Goal: Task Accomplishment & Management: Manage account settings

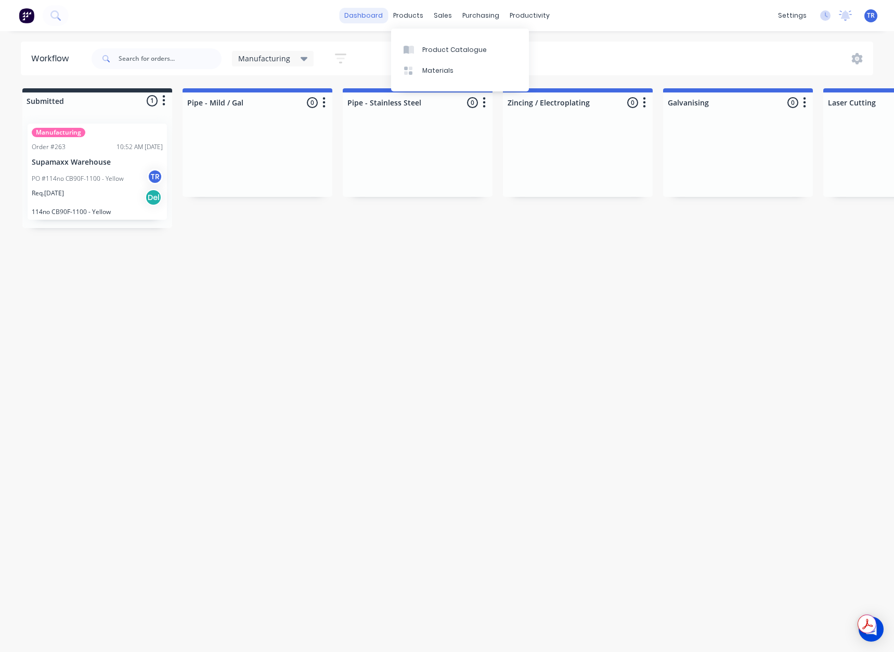
click at [374, 18] on link "dashboard" at bounding box center [363, 16] width 49 height 16
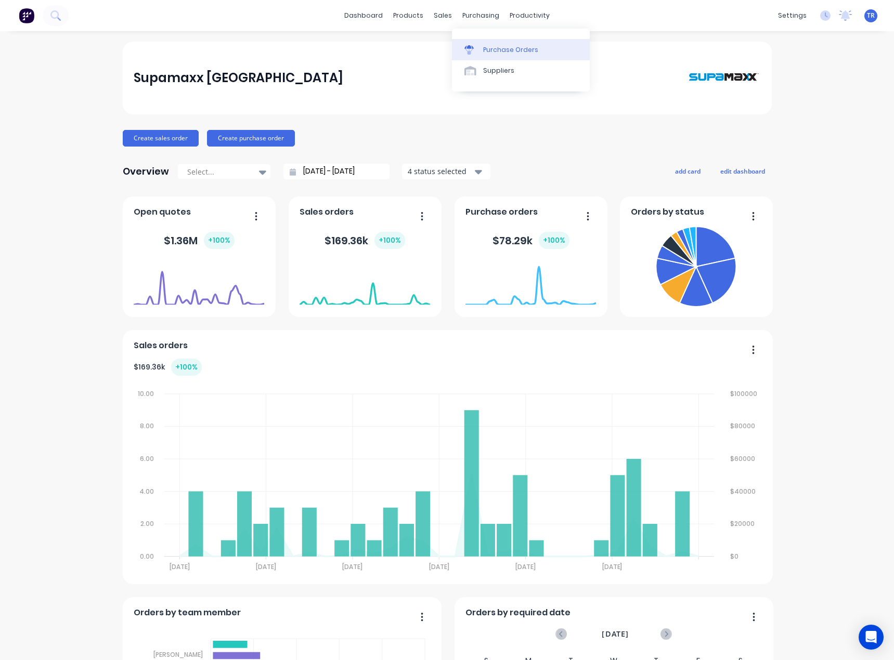
click at [489, 51] on div "Purchase Orders" at bounding box center [510, 49] width 55 height 9
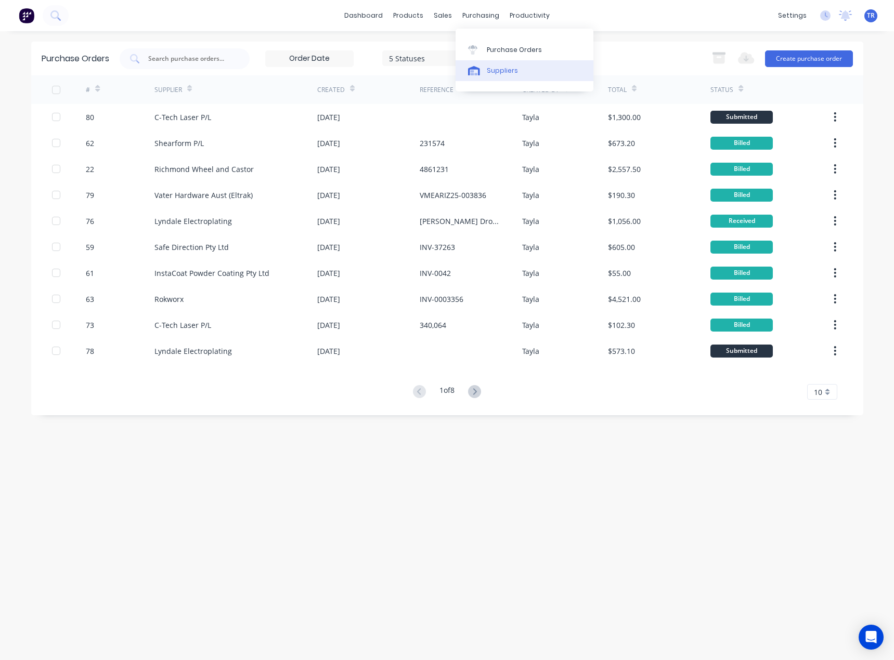
click at [485, 66] on link "Suppliers" at bounding box center [524, 70] width 138 height 21
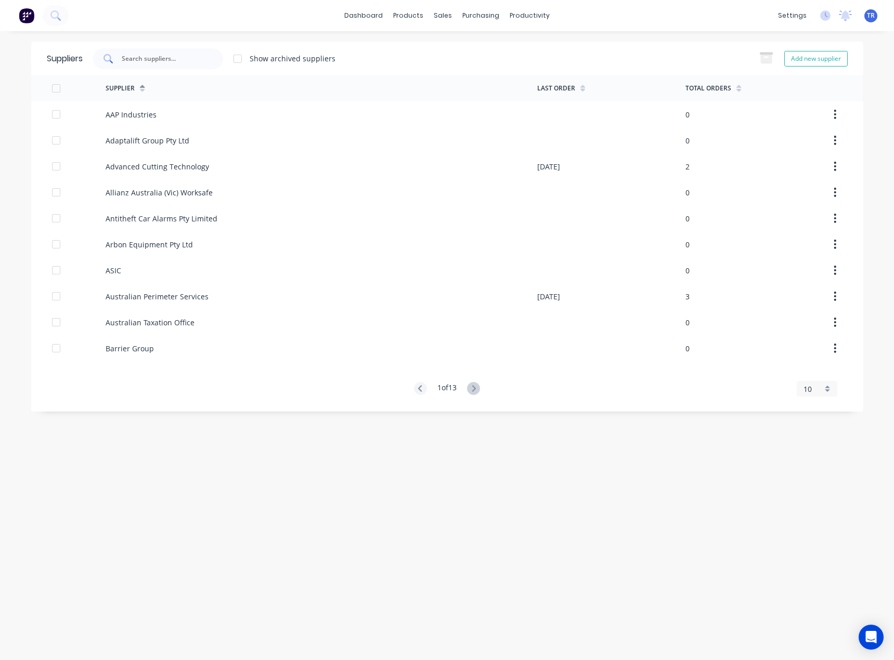
click at [207, 55] on div at bounding box center [158, 58] width 130 height 21
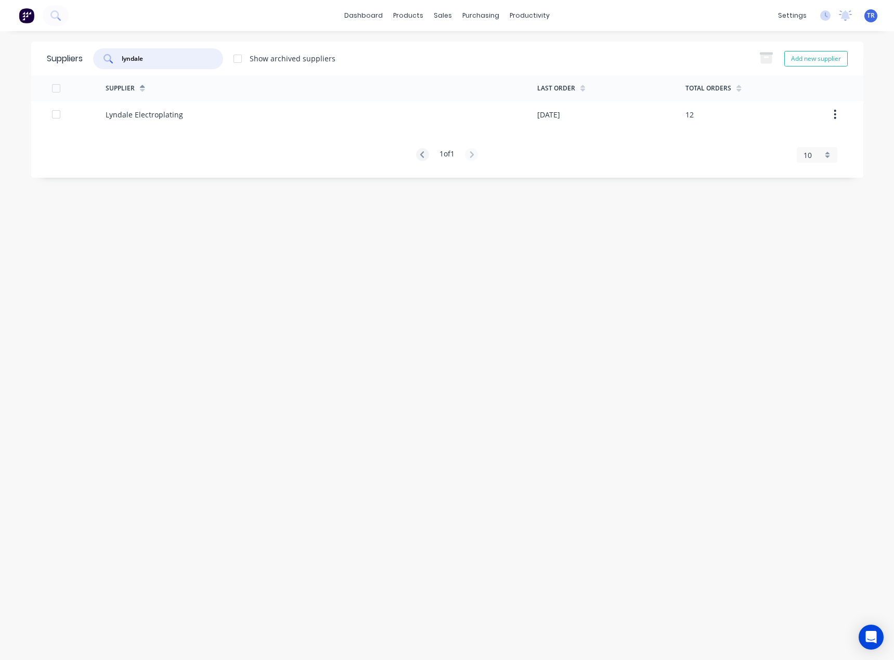
type input "lyndale"
click at [296, 127] on div "Lyndale Electroplating" at bounding box center [321, 114] width 431 height 26
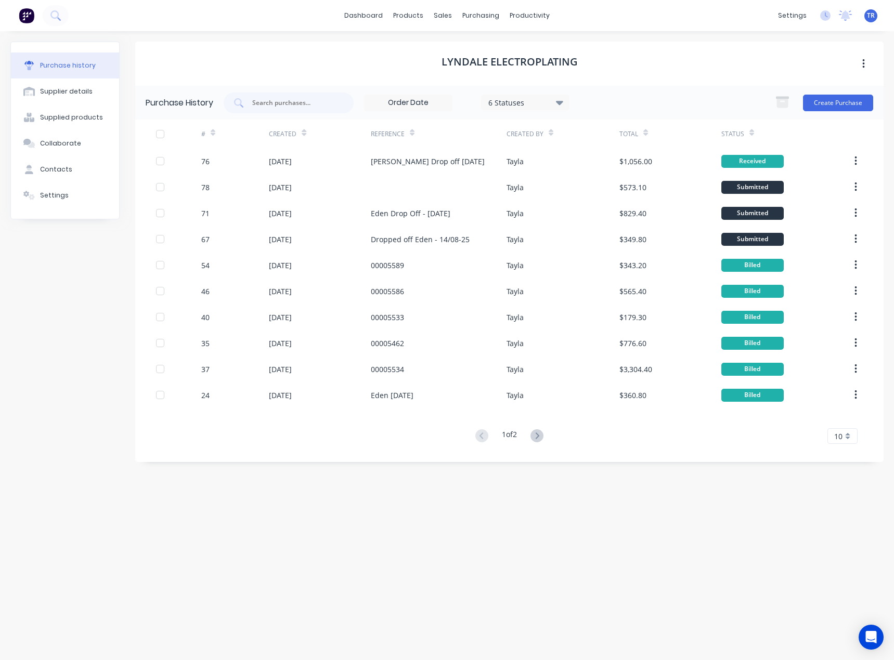
click at [752, 130] on icon at bounding box center [751, 133] width 5 height 8
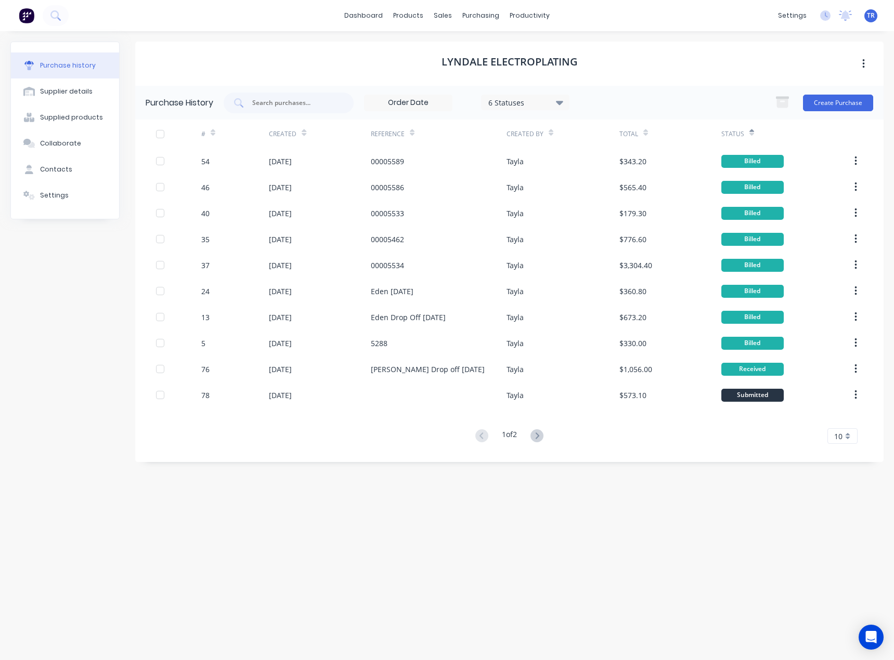
click at [752, 130] on icon at bounding box center [751, 133] width 5 height 8
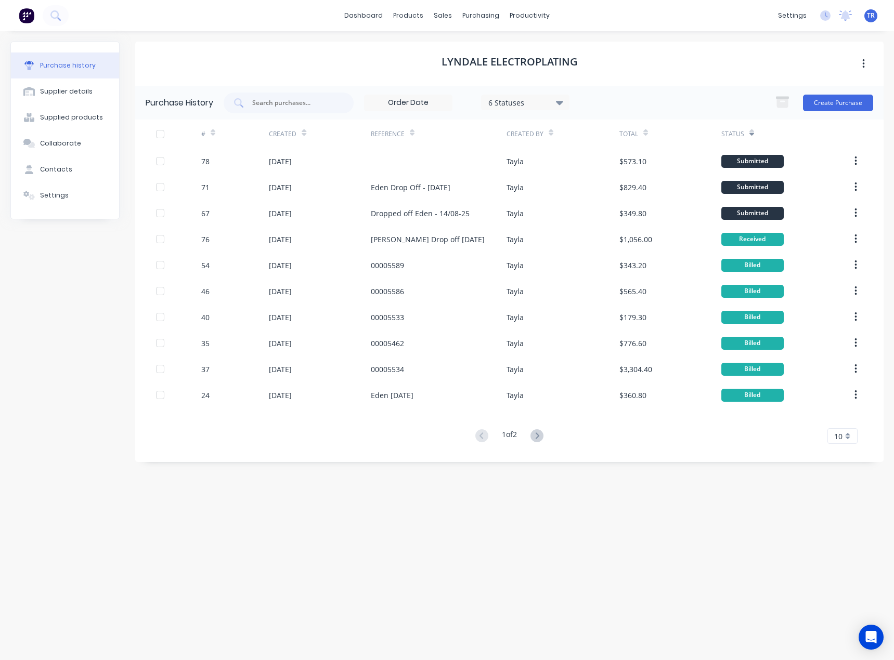
click at [490, 162] on div at bounding box center [439, 161] width 136 height 26
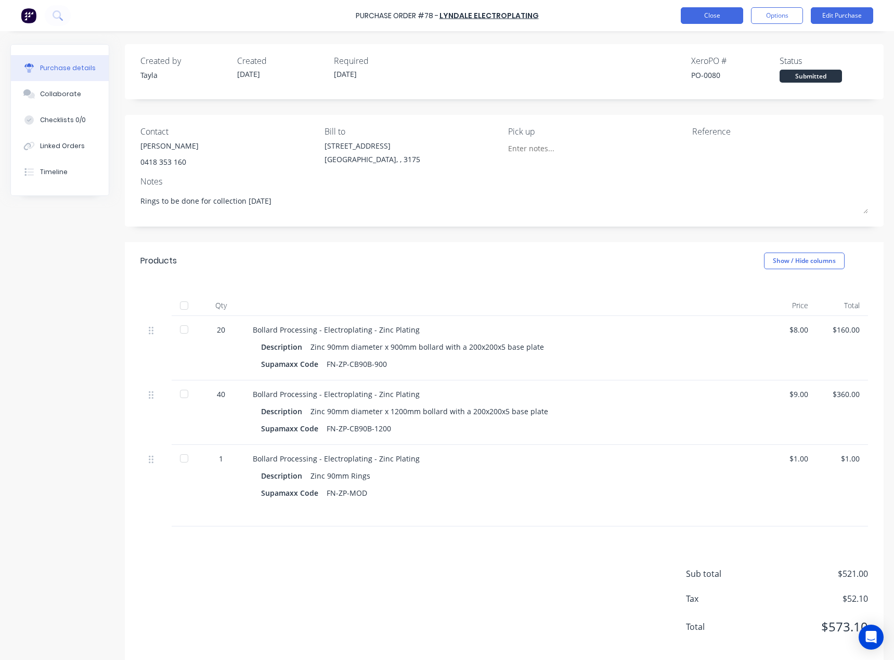
click at [703, 10] on button "Close" at bounding box center [711, 15] width 62 height 17
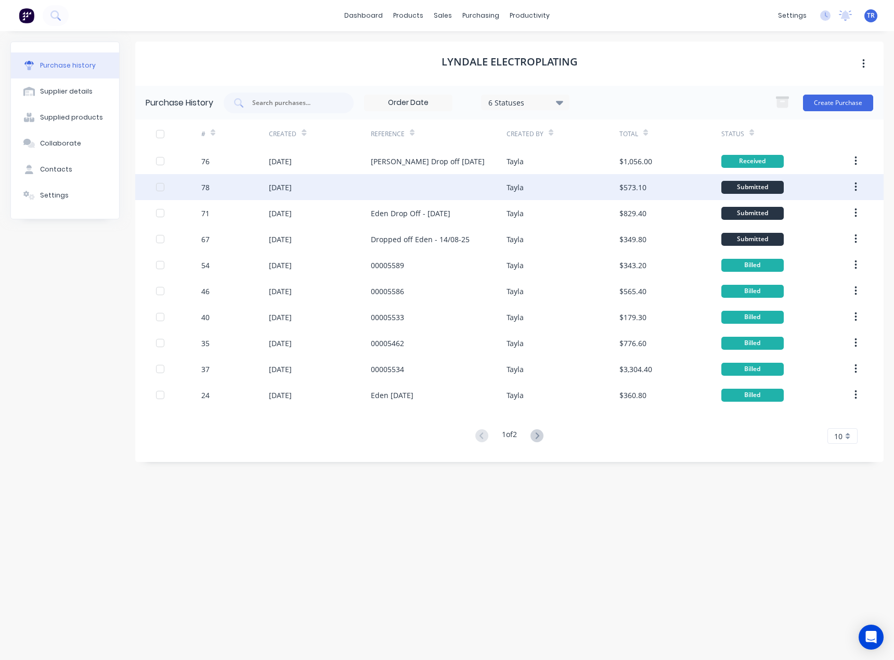
click at [368, 197] on div "21 Aug 2025" at bounding box center [320, 187] width 102 height 26
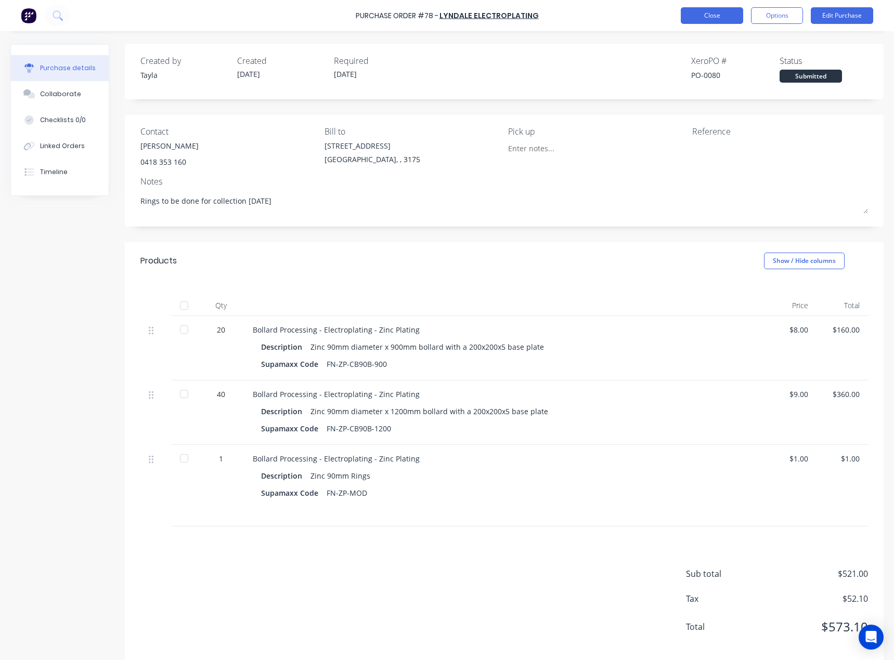
click at [702, 9] on button "Close" at bounding box center [711, 15] width 62 height 17
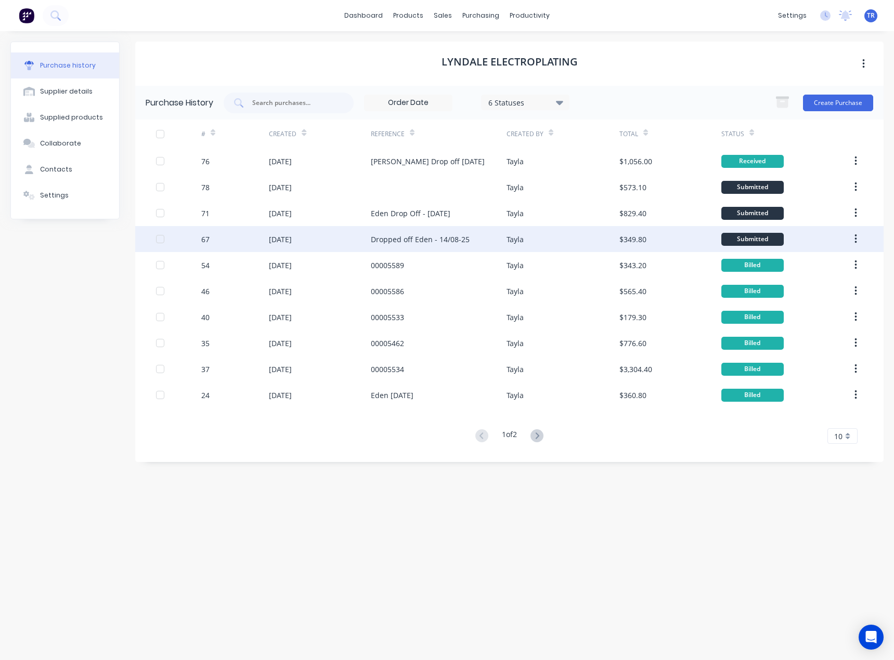
click at [441, 246] on div "Dropped off Eden - 14/08-25" at bounding box center [439, 239] width 136 height 26
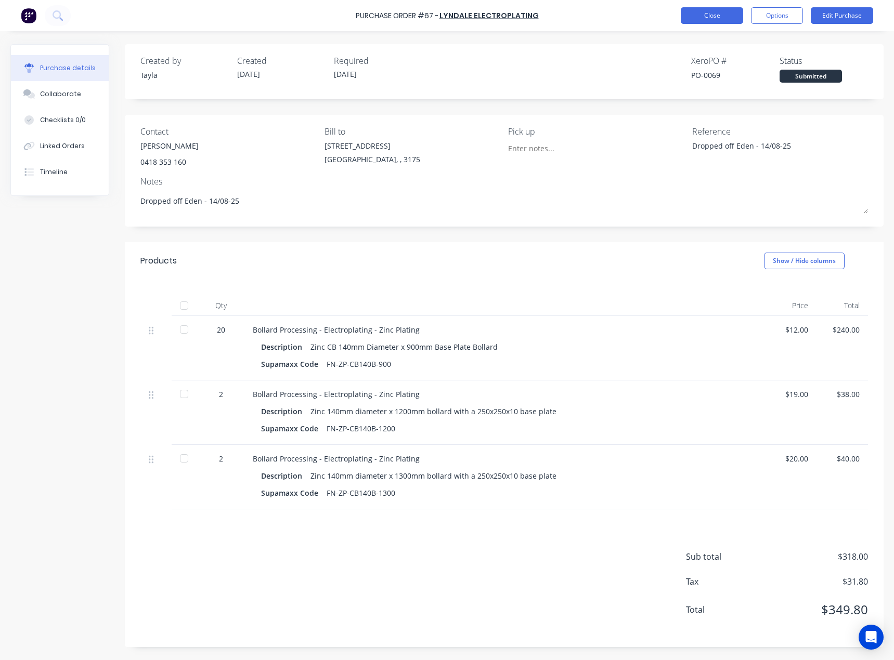
click at [688, 19] on button "Close" at bounding box center [711, 15] width 62 height 17
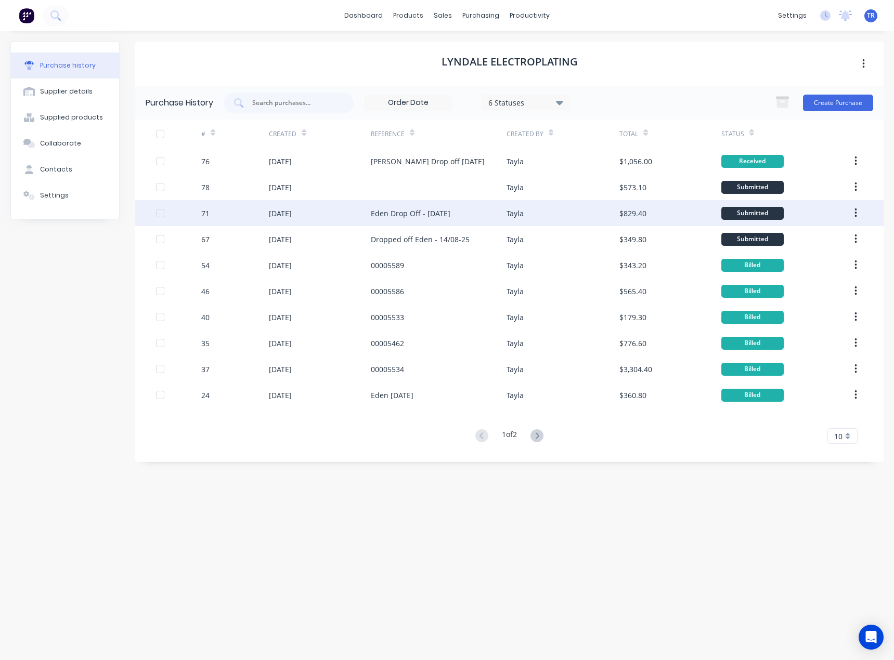
click at [470, 223] on div "Eden Drop Off - 18/08/25" at bounding box center [439, 213] width 136 height 26
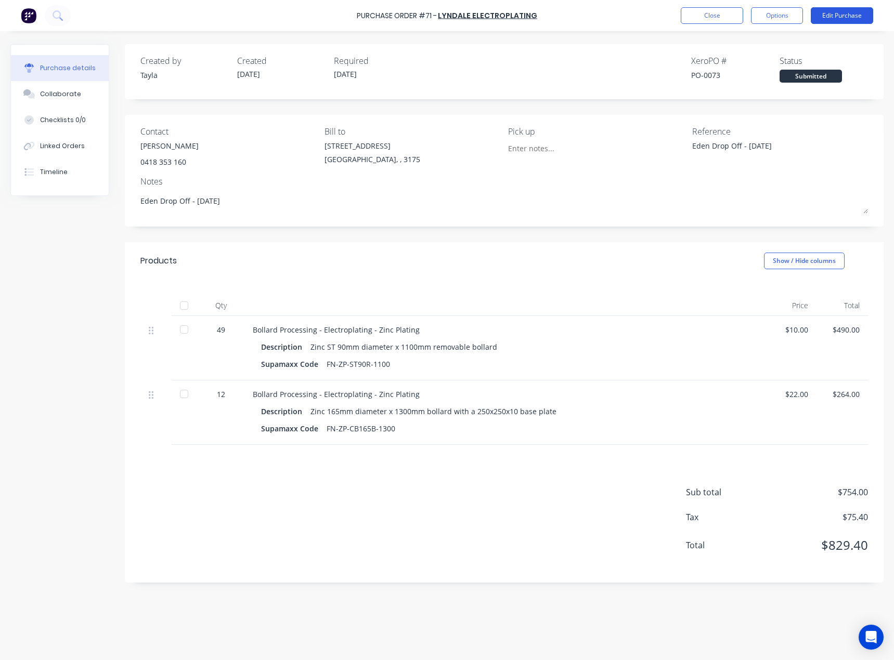
click at [820, 16] on button "Edit Purchase" at bounding box center [841, 15] width 62 height 17
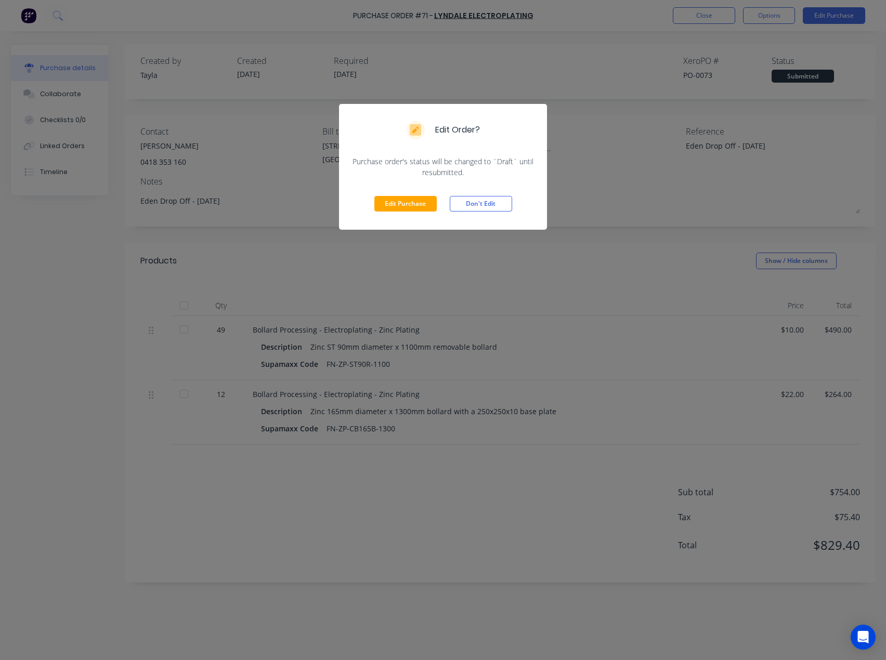
click at [411, 194] on div "Edit Purchase Don't Edit" at bounding box center [443, 204] width 208 height 52
click at [406, 202] on button "Edit Purchase" at bounding box center [405, 204] width 62 height 16
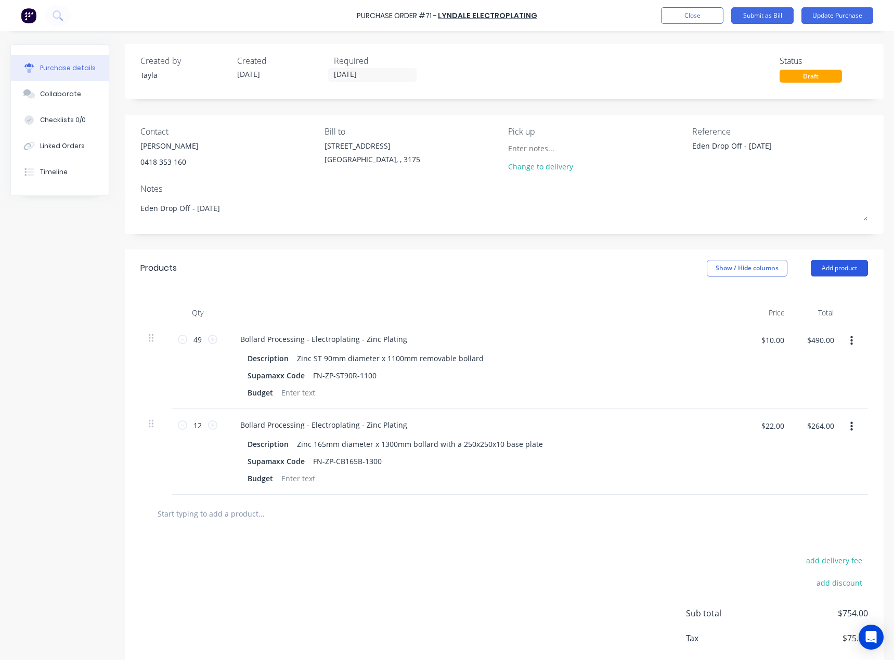
click at [839, 266] on button "Add product" at bounding box center [838, 268] width 57 height 17
click at [816, 294] on div "Product catalogue" at bounding box center [818, 294] width 80 height 15
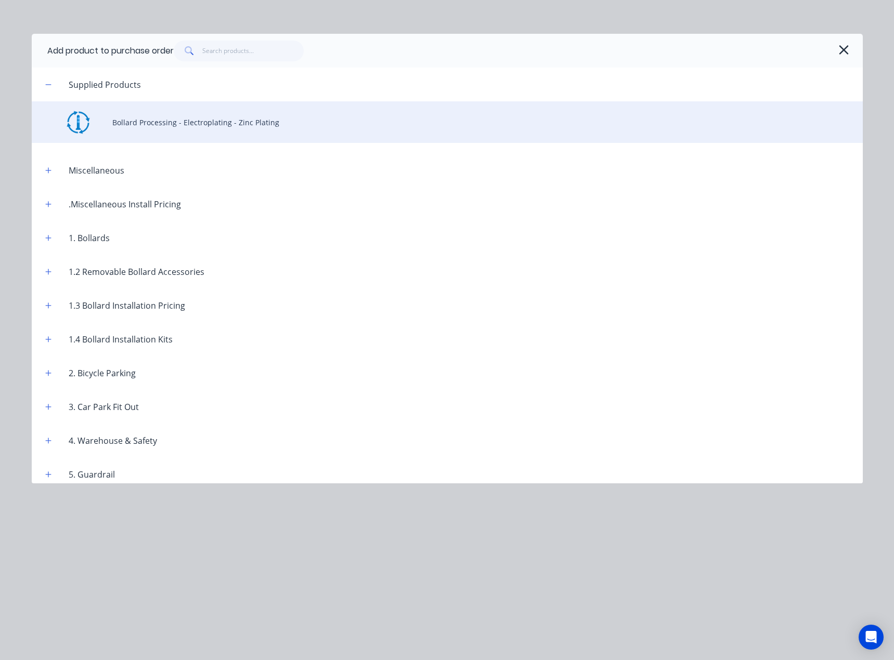
click at [229, 130] on div "Bollard Processing - Electroplating - Zinc Plating" at bounding box center [447, 122] width 831 height 42
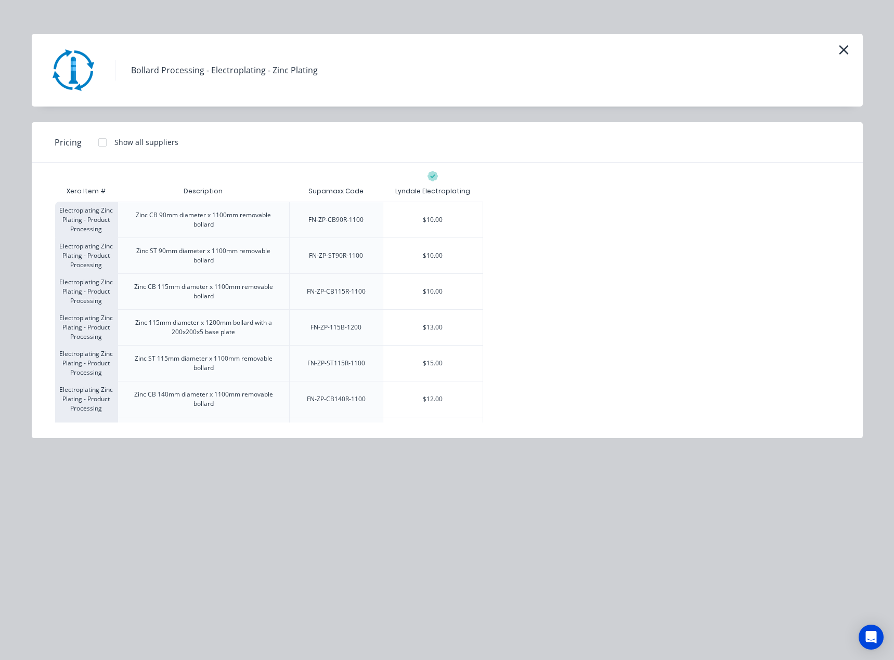
scroll to position [358, 0]
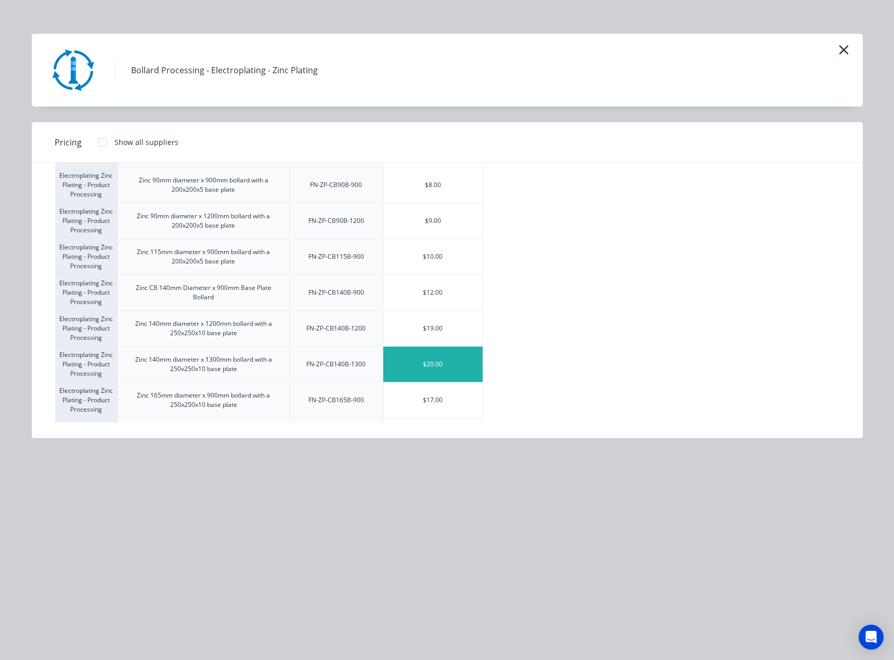
click at [417, 367] on div "$20.00" at bounding box center [432, 364] width 99 height 35
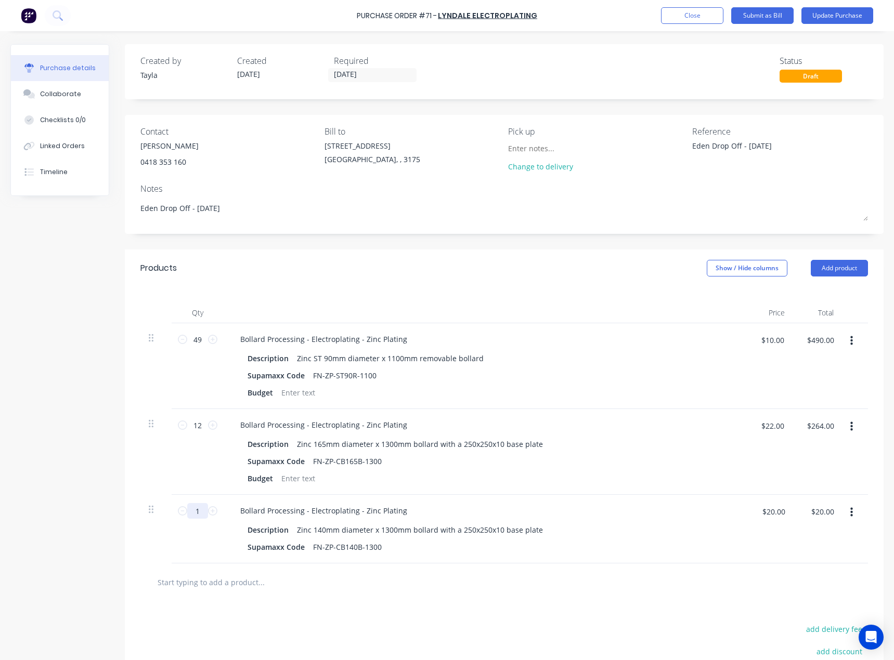
click at [201, 508] on input "1" at bounding box center [197, 511] width 21 height 16
type textarea "x"
type input "12"
type textarea "x"
type input "$240.00"
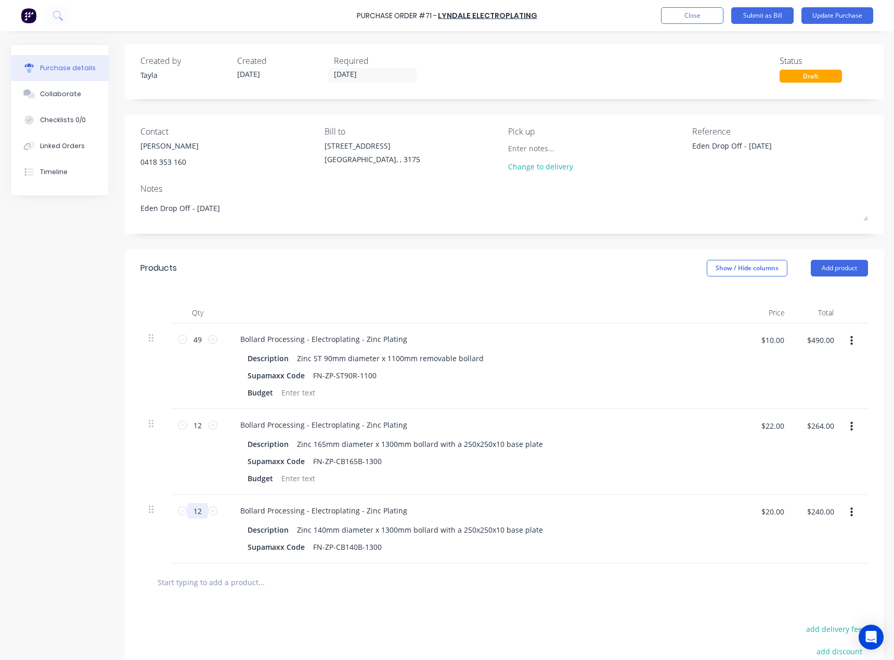
type input "12"
click at [227, 573] on input "text" at bounding box center [261, 582] width 208 height 21
click at [850, 425] on icon "button" at bounding box center [851, 426] width 3 height 11
click at [800, 519] on button "Delete" at bounding box center [819, 516] width 88 height 21
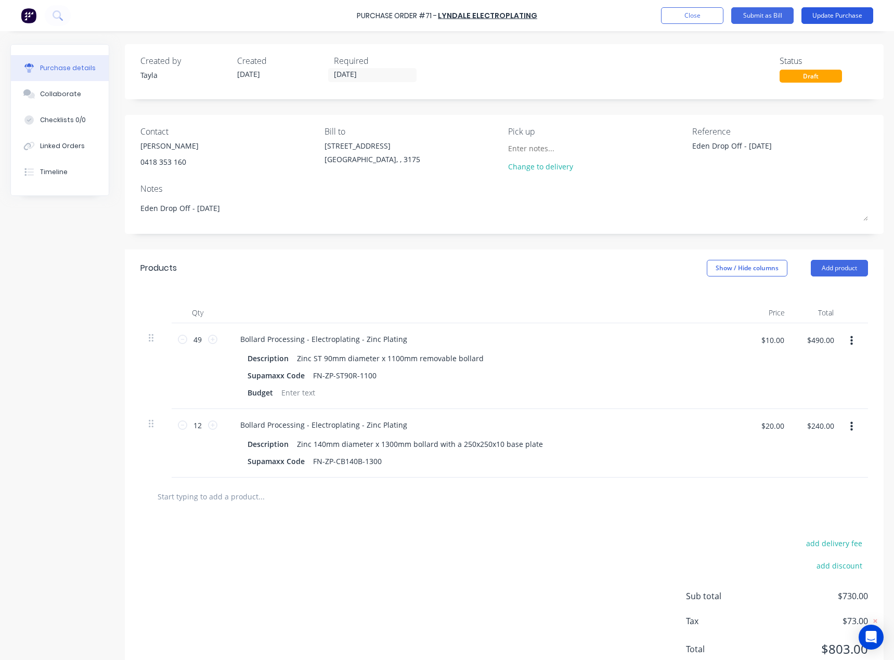
click at [834, 19] on button "Update Purchase" at bounding box center [837, 15] width 72 height 17
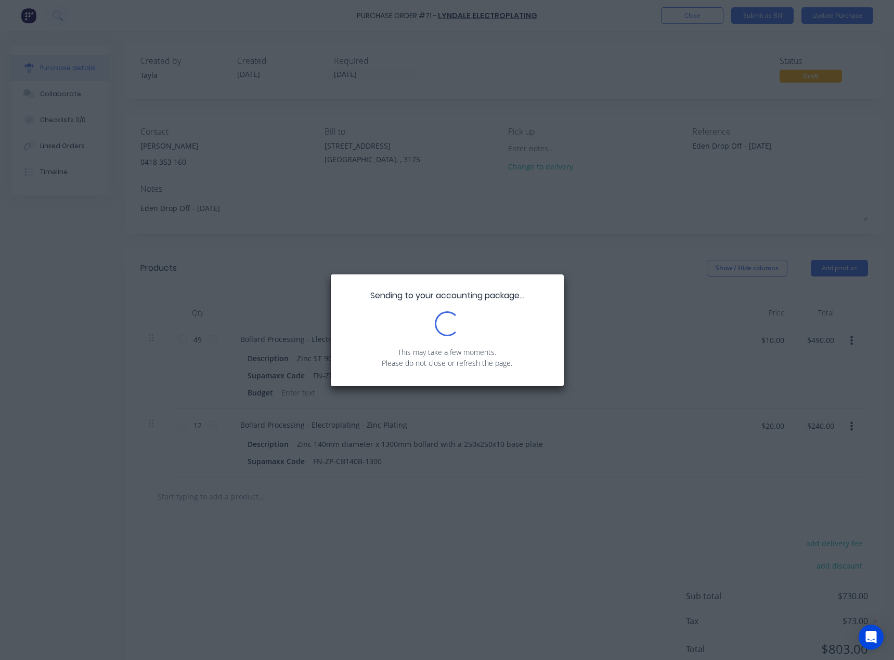
type textarea "x"
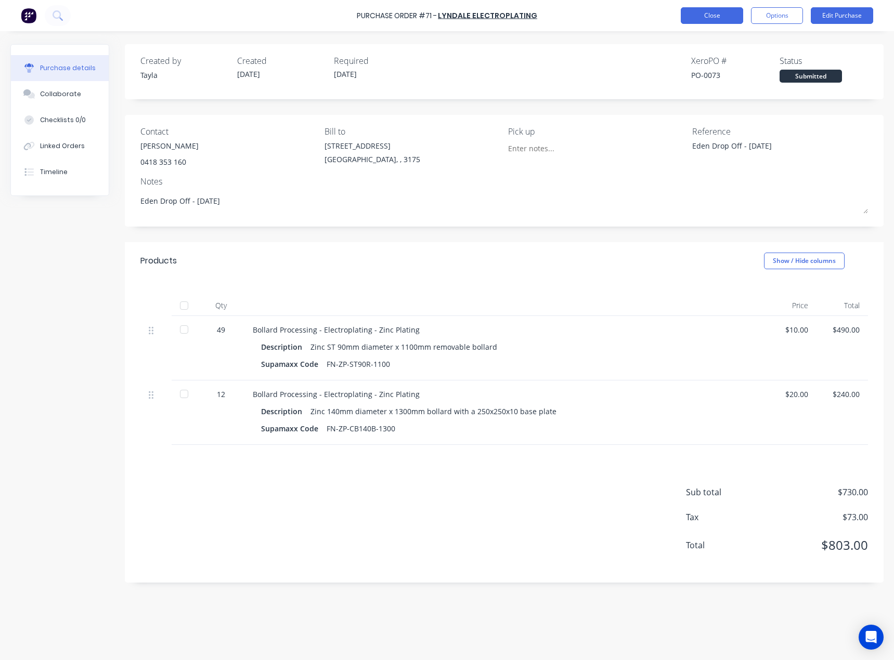
click at [709, 20] on button "Close" at bounding box center [711, 15] width 62 height 17
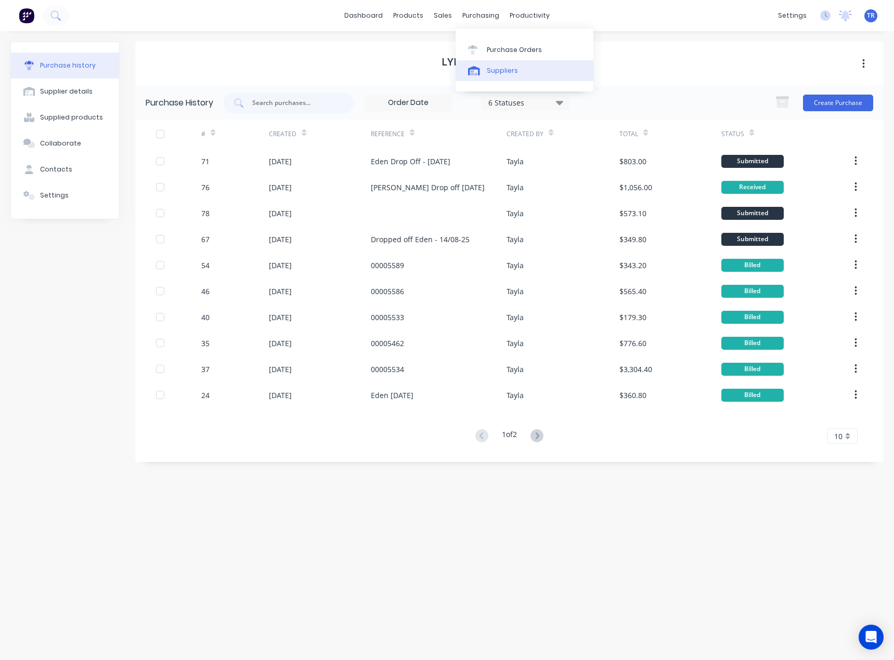
click at [492, 75] on link "Suppliers" at bounding box center [524, 70] width 138 height 21
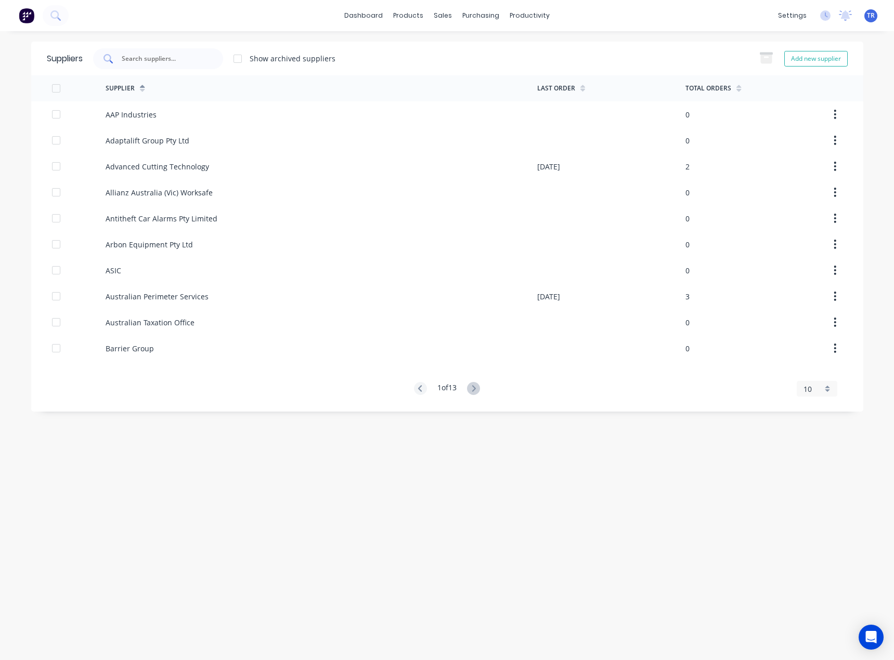
click at [175, 68] on div at bounding box center [158, 58] width 130 height 21
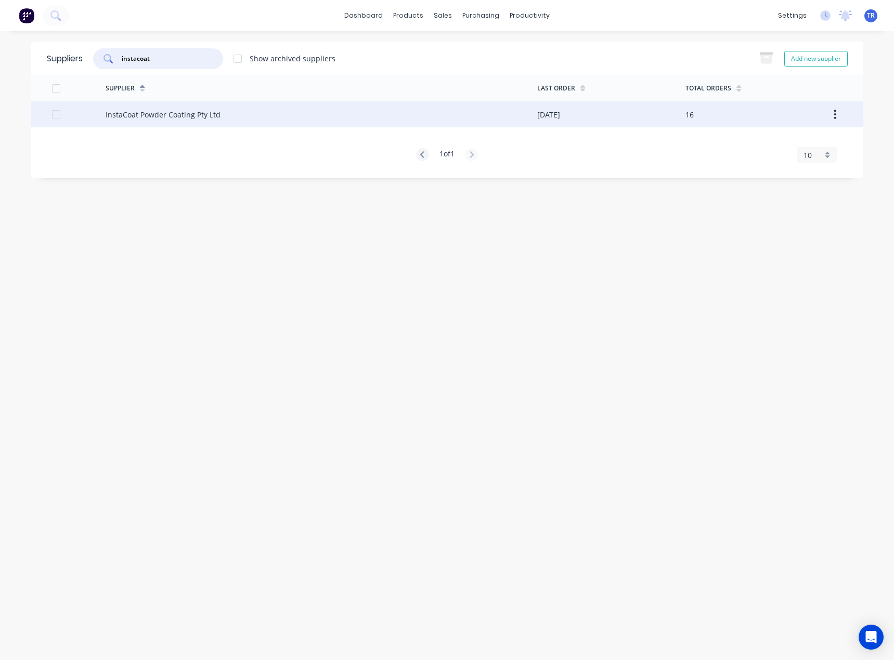
type input "instacoat"
click at [234, 113] on div "InstaCoat Powder Coating Pty Ltd" at bounding box center [321, 114] width 431 height 26
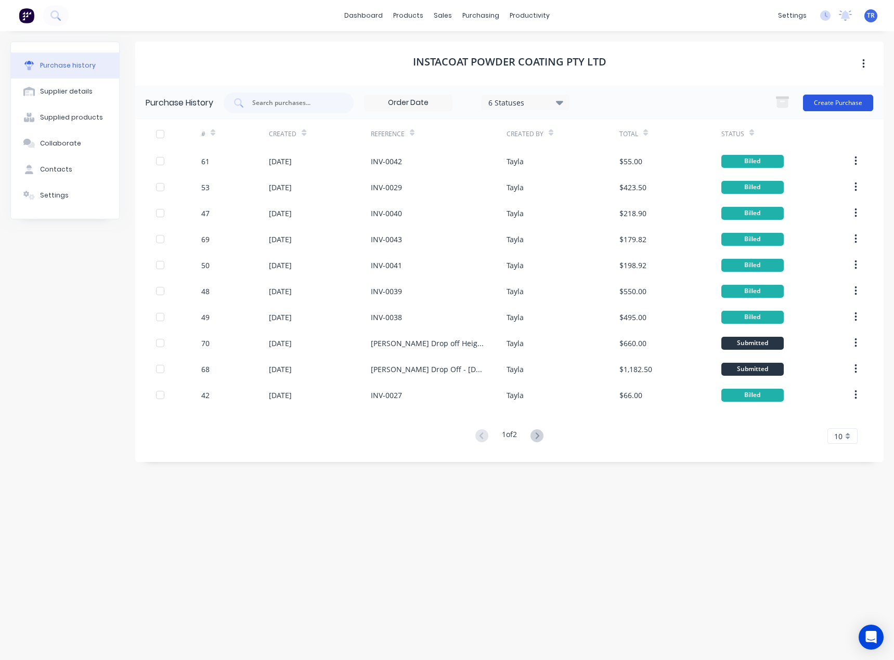
click at [818, 108] on button "Create Purchase" at bounding box center [838, 103] width 70 height 17
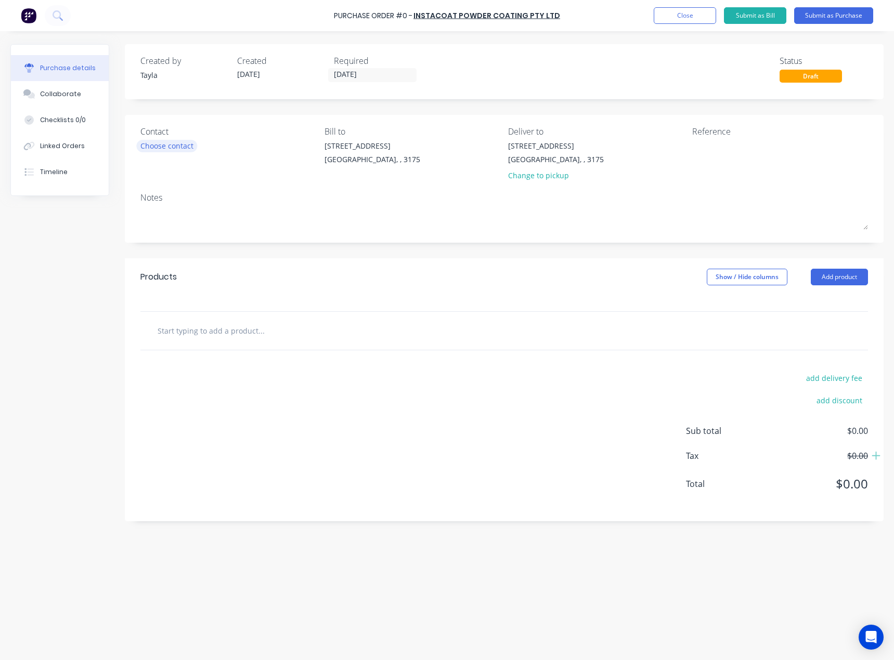
click at [152, 143] on div "Choose contact" at bounding box center [166, 145] width 53 height 11
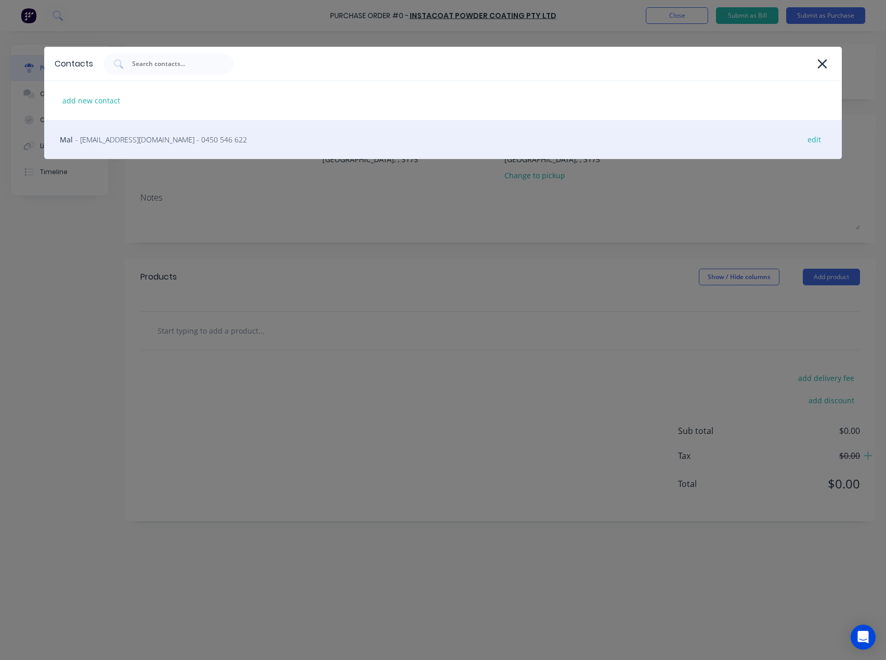
click at [120, 134] on div "Mal - sales@instacoat.com.au - 0450 546 622 edit" at bounding box center [442, 139] width 797 height 39
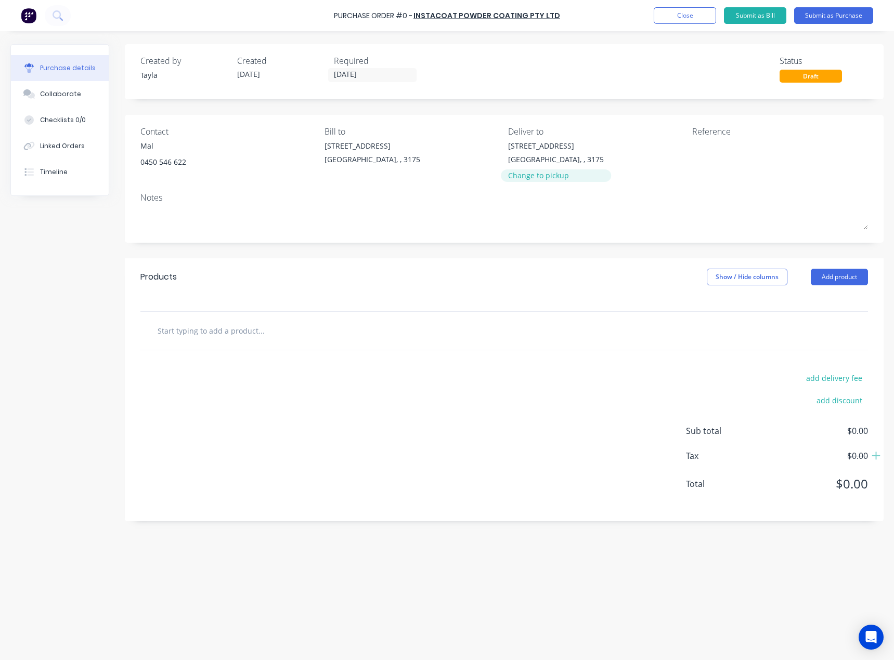
click at [559, 176] on div "Change to pickup" at bounding box center [556, 175] width 96 height 11
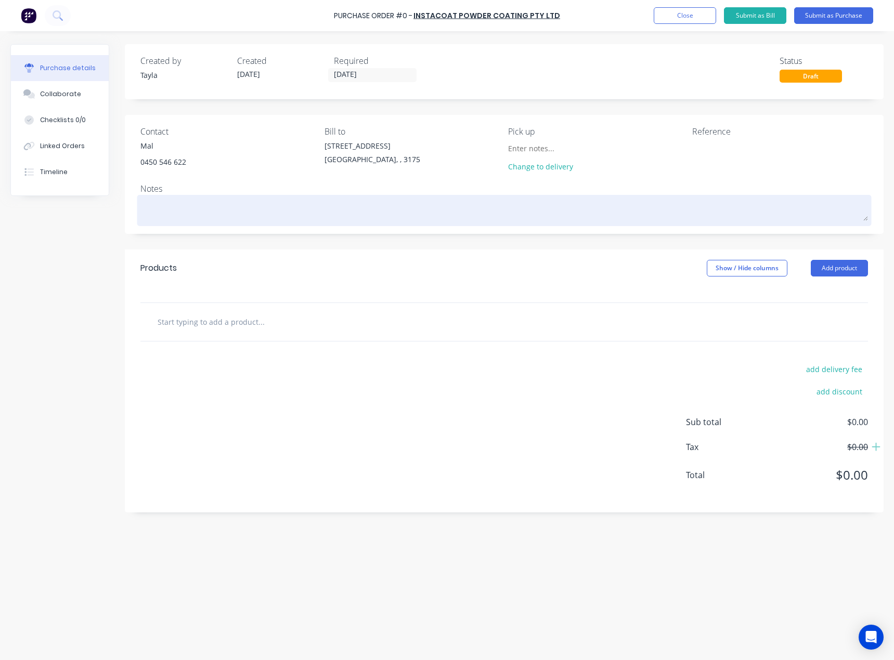
click at [253, 206] on textarea at bounding box center [503, 209] width 727 height 23
type textarea "x"
type textarea "D"
type textarea "x"
type textarea "Dr"
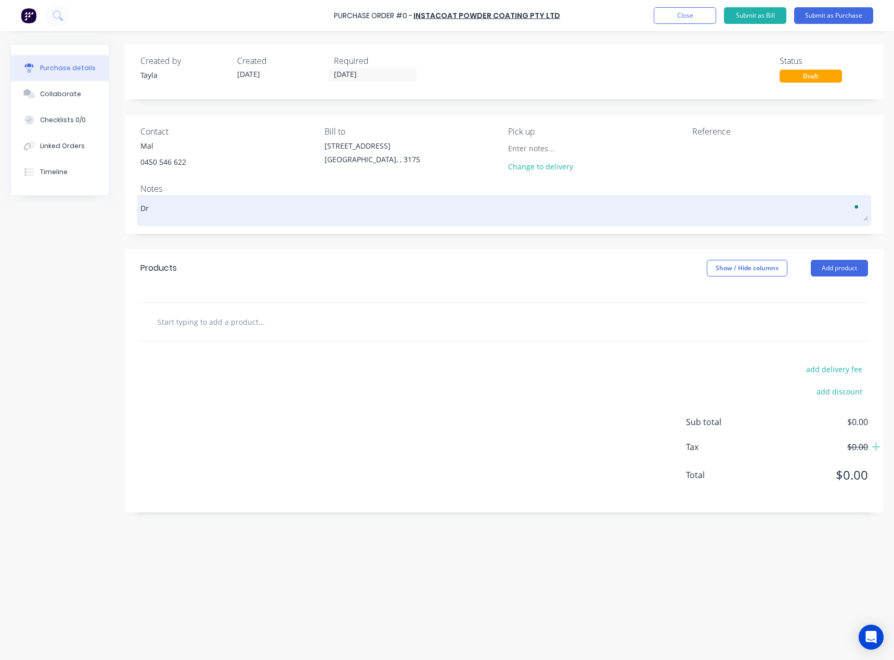
type textarea "x"
type textarea "Dro"
type textarea "x"
type textarea "Drop"
type textarea "x"
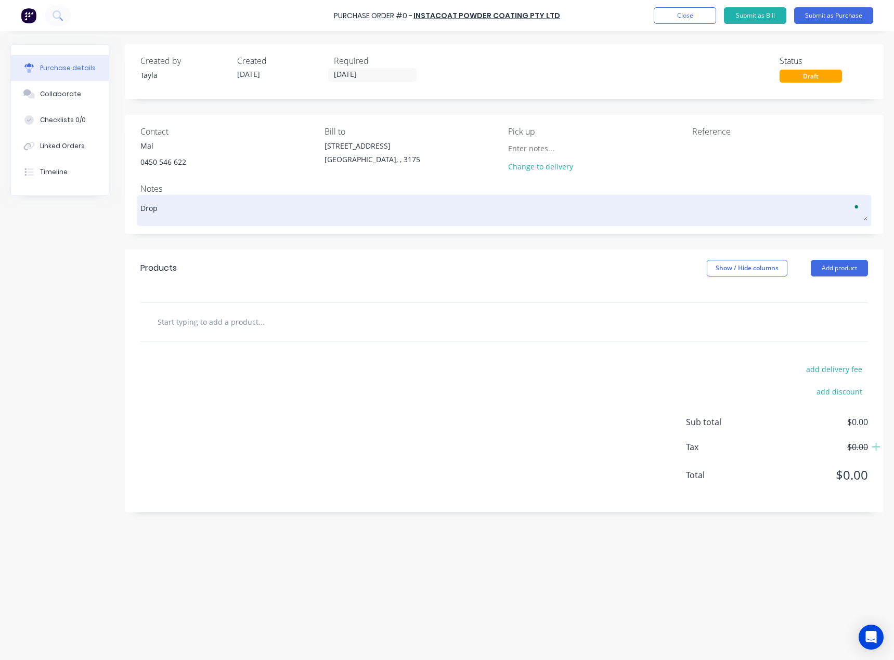
type textarea "Drop"
type textarea "x"
type textarea "Drop o"
type textarea "x"
type textarea "Drop of"
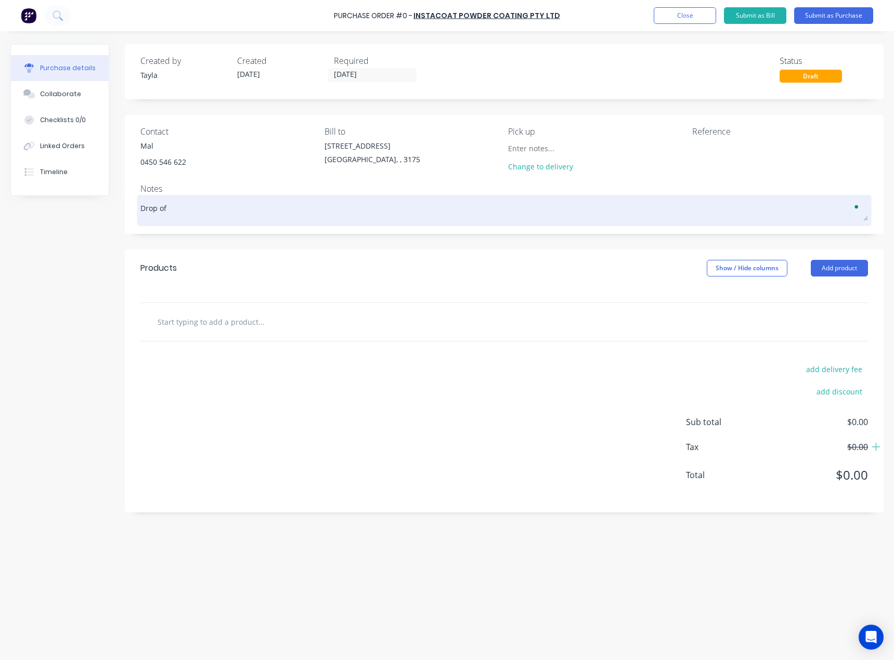
type textarea "x"
type textarea "Drop off"
type textarea "x"
type textarea "Drop off 2"
type textarea "x"
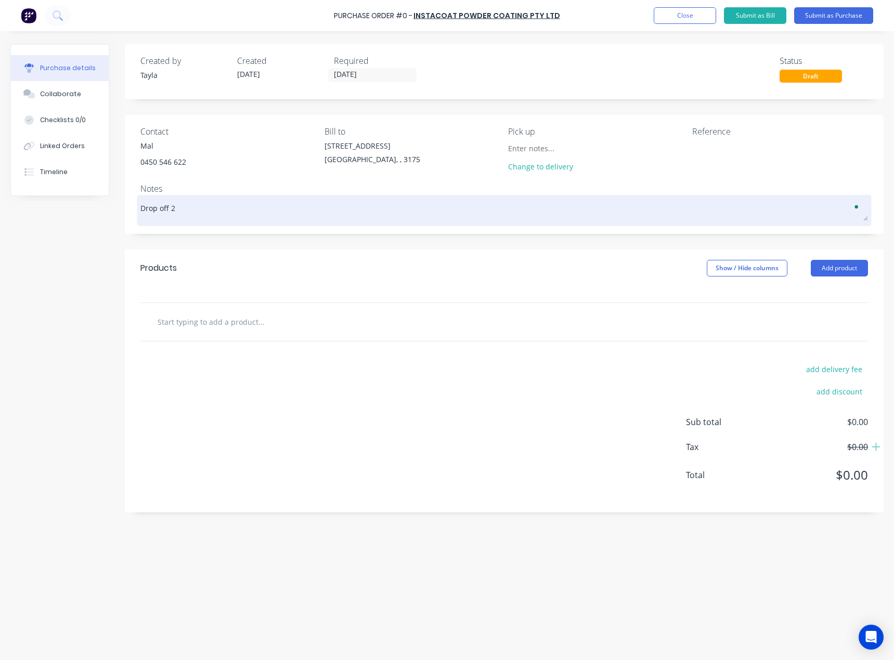
type textarea "Drop off 25"
type textarea "x"
type textarea "Drop off 25/"
type textarea "x"
type textarea "Drop off 25/0"
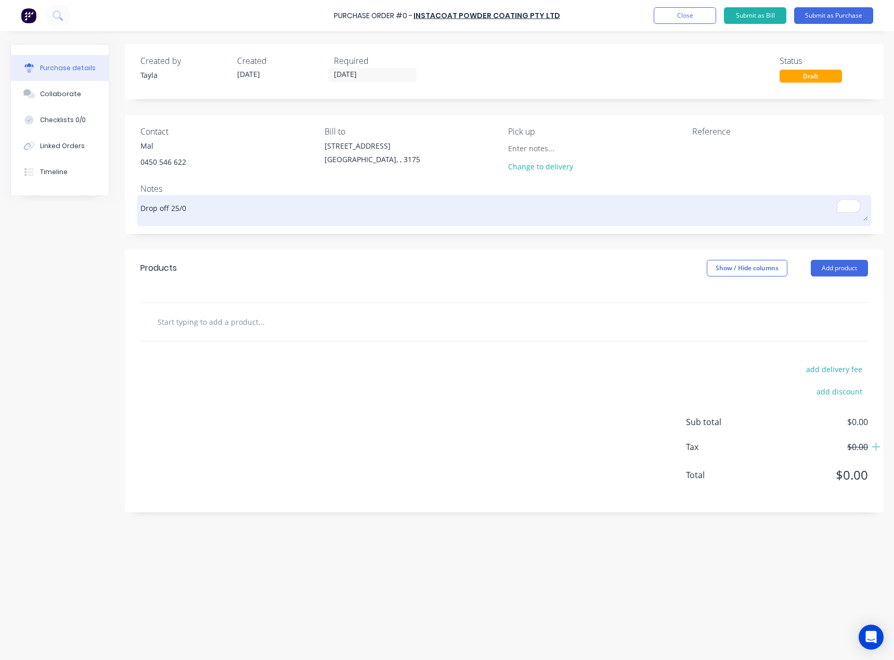
type textarea "x"
type textarea "Drop off 25/08"
type textarea "x"
type textarea "Drop off 25/08/"
type textarea "x"
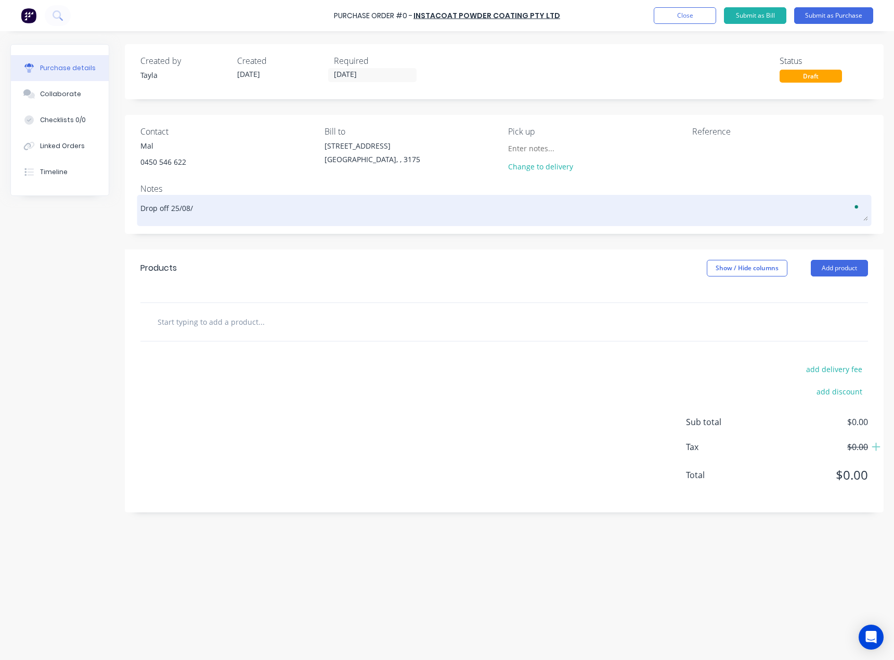
type textarea "Drop off 25/08/2"
type textarea "x"
type textarea "Drop off 25/08/25"
click at [171, 205] on textarea "Drop off 25/08/25" at bounding box center [503, 209] width 727 height 23
type textarea "x"
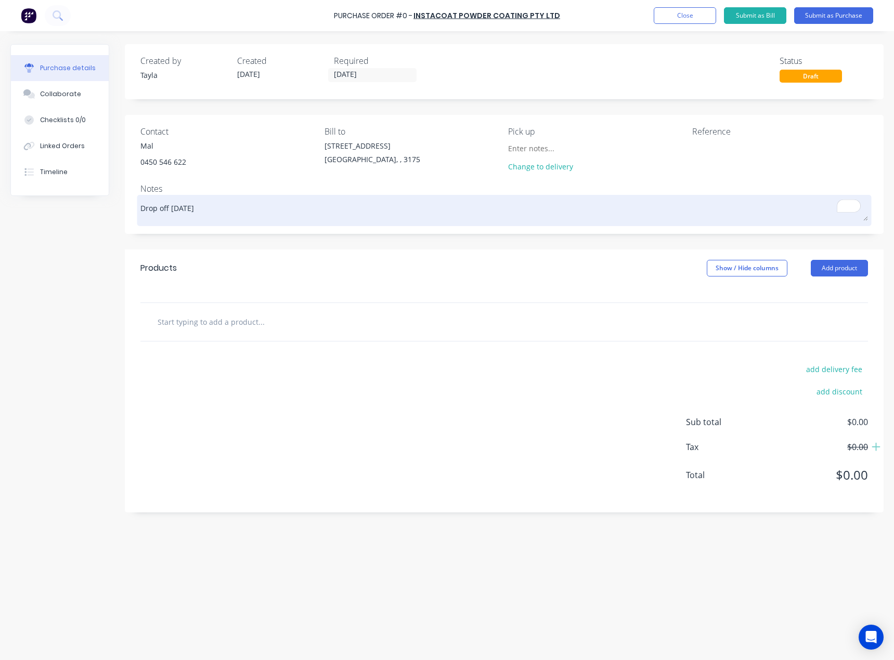
type textarea "IDrop off 25/08/25"
type textarea "x"
type textarea "IaDrop off 25/08/25"
type textarea "x"
type textarea "IanDrop off 25/08/25"
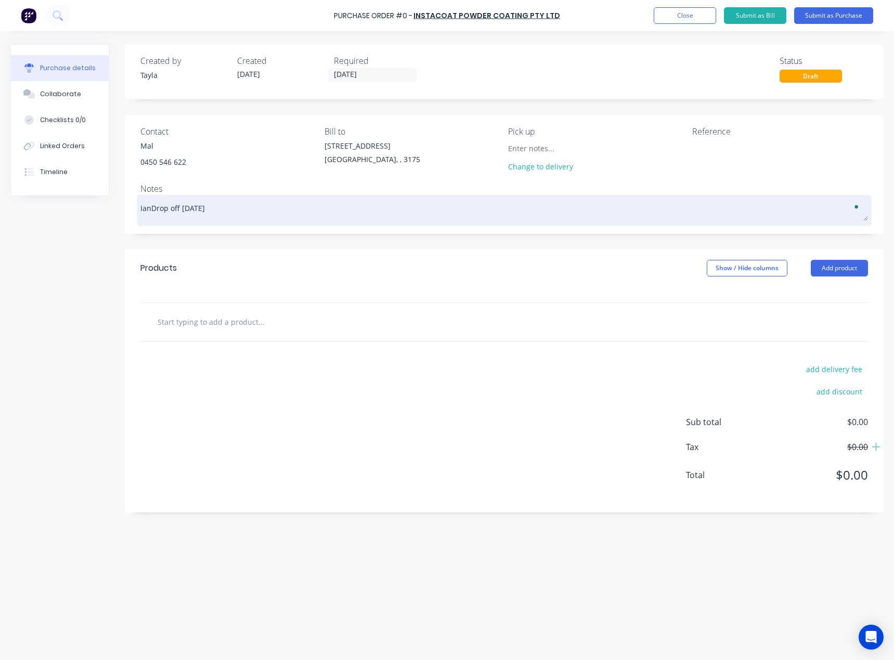
type textarea "x"
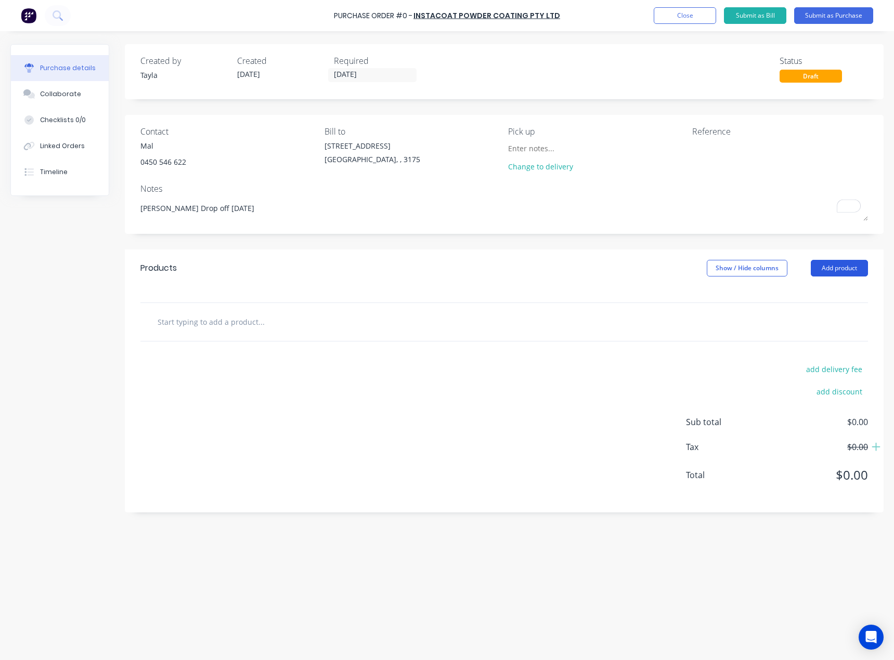
type textarea "Ian Drop off 25/08/25"
type textarea "x"
type textarea "Ian Drop off 25/08/25"
click at [846, 267] on button "Add product" at bounding box center [838, 268] width 57 height 17
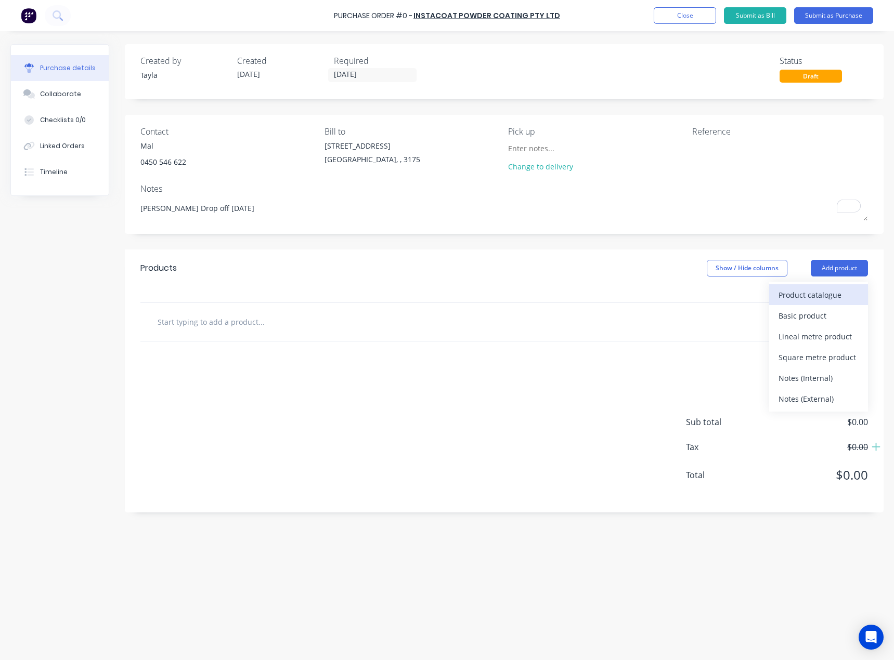
click at [790, 293] on div "Product catalogue" at bounding box center [818, 294] width 80 height 15
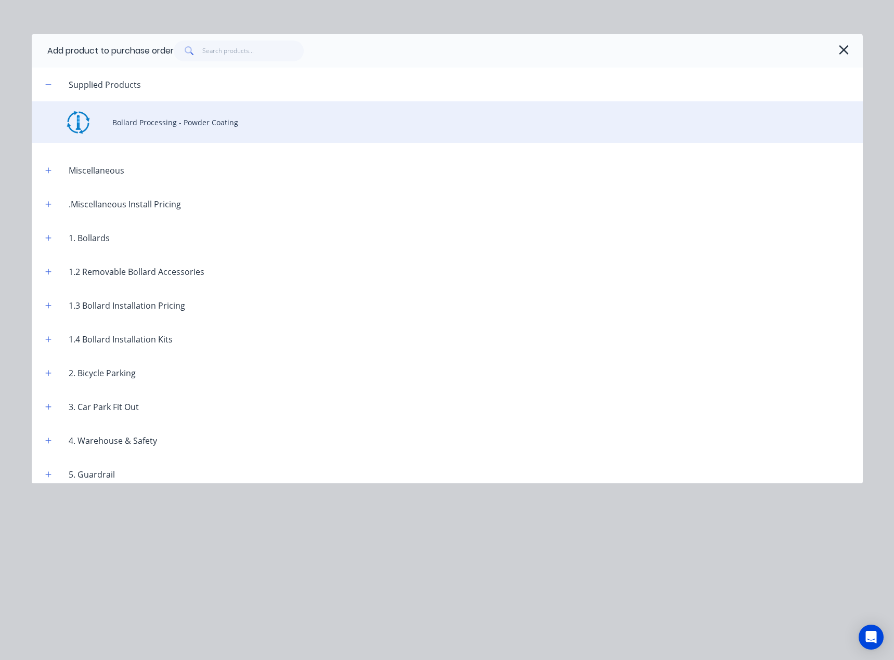
click at [114, 111] on div "Bollard Processing - Powder Coating" at bounding box center [447, 122] width 831 height 42
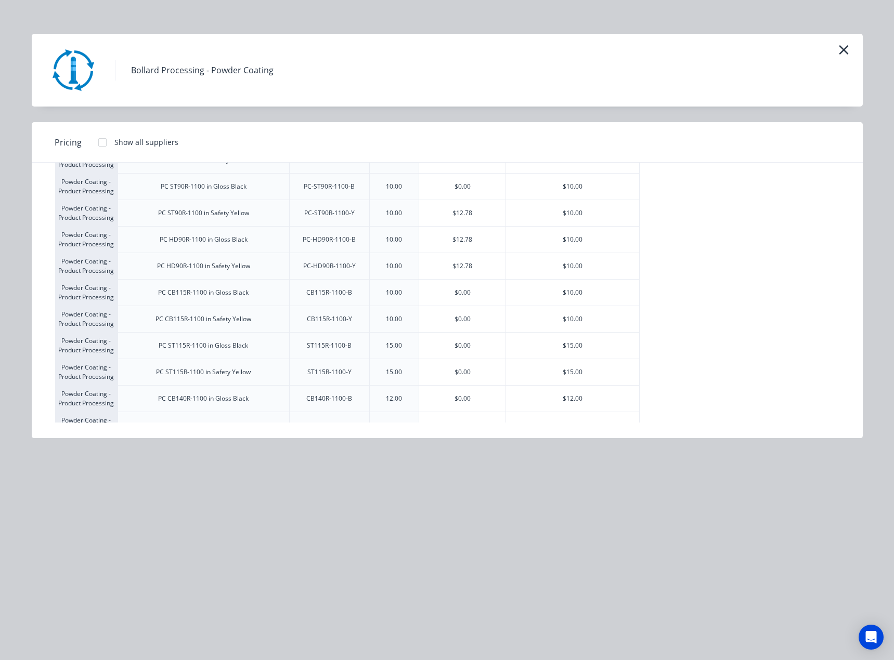
scroll to position [2681, 0]
click at [540, 403] on div "$17.00" at bounding box center [572, 399] width 133 height 26
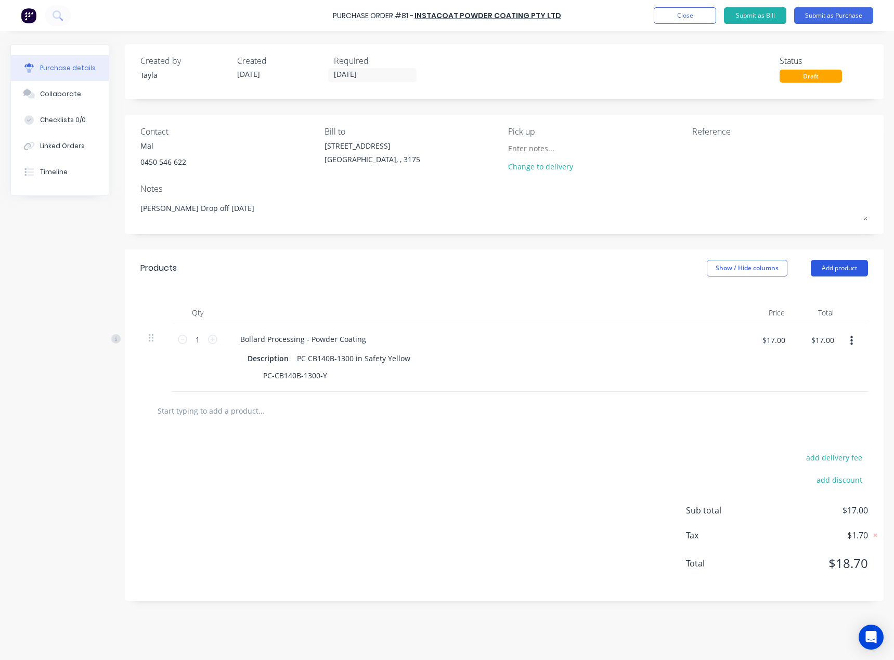
click at [818, 271] on button "Add product" at bounding box center [838, 268] width 57 height 17
click at [800, 290] on div "Product catalogue" at bounding box center [818, 294] width 80 height 15
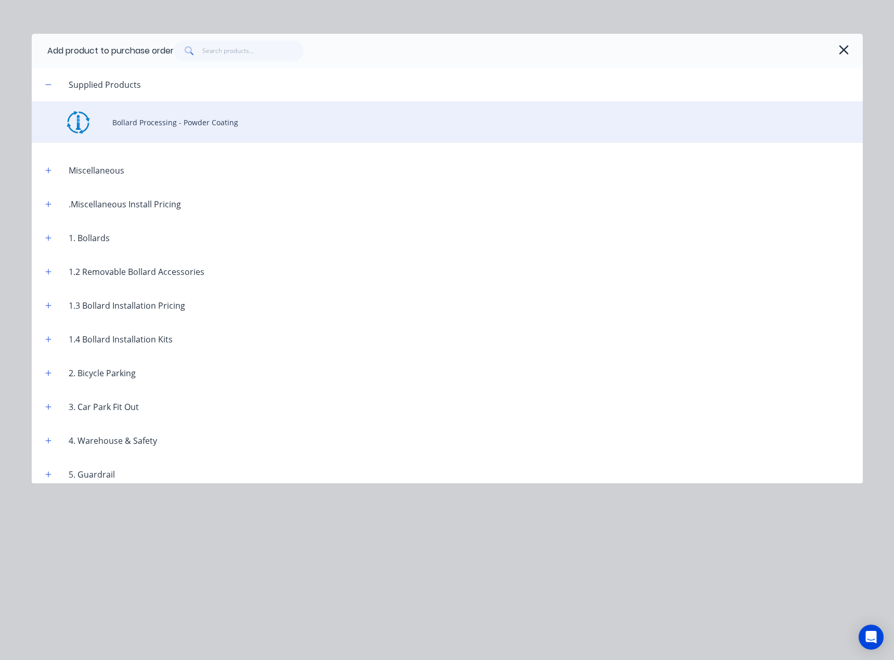
click at [189, 121] on div "Bollard Processing - Powder Coating" at bounding box center [447, 122] width 831 height 42
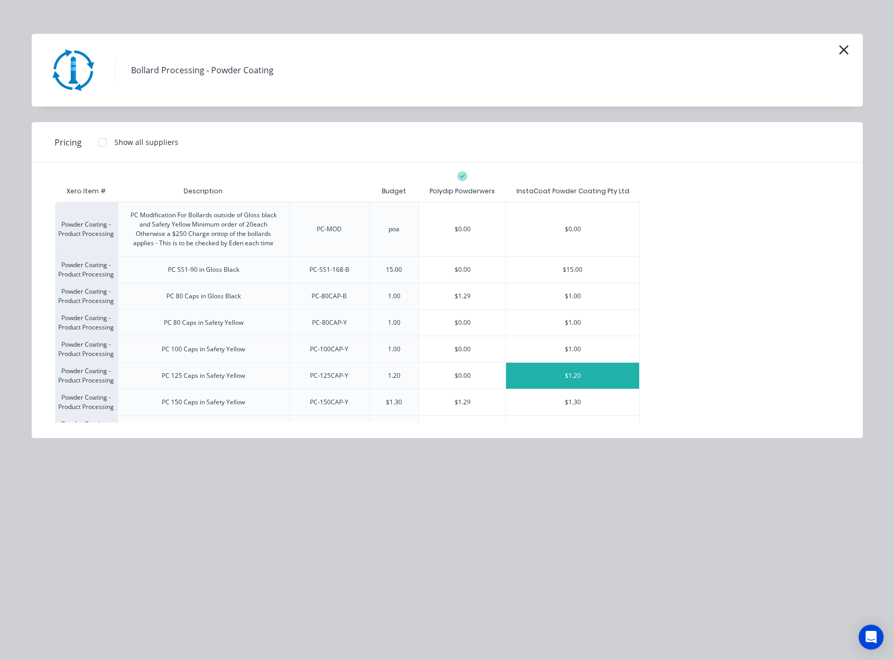
click at [571, 370] on div "$1.20" at bounding box center [572, 376] width 133 height 26
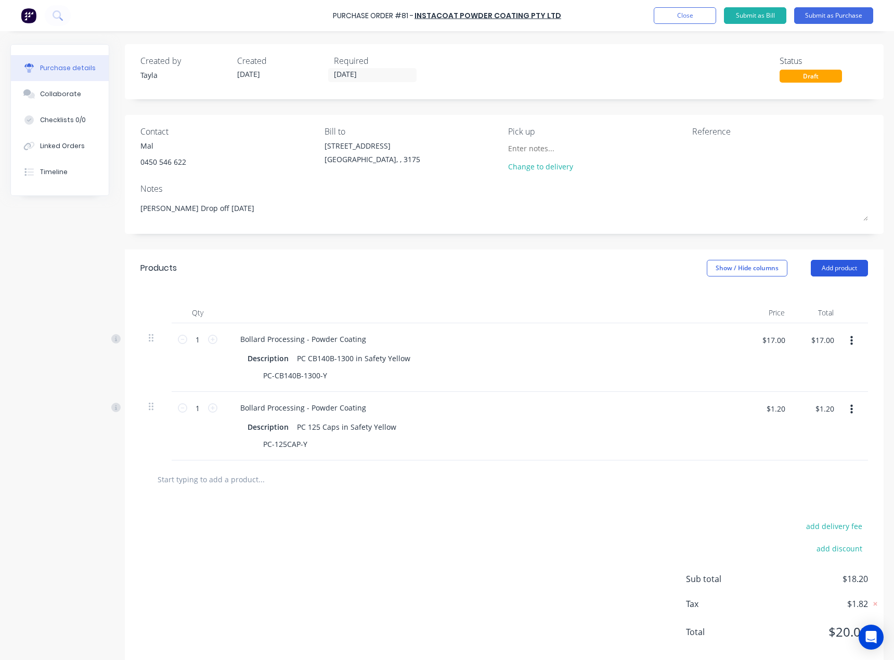
click at [835, 263] on button "Add product" at bounding box center [838, 268] width 57 height 17
click at [293, 532] on div "add delivery fee add discount Sub total $18.20 Tax $1.82 Total $20.02" at bounding box center [504, 584] width 758 height 171
click at [192, 339] on input "1" at bounding box center [197, 340] width 21 height 16
type textarea "x"
type input "12"
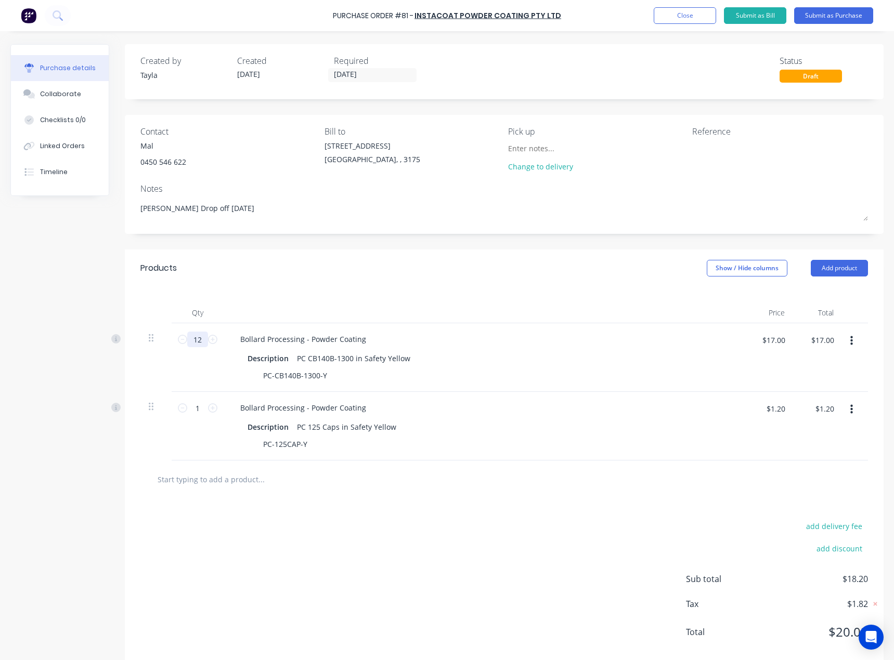
type textarea "x"
type input "$204.00"
type input "12"
click at [193, 413] on input "1" at bounding box center [197, 408] width 21 height 16
type textarea "x"
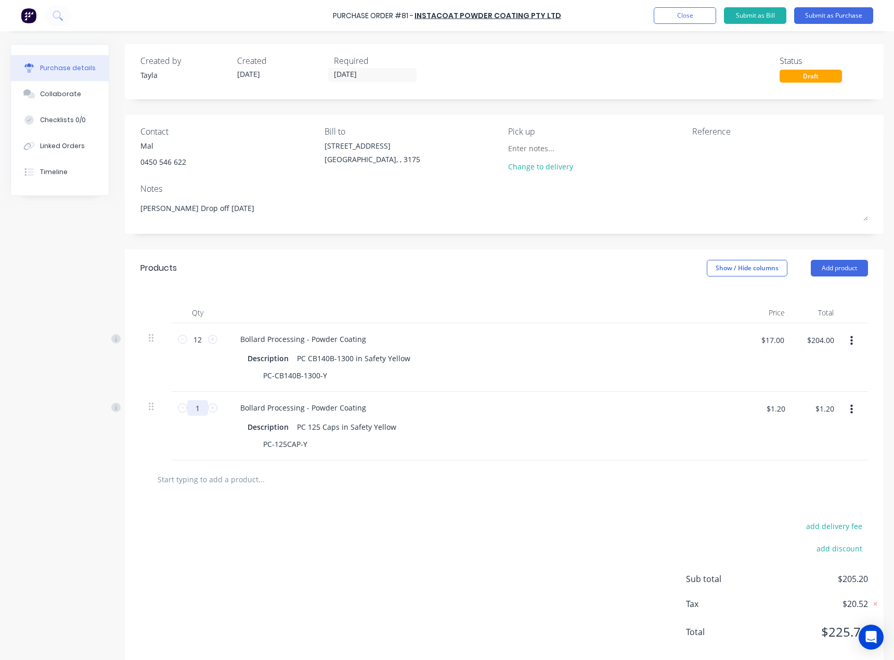
type input "5"
type textarea "x"
type input "$6.00"
type textarea "x"
type input "50"
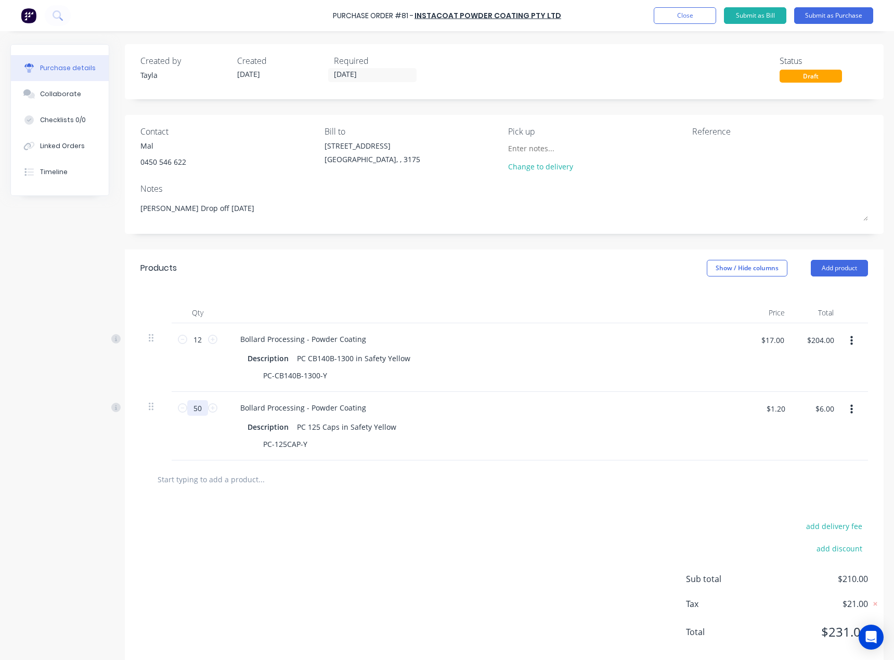
type textarea "x"
type input "$60.00"
type input "50"
click at [347, 506] on div "add delivery fee add discount Sub total $264.00 Tax $26.40 Total $290.40" at bounding box center [504, 584] width 758 height 171
click at [829, 262] on button "Add product" at bounding box center [838, 268] width 57 height 17
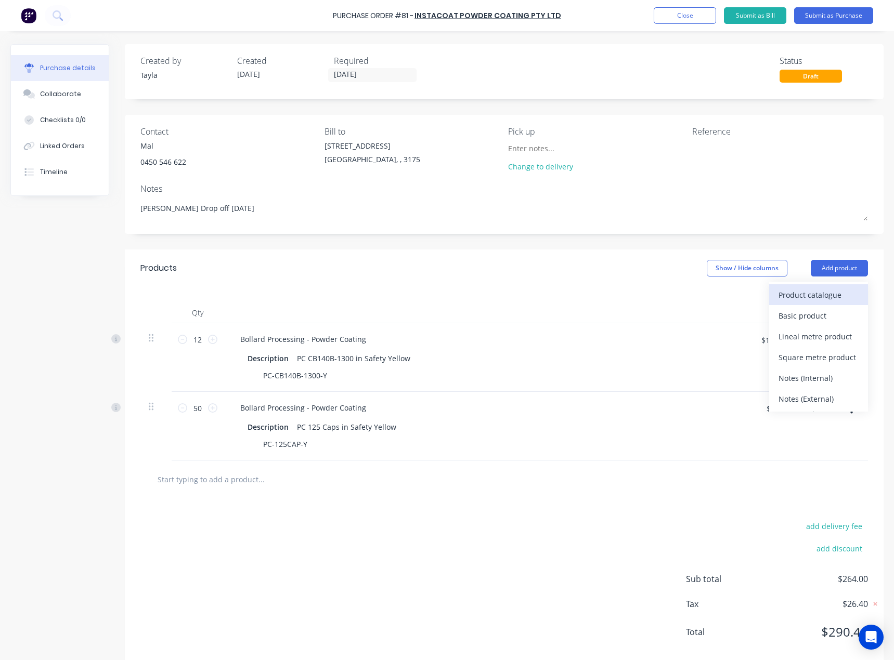
click at [816, 293] on div "Product catalogue" at bounding box center [818, 294] width 80 height 15
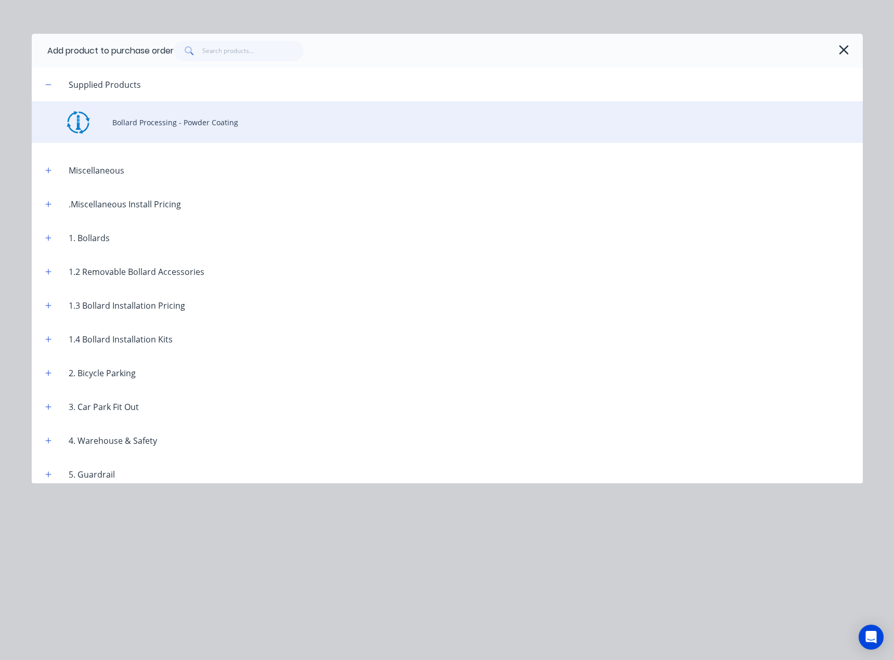
click at [168, 137] on div "Bollard Processing - Powder Coating" at bounding box center [447, 122] width 831 height 42
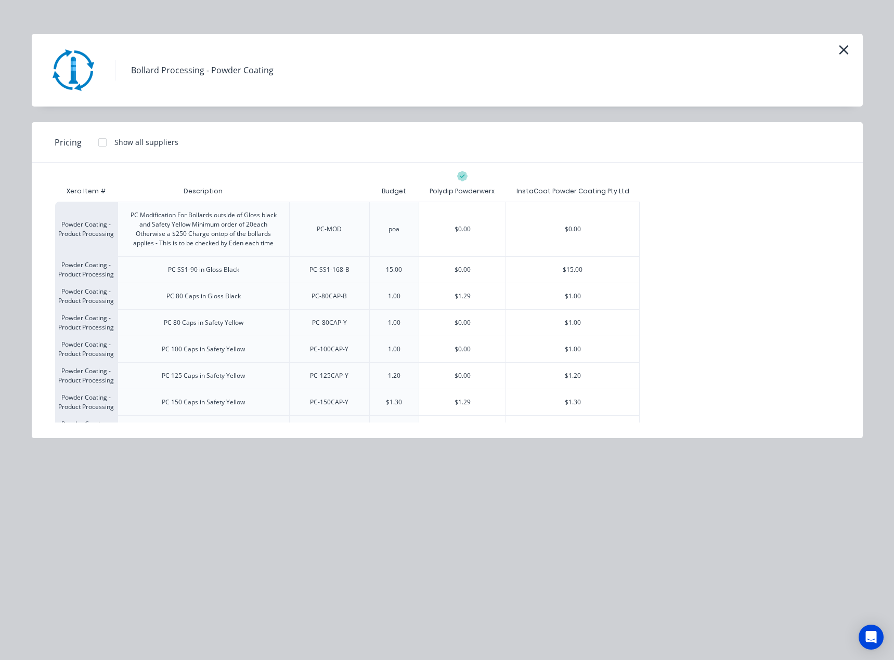
scroll to position [52, 0]
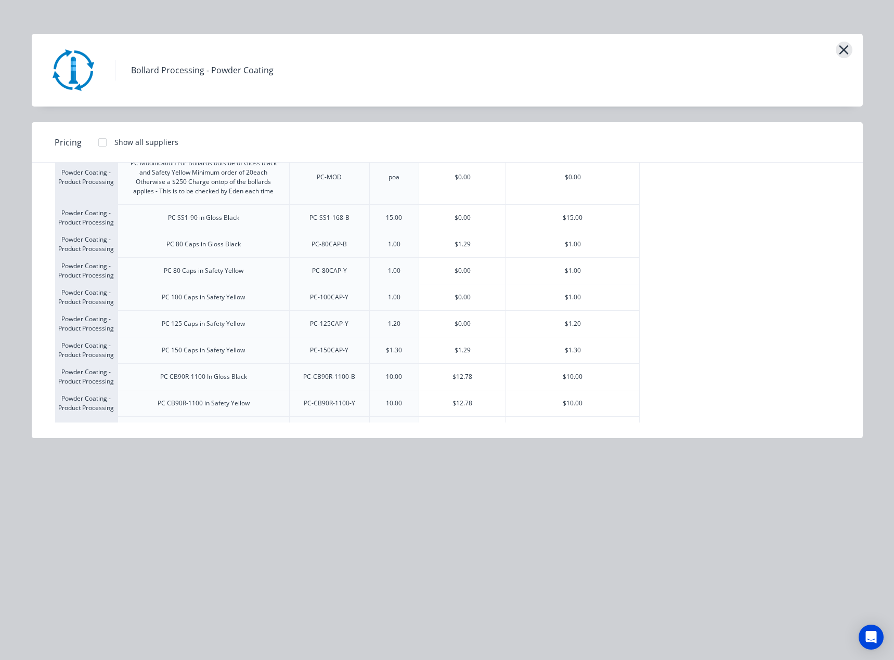
click at [843, 50] on icon "button" at bounding box center [843, 49] width 9 height 9
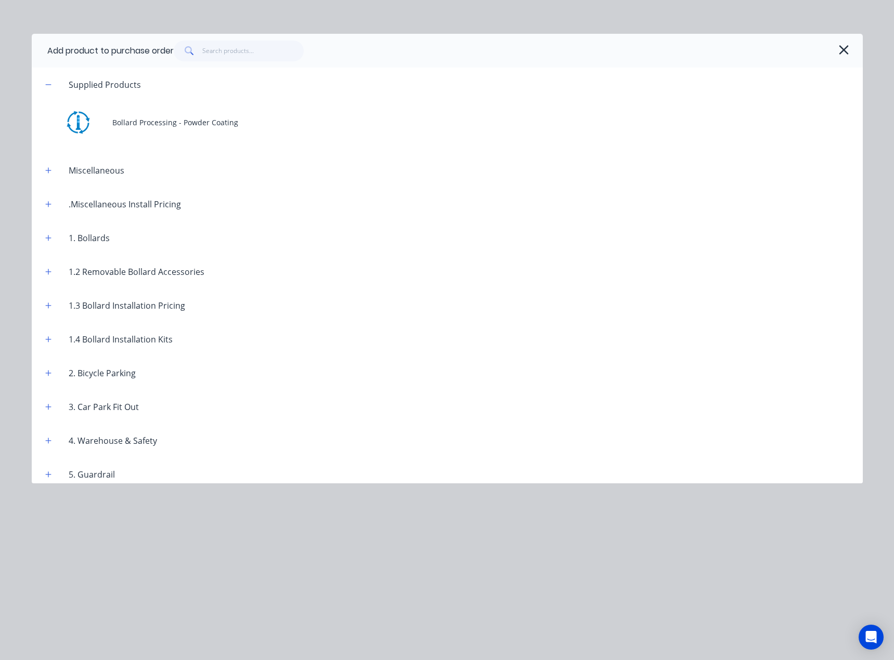
click at [844, 51] on icon "button" at bounding box center [843, 49] width 9 height 9
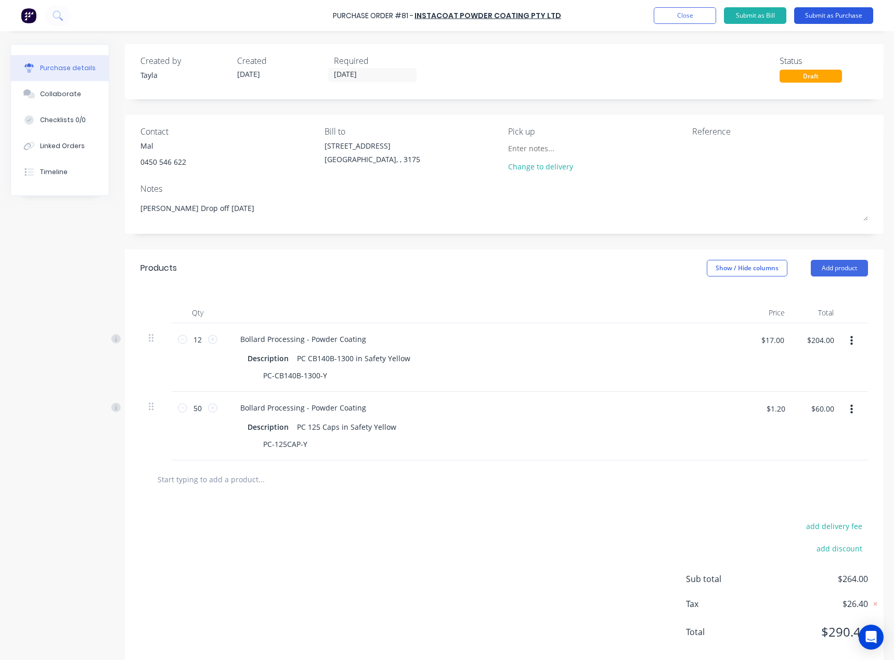
click at [812, 20] on button "Submit as Purchase" at bounding box center [833, 15] width 79 height 17
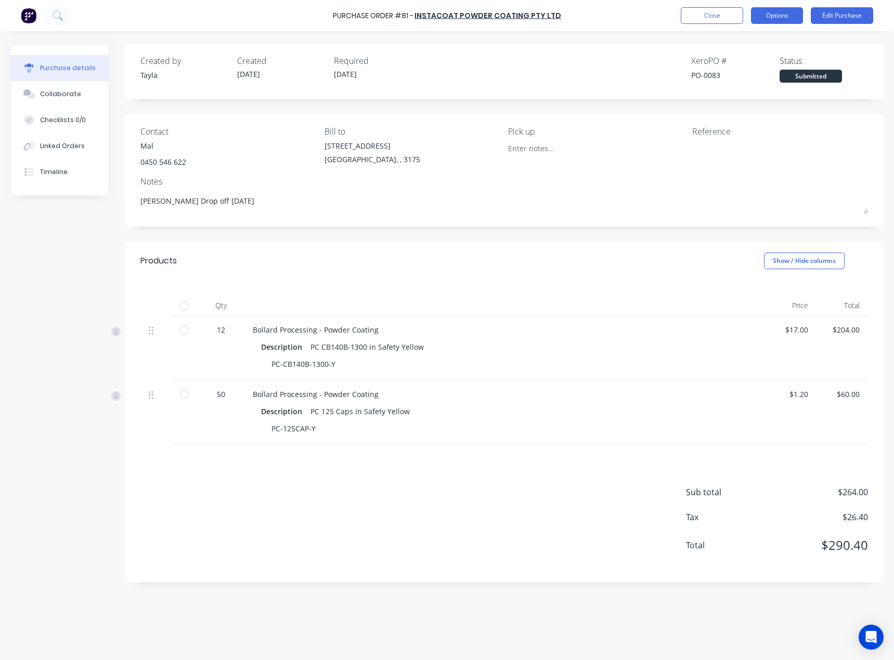
click at [794, 21] on button "Options" at bounding box center [777, 15] width 52 height 17
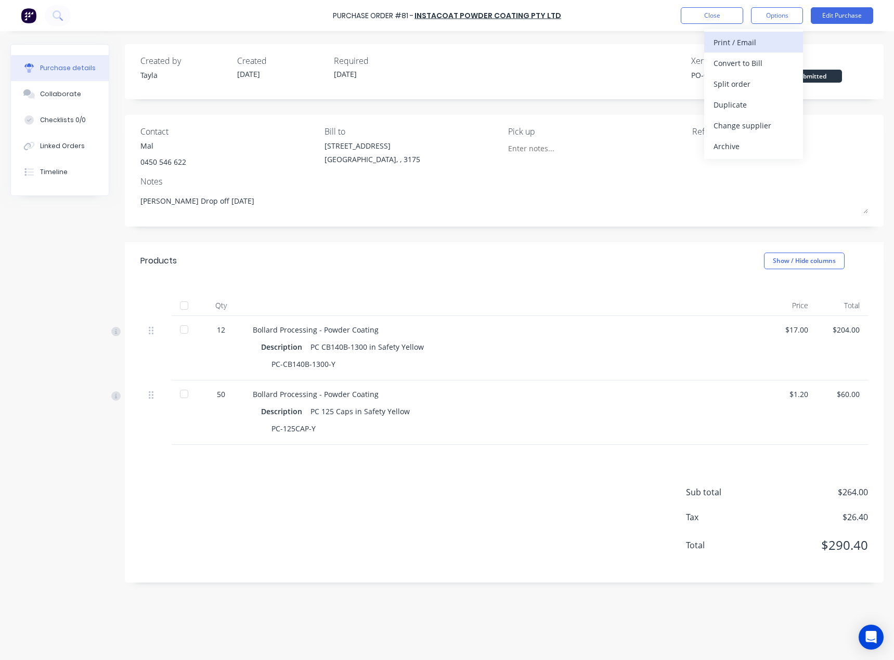
click at [774, 43] on div "Print / Email" at bounding box center [753, 42] width 80 height 15
click at [751, 84] on div "Without pricing" at bounding box center [753, 83] width 80 height 15
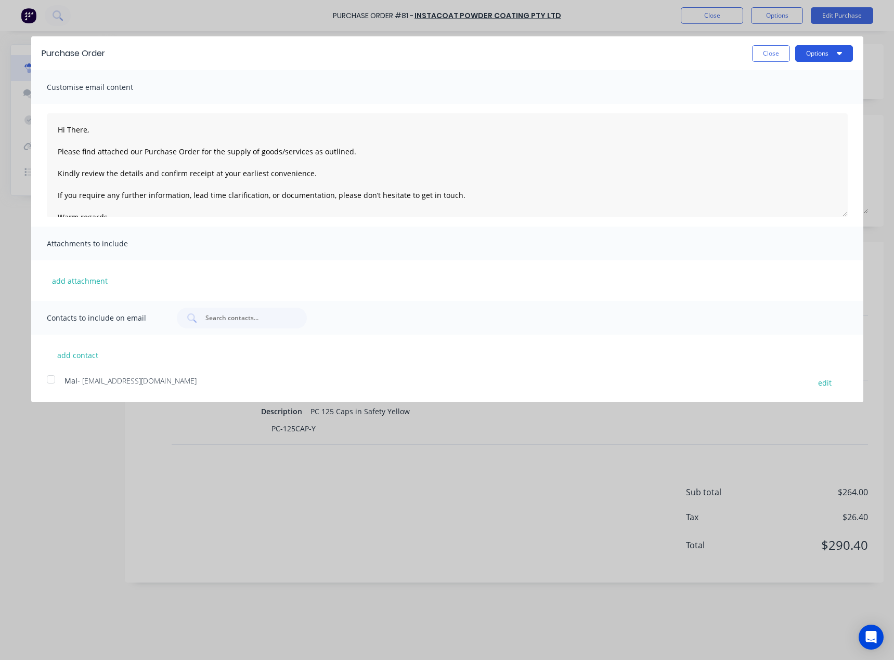
click at [816, 54] on button "Options" at bounding box center [824, 53] width 58 height 17
click at [810, 84] on div "Print" at bounding box center [803, 79] width 80 height 15
type textarea "x"
click at [72, 383] on span "Mal" at bounding box center [70, 381] width 13 height 10
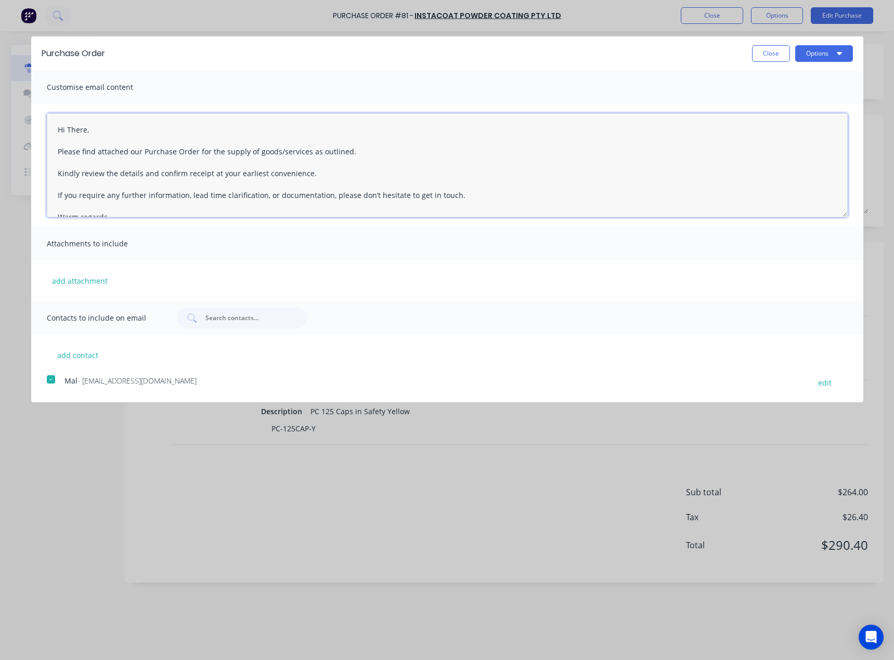
click at [74, 130] on textarea "Hi There, Please find attached our Purchase Order for the supply of goods/servi…" at bounding box center [447, 165] width 801 height 104
type textarea "Hi Mal, Please find attached our Purchase Order for the supply of goods/service…"
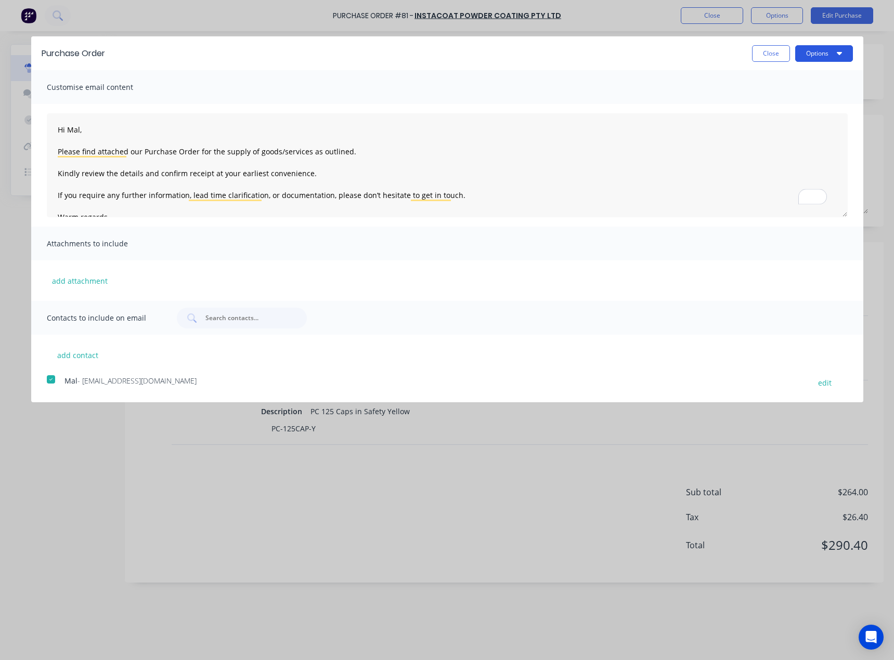
click at [824, 57] on button "Options" at bounding box center [824, 53] width 58 height 17
click at [813, 98] on div "Email" at bounding box center [803, 100] width 80 height 15
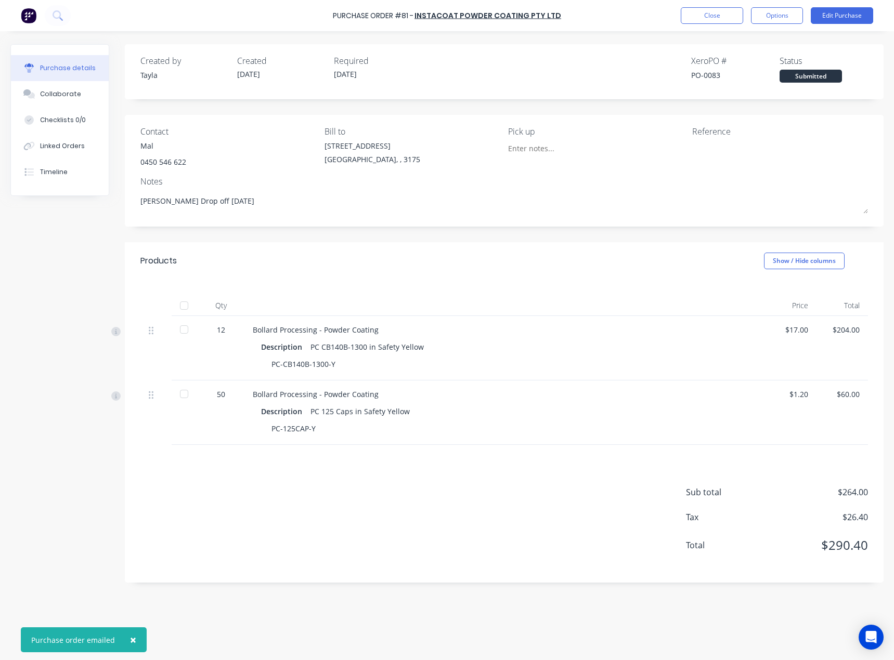
type textarea "x"
click at [707, 12] on button "Close" at bounding box center [711, 15] width 62 height 17
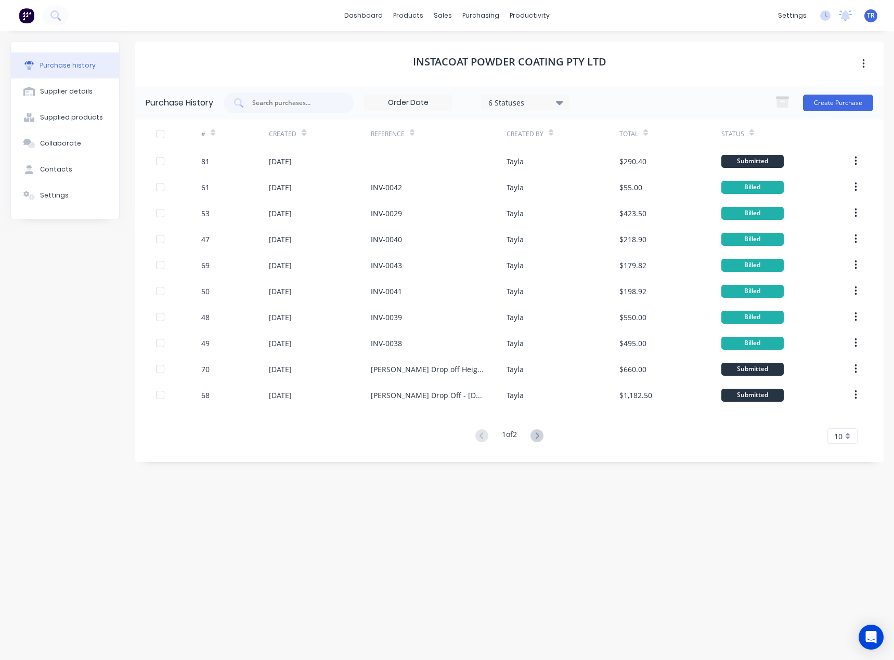
click at [856, 639] on div "Purchase history Supplier details Supplied products Collaborate Contacts Settin…" at bounding box center [447, 340] width 894 height 619
click at [871, 639] on icon "Open Intercom Messenger" at bounding box center [871, 638] width 12 height 14
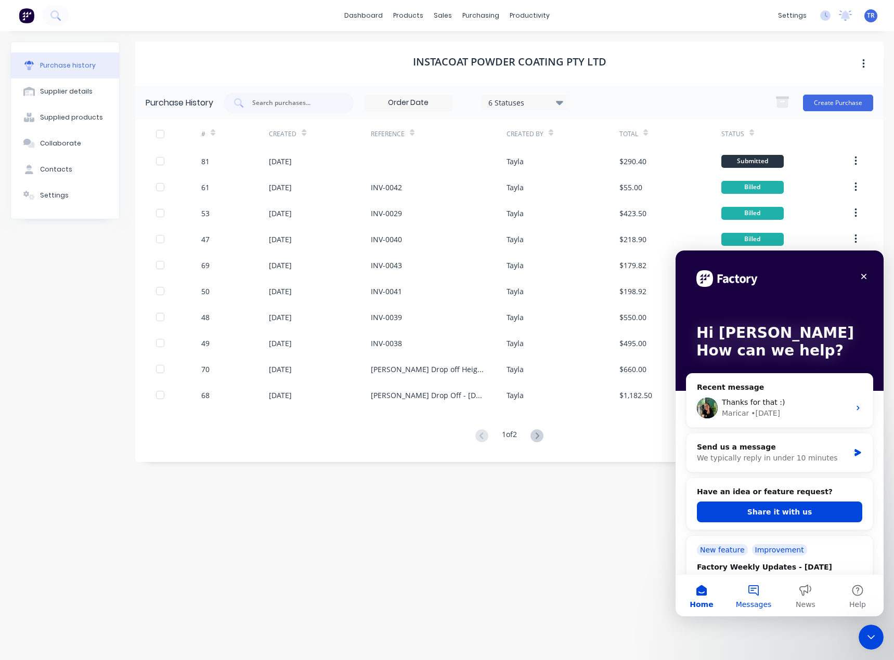
click at [748, 601] on span "Messages" at bounding box center [754, 604] width 36 height 7
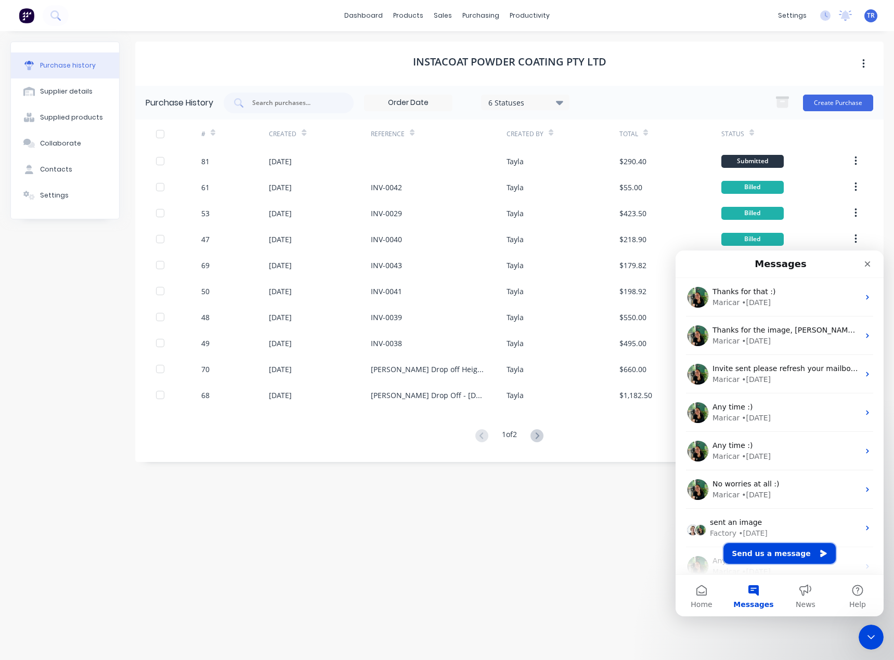
click at [774, 553] on button "Send us a message" at bounding box center [779, 553] width 112 height 21
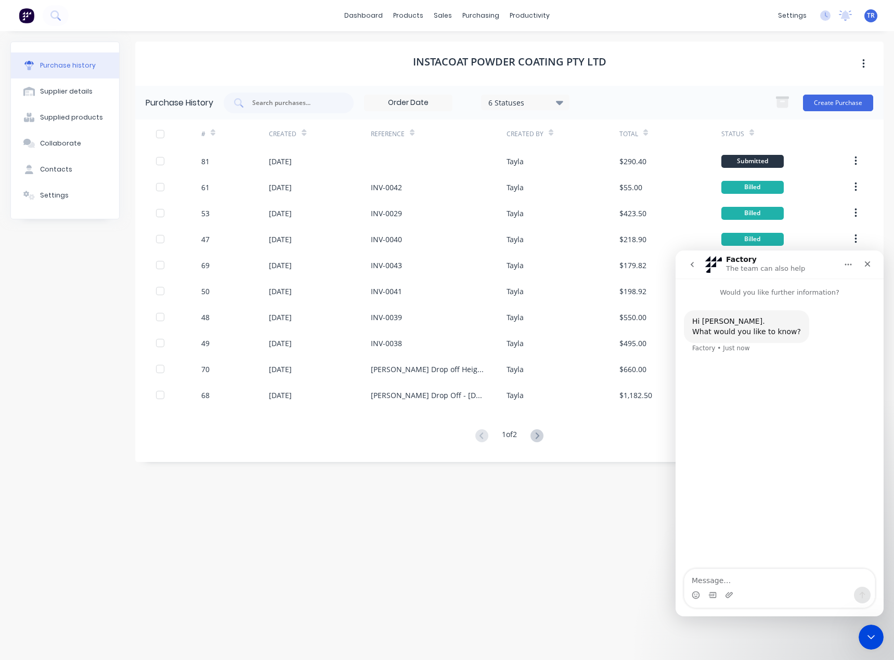
click at [789, 574] on textarea "Message…" at bounding box center [779, 578] width 190 height 18
type textarea "h"
click at [691, 573] on textarea "Hey Maricar our book keeper has put through a bill via xero and not factory by …" at bounding box center [779, 557] width 190 height 59
click at [846, 574] on textarea "Hey Maricar our book keeper has put through a bill via xero and not factory by …" at bounding box center [779, 562] width 190 height 49
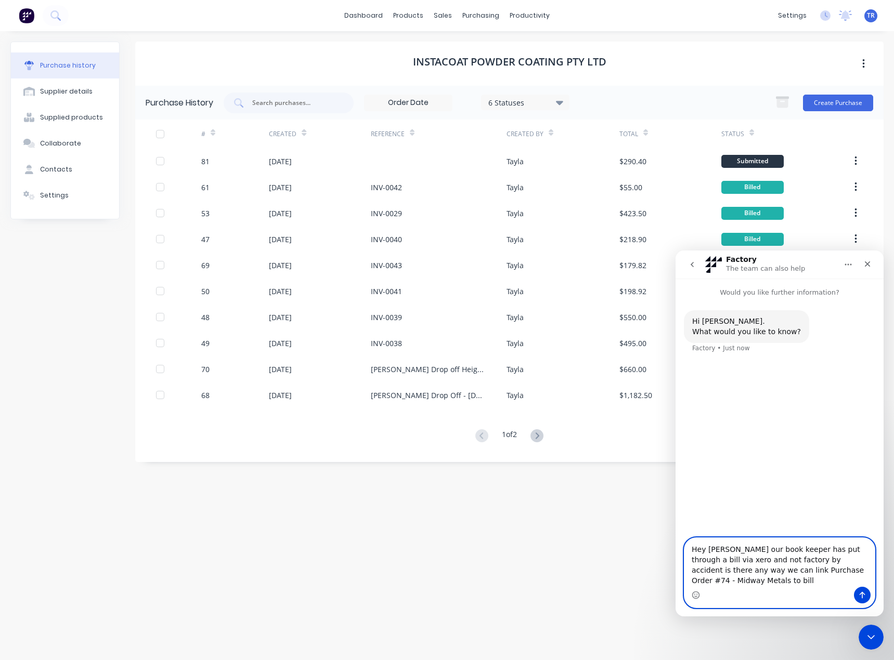
click at [854, 569] on textarea "Hey Maricar our book keeper has put through a bill via xero and not factory by …" at bounding box center [779, 562] width 190 height 49
paste textarea "Bill 2242799"
type textarea "Hey Maricar our book keeper has put through a bill via xero and not factory by …"
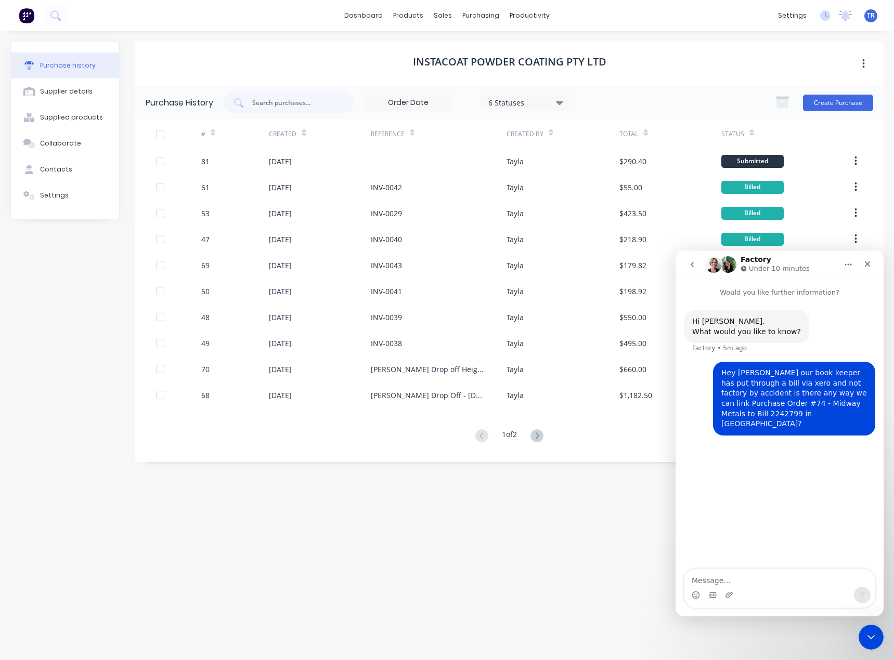
click at [695, 268] on icon "go back" at bounding box center [692, 264] width 8 height 8
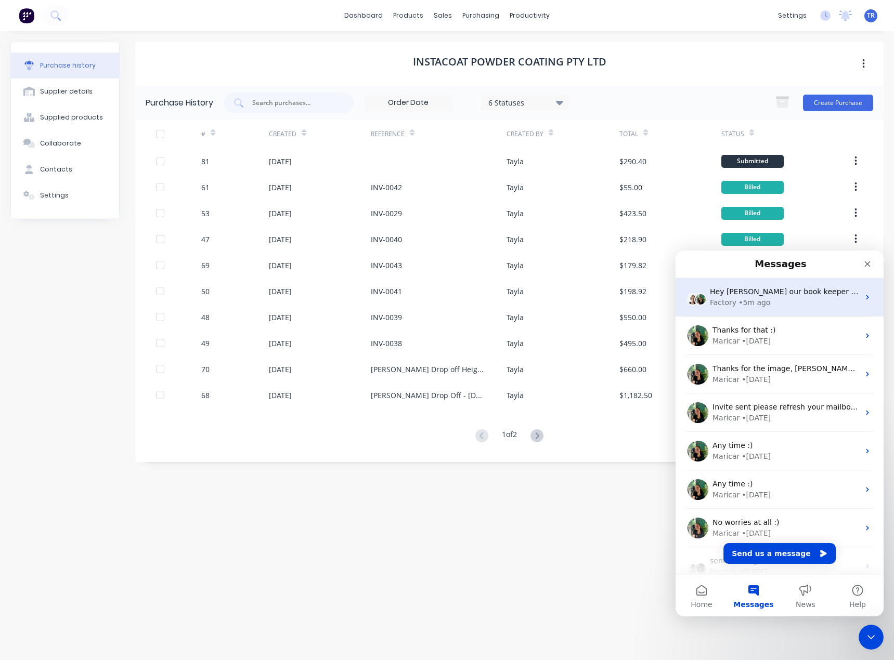
click at [740, 302] on div "• 5m ago" at bounding box center [754, 302] width 32 height 11
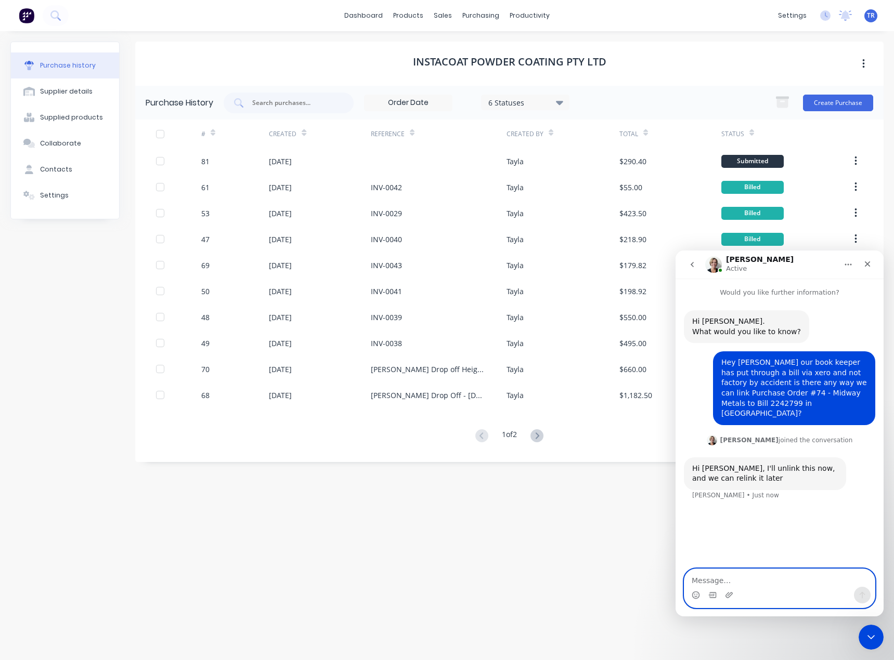
click at [761, 580] on textarea "Message…" at bounding box center [779, 578] width 190 height 18
click at [761, 581] on textarea "Message…" at bounding box center [779, 578] width 190 height 18
click at [816, 588] on div "Intercom messenger" at bounding box center [779, 595] width 190 height 17
click at [805, 583] on textarea "awesome thanks for that! Ive been working on that workflow for Eden and I think" at bounding box center [779, 573] width 190 height 28
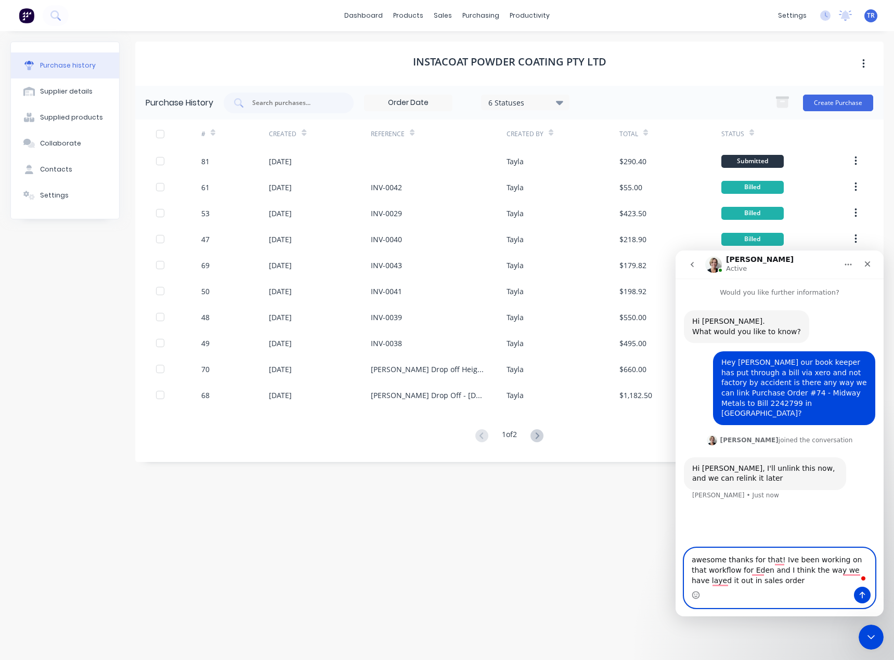
click at [760, 582] on textarea "awesome thanks for that! Ive been working on that workflow for Eden and I think…" at bounding box center [779, 567] width 190 height 38
drag, startPoint x: 777, startPoint y: 579, endPoint x: 775, endPoint y: 588, distance: 9.6
click at [777, 580] on textarea "awesome thanks for that! Ive been working on that workflow for Eden and I think…" at bounding box center [779, 567] width 190 height 38
paste textarea "263"
click at [831, 485] on span "Correct your spelling" at bounding box center [809, 486] width 57 height 10
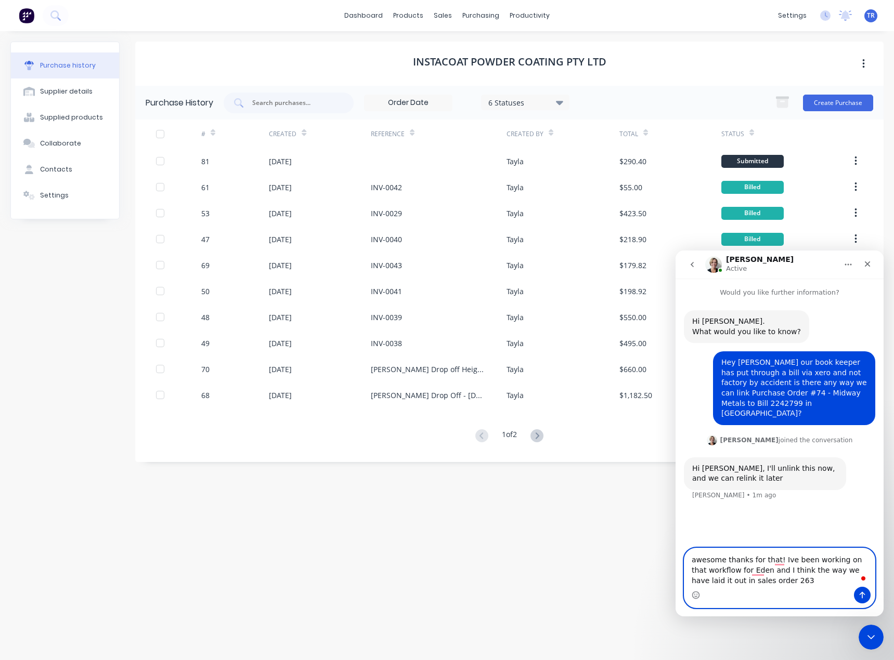
click at [786, 581] on textarea "awesome thanks for that! Ive been working on that workflow for Eden and I think…" at bounding box center [779, 567] width 190 height 38
drag, startPoint x: 775, startPoint y: 559, endPoint x: 823, endPoint y: 593, distance: 58.3
click at [823, 593] on div "awesome thanks for that! Ive been working on that workflow for Eden and I think…" at bounding box center [779, 577] width 190 height 59
type textarea "awesome thanks for that!"
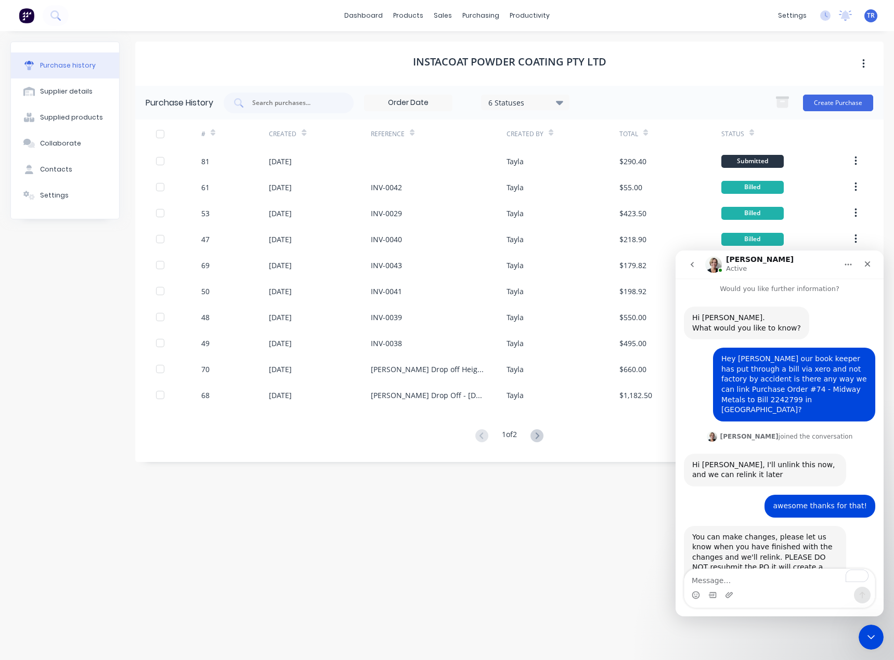
scroll to position [25, 0]
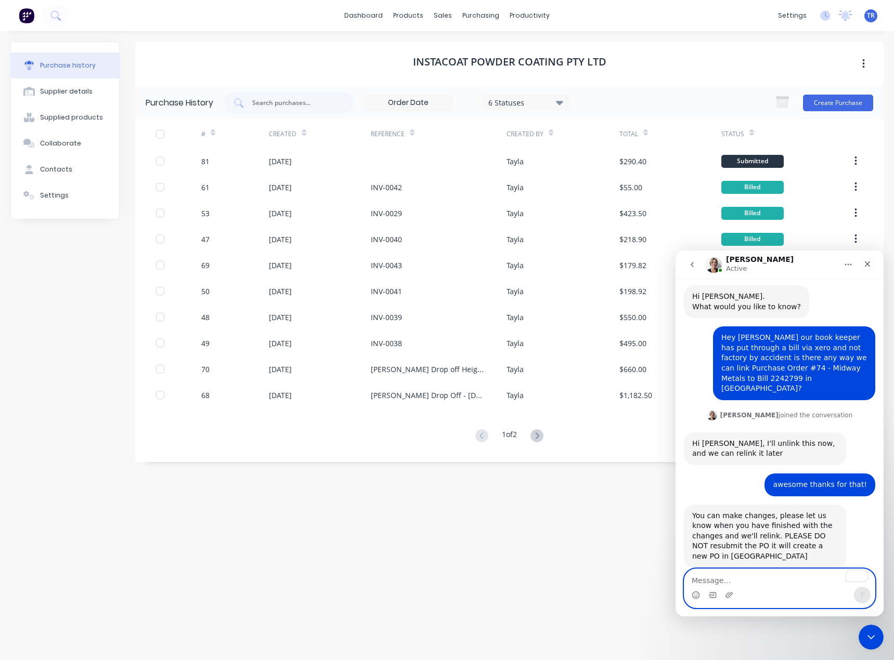
click at [788, 585] on textarea "To enrich screen reader interactions, please activate Accessibility in Grammarl…" at bounding box center [779, 578] width 190 height 18
type textarea "W"
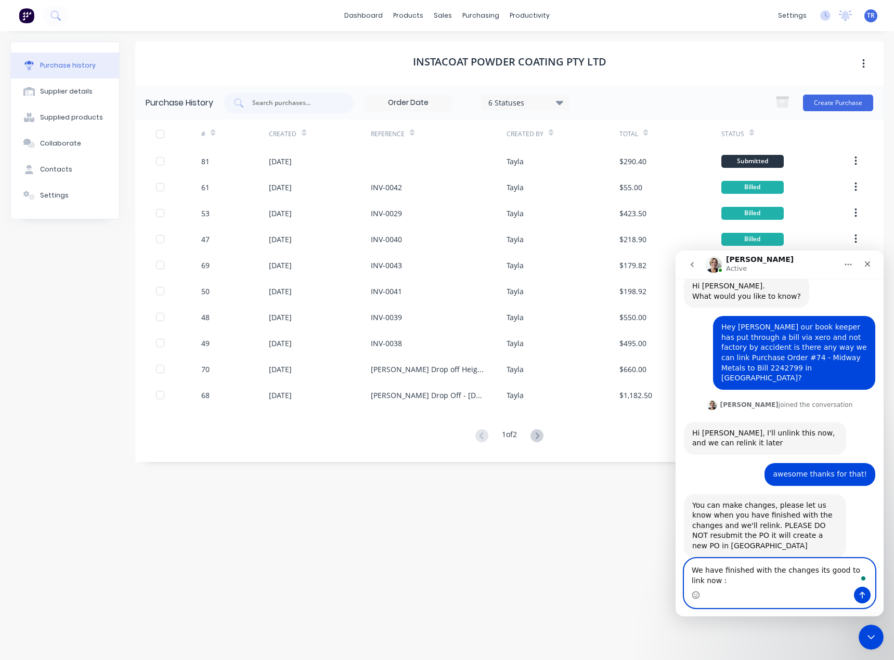
type textarea "We have finished with the changes its good to link now :)"
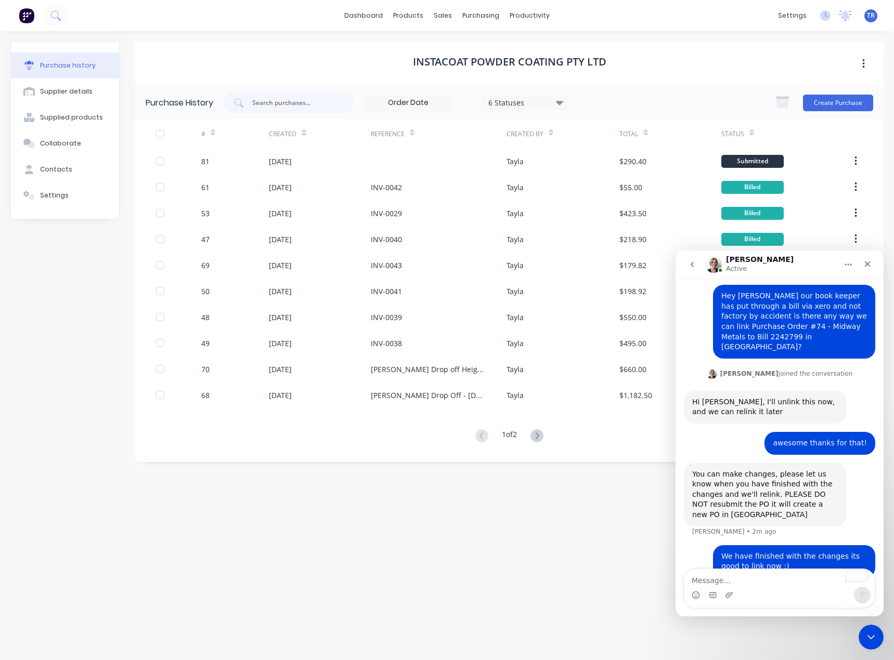
click at [804, 591] on div "Intercom messenger" at bounding box center [779, 595] width 190 height 17
click at [795, 578] on textarea "To enrich screen reader interactions, please activate Accessibility in Grammarl…" at bounding box center [779, 578] width 190 height 18
paste textarea "A"
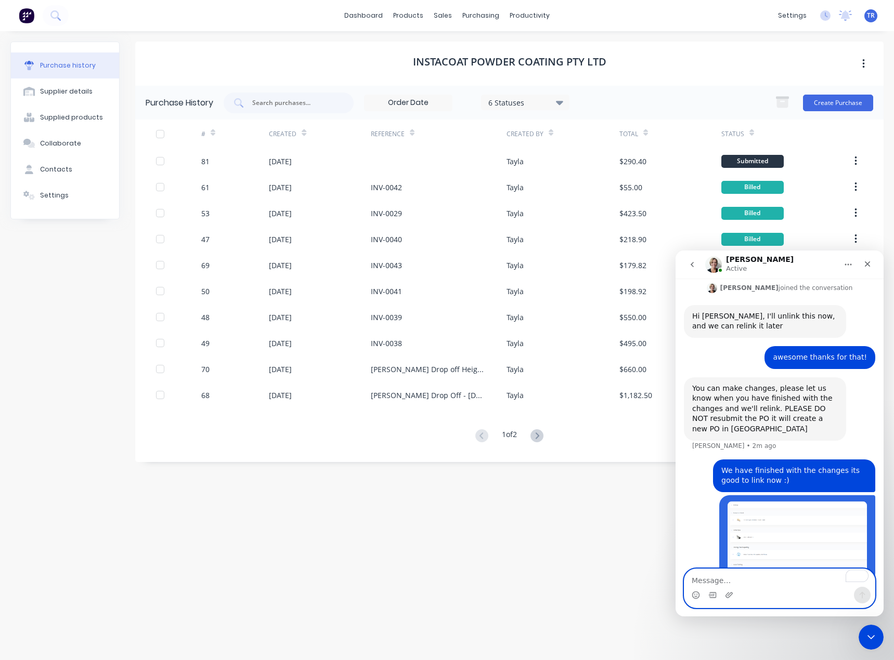
scroll to position [155, 0]
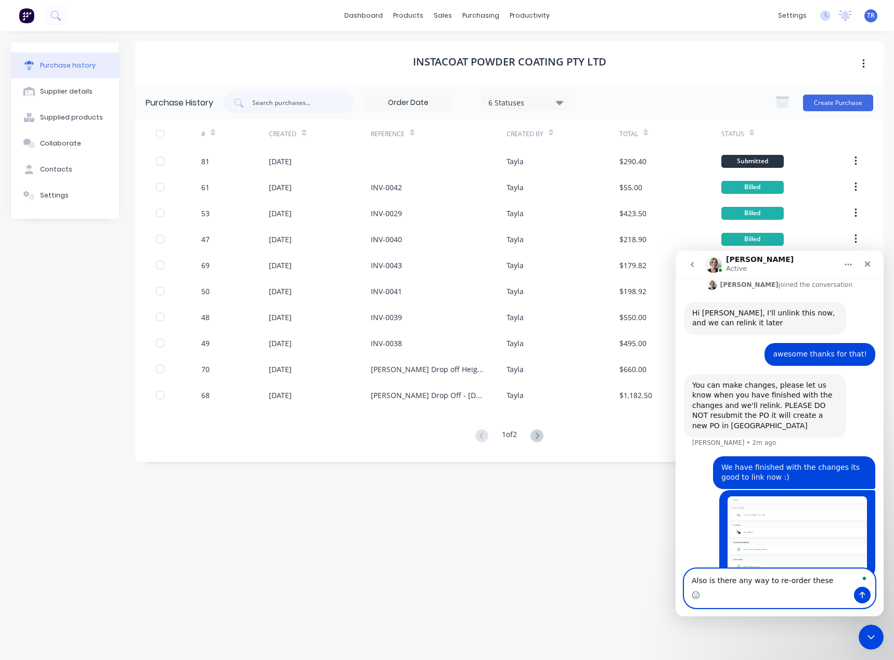
type textarea "Also is there any way to re-order these?"
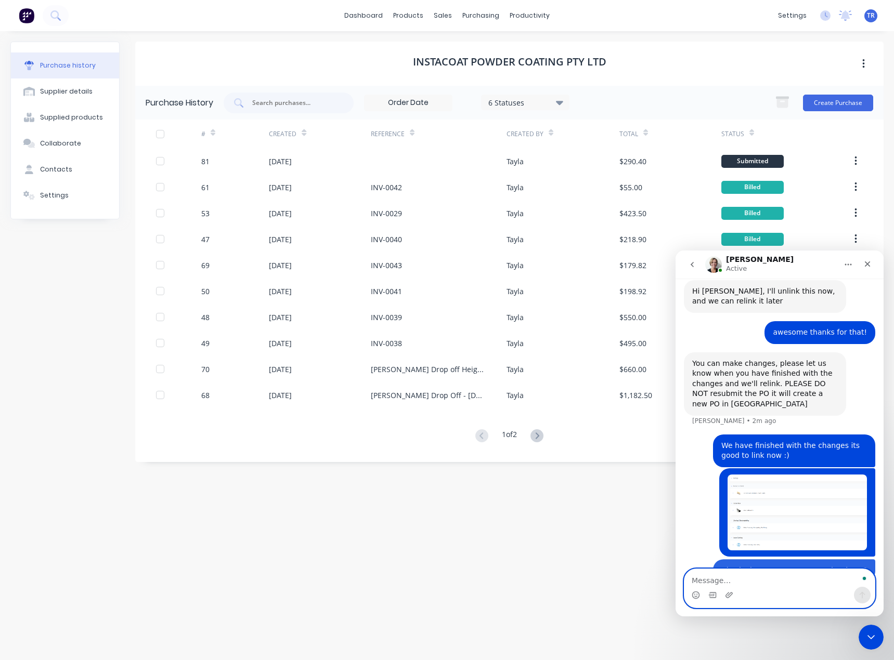
scroll to position [179, 0]
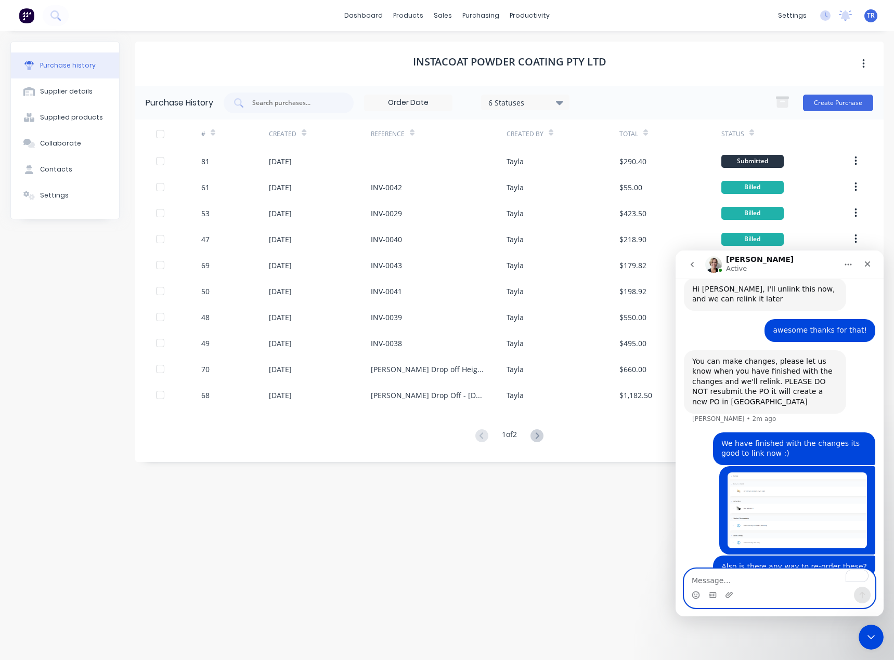
click at [738, 579] on textarea "To enrich screen reader interactions, please activate Accessibility in Grammarl…" at bounding box center [779, 578] width 190 height 18
paste textarea "Manufacture - CB90F-1100 - 60no"
type textarea "Its under Purchase Order Kits and then Manufacture - CB90F-1100 - 60no"
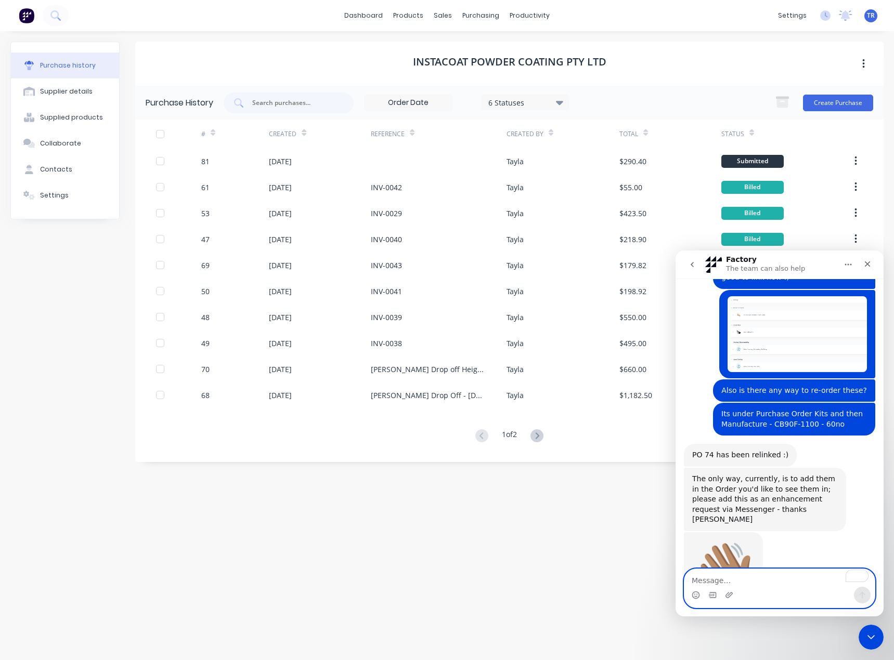
scroll to position [368, 0]
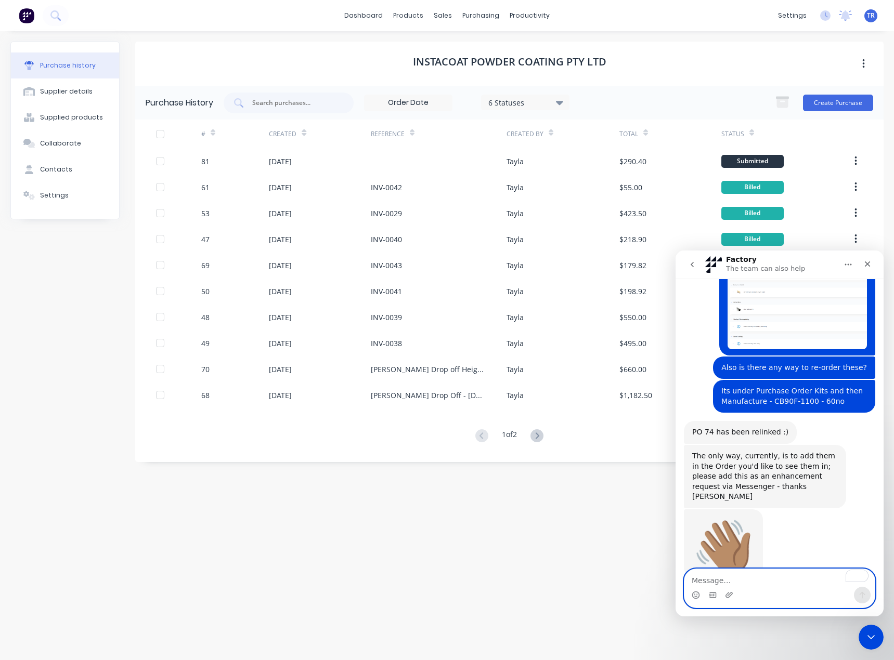
click at [795, 577] on textarea "To enrich screen reader interactions, please activate Accessibility in Grammarl…" at bounding box center [779, 578] width 190 height 18
type textarea "will do thanks!"
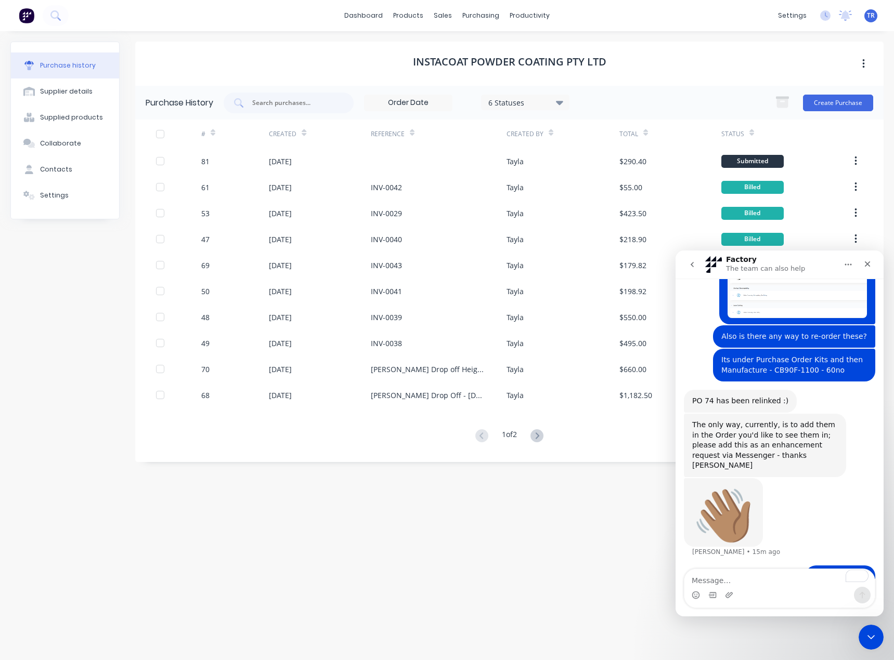
click at [689, 264] on icon "go back" at bounding box center [692, 264] width 8 height 8
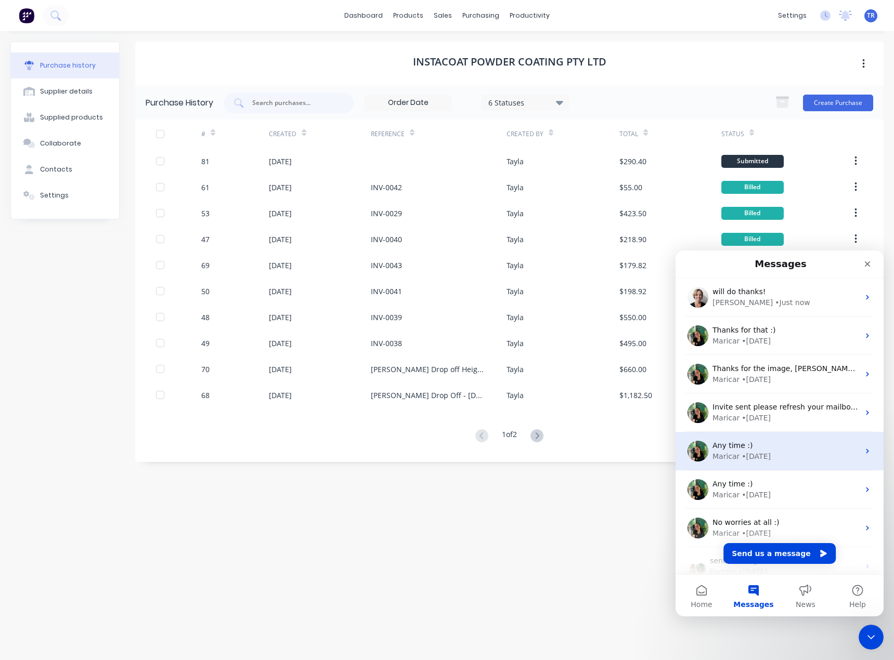
scroll to position [0, 0]
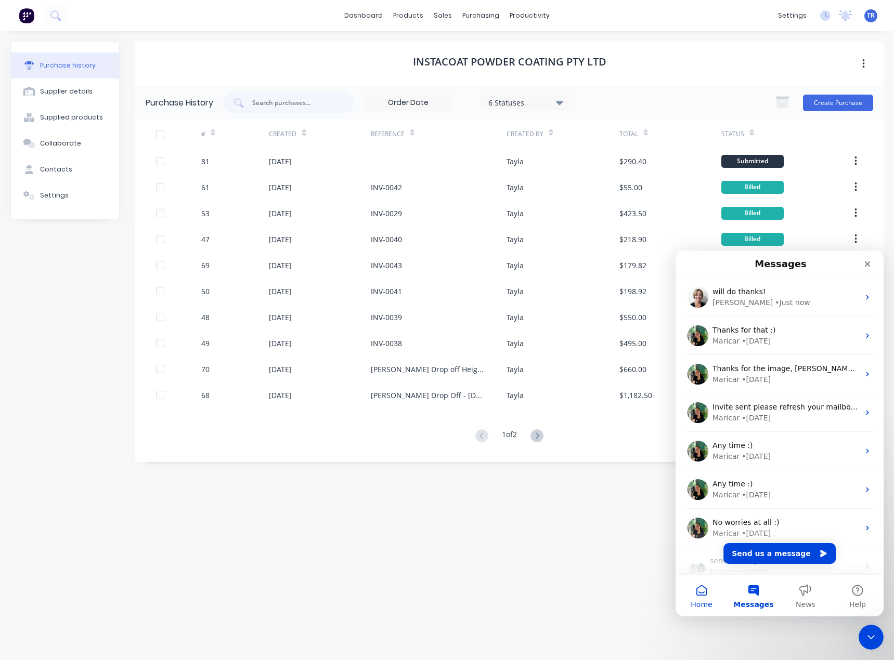
click at [686, 596] on button "Home" at bounding box center [701, 596] width 52 height 42
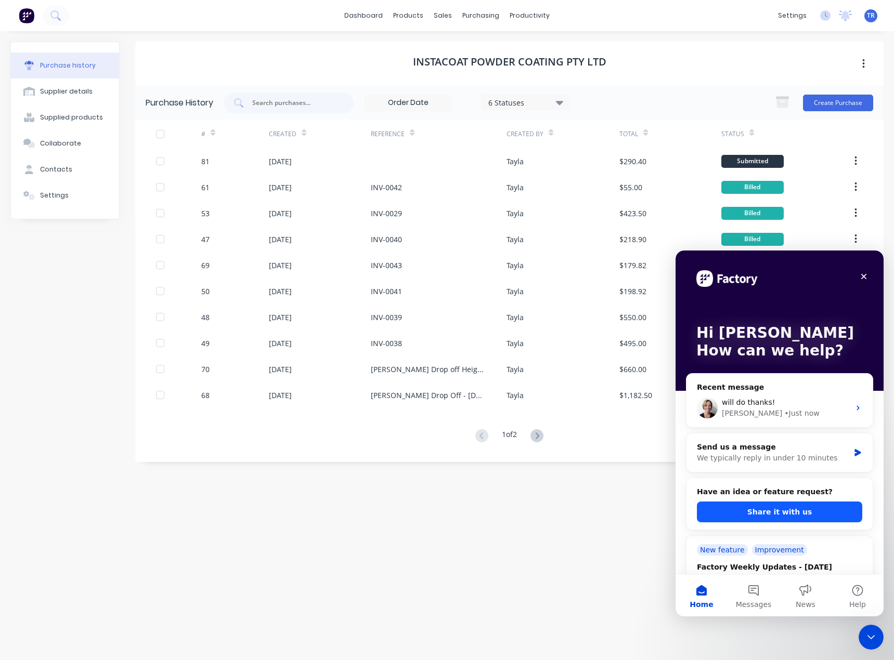
click at [729, 511] on button "Share it with us" at bounding box center [779, 512] width 165 height 21
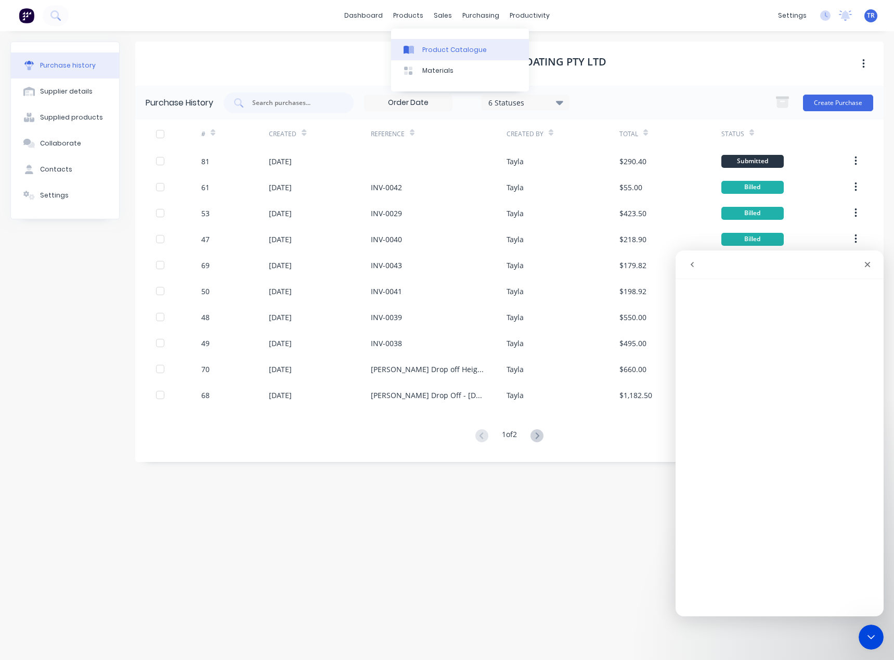
click at [412, 47] on icon at bounding box center [411, 50] width 5 height 8
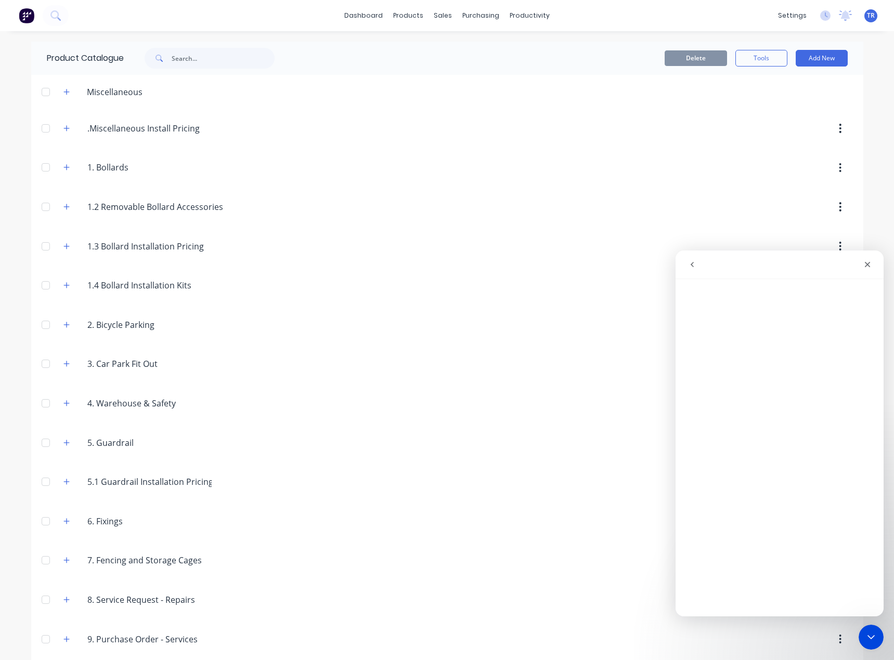
scroll to position [48, 0]
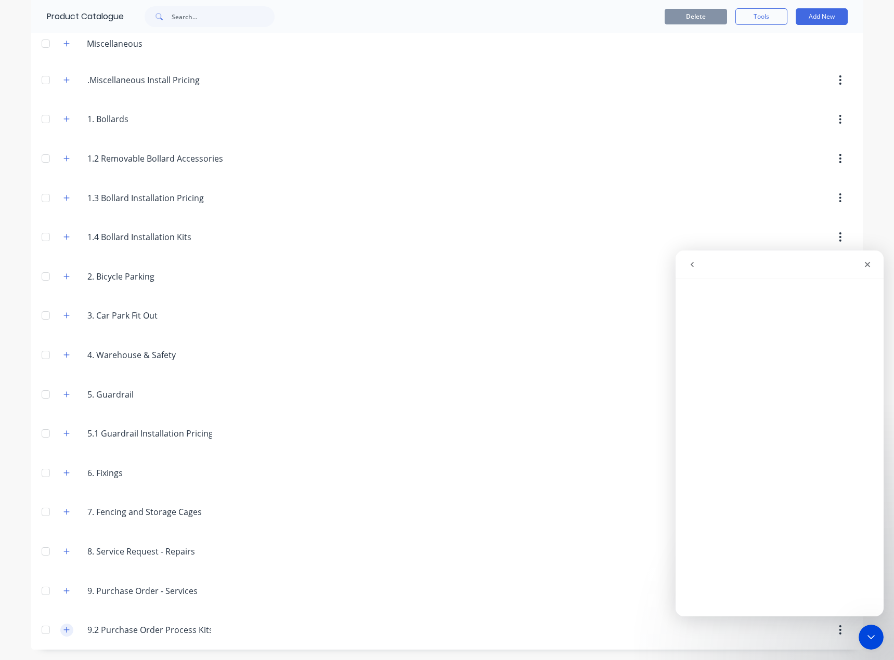
click at [63, 632] on icon "button" at bounding box center [66, 629] width 6 height 7
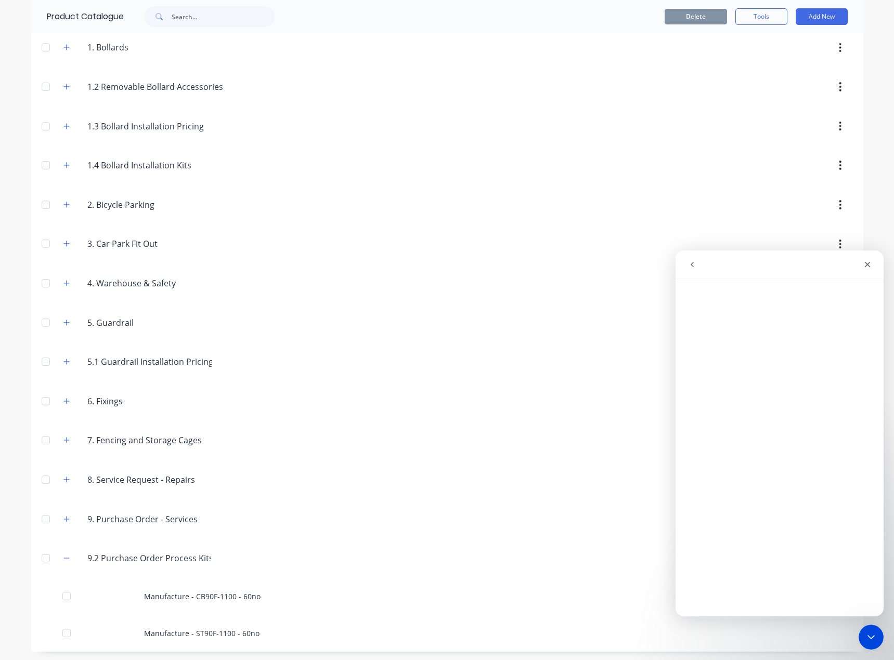
scroll to position [122, 0]
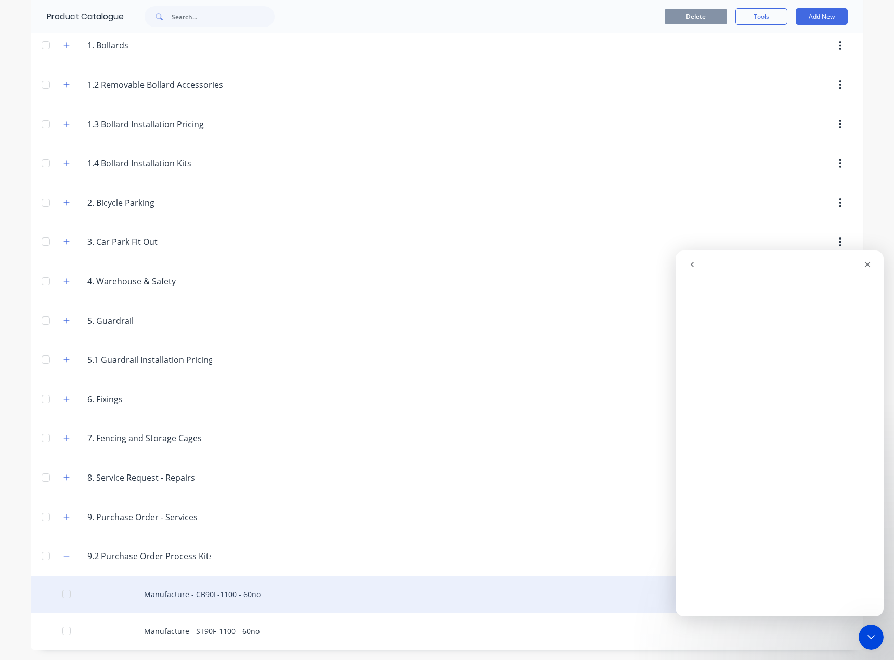
click at [196, 595] on div "Manufacture - CB90F-1100 - 60no" at bounding box center [447, 594] width 832 height 37
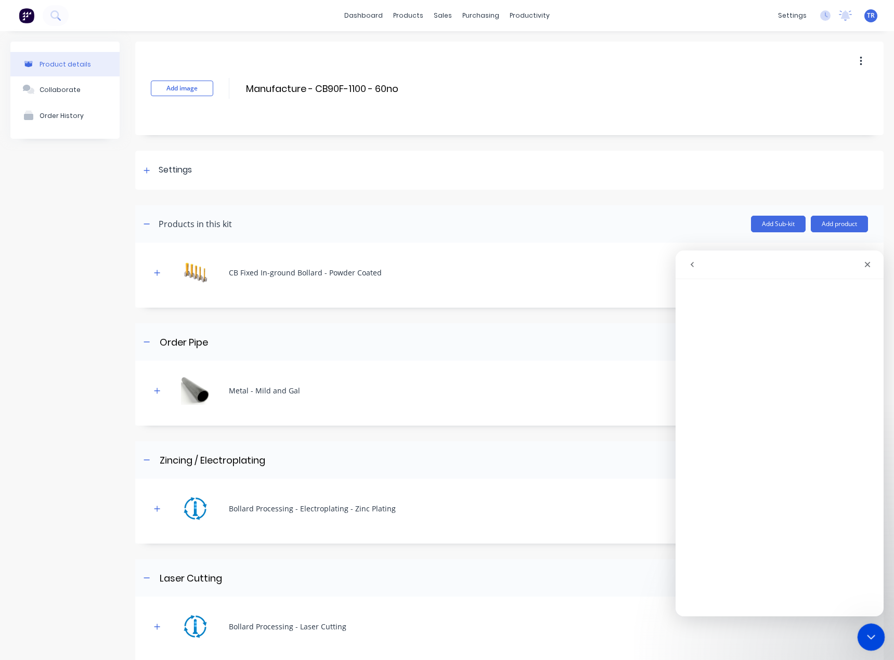
click at [867, 632] on icon "Close Intercom Messenger" at bounding box center [869, 636] width 12 height 12
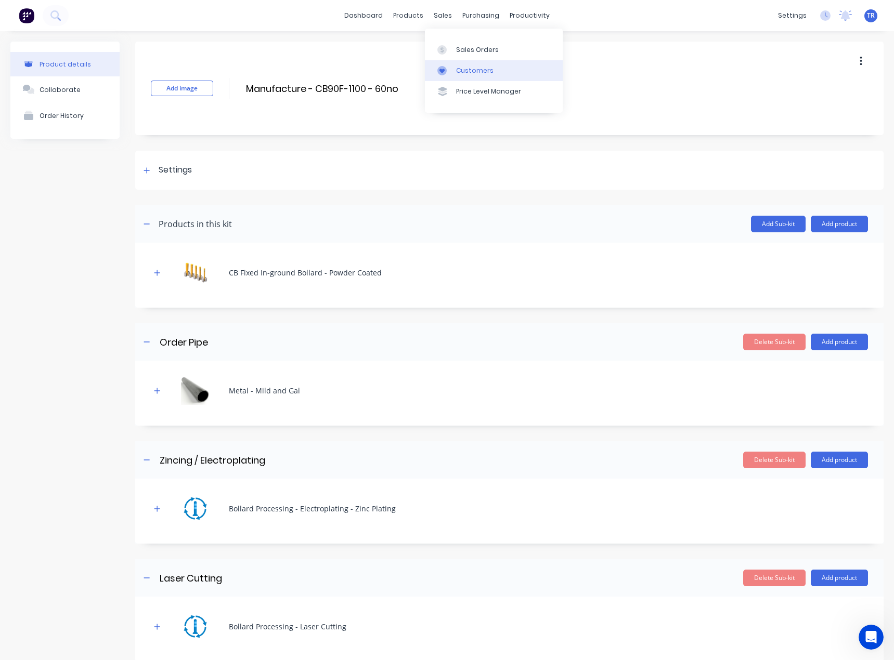
click at [476, 69] on div "Customers" at bounding box center [474, 70] width 37 height 9
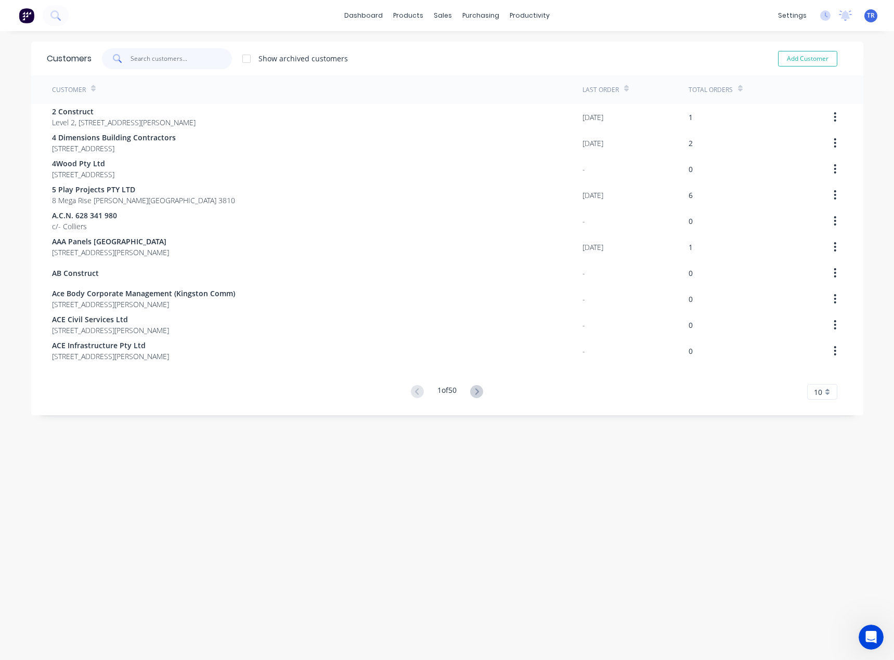
click at [189, 66] on input "text" at bounding box center [180, 58] width 101 height 21
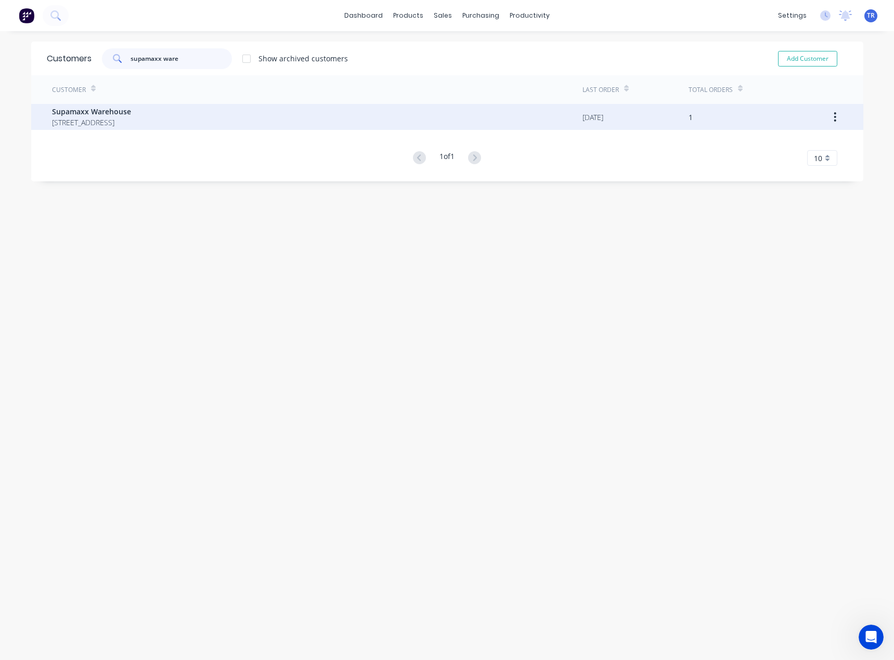
type input "supamaxx ware"
click at [90, 120] on span "37 - 39 Marni St DANDENONG SOUTH Victoria Australia 3175" at bounding box center [91, 122] width 79 height 11
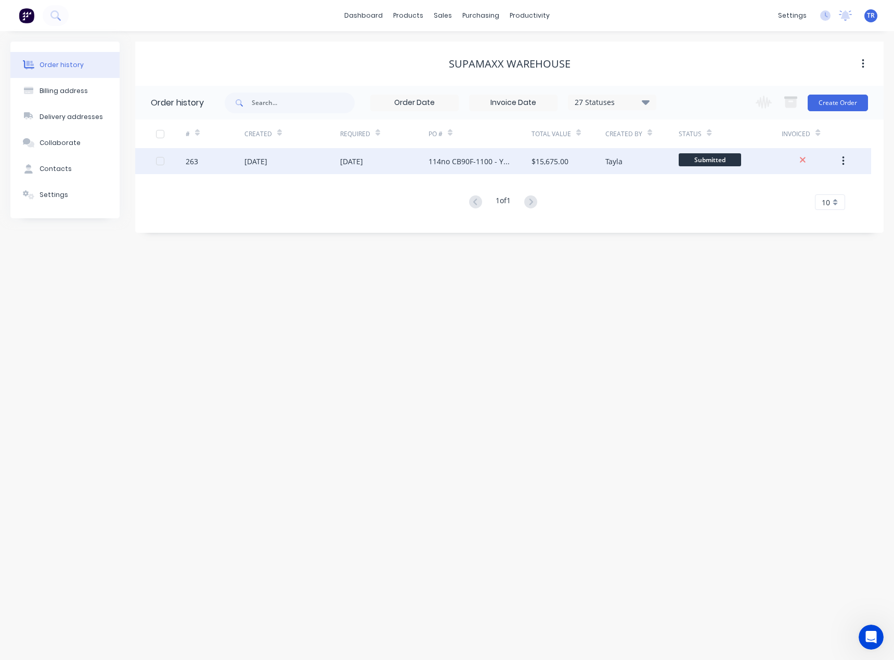
click at [243, 166] on div "263" at bounding box center [215, 161] width 59 height 26
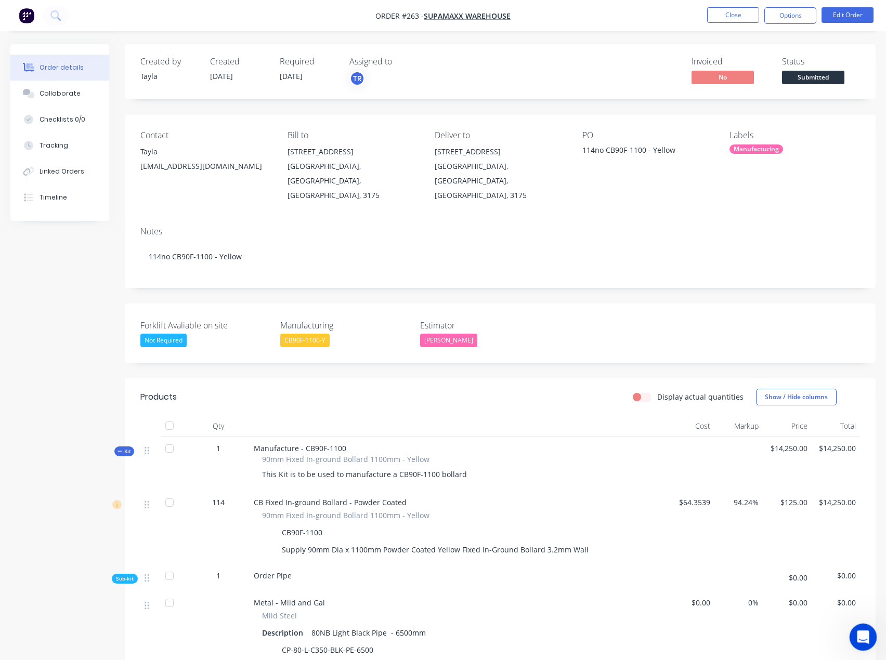
drag, startPoint x: 1697, startPoint y: 1255, endPoint x: 856, endPoint y: 632, distance: 1046.5
click at [856, 631] on icon "Open Intercom Messenger" at bounding box center [861, 635] width 17 height 17
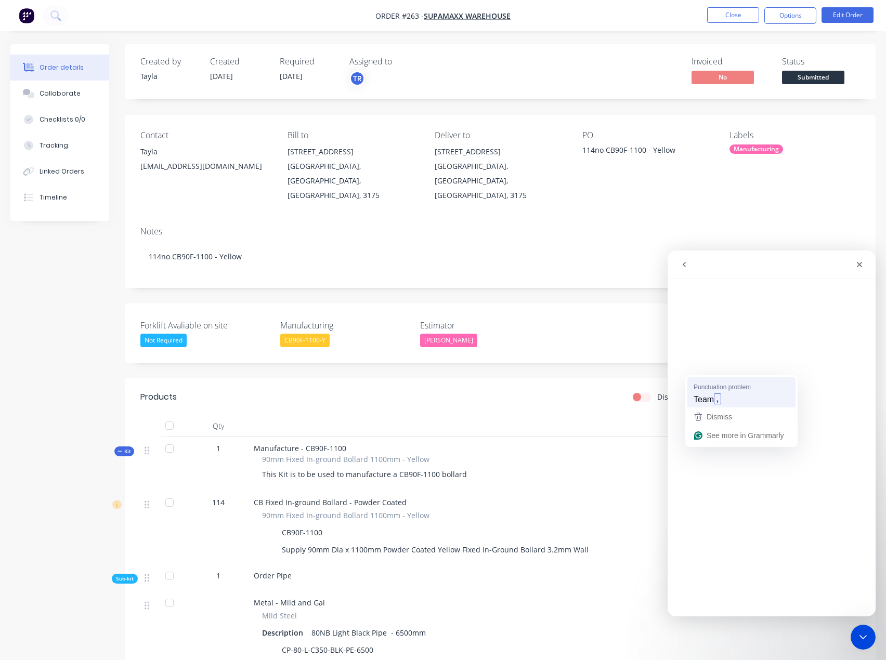
click at [709, 399] on span "Team" at bounding box center [703, 399] width 20 height 11
click at [683, 262] on icon "go back" at bounding box center [684, 264] width 8 height 8
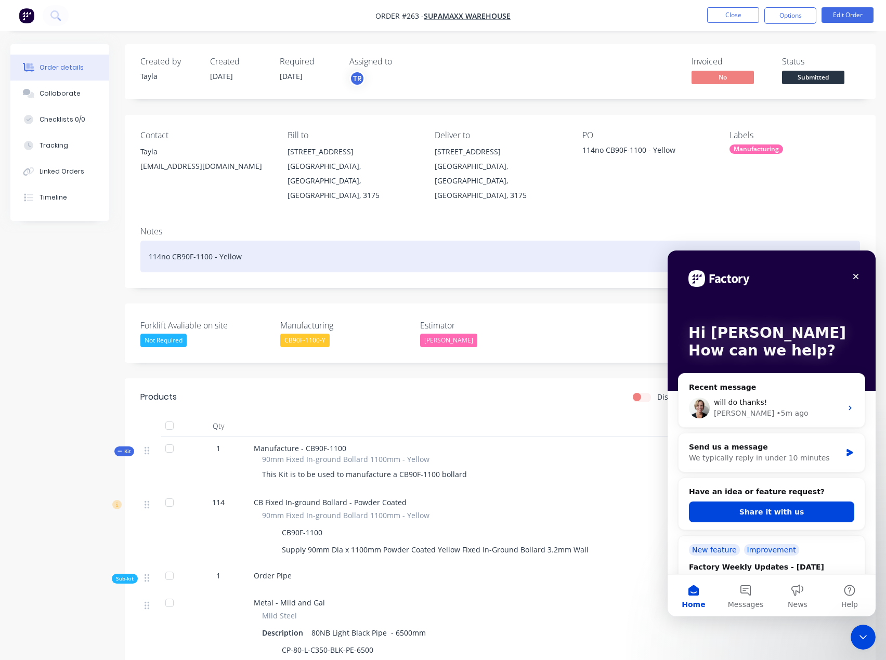
click at [579, 241] on div "114no CB90F-1100 - Yellow" at bounding box center [499, 257] width 719 height 32
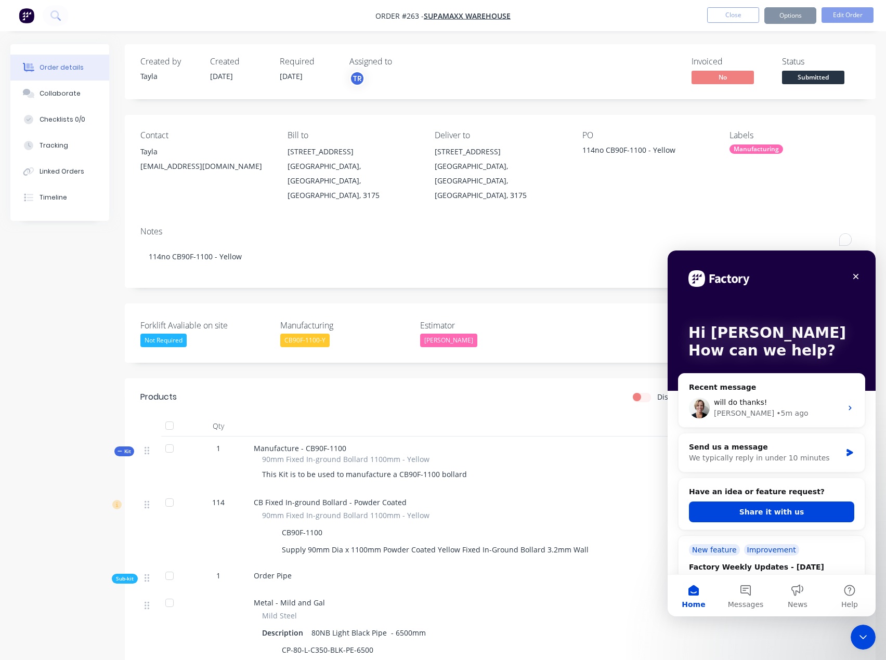
click at [579, 200] on div "Contact Tayla admin@supamaxx.com.au Bill to 37 - 39 Marni St DANDENONG SOUTH, V…" at bounding box center [500, 166] width 751 height 103
click at [613, 201] on div "Contact Tayla admin@supamaxx.com.au Bill to 37 - 39 Marni St DANDENONG SOUTH, V…" at bounding box center [500, 166] width 751 height 103
click at [853, 275] on icon "Close" at bounding box center [856, 276] width 8 height 8
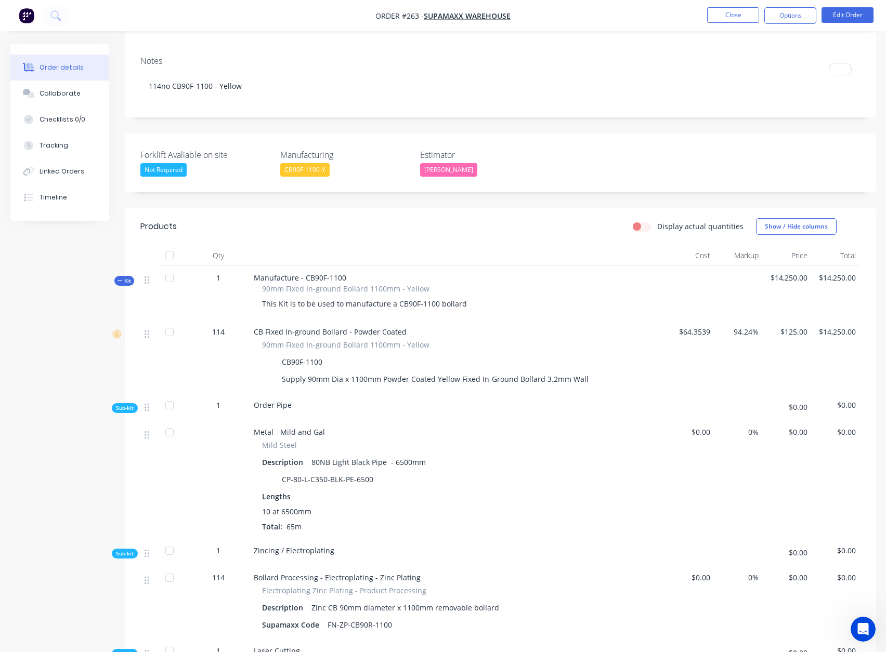
scroll to position [158, 0]
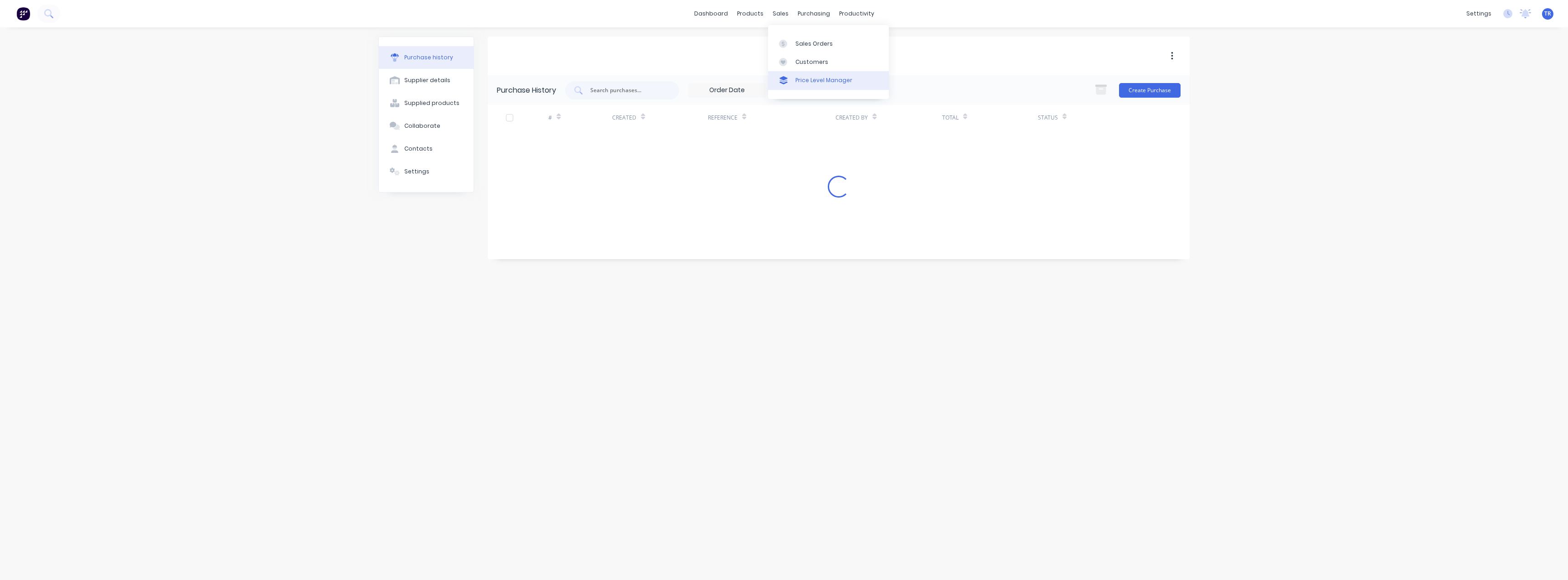
click at [782, 73] on link "Price Level Manager" at bounding box center [829, 80] width 121 height 18
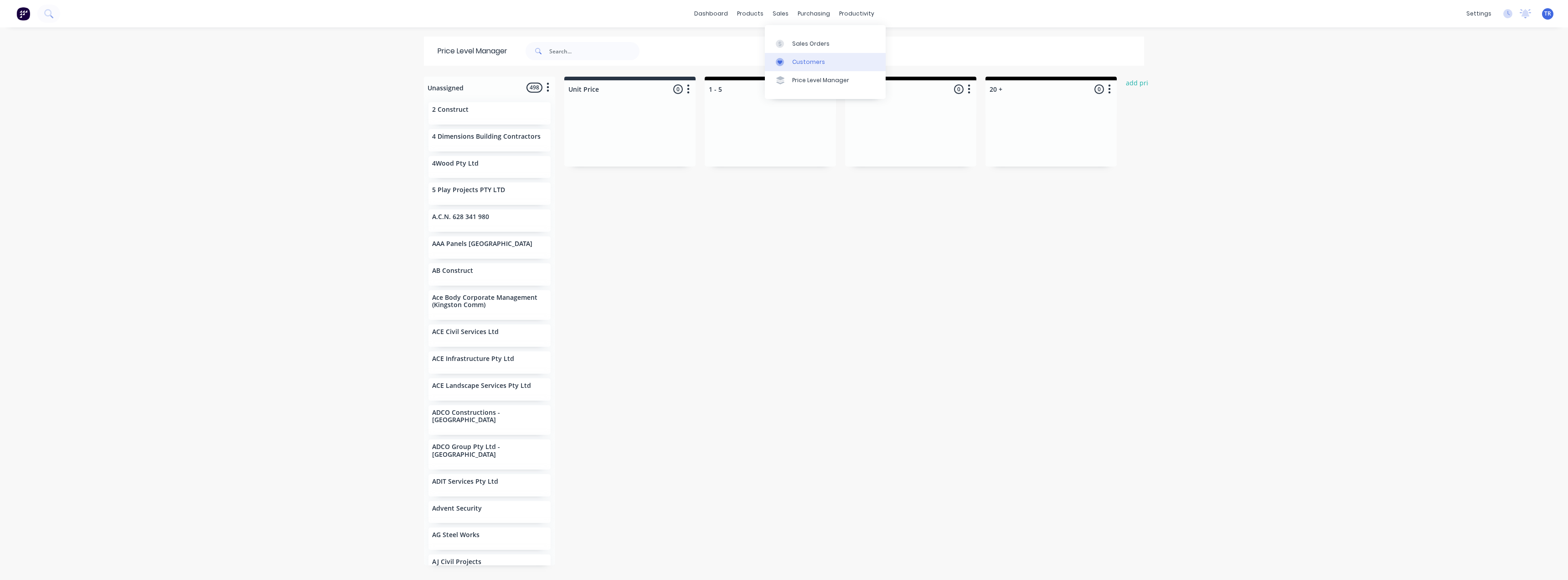
click at [780, 54] on link "Customers" at bounding box center [825, 61] width 121 height 18
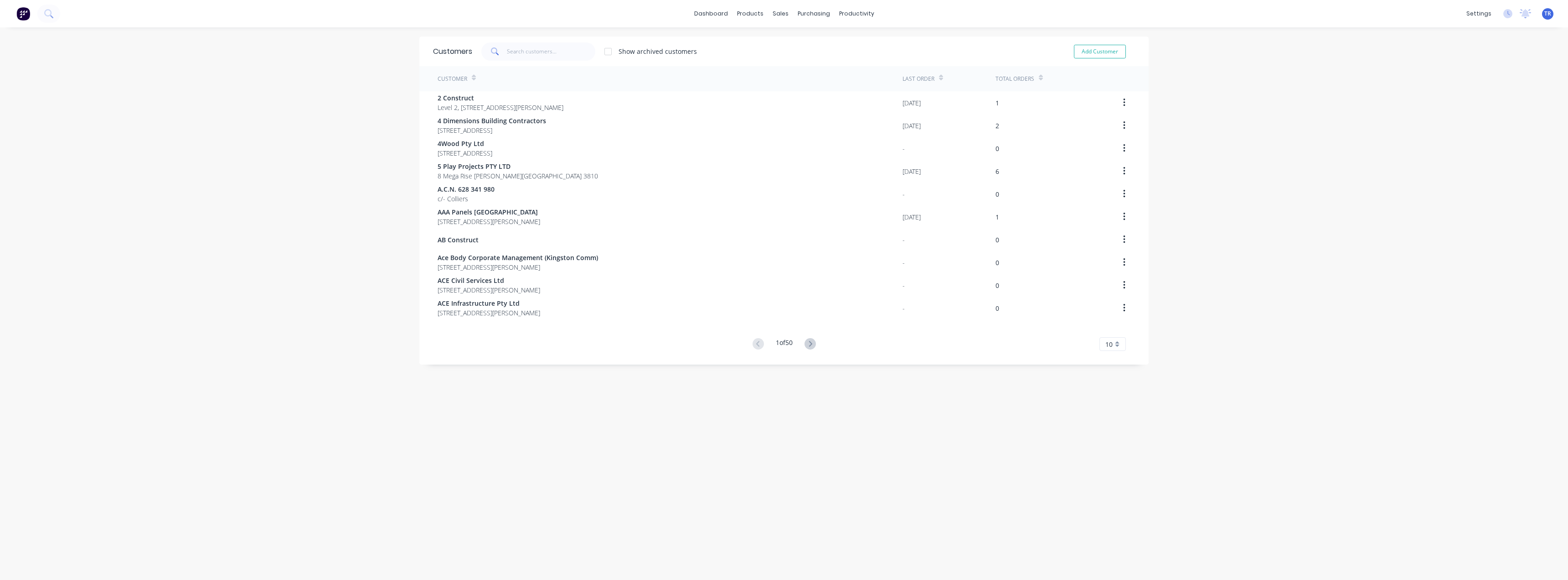
drag, startPoint x: 445, startPoint y: 53, endPoint x: 493, endPoint y: 61, distance: 48.7
click at [445, 54] on div "Customers" at bounding box center [453, 52] width 39 height 11
click at [504, 61] on div "Customers Show archived customers Add Customer" at bounding box center [784, 52] width 730 height 30
click at [513, 48] on input "text" at bounding box center [551, 51] width 89 height 18
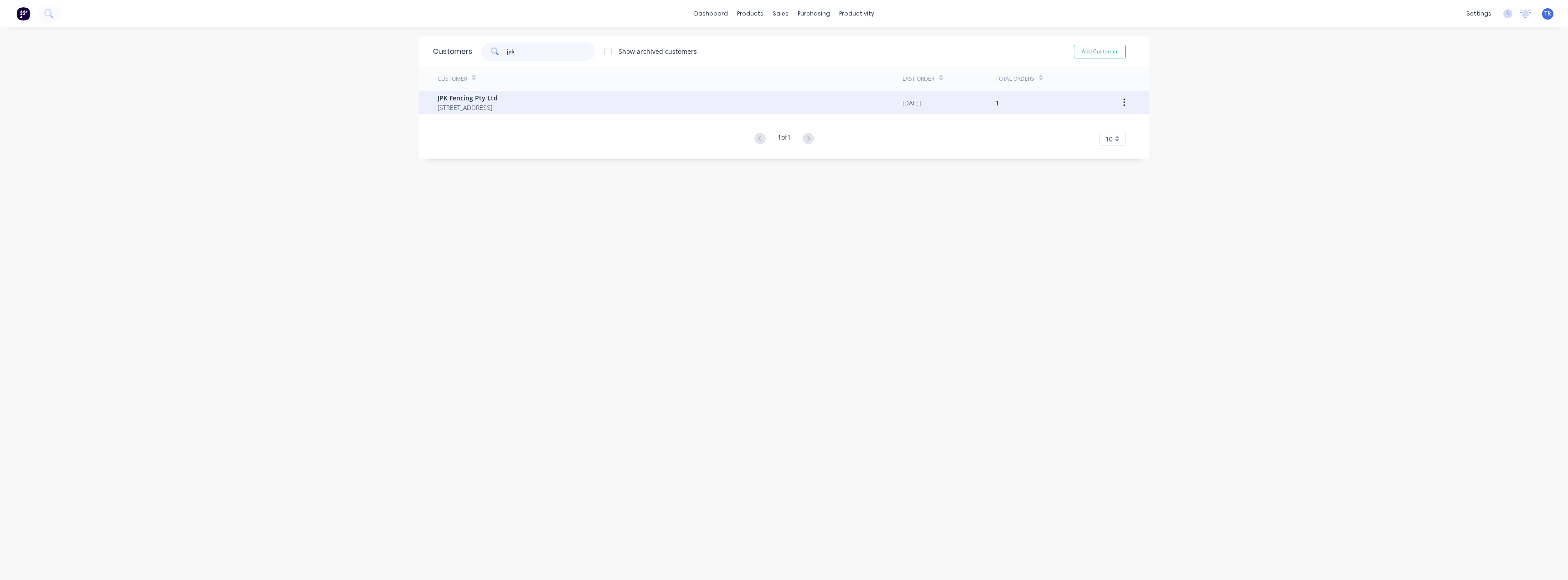
type input "jpk"
click at [488, 97] on span "JPK Fencing Pty Ltd" at bounding box center [467, 97] width 61 height 10
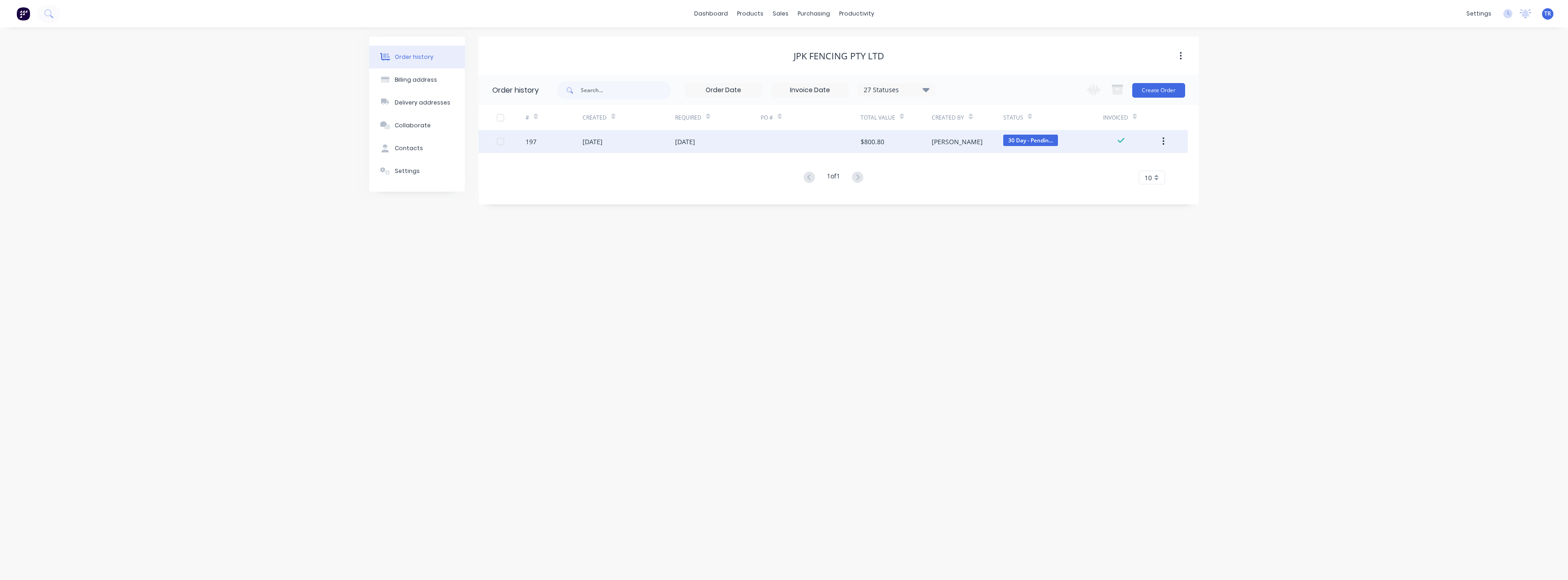
click at [650, 150] on div "08 Aug 2025" at bounding box center [629, 141] width 93 height 23
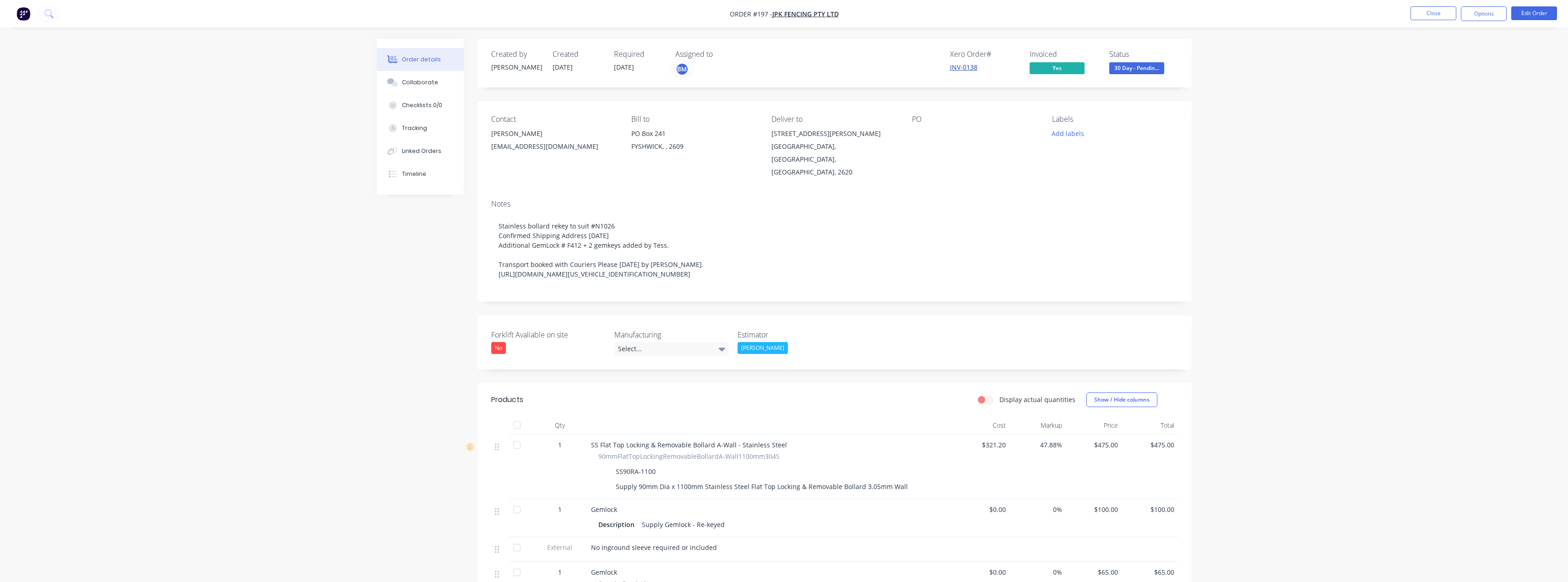
click at [958, 65] on link "INV-0138" at bounding box center [963, 67] width 27 height 9
click at [1443, 11] on button "Close" at bounding box center [1433, 13] width 46 height 14
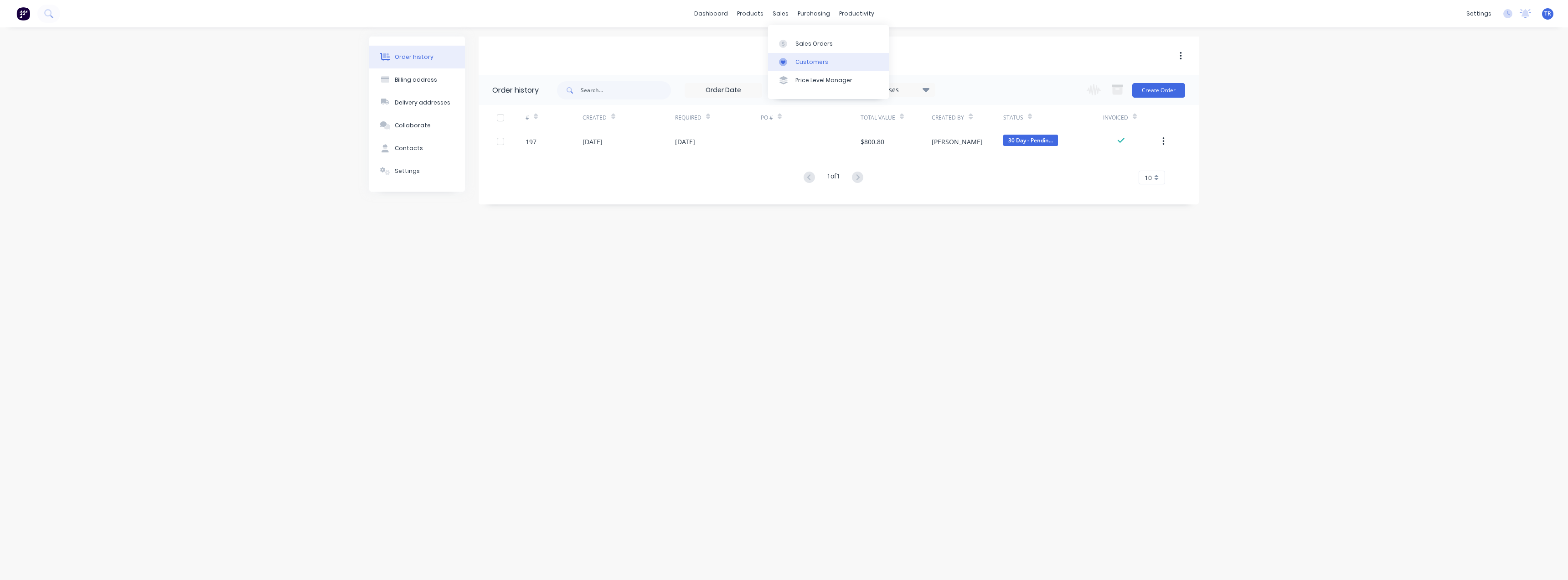
click at [782, 59] on icon at bounding box center [782, 61] width 8 height 8
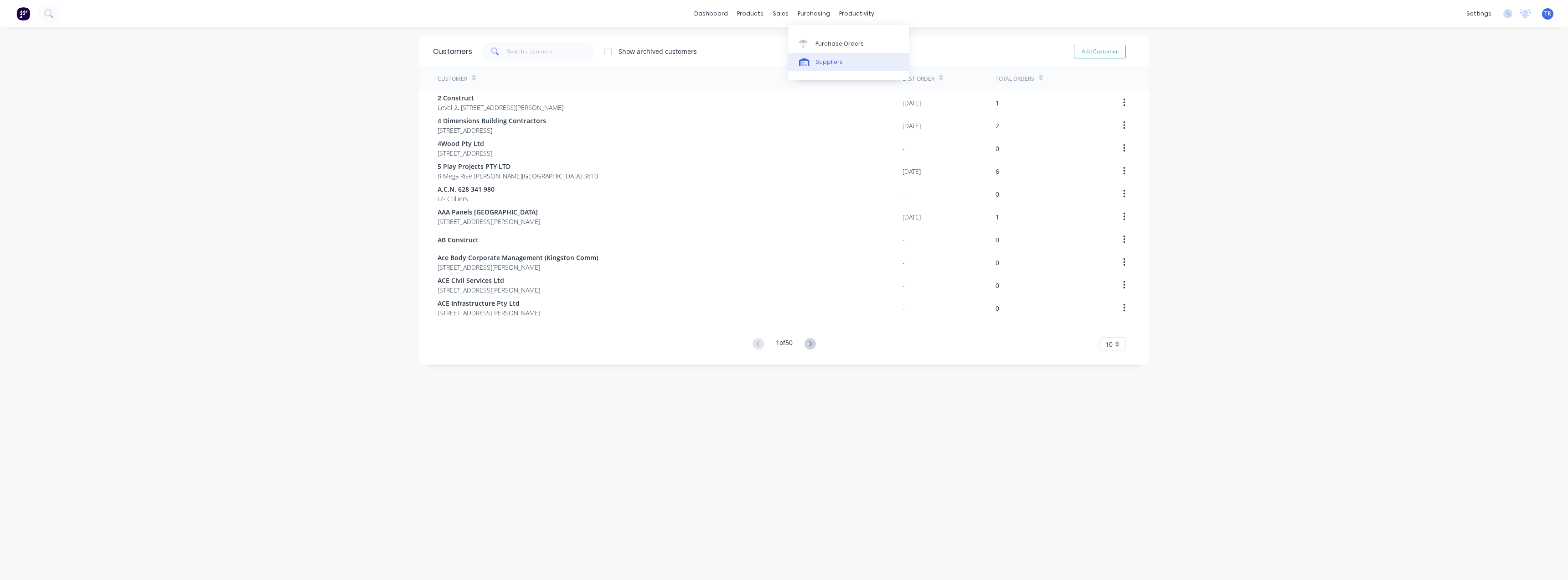
click at [821, 65] on div "Suppliers" at bounding box center [829, 61] width 27 height 8
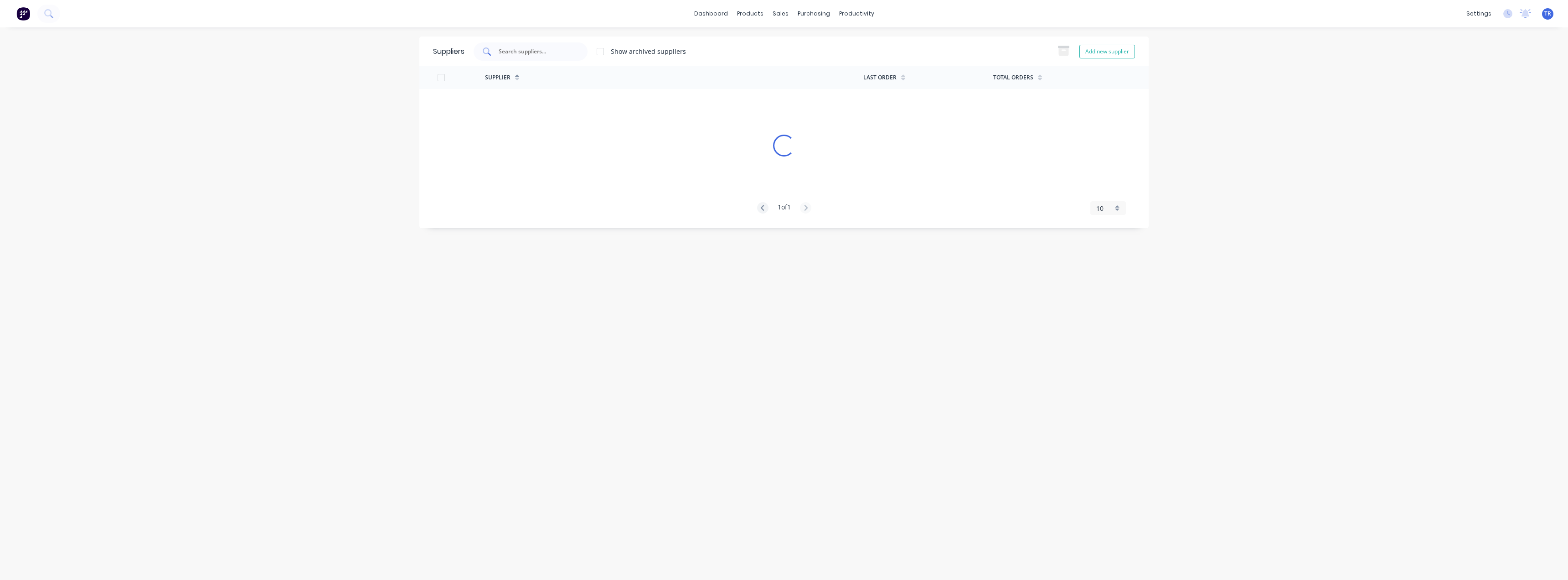
click at [513, 47] on input "text" at bounding box center [536, 52] width 75 height 9
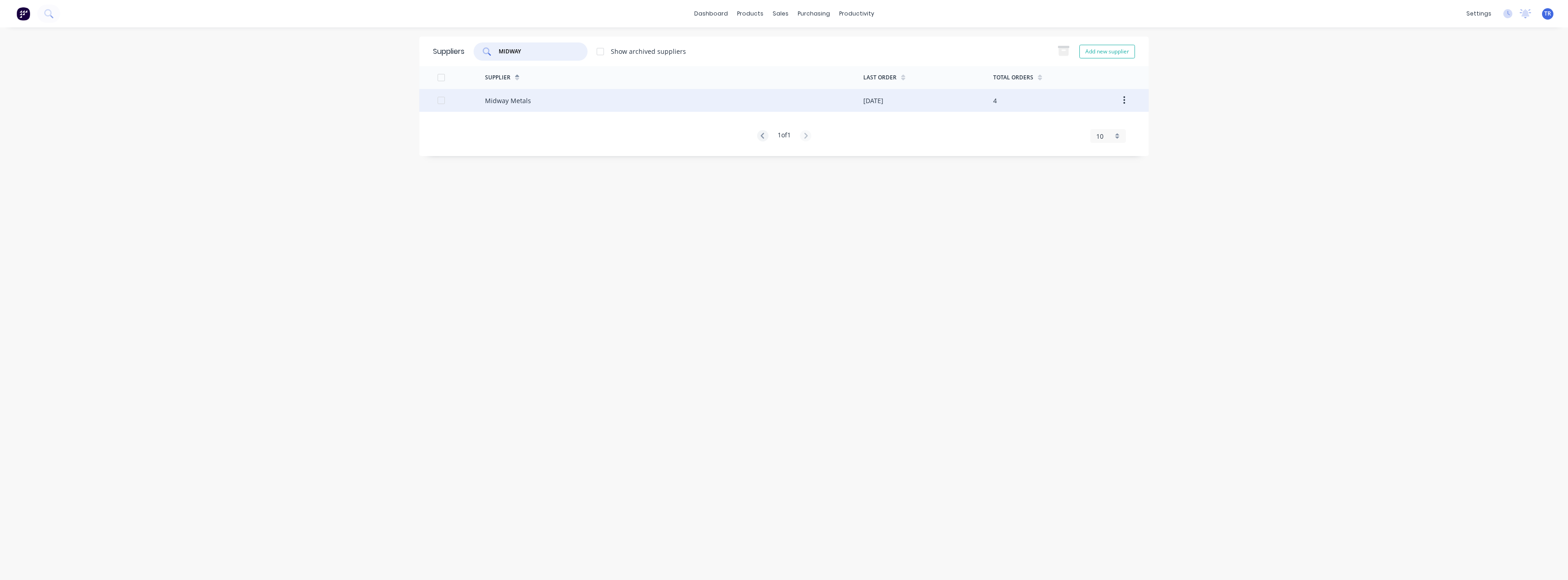
type input "MIDWAY"
click at [552, 106] on div "Midway Metals" at bounding box center [674, 100] width 378 height 23
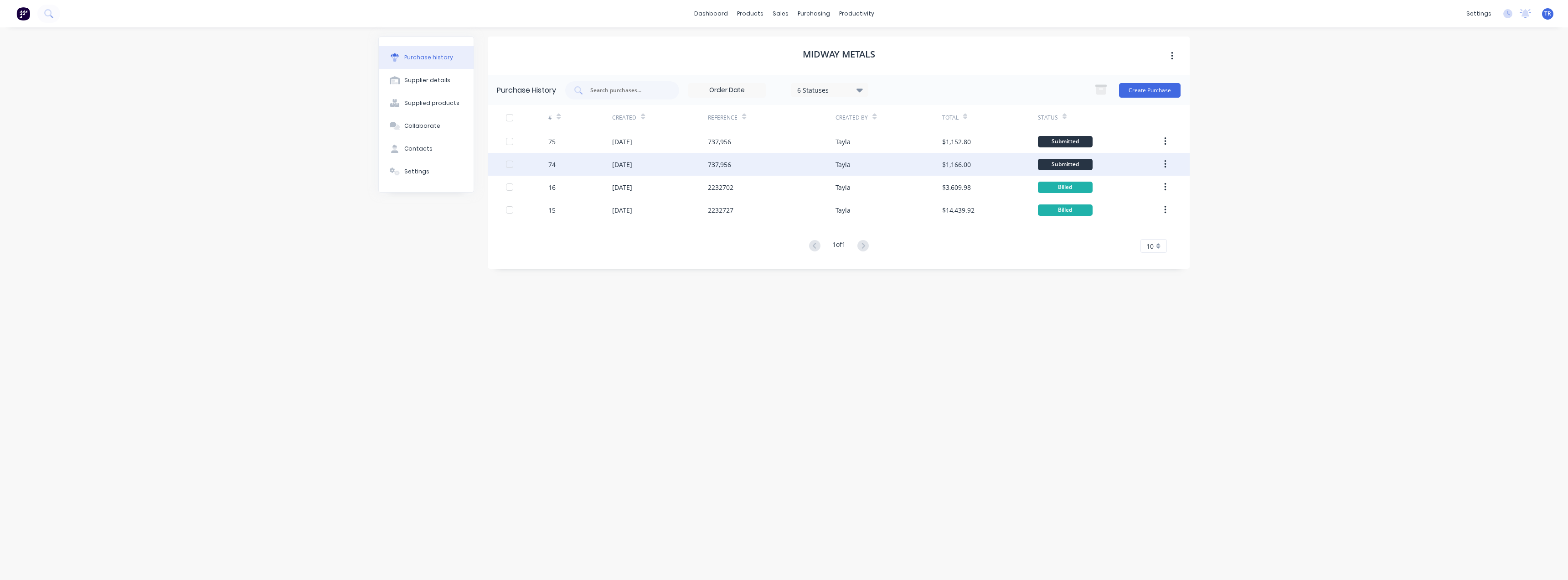
click at [824, 161] on div "737,956" at bounding box center [772, 164] width 128 height 23
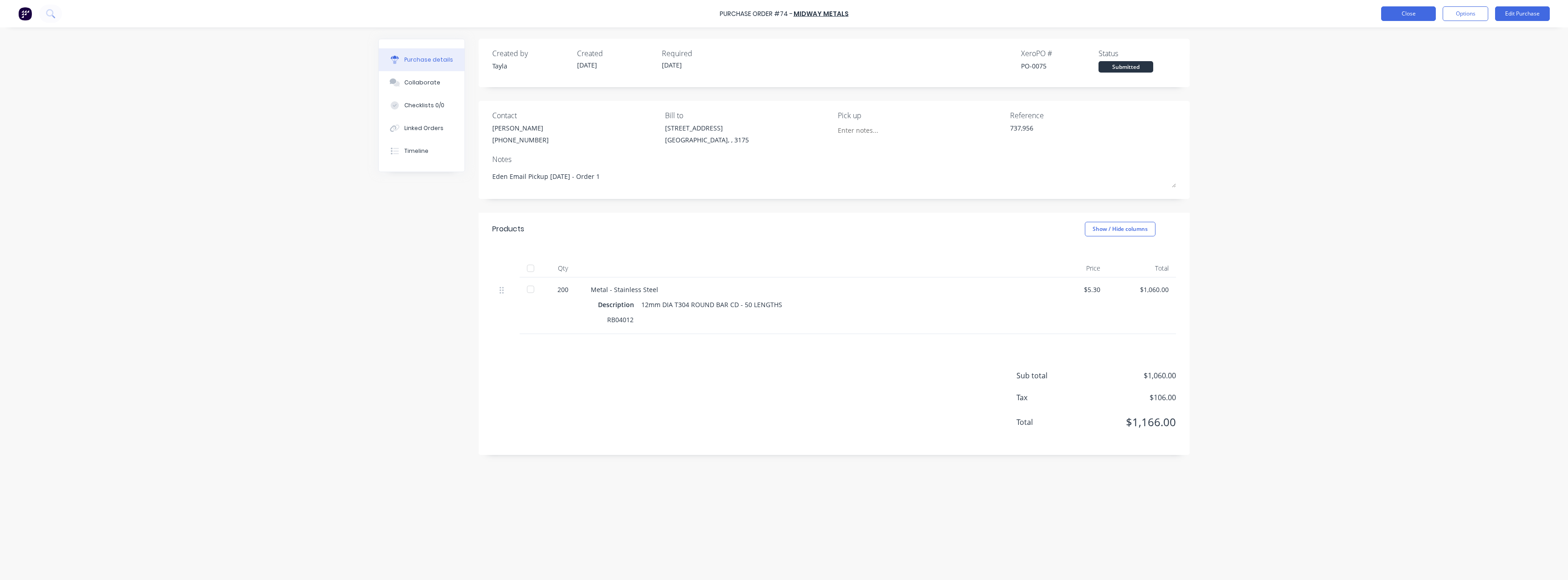
click at [1410, 11] on button "Close" at bounding box center [1408, 13] width 54 height 15
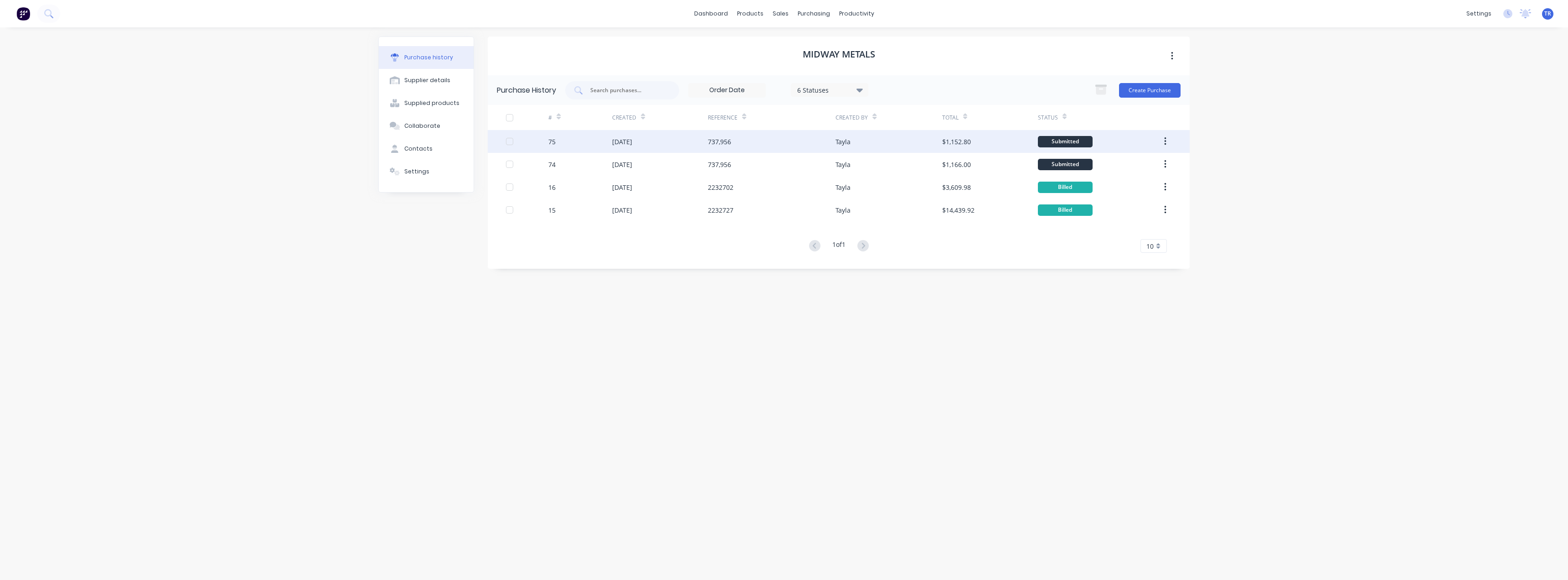
click at [800, 141] on div "737,956" at bounding box center [772, 141] width 128 height 23
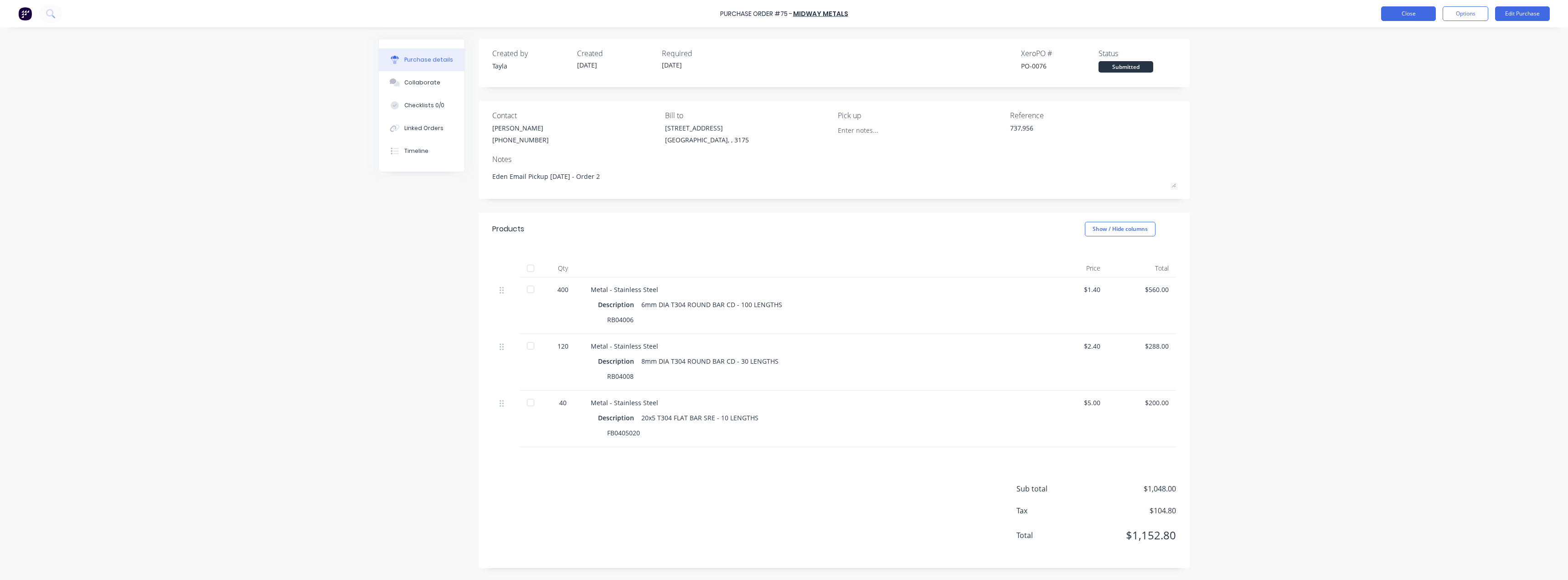
click at [1413, 13] on button "Close" at bounding box center [1408, 13] width 54 height 15
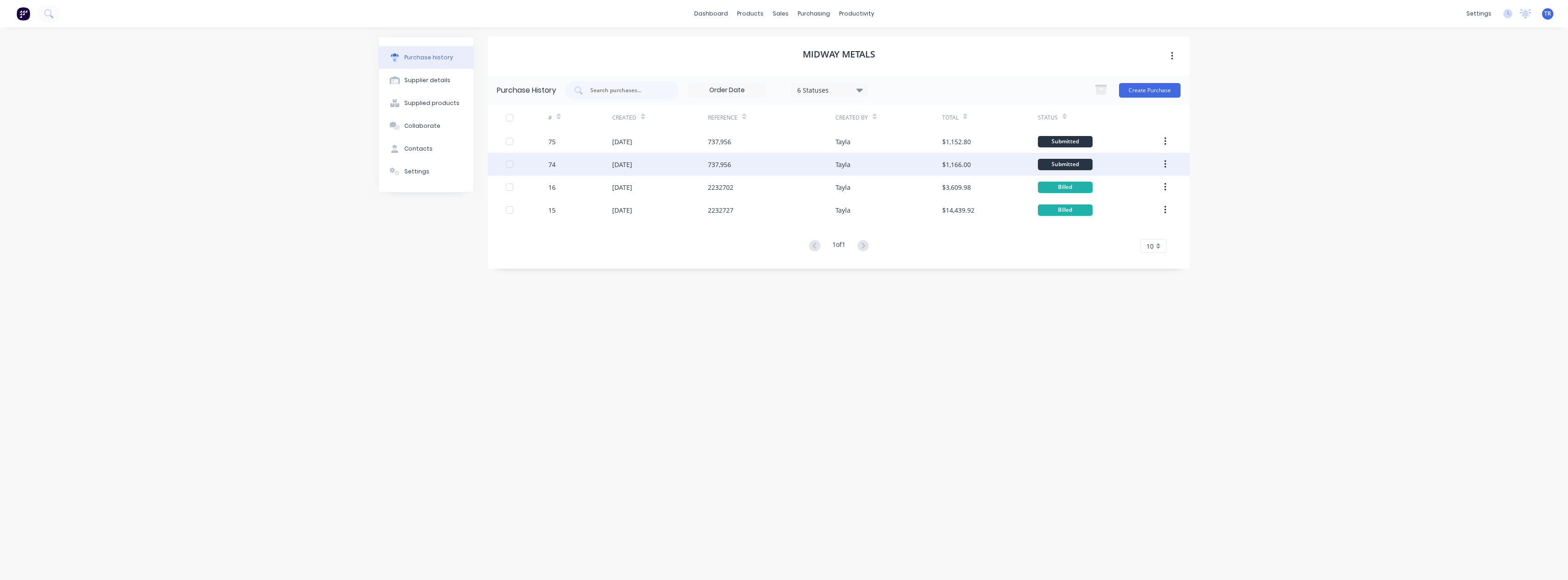
click at [768, 169] on div "737,956" at bounding box center [772, 164] width 128 height 23
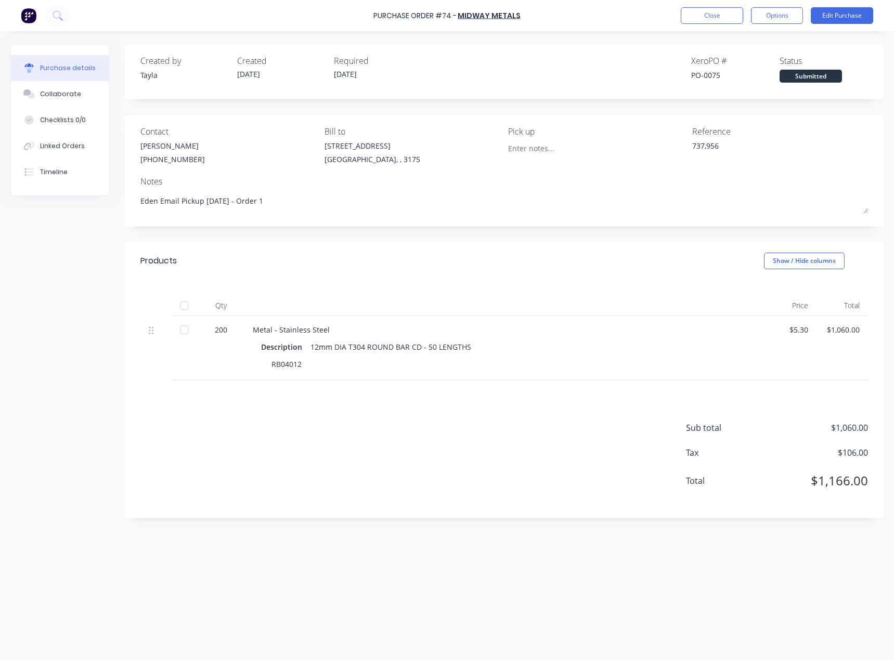
click at [501, 545] on div "Created by Tayla Created 18/08/25 Required 18/08/25 Xero PO # PO-0075 Status Su…" at bounding box center [446, 343] width 873 height 598
click at [803, 73] on div "Submitted" at bounding box center [810, 76] width 62 height 13
click at [775, 22] on div "Purchase Order #74 - Midway Metals Close Options Edit Purchase" at bounding box center [447, 15] width 894 height 31
click at [827, 13] on button "Edit Purchase" at bounding box center [841, 15] width 62 height 17
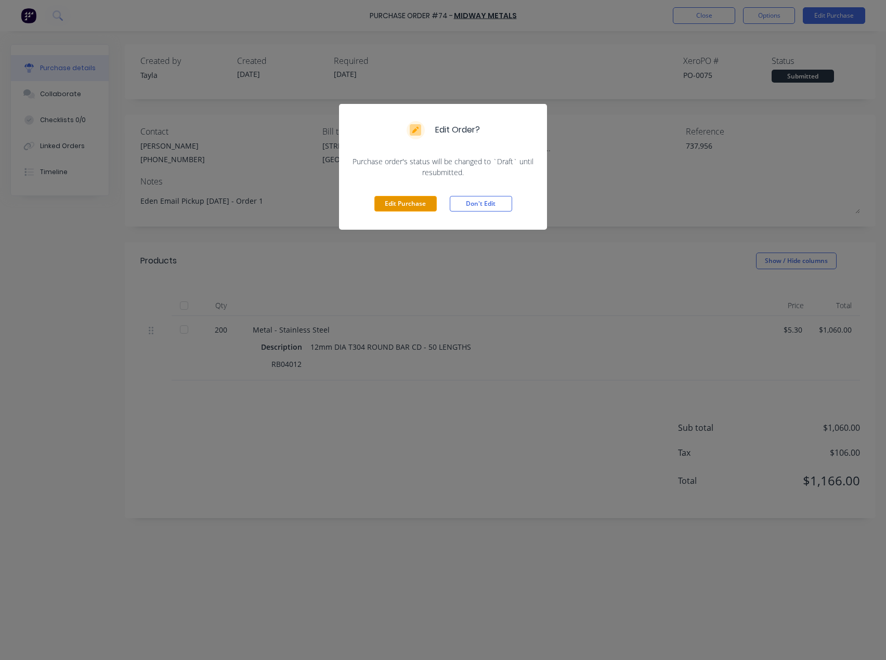
click at [418, 203] on button "Edit Purchase" at bounding box center [405, 204] width 62 height 16
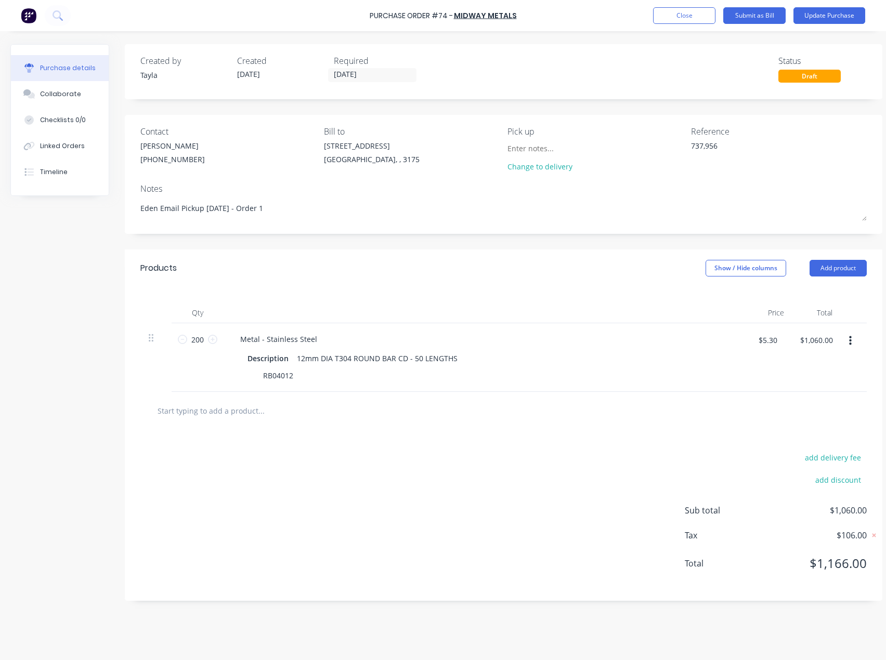
type textarea "x"
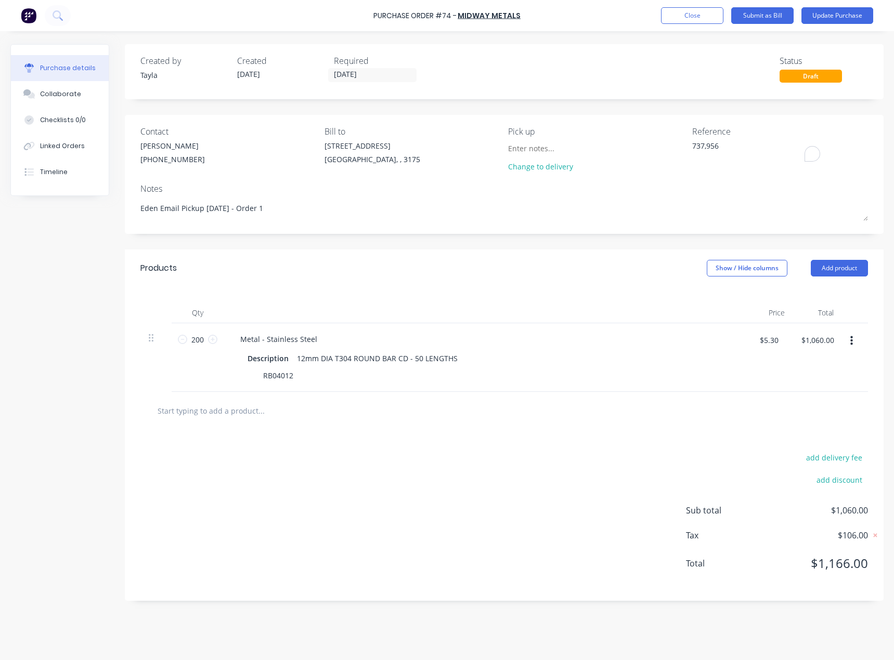
drag, startPoint x: 734, startPoint y: 154, endPoint x: 668, endPoint y: 154, distance: 66.0
click at [668, 154] on div "Contact Omar (03) 9791 5111 Bill to 37 Marni St Dandenong South, , 3175 Pick up…" at bounding box center [503, 151] width 727 height 52
paste textarea "2242799"
type textarea "x"
type textarea "2242799"
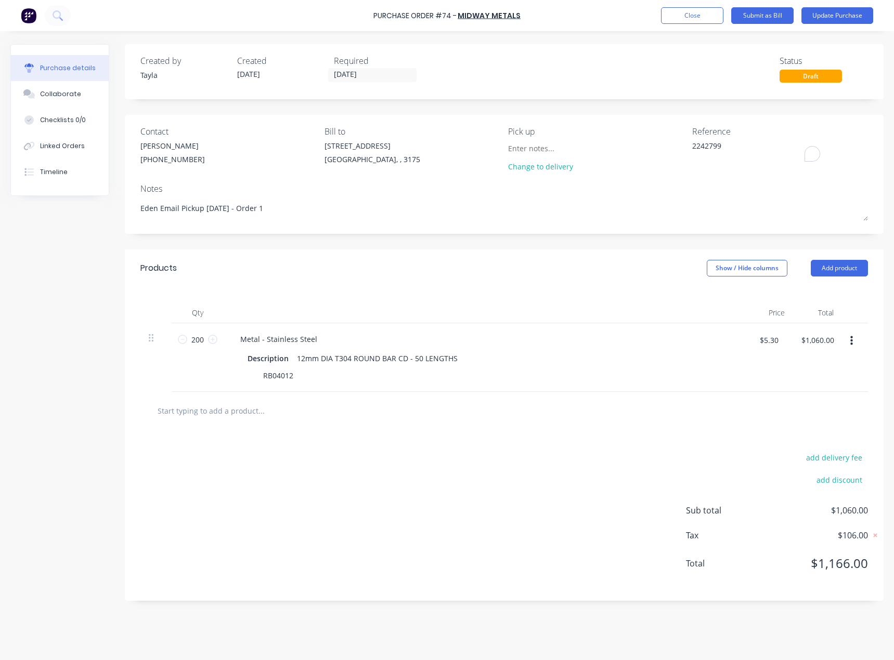
type textarea "x"
type textarea "2242799"
click at [673, 124] on div "Contact Omar (03) 9791 5111 Bill to 37 Marni St Dandenong South, , 3175 Pick up…" at bounding box center [504, 174] width 758 height 119
click at [846, 12] on button "Update Purchase" at bounding box center [837, 15] width 72 height 17
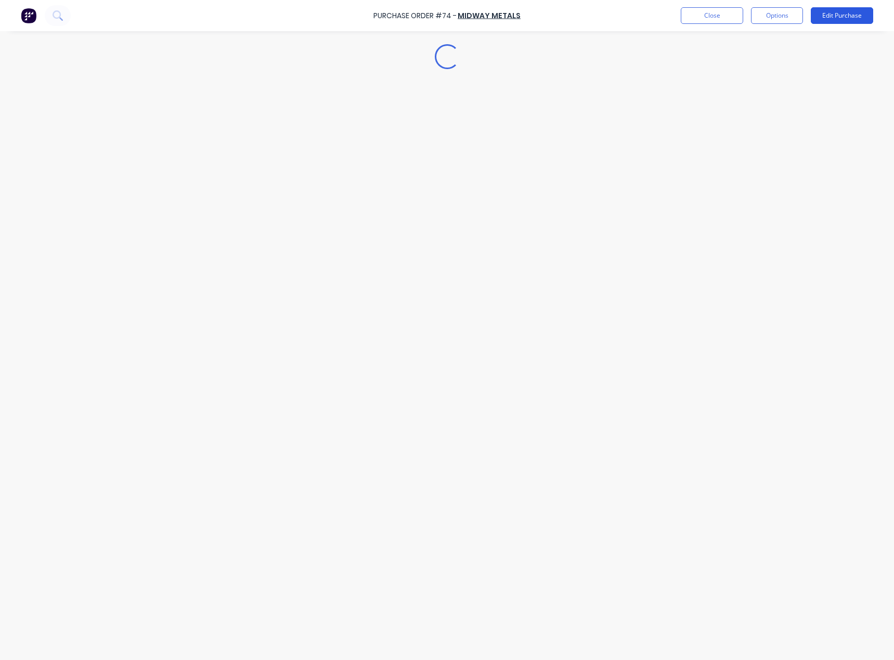
type textarea "x"
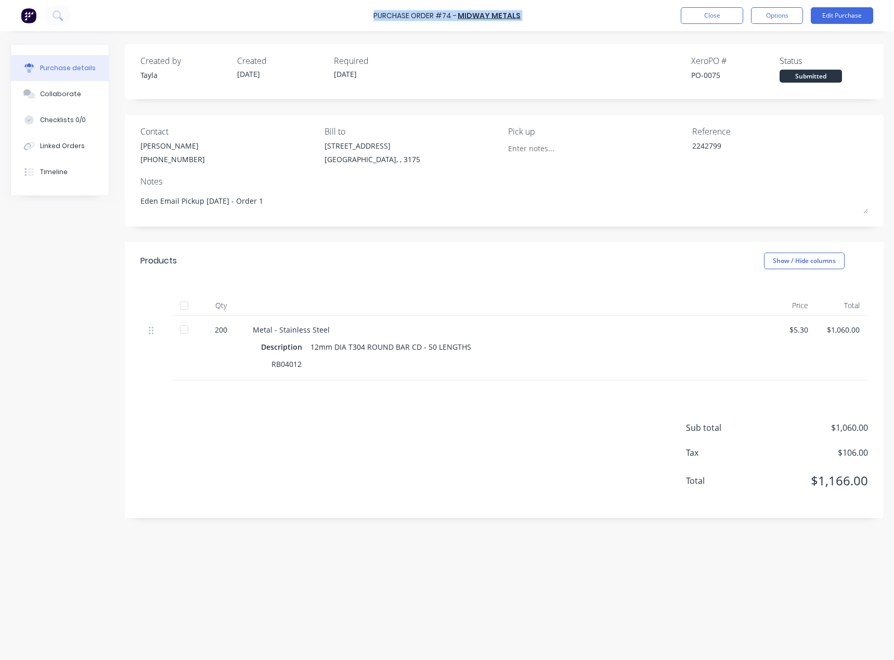
drag, startPoint x: 543, startPoint y: 16, endPoint x: 343, endPoint y: 24, distance: 199.8
click at [343, 24] on div "Purchase Order #74 - Midway Metals Close Options Edit Purchase" at bounding box center [447, 15] width 894 height 31
copy div "Purchase Order #74 - Midway Metals Close Options Edit Purchase"
click at [699, 18] on button "Close" at bounding box center [711, 15] width 62 height 17
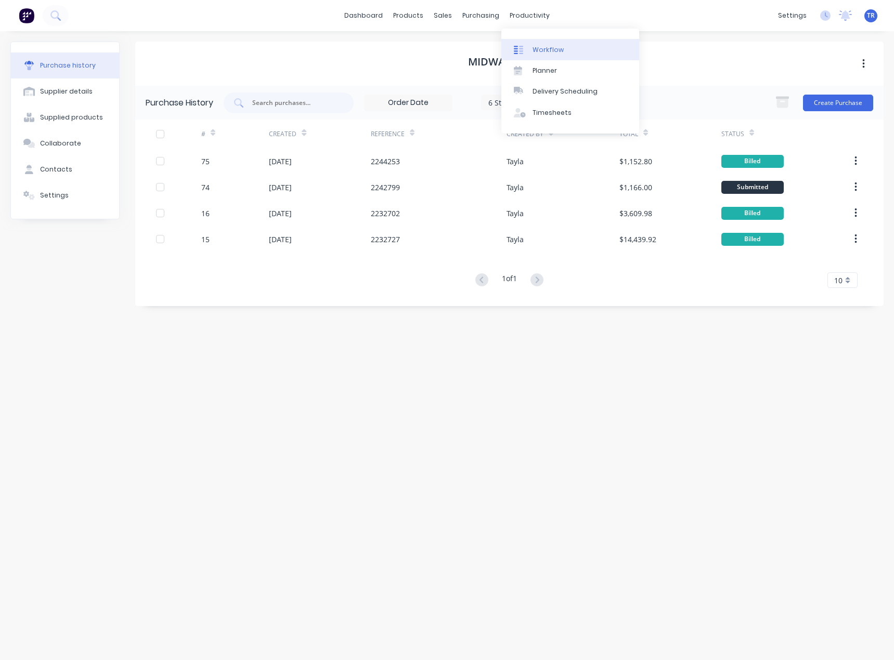
click at [529, 49] on link "Workflow" at bounding box center [570, 49] width 138 height 21
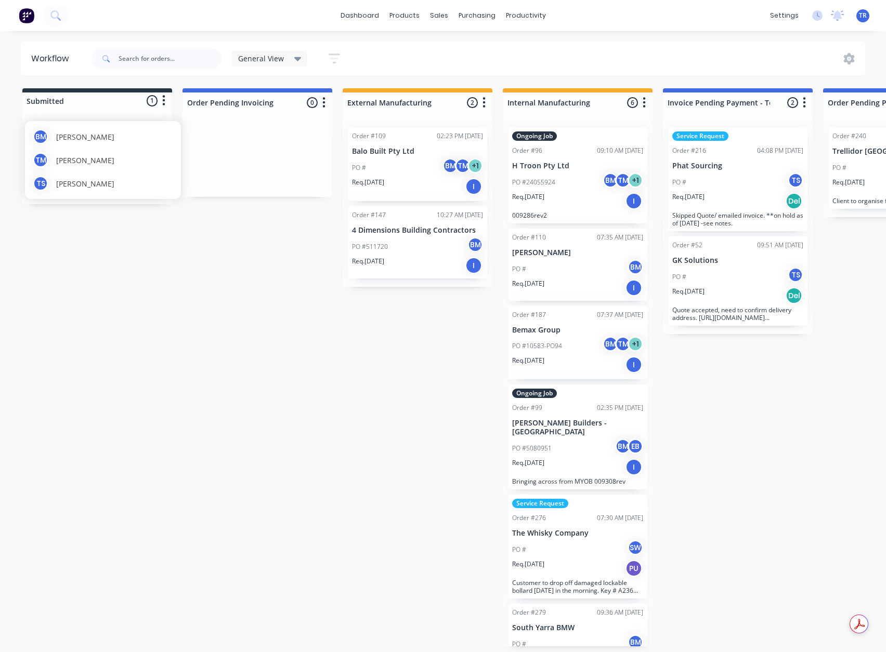
click at [49, 167] on div "TM Tishawn Miles" at bounding box center [103, 160] width 140 height 16
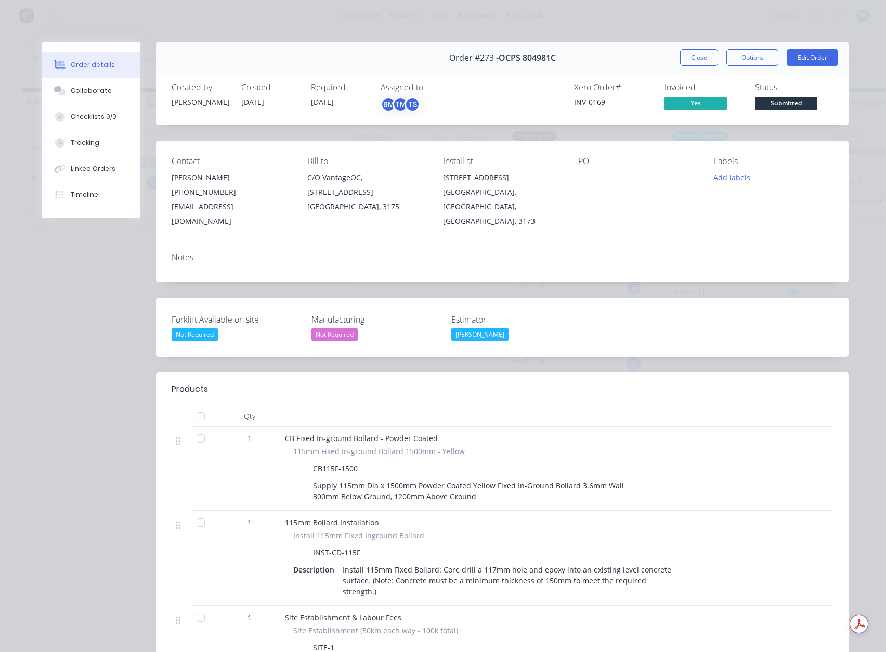
click at [790, 102] on span "Submitted" at bounding box center [786, 103] width 62 height 13
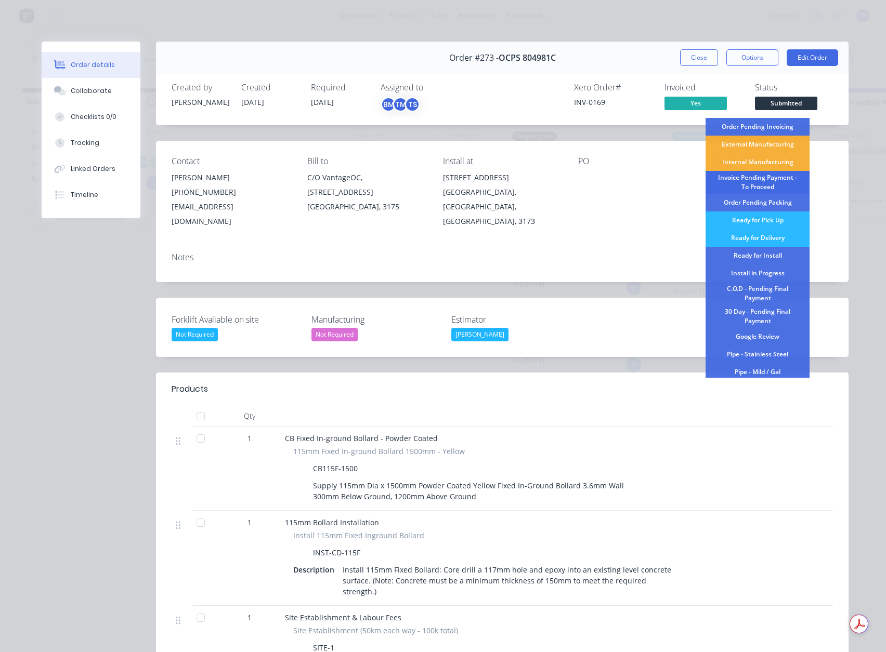
click at [769, 183] on div "Invoice Pending Payment - To Proceed" at bounding box center [757, 182] width 104 height 23
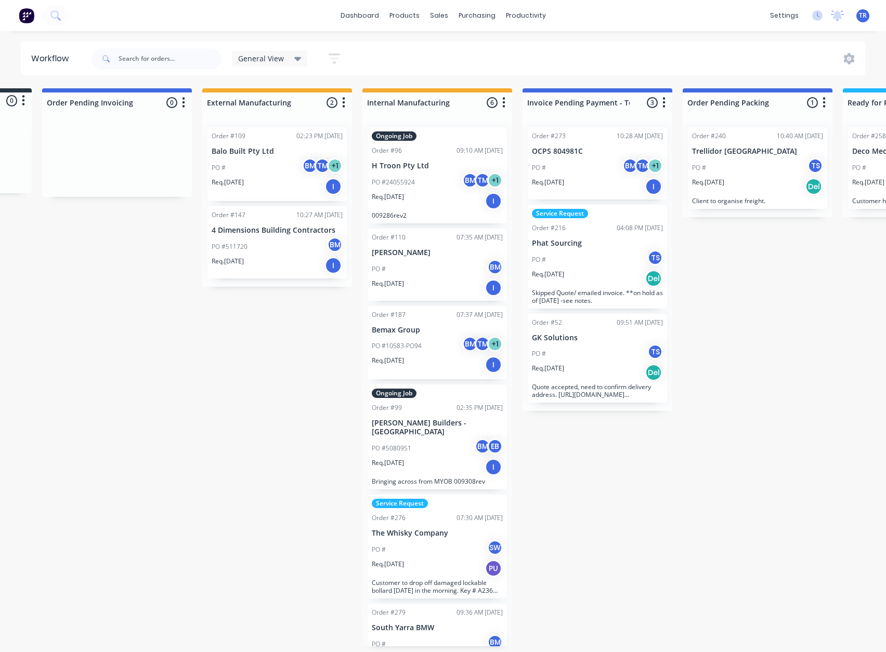
scroll to position [0, 138]
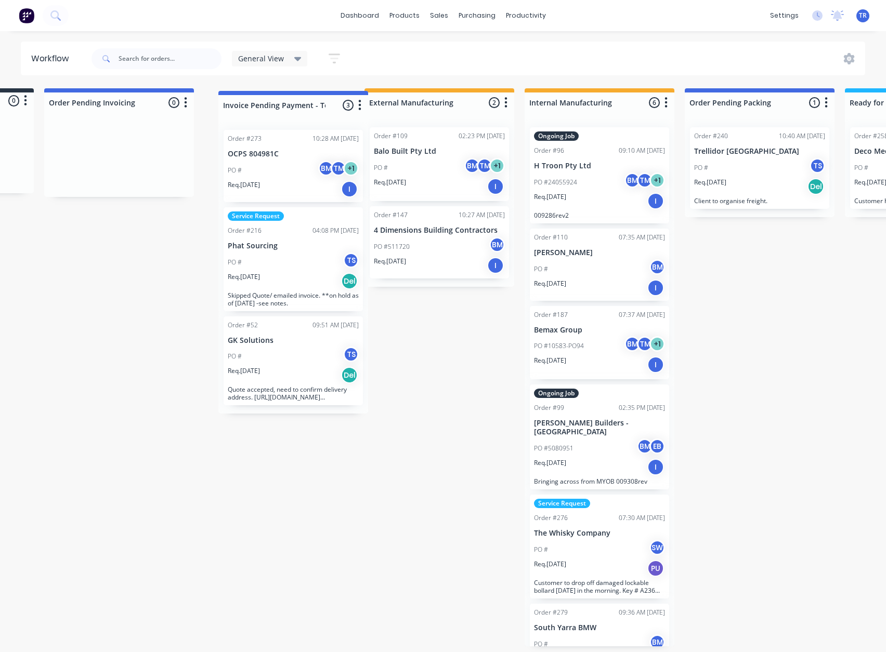
drag, startPoint x: 637, startPoint y: 101, endPoint x: 325, endPoint y: 101, distance: 312.4
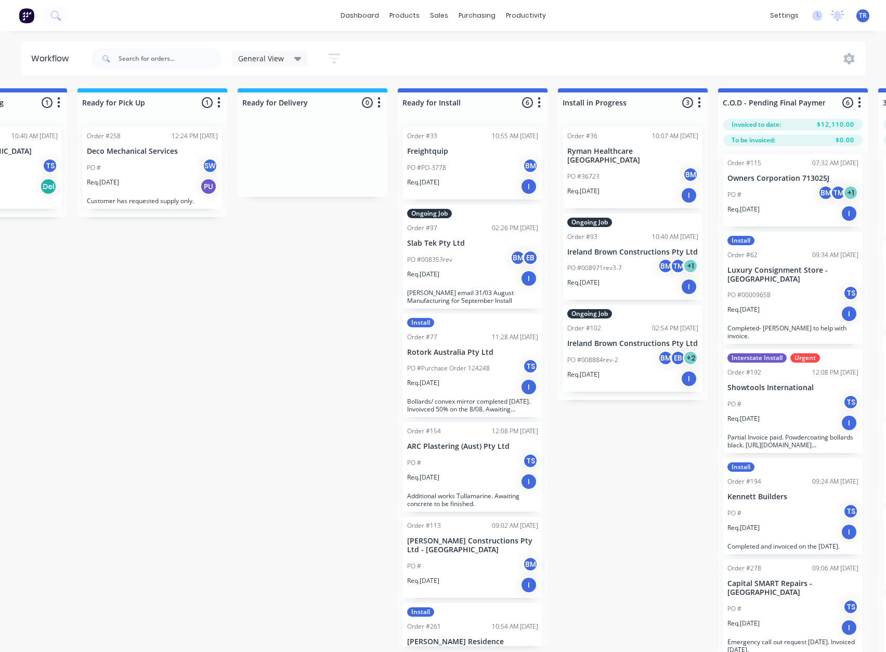
scroll to position [0, 906]
click at [124, 161] on div "PO # SW" at bounding box center [151, 168] width 131 height 20
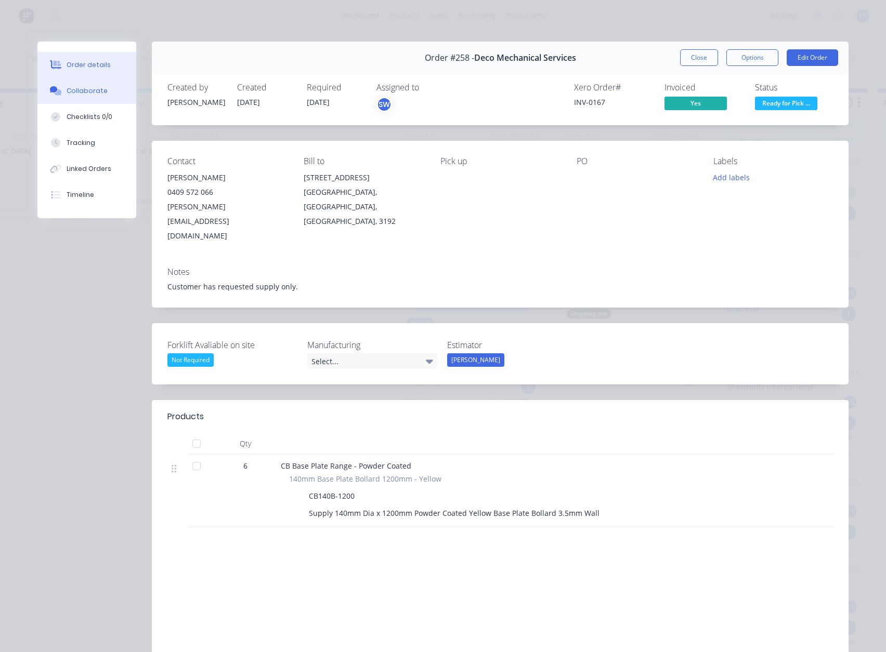
click at [100, 93] on button "Collaborate" at bounding box center [86, 91] width 99 height 26
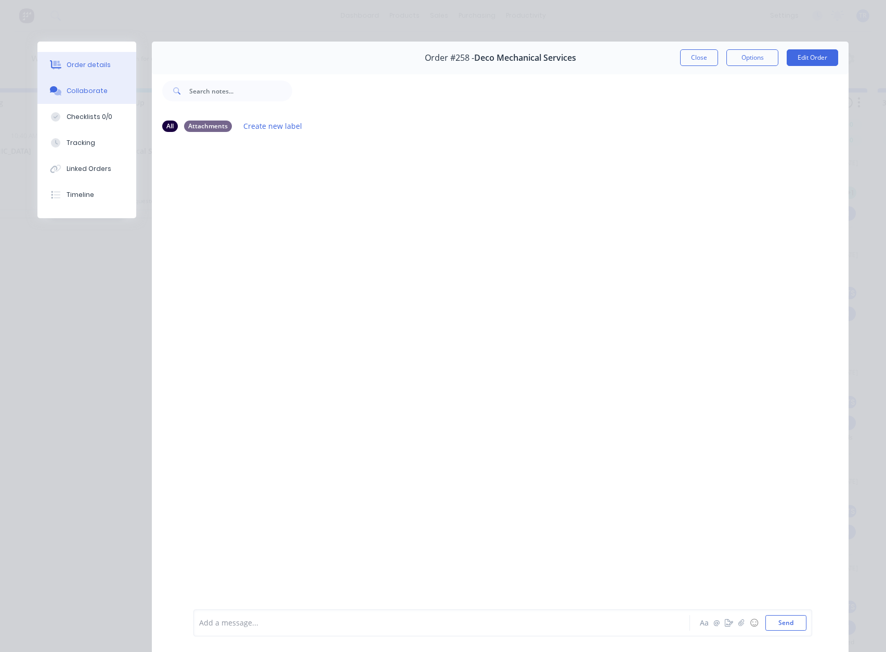
click at [107, 62] on button "Order details" at bounding box center [86, 65] width 99 height 26
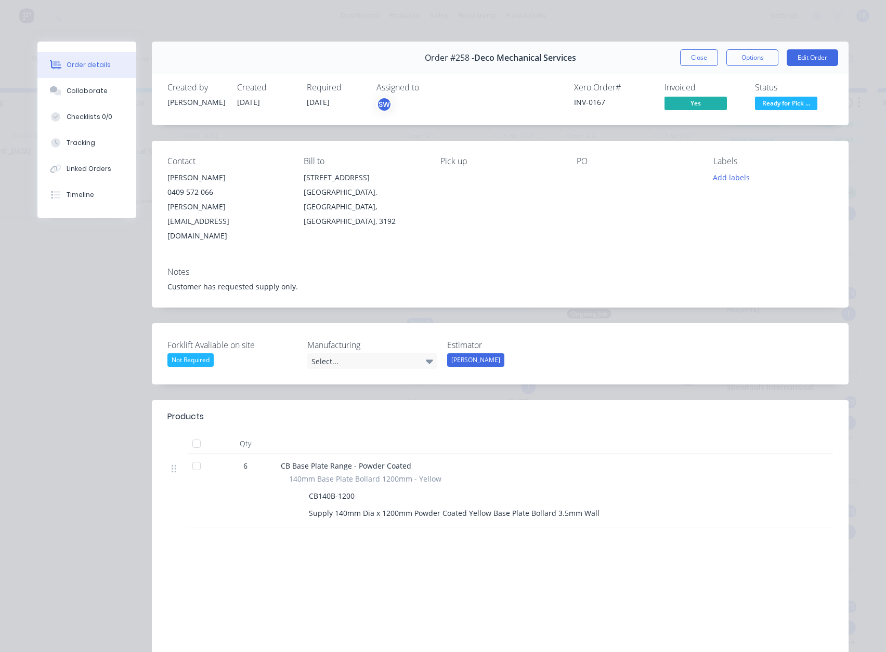
click at [689, 60] on button "Close" at bounding box center [699, 57] width 38 height 17
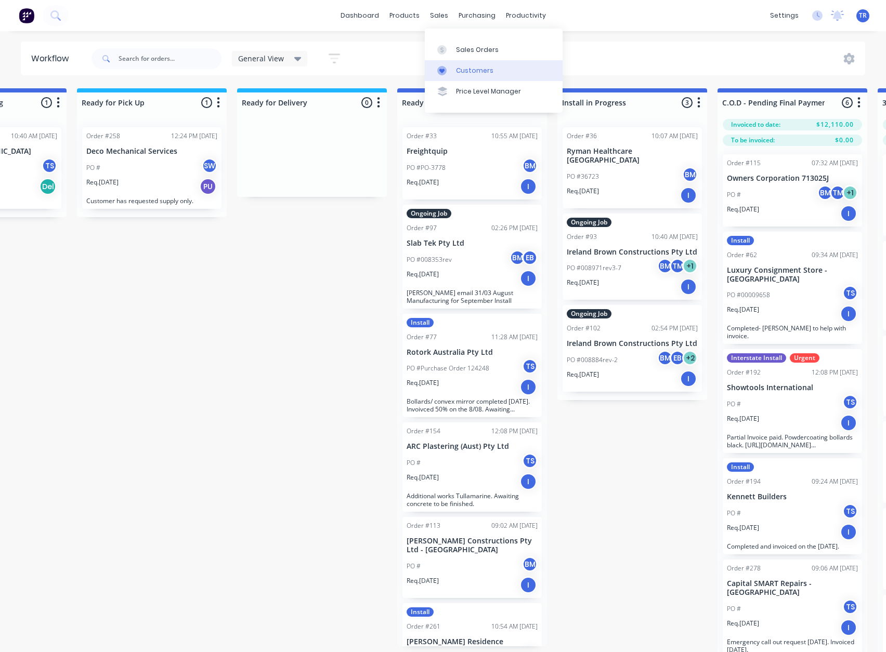
click at [466, 64] on link "Customers" at bounding box center [494, 70] width 138 height 21
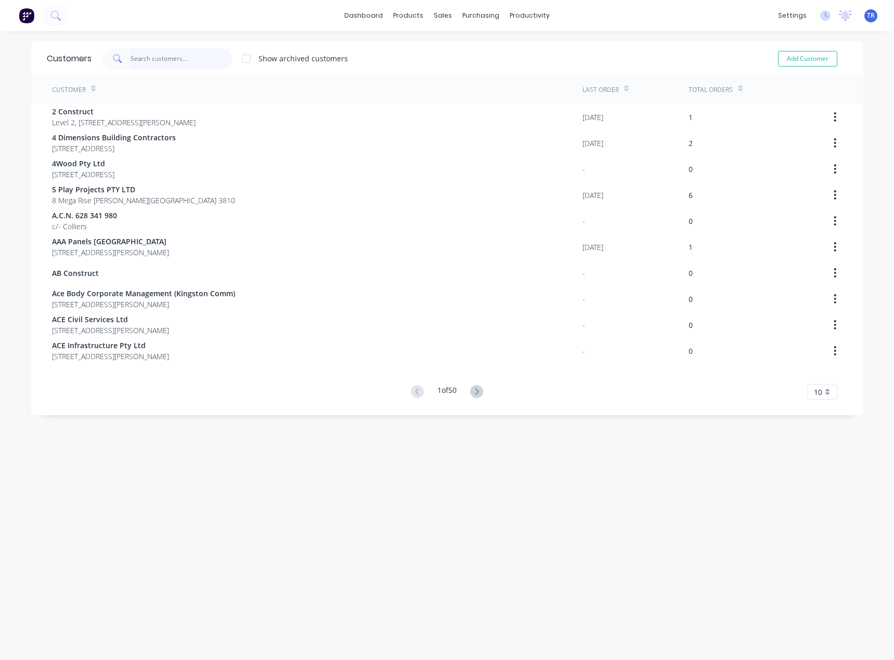
click at [166, 55] on input "text" at bounding box center [180, 58] width 101 height 21
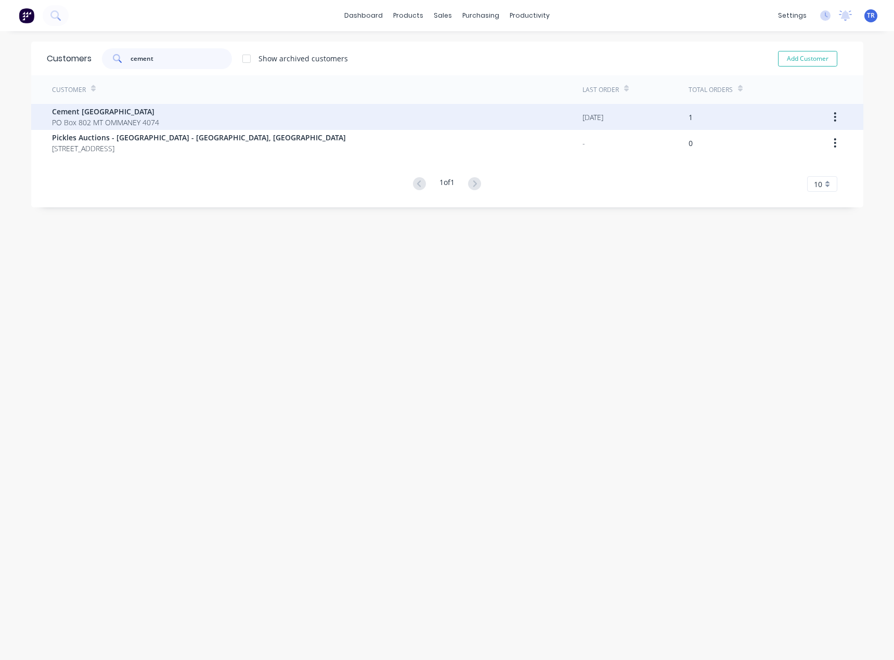
type input "cement"
click at [150, 118] on span "PO Box 802 MT OMMANEY 4074" at bounding box center [105, 122] width 107 height 11
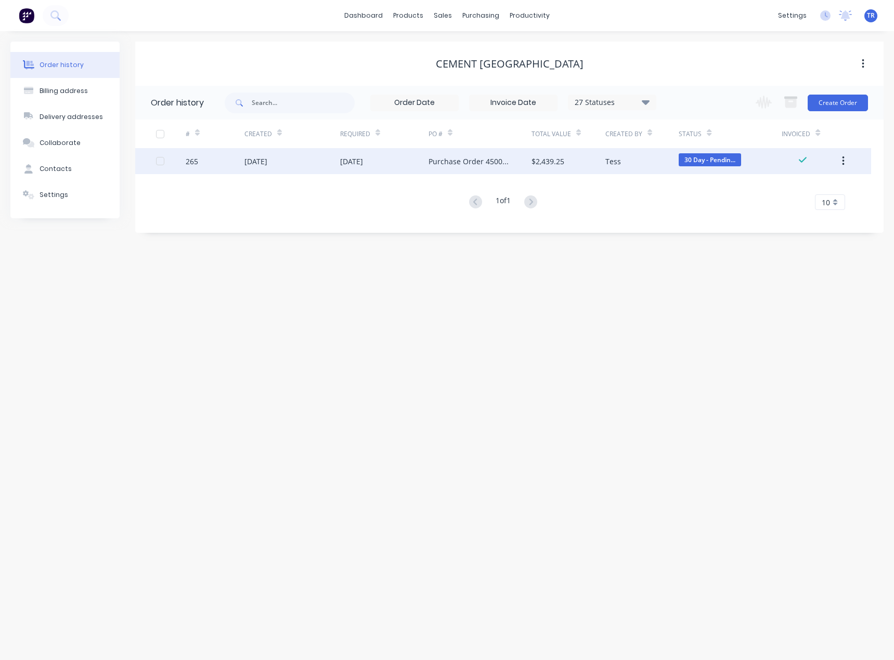
click at [308, 160] on div "21 Aug 2025" at bounding box center [292, 161] width 96 height 26
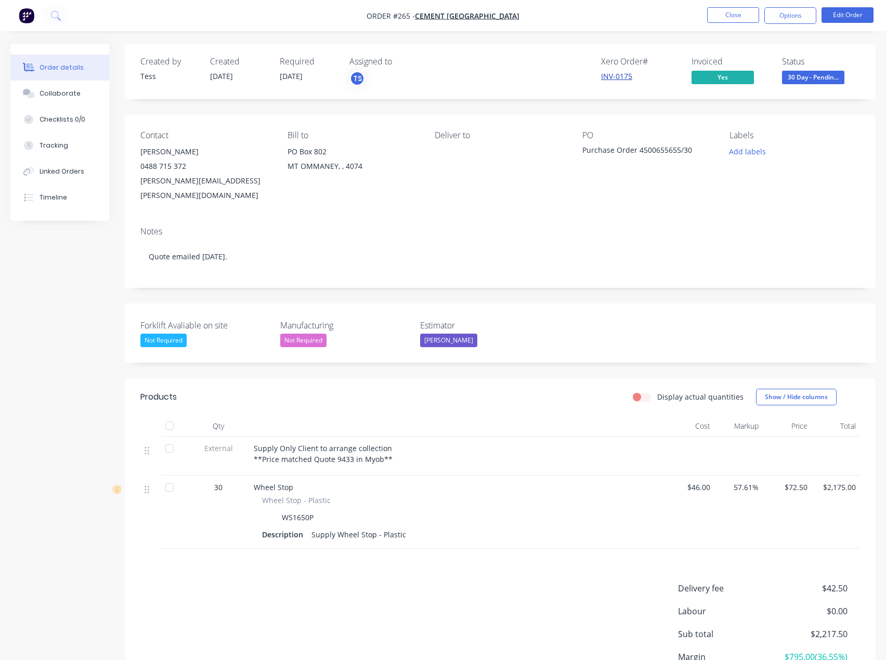
click at [612, 72] on link "INV-0175" at bounding box center [616, 76] width 31 height 10
click at [486, 9] on nav "Order #265 - Cement Australia Close Options Edit Order" at bounding box center [443, 15] width 886 height 31
click at [483, 15] on span "Cement Australia" at bounding box center [467, 16] width 104 height 10
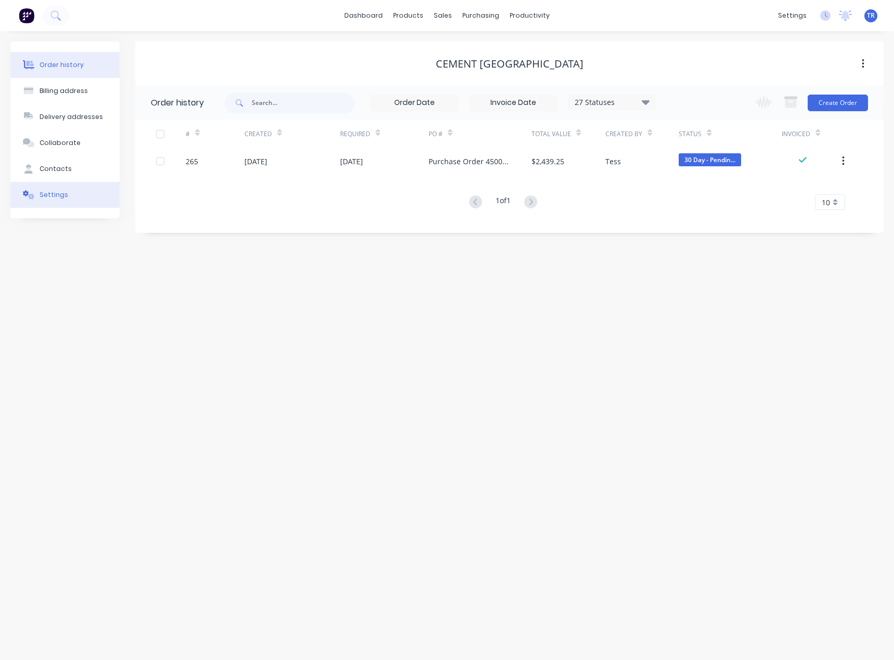
click at [42, 198] on div "Settings" at bounding box center [54, 194] width 29 height 9
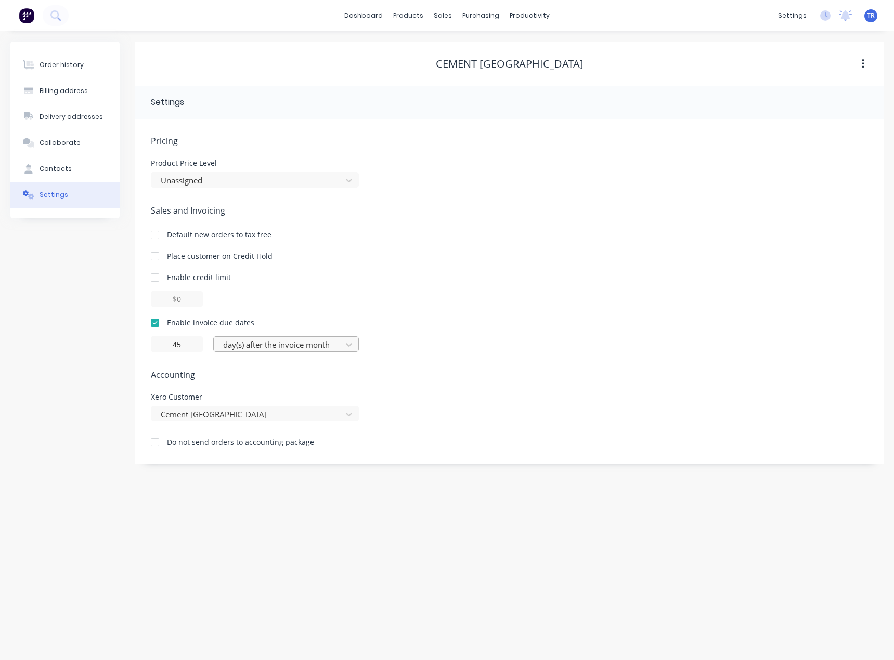
click at [339, 344] on div "day(s) after the invoice month" at bounding box center [279, 345] width 121 height 16
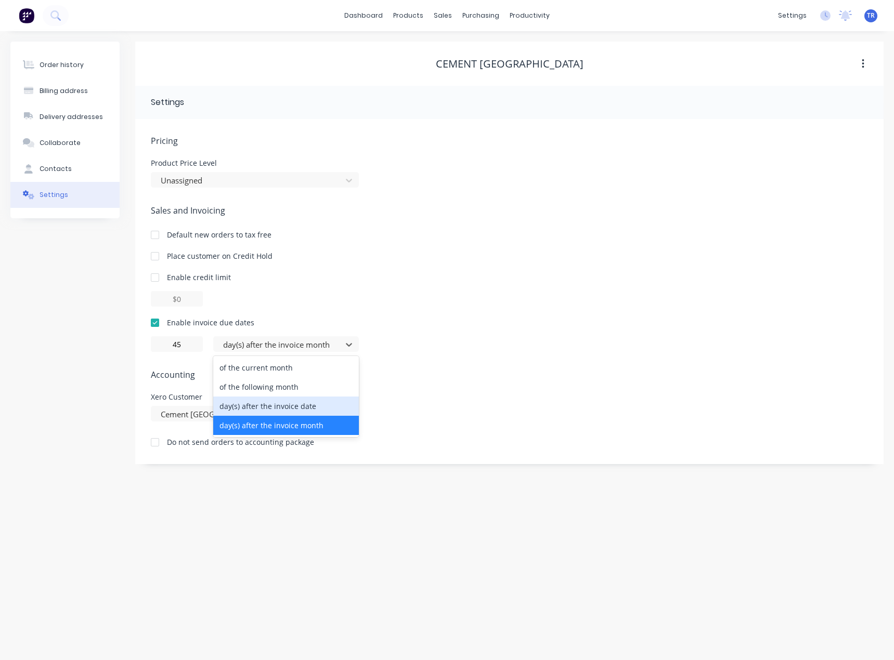
click at [326, 406] on div "day(s) after the invoice date" at bounding box center [286, 406] width 146 height 19
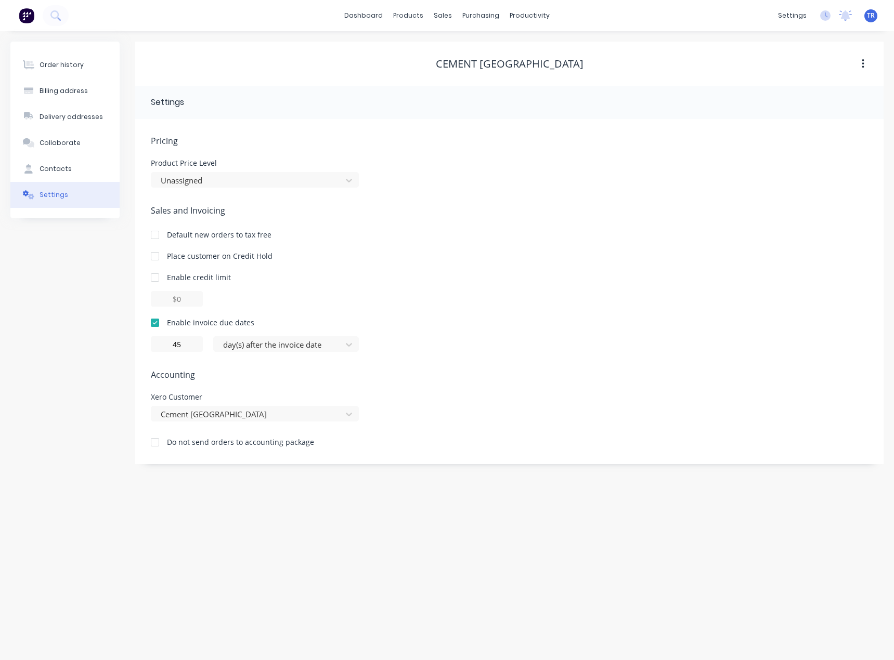
click at [321, 368] on div "Pricing Product Price Level Unassigned Sales and Invoicing Default new orders t…" at bounding box center [509, 300] width 717 height 330
click at [64, 66] on div "Order history" at bounding box center [62, 64] width 44 height 9
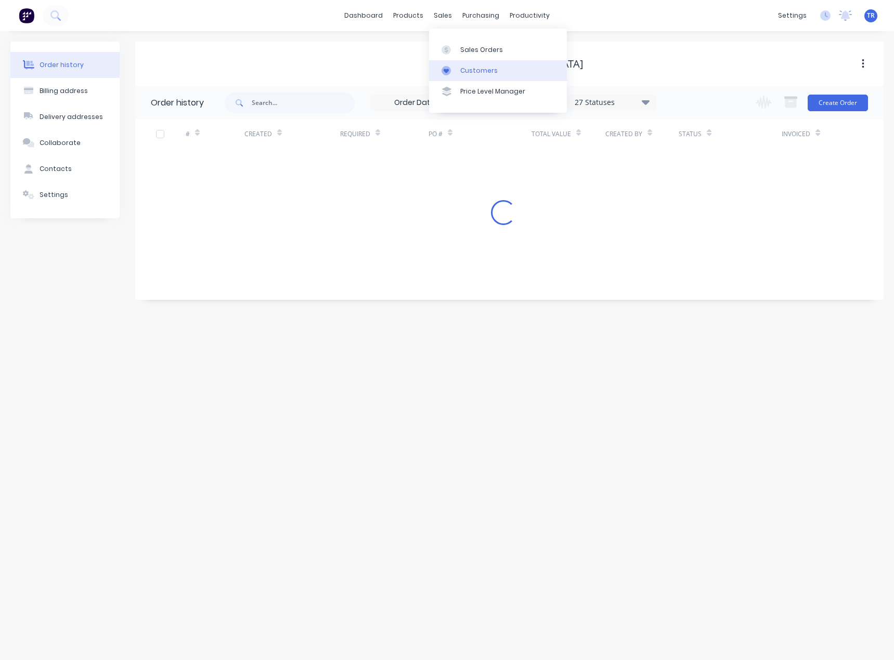
click at [474, 71] on div "Customers" at bounding box center [478, 70] width 37 height 9
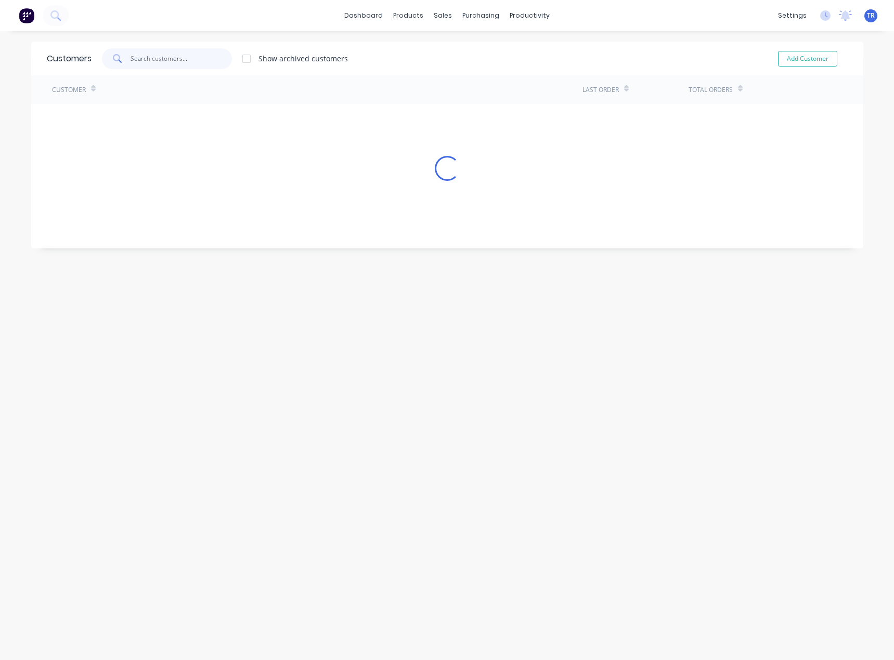
click at [156, 61] on input "text" at bounding box center [180, 58] width 101 height 21
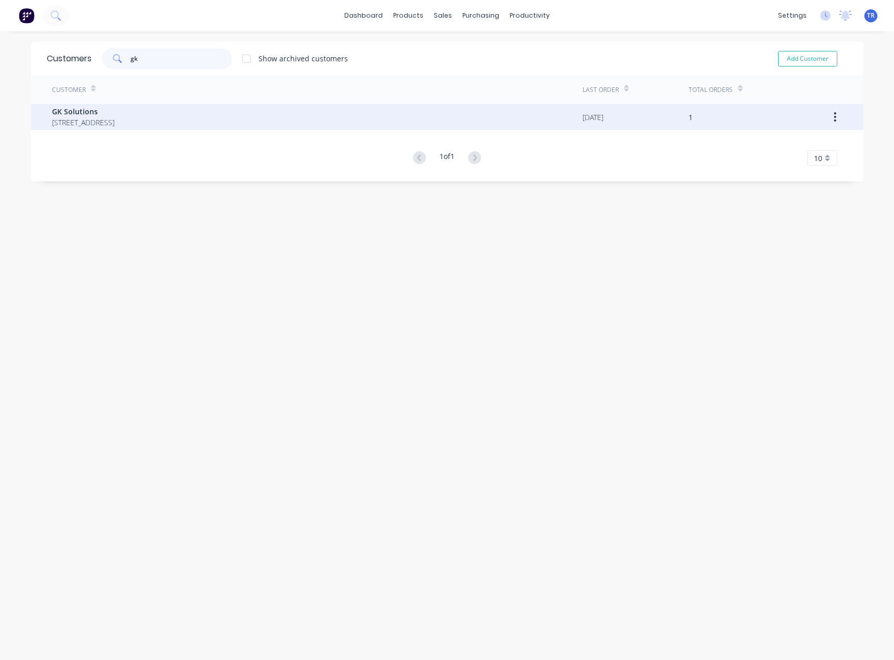
type input "gk"
click at [114, 123] on span "PO Box 408 Elsterwick Victoria Australia 3185" at bounding box center [83, 122] width 62 height 11
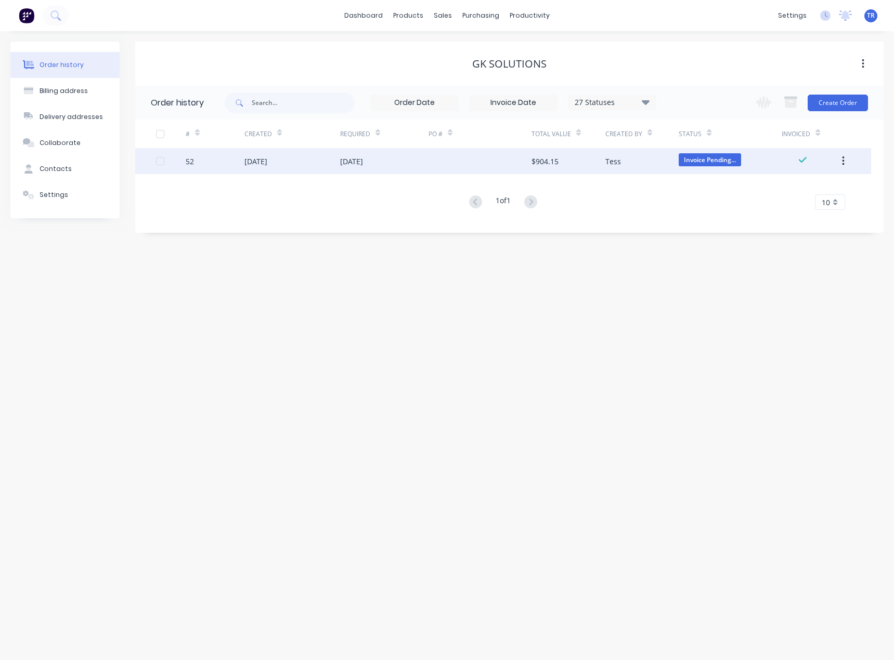
click at [229, 162] on div "52" at bounding box center [215, 161] width 59 height 26
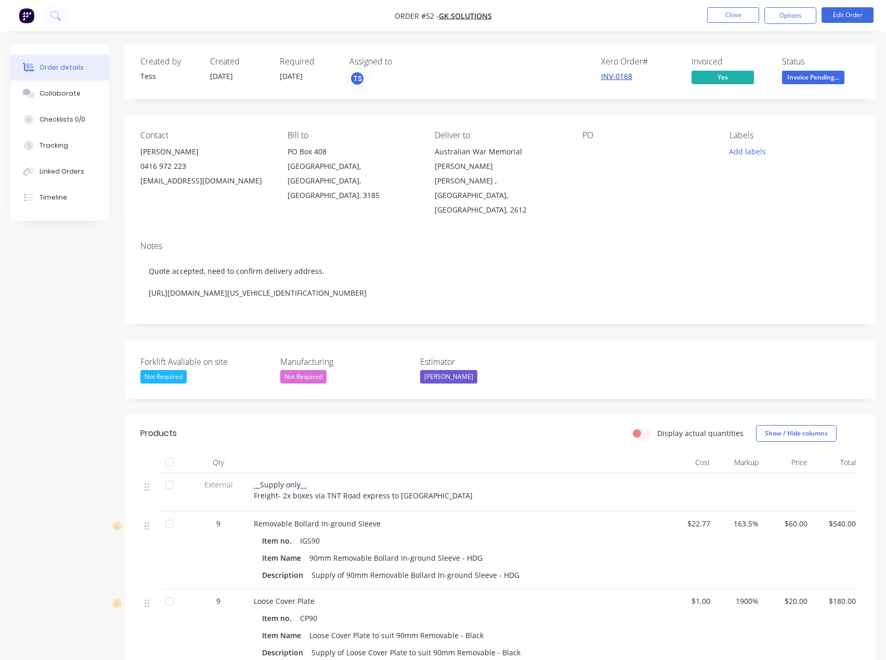
click at [624, 75] on link "INV-0168" at bounding box center [616, 76] width 31 height 10
click at [787, 76] on span "Invoice Pending..." at bounding box center [813, 77] width 62 height 13
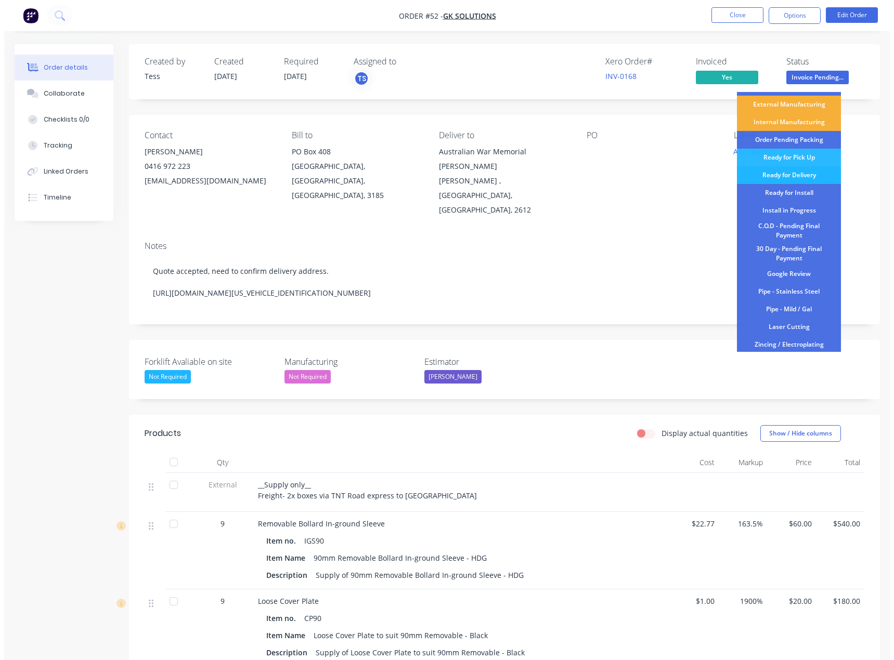
scroll to position [122, 0]
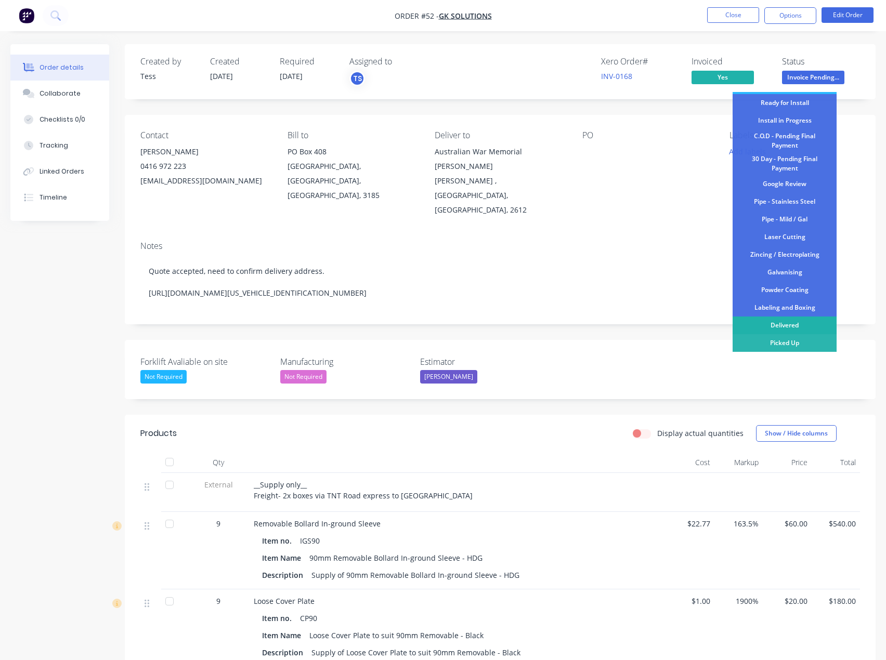
click at [796, 325] on div "Delivered" at bounding box center [784, 326] width 104 height 18
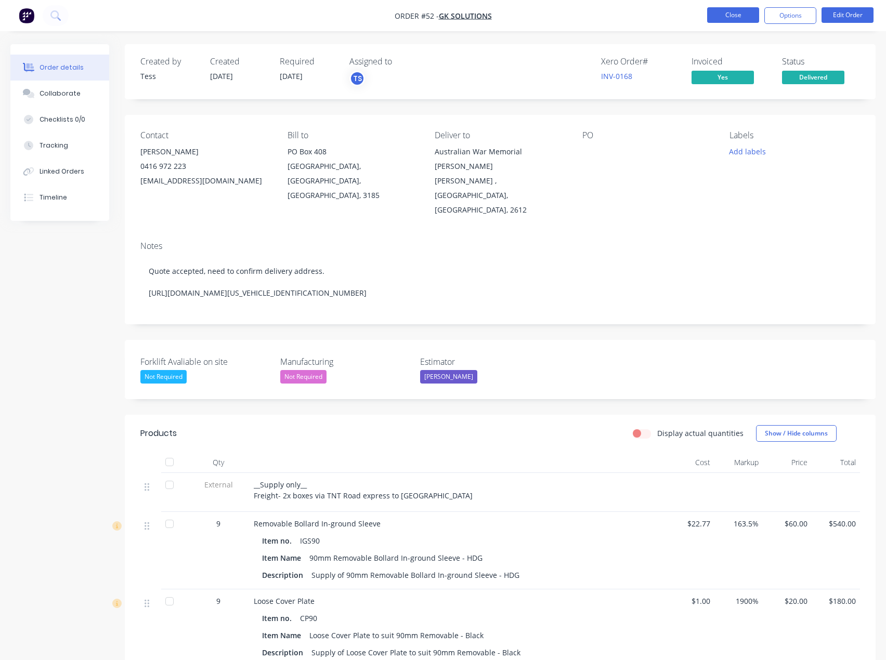
click at [717, 18] on button "Close" at bounding box center [733, 15] width 52 height 16
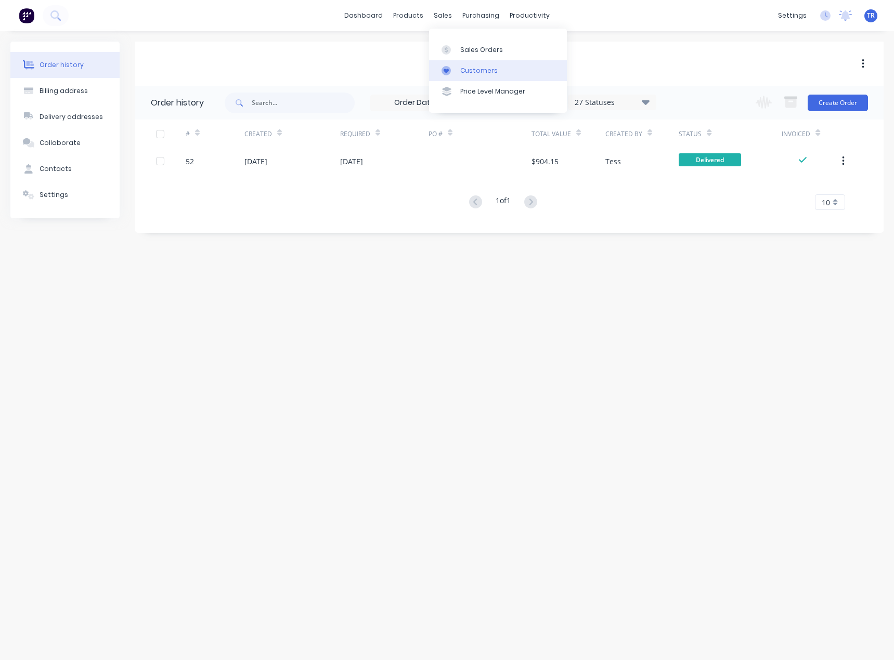
click at [445, 73] on icon at bounding box center [445, 70] width 9 height 9
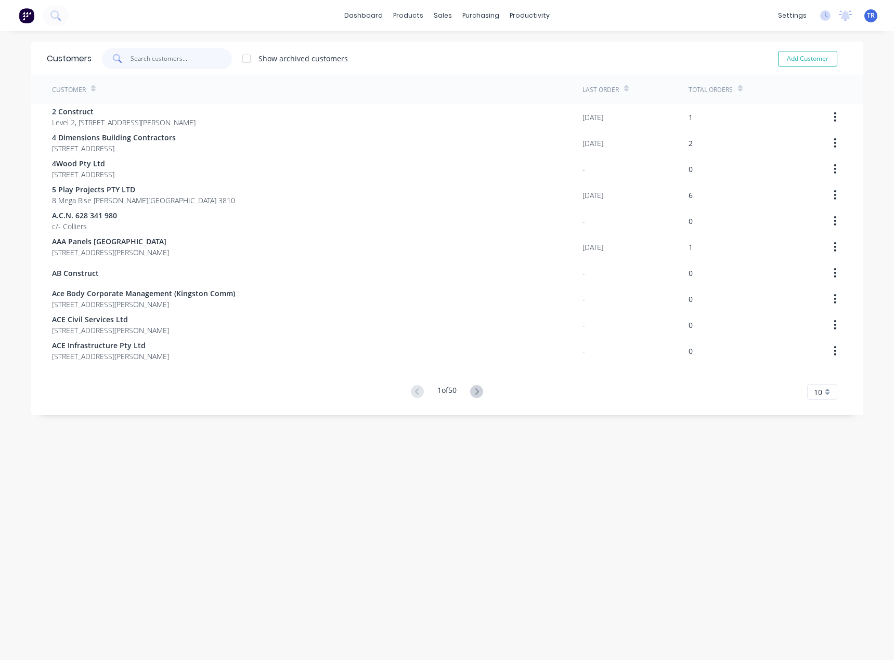
click at [194, 53] on input "text" at bounding box center [180, 58] width 101 height 21
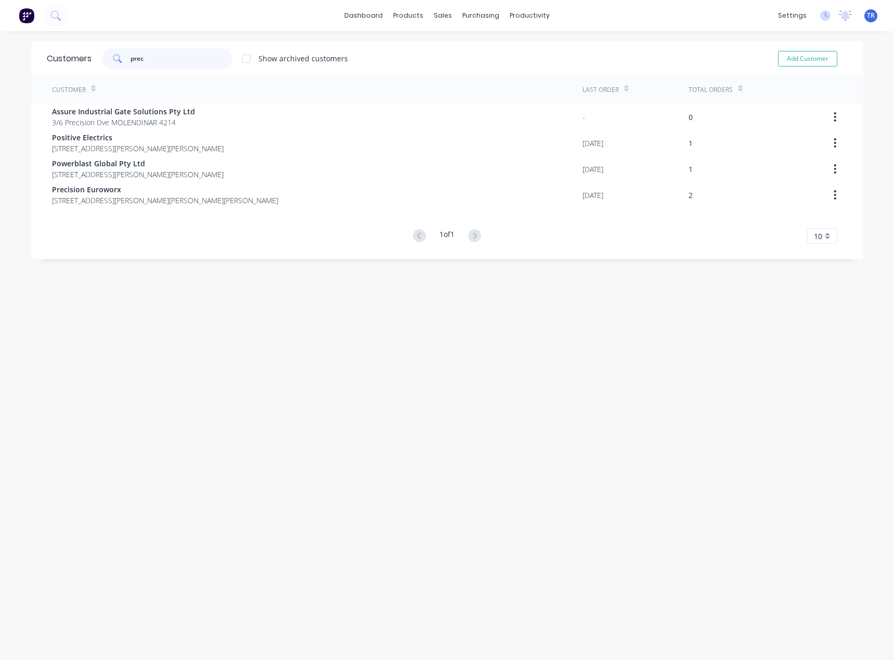
type input "prec"
click at [127, 212] on div "Customer Last Order Total Orders Assure Industrial Gate Solutions Pty Ltd 3/6 P…" at bounding box center [447, 159] width 832 height 168
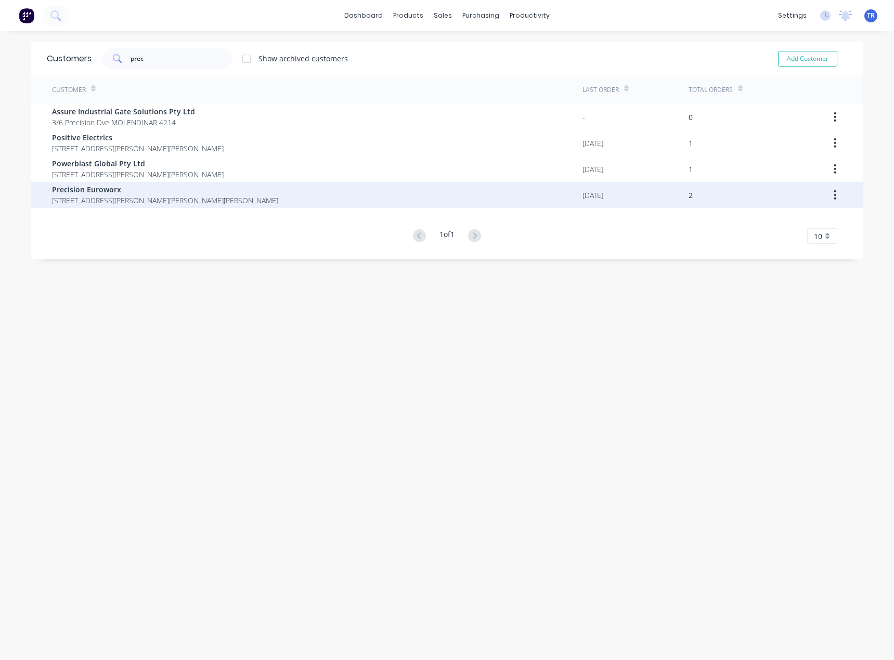
click at [130, 202] on span "125/266 Osborne Ave Clayton South Victoria Australia 3169" at bounding box center [165, 200] width 226 height 11
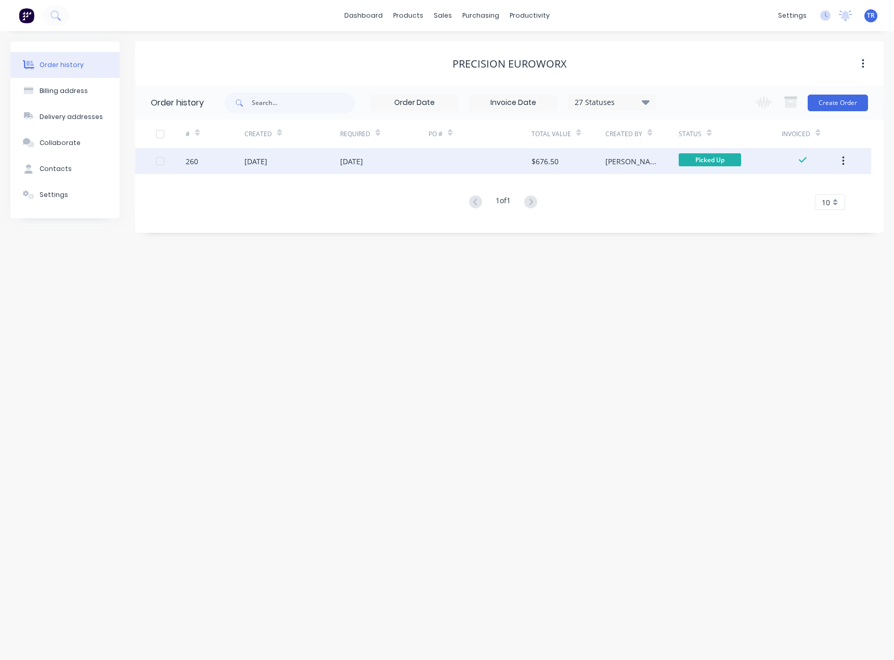
click at [323, 154] on div "[DATE]" at bounding box center [292, 161] width 96 height 26
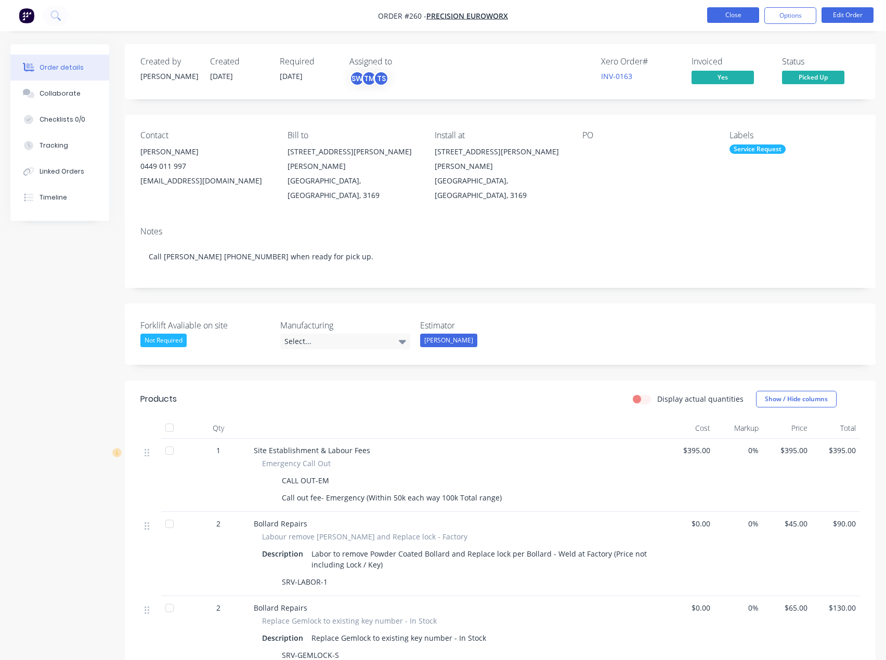
click at [734, 18] on button "Close" at bounding box center [733, 15] width 52 height 16
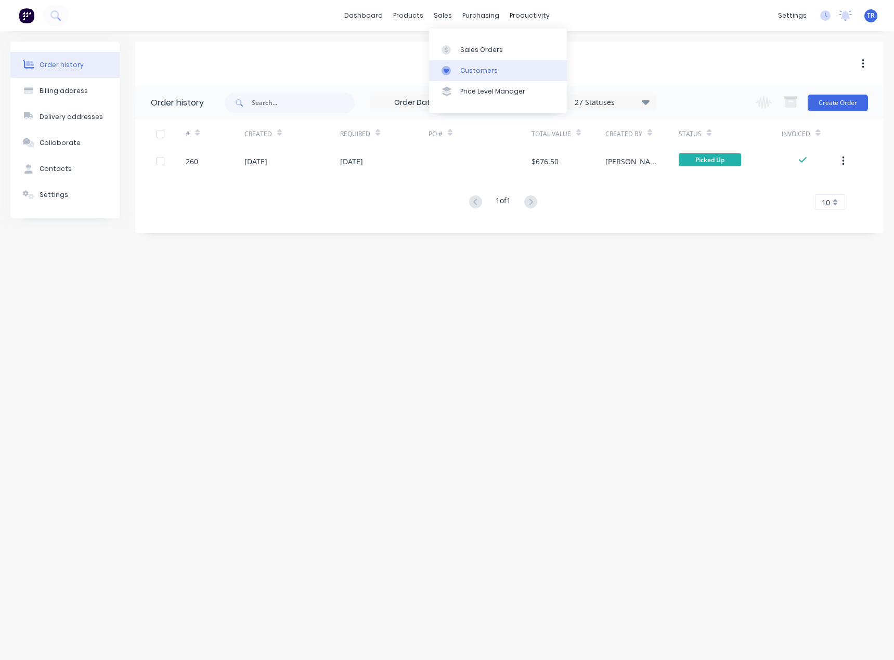
click at [465, 73] on div "Customers" at bounding box center [478, 70] width 37 height 9
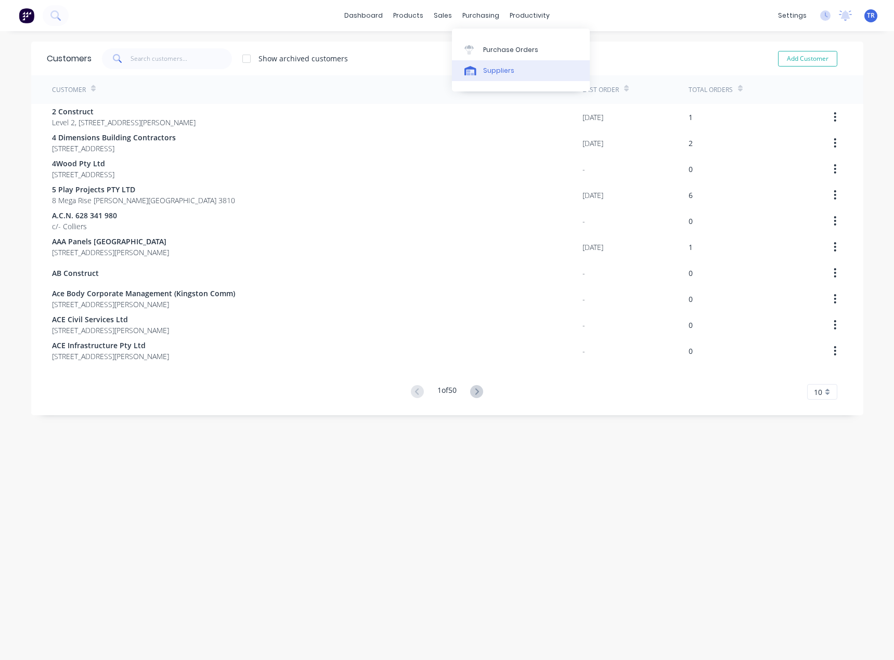
click at [485, 69] on div "Suppliers" at bounding box center [498, 70] width 31 height 9
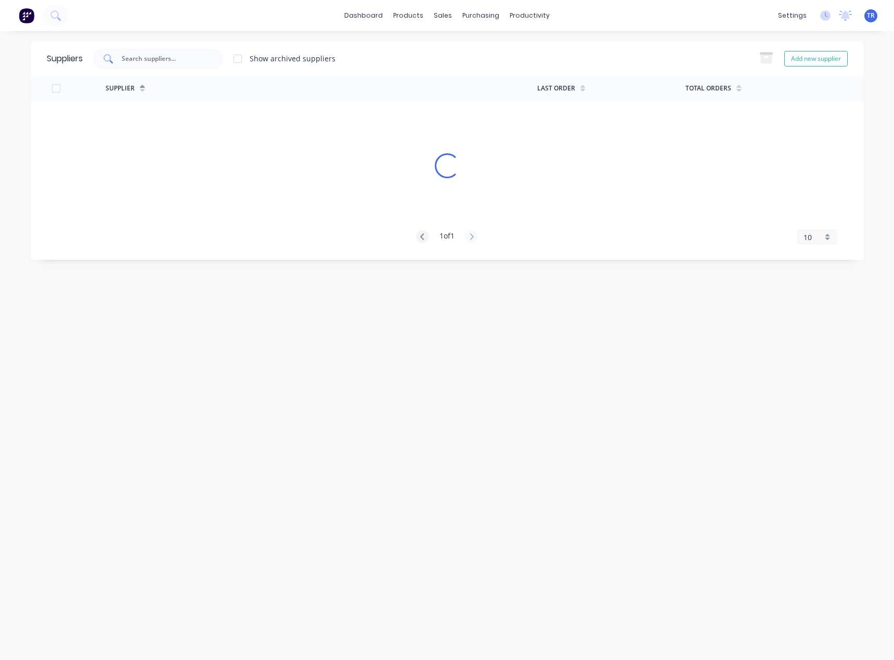
click at [194, 60] on input "text" at bounding box center [164, 59] width 86 height 10
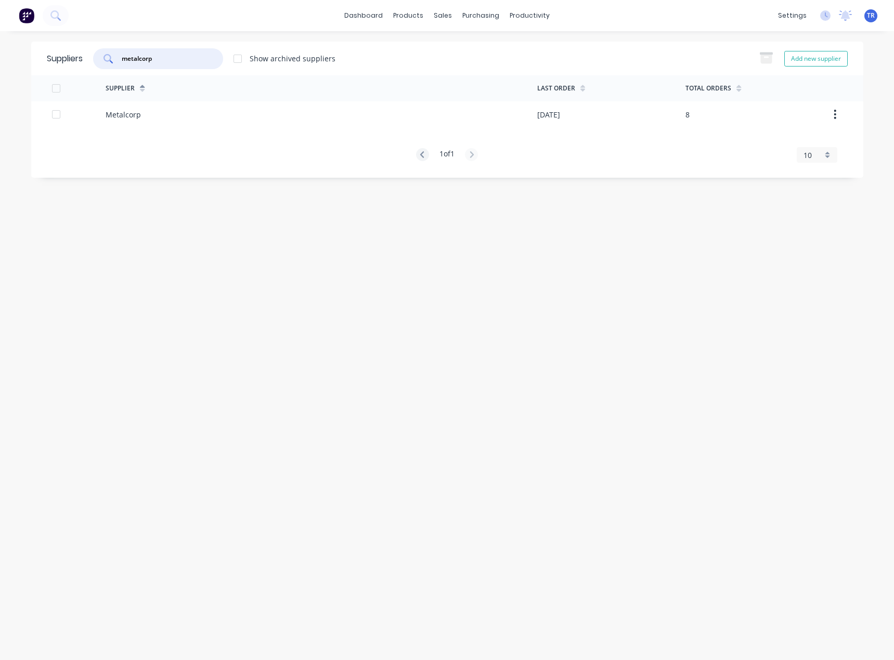
type input "metalcorp"
click at [201, 109] on div "Metalcorp" at bounding box center [321, 114] width 431 height 26
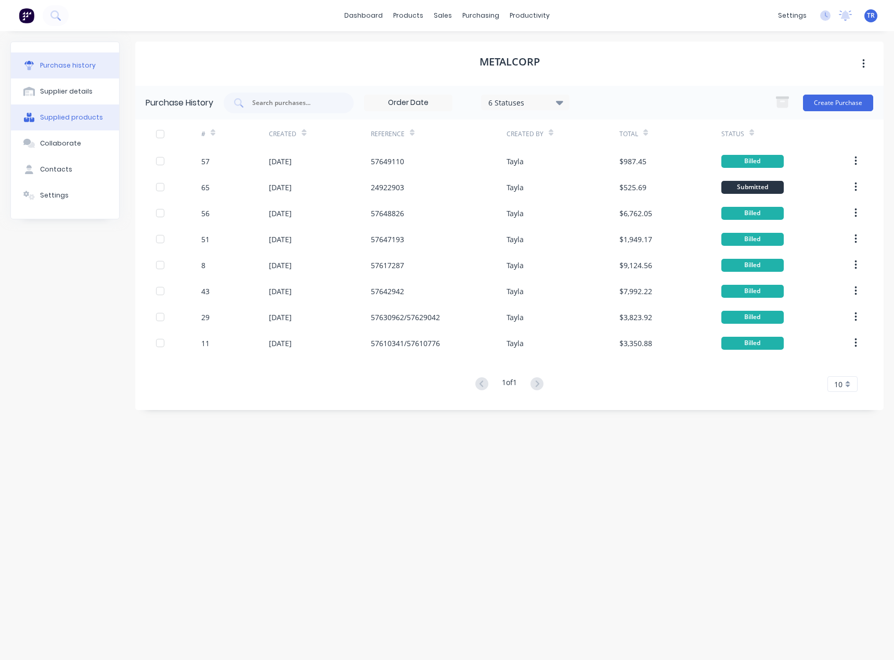
click at [65, 119] on div "Supplied products" at bounding box center [71, 117] width 63 height 9
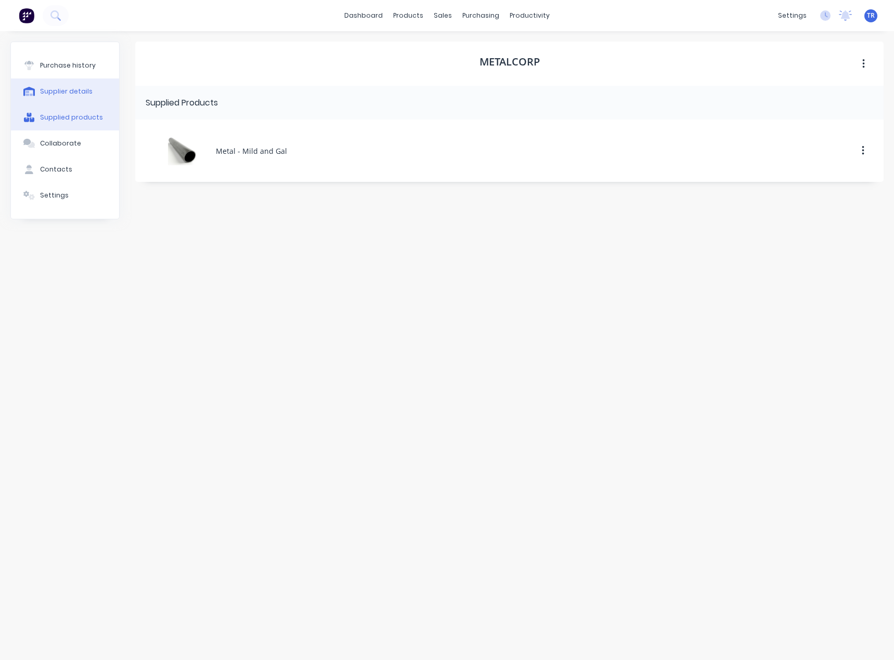
click at [74, 91] on div "Supplier details" at bounding box center [66, 91] width 53 height 9
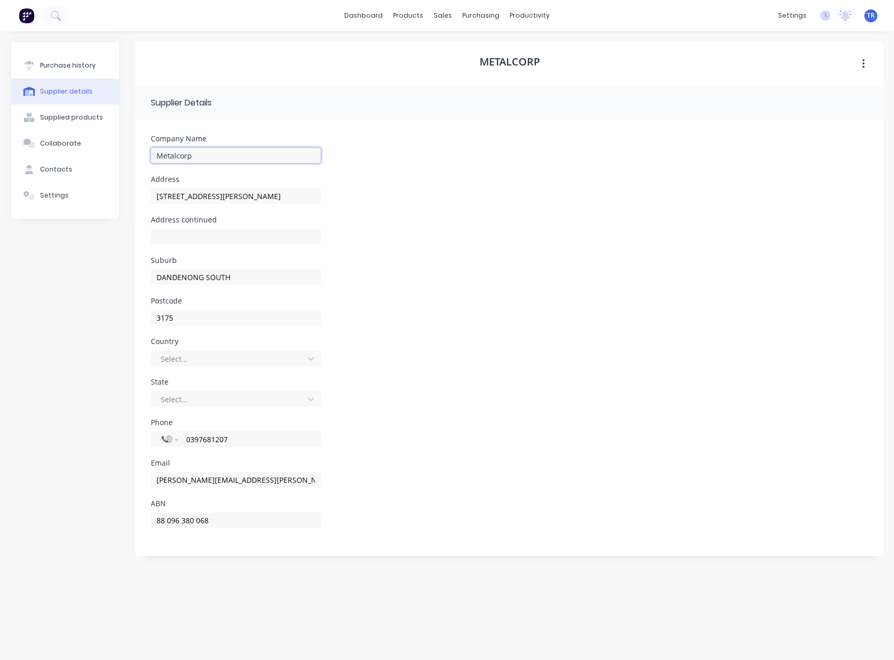
drag, startPoint x: 203, startPoint y: 153, endPoint x: 135, endPoint y: 153, distance: 68.6
click at [135, 153] on div "Purchase history Supplier details Supplied products Collaborate Contacts Settin…" at bounding box center [446, 341] width 873 height 598
drag, startPoint x: 216, startPoint y: 446, endPoint x: 464, endPoint y: 502, distance: 253.9
click at [164, 450] on div "International Afghanistan Åland Islands Albania Algeria American Samoa Andorra …" at bounding box center [236, 447] width 170 height 16
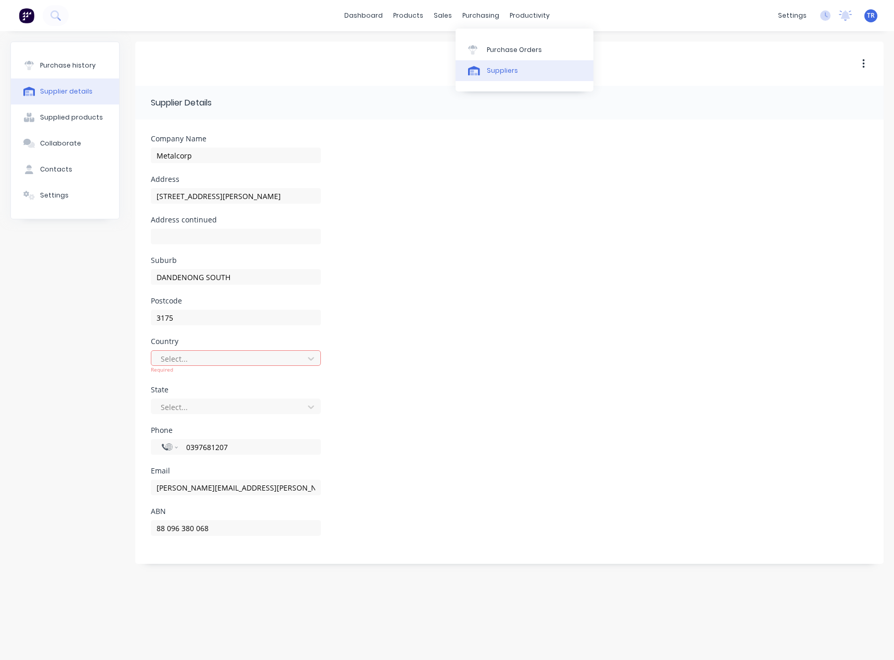
click at [494, 79] on link "Suppliers" at bounding box center [524, 70] width 138 height 21
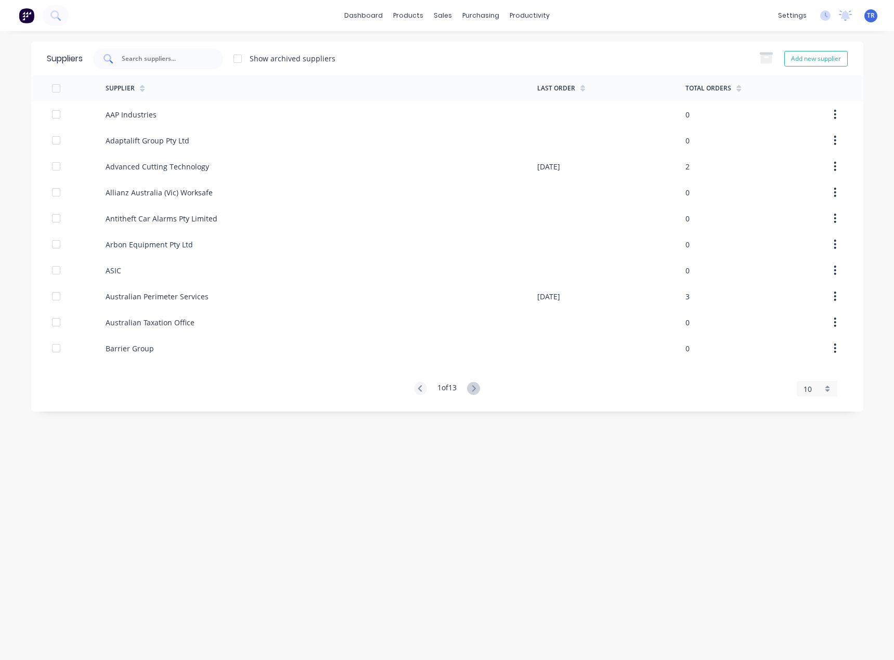
click at [195, 50] on div at bounding box center [158, 58] width 130 height 21
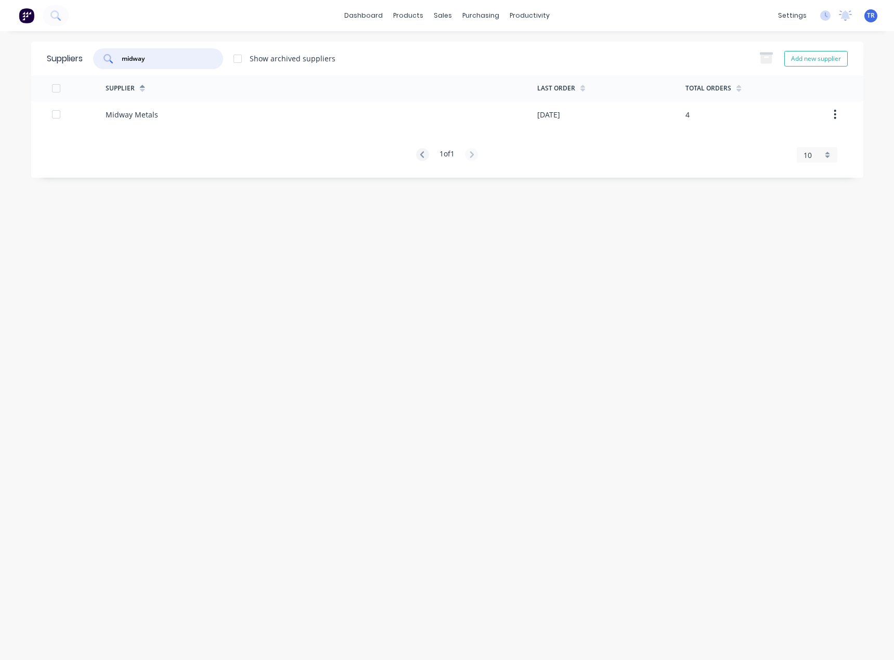
type input "midway"
click at [195, 114] on div "Midway Metals" at bounding box center [321, 114] width 431 height 26
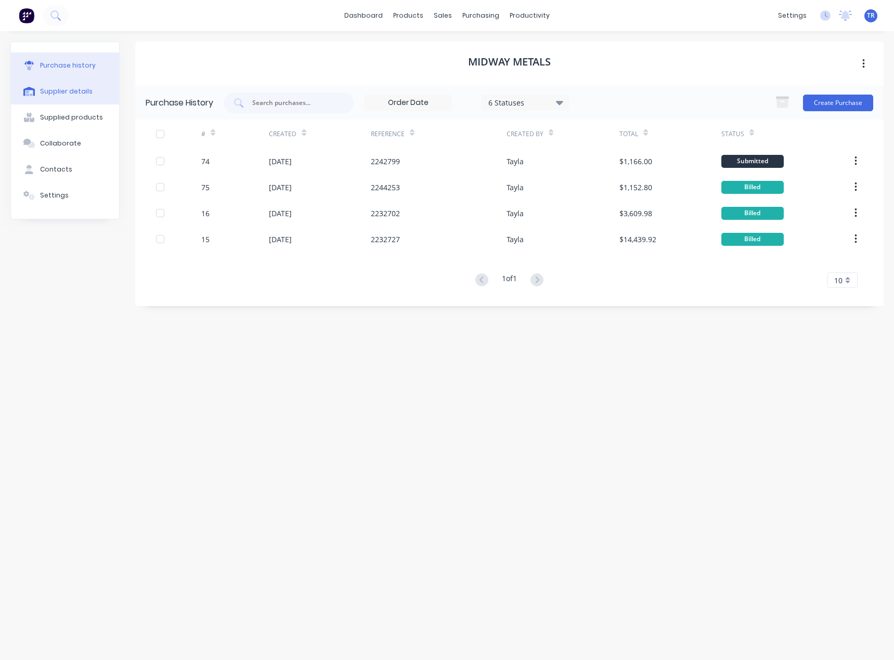
click at [58, 93] on div "Supplier details" at bounding box center [66, 91] width 53 height 9
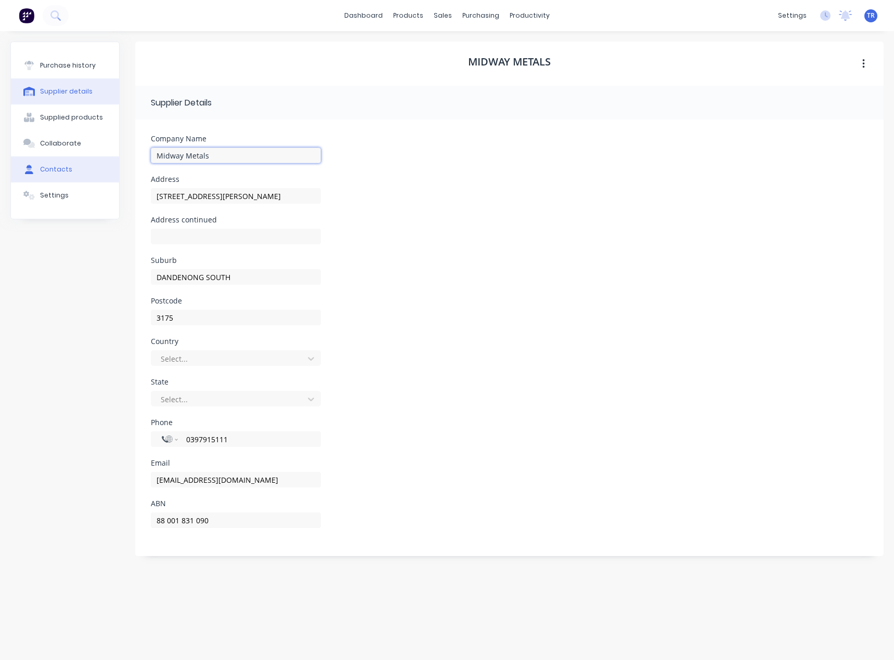
drag, startPoint x: 232, startPoint y: 158, endPoint x: 49, endPoint y: 167, distance: 183.2
click at [50, 166] on div "Purchase history Supplier details Supplied products Collaborate Contacts Settin…" at bounding box center [446, 341] width 873 height 598
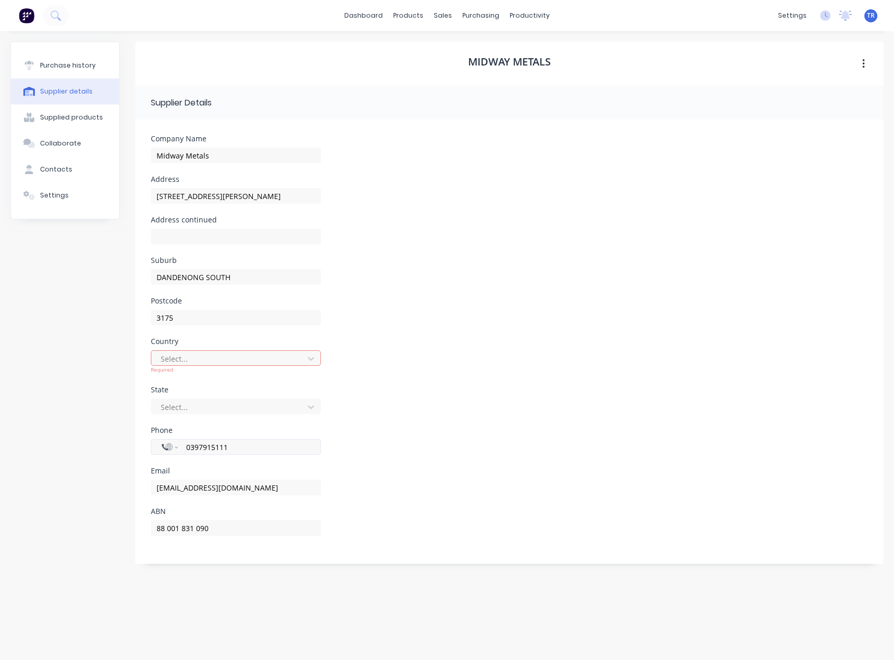
drag, startPoint x: 231, startPoint y: 447, endPoint x: 162, endPoint y: 448, distance: 69.2
click at [162, 448] on div "International Afghanistan Åland Islands Albania Algeria American Samoa Andorra …" at bounding box center [236, 447] width 170 height 16
drag, startPoint x: 188, startPoint y: 443, endPoint x: 258, endPoint y: 441, distance: 70.2
click at [254, 444] on input "0397915111" at bounding box center [247, 447] width 125 height 12
click at [196, 365] on div "Select..." at bounding box center [228, 359] width 145 height 16
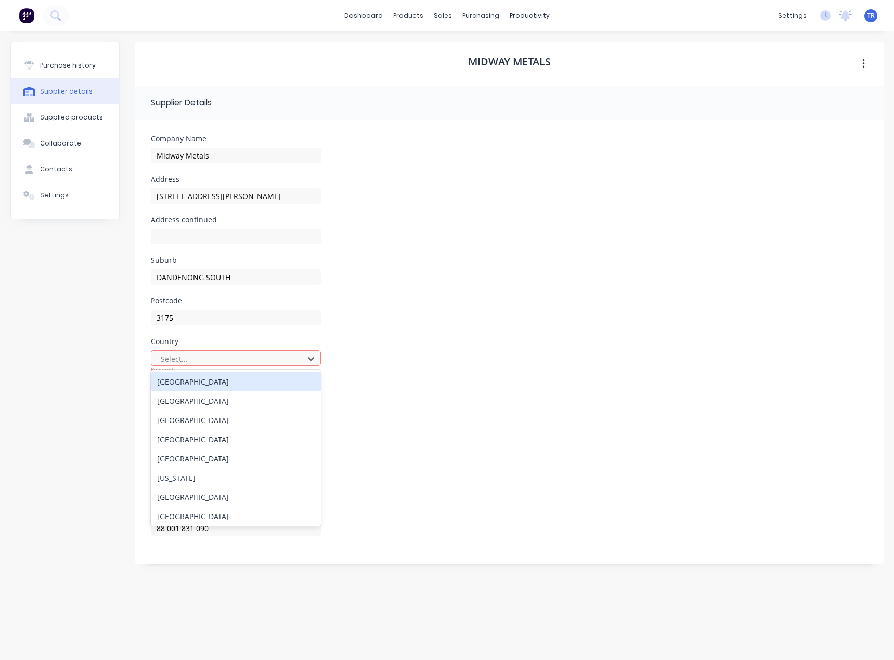
click at [196, 383] on div "Australia" at bounding box center [236, 381] width 170 height 19
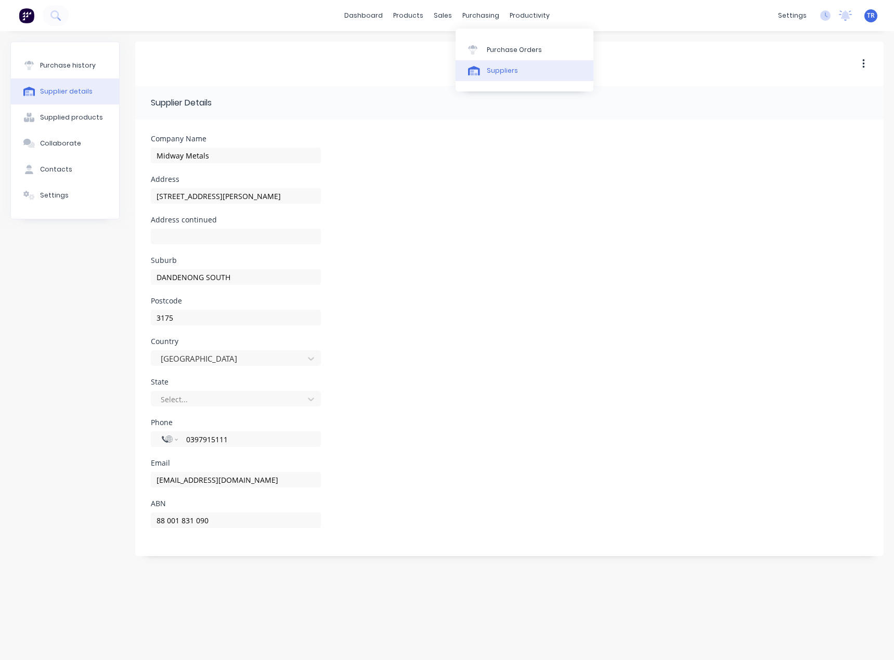
click at [485, 62] on link "Suppliers" at bounding box center [524, 70] width 138 height 21
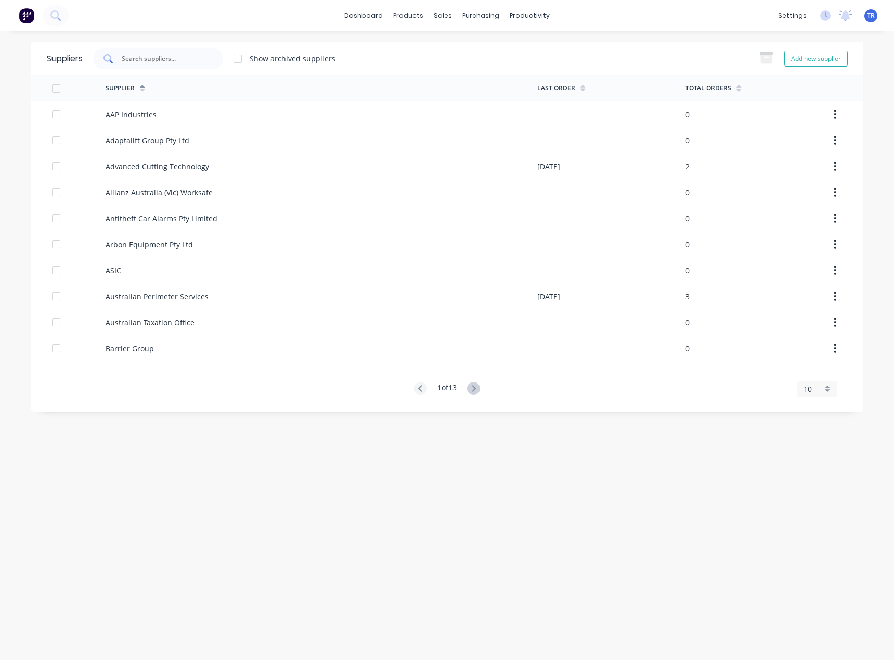
click at [157, 61] on input "text" at bounding box center [164, 59] width 86 height 10
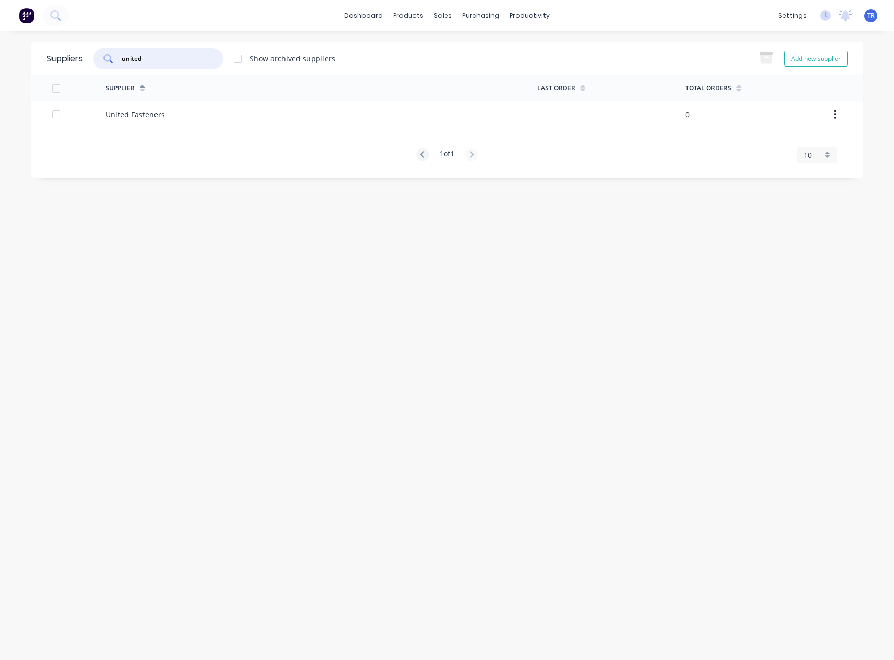
type input "united"
click at [369, 122] on div "United Fasteners" at bounding box center [321, 114] width 431 height 26
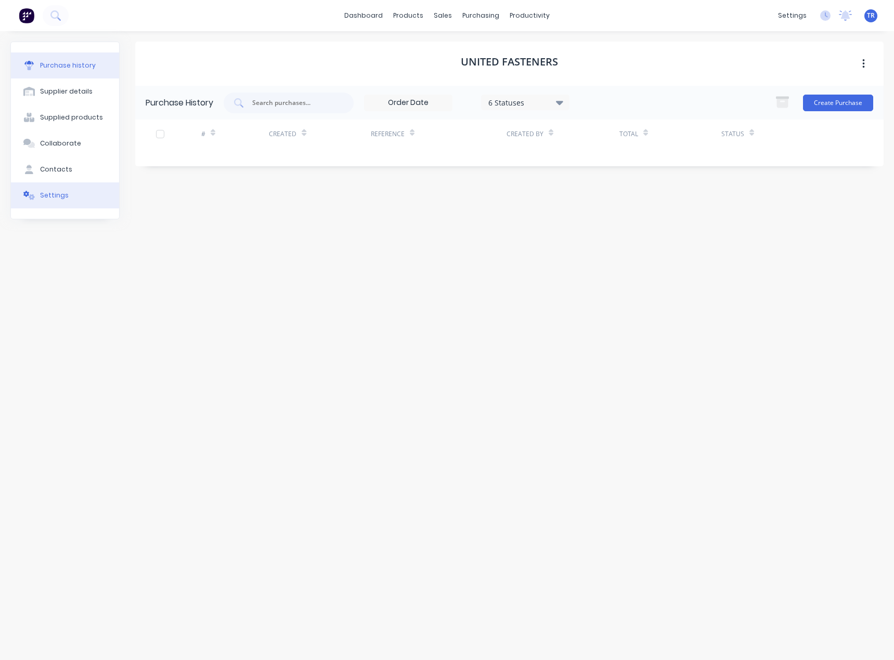
click at [48, 194] on div "Settings" at bounding box center [54, 195] width 29 height 9
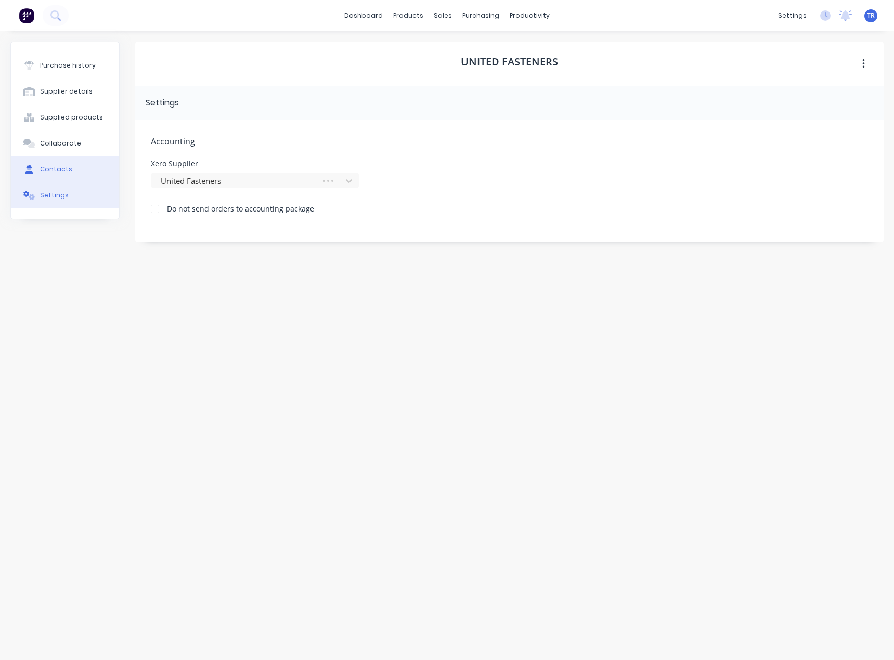
click at [68, 166] on div "Contacts" at bounding box center [56, 169] width 32 height 9
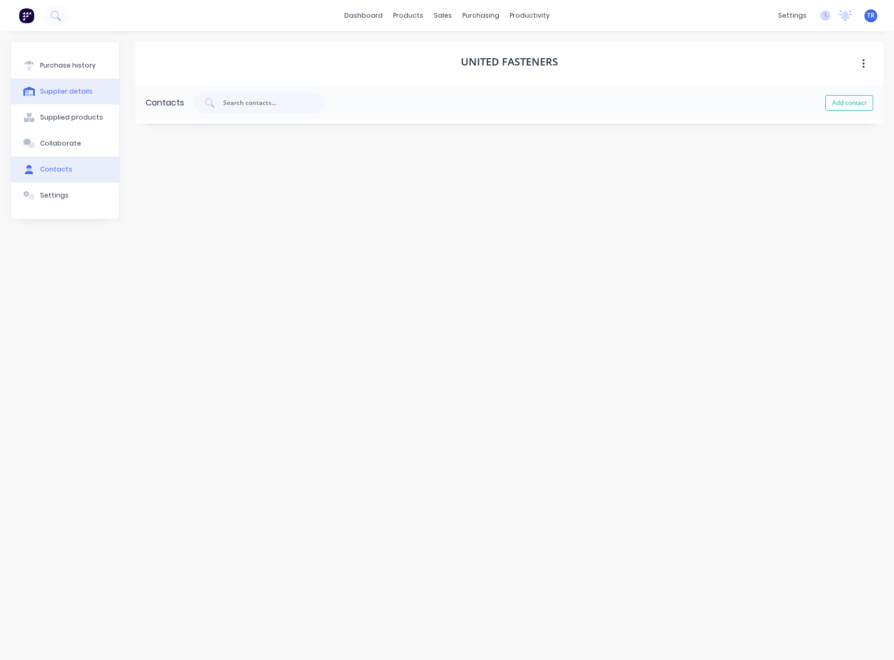
click at [64, 84] on button "Supplier details" at bounding box center [65, 91] width 108 height 26
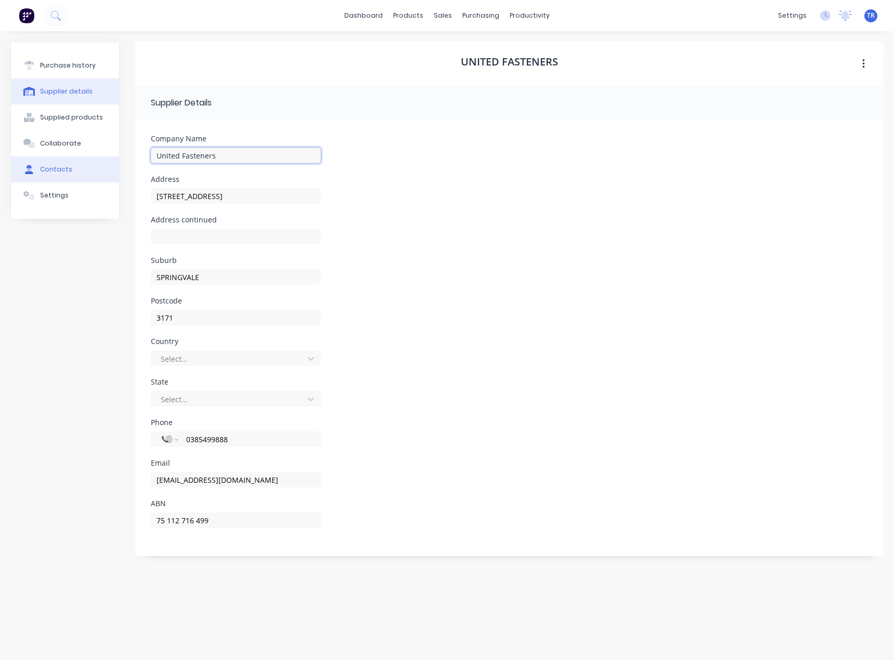
drag, startPoint x: 87, startPoint y: 160, endPoint x: 72, endPoint y: 163, distance: 15.0
click at [68, 162] on div "Purchase history Supplier details Supplied products Collaborate Contacts Settin…" at bounding box center [446, 341] width 873 height 598
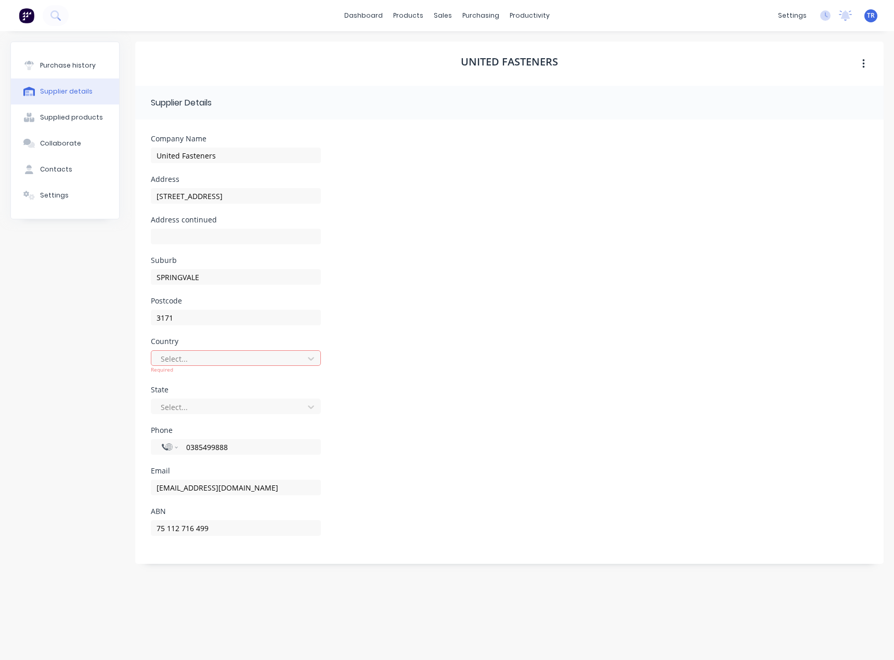
click at [205, 367] on div "Required" at bounding box center [236, 370] width 170 height 8
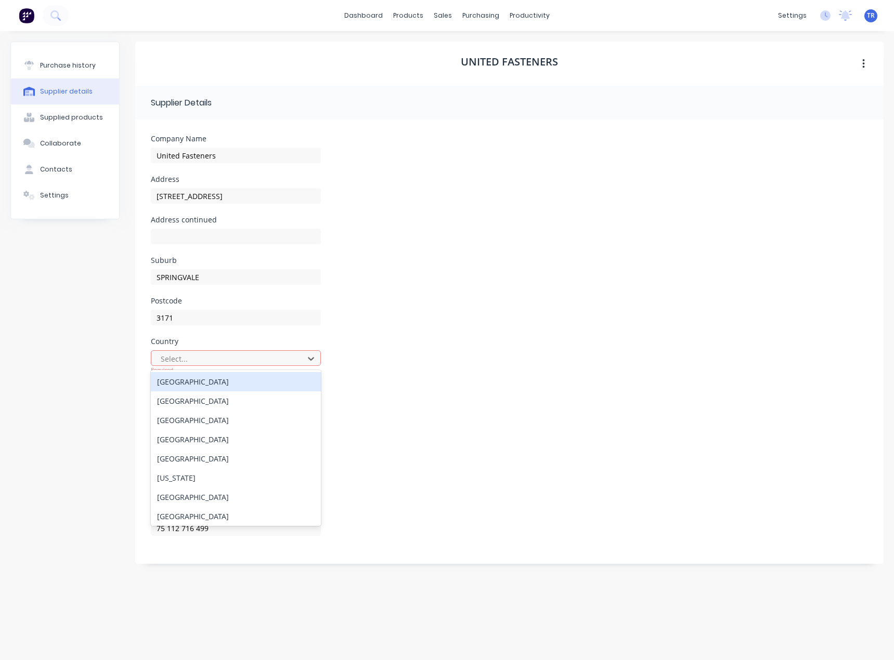
drag, startPoint x: 210, startPoint y: 356, endPoint x: 212, endPoint y: 375, distance: 18.9
click at [211, 359] on div at bounding box center [229, 358] width 139 height 13
click at [213, 378] on div "Australia" at bounding box center [236, 381] width 170 height 19
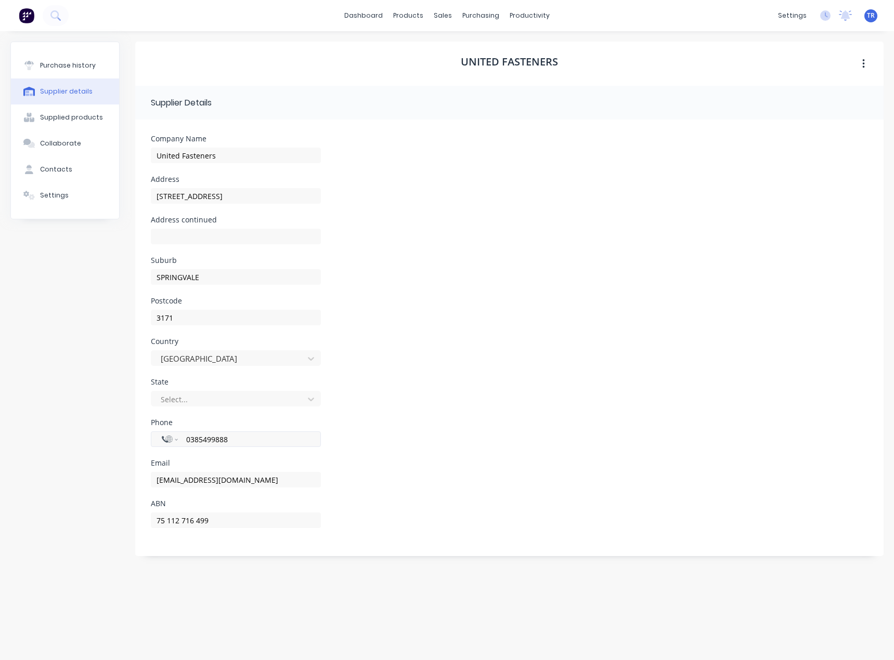
drag, startPoint x: 231, startPoint y: 449, endPoint x: 254, endPoint y: 434, distance: 27.4
click at [202, 451] on div "International Afghanistan Åland Islands Albania Algeria American Samoa Andorra …" at bounding box center [236, 444] width 170 height 31
drag, startPoint x: 190, startPoint y: 433, endPoint x: 130, endPoint y: 442, distance: 60.9
click at [125, 441] on div "Purchase history Supplier details Supplied products Collaborate Contacts Settin…" at bounding box center [446, 341] width 873 height 598
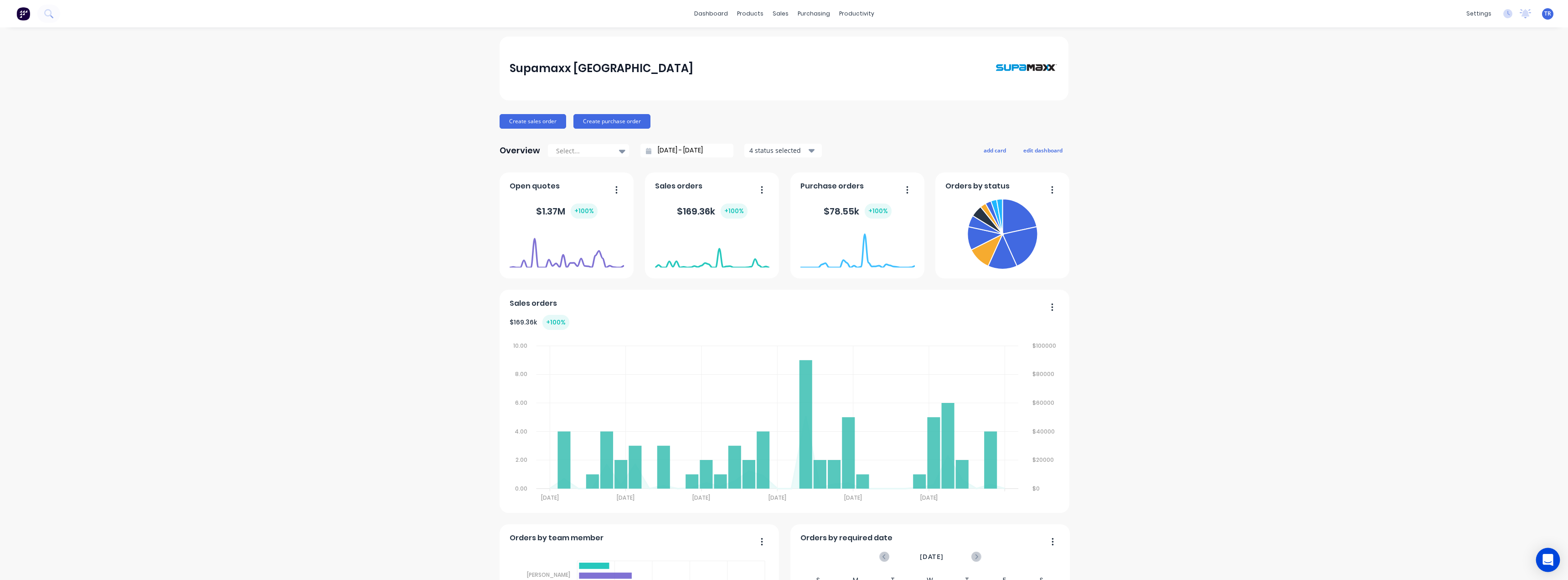
click at [1546, 559] on icon "Open Intercom Messenger" at bounding box center [1548, 560] width 11 height 12
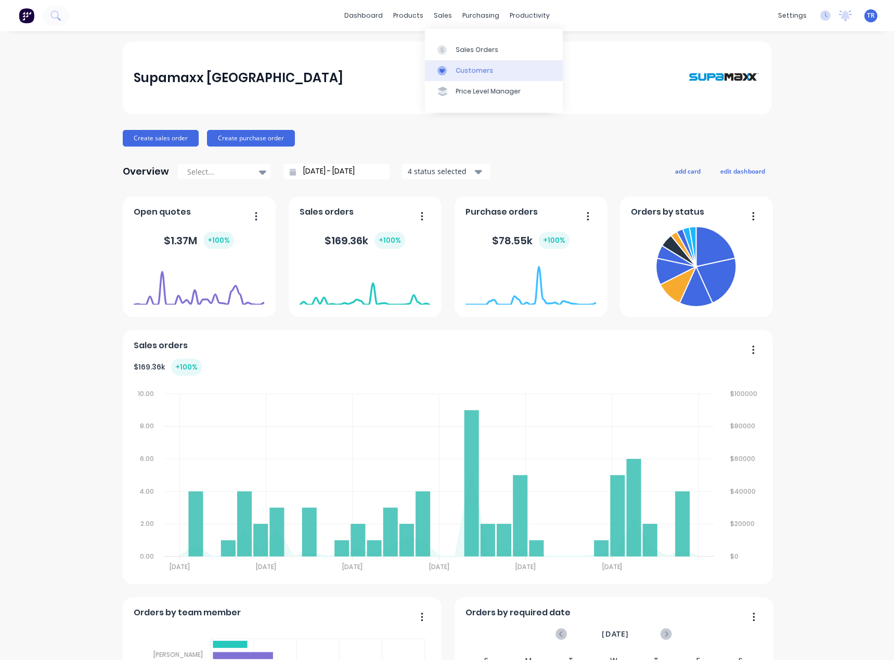
click at [465, 73] on div "Customers" at bounding box center [474, 70] width 37 height 9
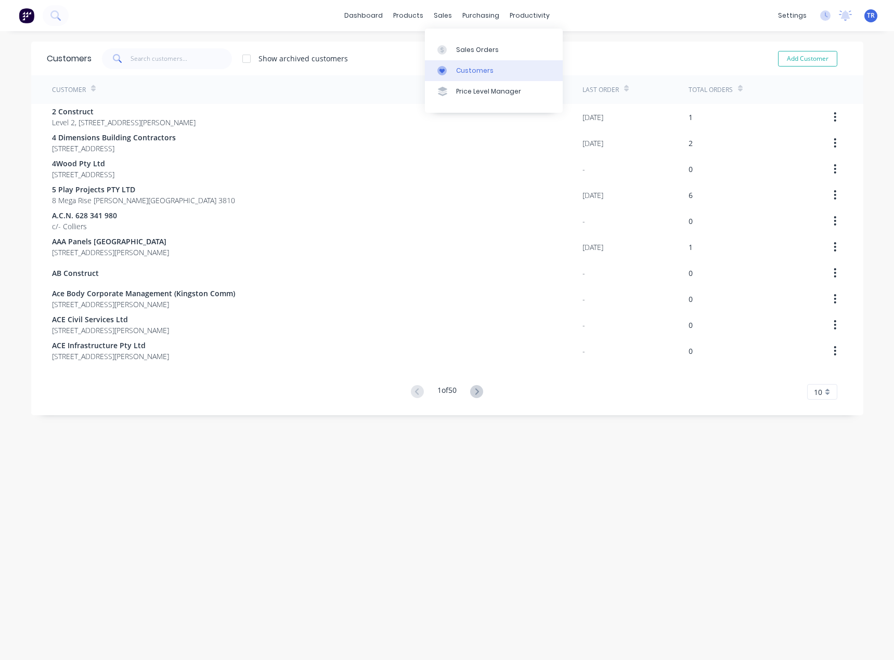
click at [471, 78] on link "Customers" at bounding box center [494, 70] width 138 height 21
click at [154, 64] on input "text" at bounding box center [180, 58] width 101 height 21
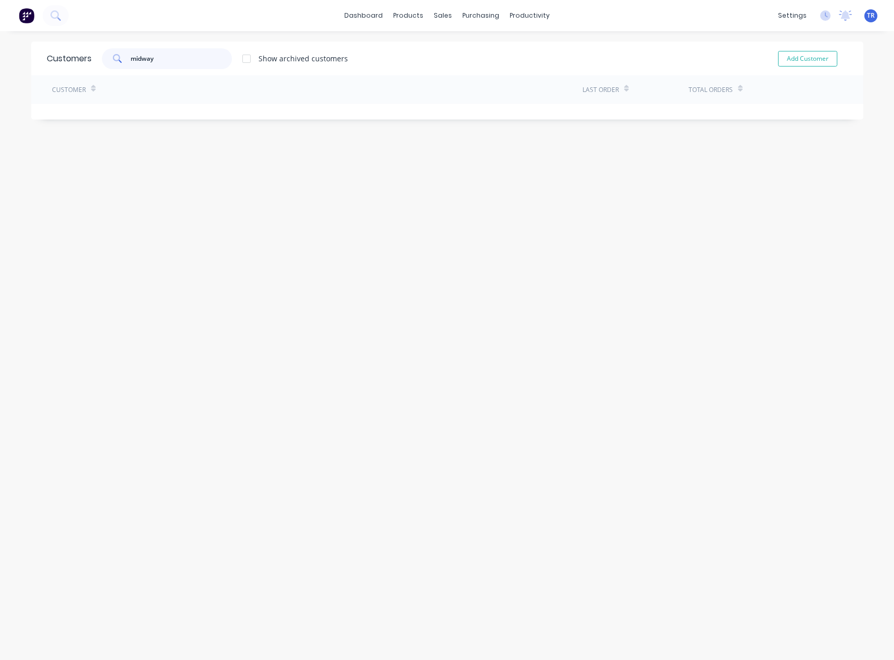
type input "midway"
drag, startPoint x: 482, startPoint y: 66, endPoint x: 473, endPoint y: 67, distance: 8.9
click at [482, 66] on link "Suppliers" at bounding box center [521, 70] width 138 height 21
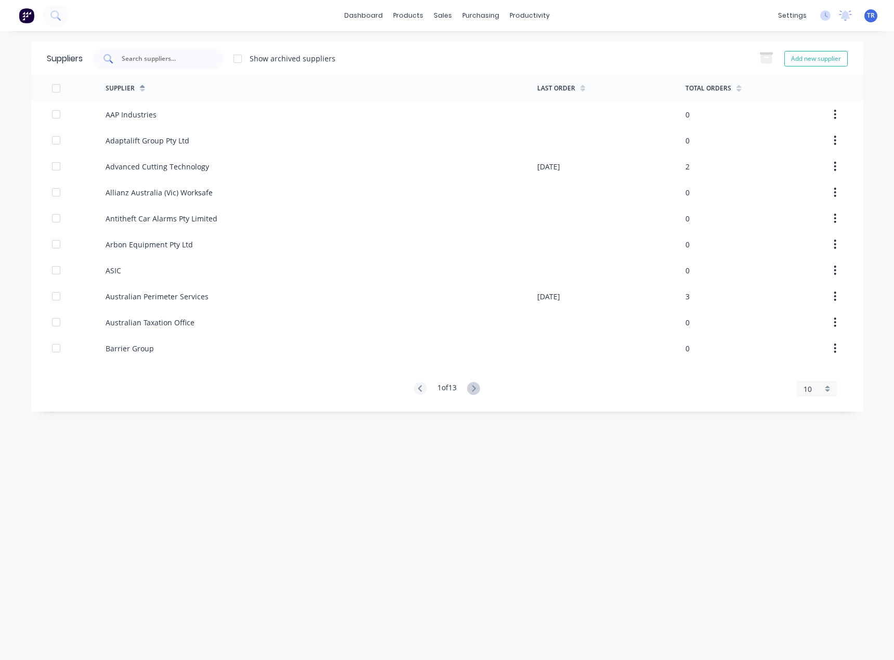
click at [156, 50] on div at bounding box center [158, 58] width 130 height 21
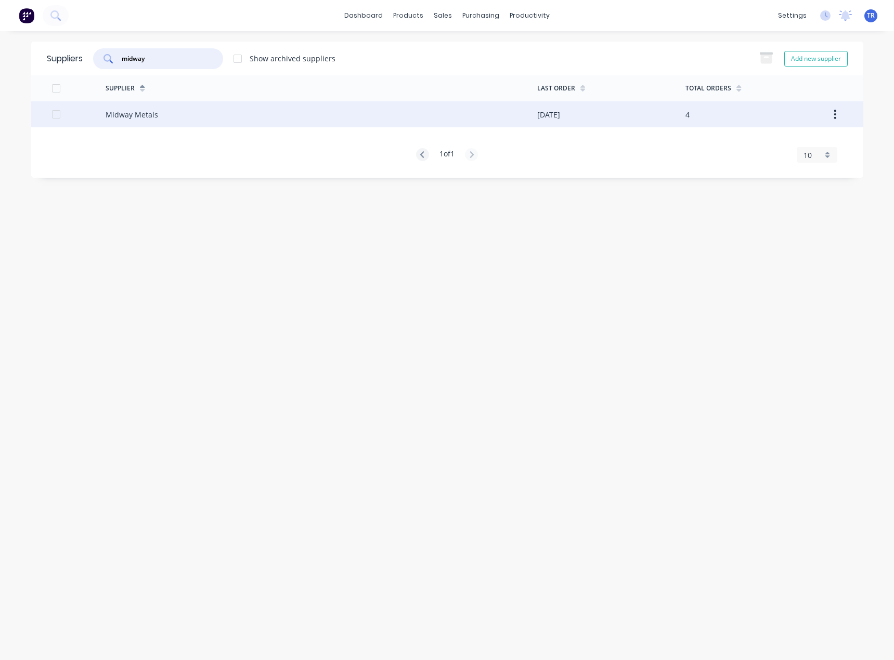
type input "midway"
click at [181, 117] on div "Midway Metals" at bounding box center [321, 114] width 431 height 26
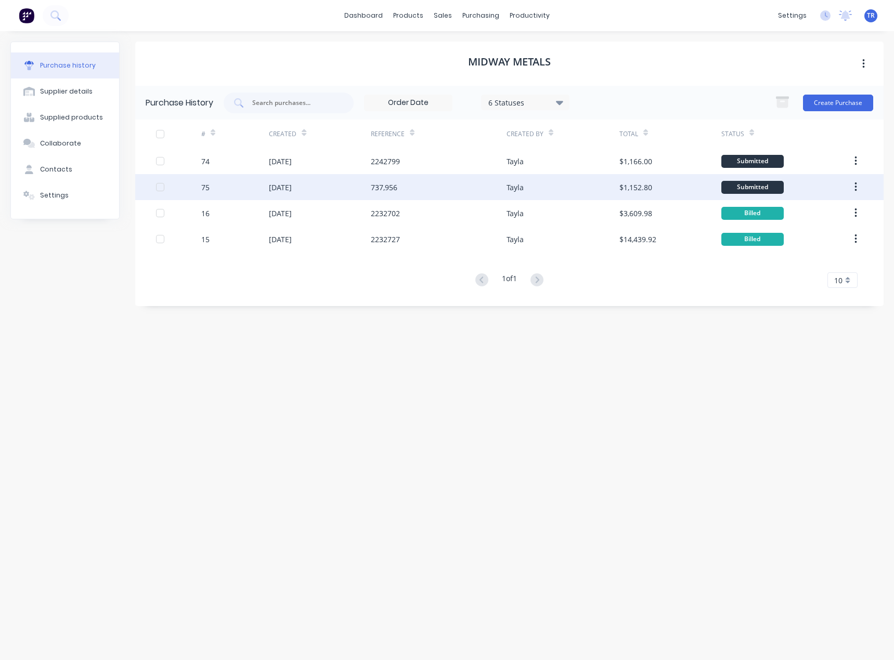
click at [381, 189] on div "737,956" at bounding box center [384, 187] width 27 height 11
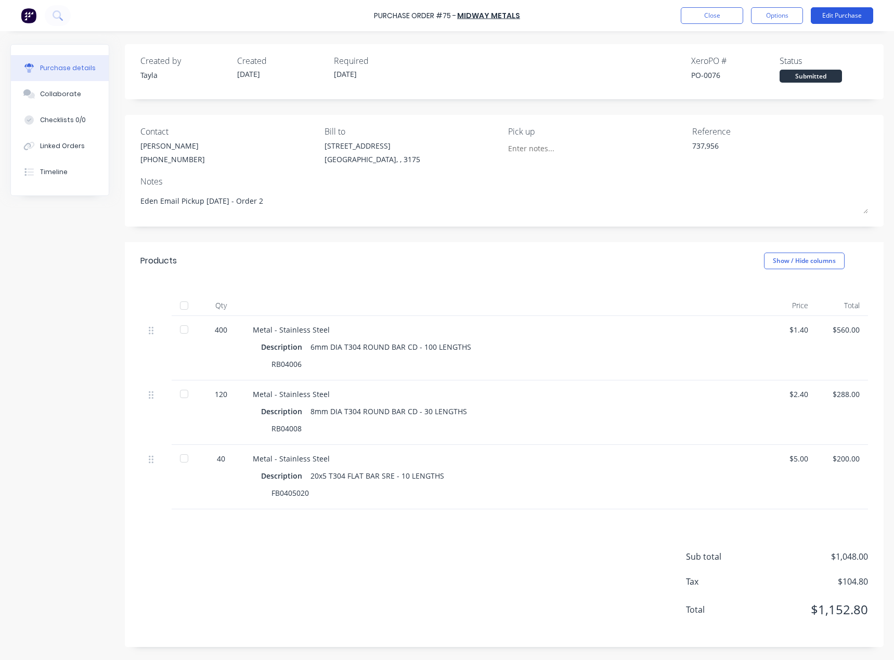
click at [819, 21] on button "Edit Purchase" at bounding box center [841, 15] width 62 height 17
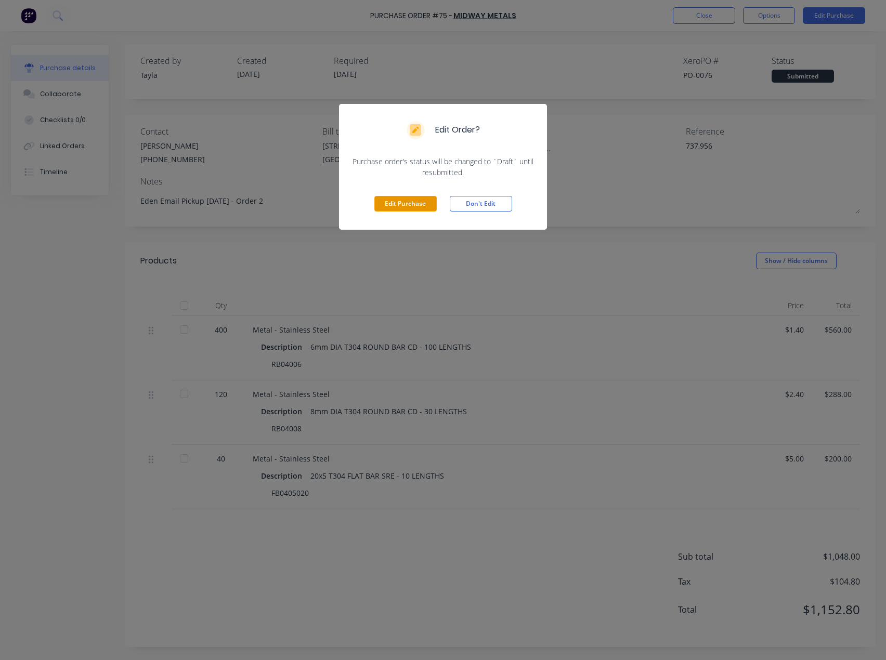
click at [395, 207] on button "Edit Purchase" at bounding box center [405, 204] width 62 height 16
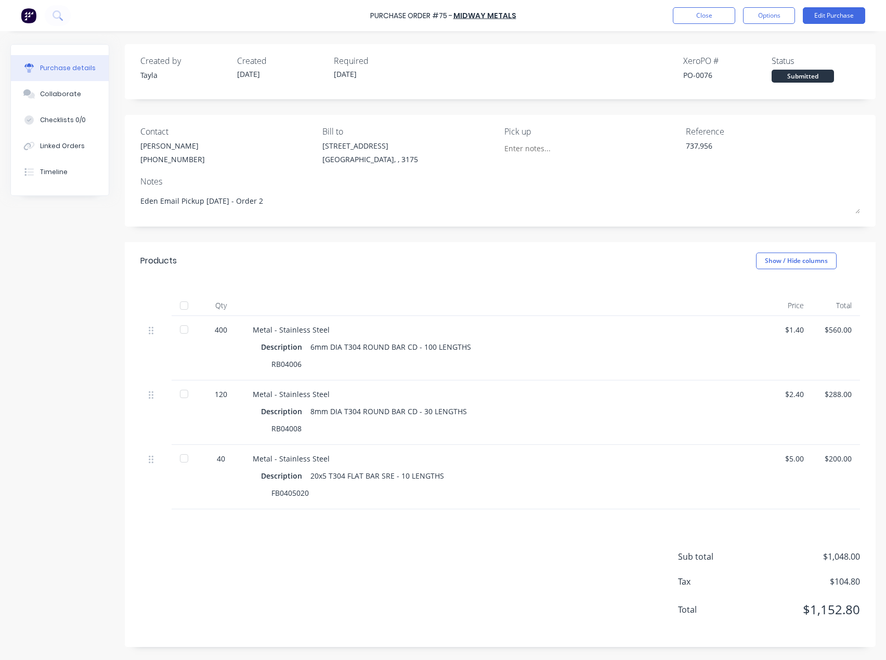
type textarea "x"
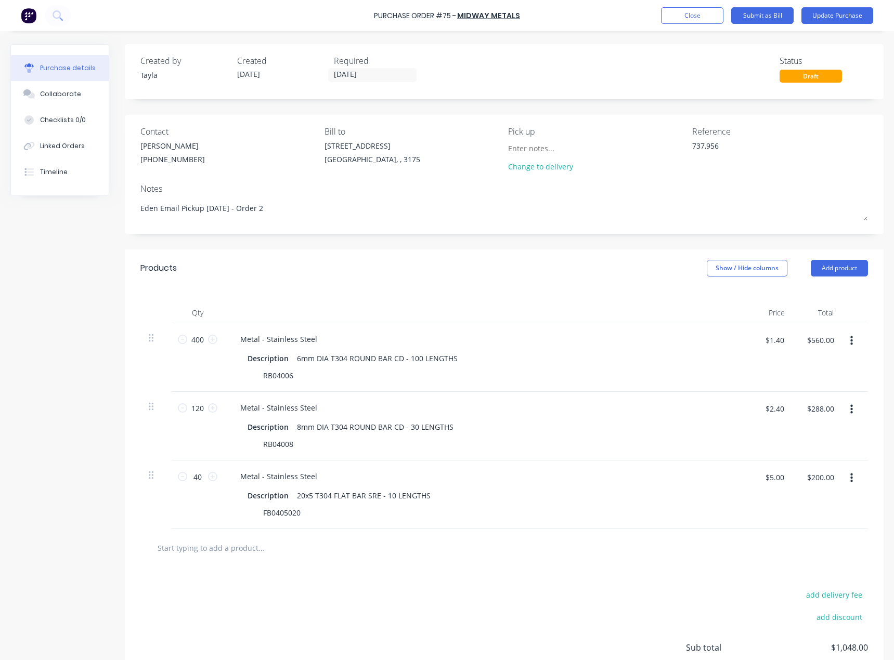
drag, startPoint x: 736, startPoint y: 148, endPoint x: 648, endPoint y: 166, distance: 89.1
click at [648, 166] on div "Contact Omar (03) 9791 5111 Bill to 37 Marni St Dandenong South, , 3175 Pick up…" at bounding box center [503, 151] width 727 height 52
paste textarea "2244253"
type textarea "2244253"
type textarea "x"
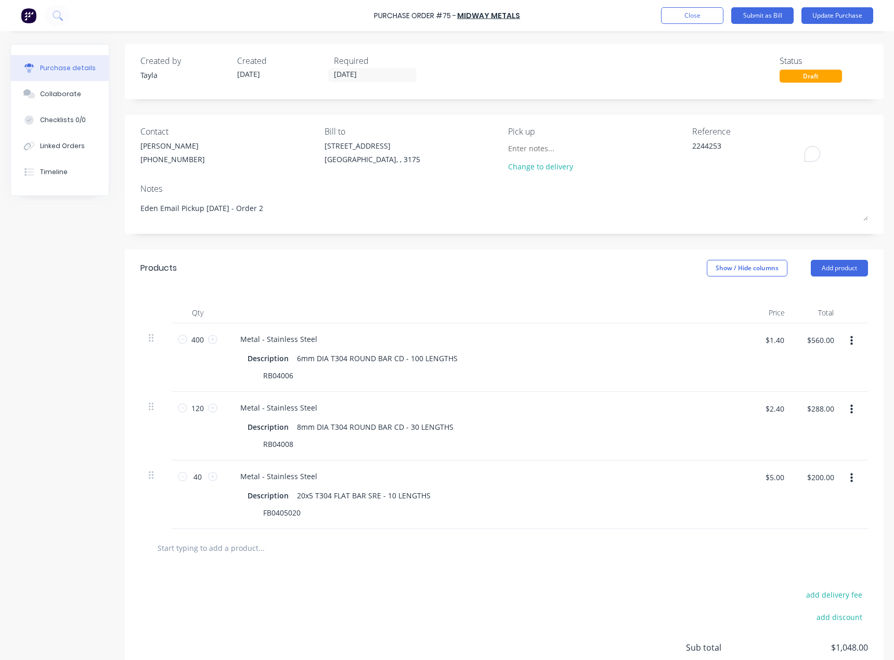
type textarea "2244253"
click at [646, 94] on div "Created by Tayla Created 18/08/25 Required 19/08/25 Status Draft" at bounding box center [504, 71] width 758 height 55
click at [846, 14] on button "Update Purchase" at bounding box center [837, 15] width 72 height 17
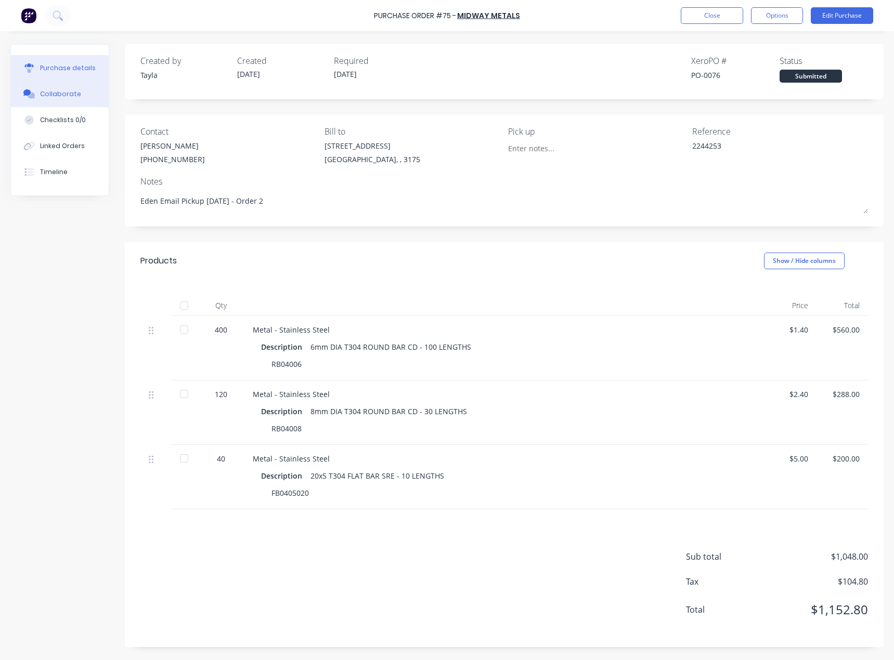
click at [21, 88] on button "Collaborate" at bounding box center [60, 94] width 98 height 26
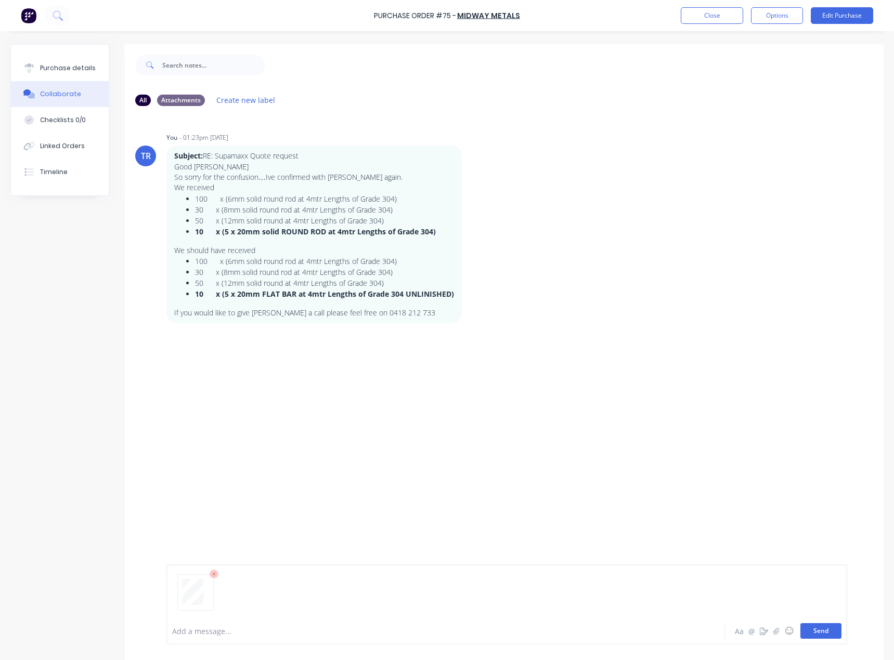
click at [807, 638] on button "Send" at bounding box center [820, 631] width 41 height 16
click at [90, 61] on button "Purchase details" at bounding box center [60, 68] width 98 height 26
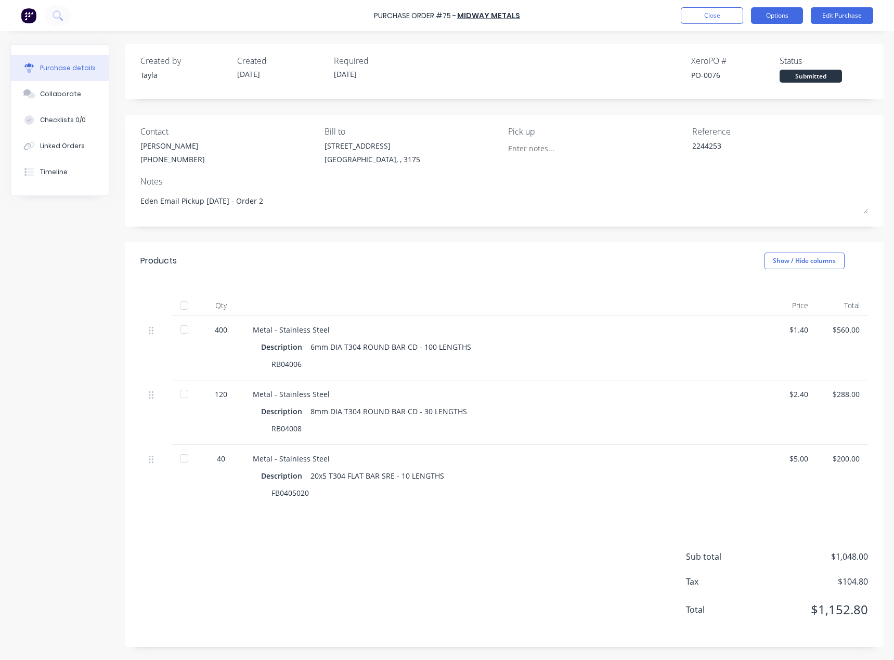
click at [774, 17] on button "Options" at bounding box center [777, 15] width 52 height 17
click at [776, 62] on div "Convert to Bill" at bounding box center [753, 63] width 80 height 15
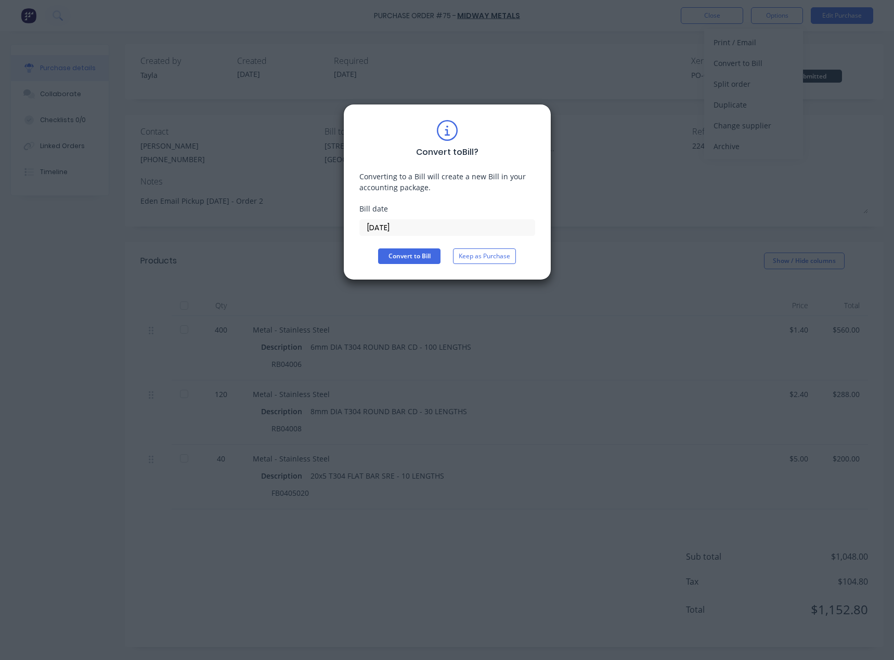
click at [408, 236] on div "Convert to Bill ? Converting to a Bill will create a new Bill in your accountin…" at bounding box center [447, 192] width 176 height 144
click at [409, 226] on input "25/08/25" at bounding box center [447, 228] width 175 height 16
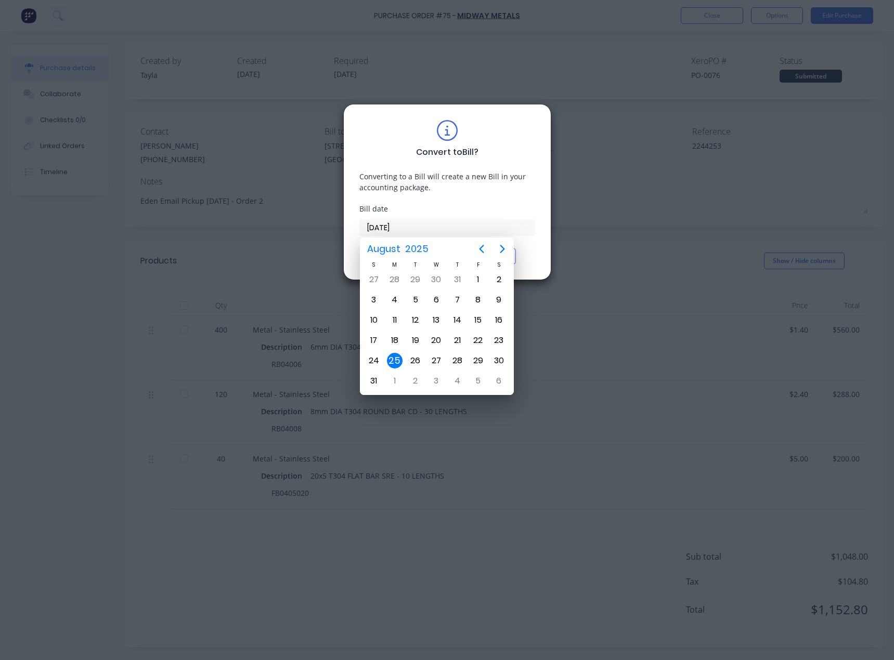
click at [394, 359] on div "25" at bounding box center [395, 361] width 16 height 16
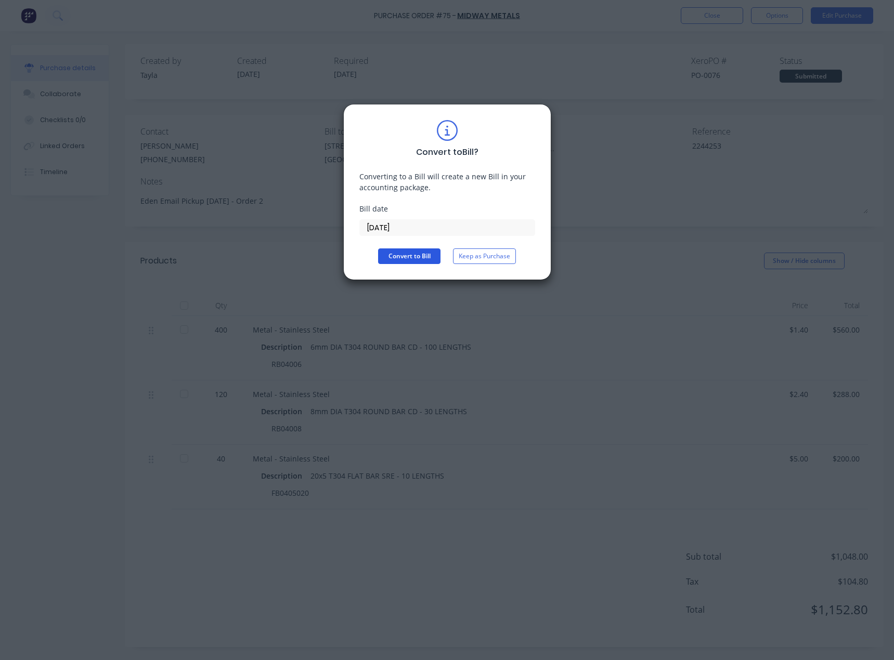
click at [415, 261] on button "Convert to Bill" at bounding box center [409, 256] width 62 height 16
type textarea "x"
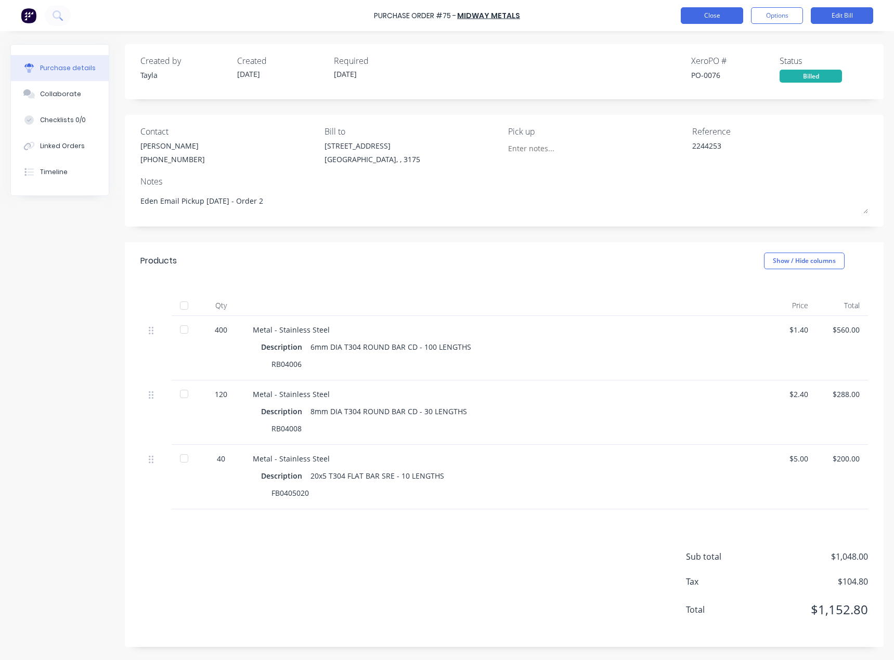
click at [701, 14] on button "Close" at bounding box center [711, 15] width 62 height 17
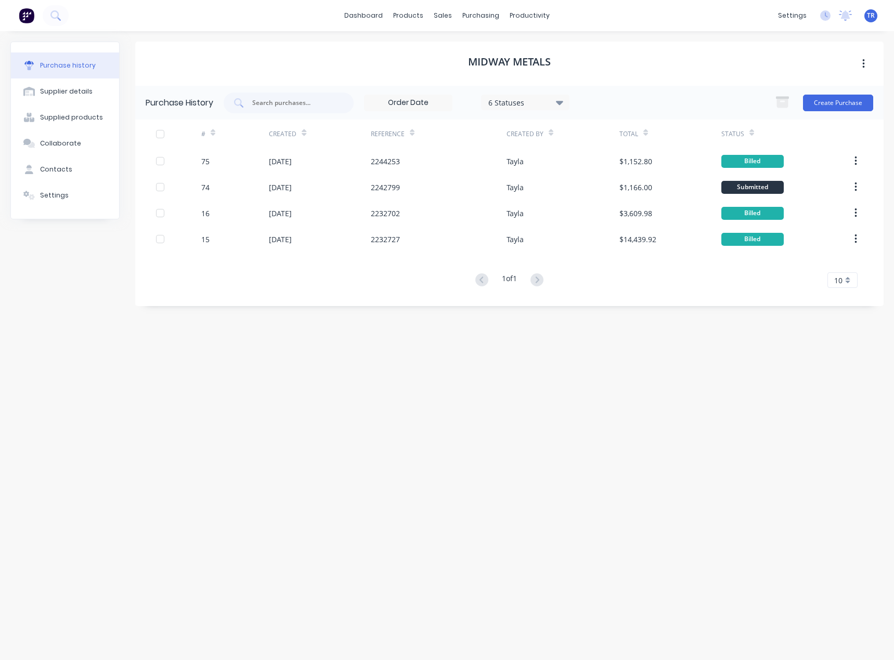
click at [866, 65] on button "button" at bounding box center [863, 64] width 24 height 19
click at [734, 61] on div "Midway Metals Archive" at bounding box center [509, 64] width 748 height 44
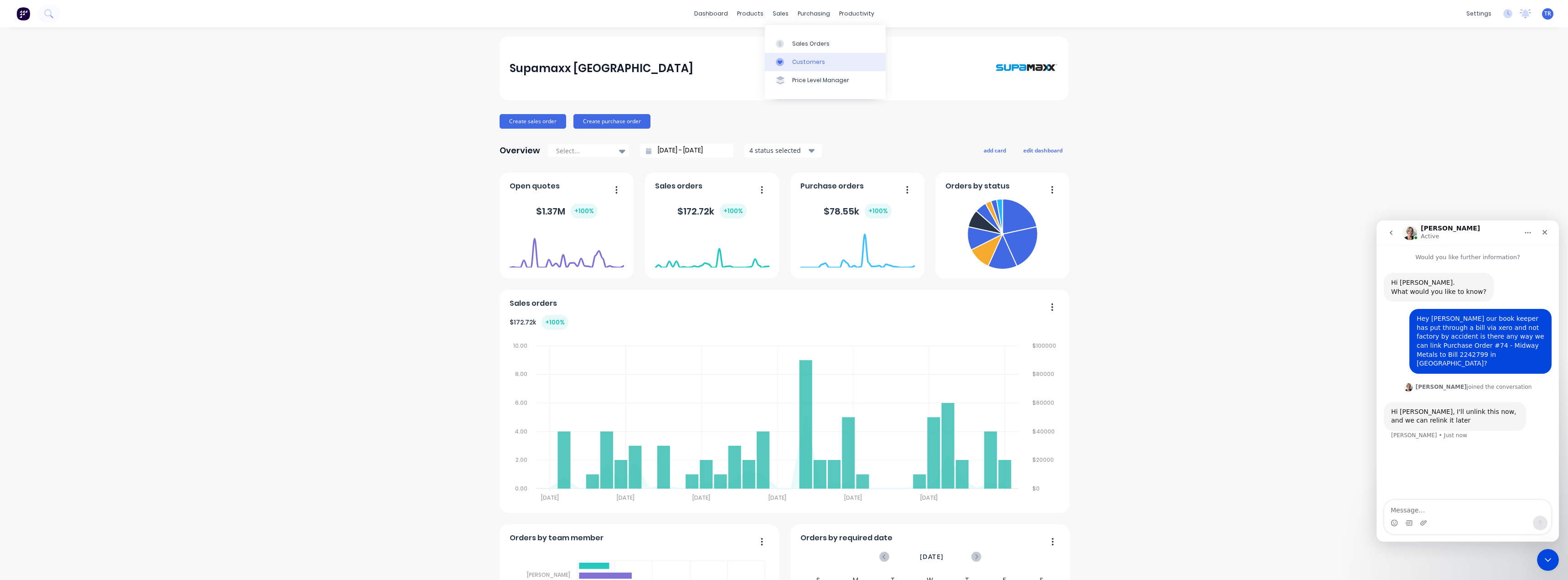
click at [790, 63] on link "Customers" at bounding box center [825, 61] width 121 height 18
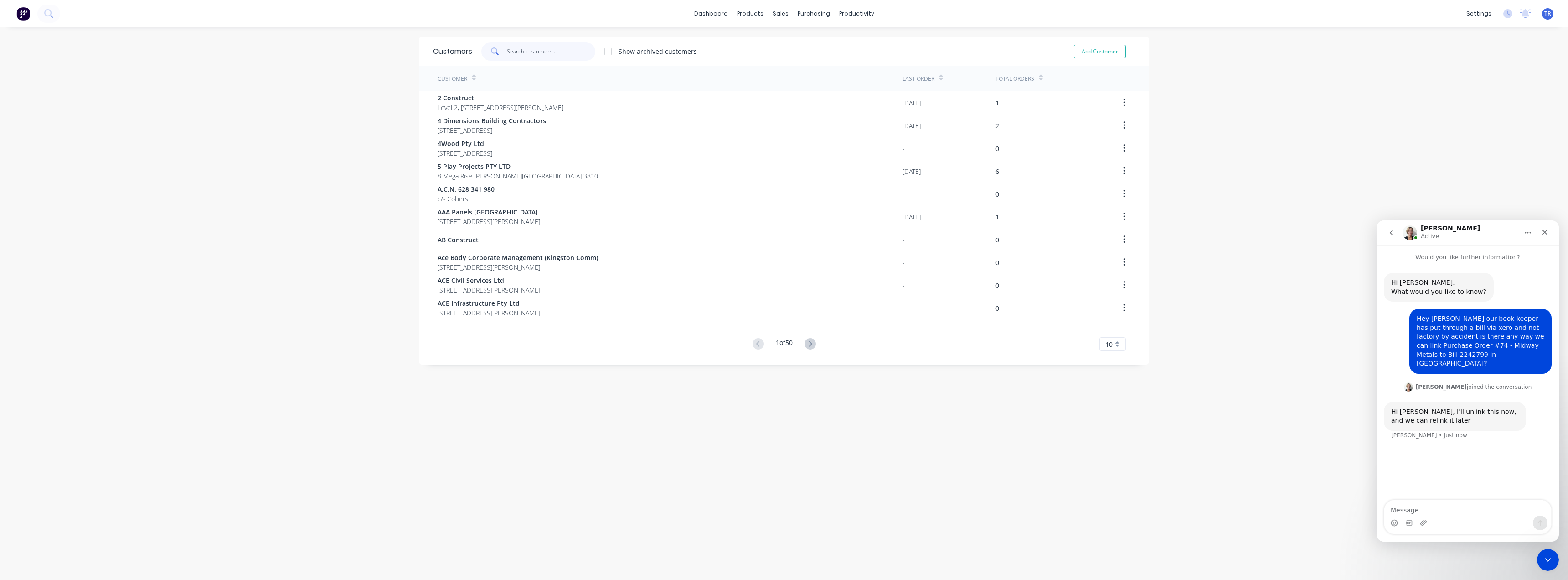
click at [538, 55] on input "text" at bounding box center [551, 51] width 89 height 18
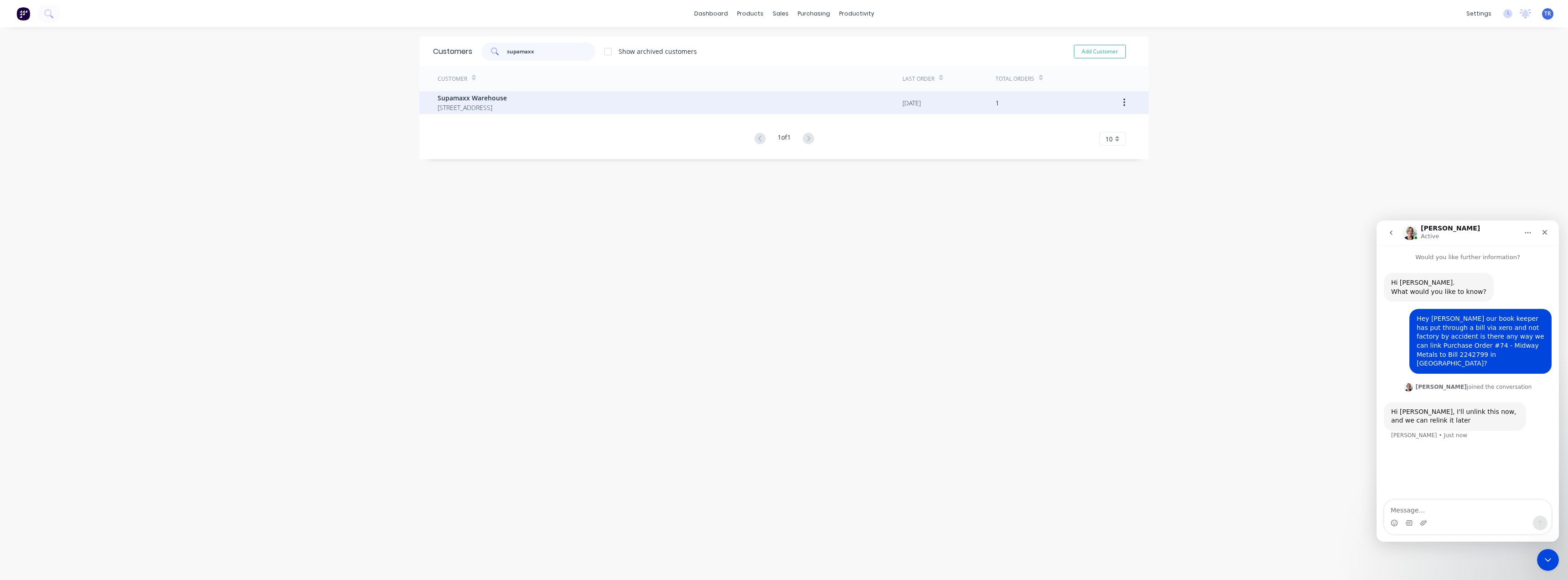
type input "supamaxx"
click at [506, 96] on span "Supamaxx Warehouse" at bounding box center [472, 97] width 69 height 10
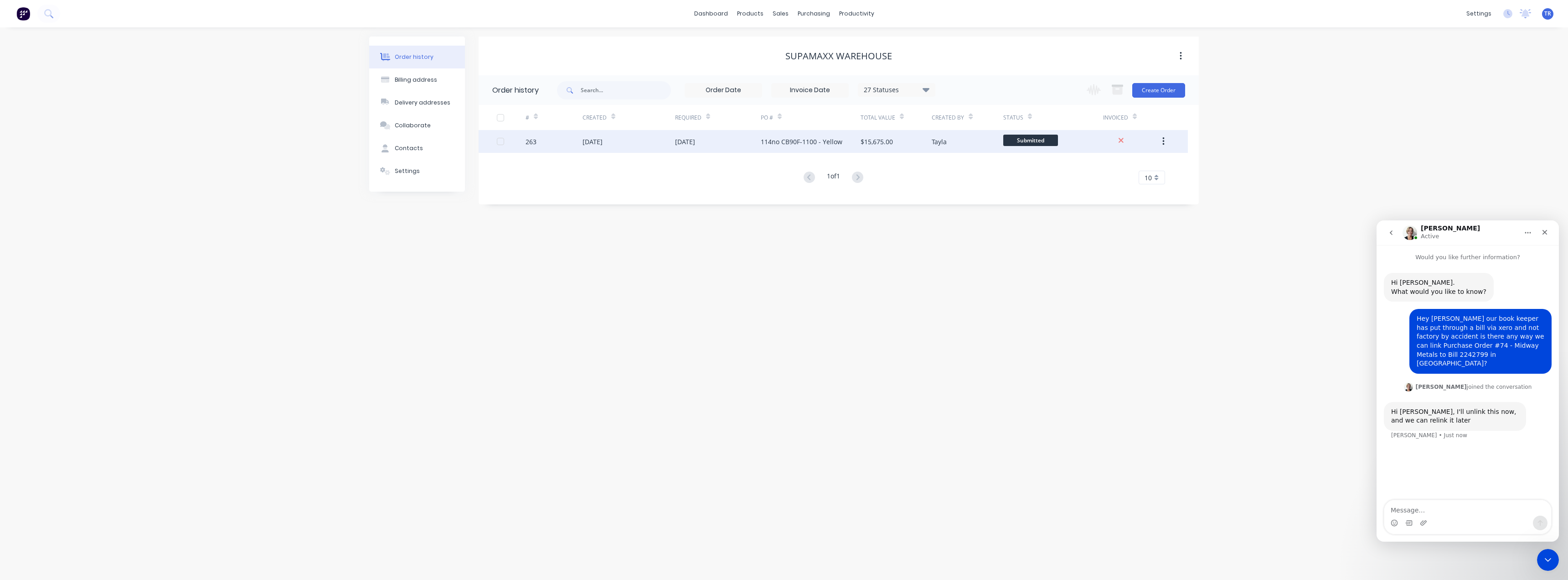
click at [636, 151] on div "[DATE]" at bounding box center [629, 141] width 93 height 23
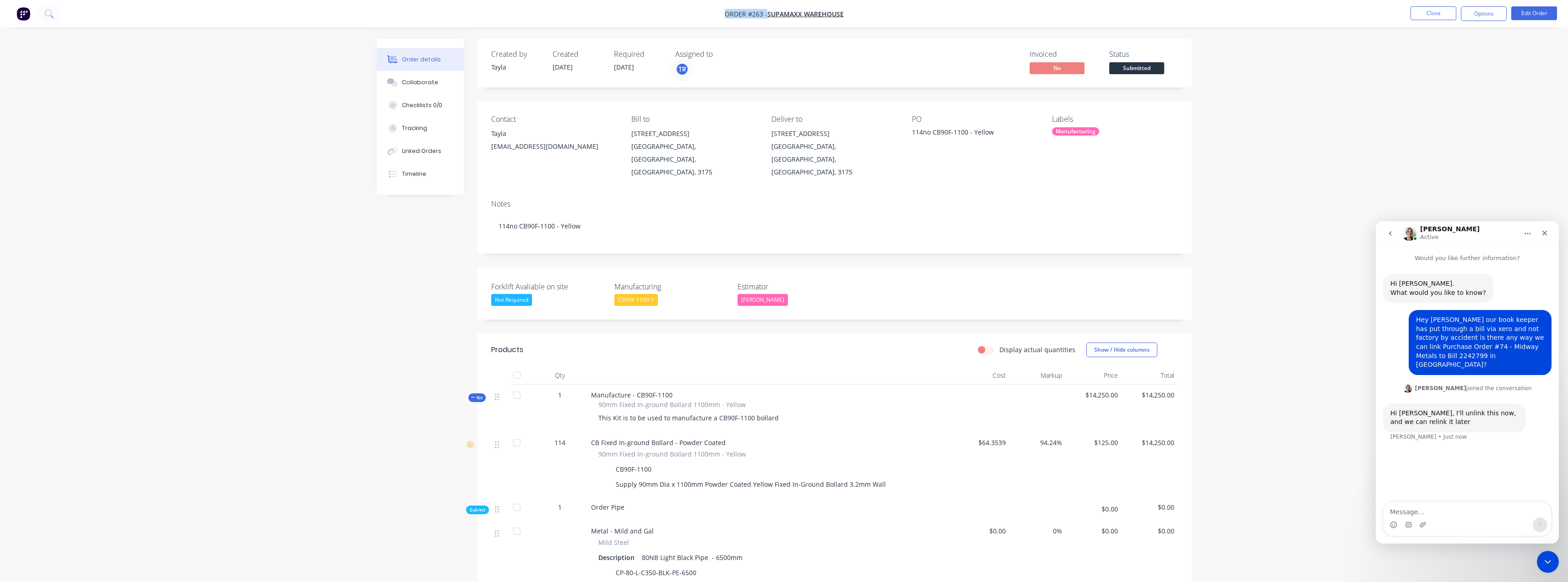
drag, startPoint x: 666, startPoint y: 18, endPoint x: 855, endPoint y: 18, distance: 189.0
click at [855, 18] on nav "Order #263 - Supamaxx Warehouse Close Options Edit Order" at bounding box center [784, 13] width 1568 height 27
click at [716, 18] on nav "Order #263 - Supamaxx Warehouse Close Options Edit Order" at bounding box center [784, 13] width 1568 height 27
drag, startPoint x: 725, startPoint y: 11, endPoint x: 868, endPoint y: 17, distance: 143.1
click at [868, 17] on nav "Order #263 - Supamaxx Warehouse Close Options Edit Order" at bounding box center [784, 13] width 1568 height 27
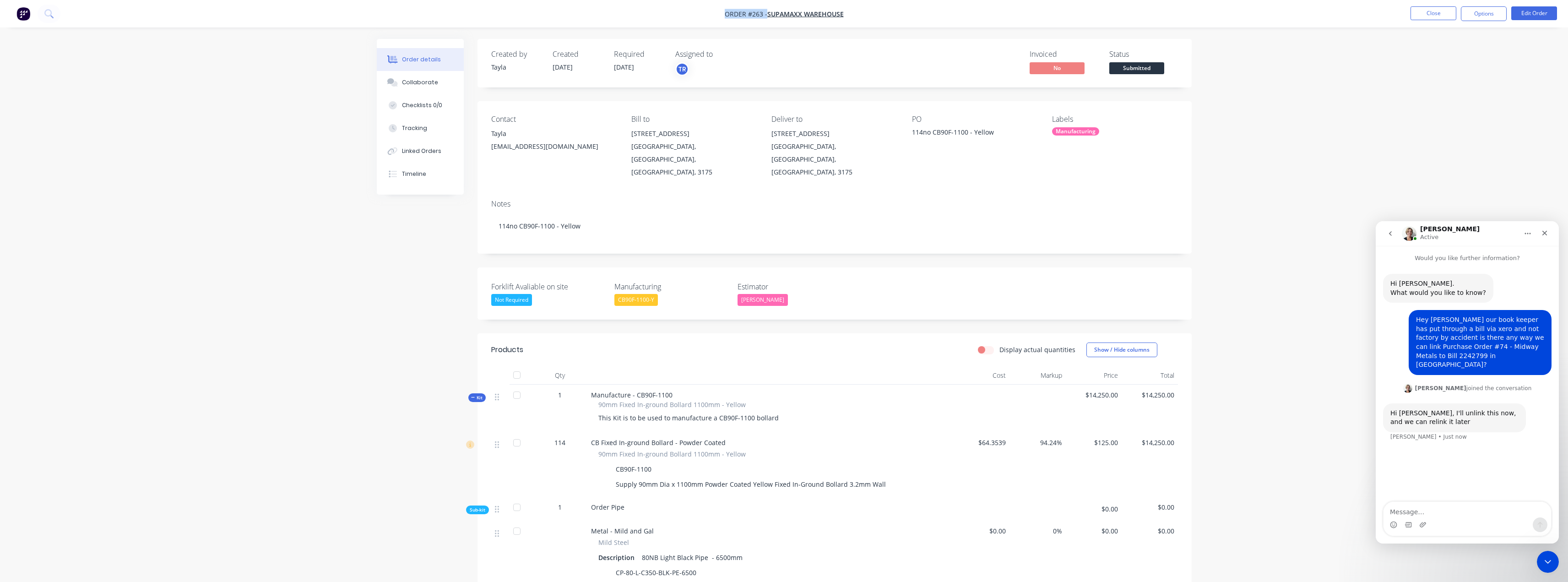
copy div "Order #263 - Supamaxx Warehouse Close Options Edit Order"
click at [751, 15] on span "Order #263 -" at bounding box center [746, 14] width 42 height 9
click at [1416, 12] on button "Close" at bounding box center [1433, 13] width 46 height 14
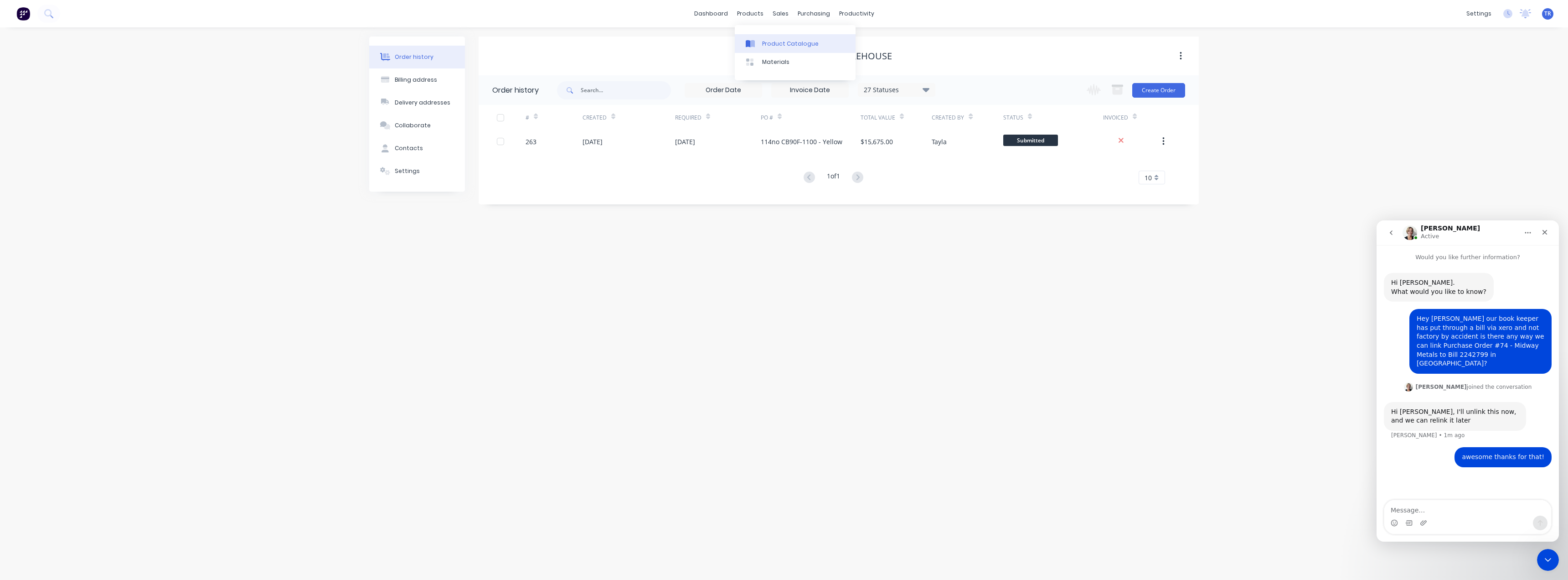
click at [762, 39] on div "Product Catalogue" at bounding box center [790, 43] width 56 height 8
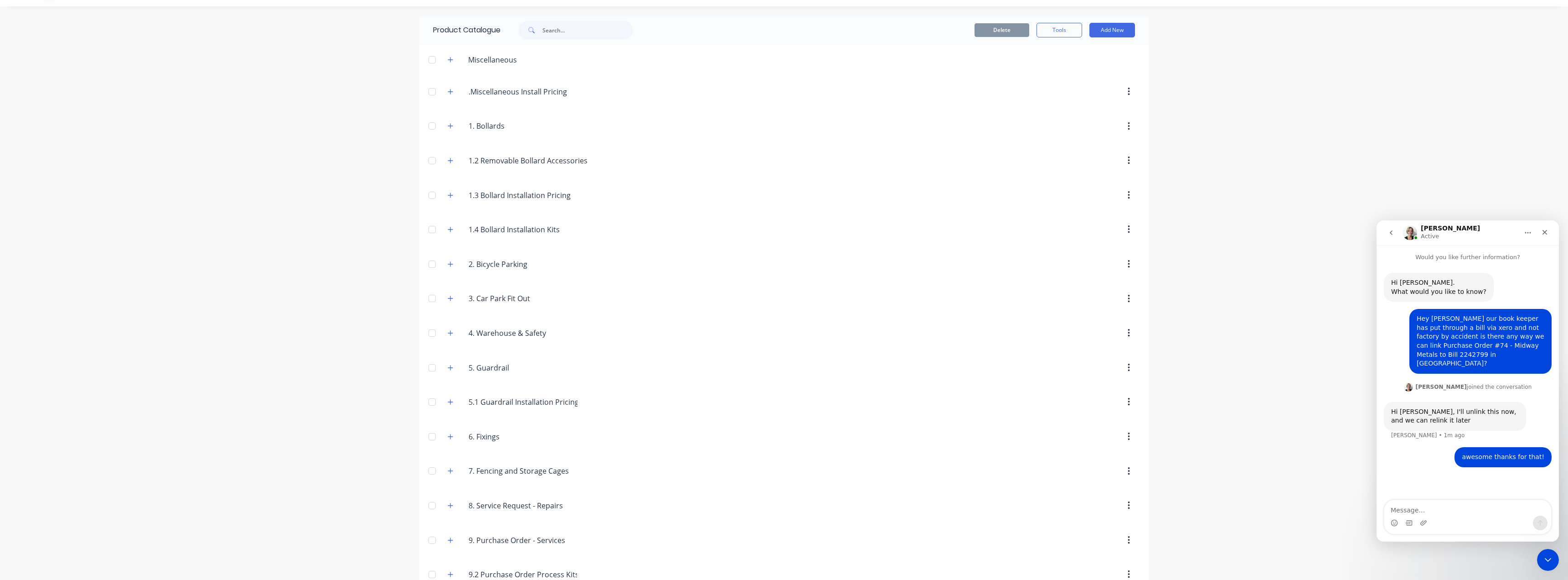
scroll to position [42, 0]
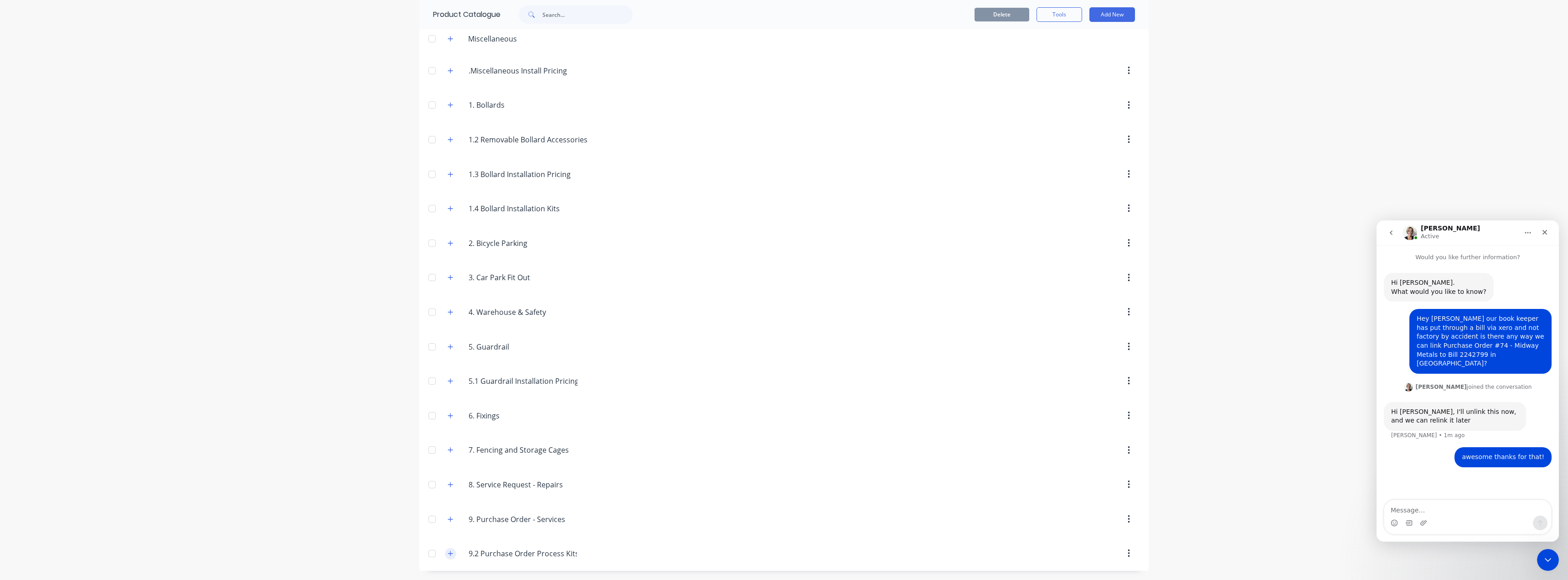
click at [448, 553] on icon "button" at bounding box center [451, 553] width 5 height 6
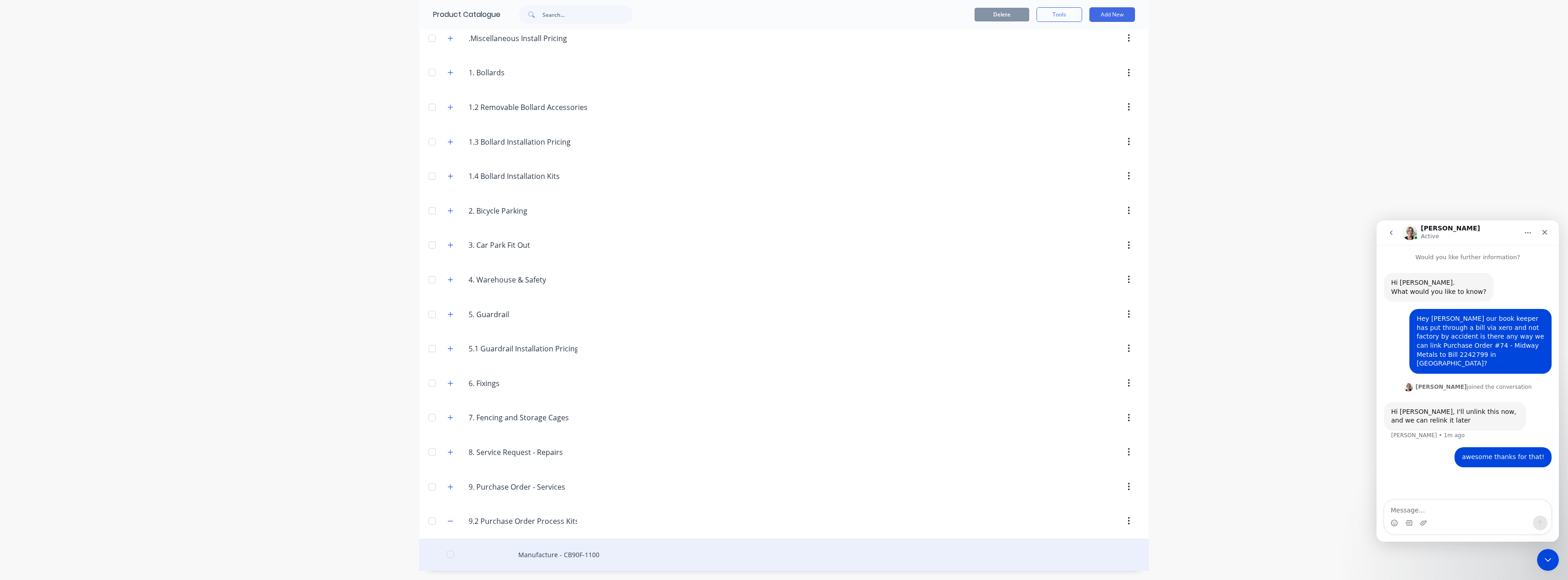
click at [522, 556] on div "Manufacture - CB90F-1100" at bounding box center [784, 554] width 730 height 32
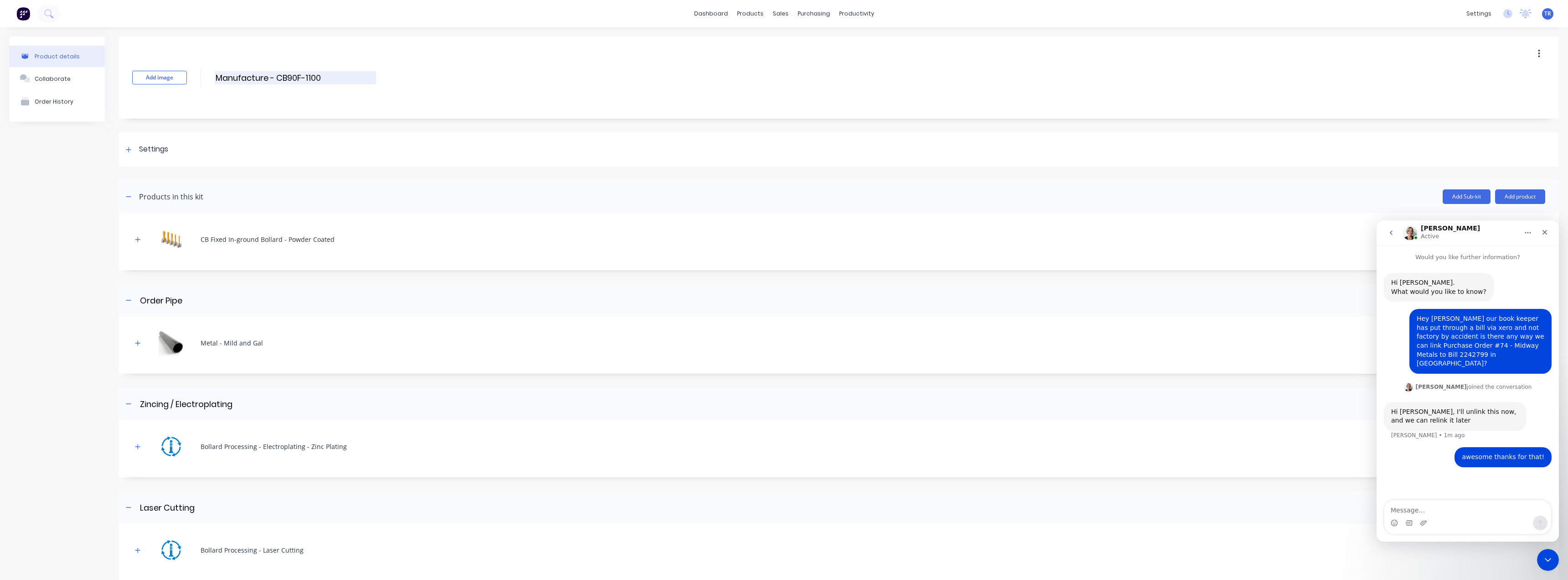
click at [322, 80] on input "Manufacture - CB90F-1100" at bounding box center [296, 77] width 161 height 13
type input "Manufacture - CB90F-1100 - 60no"
click at [347, 110] on div "Add image Manufacture - CB90F-1100 - 60no Manufacture - CB90F-1100 - 60no Enter…" at bounding box center [838, 78] width 1441 height 82
click at [133, 242] on button "button" at bounding box center [138, 239] width 11 height 11
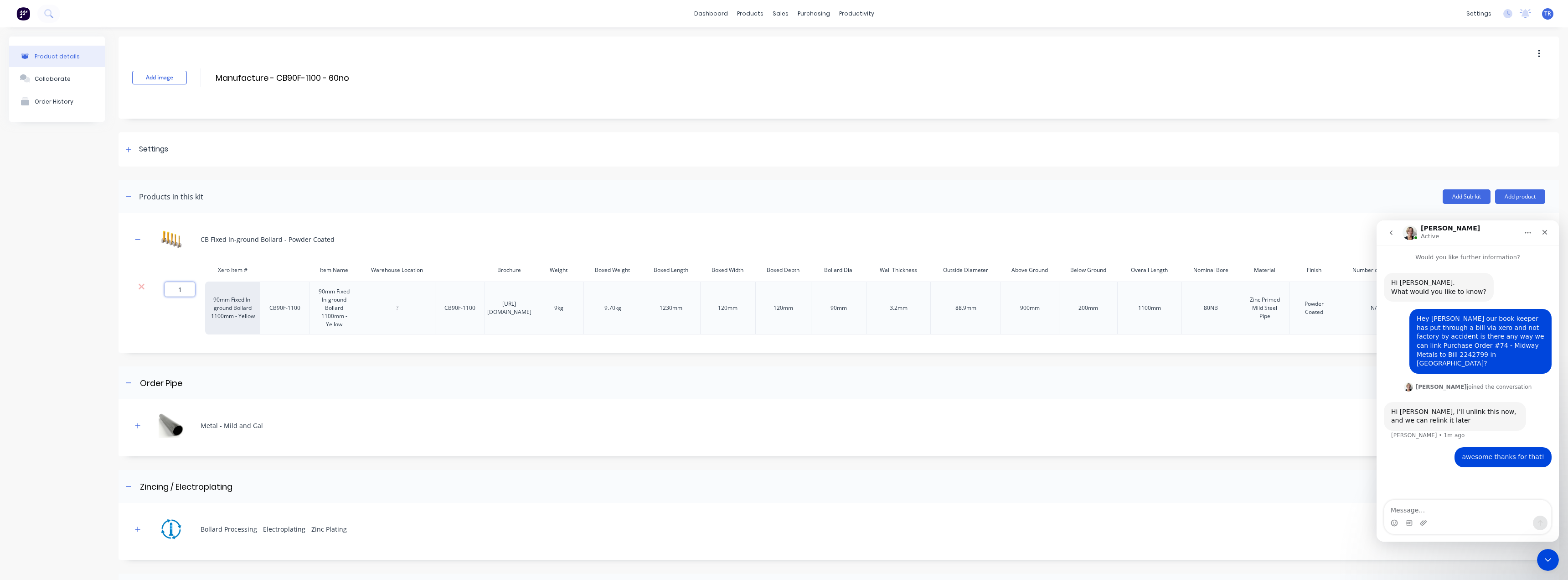
click at [167, 292] on input "1" at bounding box center [180, 289] width 31 height 15
type input "60"
click at [137, 428] on icon "button" at bounding box center [138, 426] width 5 height 5
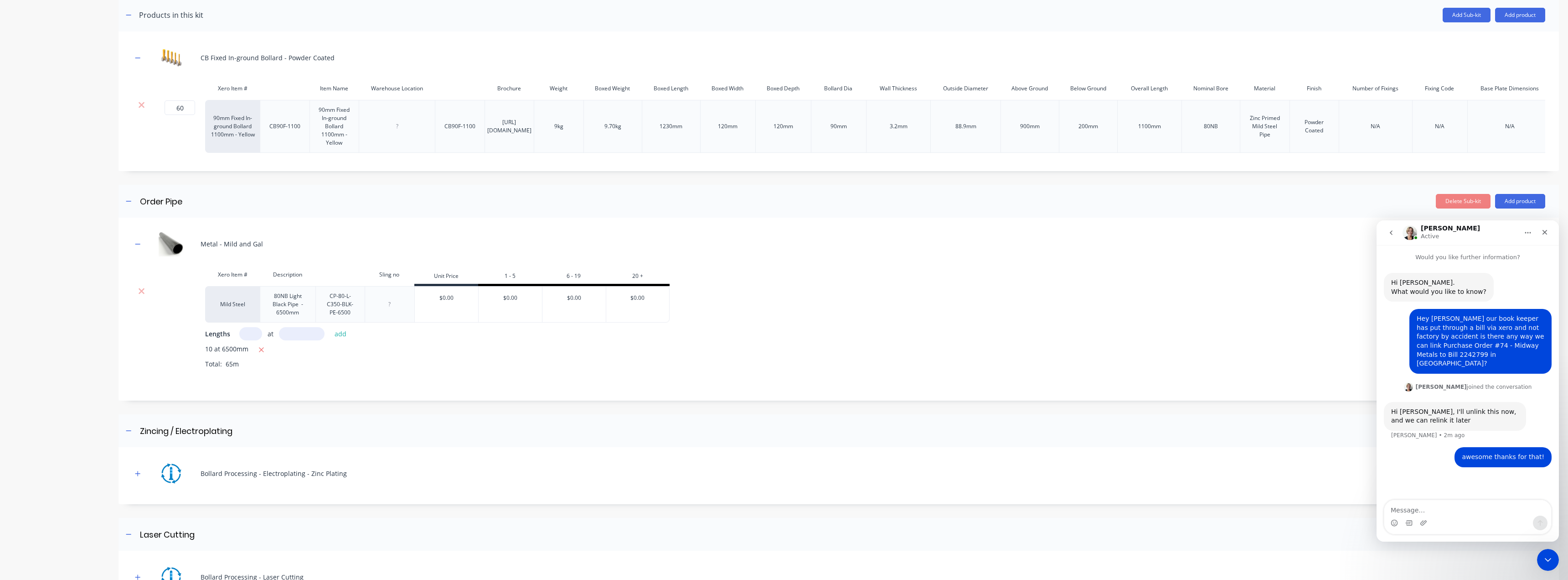
scroll to position [183, 0]
click at [139, 295] on icon at bounding box center [142, 290] width 7 height 9
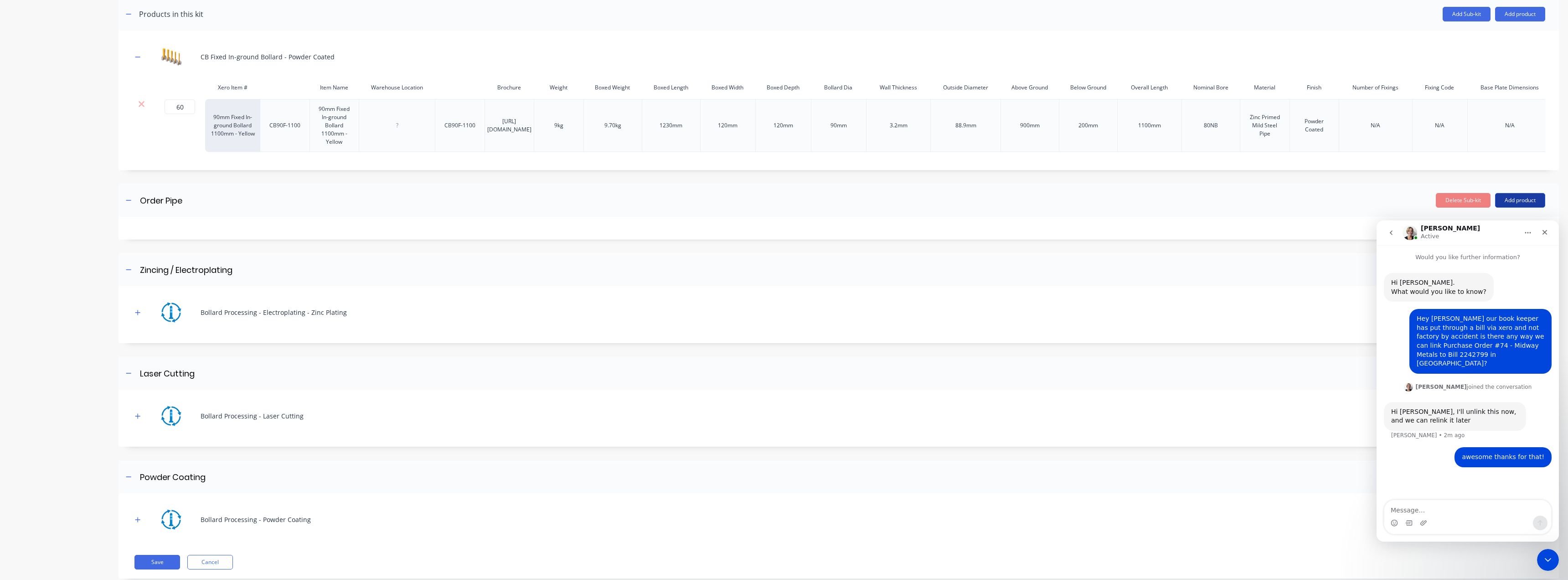
click at [1527, 208] on button "Add product" at bounding box center [1520, 200] width 50 height 15
click at [1391, 231] on icon "go back" at bounding box center [1391, 233] width 7 height 7
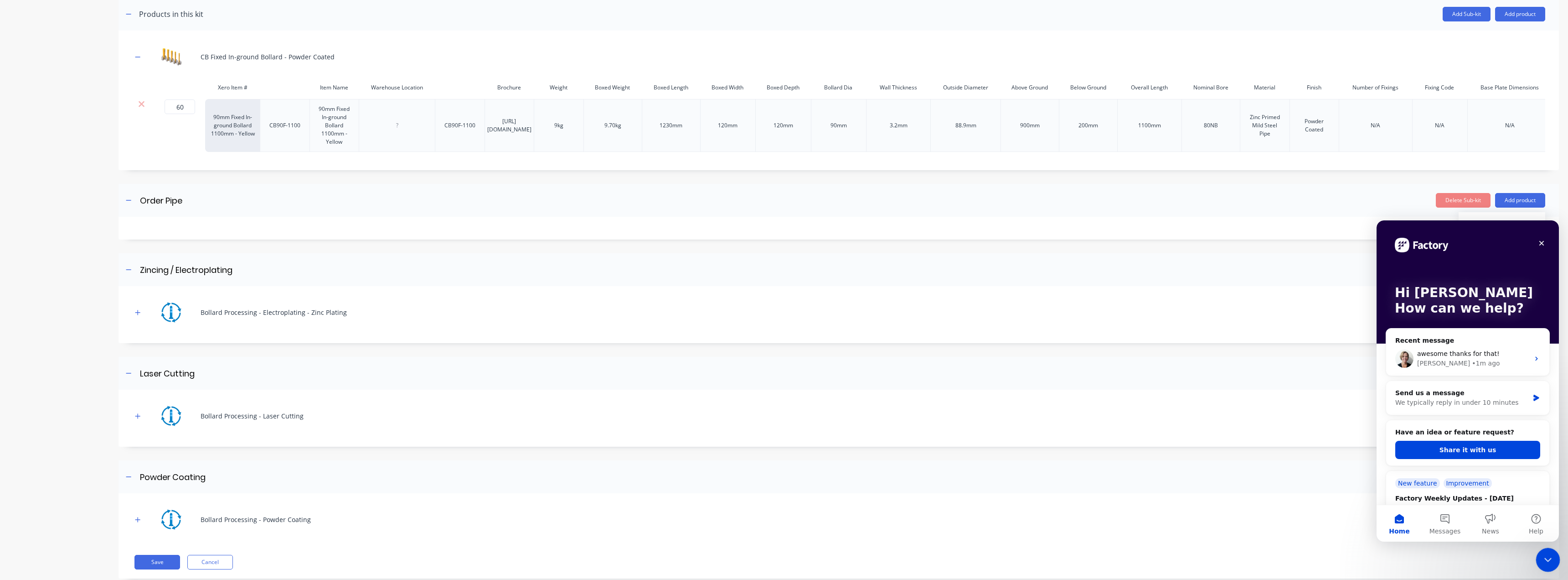
drag, startPoint x: 1543, startPoint y: 559, endPoint x: 3100, endPoint y: 1036, distance: 1628.4
click at [1543, 559] on icon "Close Intercom Messenger" at bounding box center [1547, 558] width 11 height 11
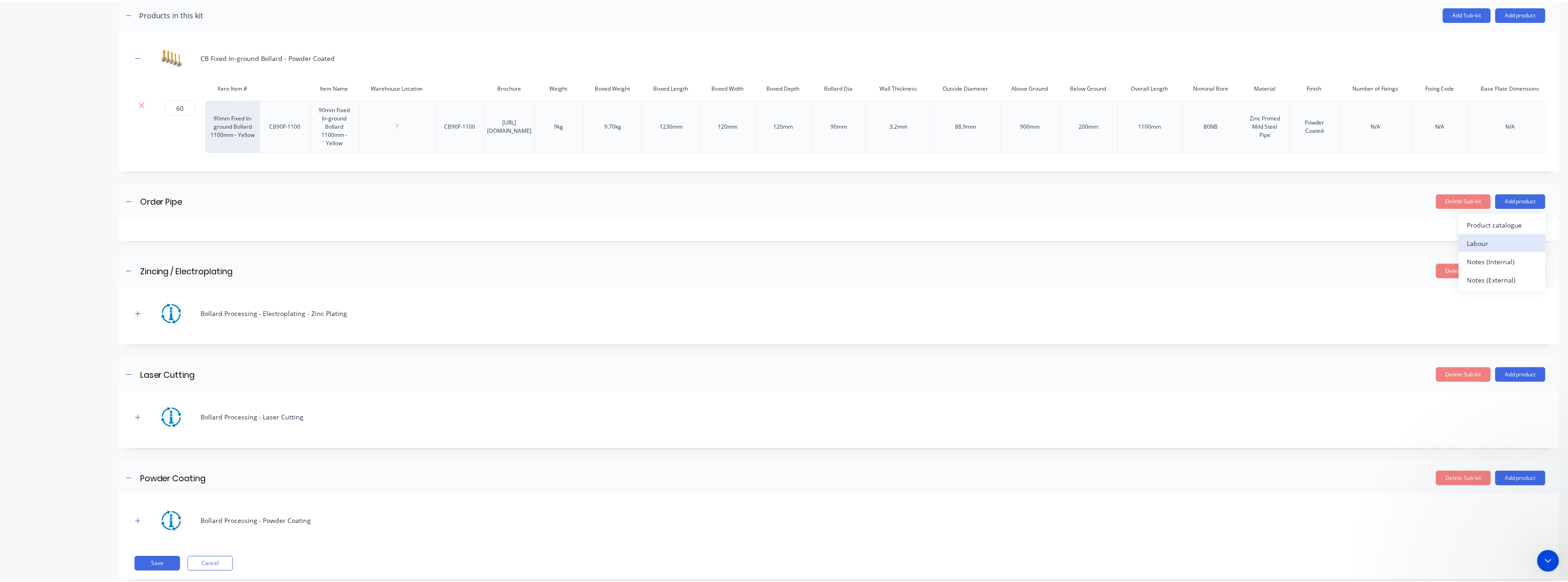
scroll to position [0, 0]
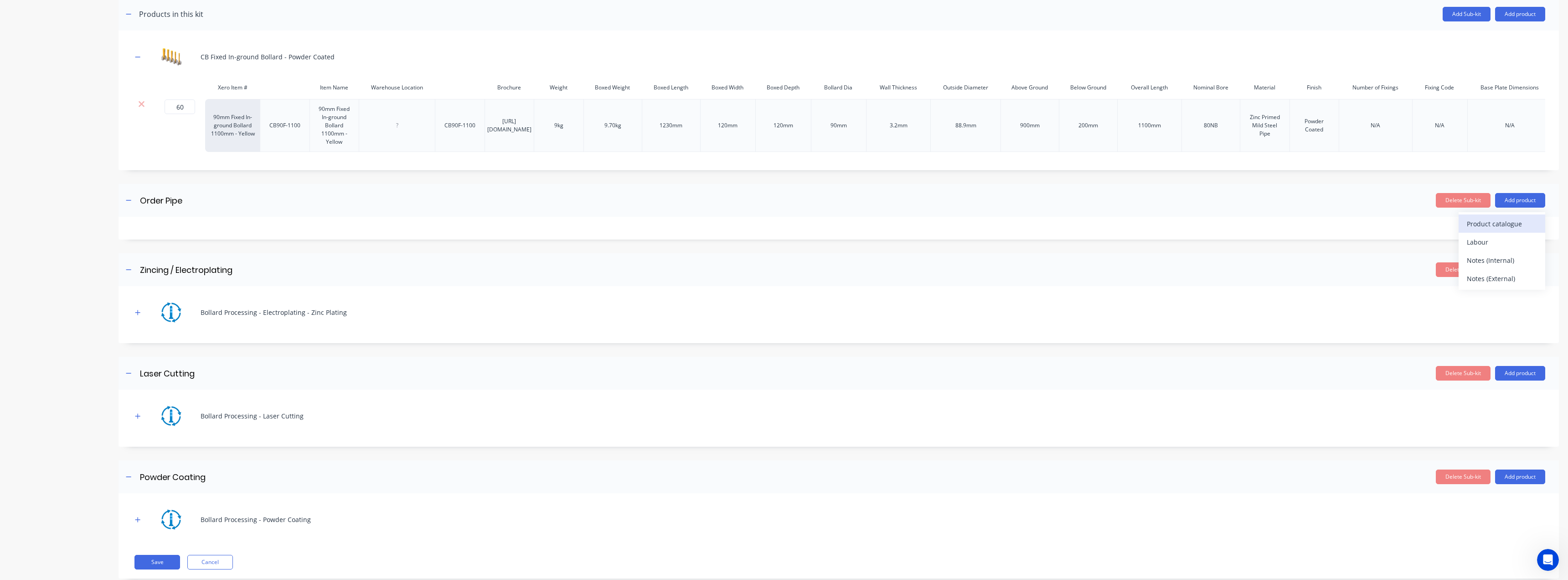
click at [1513, 231] on div "Product catalogue" at bounding box center [1502, 223] width 70 height 13
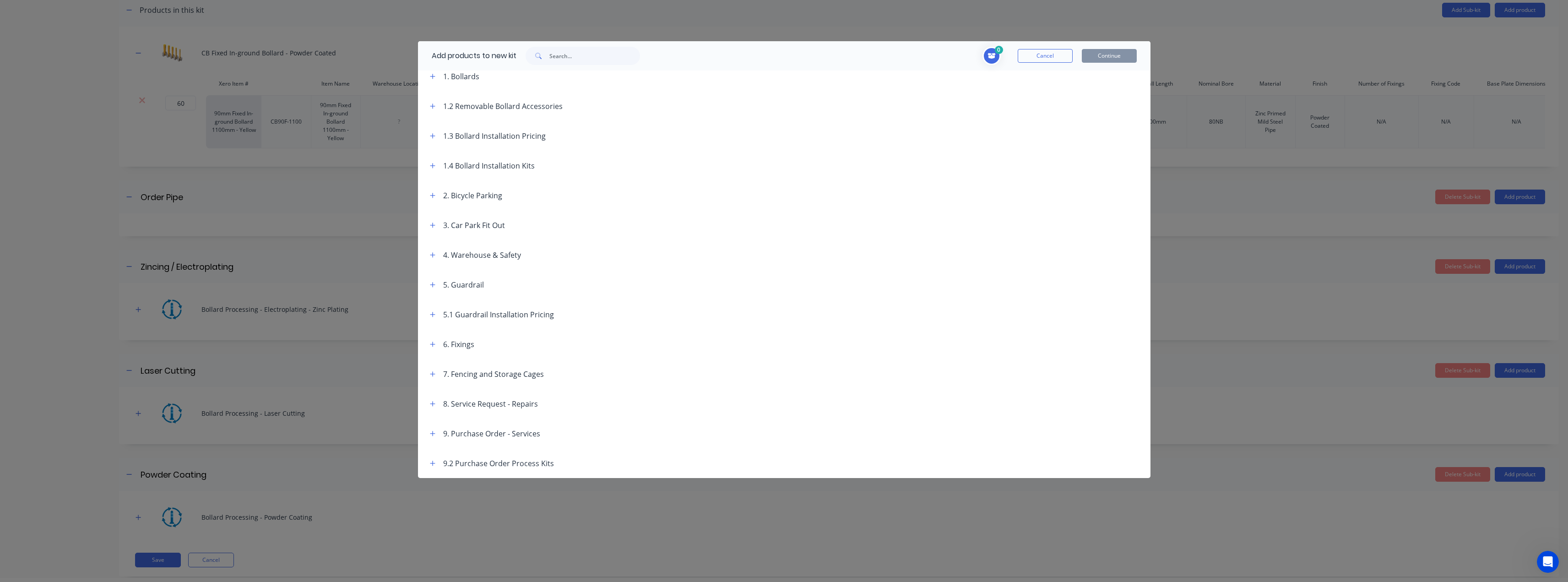
scroll to position [46, 0]
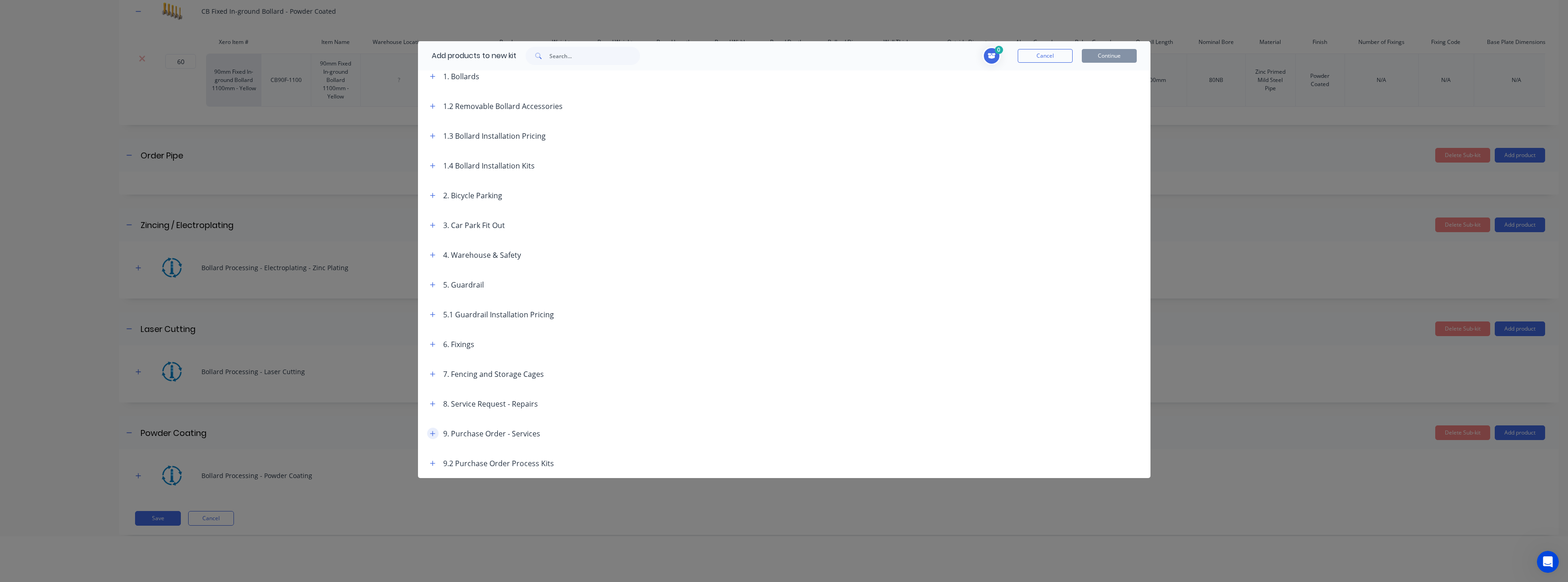
click at [427, 434] on button "button" at bounding box center [432, 433] width 11 height 11
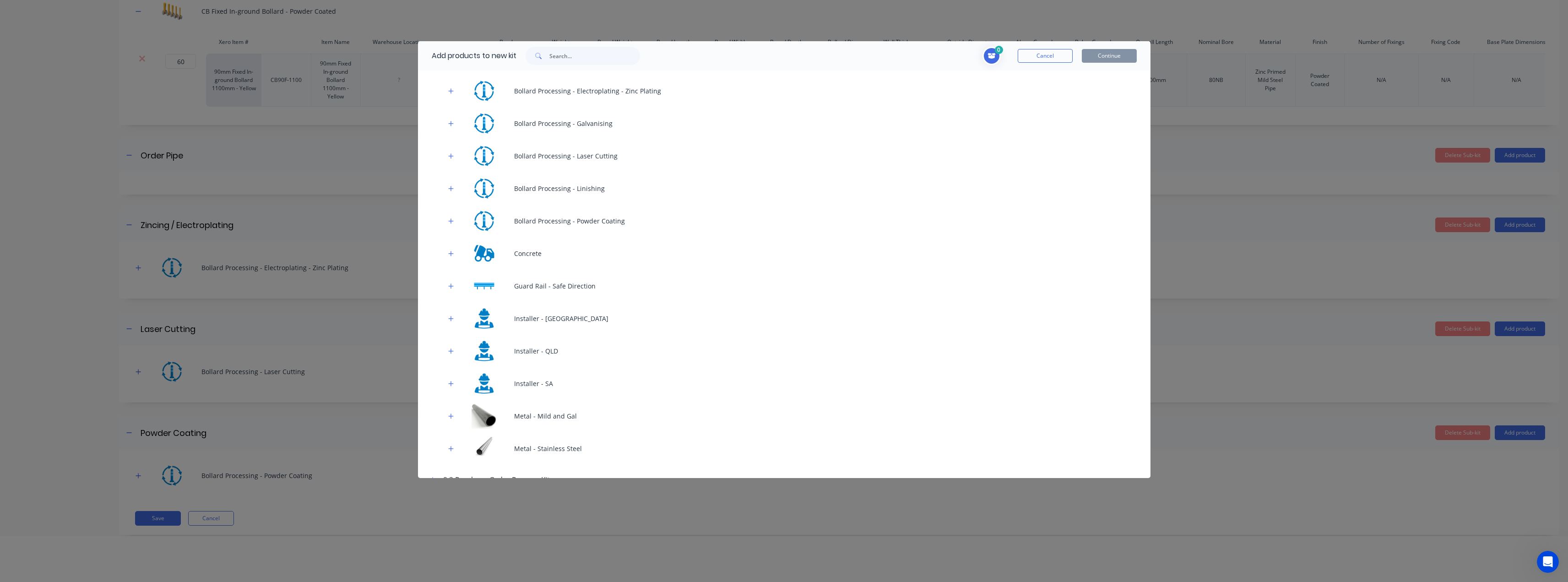
scroll to position [556, 0]
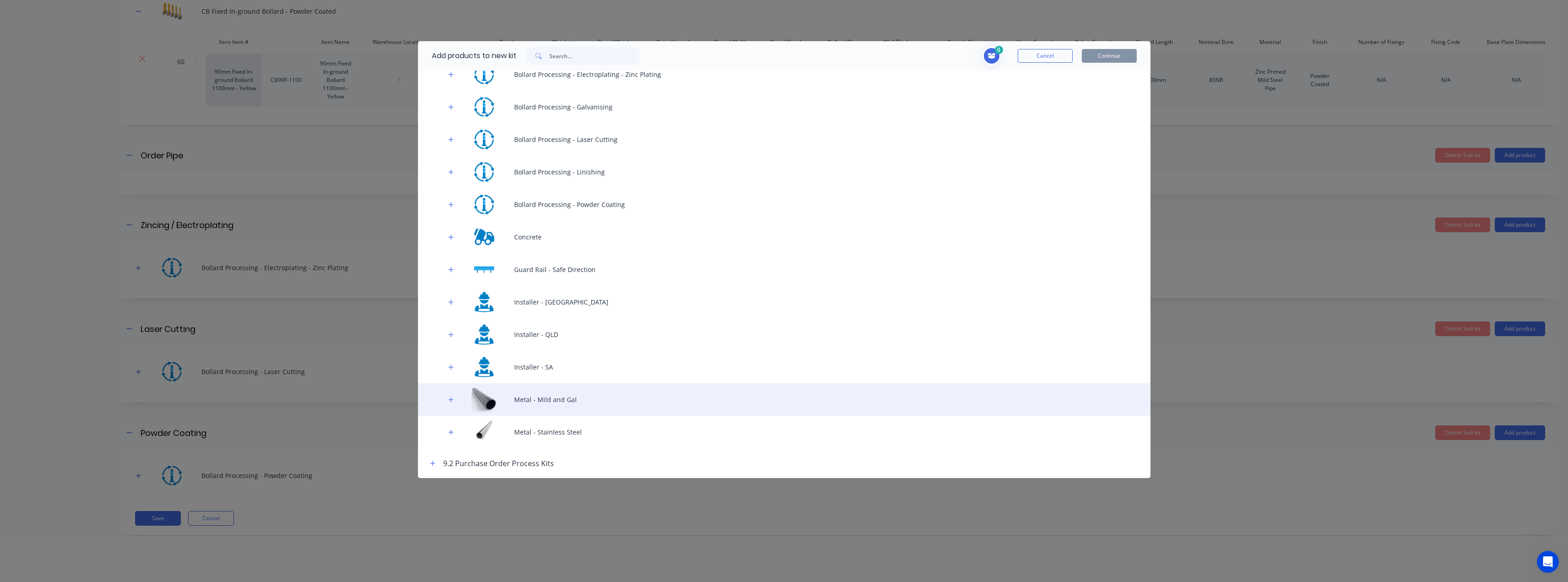
click at [512, 402] on div "Metal - Mild and Gal" at bounding box center [784, 399] width 732 height 33
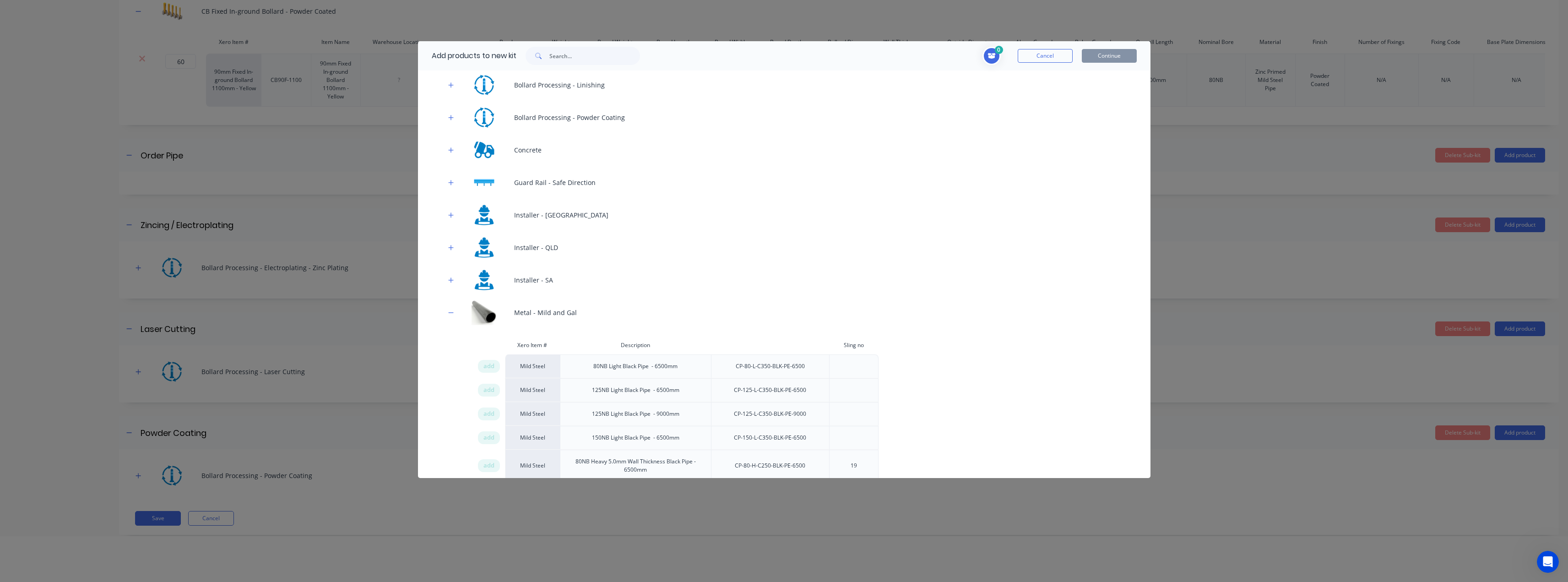
scroll to position [831, 0]
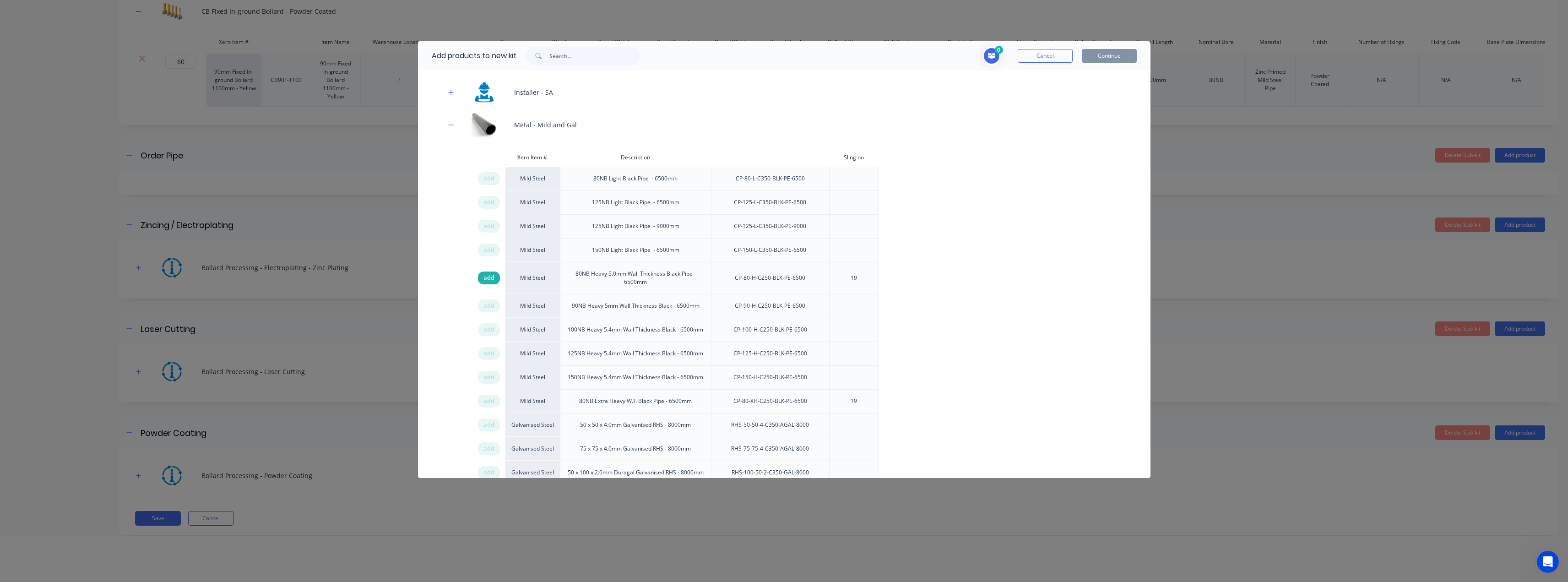
click at [482, 279] on div "add" at bounding box center [489, 277] width 22 height 13
click at [1093, 54] on button "Continue" at bounding box center [1108, 56] width 55 height 14
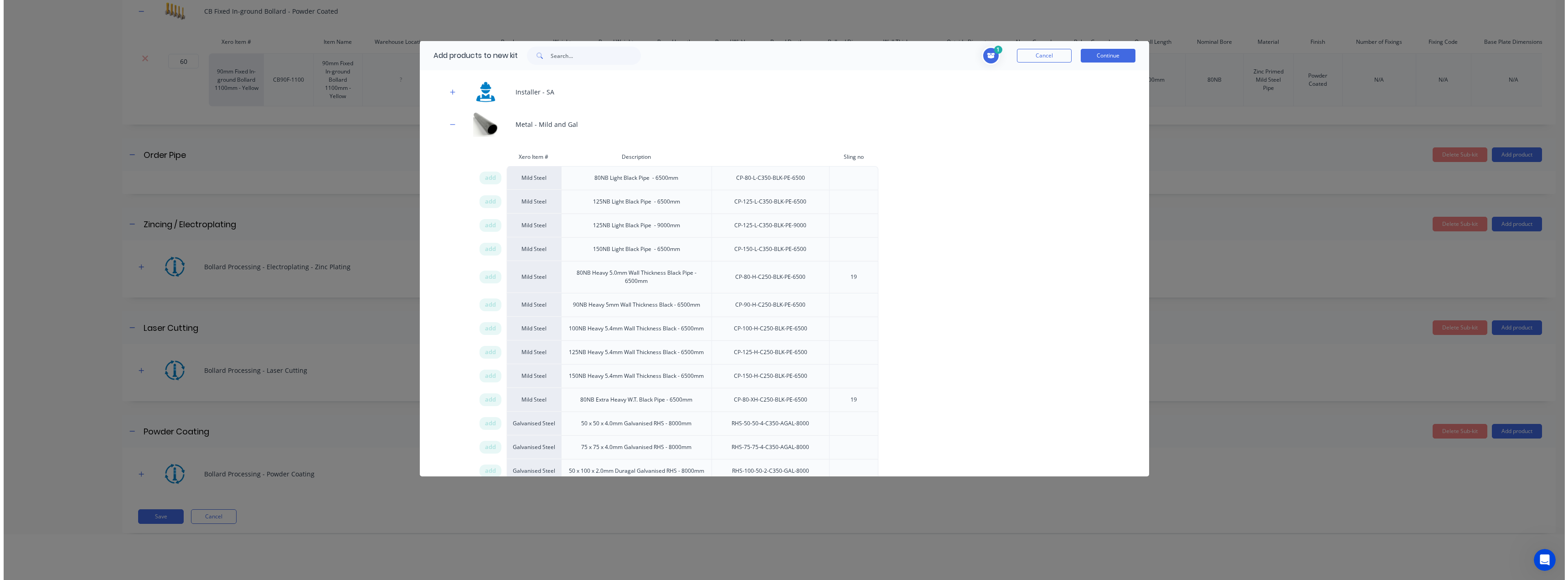
scroll to position [0, 0]
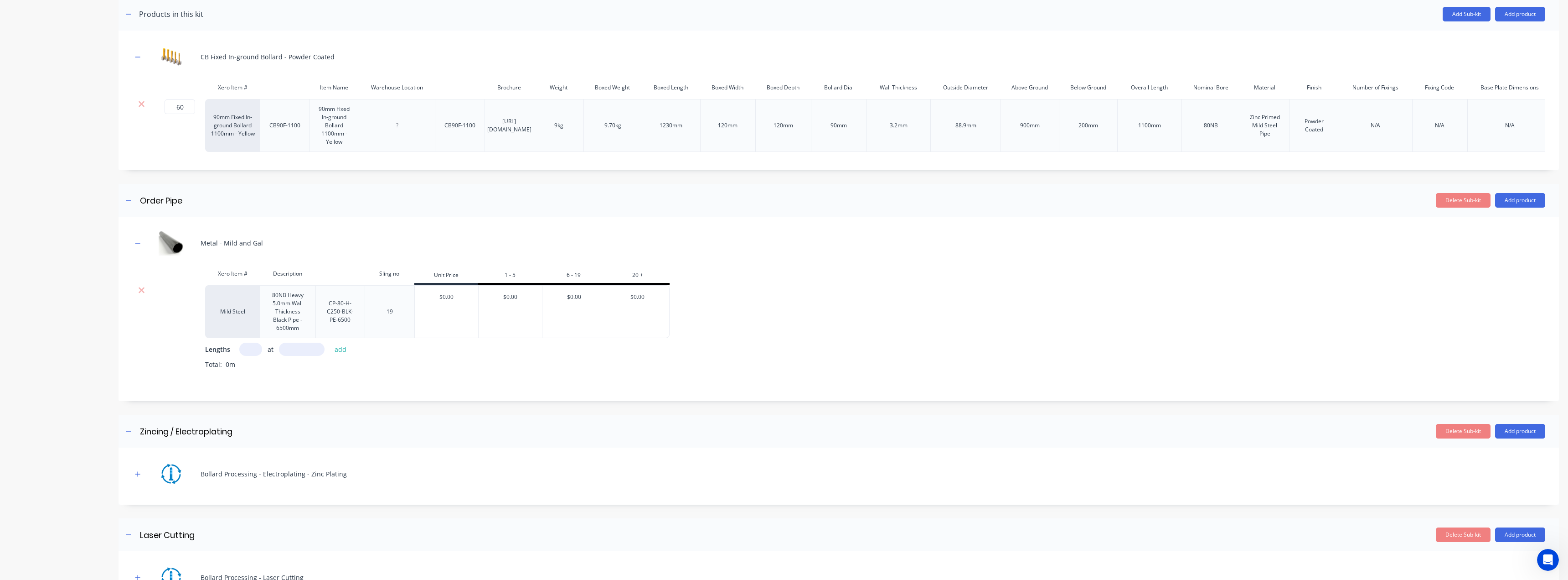
click at [246, 355] on input "text" at bounding box center [251, 348] width 23 height 13
type input "10"
click at [282, 355] on input "text" at bounding box center [302, 348] width 46 height 13
type input "6500"
click at [343, 355] on button "add" at bounding box center [340, 349] width 21 height 12
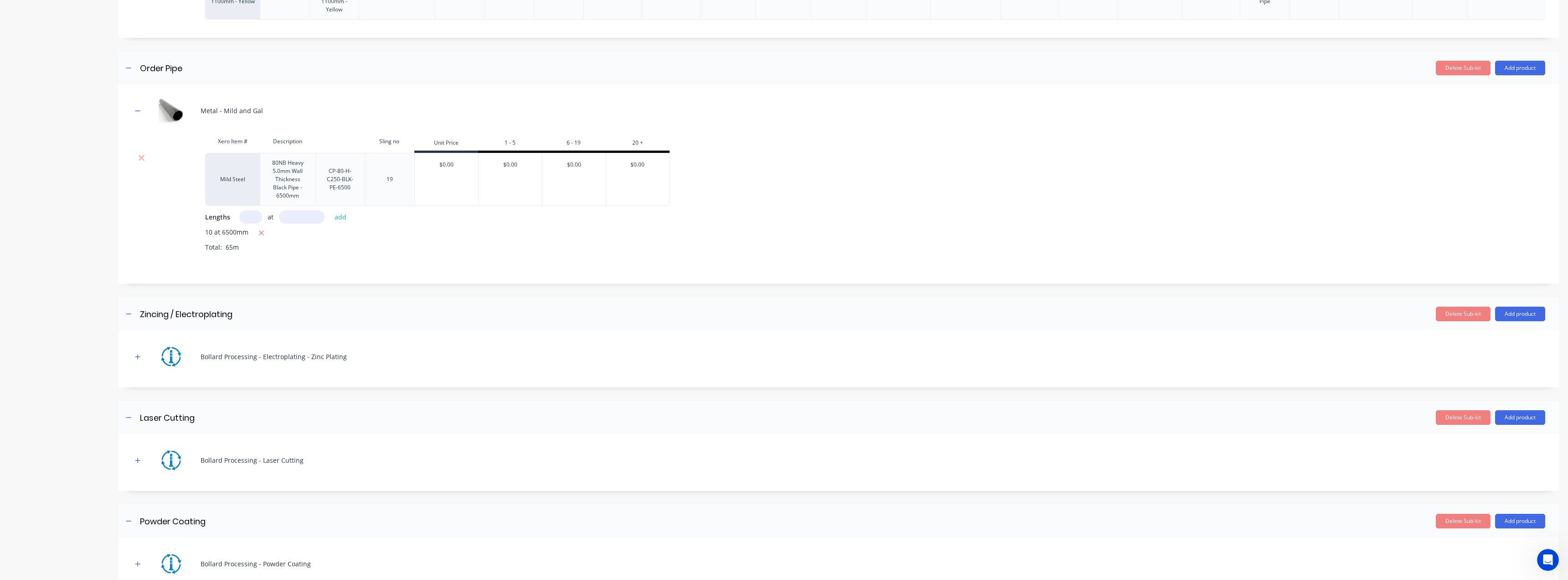
scroll to position [319, 0]
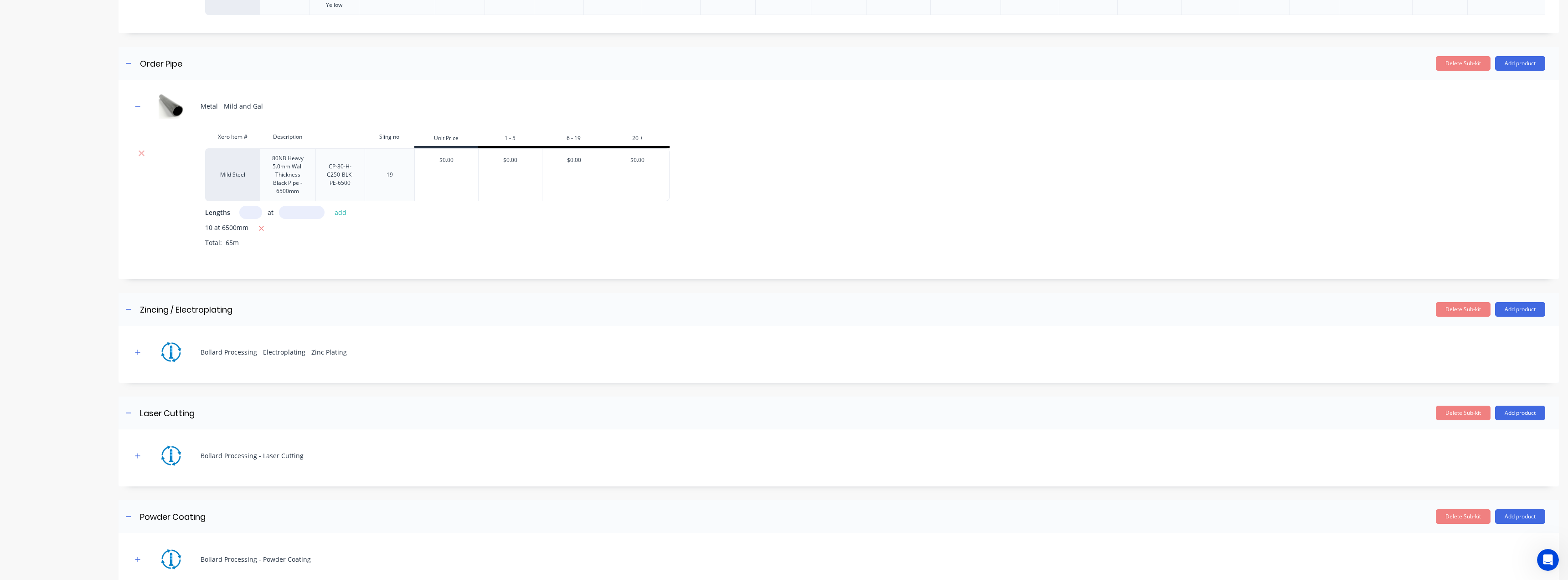
click at [302, 317] on div "Delete Sub-kit Add product" at bounding box center [923, 309] width 1245 height 15
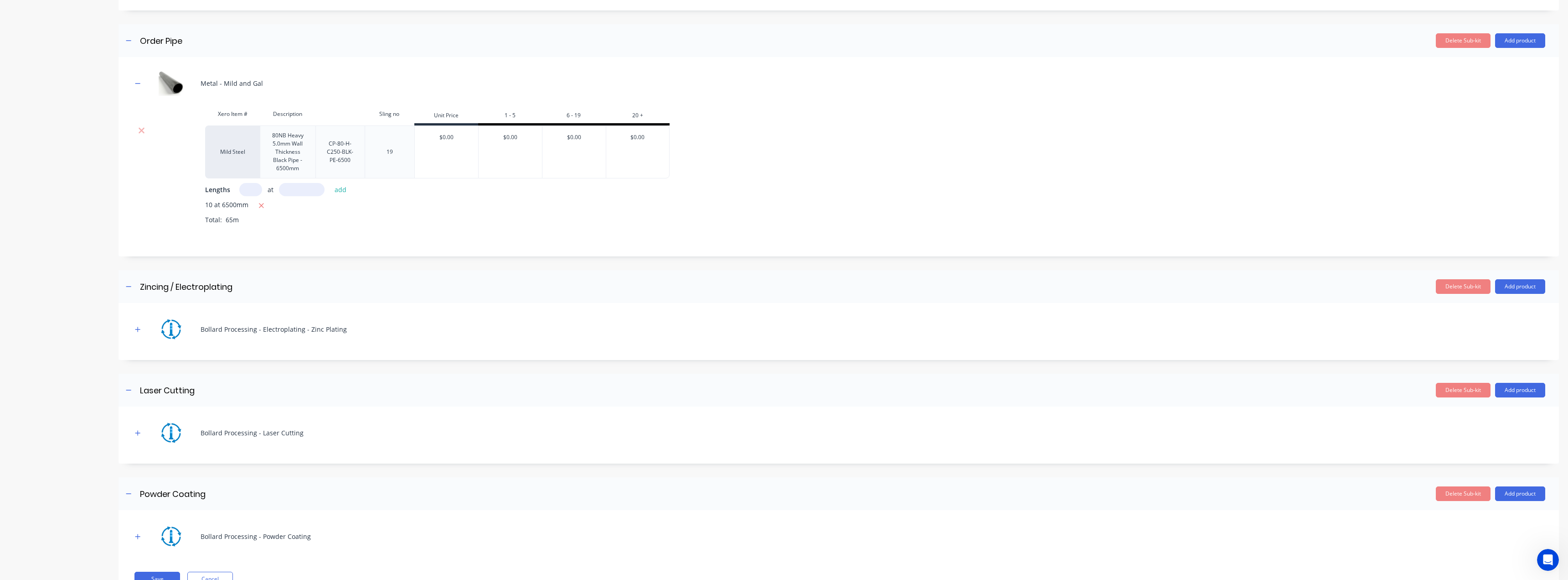
scroll to position [365, 0]
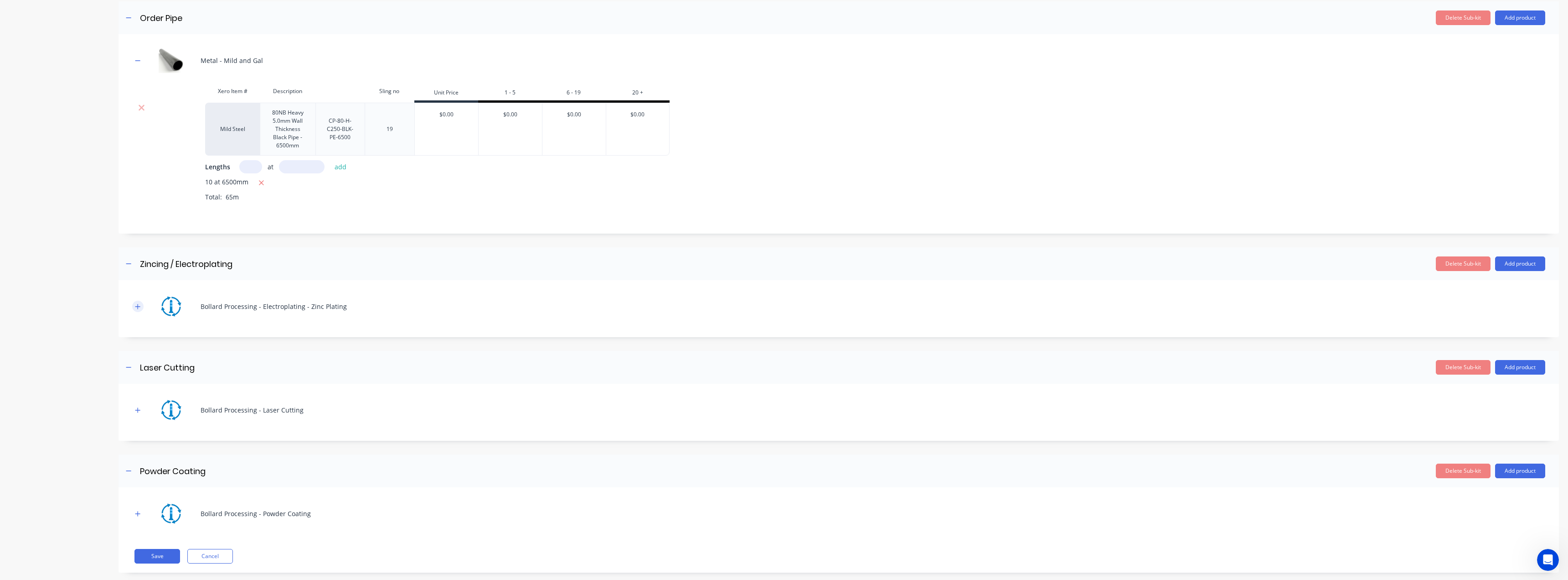
click at [142, 319] on div "Bollard Processing - Electroplating - Zinc Plating" at bounding box center [839, 306] width 1414 height 25
click at [139, 310] on icon "button" at bounding box center [138, 306] width 5 height 6
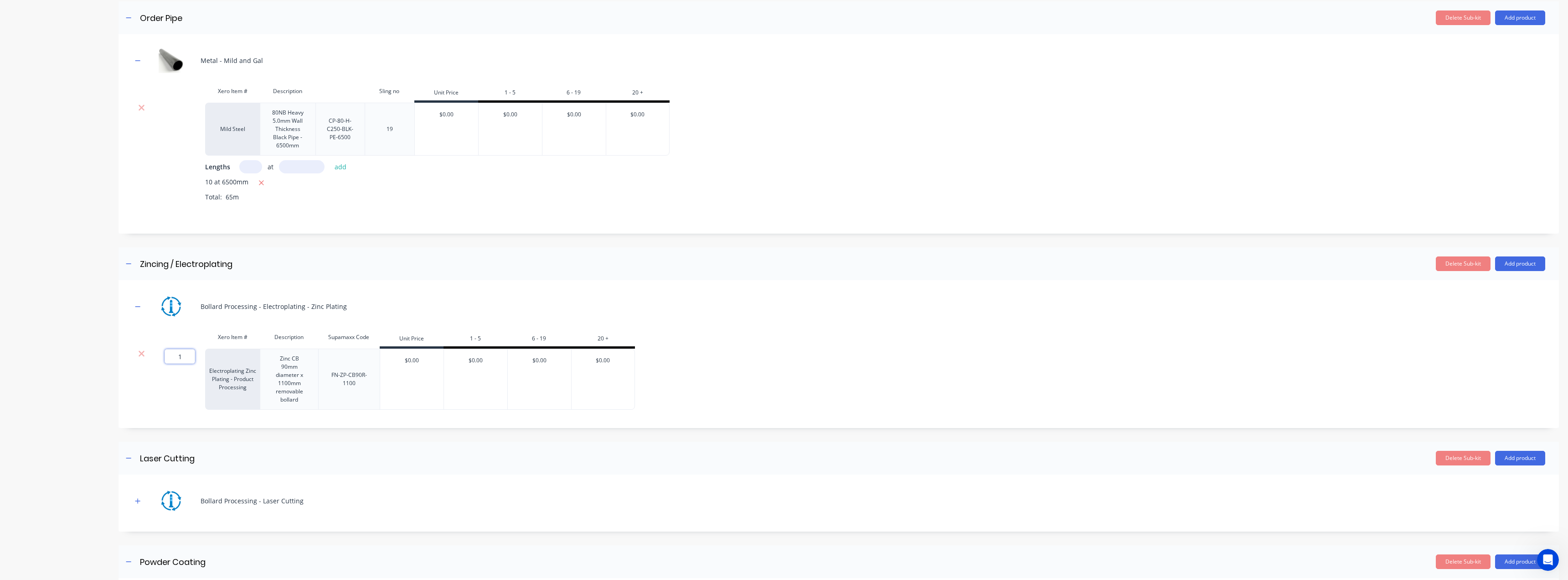
drag, startPoint x: 186, startPoint y: 369, endPoint x: 170, endPoint y: 371, distance: 16.1
click at [170, 363] on input "1" at bounding box center [180, 356] width 31 height 15
type input "60"
click at [96, 431] on div "Product details Collaborate Order History" at bounding box center [56, 175] width 96 height 1006
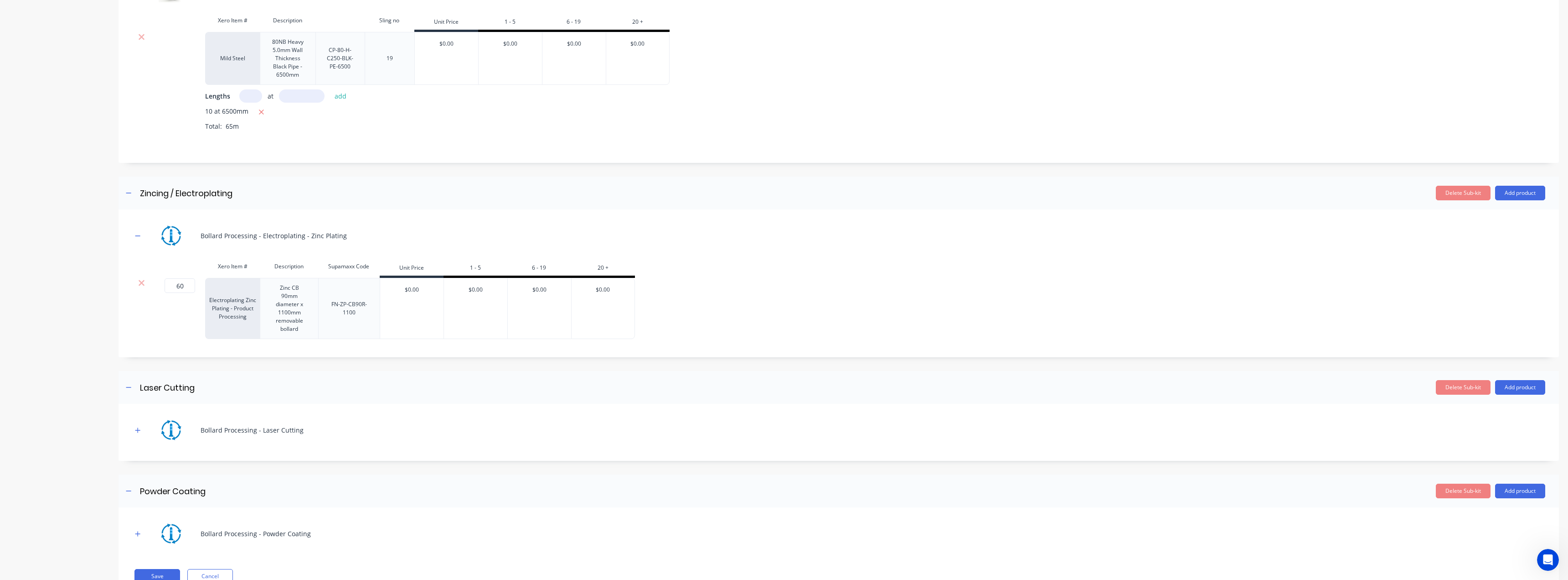
scroll to position [456, 0]
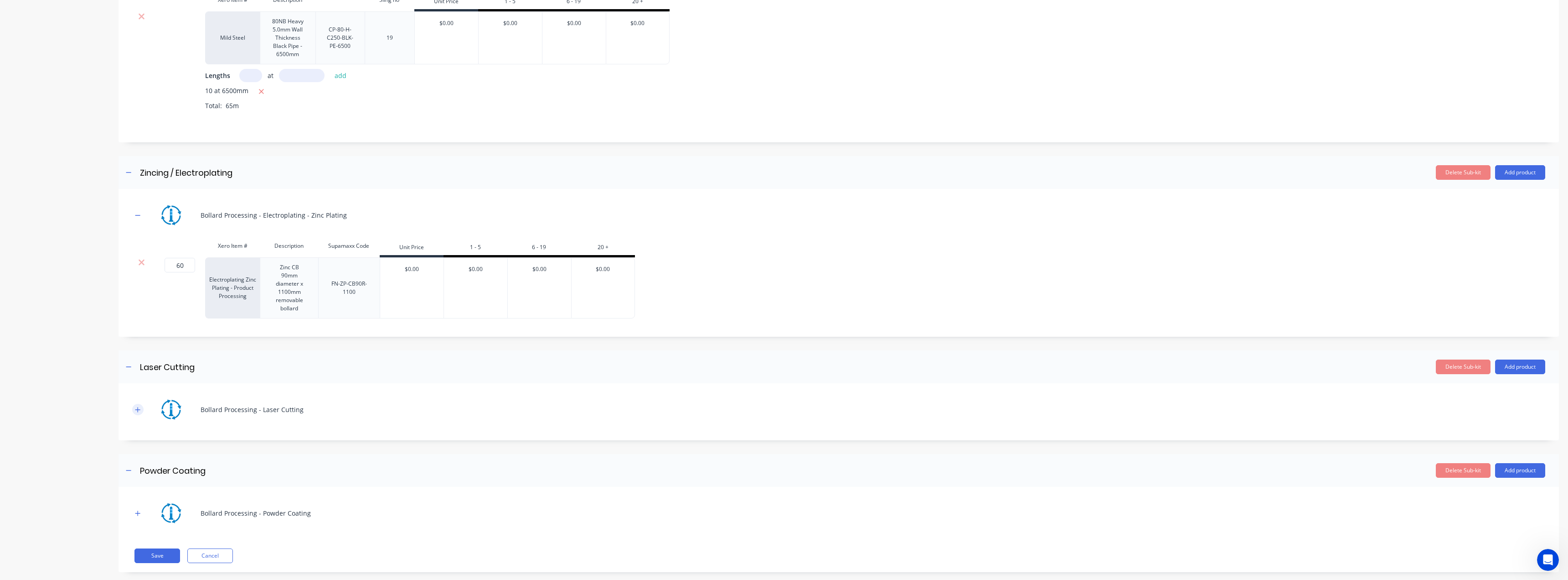
drag, startPoint x: 142, startPoint y: 421, endPoint x: 138, endPoint y: 421, distance: 4.0
click at [138, 421] on div "Bollard Processing - Laser Cutting" at bounding box center [839, 409] width 1414 height 25
click at [138, 412] on icon "button" at bounding box center [138, 409] width 5 height 6
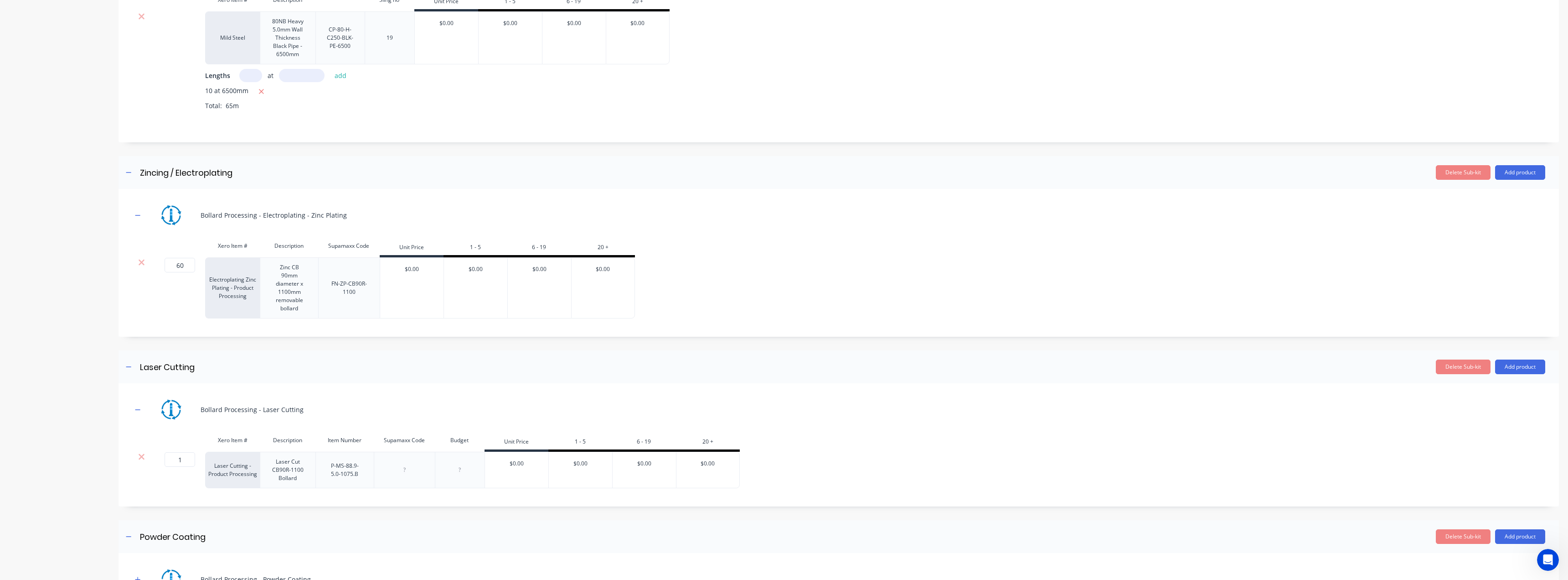
scroll to position [502, 0]
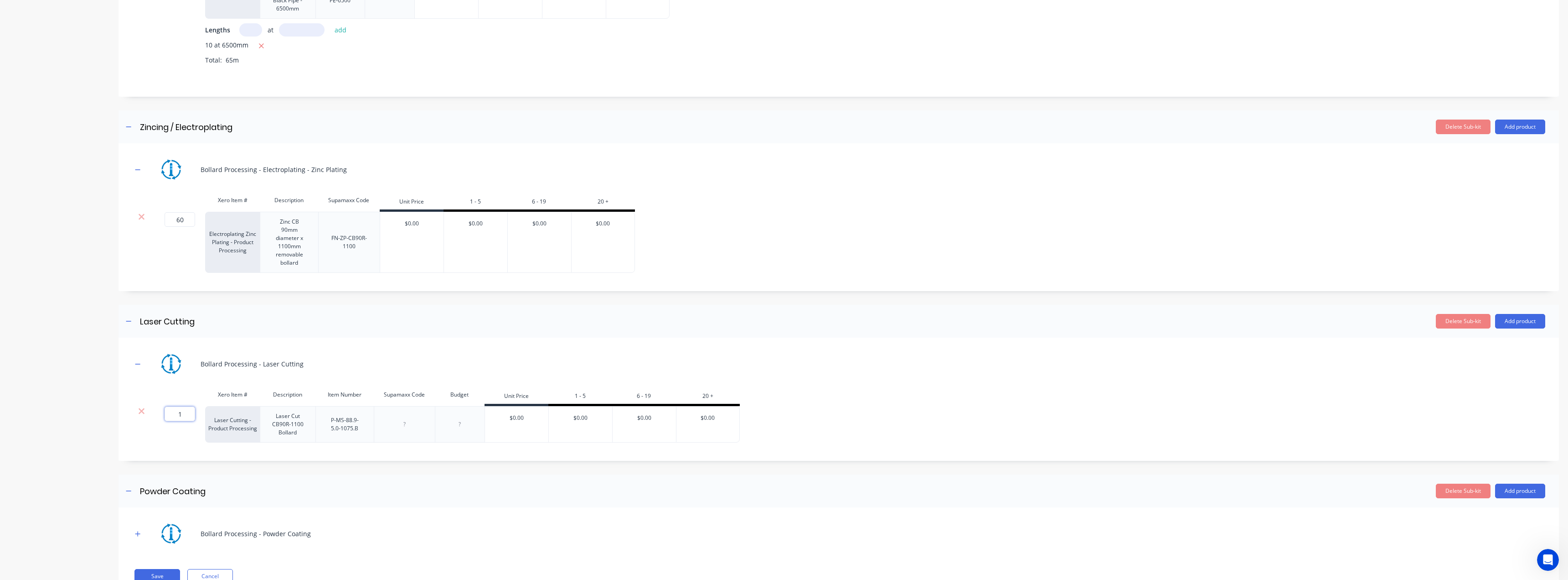
click at [166, 421] on input "1" at bounding box center [180, 413] width 31 height 15
type input "60"
click at [109, 467] on div "Product details Collaborate Order History Add image Manufacture - CB90F-1100 - …" at bounding box center [784, 70] width 1550 height 1071
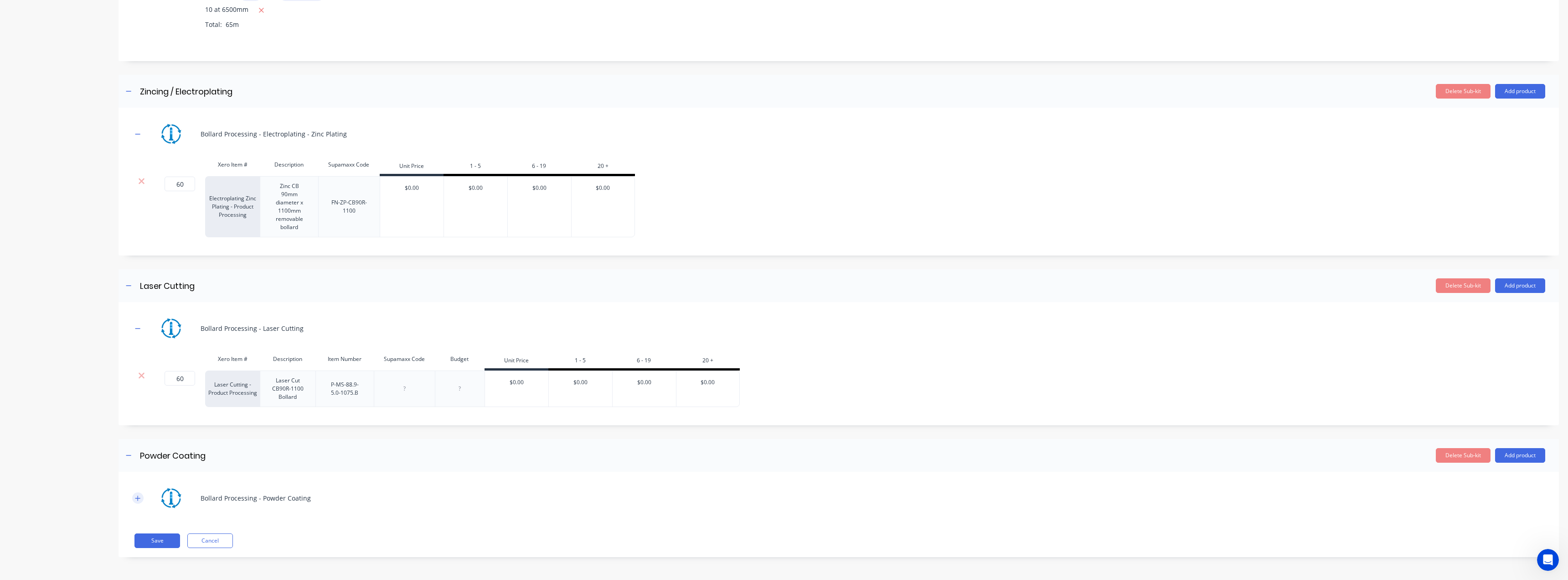
click at [138, 496] on icon "button" at bounding box center [138, 498] width 5 height 5
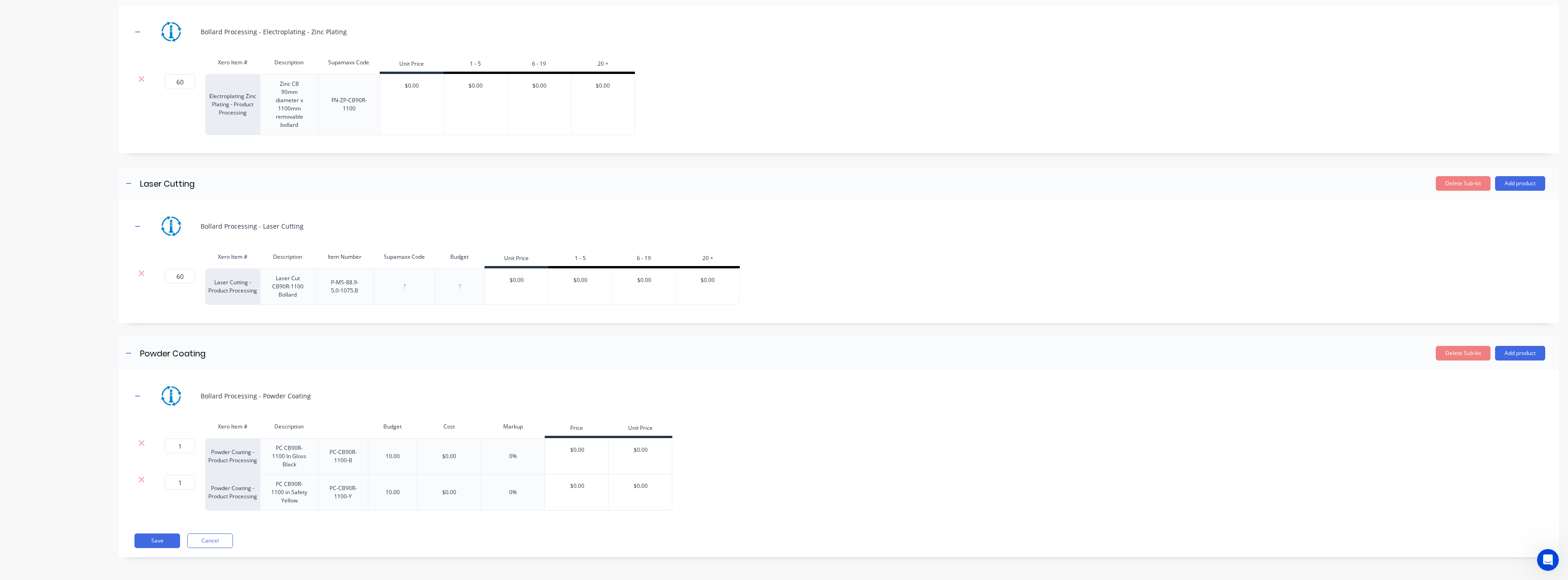
scroll to position [655, 0]
drag, startPoint x: 190, startPoint y: 445, endPoint x: 144, endPoint y: 448, distance: 46.1
click at [144, 448] on div "1 1 ? Powder Coating - Product Processing PC CB90R-1100 In Gloss Black PC-CB90R…" at bounding box center [403, 456] width 540 height 37
type input "60"
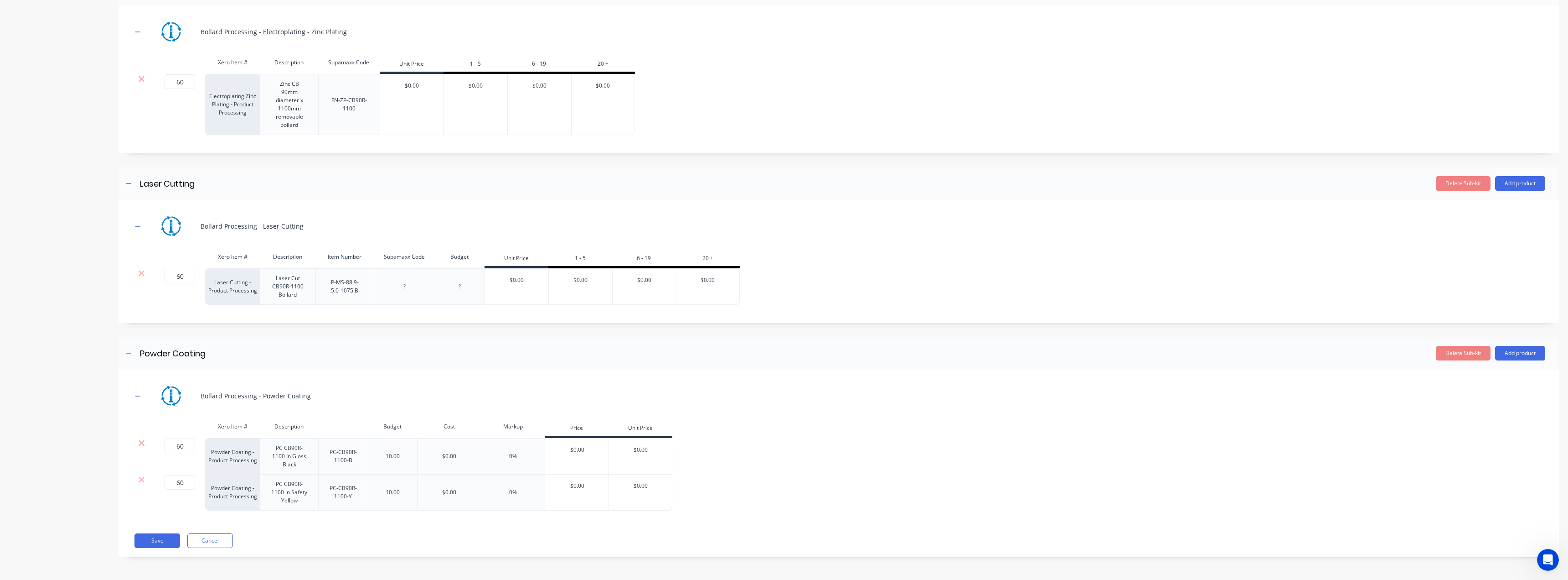
click at [167, 541] on button "Save" at bounding box center [157, 541] width 46 height 15
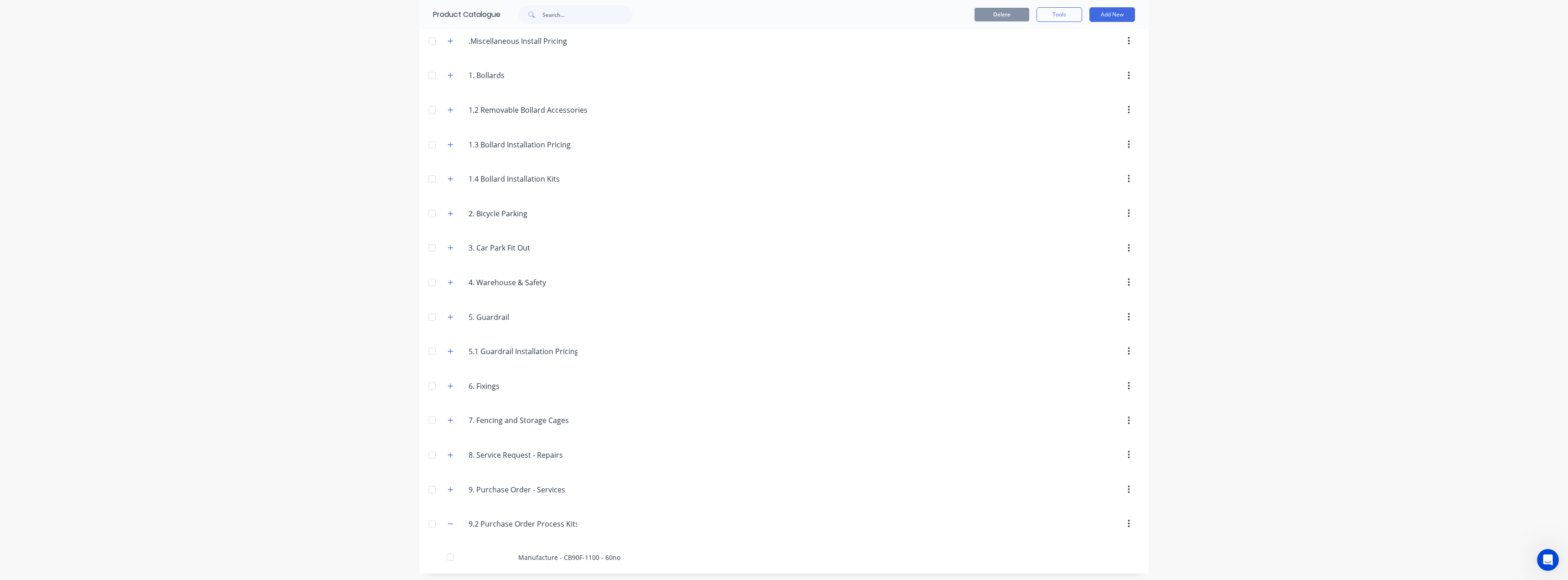
scroll to position [75, 0]
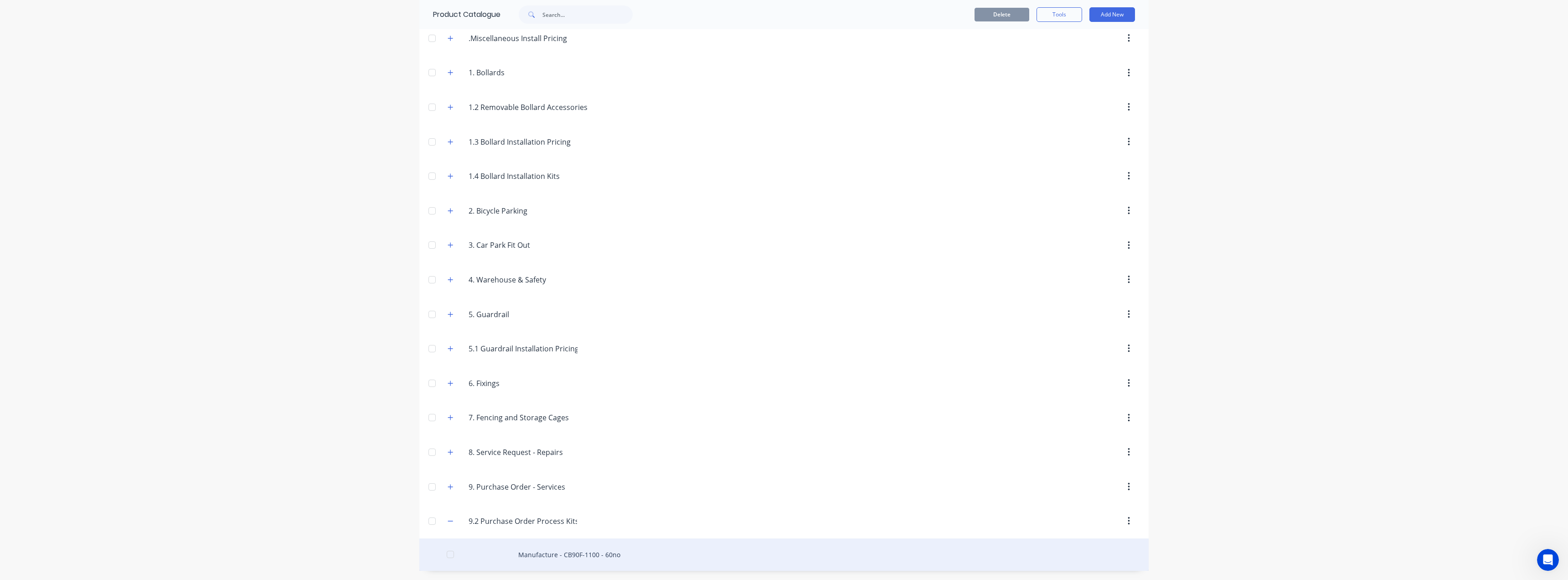
click at [570, 559] on div "Manufacture - CB90F-1100 - 60no" at bounding box center [784, 554] width 730 height 32
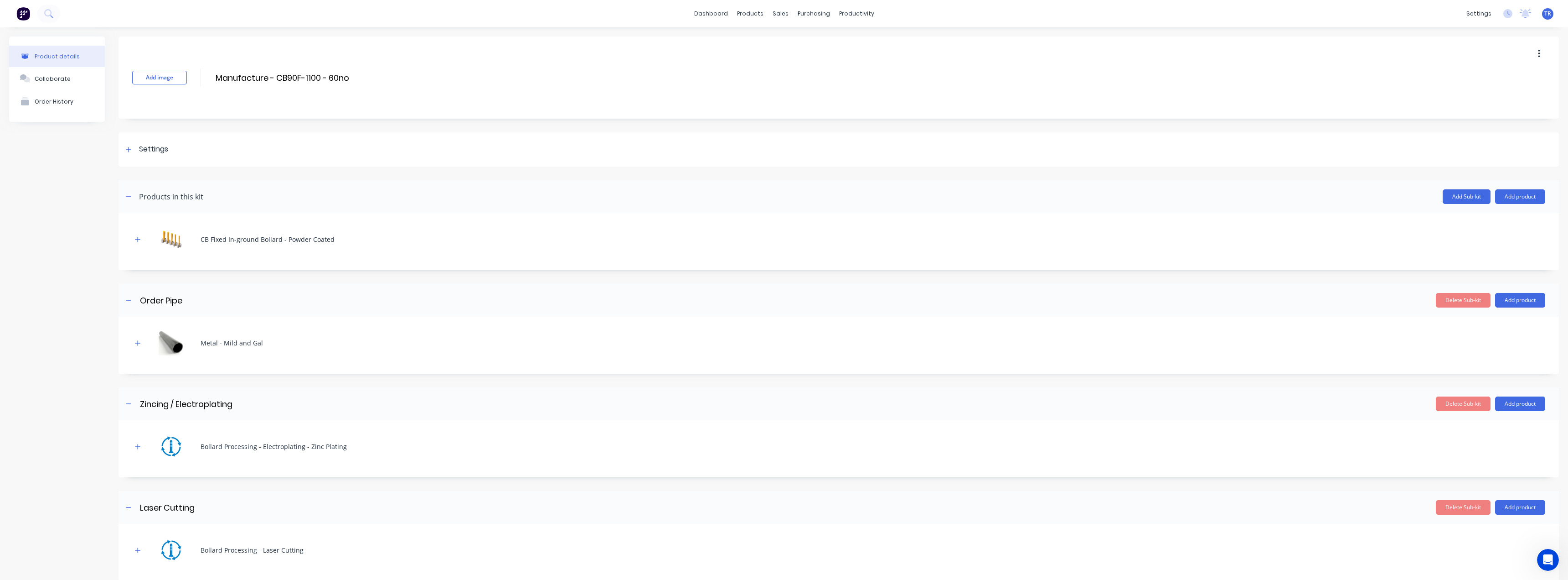
click at [1529, 51] on button "button" at bounding box center [1539, 54] width 21 height 17
click at [1500, 79] on span "Duplicate" at bounding box center [1506, 77] width 68 height 10
click at [752, 41] on div at bounding box center [750, 43] width 14 height 8
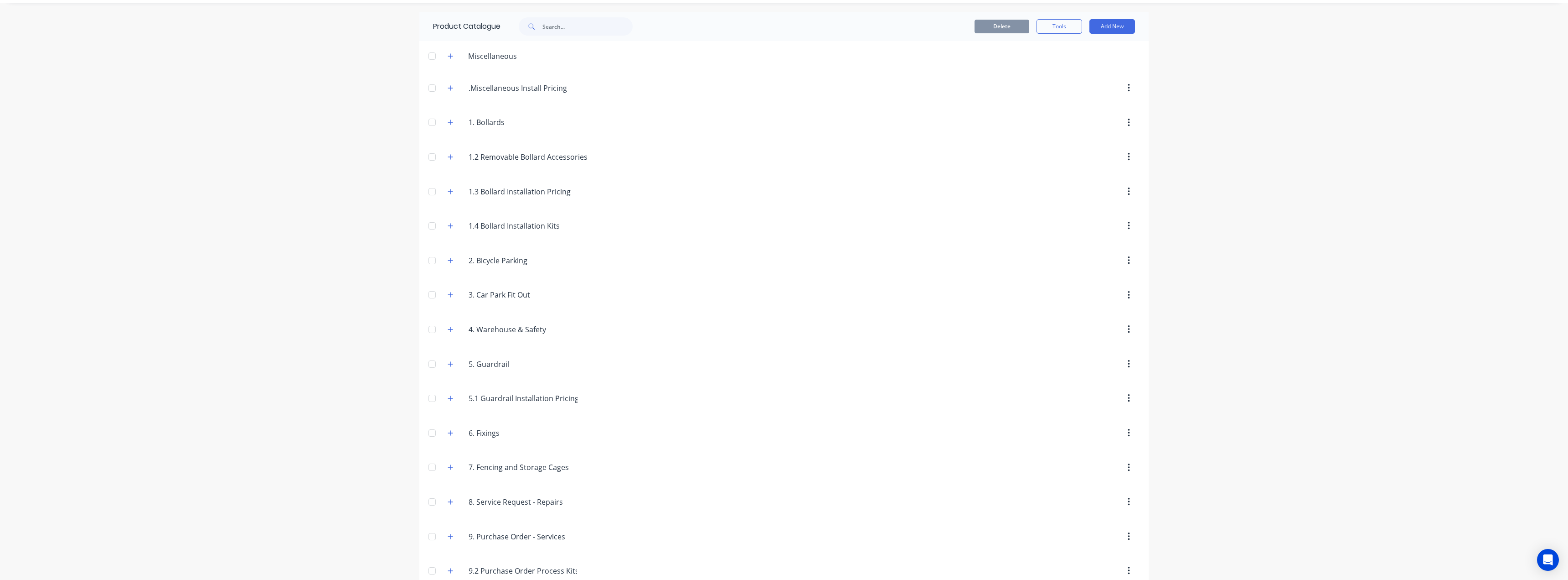
scroll to position [42, 0]
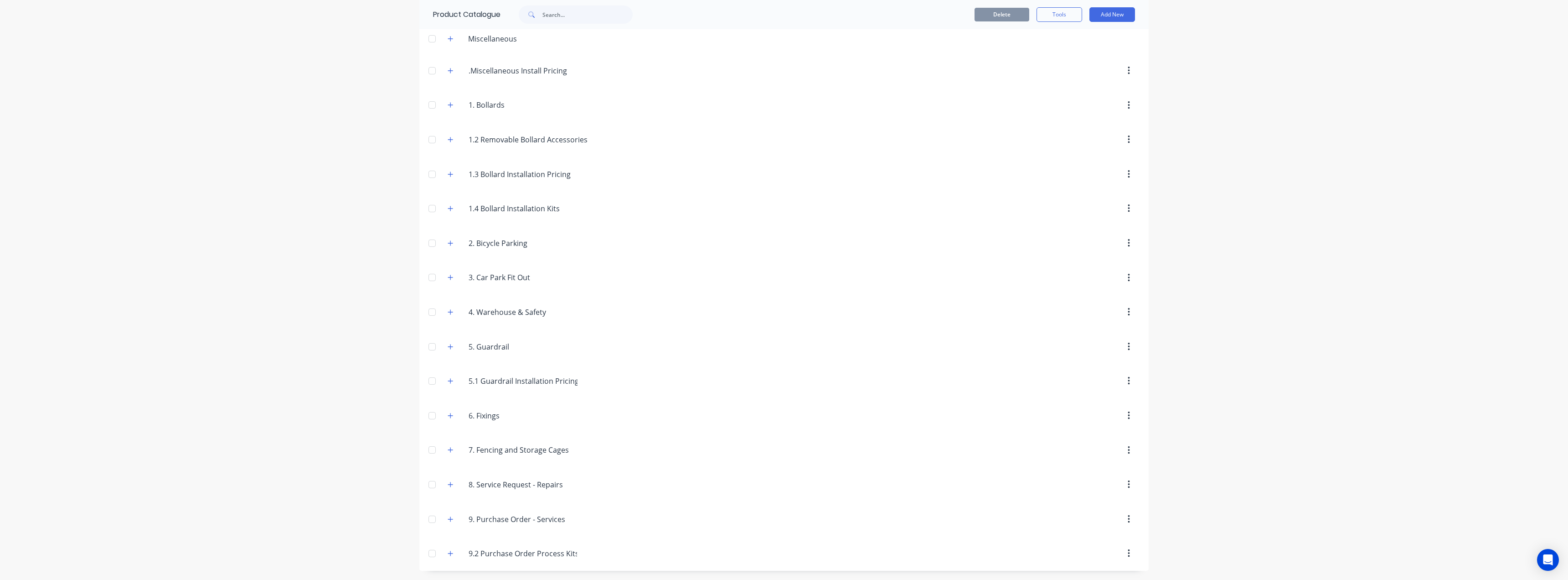
click at [440, 549] on div "9.2.Purchase.Order.Process.Kits 9.2 Purchase Order Process Kits" at bounding box center [512, 553] width 144 height 17
click at [446, 549] on button "button" at bounding box center [450, 553] width 11 height 11
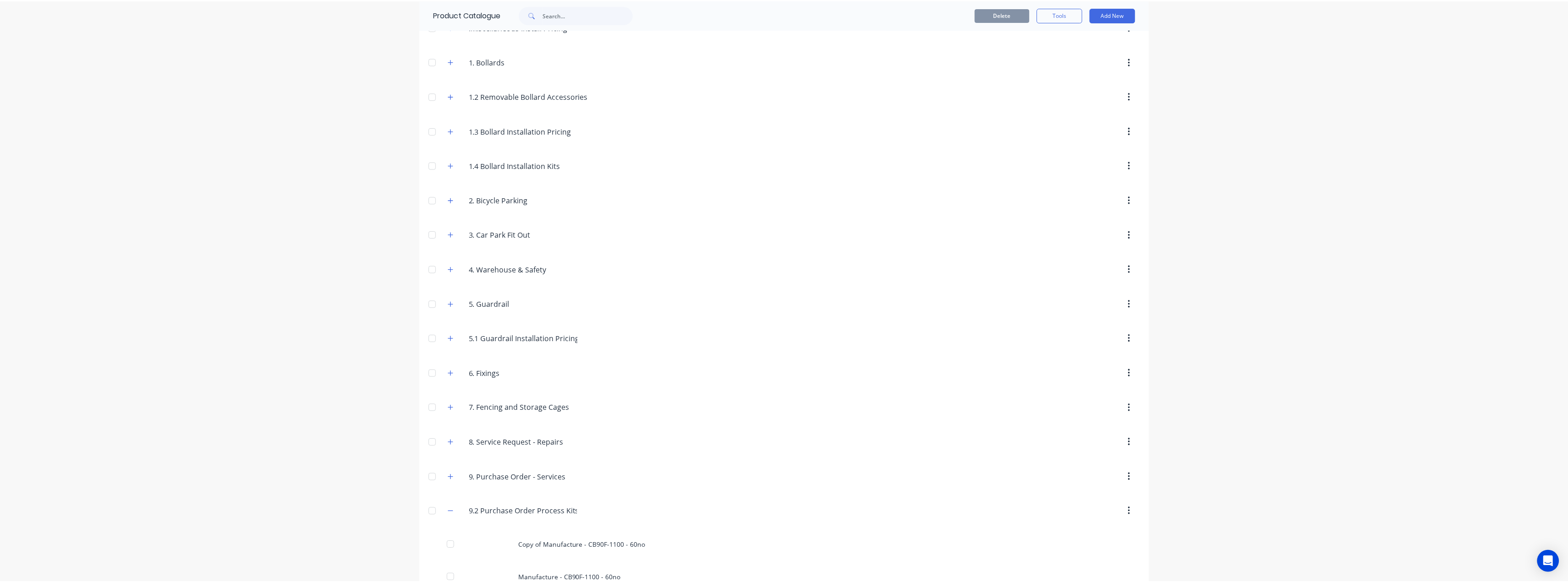
scroll to position [107, 0]
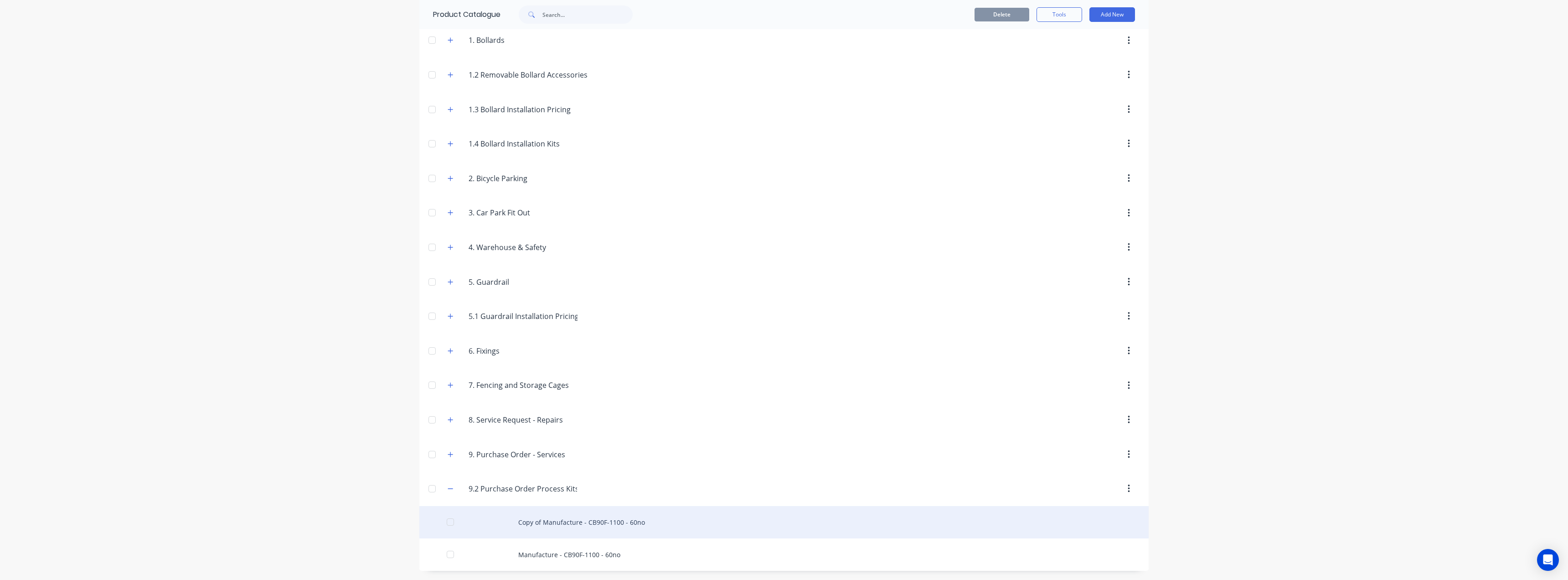
click at [574, 521] on div "Copy of Manufacture - CB90F-1100 - 60no" at bounding box center [784, 522] width 730 height 32
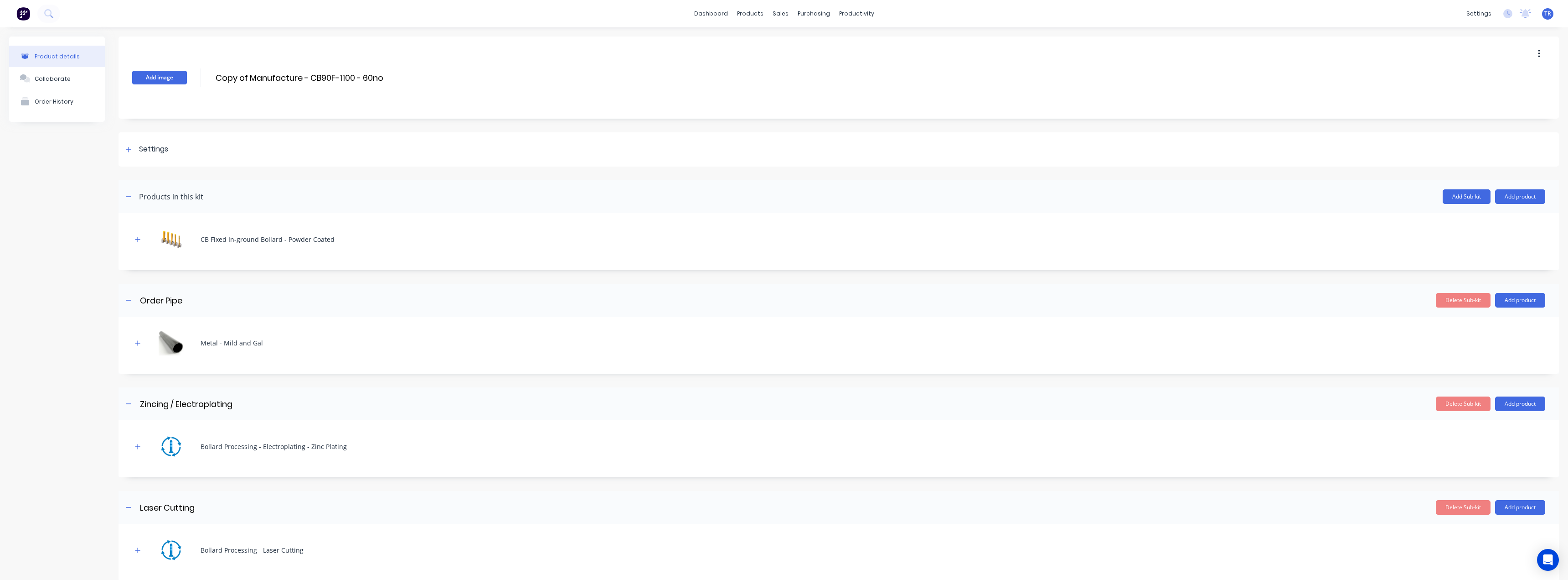
drag, startPoint x: 249, startPoint y: 78, endPoint x: 170, endPoint y: 82, distance: 79.1
click at [170, 82] on div "Add image Copy of Manufacture - CB90F-1100 - 60no Copy of Manufacture - CB90F-1…" at bounding box center [838, 78] width 1441 height 82
drag, startPoint x: 279, startPoint y: 75, endPoint x: 288, endPoint y: 76, distance: 9.1
click at [278, 76] on input "Manufacture - CB90F-1100 - 60no" at bounding box center [296, 77] width 161 height 13
drag, startPoint x: 288, startPoint y: 76, endPoint x: 278, endPoint y: 75, distance: 10.0
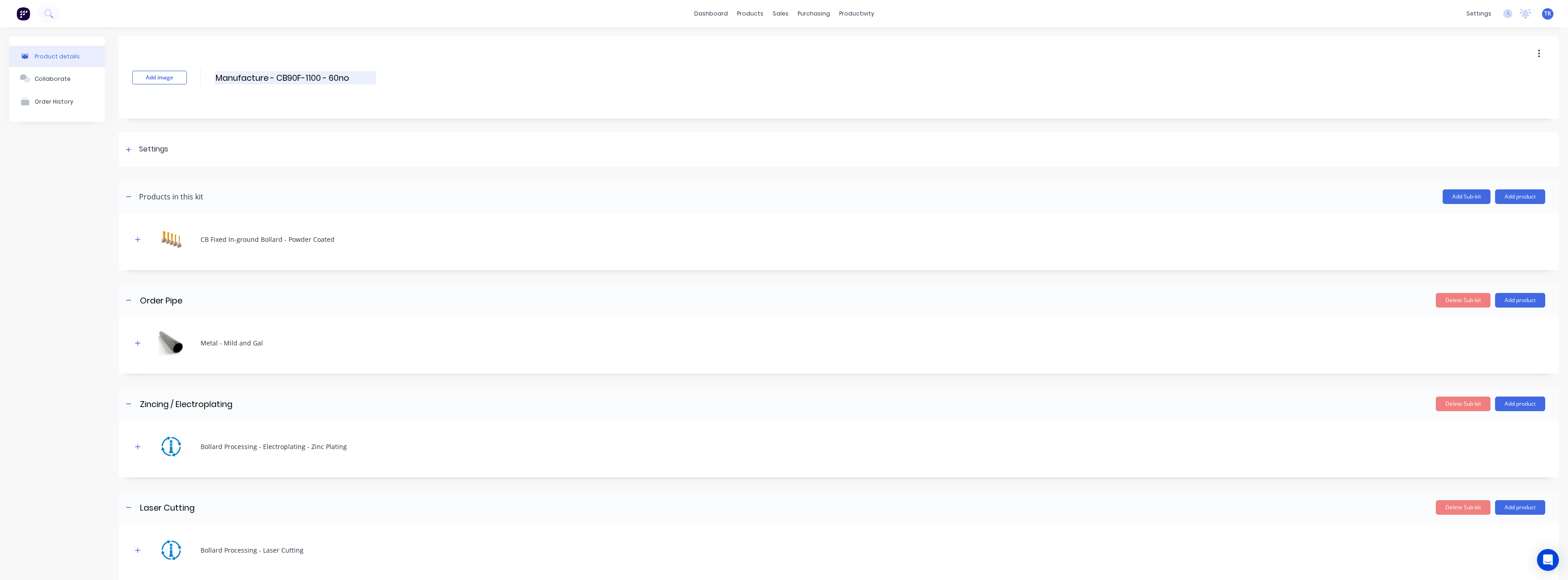
click at [278, 75] on input "Manufacture - CB90F-1100 - 60no" at bounding box center [296, 77] width 161 height 13
type input "Manufacture - ST90F-1100 - 60no"
click at [139, 239] on icon "button" at bounding box center [138, 239] width 5 height 6
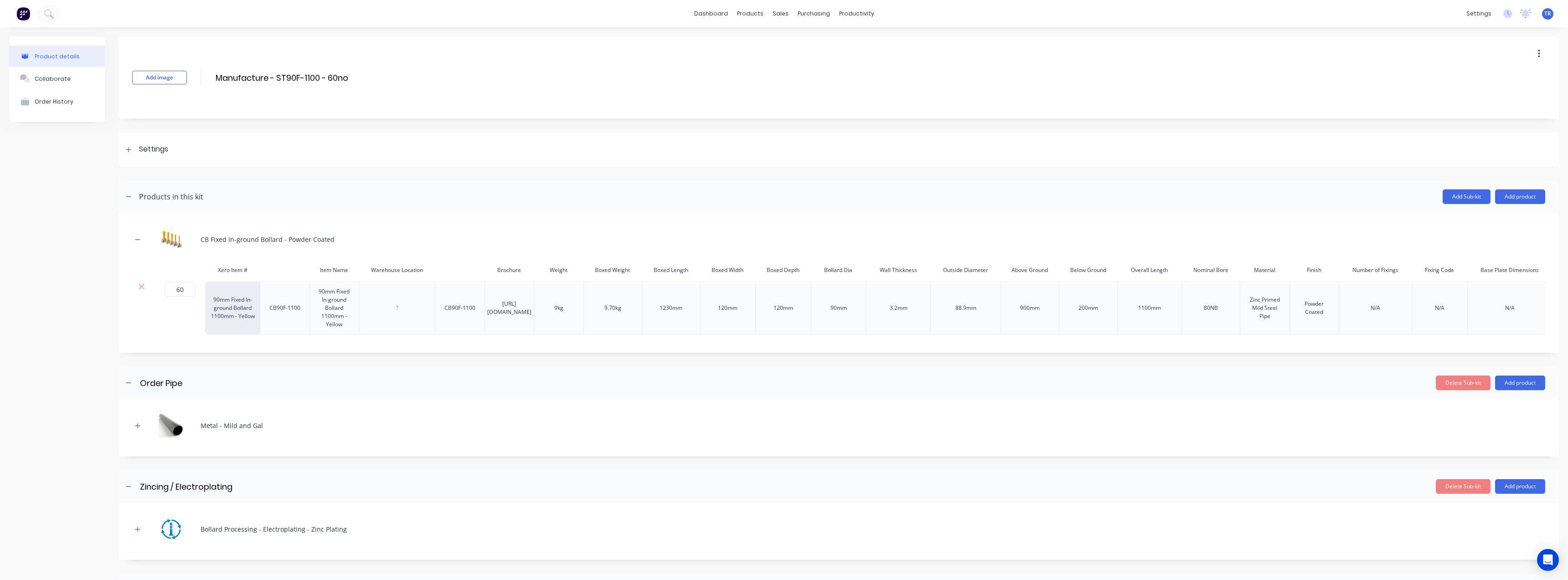
click at [136, 287] on div at bounding box center [141, 286] width 18 height 9
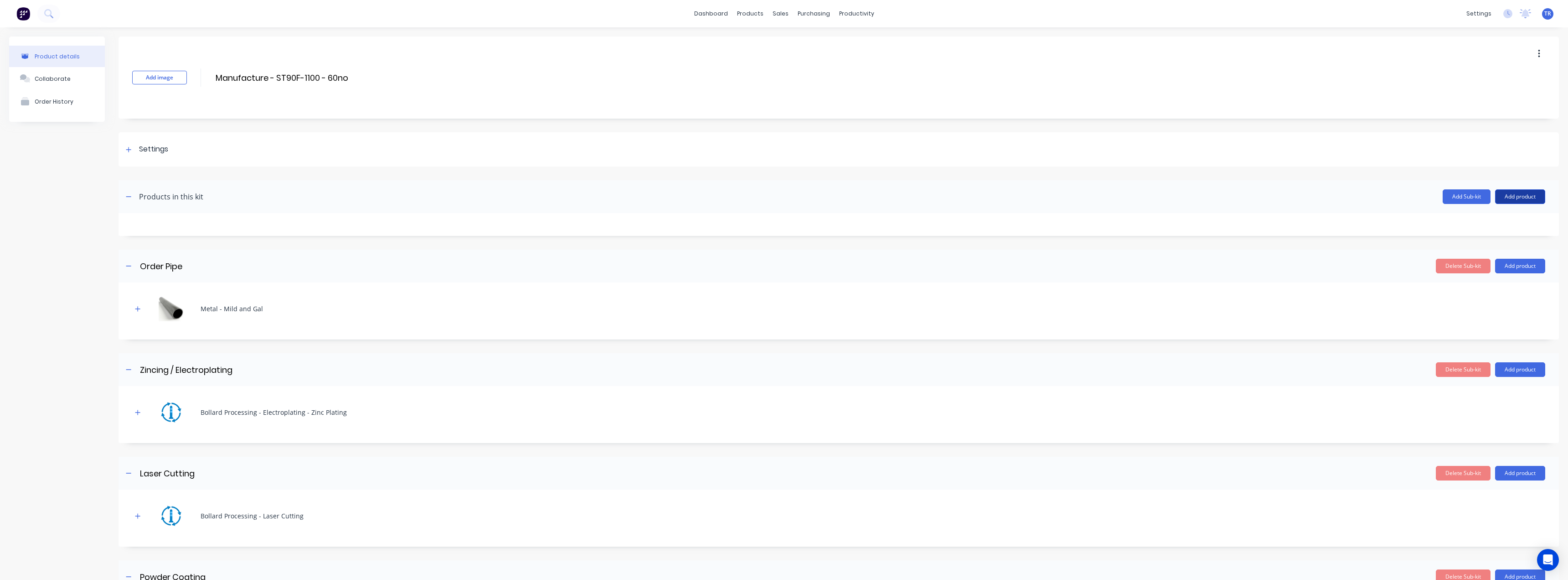
click at [1506, 202] on button "Add product" at bounding box center [1520, 197] width 50 height 15
click at [1507, 214] on div "Product catalogue" at bounding box center [1502, 219] width 70 height 13
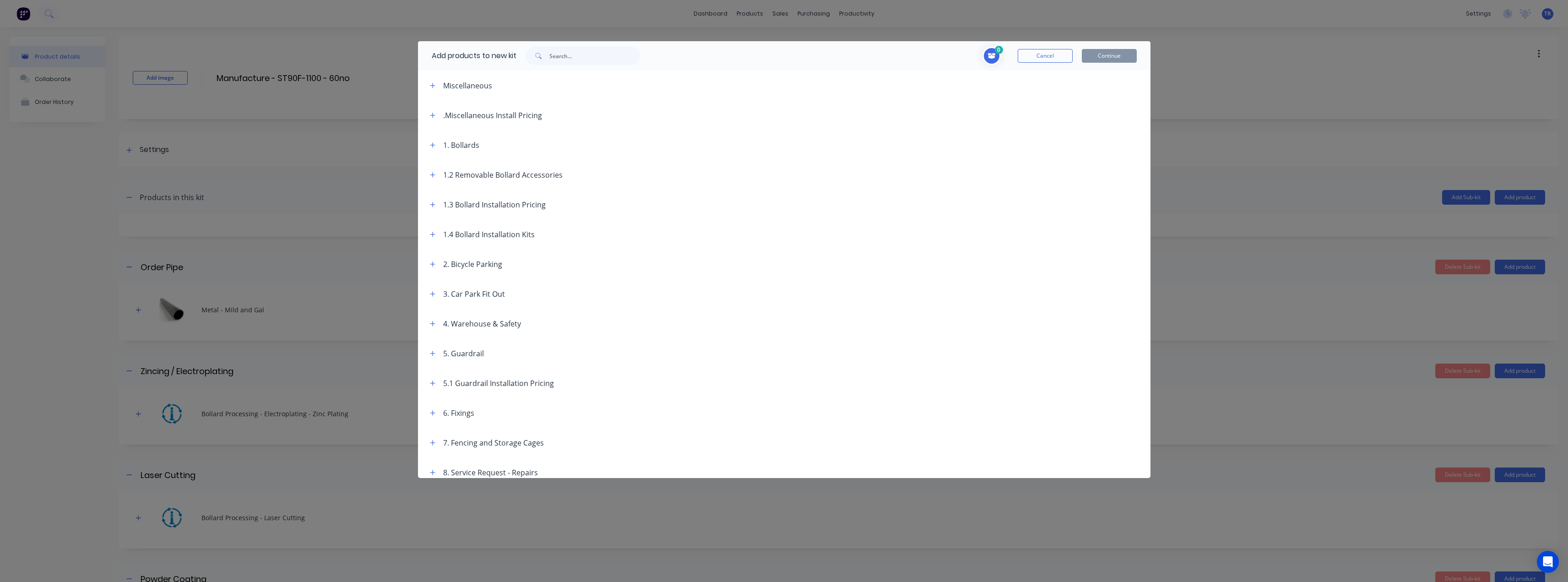
click at [428, 138] on header "1. Bollards" at bounding box center [784, 145] width 732 height 30
click at [431, 143] on icon "button" at bounding box center [432, 144] width 5 height 6
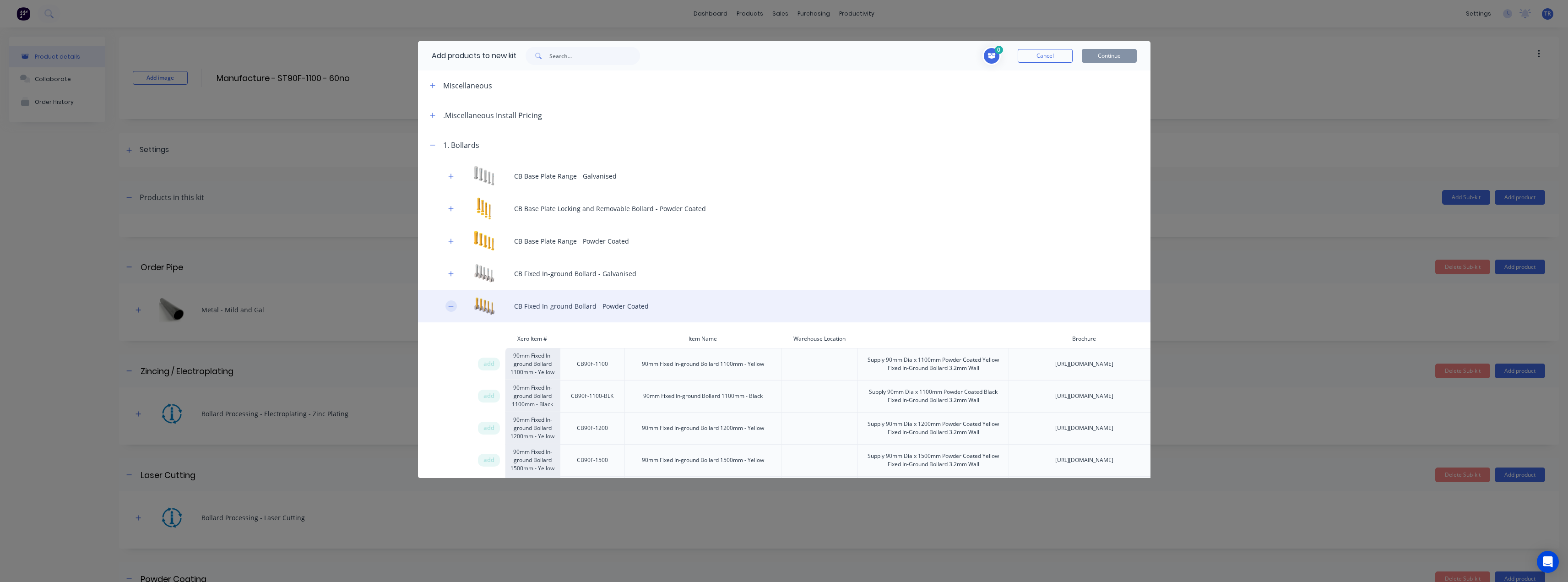
click at [455, 307] on button "button" at bounding box center [451, 306] width 11 height 11
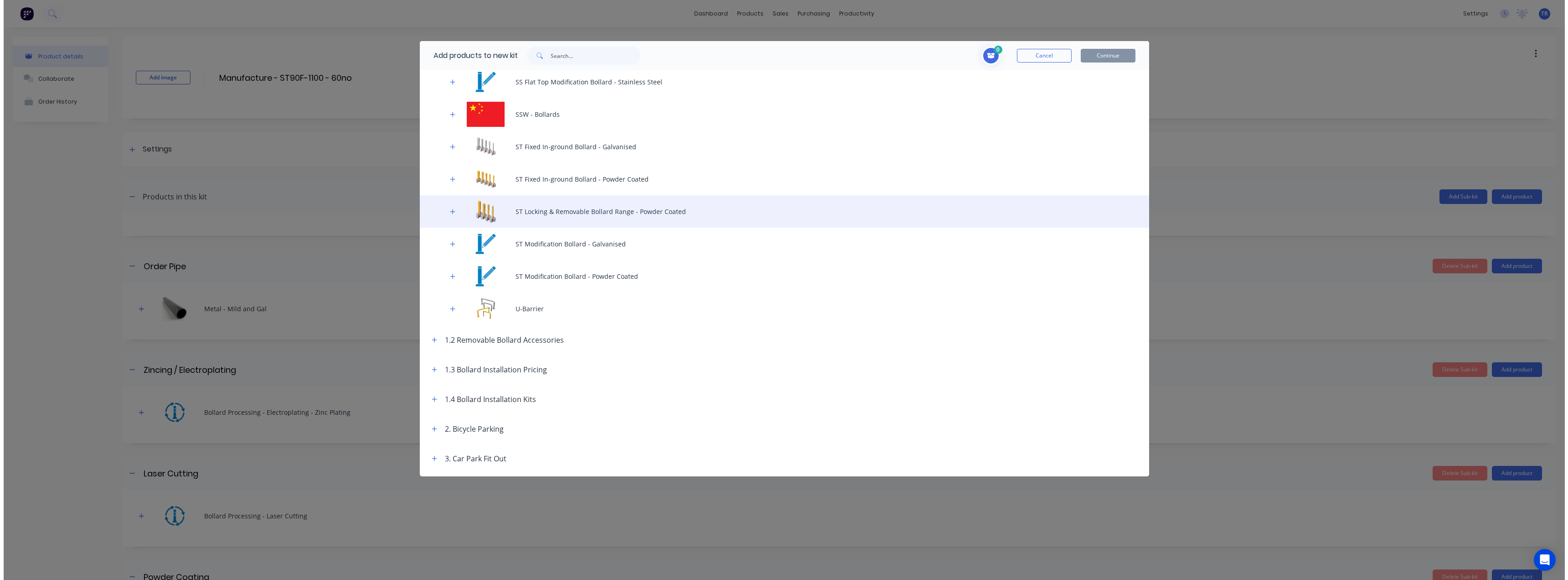
scroll to position [1004, 0]
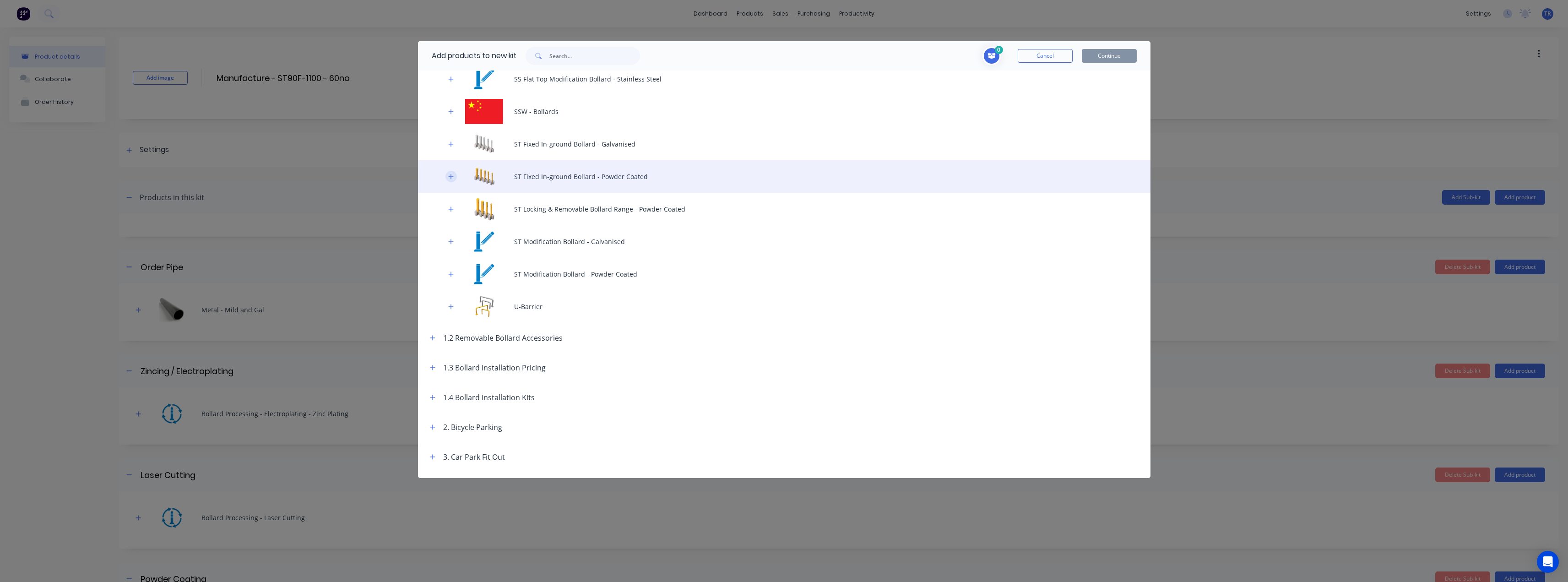
click at [453, 176] on icon "button" at bounding box center [451, 176] width 5 height 6
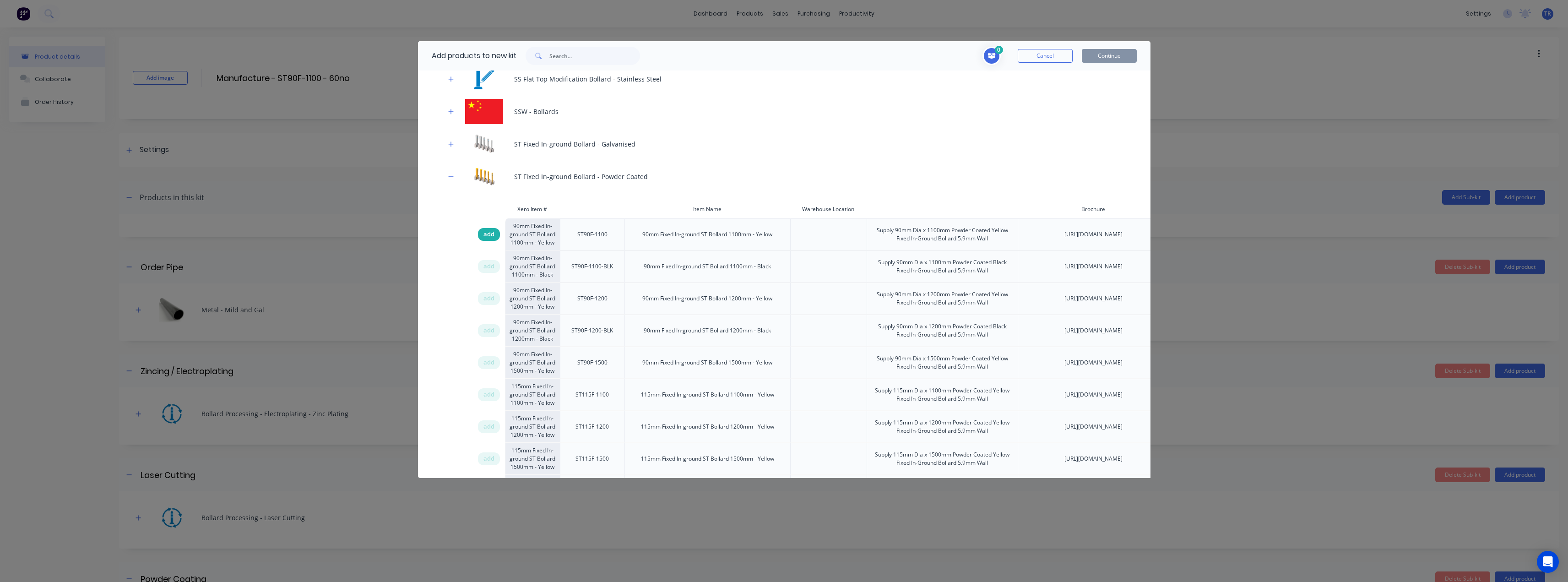
click at [491, 233] on span "add" at bounding box center [489, 234] width 11 height 9
click at [490, 264] on span "add" at bounding box center [489, 266] width 11 height 9
click at [1118, 54] on button "Continue" at bounding box center [1108, 56] width 55 height 14
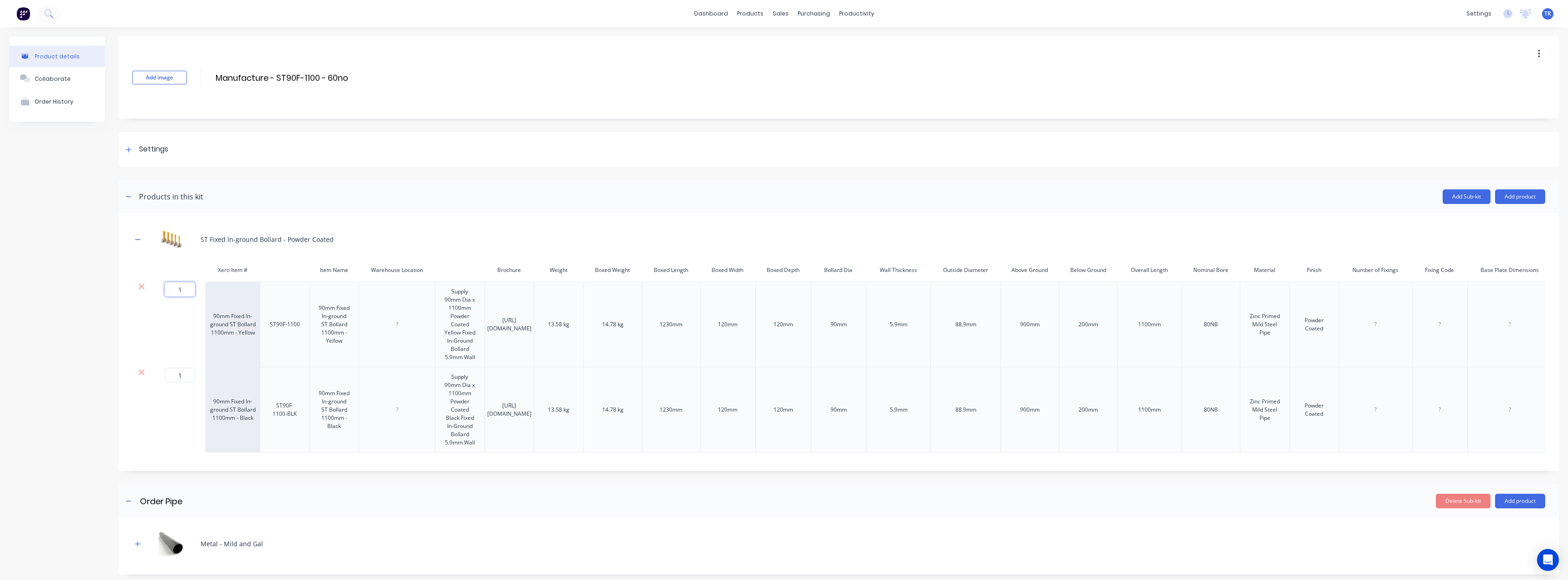
drag, startPoint x: 188, startPoint y: 291, endPoint x: 151, endPoint y: 291, distance: 37.0
click at [151, 291] on div "1 1 ?" at bounding box center [178, 325] width 54 height 86
type input "60"
type input "8"
type input "60"
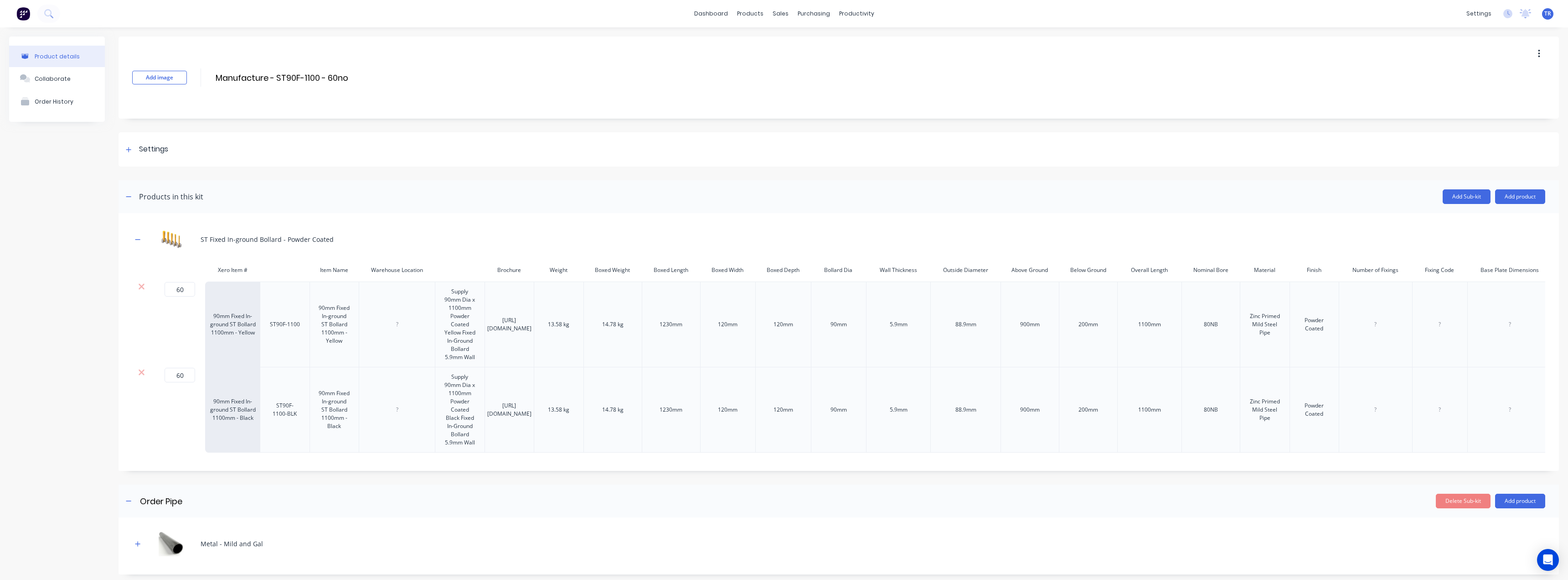
click at [86, 393] on div "Product details Collaborate Order History" at bounding box center [56, 482] width 96 height 891
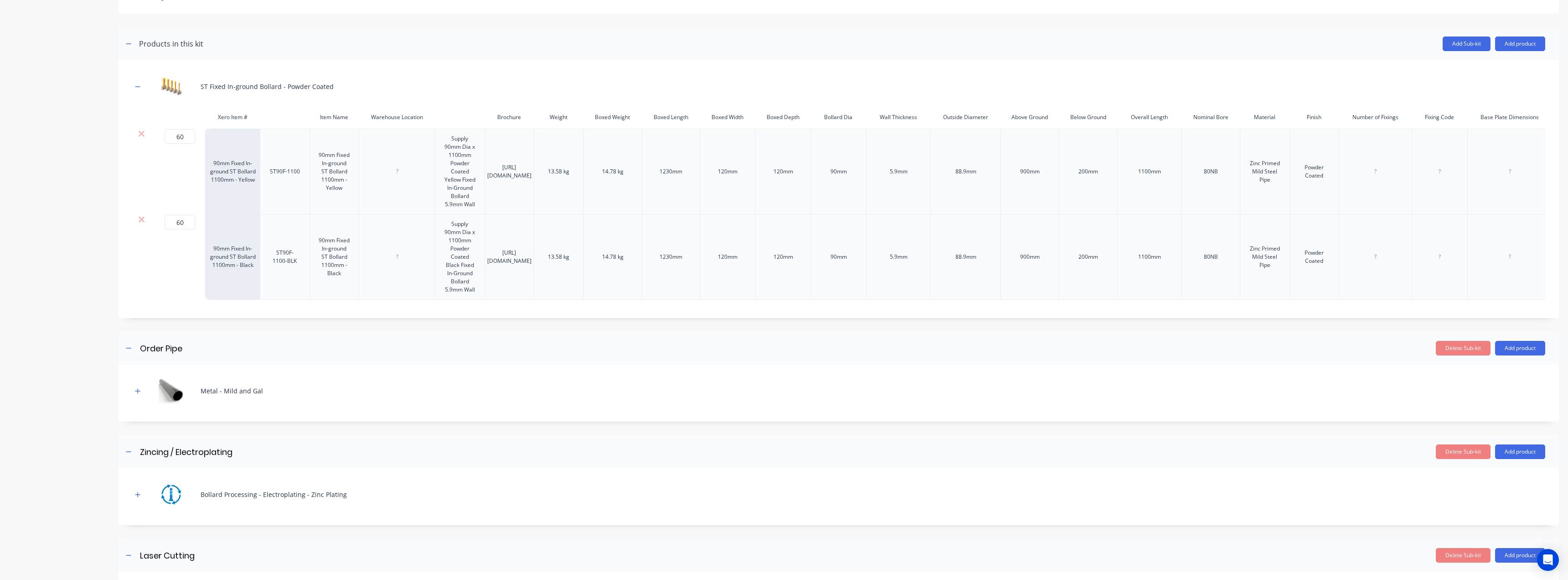
scroll to position [183, 0]
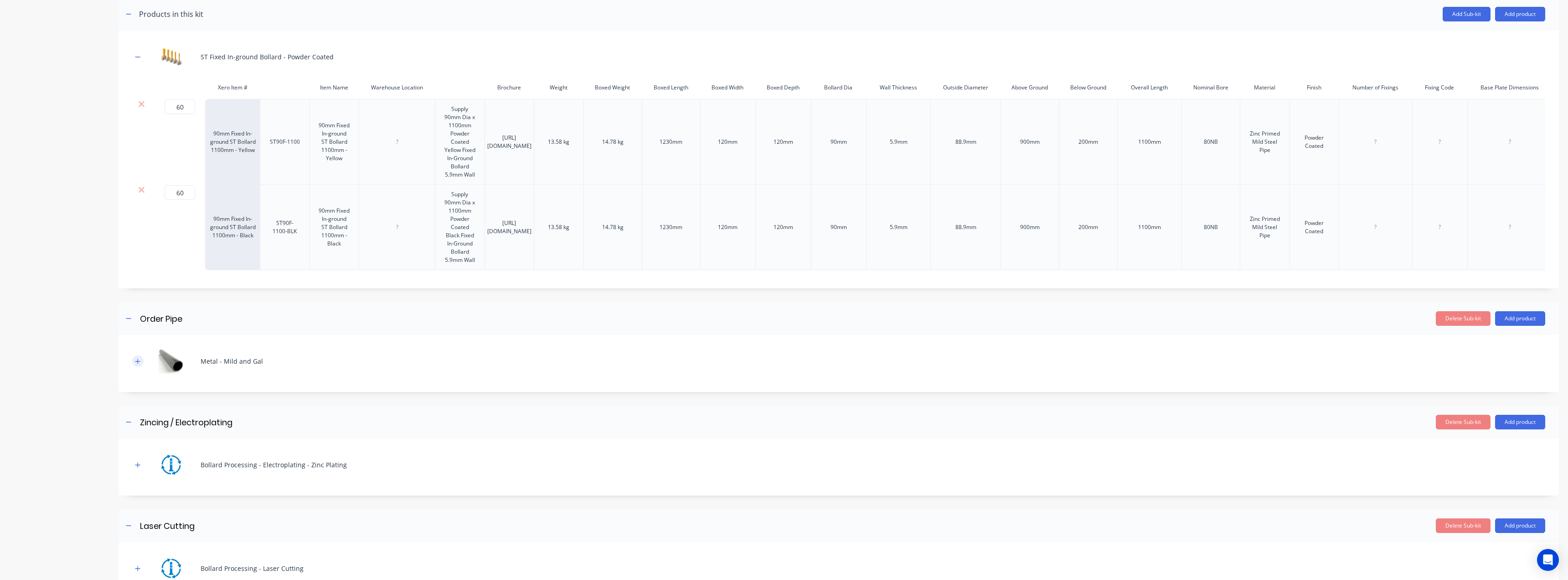
click at [139, 364] on icon "button" at bounding box center [138, 361] width 5 height 6
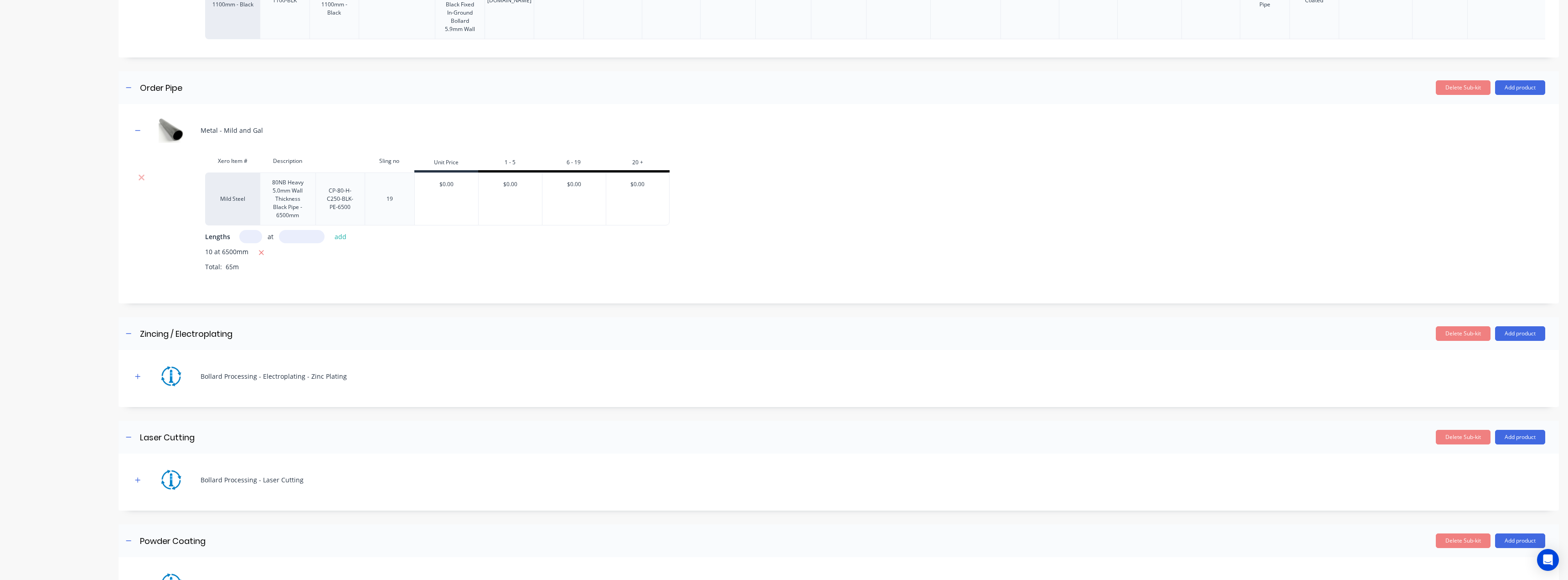
scroll to position [456, 0]
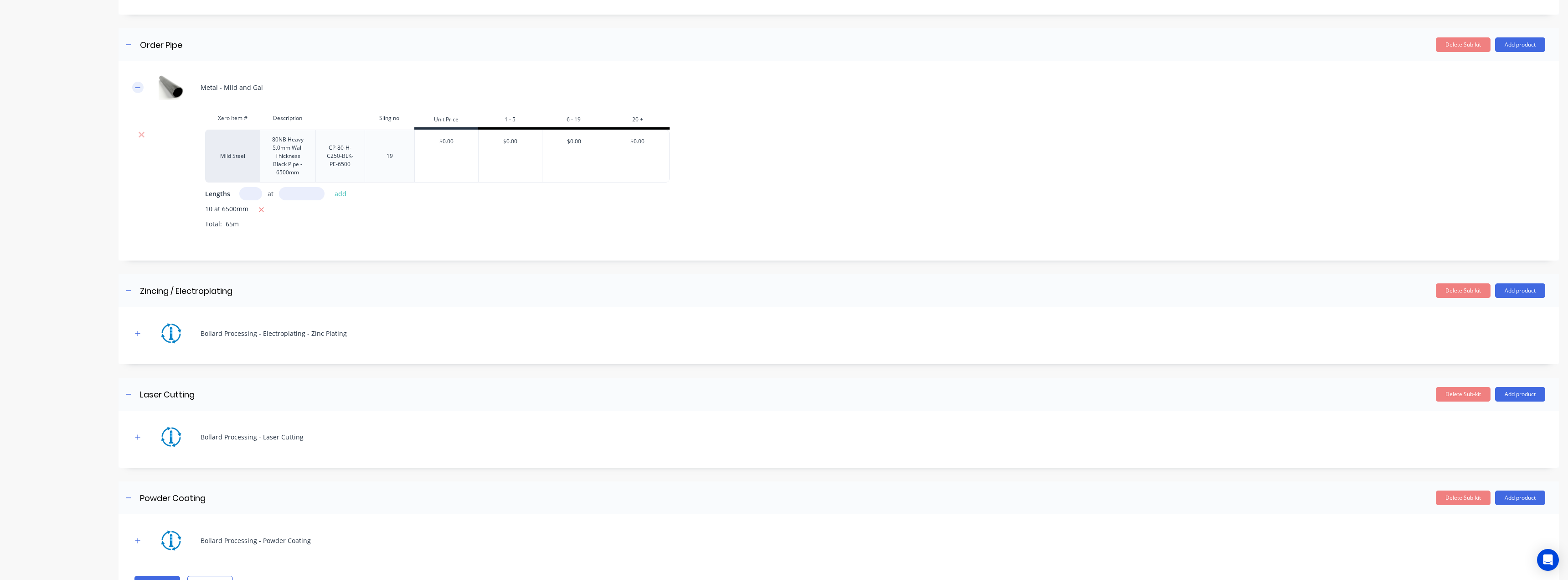
click at [137, 90] on icon "button" at bounding box center [138, 87] width 5 height 6
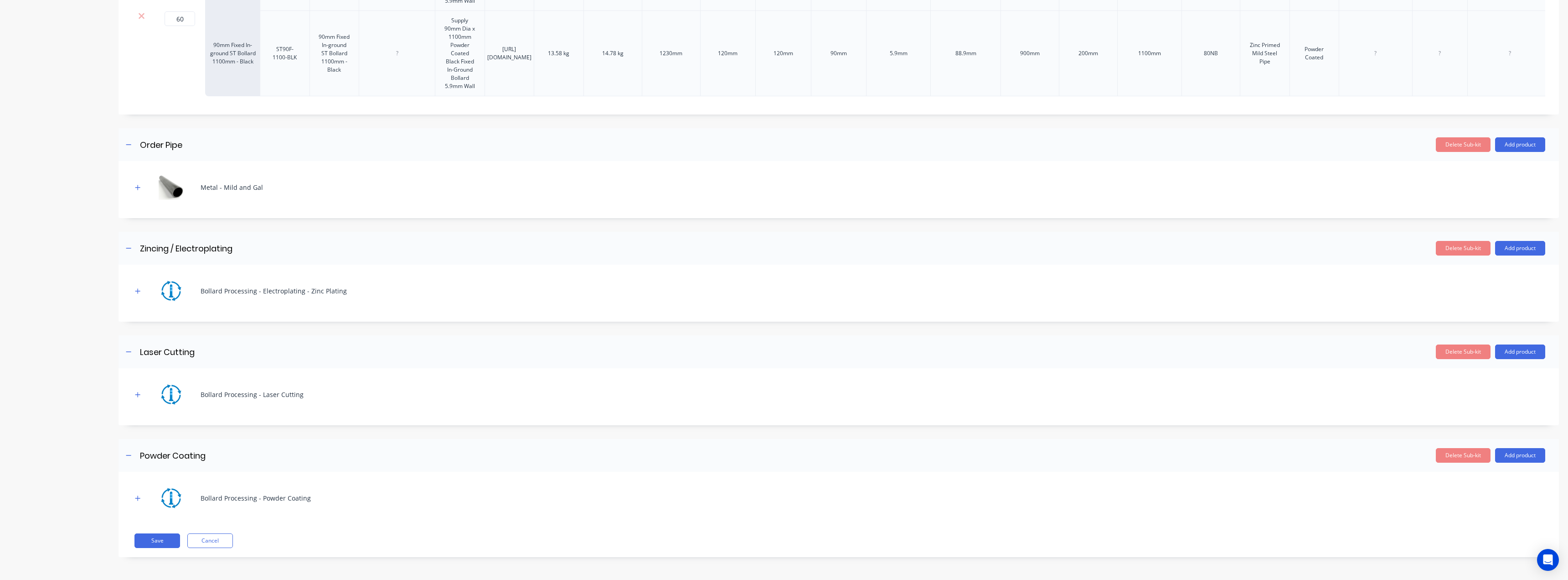
scroll to position [363, 0]
click at [139, 498] on icon "button" at bounding box center [138, 498] width 5 height 5
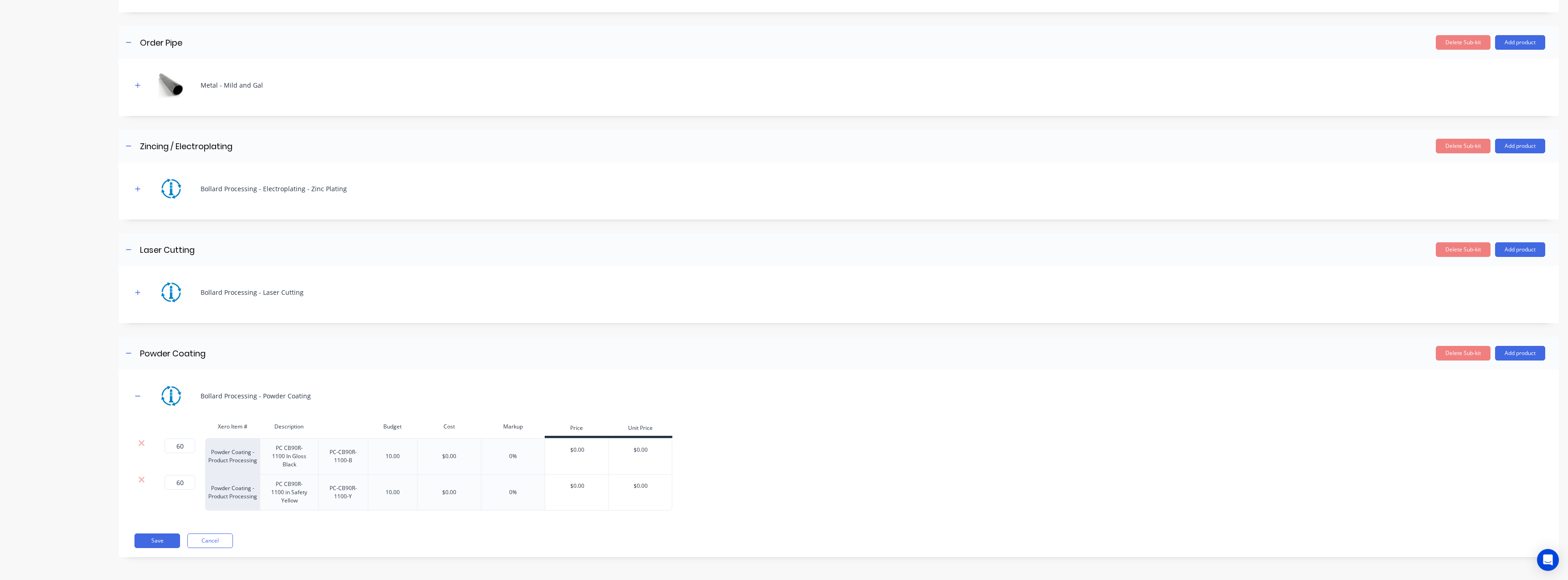
scroll to position [465, 0]
click at [159, 539] on button "Save" at bounding box center [157, 541] width 46 height 15
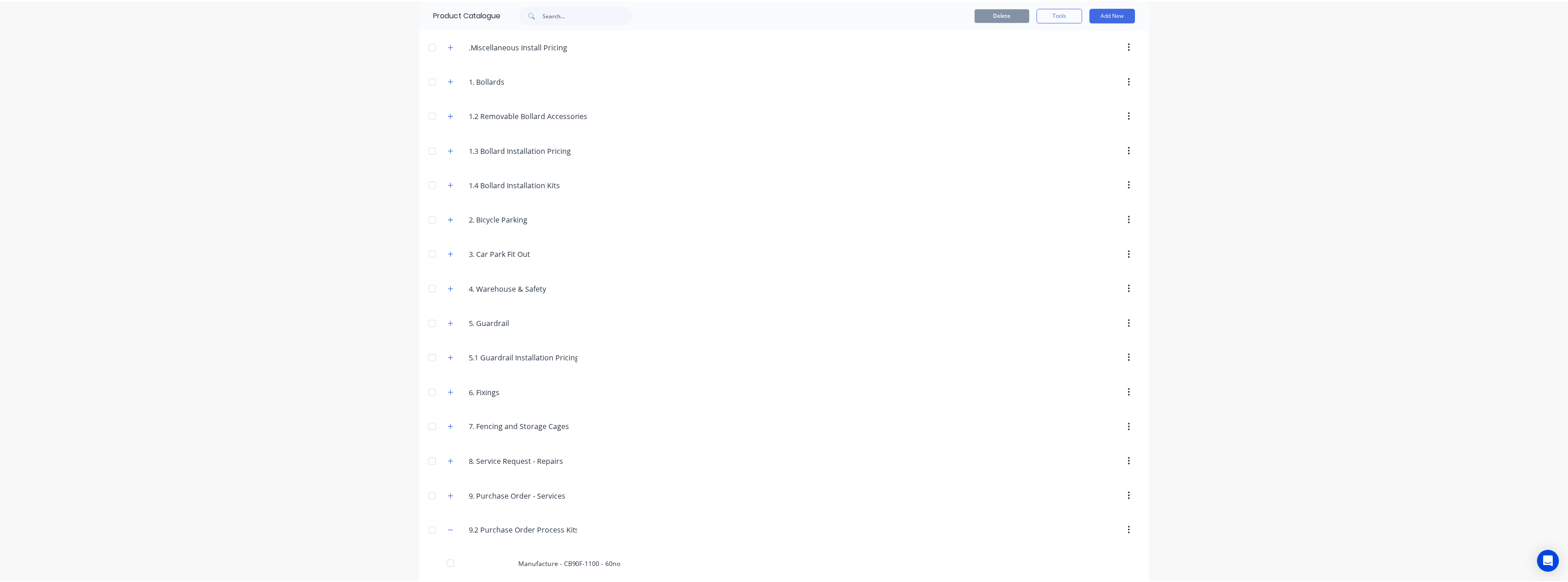
scroll to position [107, 0]
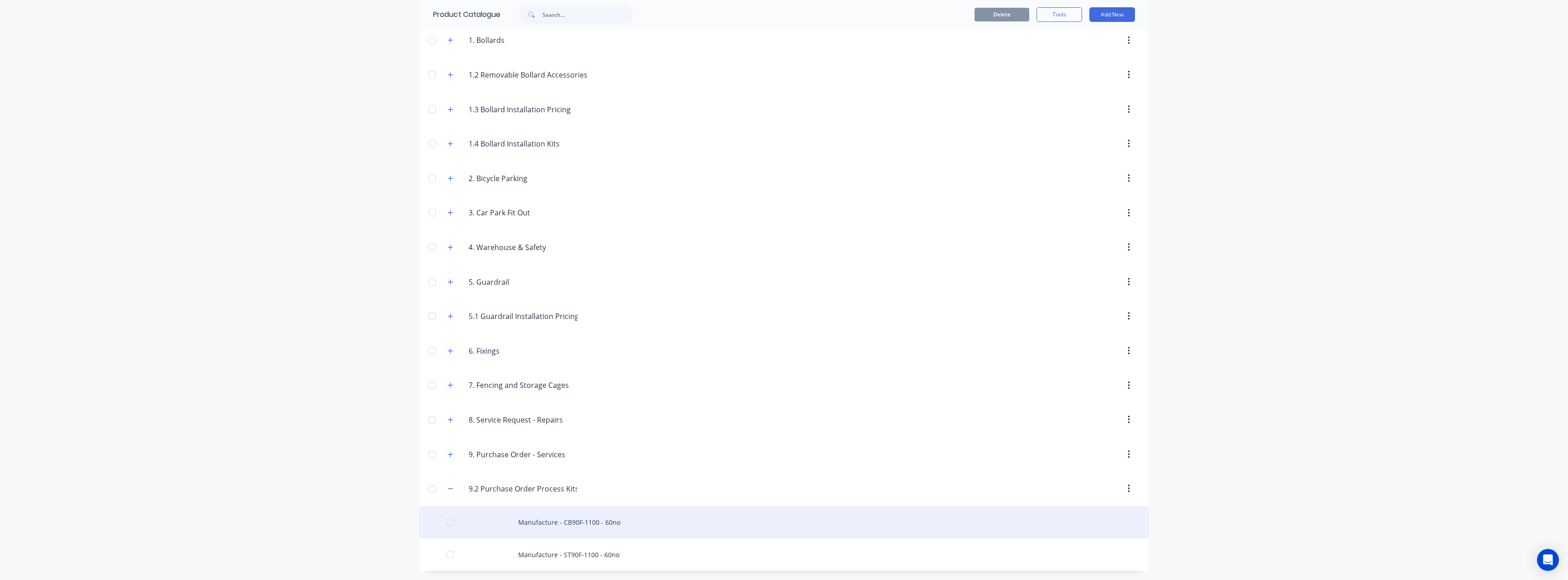
click at [569, 521] on div "Manufacture - CB90F-1100 - 60no" at bounding box center [784, 522] width 730 height 32
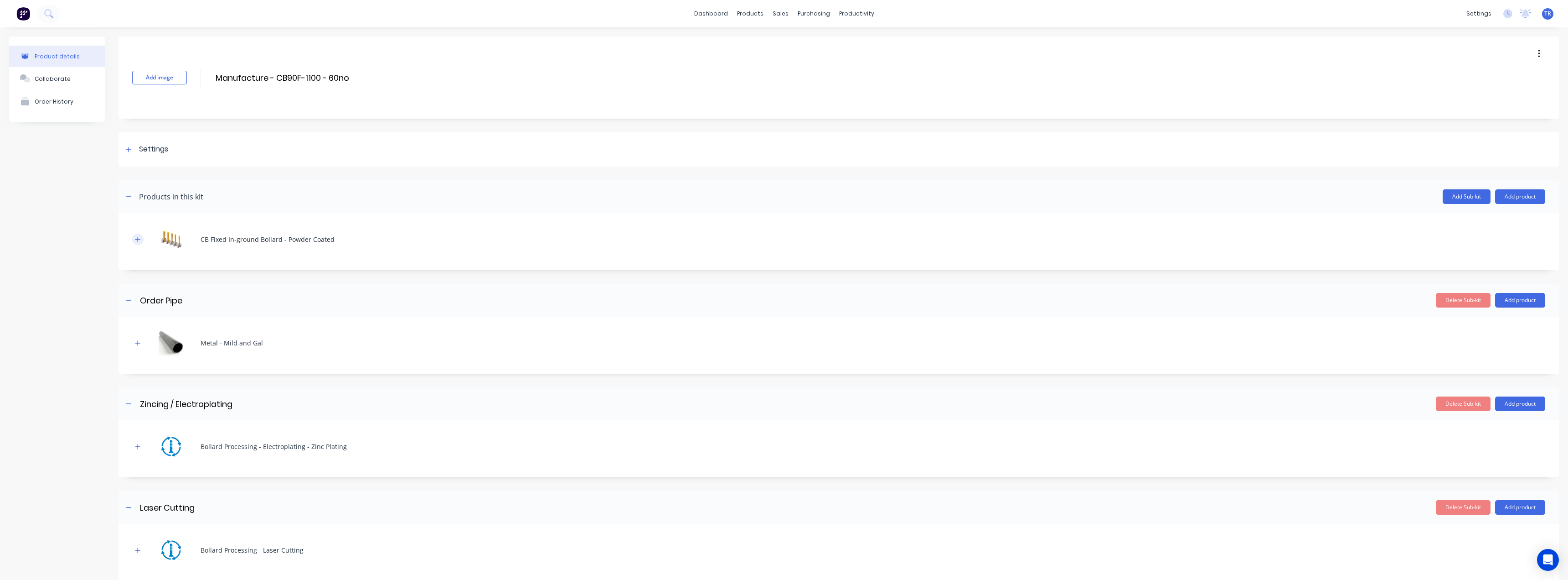
click at [140, 239] on icon "button" at bounding box center [138, 239] width 5 height 6
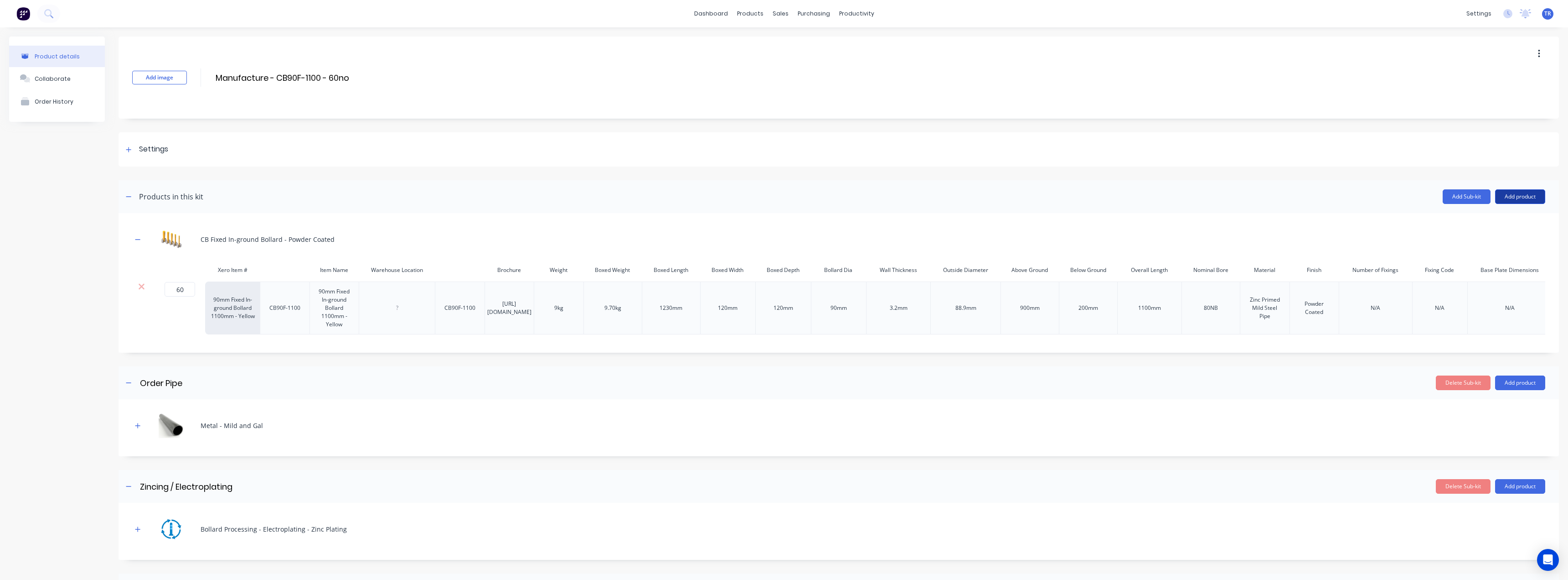
click at [1519, 203] on button "Add product" at bounding box center [1520, 197] width 50 height 15
click at [1502, 214] on div "Product catalogue" at bounding box center [1502, 219] width 70 height 13
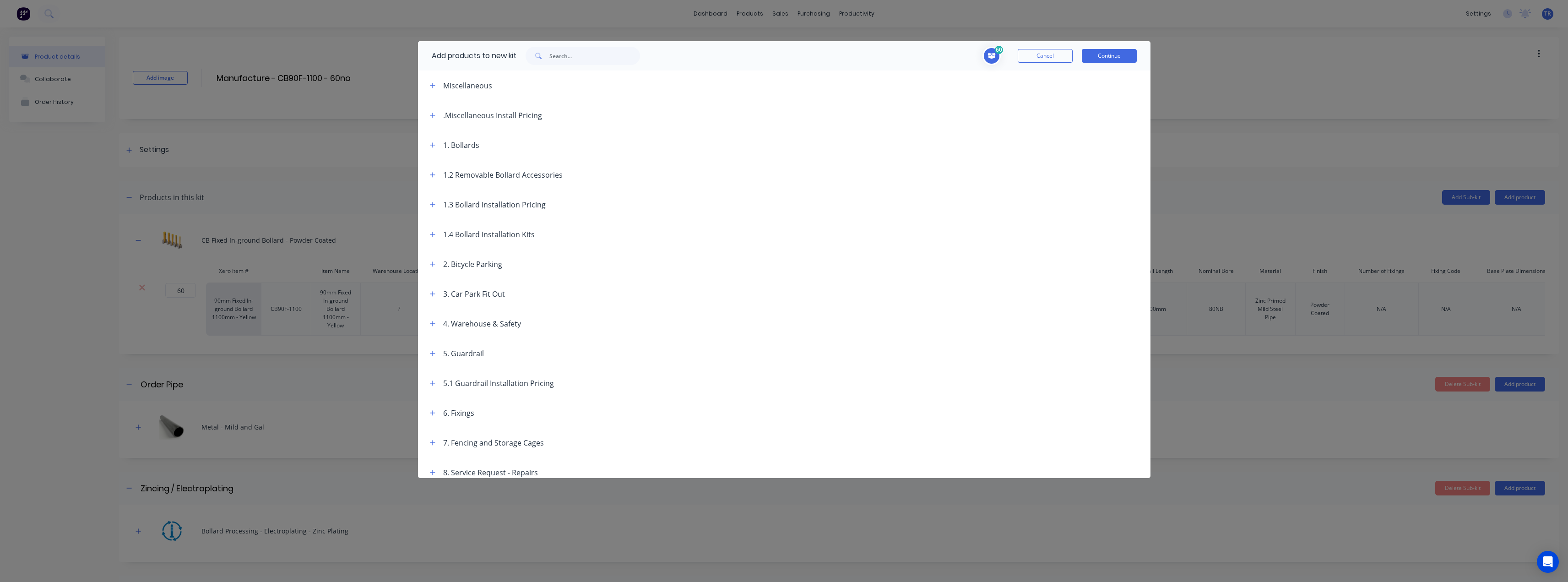
click at [429, 151] on span at bounding box center [432, 144] width 11 height 11
click at [432, 144] on icon "button" at bounding box center [432, 145] width 5 height 5
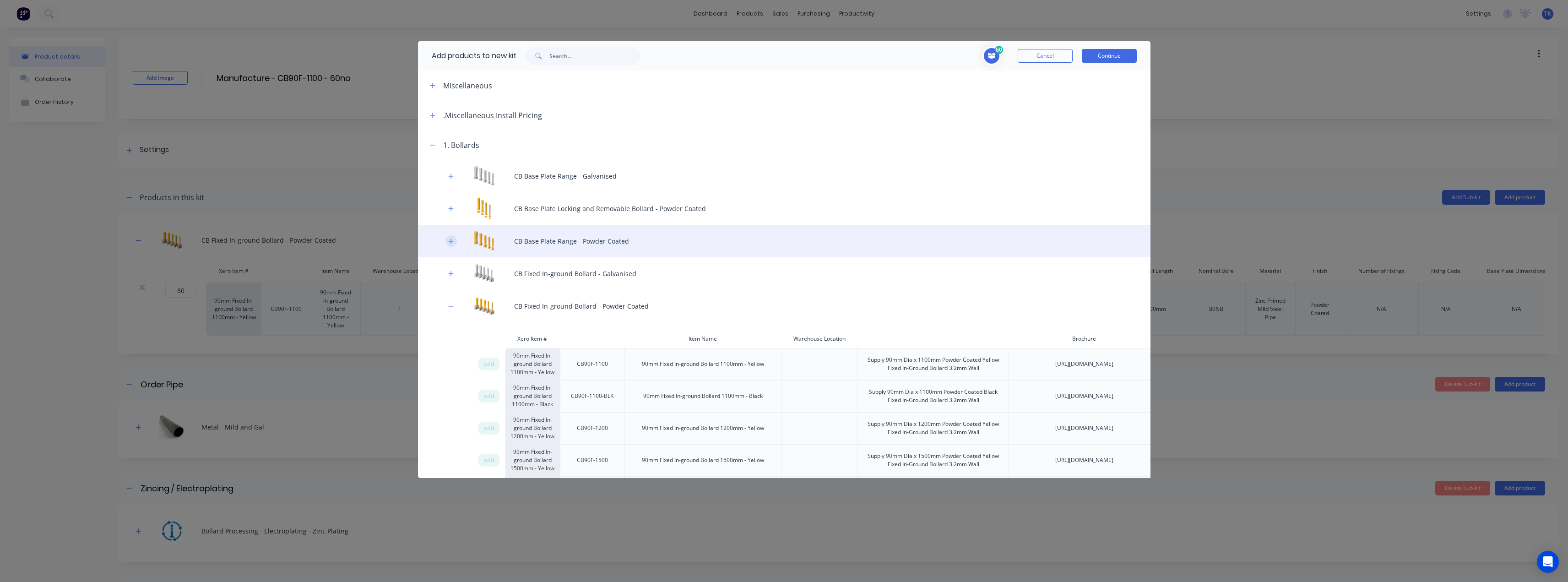
click at [448, 239] on icon "button" at bounding box center [451, 240] width 5 height 6
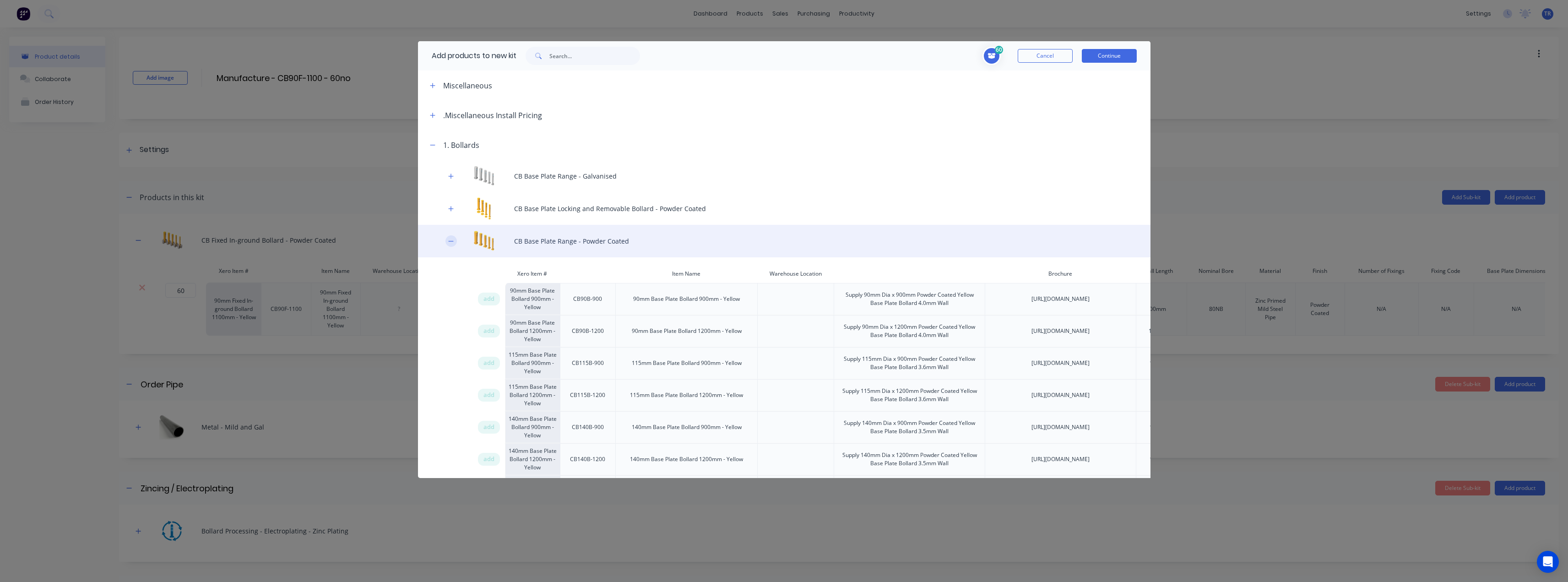
click at [448, 239] on icon "button" at bounding box center [451, 240] width 5 height 6
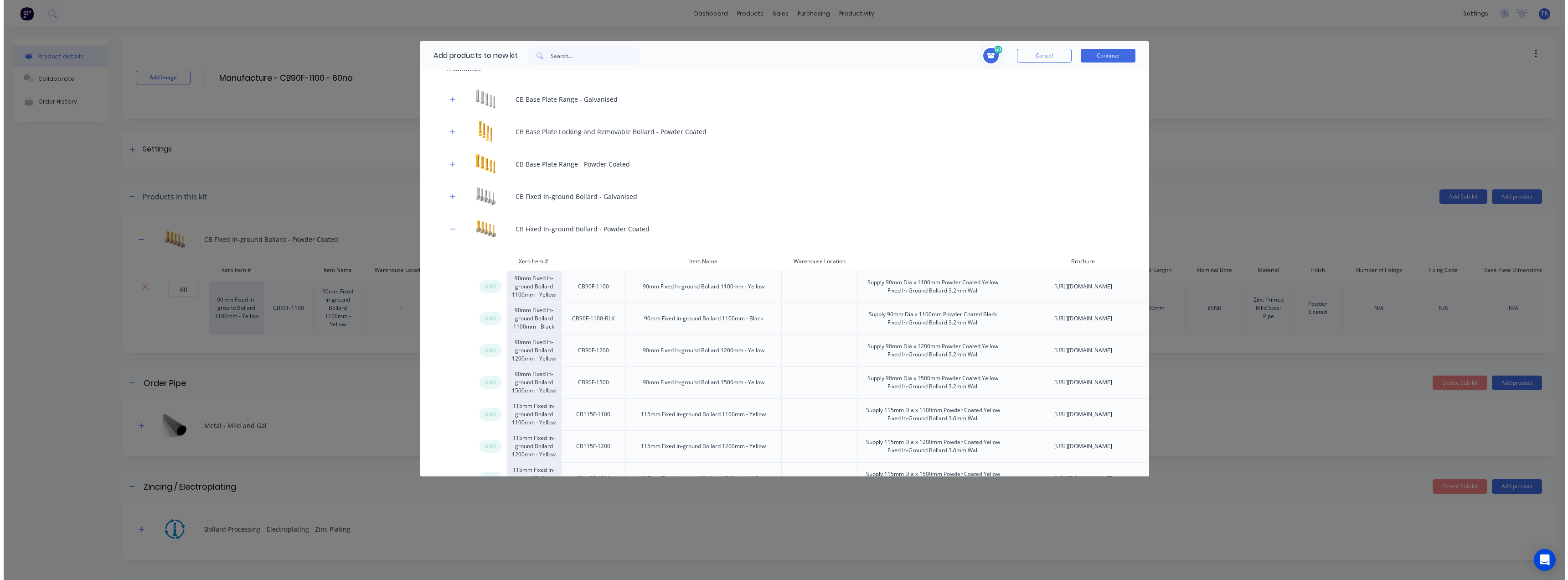
scroll to position [91, 0]
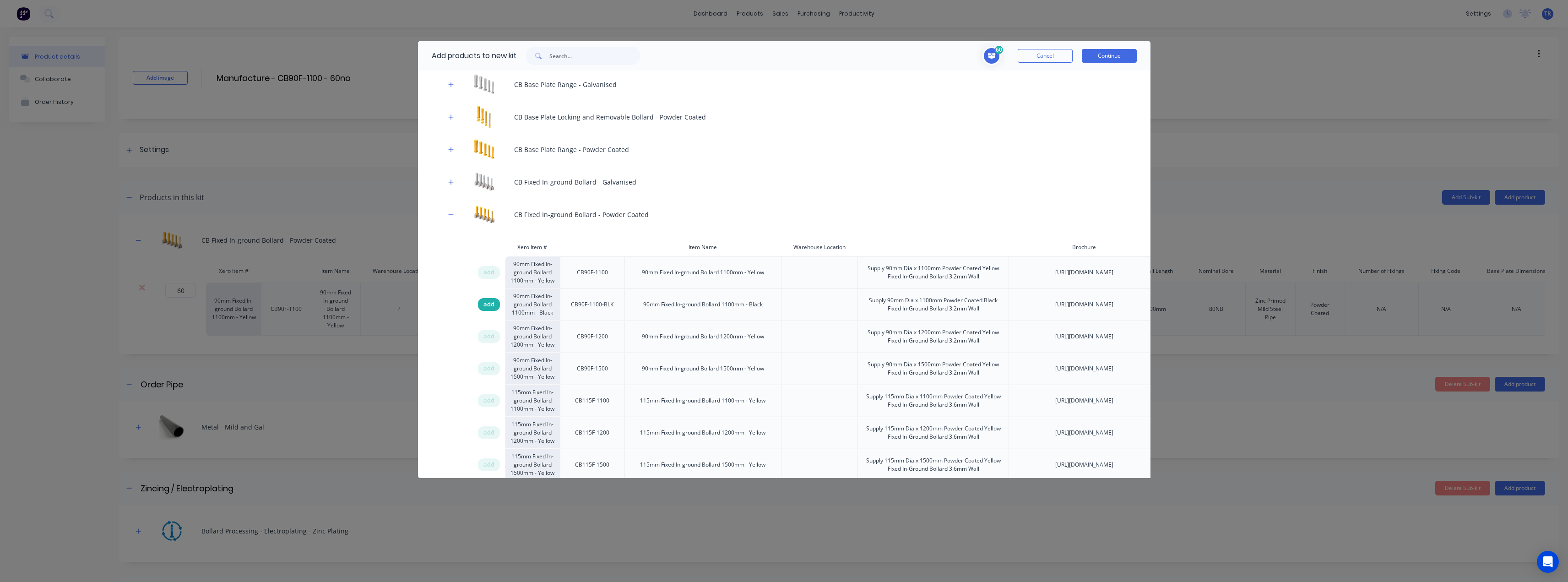
click at [490, 306] on span "add" at bounding box center [489, 305] width 11 height 9
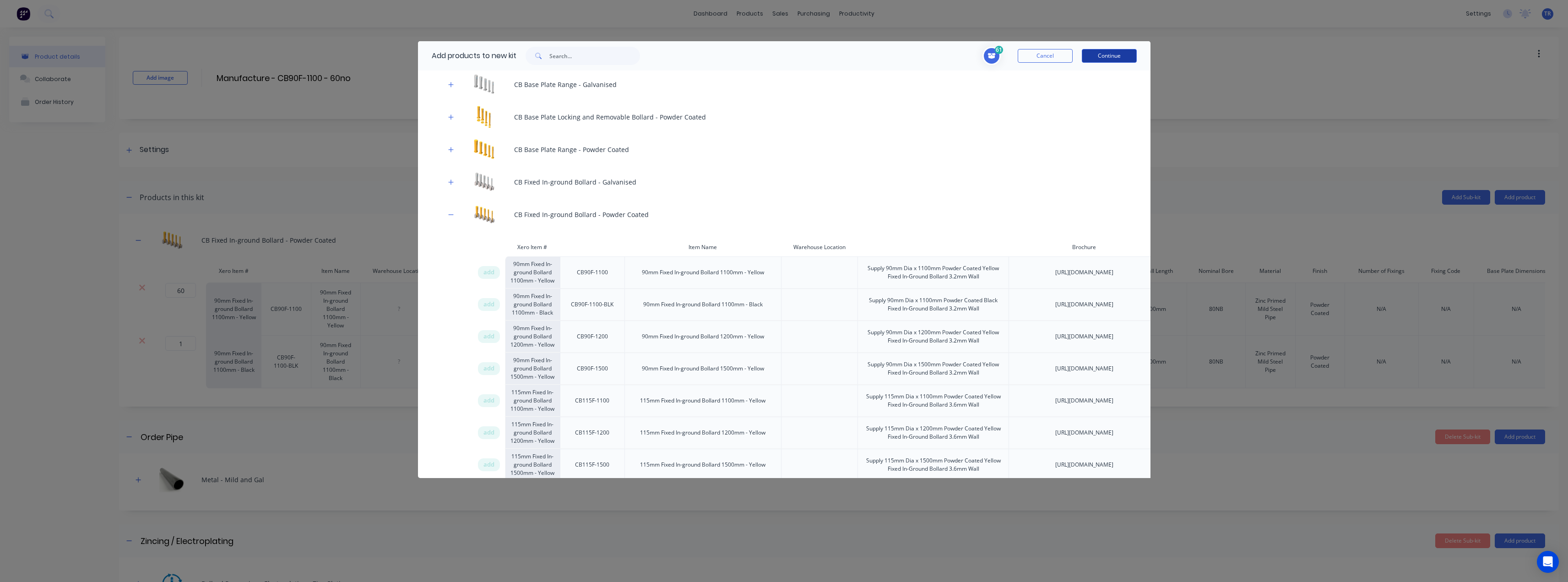
click at [1103, 58] on button "Continue" at bounding box center [1108, 56] width 55 height 14
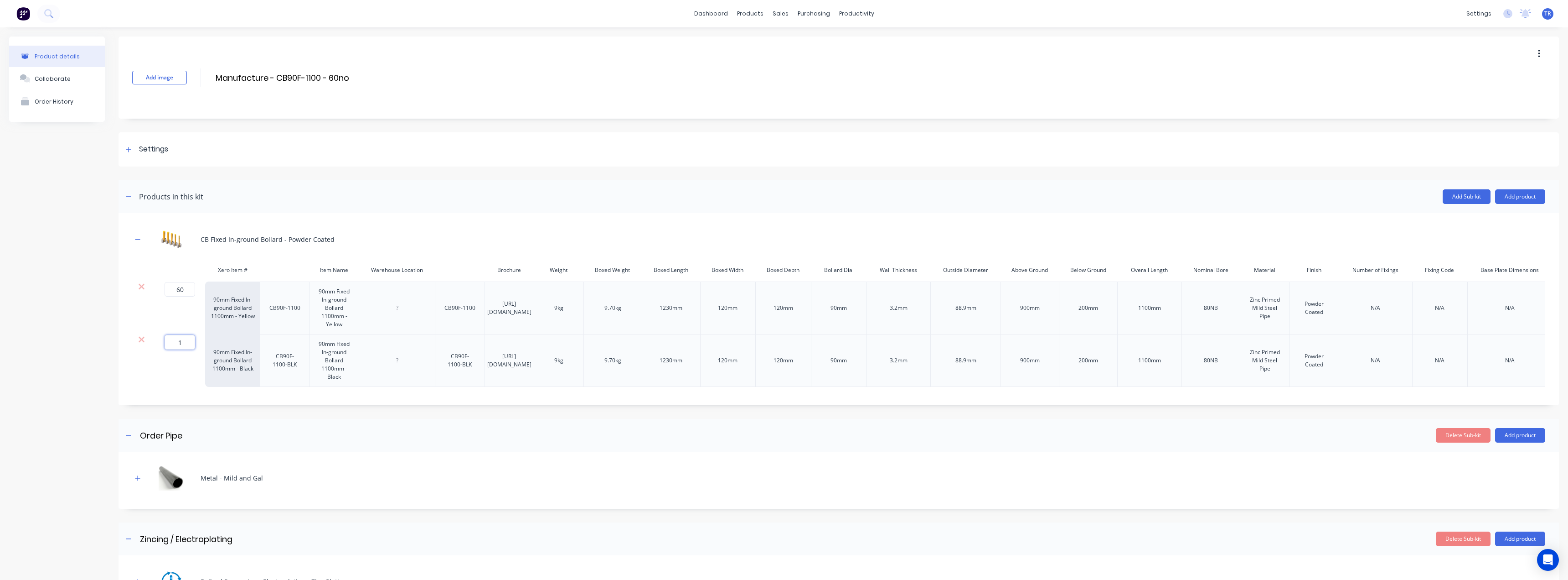
click at [180, 349] on input "1" at bounding box center [180, 342] width 31 height 15
type input "60"
click at [75, 375] on div "Product details Collaborate Order History" at bounding box center [56, 449] width 96 height 825
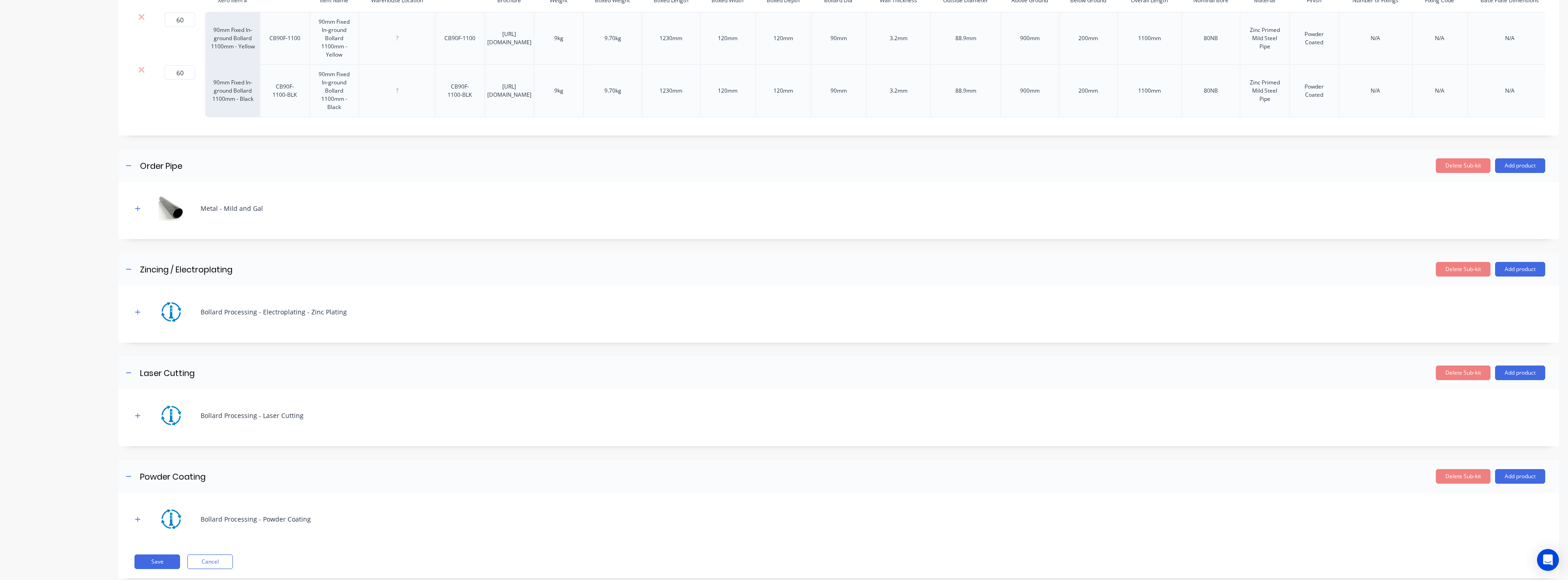
scroll to position [314, 0]
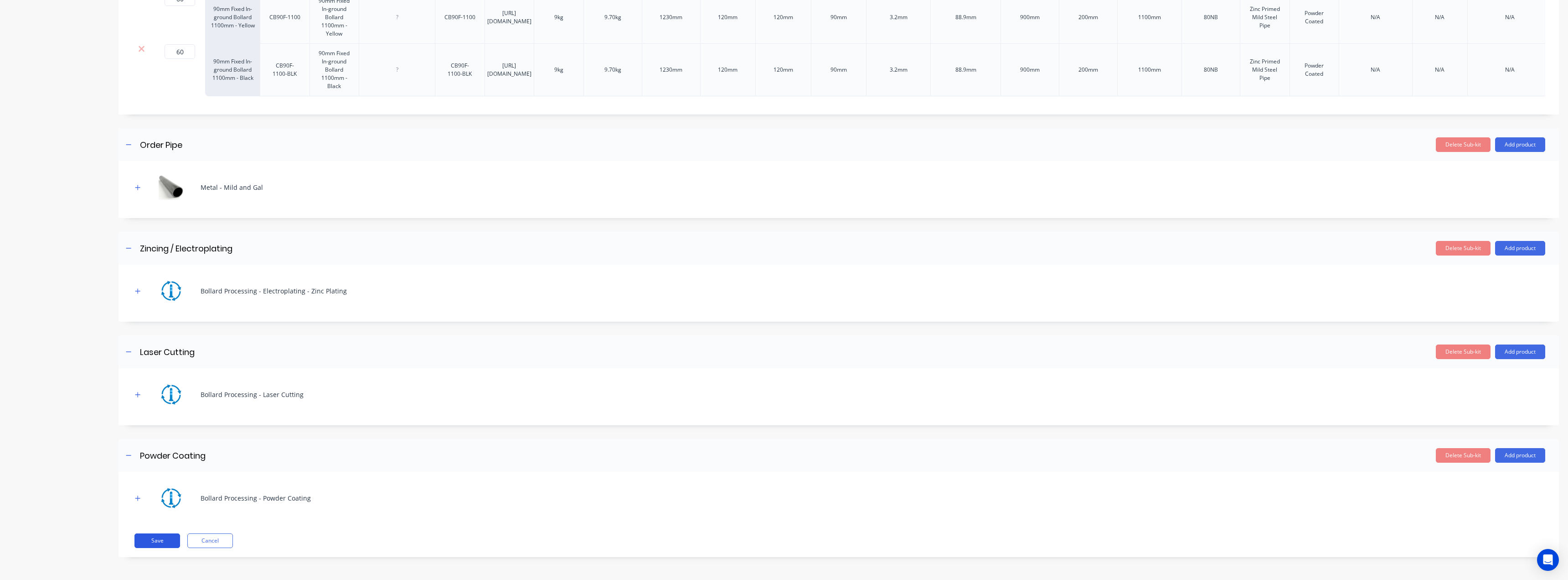
click at [175, 544] on button "Save" at bounding box center [157, 541] width 46 height 15
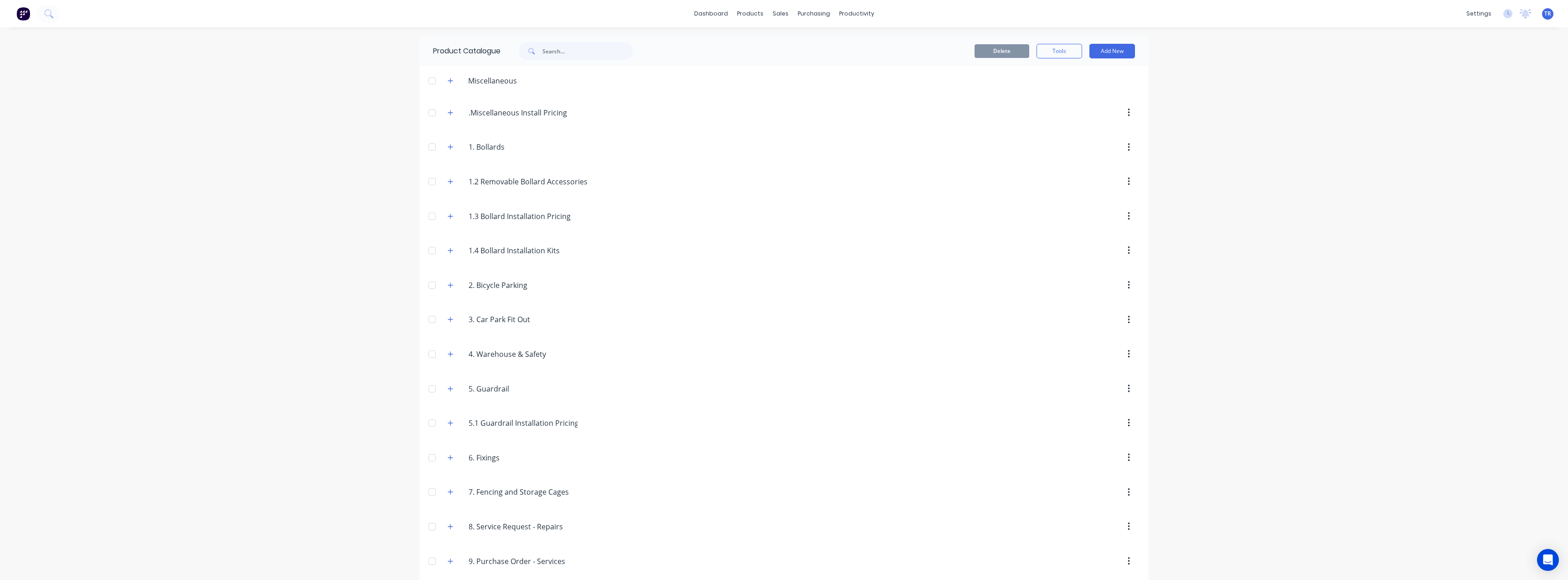
scroll to position [107, 0]
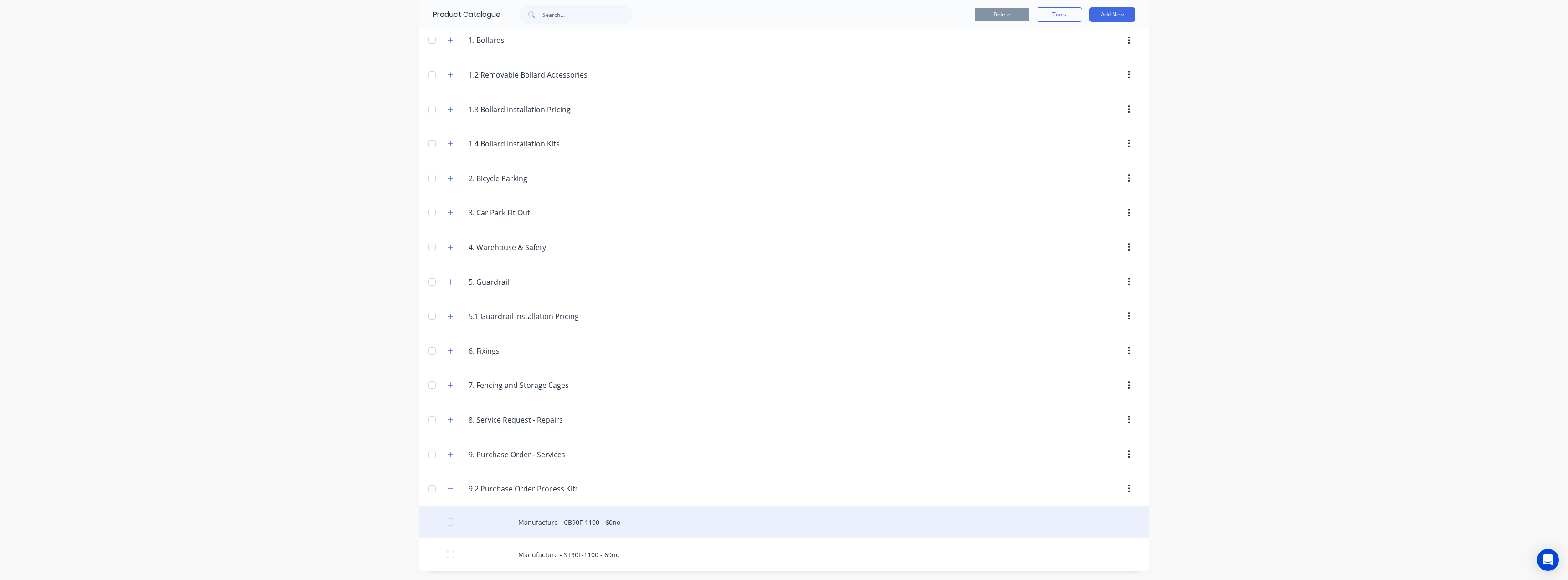
click at [645, 525] on div "Manufacture - CB90F-1100 - 60no" at bounding box center [784, 522] width 730 height 32
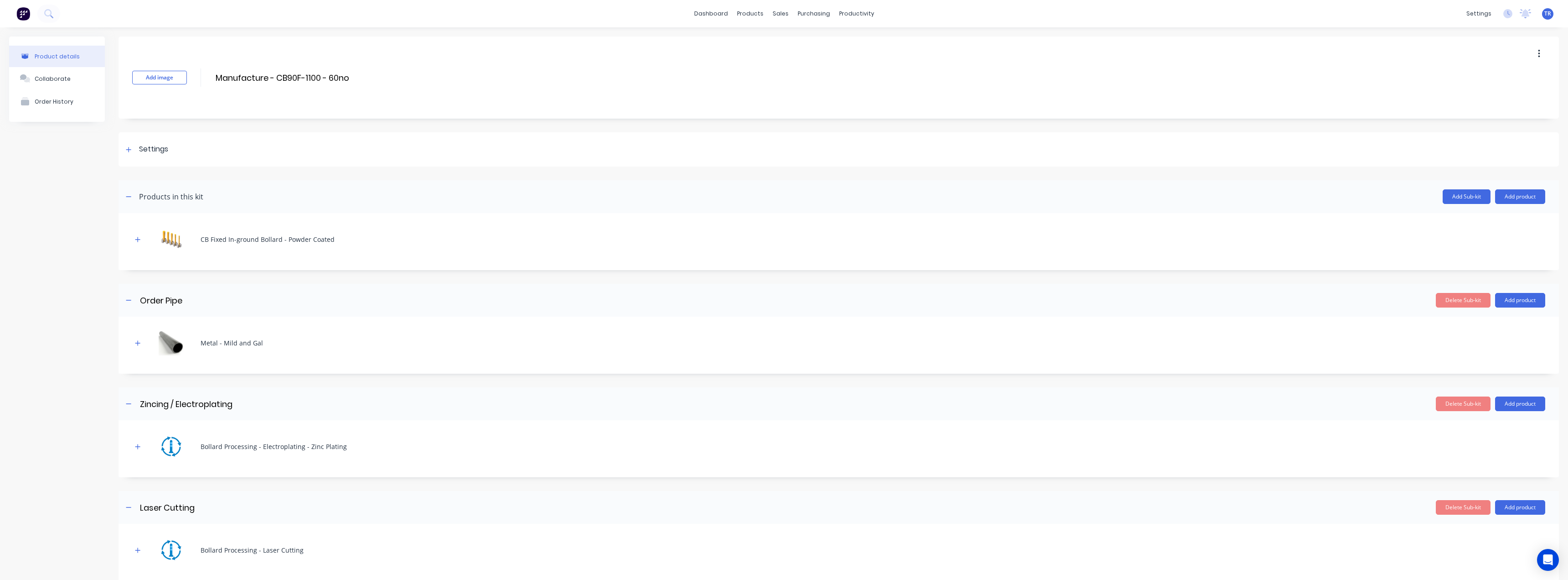
click at [1535, 51] on button "button" at bounding box center [1539, 54] width 21 height 17
click at [1336, 180] on header "Products in this kit Add Sub-kit Add product" at bounding box center [838, 196] width 1441 height 32
click at [1506, 196] on button "Add product" at bounding box center [1520, 197] width 50 height 15
click at [1492, 240] on div "Labour" at bounding box center [1502, 238] width 70 height 13
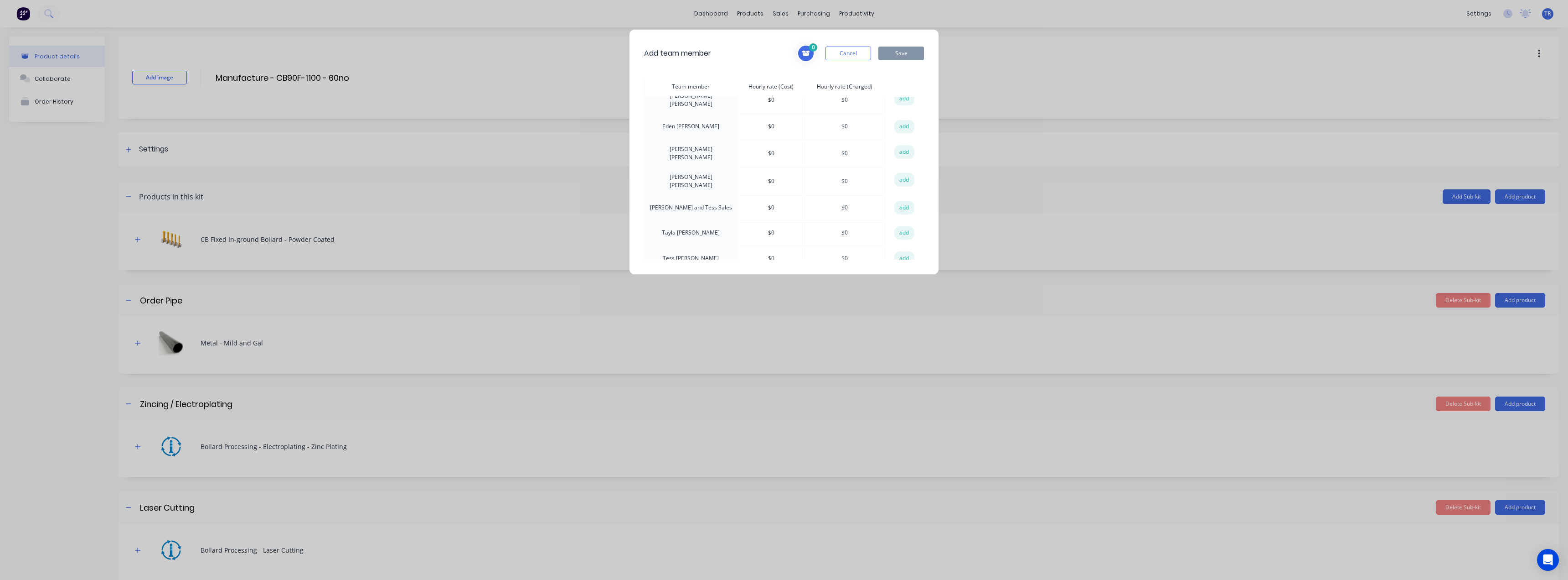
scroll to position [90, 0]
click at [901, 225] on button "add" at bounding box center [904, 232] width 20 height 14
click at [902, 249] on button "add" at bounding box center [904, 256] width 20 height 14
click at [903, 55] on button "Save" at bounding box center [902, 54] width 46 height 14
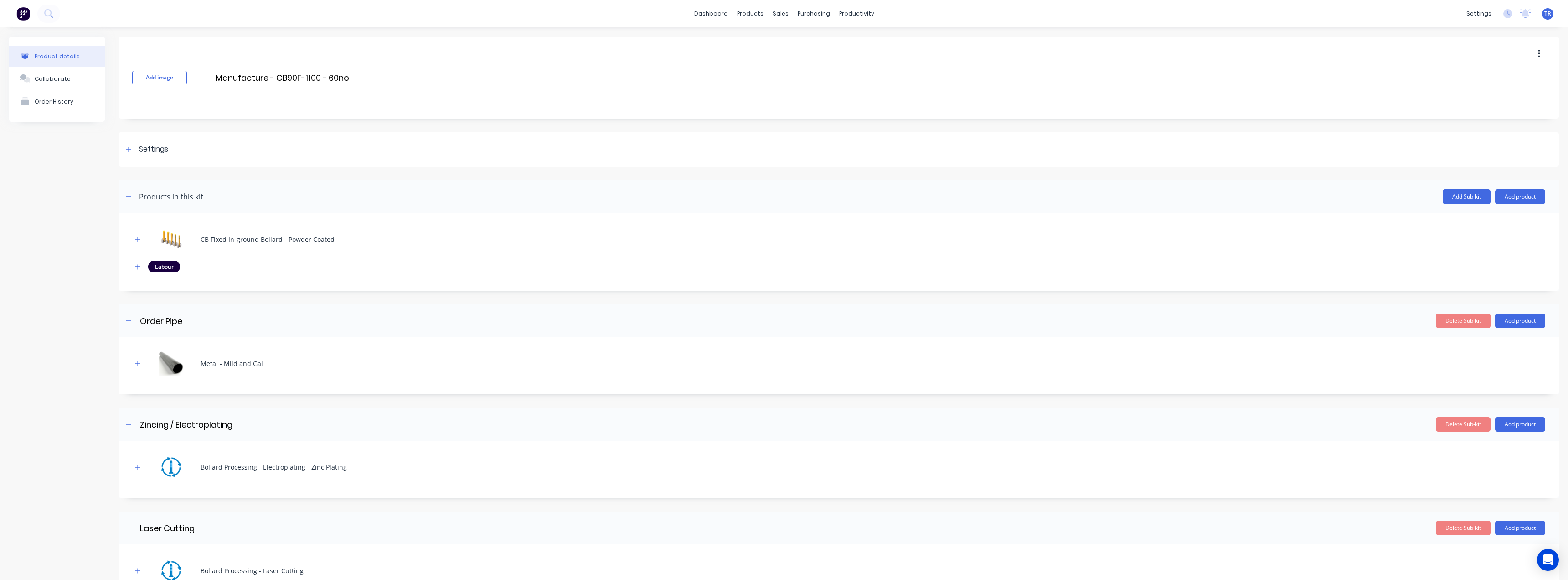
click at [141, 271] on div at bounding box center [138, 266] width 11 height 11
click at [137, 267] on icon "button" at bounding box center [138, 267] width 5 height 5
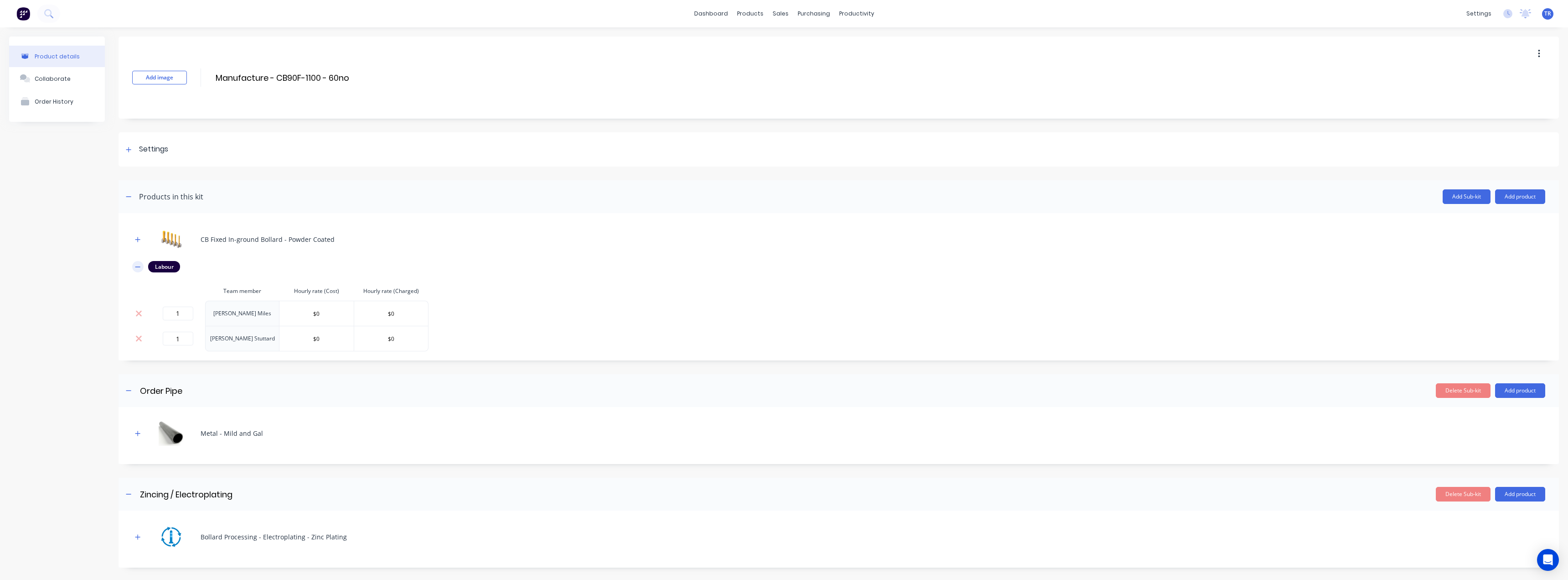
click at [137, 267] on icon "button" at bounding box center [138, 267] width 5 height 1
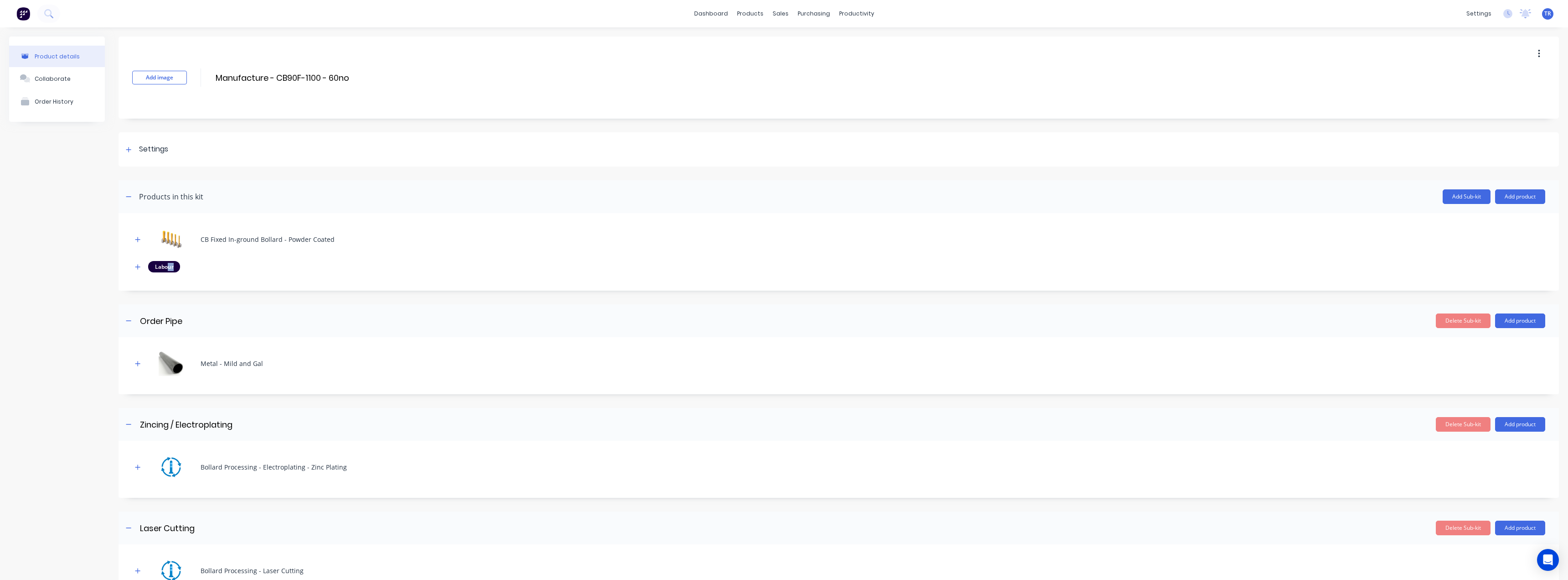
drag, startPoint x: 202, startPoint y: 269, endPoint x: 162, endPoint y: 269, distance: 40.0
click at [168, 268] on div "Labour" at bounding box center [839, 266] width 1414 height 11
drag, startPoint x: 137, startPoint y: 267, endPoint x: 236, endPoint y: 308, distance: 107.2
click at [236, 308] on div "Add image Manufacture - CB90F-1100 - 60no Manufacture - CB90F-1100 - 60no Enter…" at bounding box center [838, 391] width 1441 height 710
click at [140, 268] on icon "button" at bounding box center [138, 266] width 5 height 6
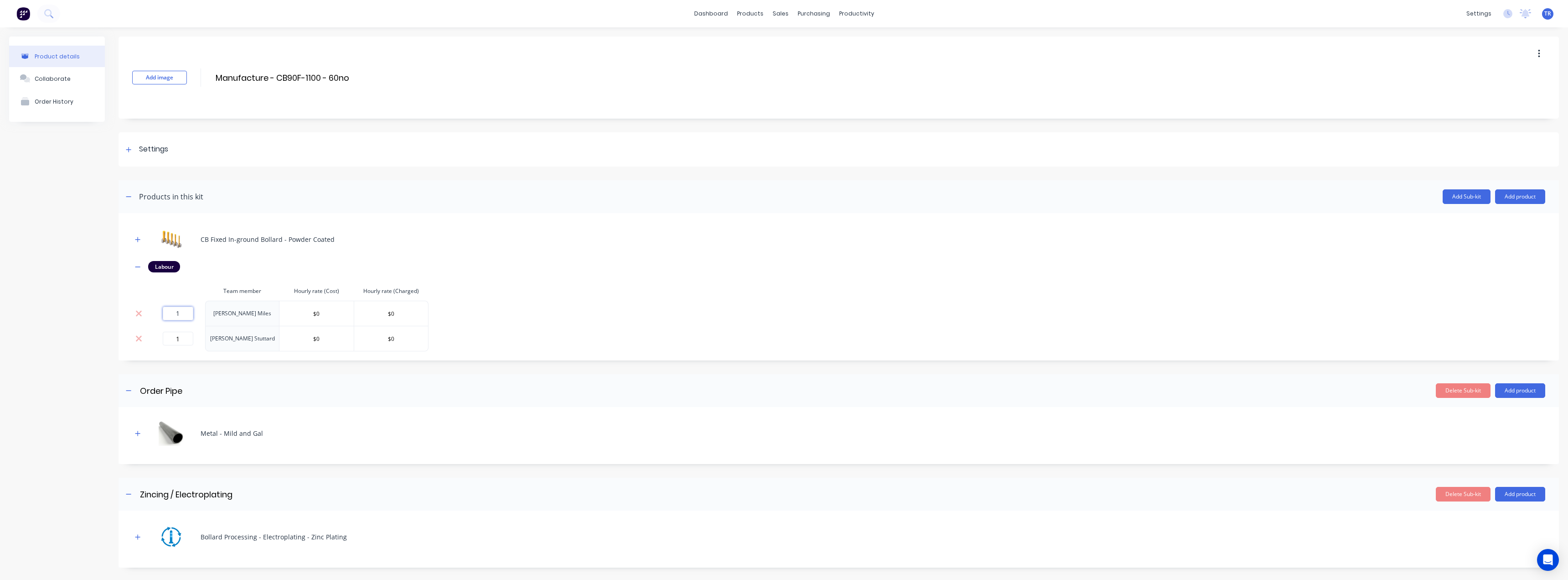
drag, startPoint x: 182, startPoint y: 309, endPoint x: 174, endPoint y: 306, distance: 8.5
click at [174, 306] on input "1" at bounding box center [178, 313] width 31 height 14
click at [136, 266] on icon "button" at bounding box center [138, 266] width 5 height 6
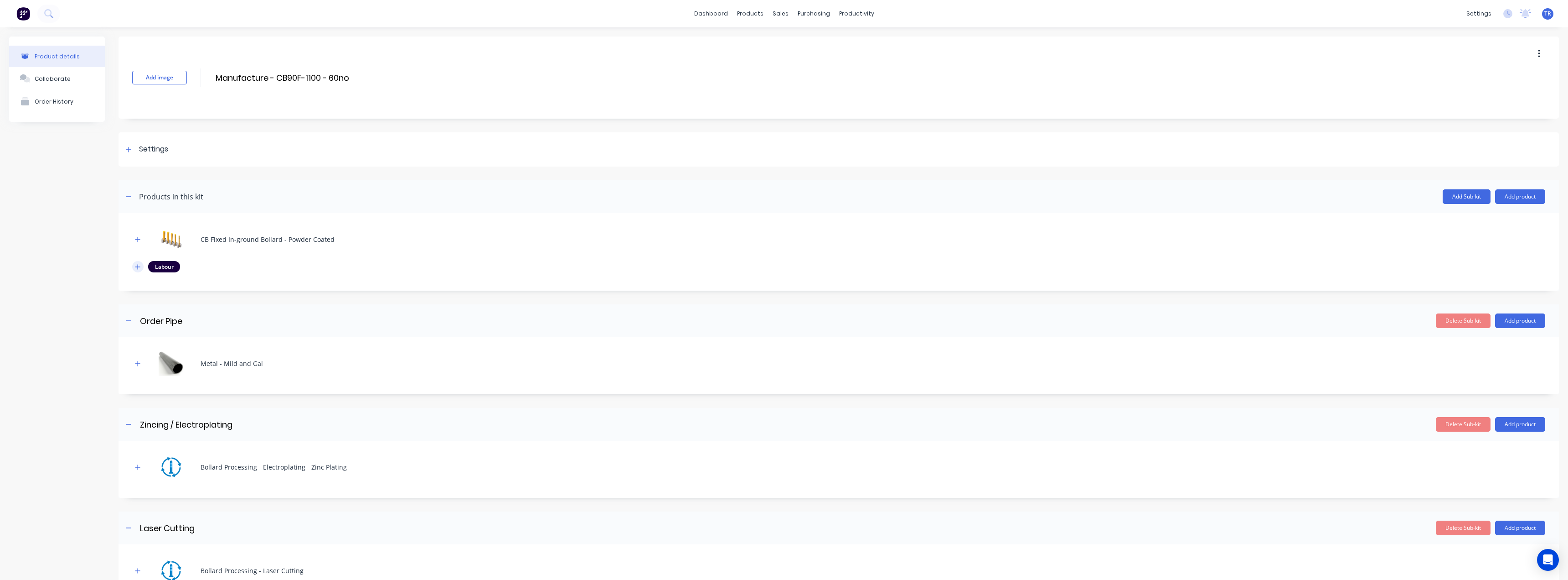
click at [137, 269] on icon "button" at bounding box center [138, 266] width 5 height 6
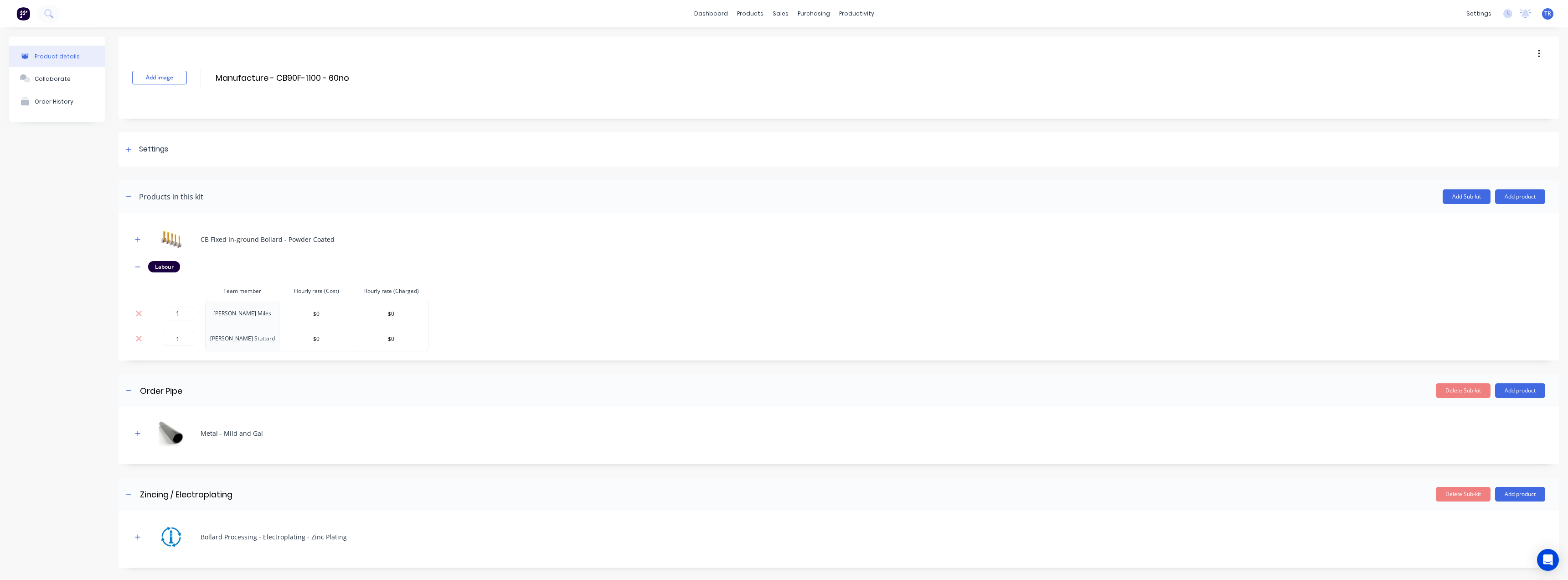
click at [134, 311] on button at bounding box center [139, 312] width 12 height 10
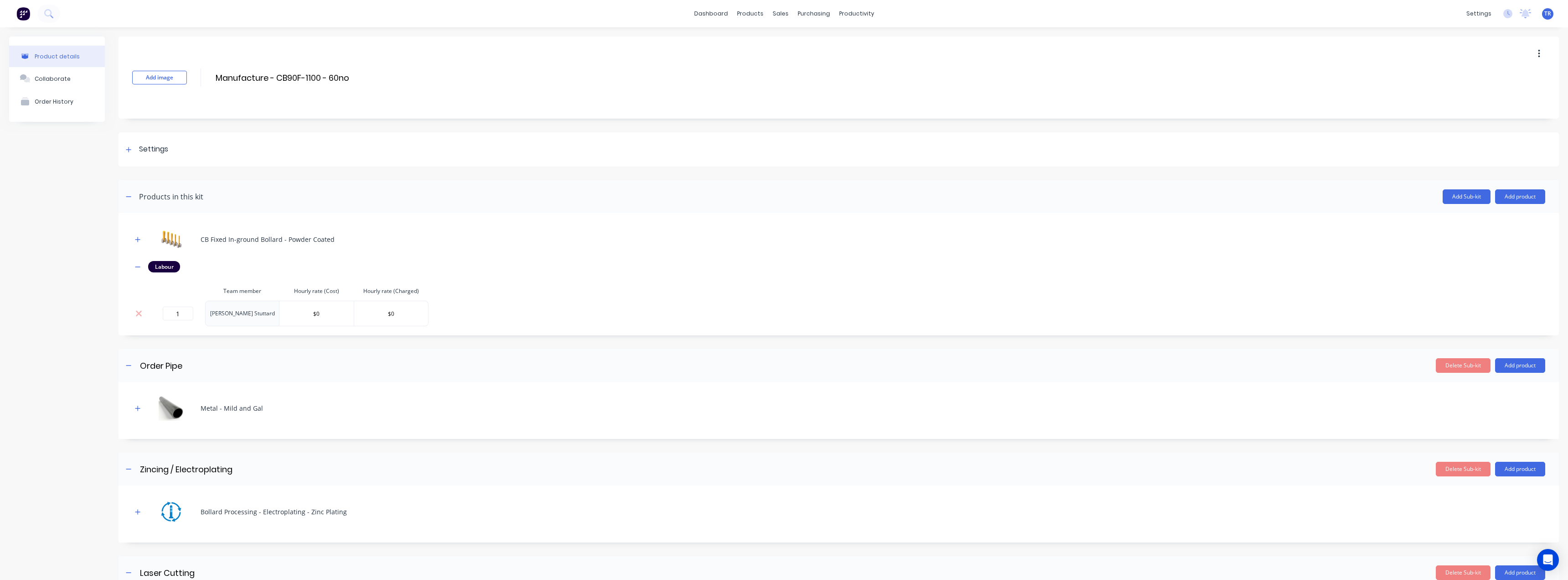
click at [135, 311] on button at bounding box center [139, 312] width 12 height 10
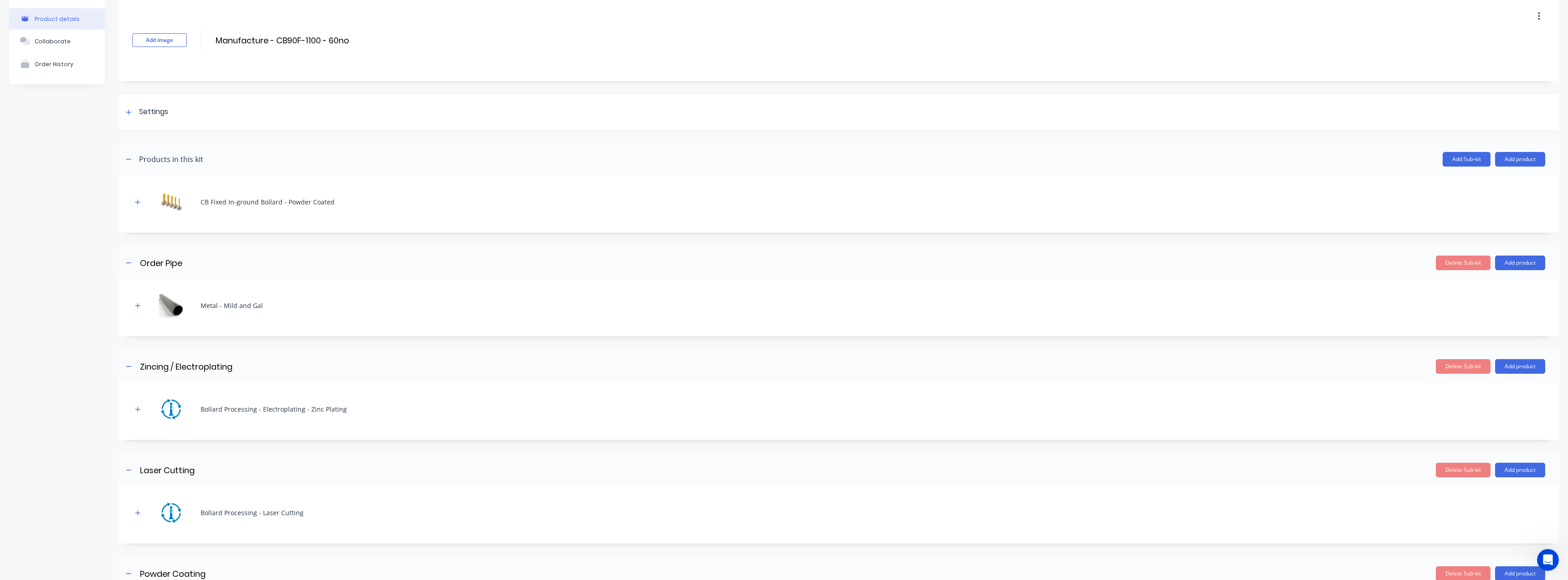
scroll to position [18, 0]
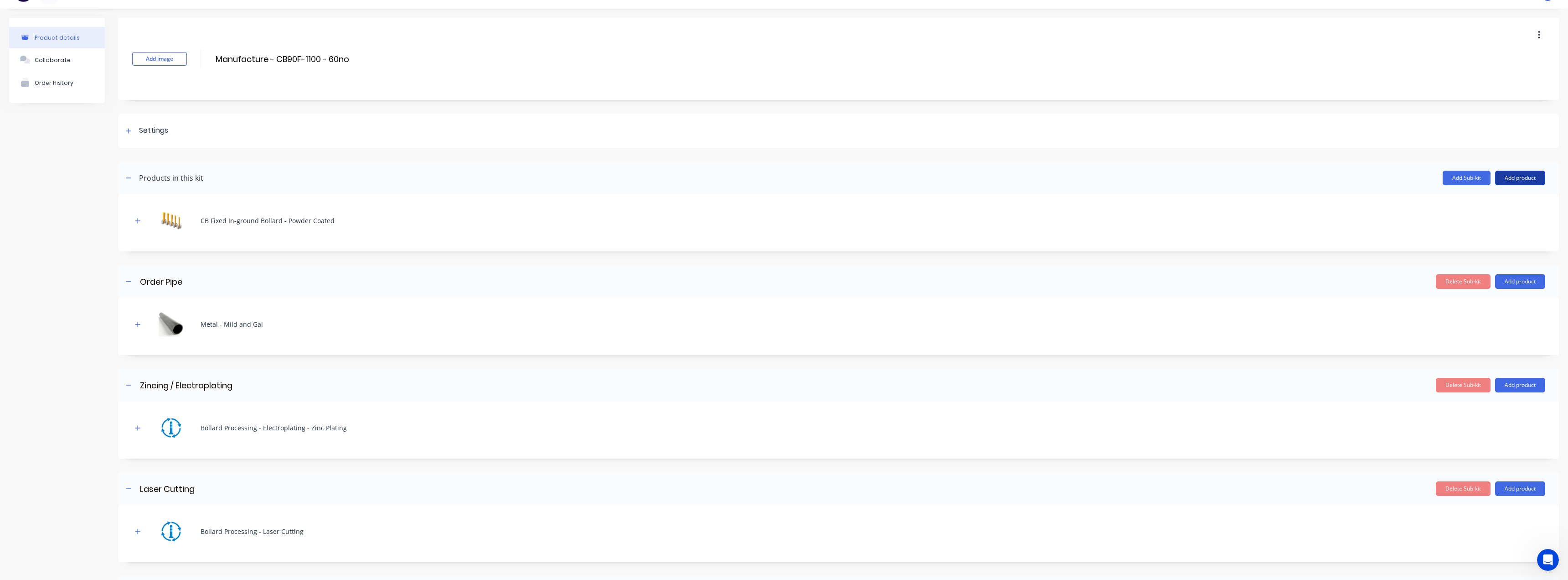
click at [1522, 183] on button "Add product" at bounding box center [1520, 177] width 50 height 15
click at [1483, 226] on div "Labour" at bounding box center [1502, 219] width 70 height 13
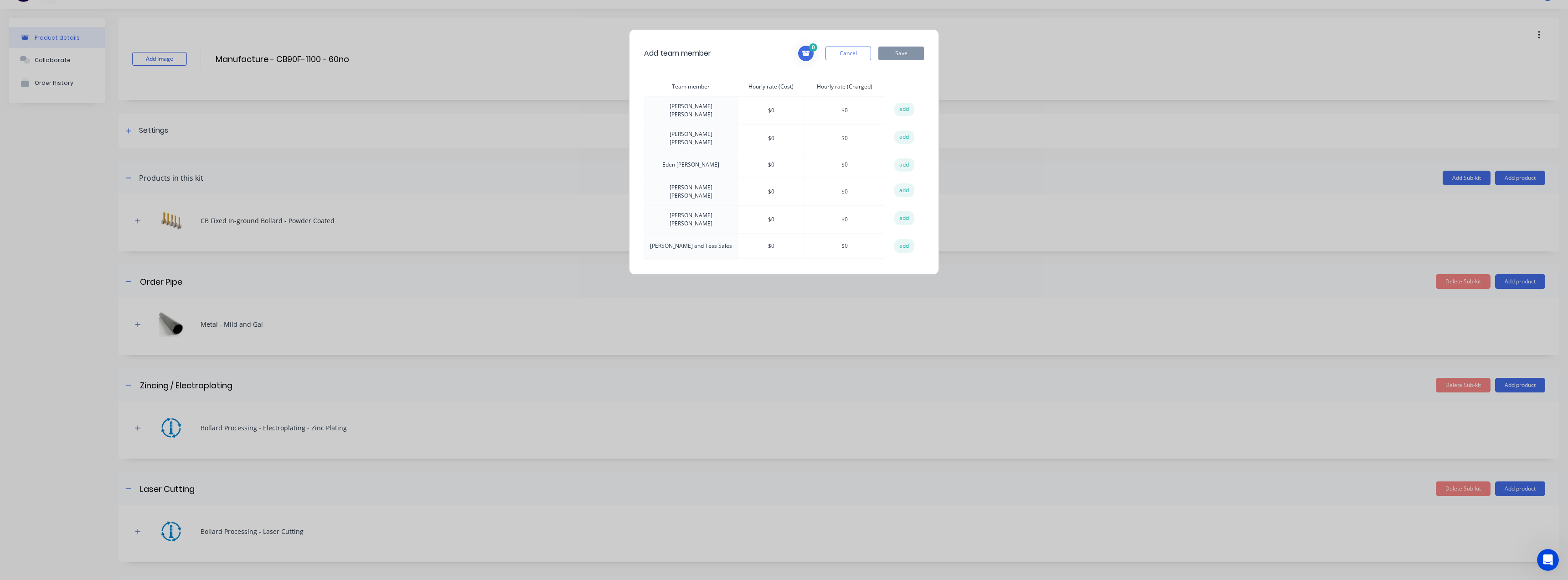
click at [847, 63] on div "Add team member 0 Cancel Save Team member Hourly rate (Cost) Hourly rate (Charg…" at bounding box center [784, 152] width 310 height 246
click at [848, 55] on button "Cancel" at bounding box center [848, 54] width 46 height 14
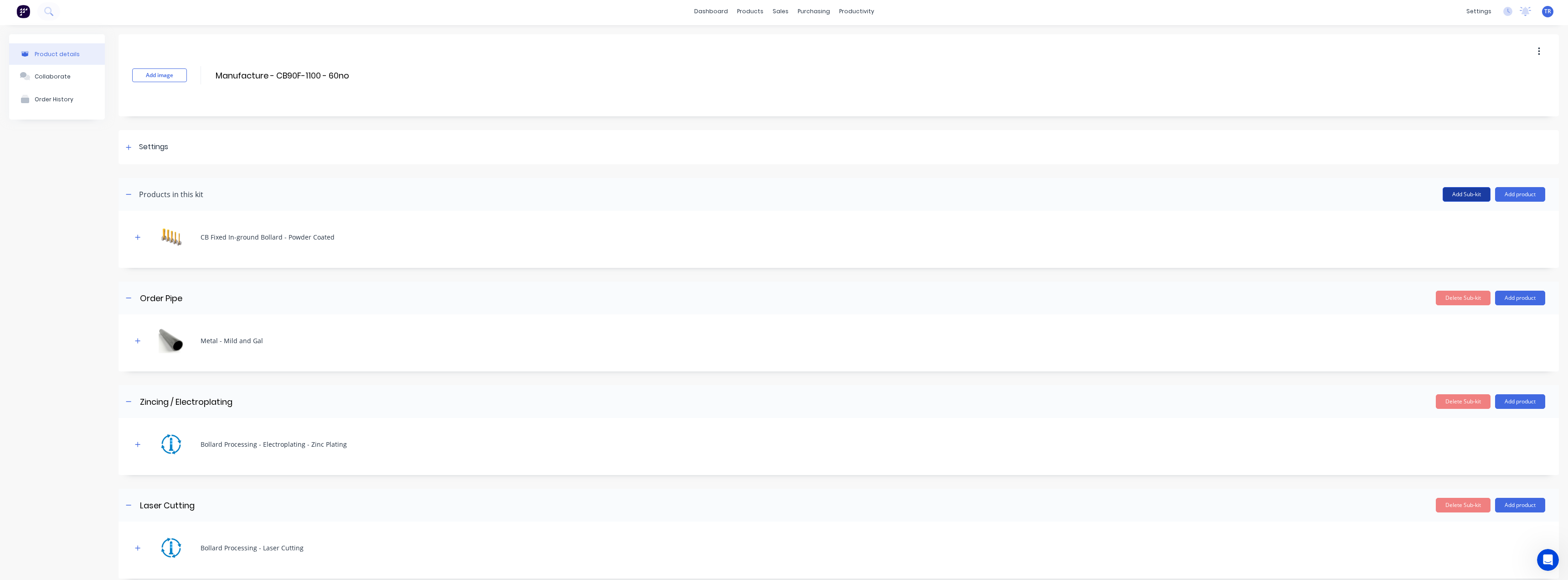
scroll to position [0, 0]
click at [1462, 194] on button "Add Sub-kit" at bounding box center [1466, 197] width 48 height 15
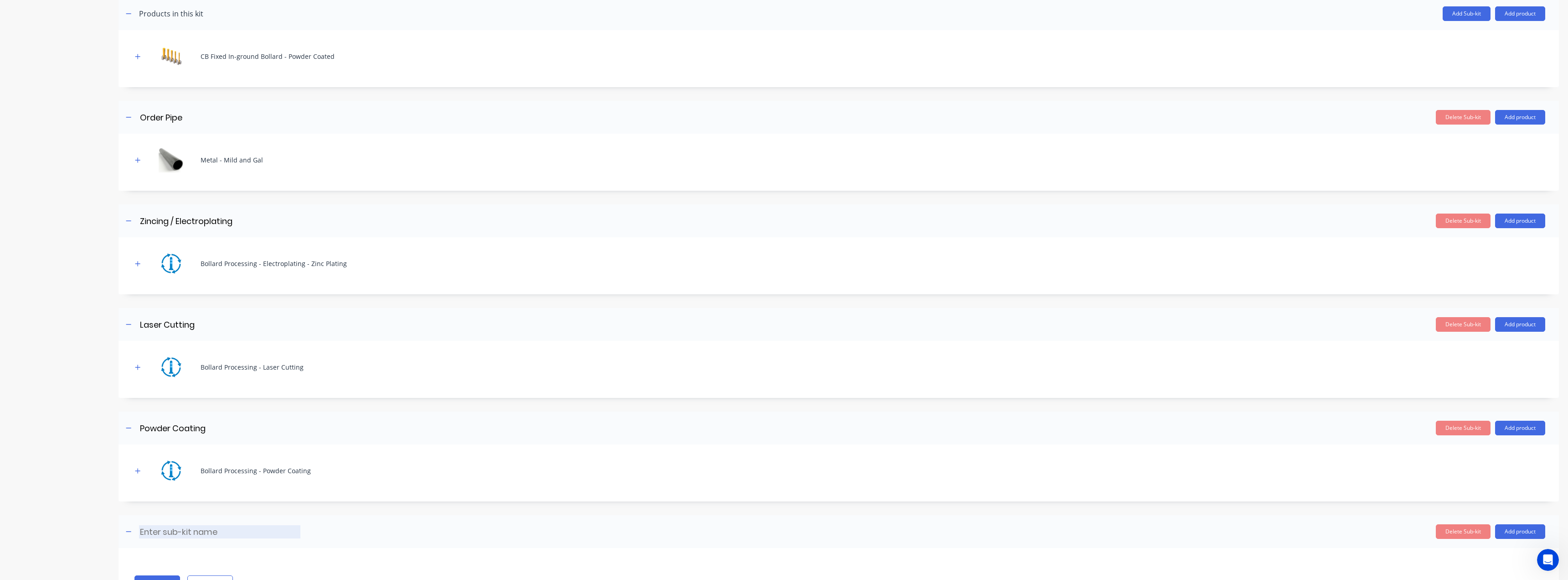
scroll to position [225, 0]
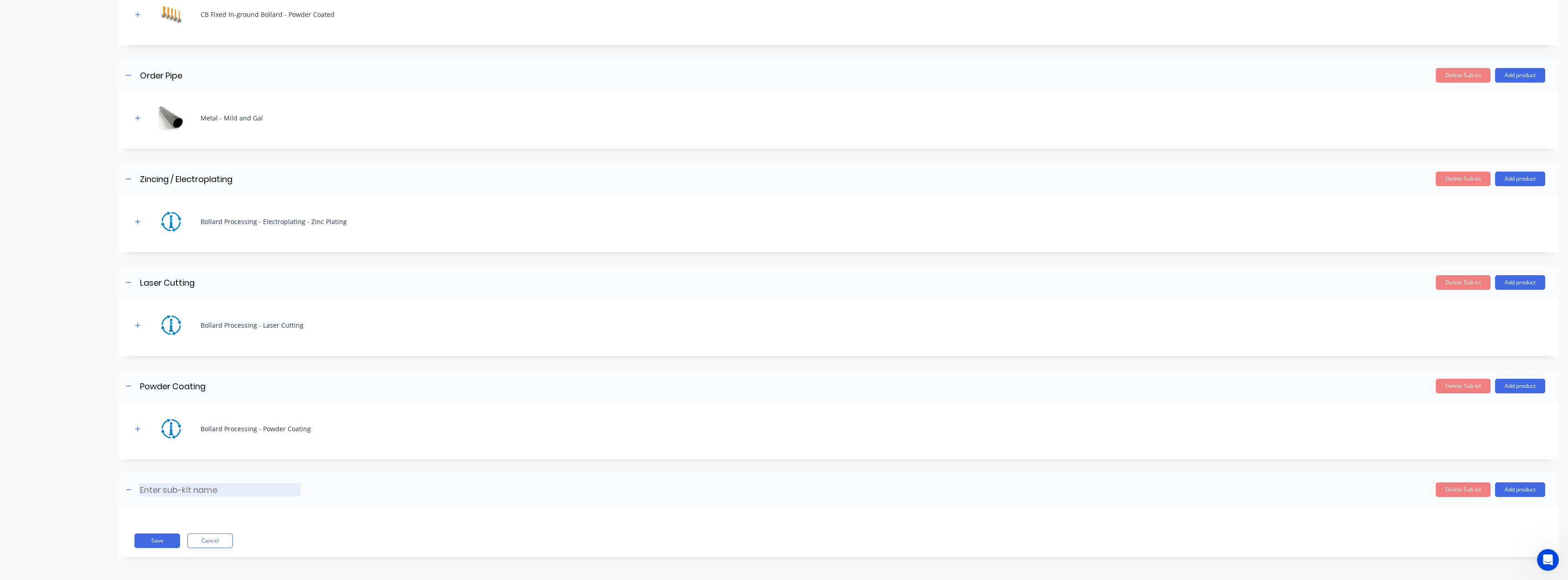
click at [182, 488] on input at bounding box center [220, 490] width 161 height 13
click at [182, 515] on div "Save Cancel" at bounding box center [838, 532] width 1441 height 51
click at [1511, 495] on button "Add product" at bounding box center [1520, 489] width 50 height 15
click at [1492, 533] on div "Labour" at bounding box center [1502, 531] width 70 height 13
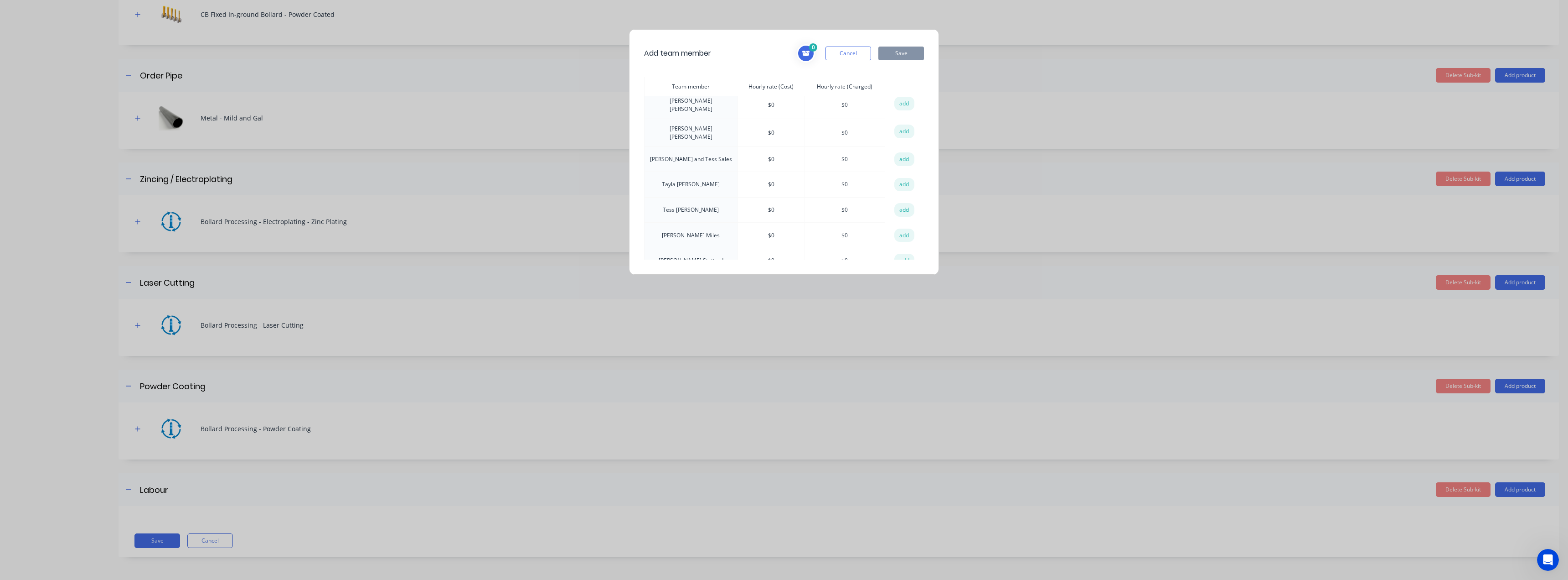
scroll to position [90, 0]
click at [902, 226] on button "add" at bounding box center [904, 232] width 20 height 14
click at [897, 251] on button "add" at bounding box center [904, 256] width 20 height 14
click at [901, 54] on button "Save" at bounding box center [902, 54] width 46 height 14
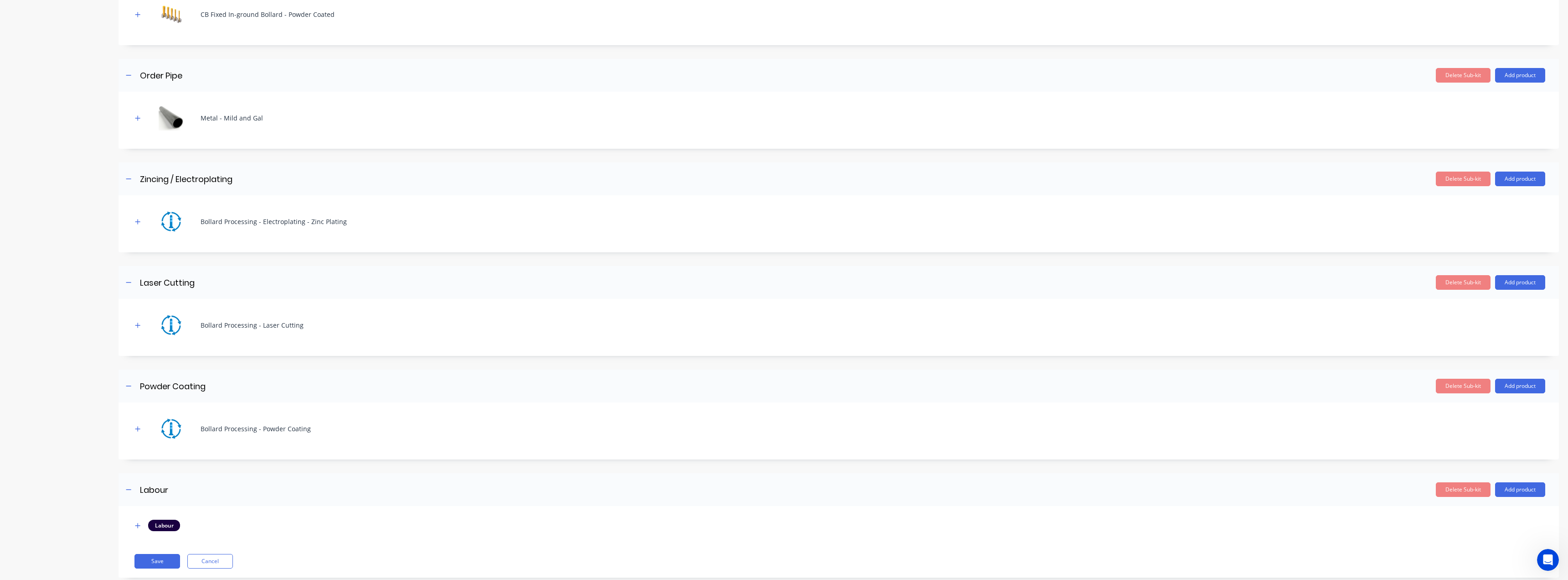
scroll to position [246, 0]
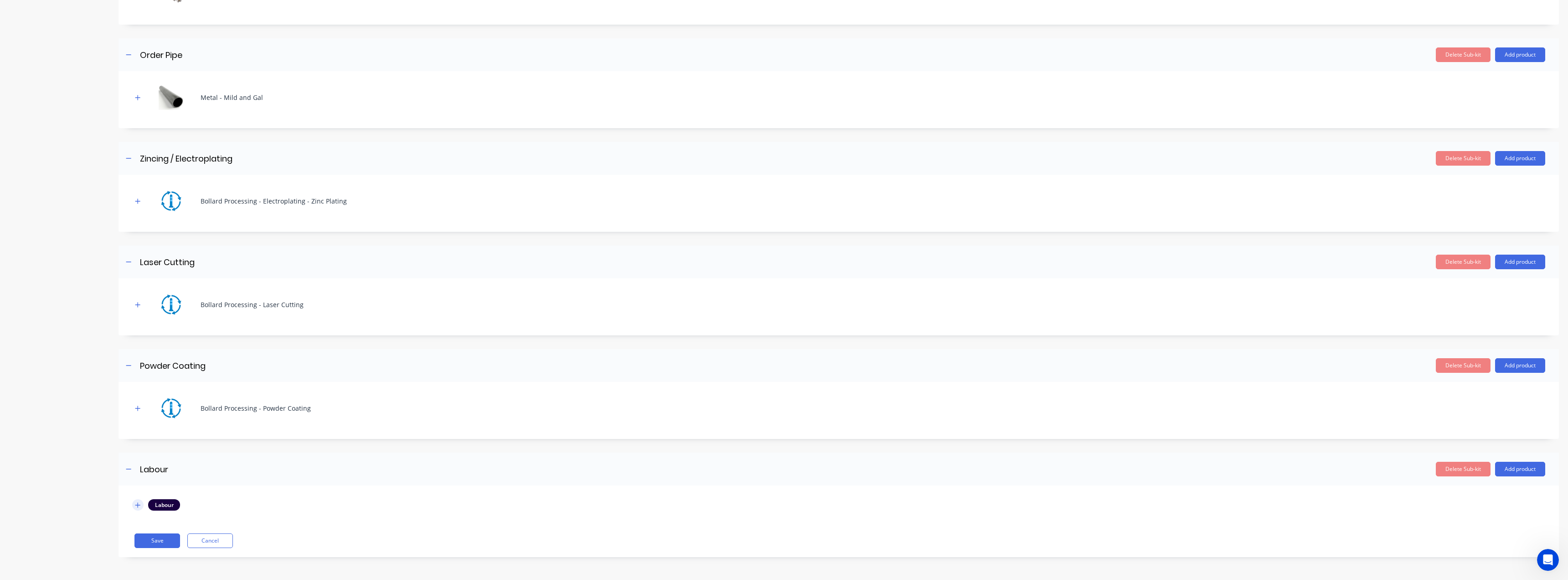
click at [142, 502] on button "button" at bounding box center [138, 505] width 11 height 11
click at [191, 508] on div "Labour" at bounding box center [839, 505] width 1414 height 11
click at [169, 504] on div "Labour" at bounding box center [164, 505] width 32 height 11
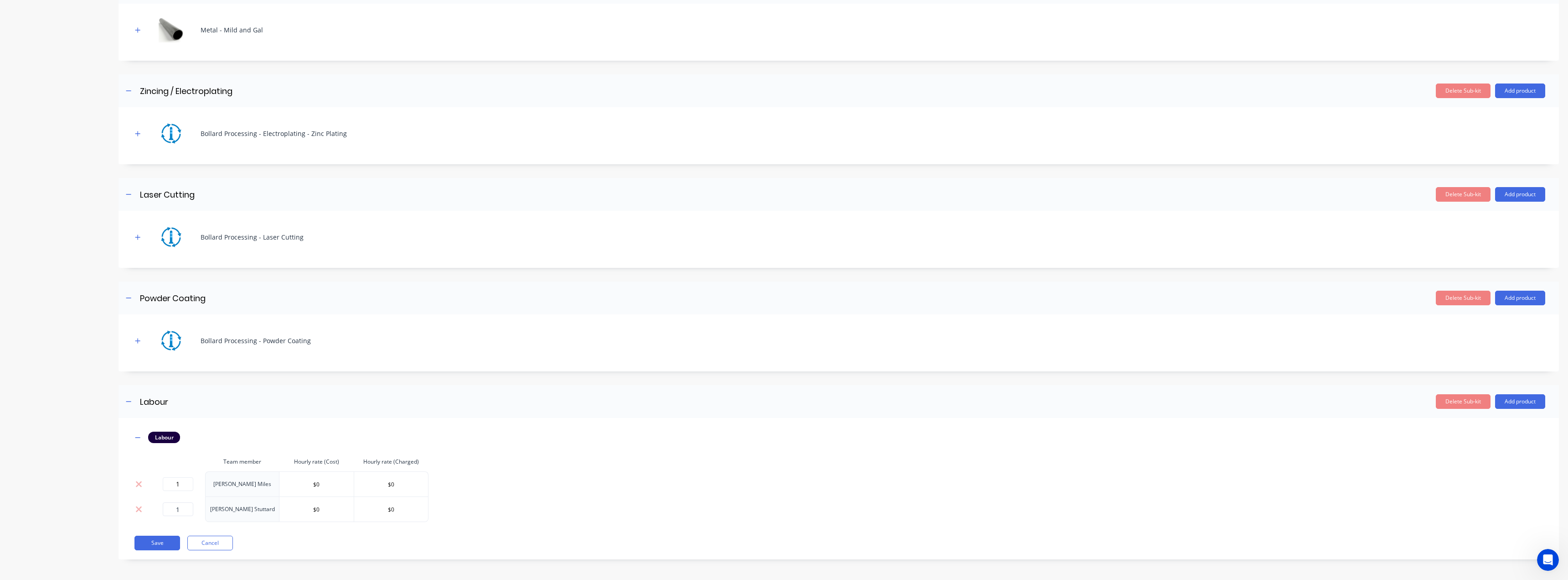
scroll to position [315, 0]
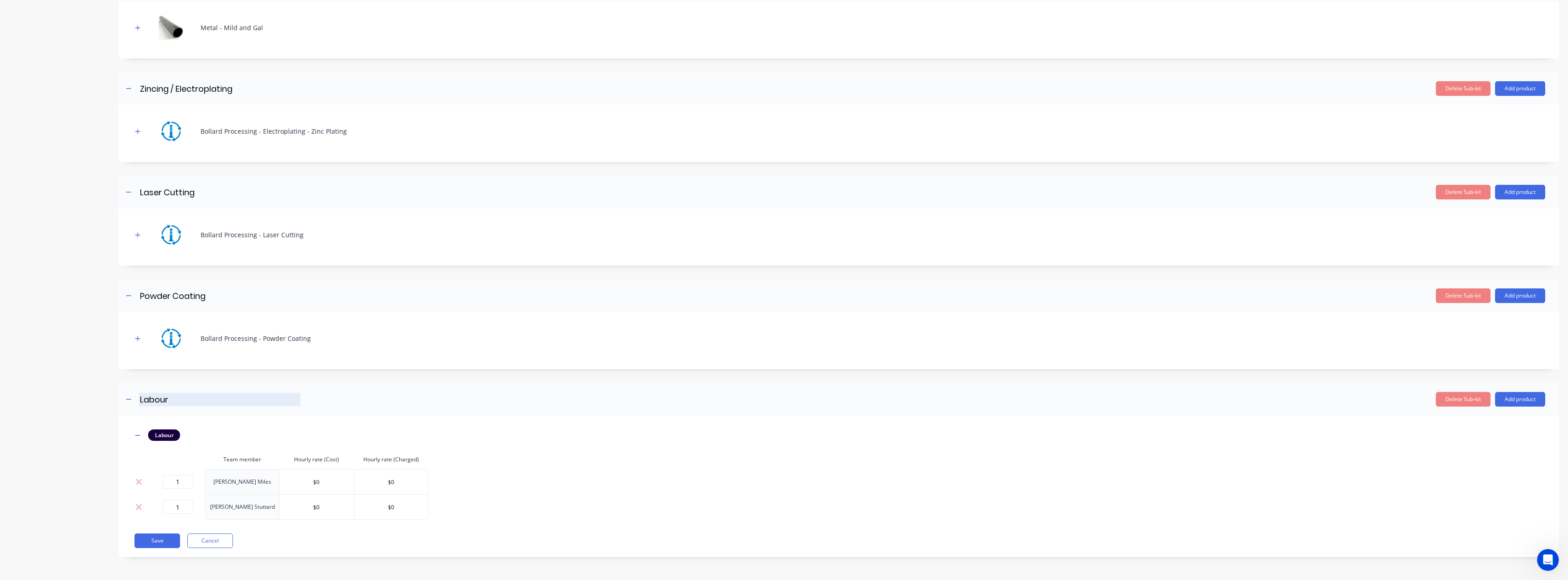
click at [175, 401] on input "Labour" at bounding box center [220, 399] width 161 height 13
type input "Labour - Cut Pipe - Factory"
drag, startPoint x: 185, startPoint y: 487, endPoint x: 167, endPoint y: 488, distance: 18.0
click at [167, 488] on input "1" at bounding box center [178, 482] width 31 height 14
type input "90"
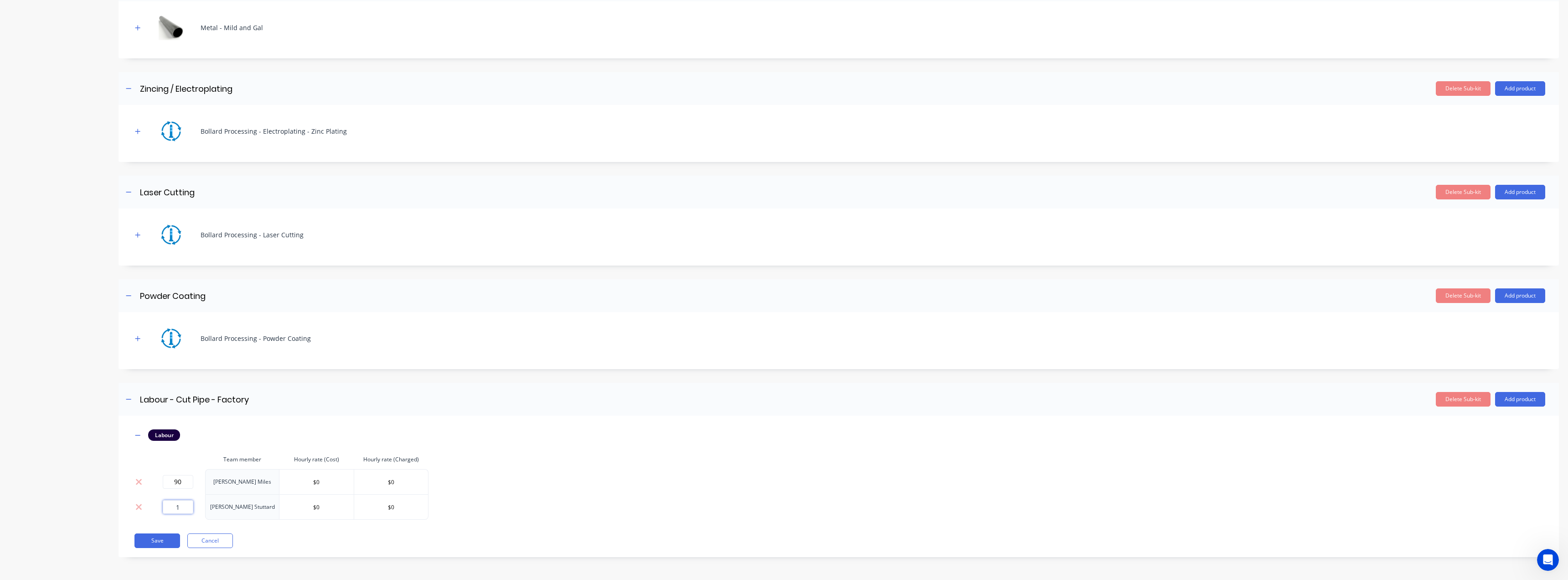
drag, startPoint x: 189, startPoint y: 506, endPoint x: 155, endPoint y: 511, distance: 34.4
click at [168, 512] on input "1" at bounding box center [178, 507] width 31 height 14
type input "90"
click at [167, 437] on div "Labour" at bounding box center [164, 434] width 32 height 11
drag, startPoint x: 346, startPoint y: 401, endPoint x: 179, endPoint y: 383, distance: 168.0
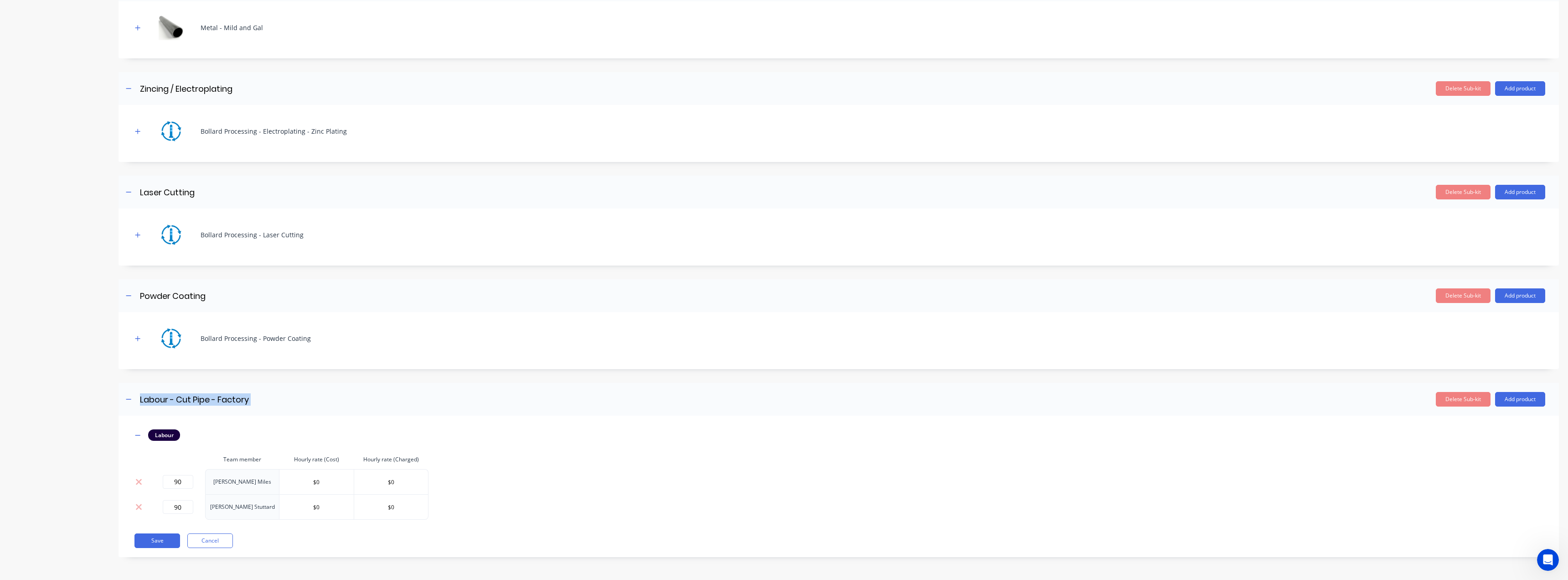
click at [221, 370] on div "Add image Manufacture - CB90F-1100 - 60no Manufacture - CB90F-1100 - 60no Enter…" at bounding box center [838, 146] width 1441 height 849
drag, startPoint x: 125, startPoint y: 397, endPoint x: 574, endPoint y: 428, distance: 450.1
click at [168, 357] on div "Add image Manufacture - CB90F-1100 - 60no Manufacture - CB90F-1100 - 60no Enter…" at bounding box center [838, 146] width 1441 height 849
click at [348, 401] on div "Delete Sub-kit Add product" at bounding box center [923, 399] width 1245 height 15
click at [128, 397] on icon "button" at bounding box center [128, 398] width 5 height 6
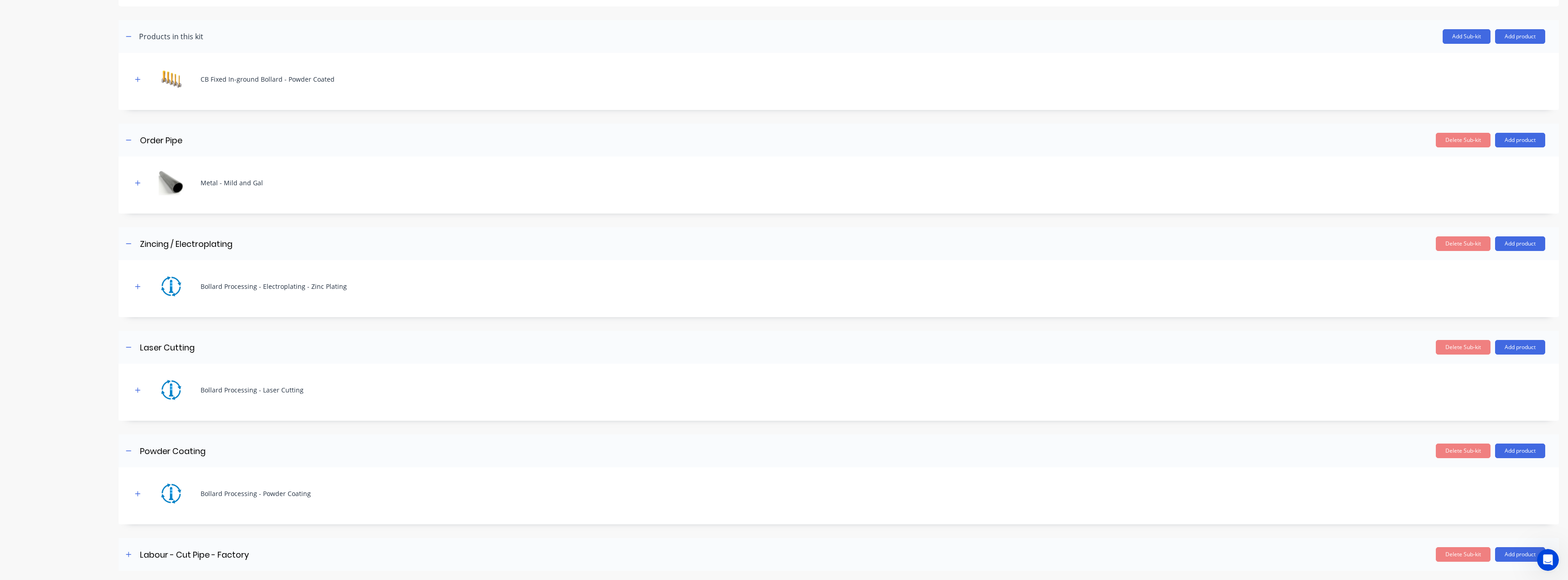
scroll to position [160, 0]
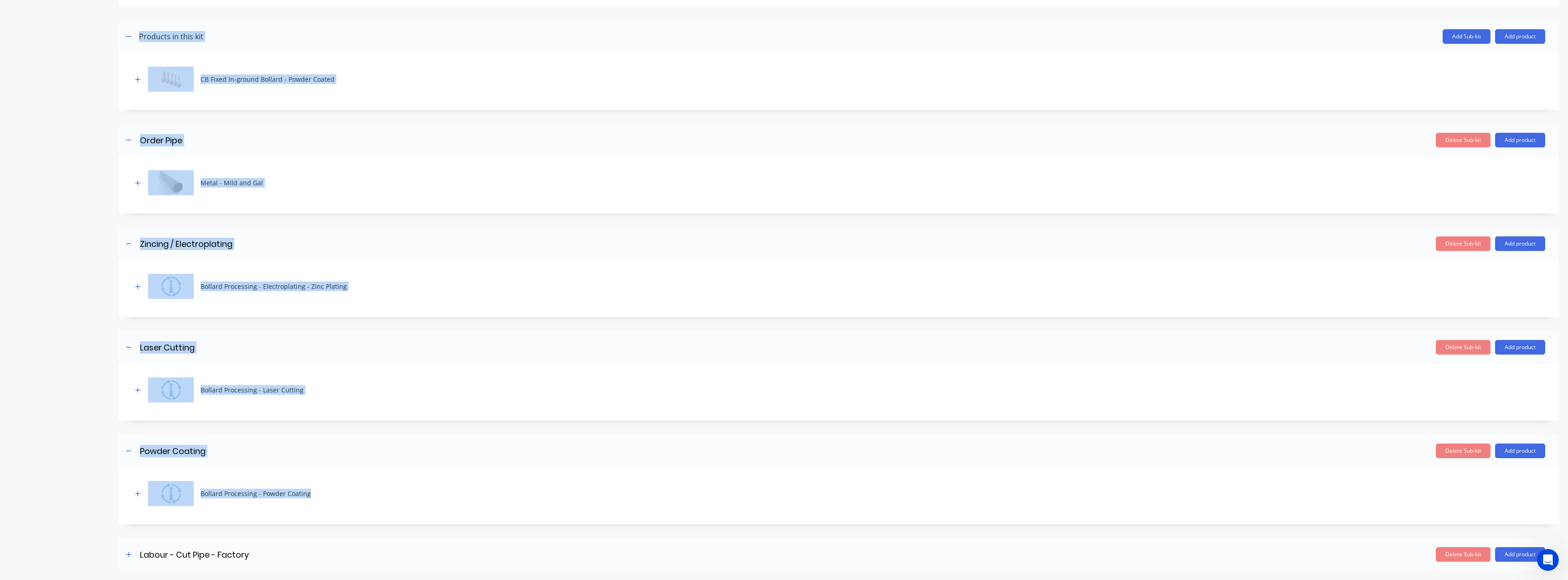
drag, startPoint x: 316, startPoint y: 557, endPoint x: 93, endPoint y: 541, distance: 223.6
click at [146, 543] on header "Labour - Cut Pipe - Factory Labour - Cut Pipe - Factory Enter sub-kit name Dele…" at bounding box center [838, 554] width 1441 height 32
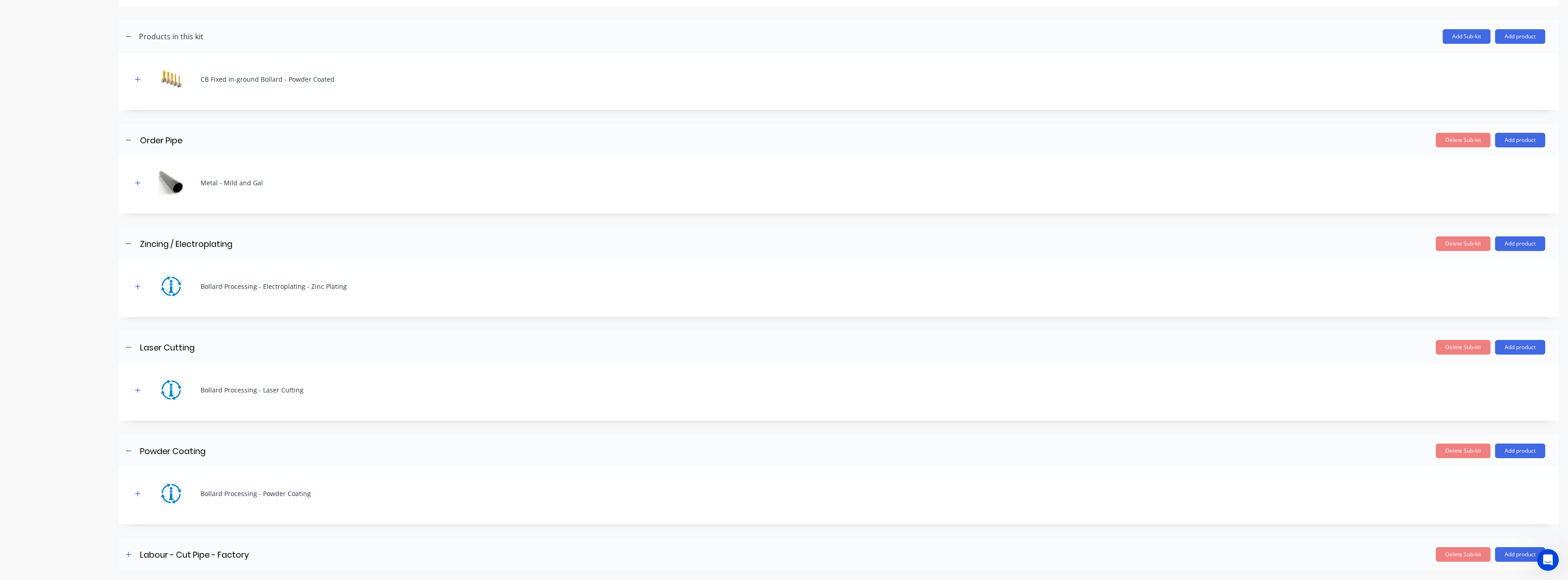
click at [129, 534] on div "Add image Manufacture - CB90F-1100 - 60no Manufacture - CB90F-1100 - 60no Enter…" at bounding box center [838, 223] width 1441 height 694
drag, startPoint x: 141, startPoint y: 547, endPoint x: 134, endPoint y: 511, distance: 36.7
click at [134, 511] on div "Add image Manufacture - CB90F-1100 - 60no Manufacture - CB90F-1100 - 60no Enter…" at bounding box center [838, 223] width 1441 height 694
drag, startPoint x: 366, startPoint y: 137, endPoint x: 334, endPoint y: 200, distance: 70.7
click at [325, 209] on div "Order Pipe Order Pipe Enter sub-kit name Delete Sub-kit Add product Metal - Mil…" at bounding box center [838, 168] width 1441 height 90
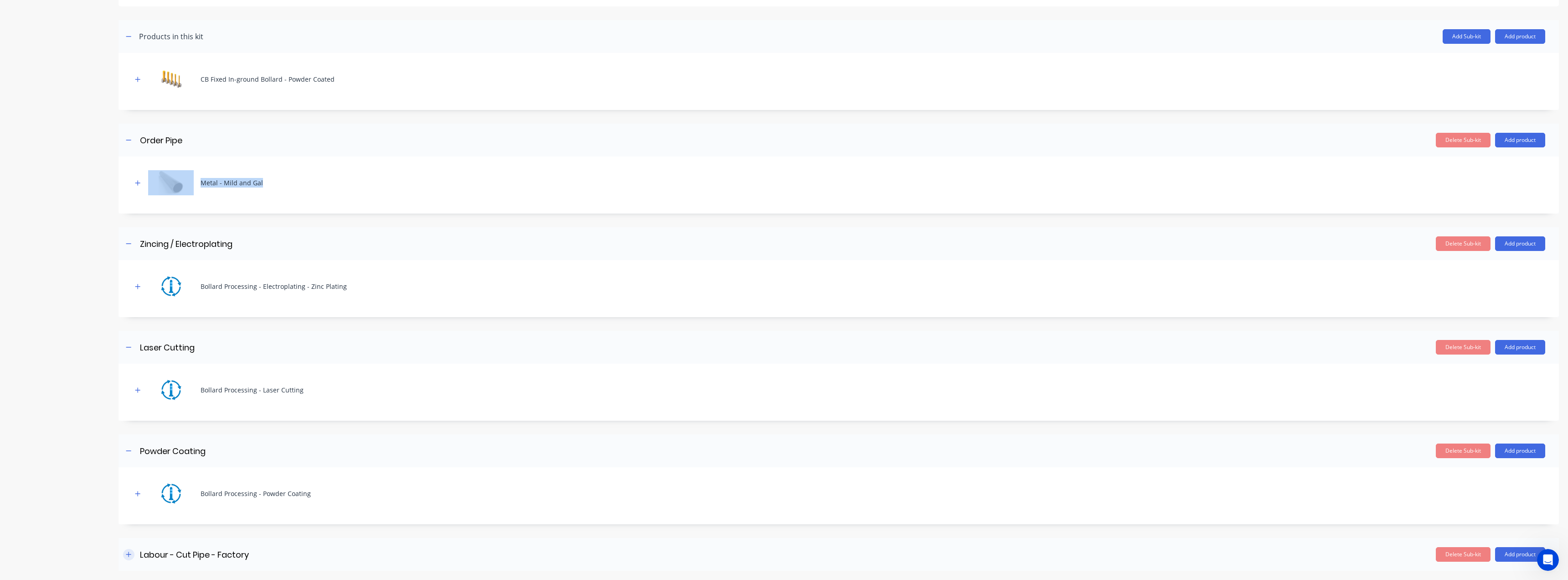
click at [131, 553] on button "button" at bounding box center [128, 554] width 11 height 11
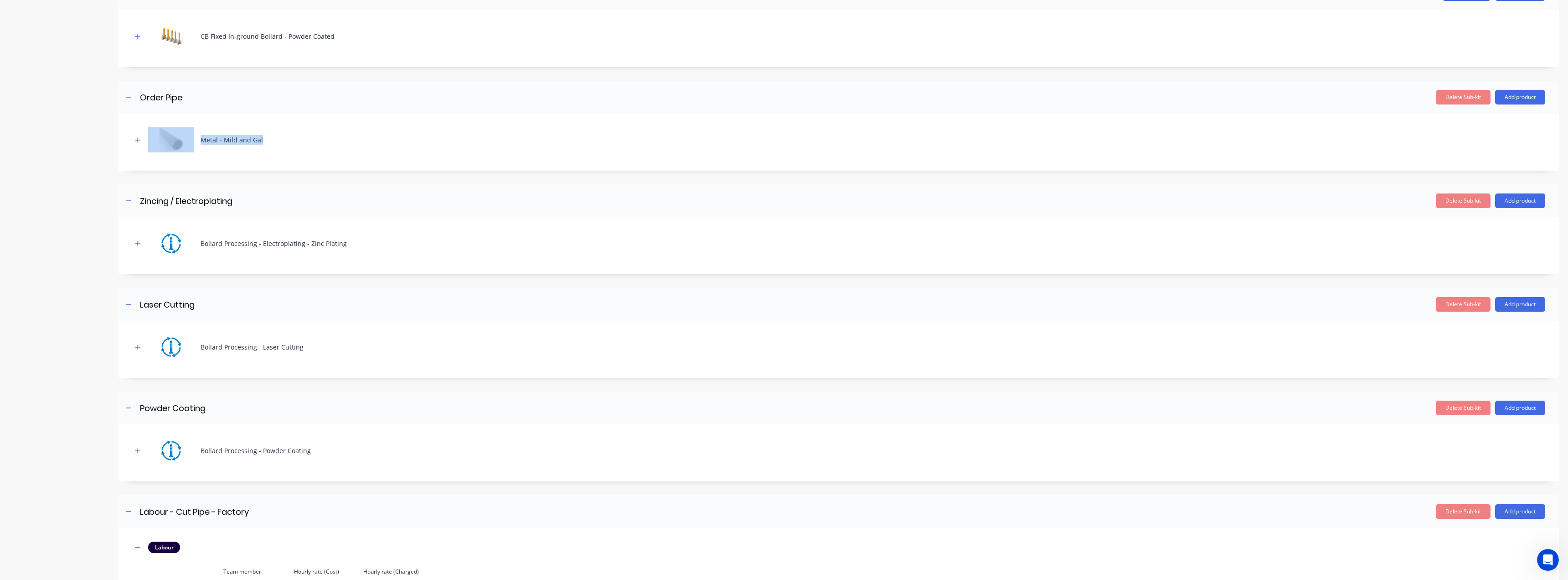
scroll to position [315, 0]
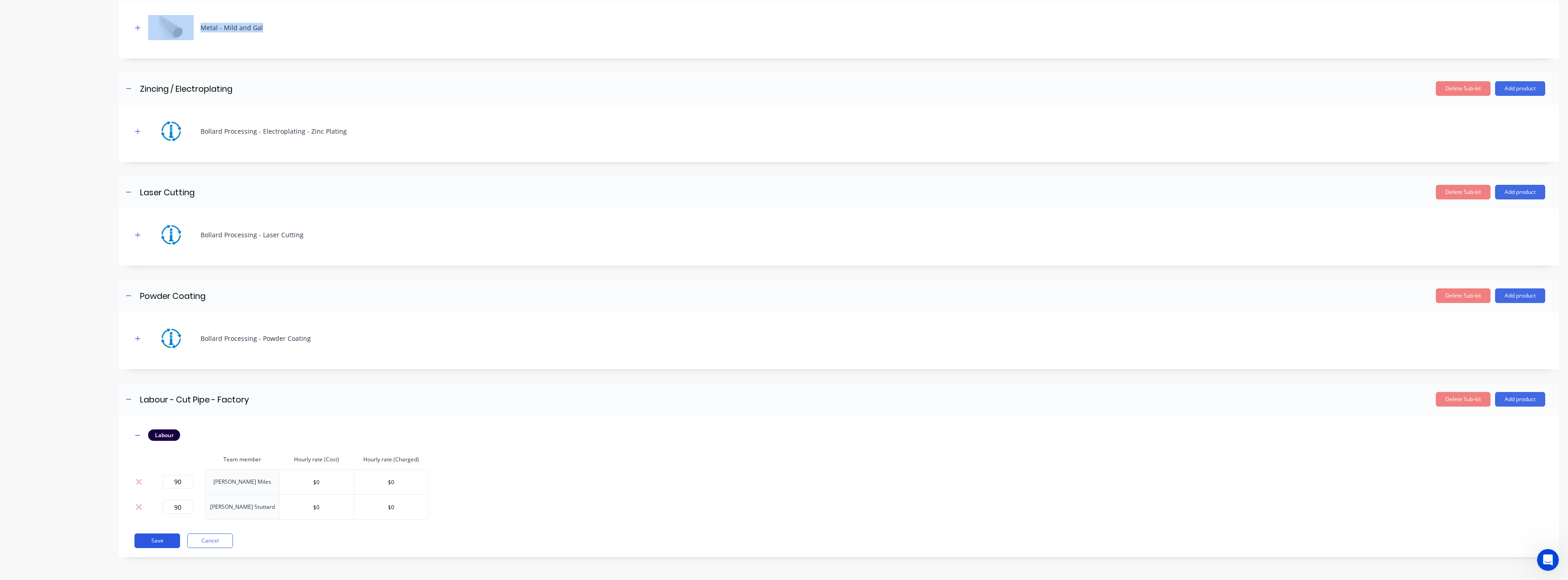
click at [148, 540] on button "Save" at bounding box center [157, 541] width 46 height 15
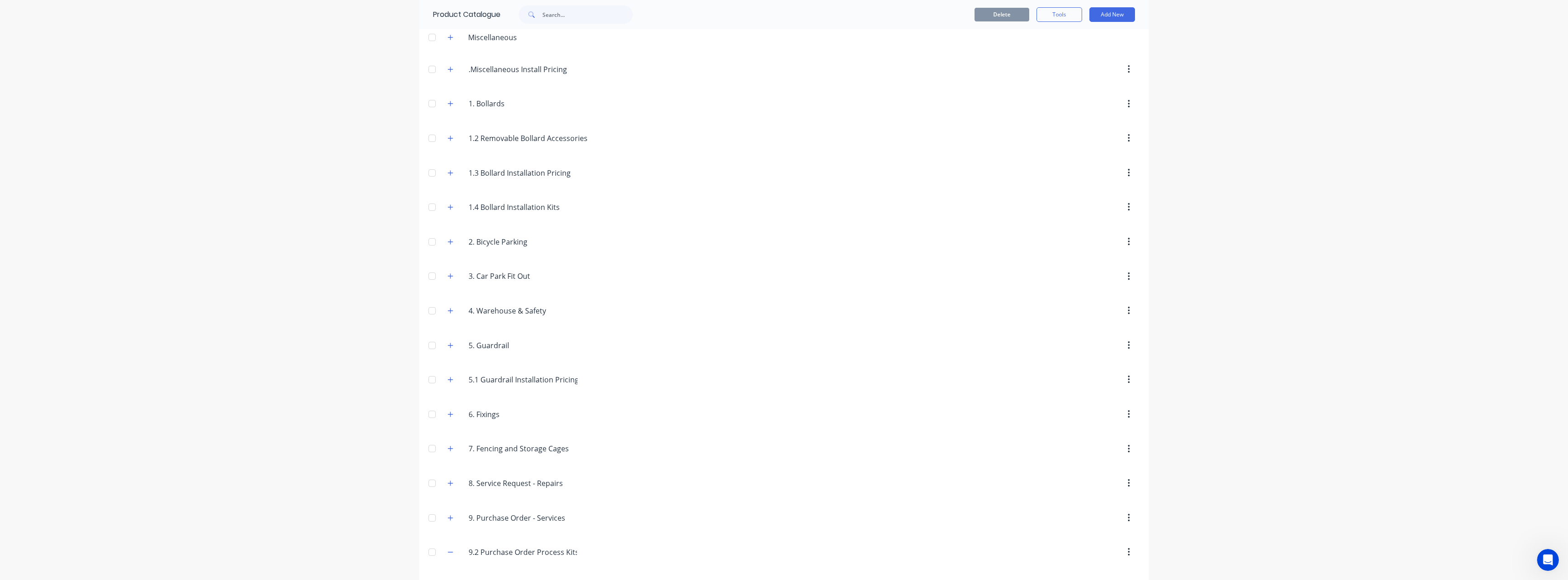
scroll to position [107, 0]
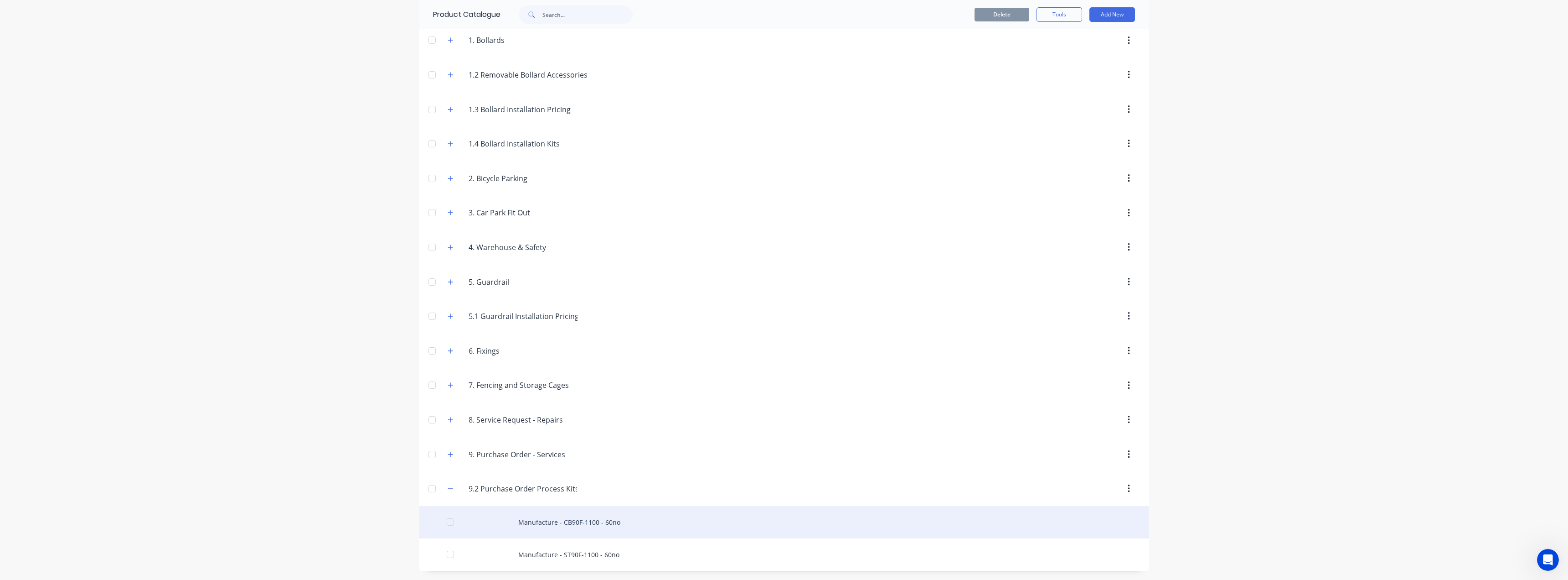
click at [550, 524] on div "Manufacture - CB90F-1100 - 60no" at bounding box center [784, 522] width 730 height 32
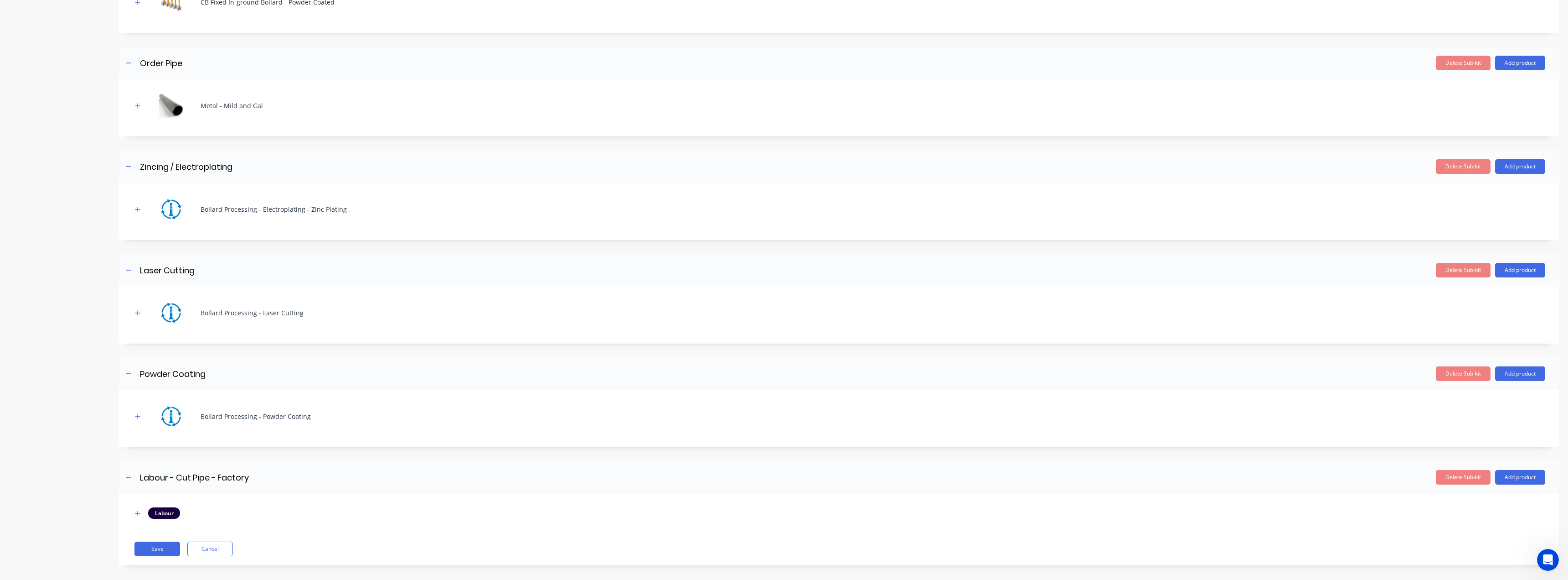
scroll to position [246, 0]
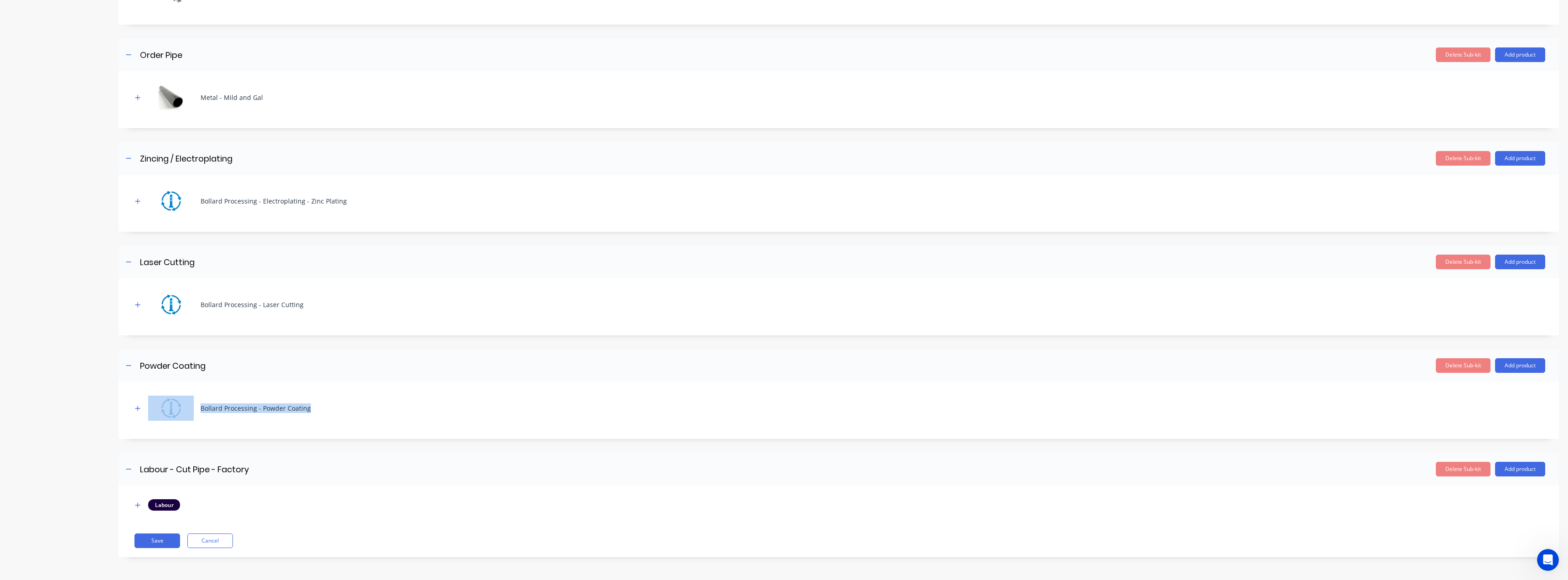
drag, startPoint x: 1396, startPoint y: 366, endPoint x: 1130, endPoint y: 414, distance: 270.3
click at [1372, 435] on div "Powder Coating Powder Coating Enter sub-kit name Delete Sub-kit Add product Bol…" at bounding box center [838, 394] width 1441 height 90
click at [800, 338] on div "Add image Manufacture - CB90F-1100 - 60no Manufacture - CB90F-1100 - 60no Enter…" at bounding box center [838, 181] width 1441 height 779
click at [217, 544] on button "Cancel" at bounding box center [210, 541] width 46 height 15
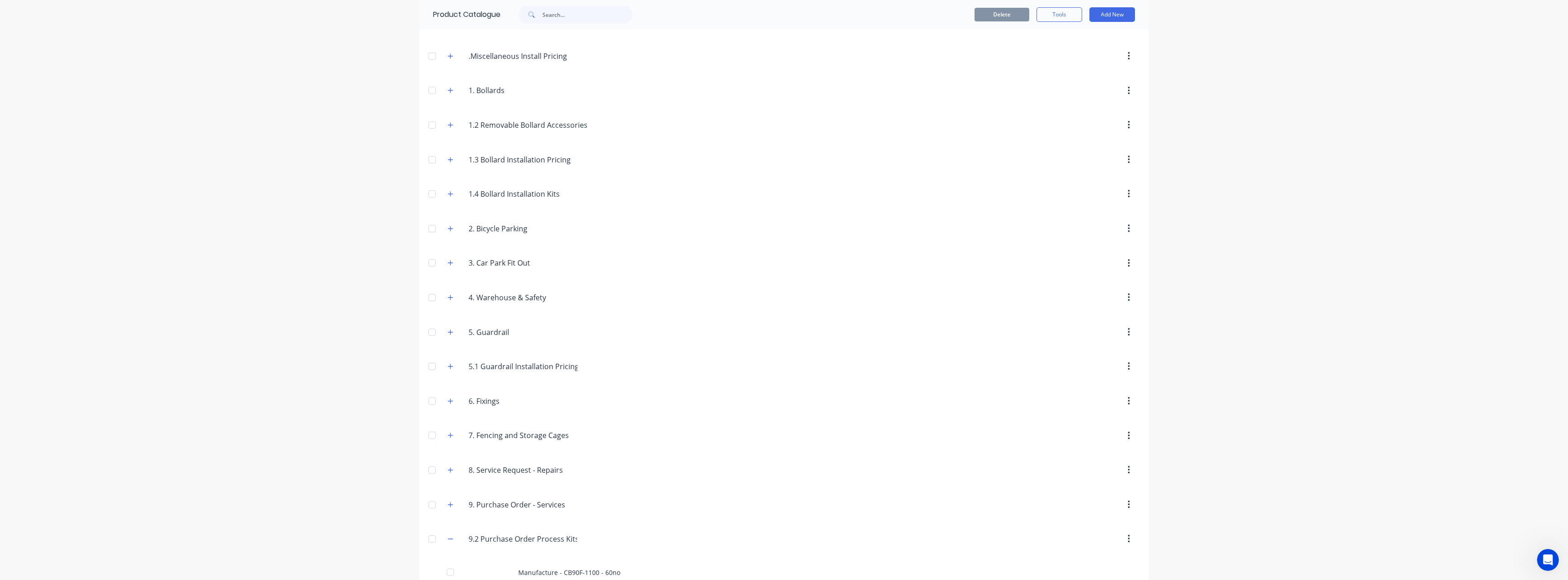
scroll to position [107, 0]
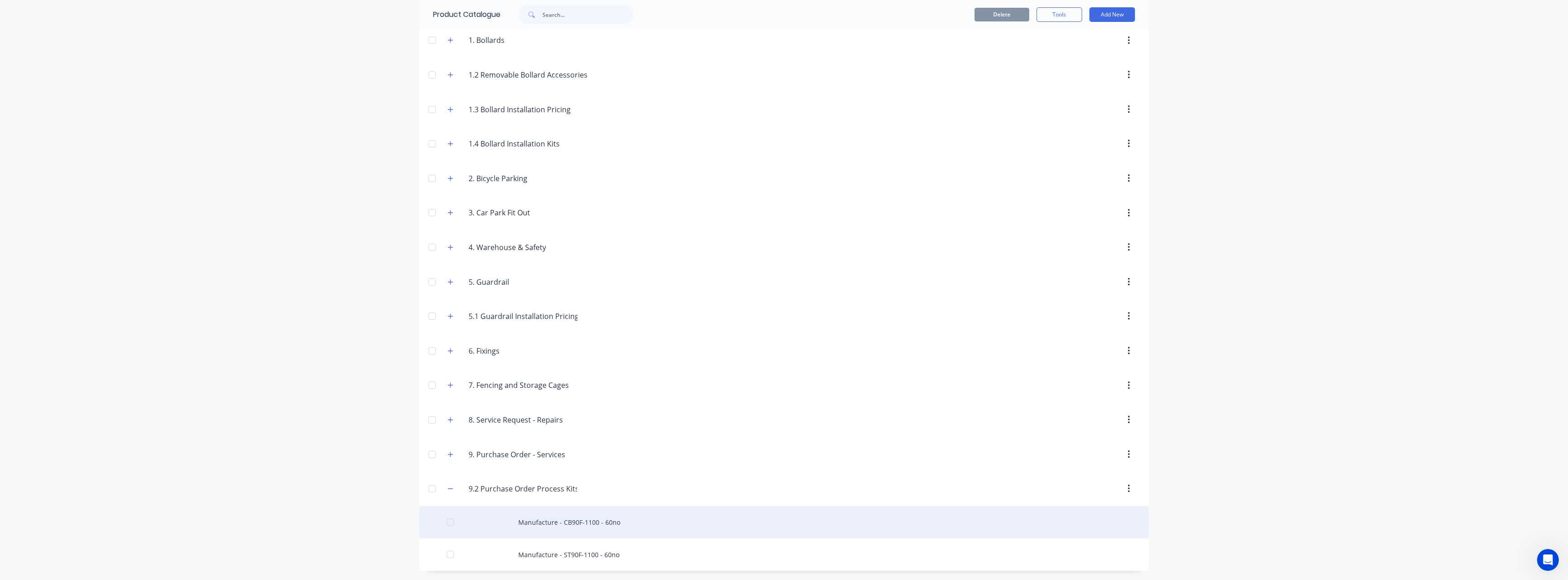
click at [724, 522] on div "Manufacture - CB90F-1100 - 60no" at bounding box center [784, 522] width 730 height 32
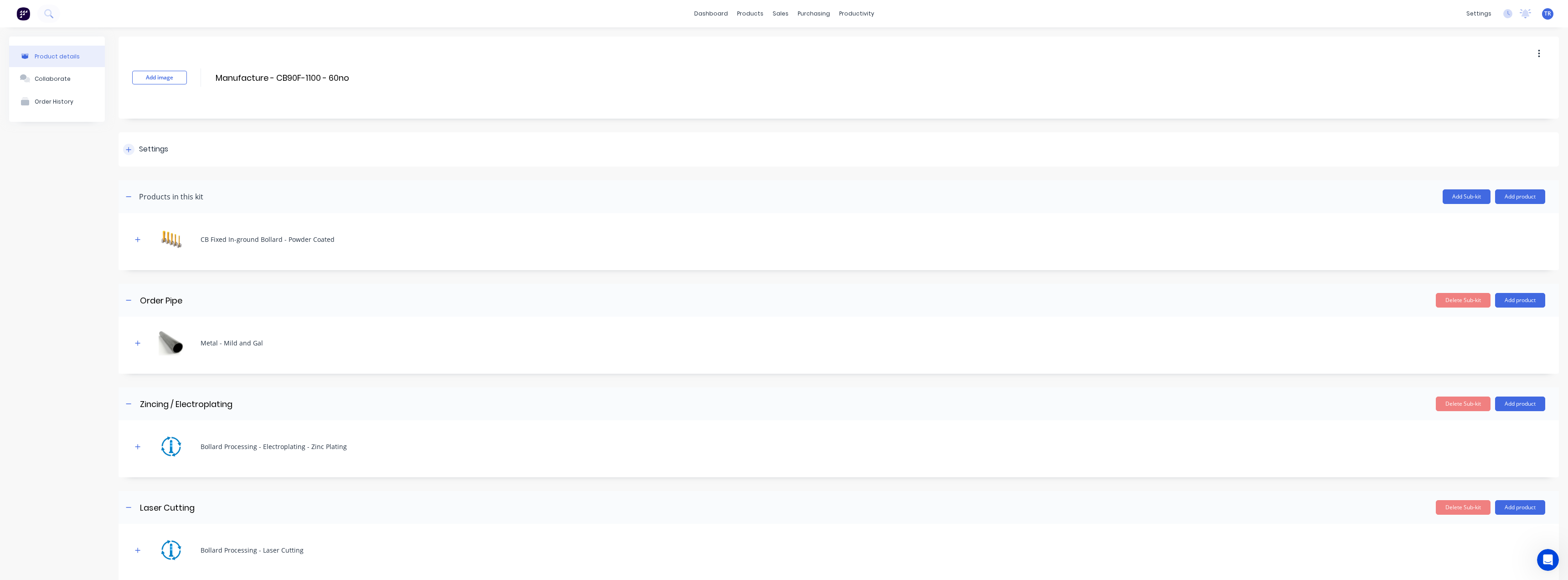
click at [129, 135] on div "Settings" at bounding box center [838, 149] width 1441 height 34
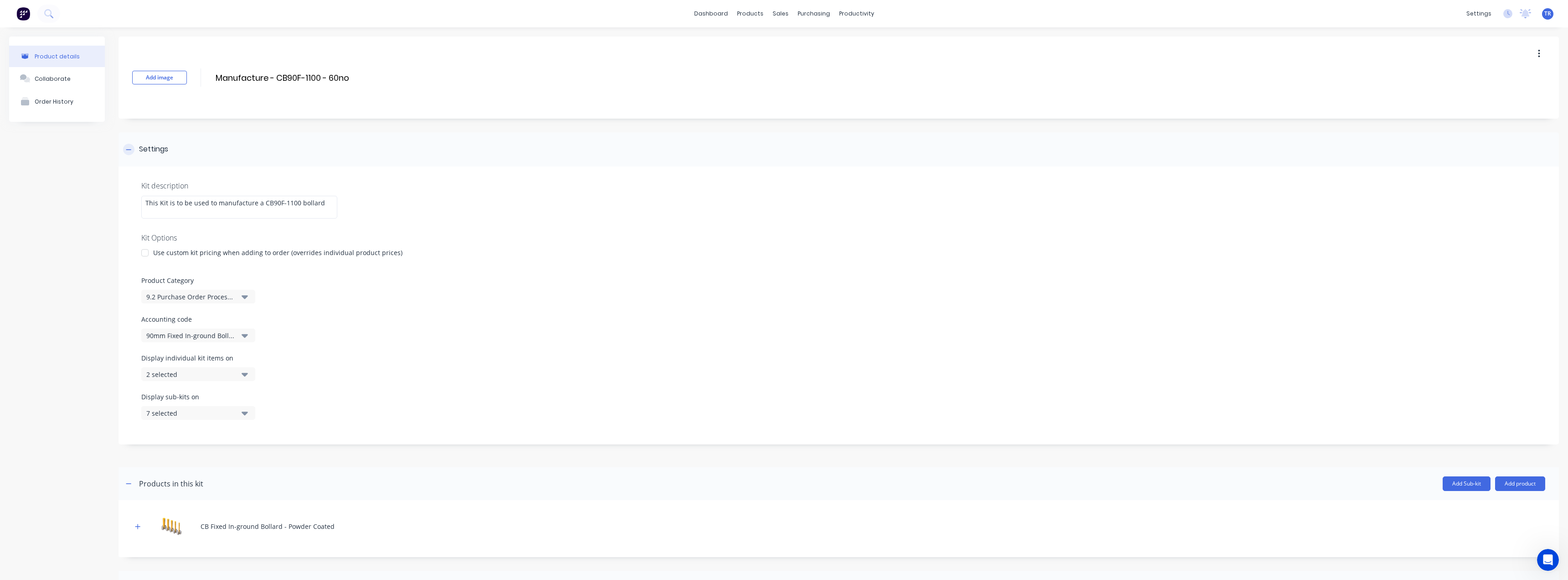
click at [129, 135] on div "Settings" at bounding box center [838, 149] width 1441 height 34
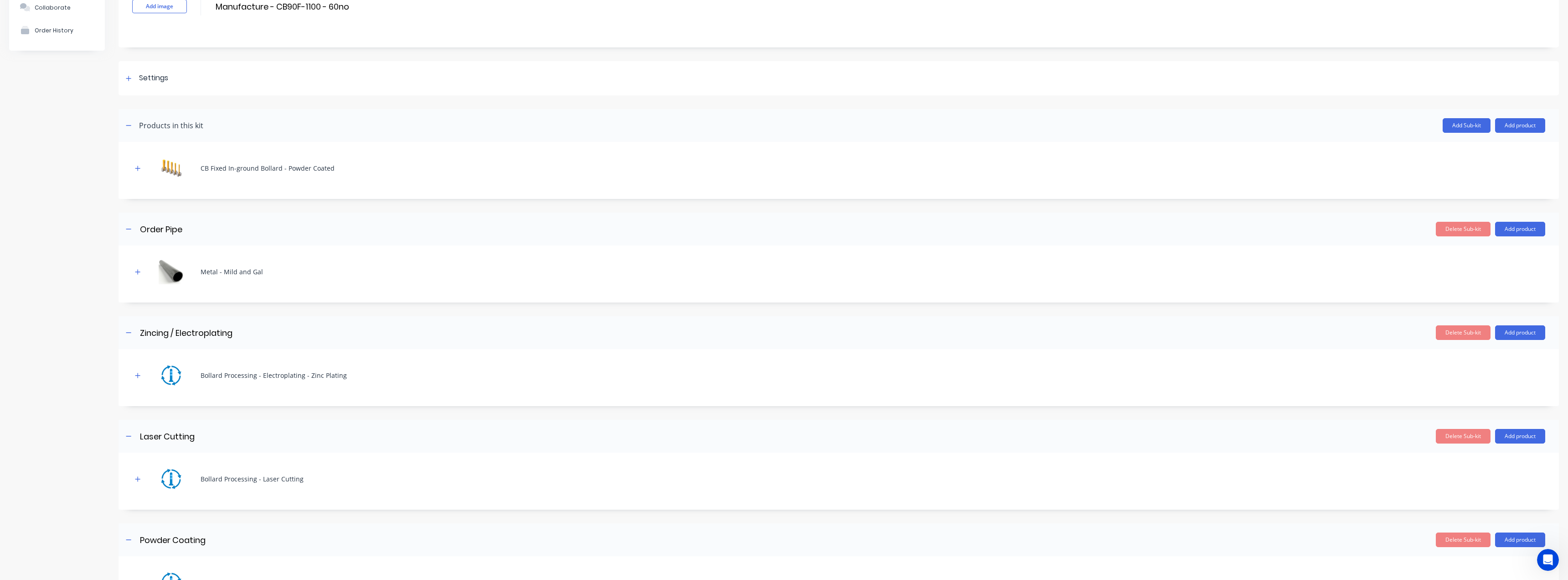
scroll to position [46, 0]
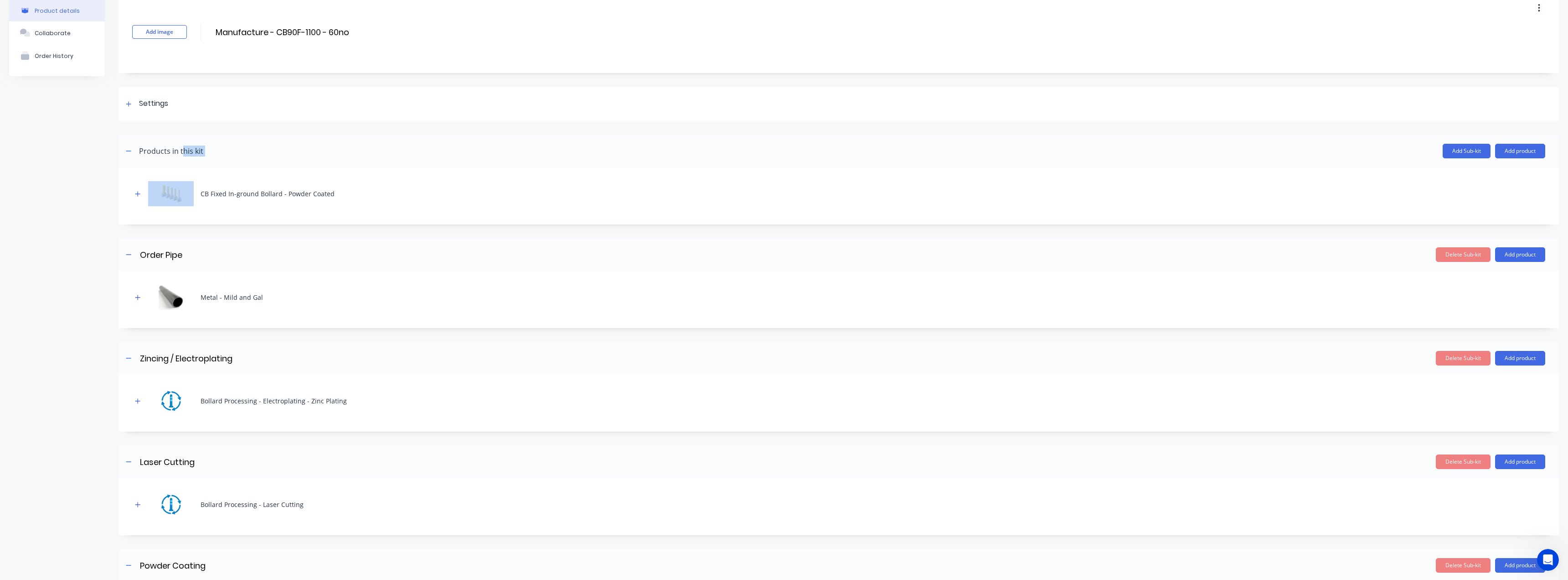
drag, startPoint x: 244, startPoint y: 144, endPoint x: 158, endPoint y: 144, distance: 86.0
click at [176, 149] on header "Products in this kit Add Sub-kit Add product" at bounding box center [838, 150] width 1441 height 32
drag, startPoint x: 129, startPoint y: 137, endPoint x: 128, endPoint y: 143, distance: 6.1
click at [139, 143] on header "Products in this kit Add Sub-kit Add product" at bounding box center [838, 150] width 1441 height 32
click at [131, 148] on icon "button" at bounding box center [128, 150] width 5 height 6
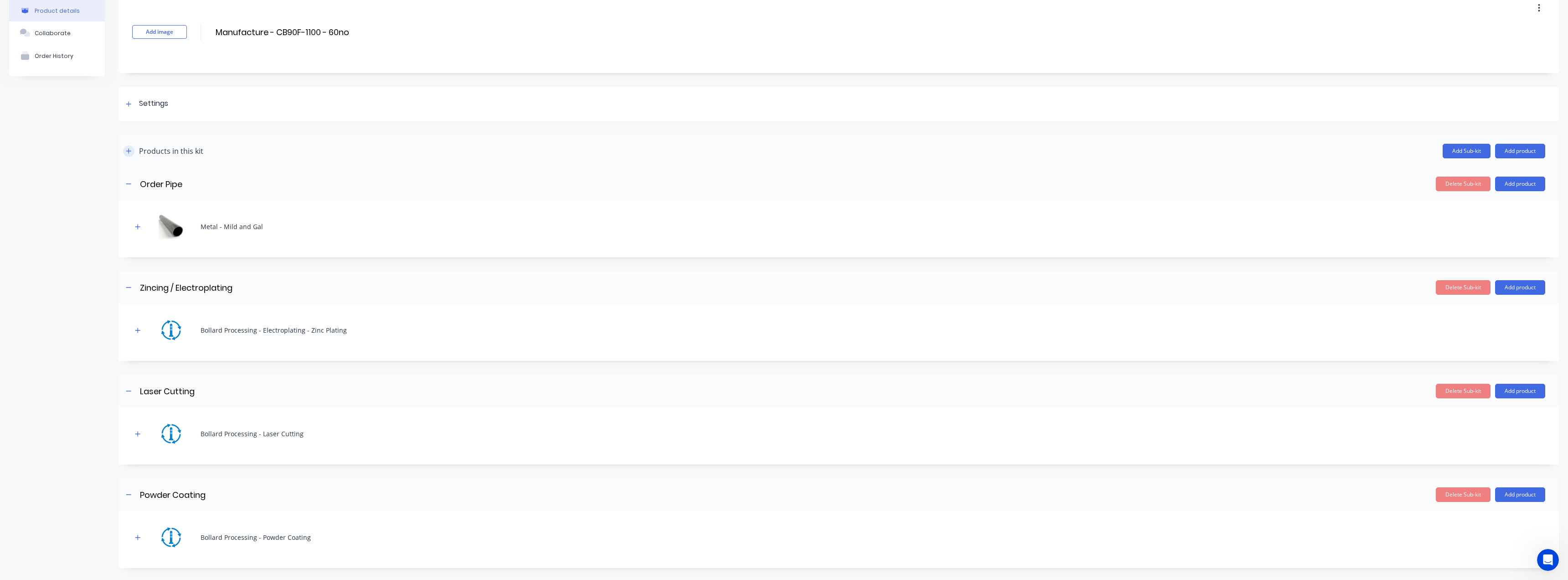
click at [131, 148] on icon "button" at bounding box center [128, 150] width 5 height 6
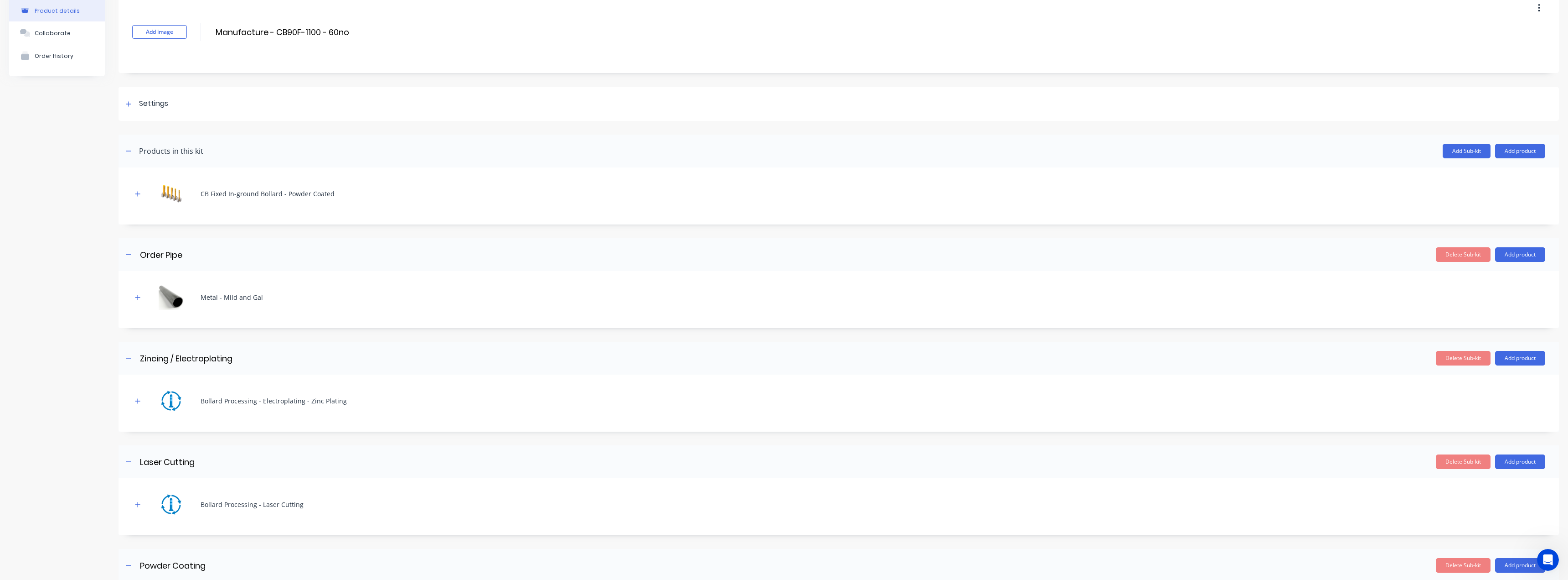
click at [1530, 11] on button "button" at bounding box center [1539, 8] width 21 height 17
click at [1114, 85] on div "Add image Manufacture - CB90F-1100 - 60no Manufacture - CB90F-1100 - 60no Enter…" at bounding box center [838, 381] width 1441 height 779
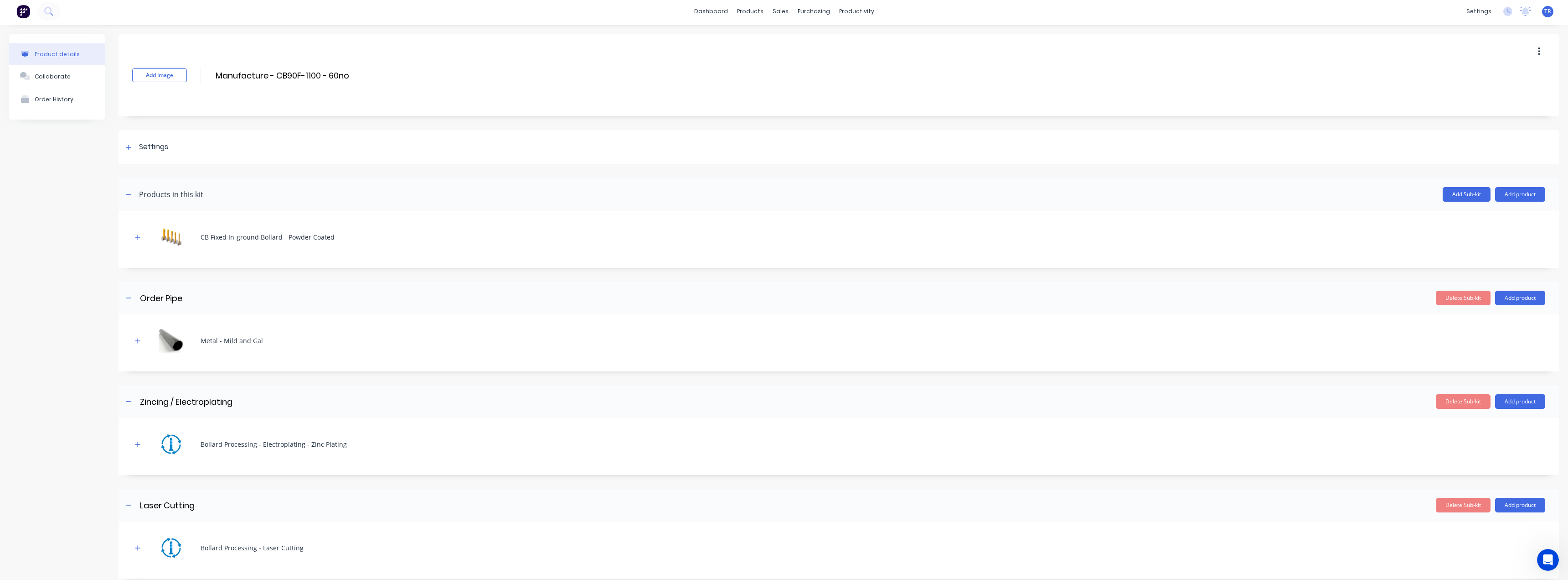
scroll to position [0, 0]
click at [204, 146] on div "Settings" at bounding box center [838, 149] width 1441 height 34
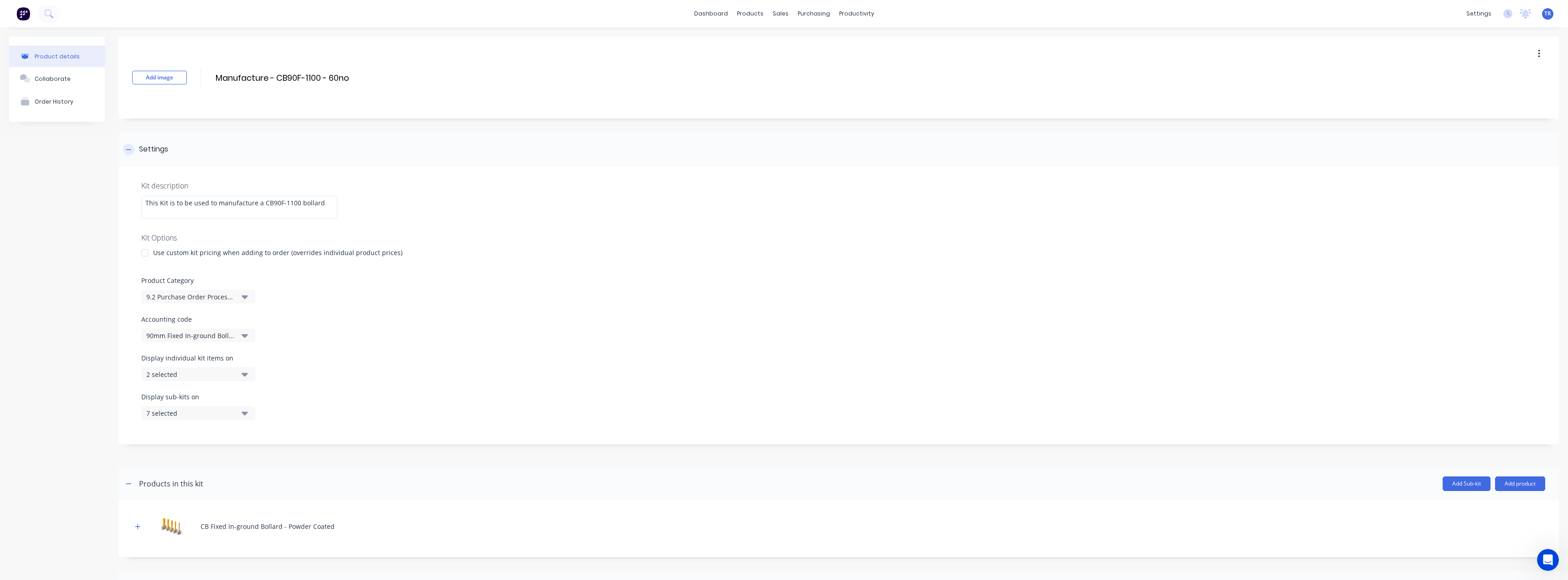
click at [204, 146] on div "Settings" at bounding box center [838, 149] width 1441 height 34
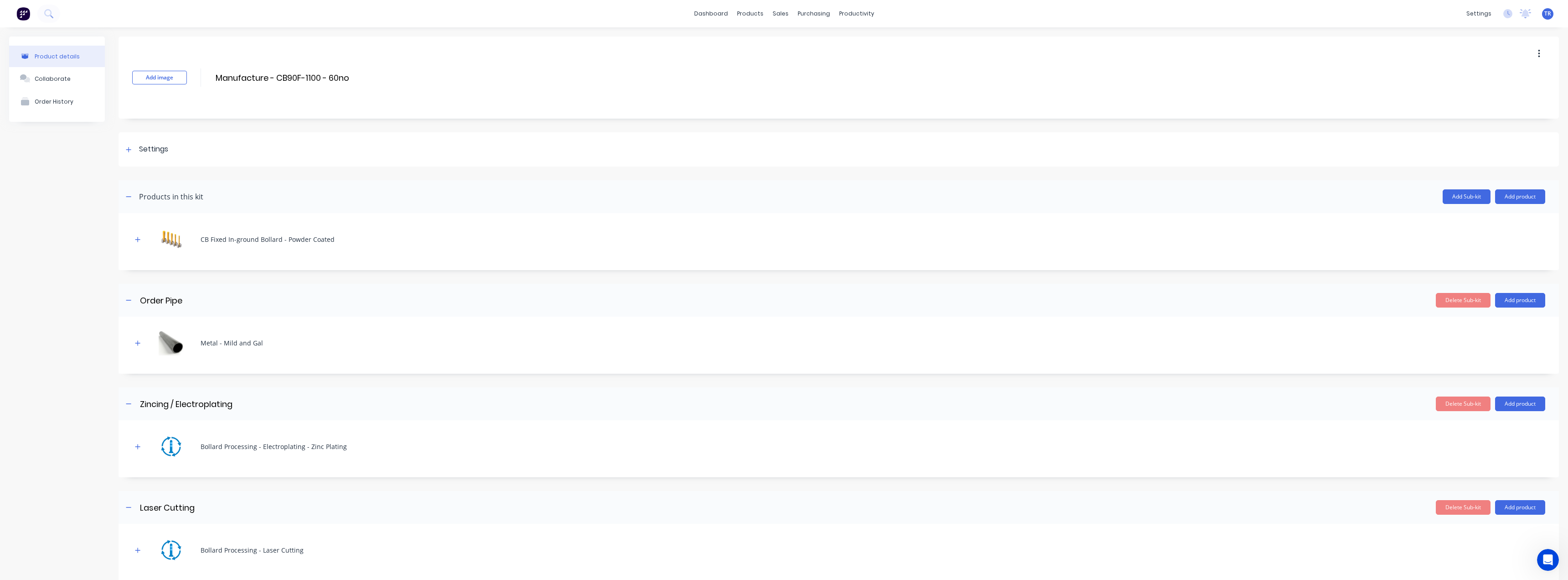
drag, startPoint x: 367, startPoint y: 77, endPoint x: 203, endPoint y: 86, distance: 164.2
click at [203, 86] on div "Add image Manufacture - CB90F-1100 - 60no Manufacture - CB90F-1100 - 60no Enter…" at bounding box center [838, 78] width 1441 height 82
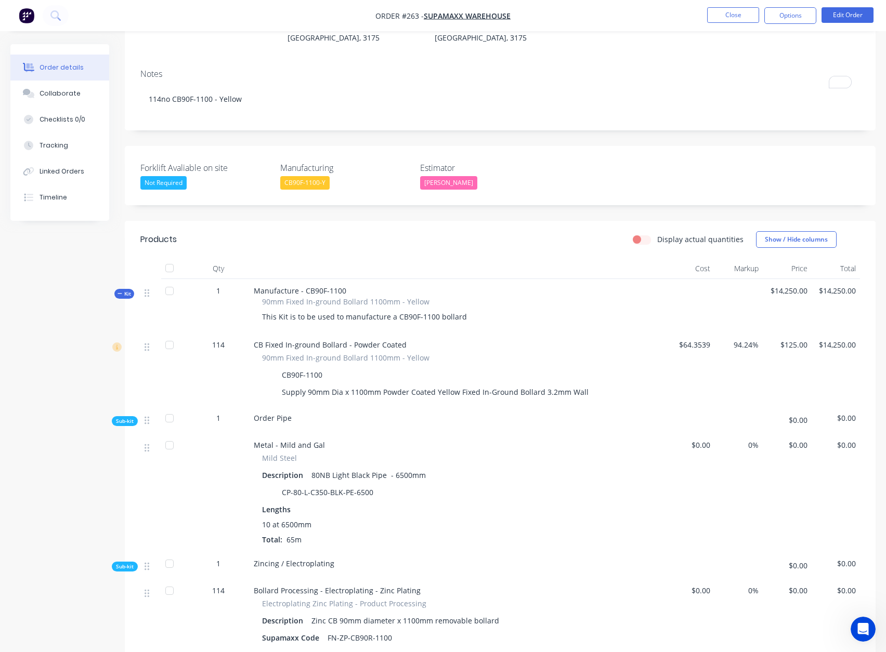
click at [217, 285] on span "1" at bounding box center [218, 290] width 4 height 11
click at [219, 285] on span "1" at bounding box center [218, 290] width 4 height 11
click at [840, 16] on button "Edit Order" at bounding box center [847, 15] width 52 height 16
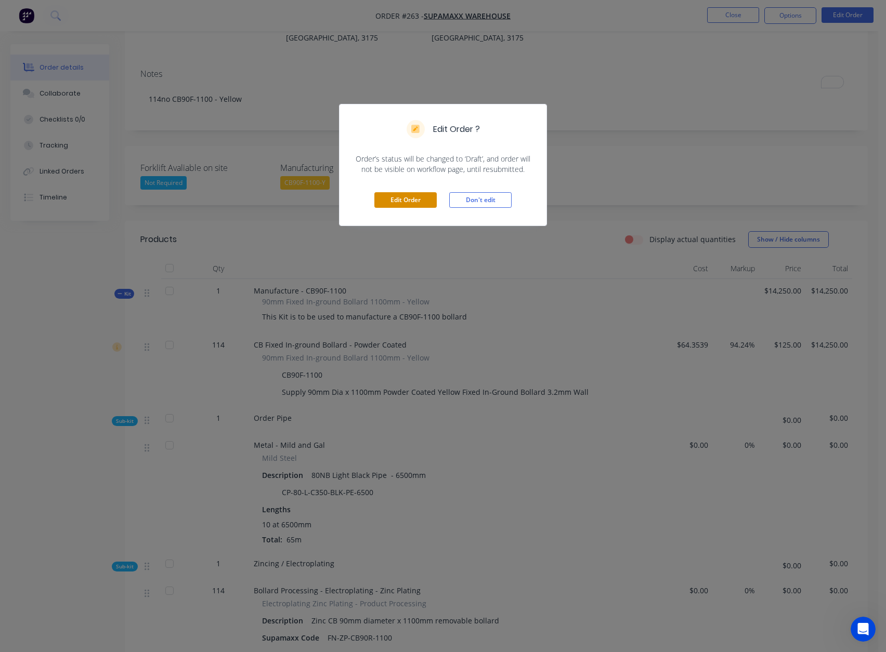
click at [418, 200] on button "Edit Order" at bounding box center [405, 200] width 62 height 16
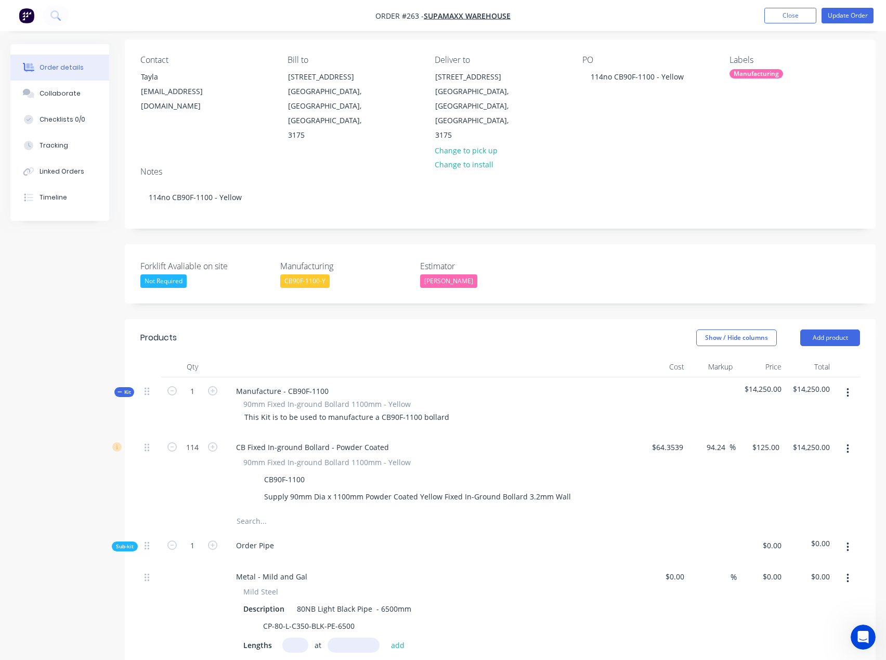
scroll to position [104, 0]
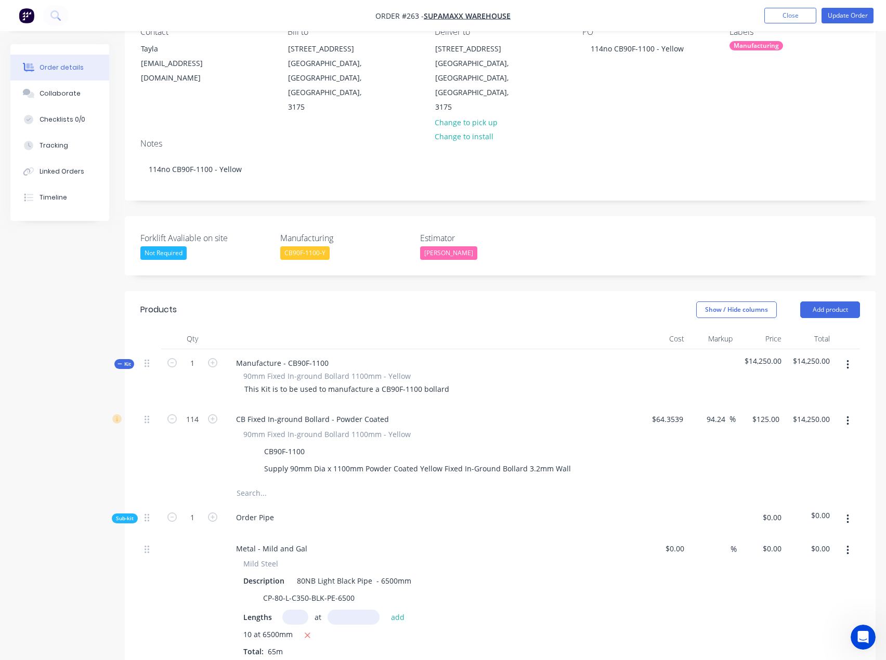
click at [850, 356] on button "button" at bounding box center [847, 365] width 24 height 19
click at [787, 447] on div "Delete" at bounding box center [810, 454] width 80 height 15
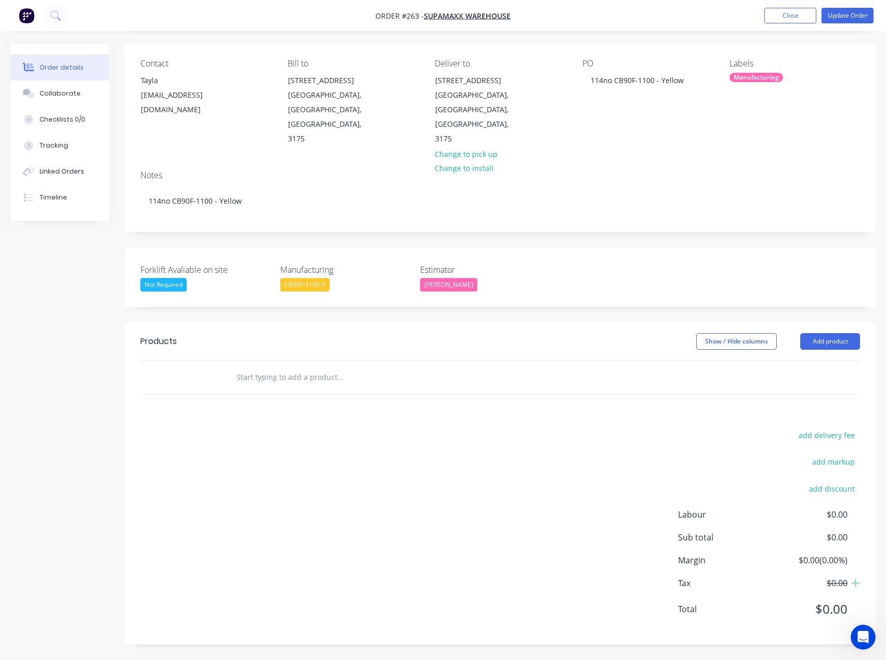
scroll to position [43, 0]
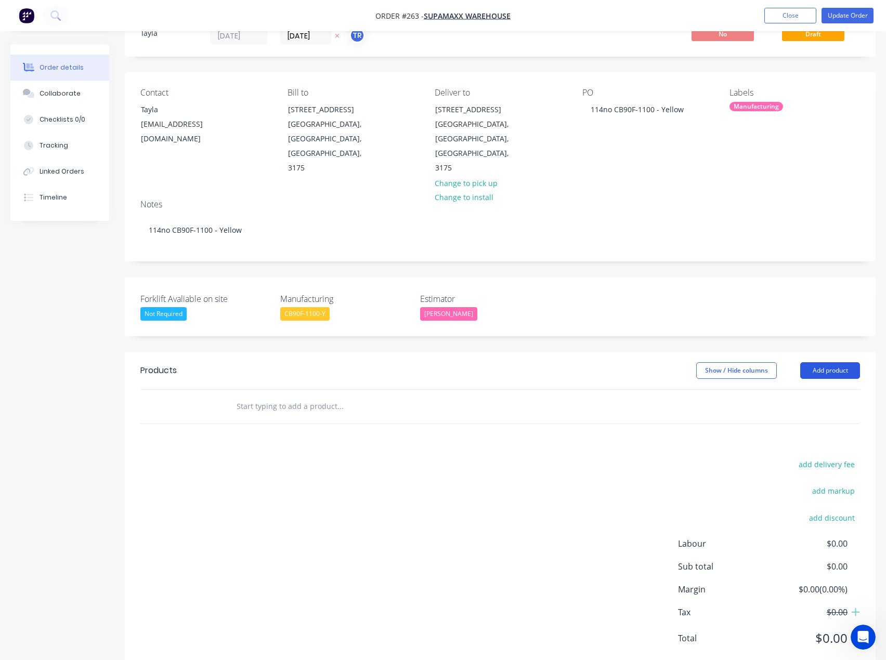
click at [820, 362] on button "Add product" at bounding box center [830, 370] width 60 height 17
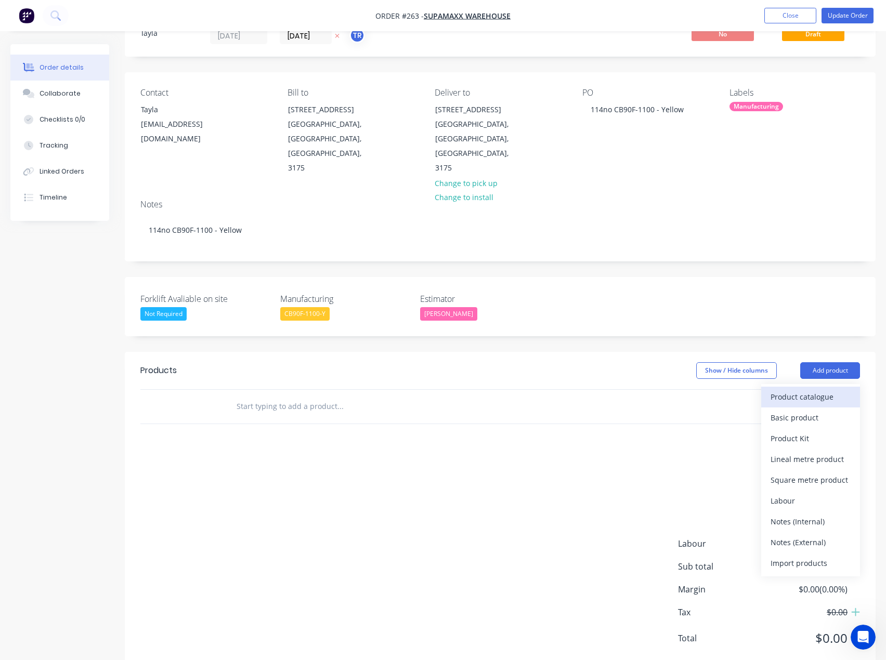
click at [804, 389] on div "Product catalogue" at bounding box center [810, 396] width 80 height 15
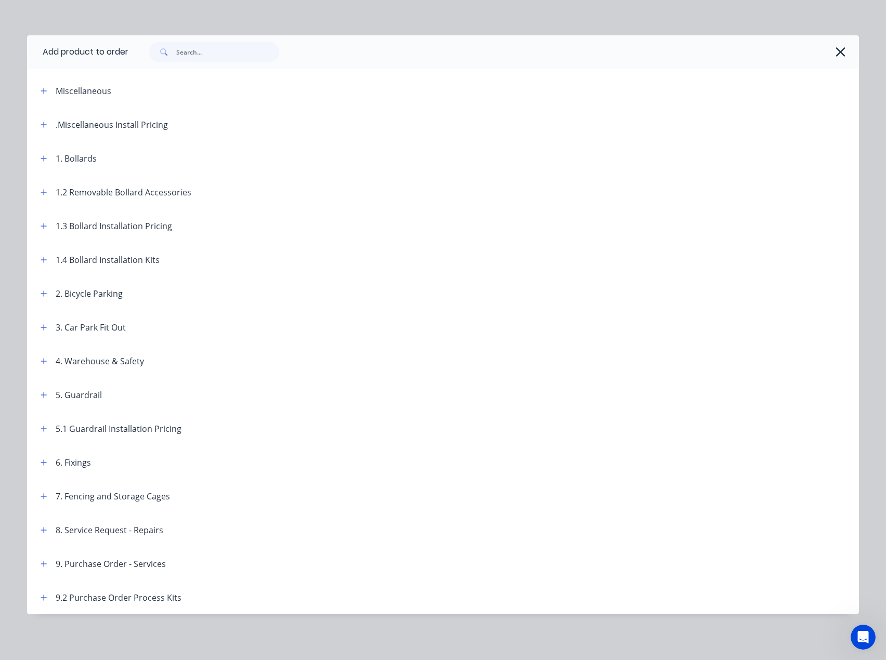
scroll to position [58, 0]
click at [41, 601] on icon "button" at bounding box center [44, 597] width 6 height 7
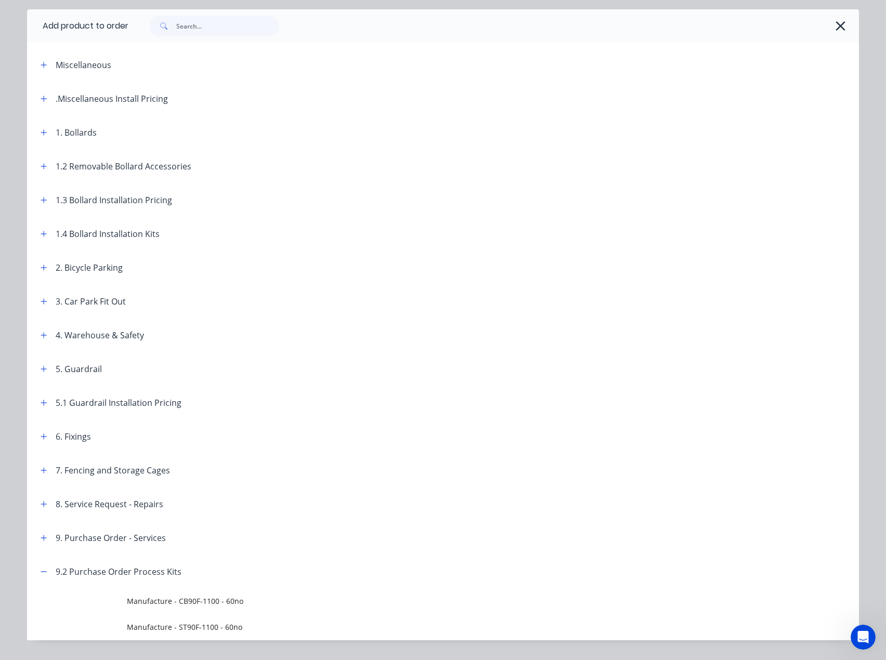
scroll to position [58, 0]
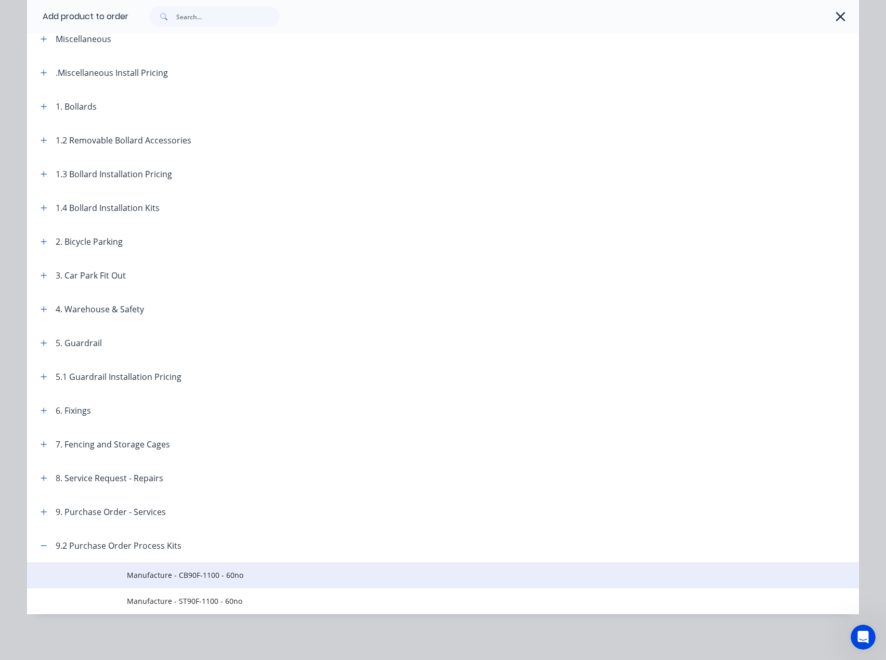
click at [214, 570] on span "Manufacture - CB90F-1100 - 60no" at bounding box center [419, 575] width 585 height 11
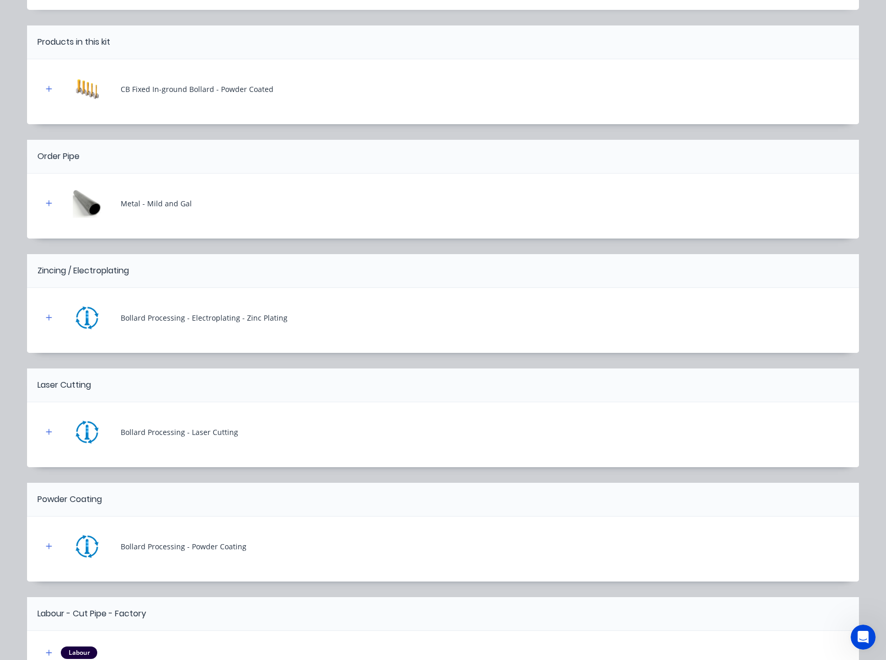
scroll to position [171, 0]
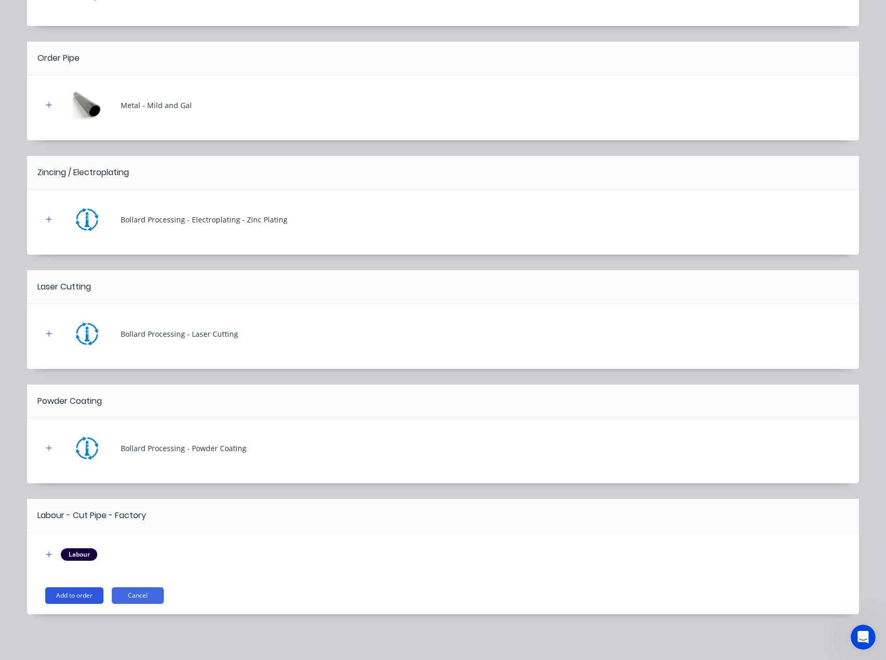
click at [74, 597] on button "Add to order" at bounding box center [74, 595] width 58 height 17
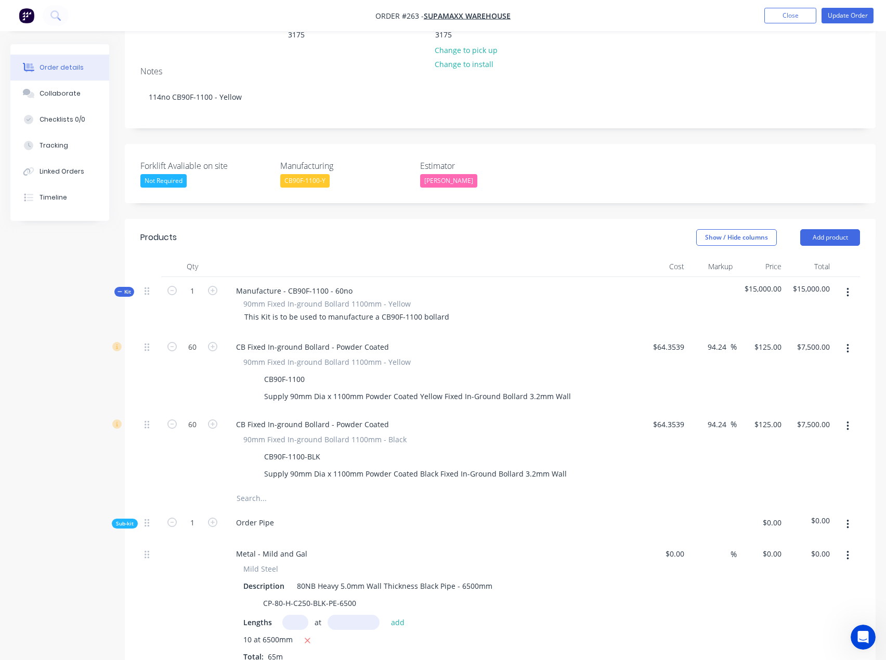
scroll to position [175, 0]
click at [238, 258] on div at bounding box center [432, 268] width 416 height 21
click at [850, 418] on button "button" at bounding box center [847, 427] width 24 height 19
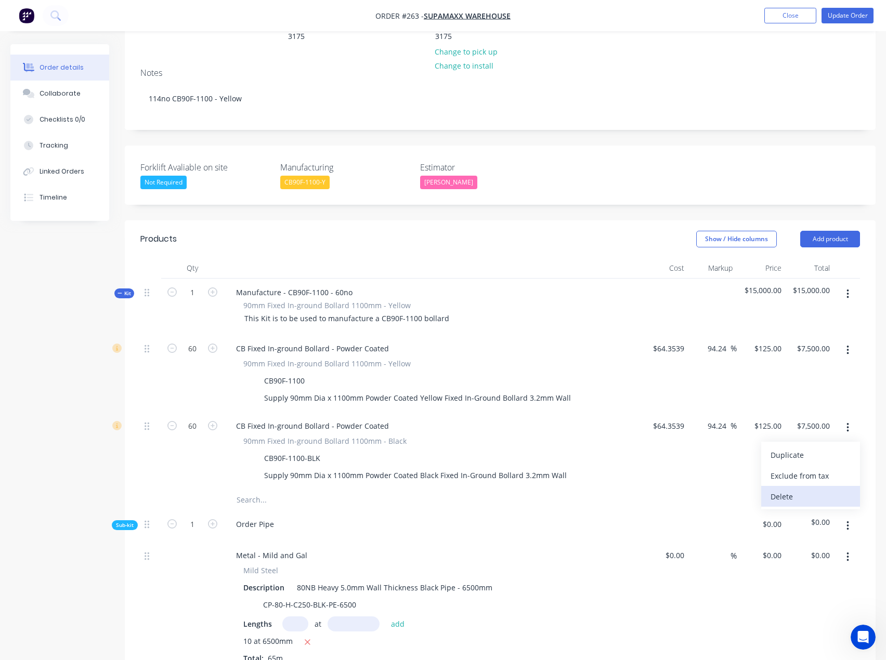
click at [794, 489] on div "Delete" at bounding box center [810, 496] width 80 height 15
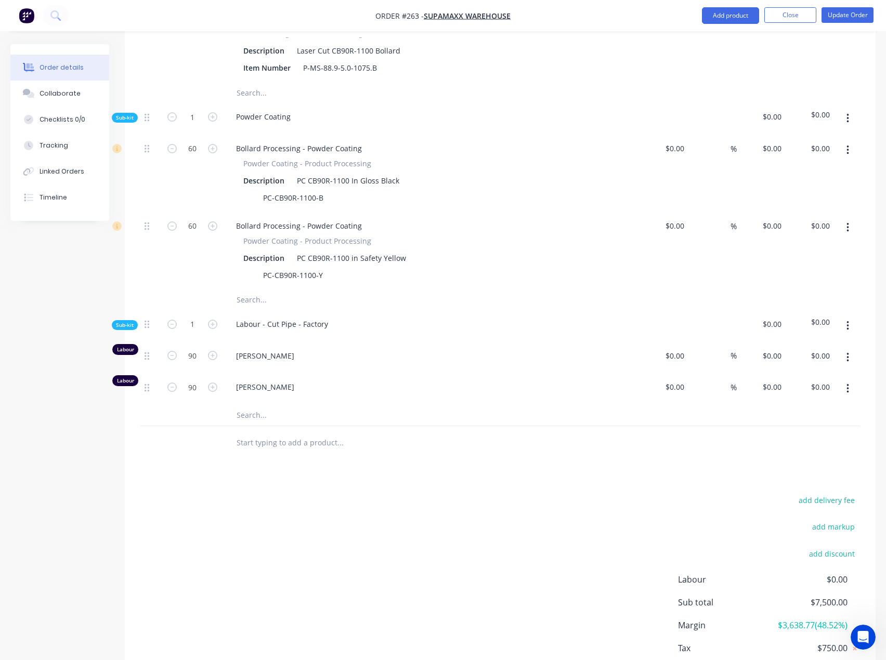
scroll to position [981, 0]
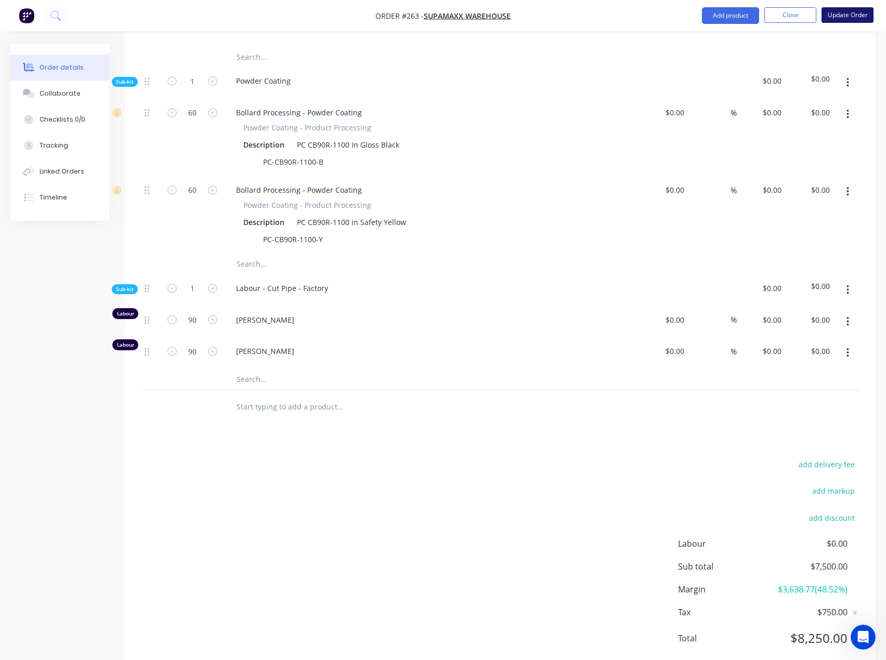
click at [839, 12] on button "Update Order" at bounding box center [847, 15] width 52 height 16
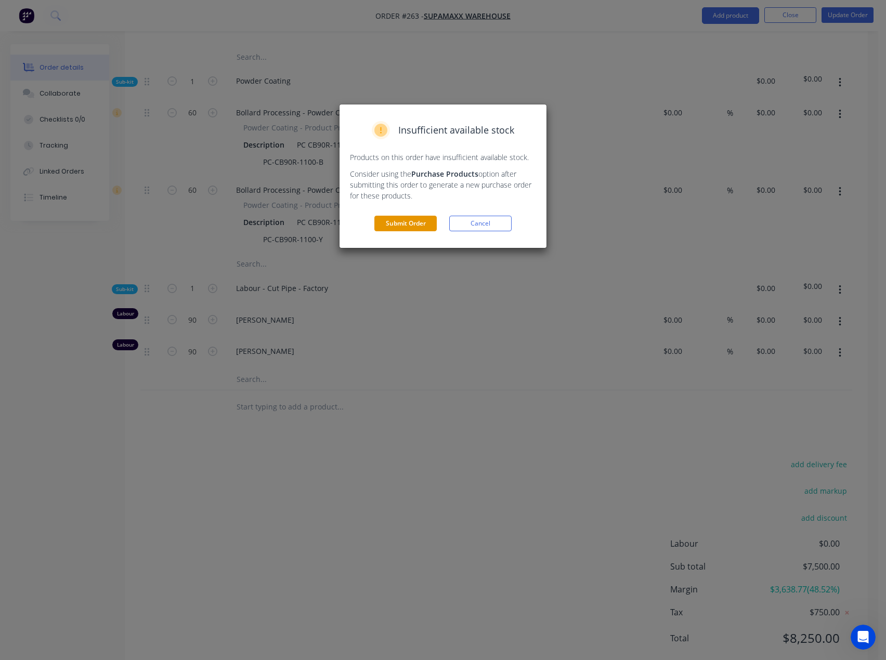
click at [409, 225] on button "Submit Order" at bounding box center [405, 224] width 62 height 16
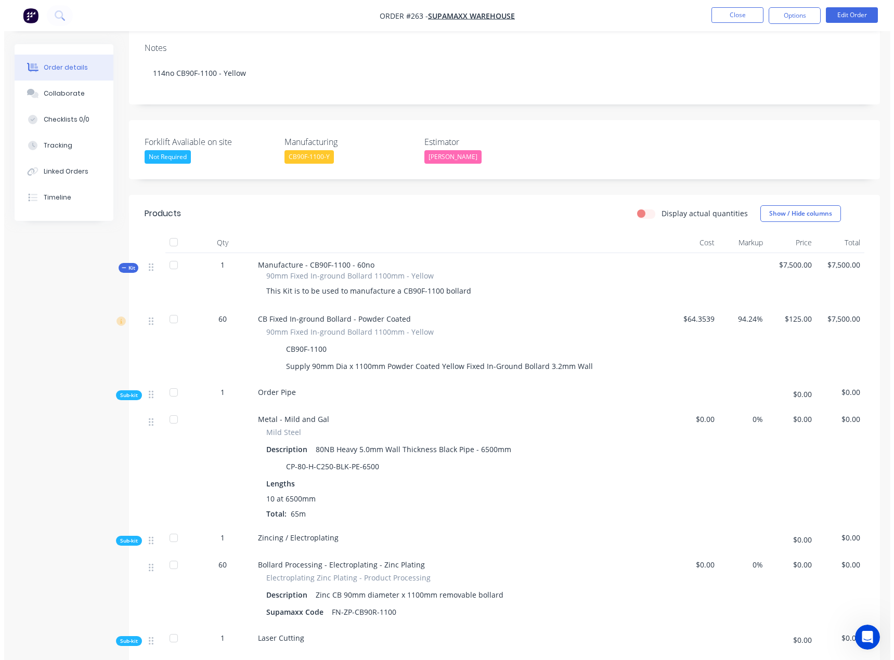
scroll to position [0, 0]
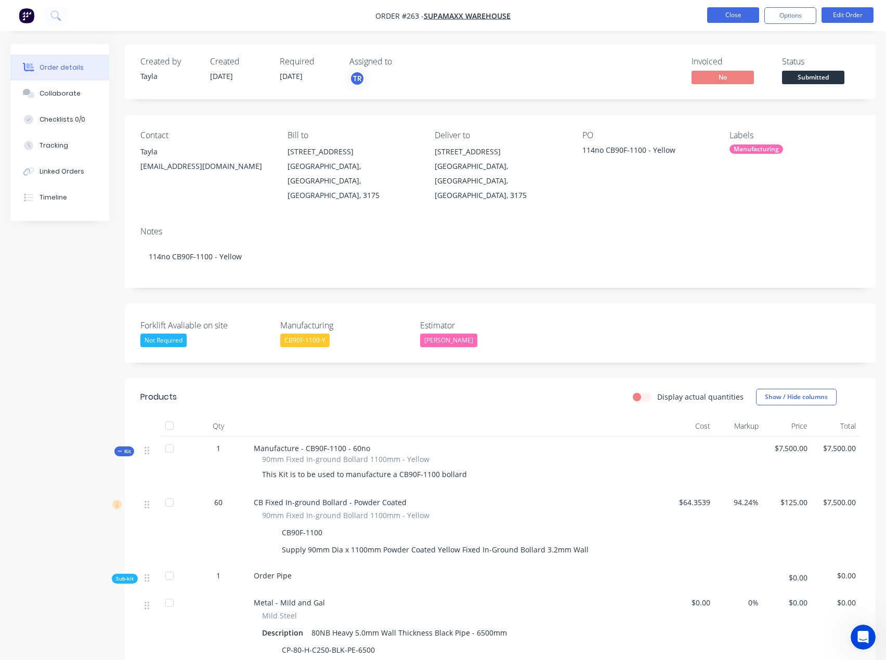
click at [715, 17] on button "Close" at bounding box center [733, 15] width 52 height 16
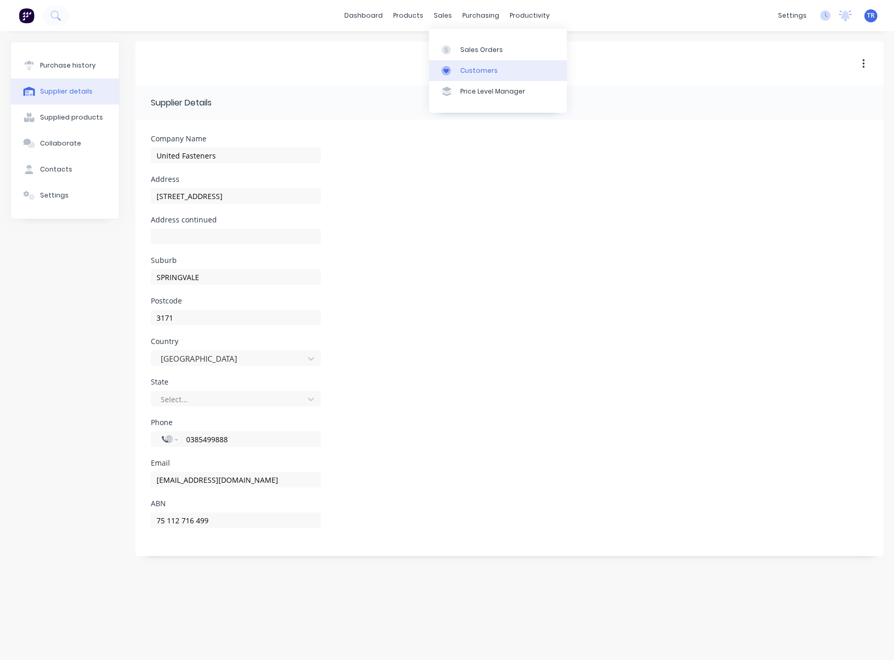
click at [457, 81] on link "Customers" at bounding box center [498, 70] width 138 height 21
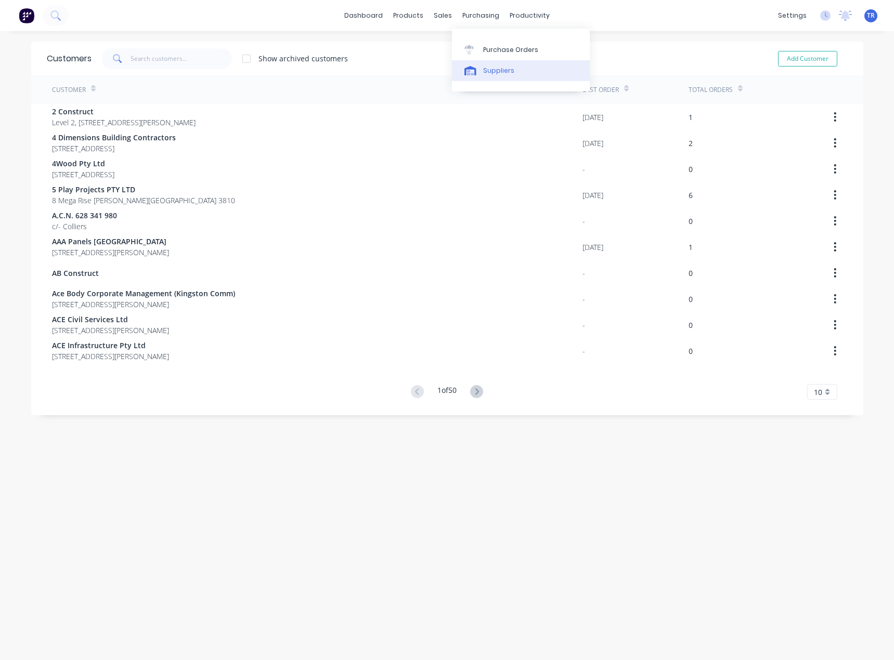
click at [474, 72] on icon at bounding box center [470, 70] width 12 height 9
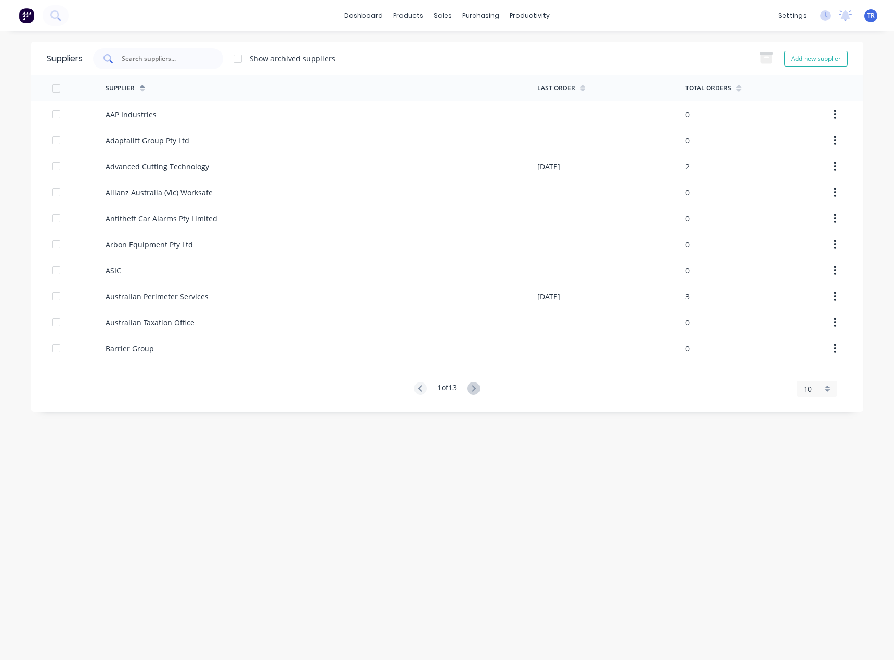
paste input "Advanced Cutting Technology"
drag, startPoint x: 164, startPoint y: 54, endPoint x: 162, endPoint y: 61, distance: 7.4
click at [164, 54] on input "text" at bounding box center [164, 59] width 86 height 10
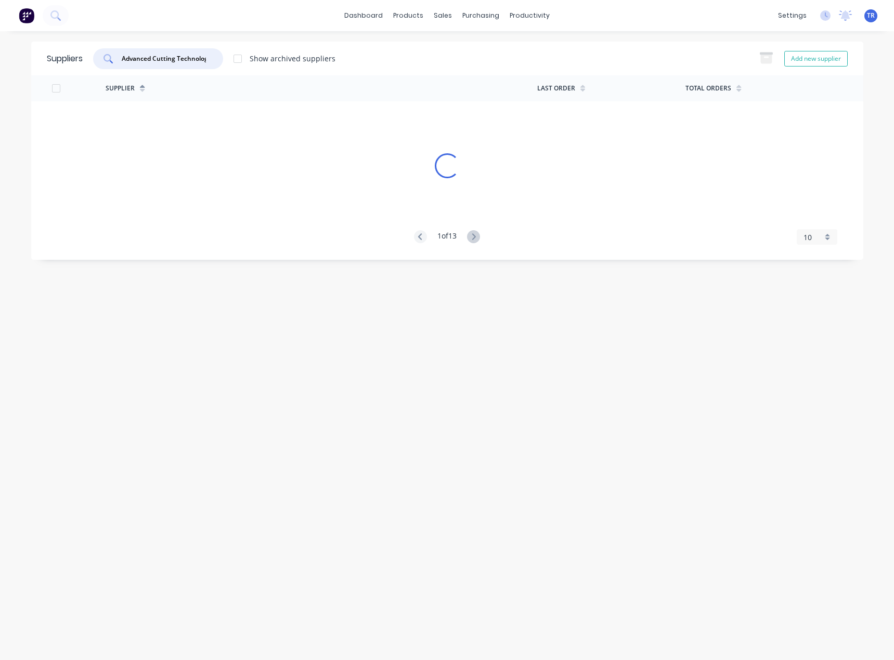
scroll to position [0, 8]
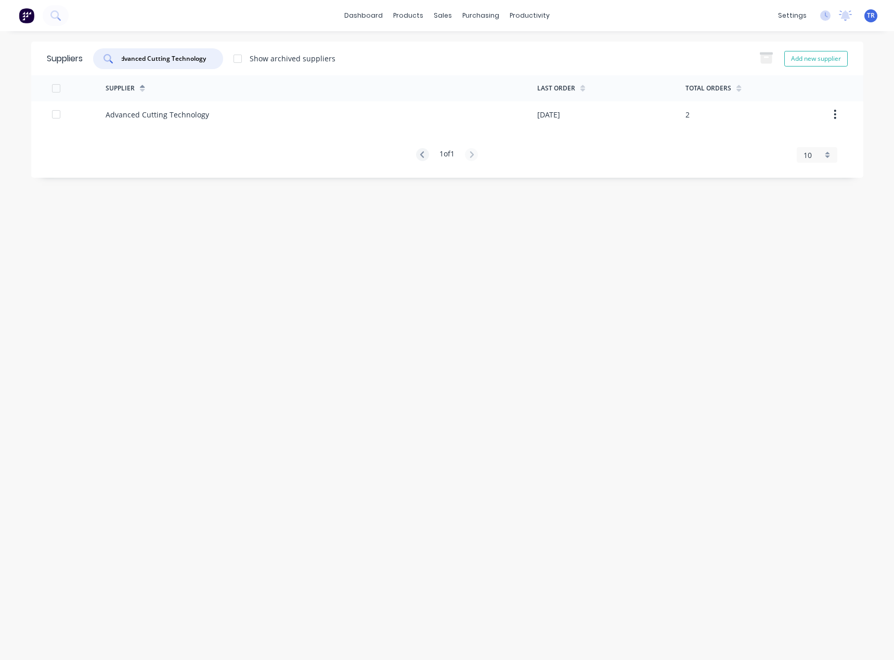
type input "Advanced Cutting Technology"
click at [169, 118] on div "Advanced Cutting Technology" at bounding box center [157, 114] width 103 height 11
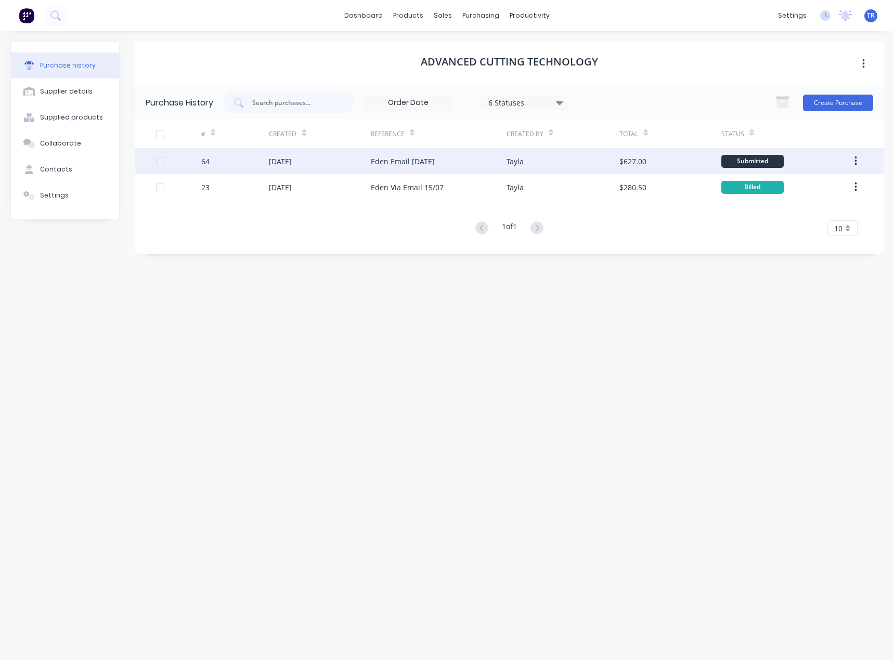
click at [289, 170] on div "[DATE]" at bounding box center [320, 161] width 102 height 26
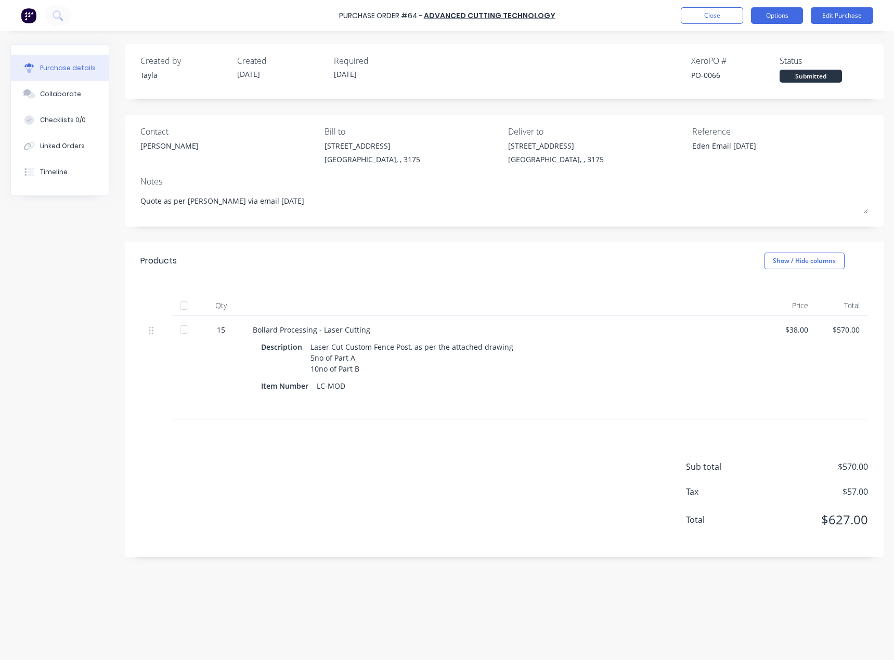
click at [781, 11] on button "Options" at bounding box center [777, 15] width 52 height 17
drag, startPoint x: 506, startPoint y: 17, endPoint x: 428, endPoint y: 20, distance: 78.5
click at [428, 20] on div "Purchase Order #64 - Advanced Cutting Technology Close Options Edit Purchase" at bounding box center [447, 15] width 894 height 31
copy div "Advanced Cutting Technology Close Options Edit Purchase"
click at [831, 17] on button "Edit Purchase" at bounding box center [841, 15] width 62 height 17
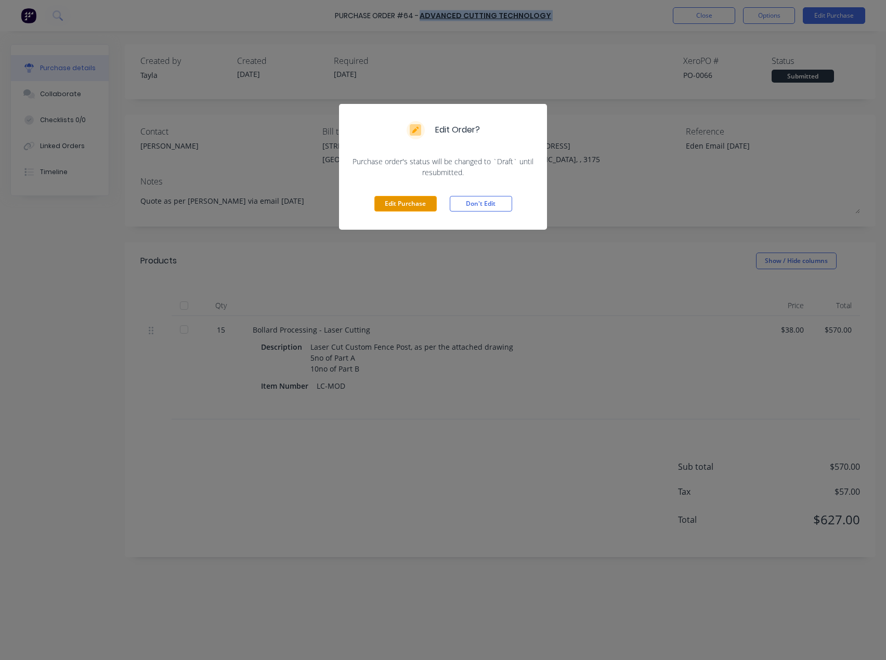
click at [391, 202] on button "Edit Purchase" at bounding box center [405, 204] width 62 height 16
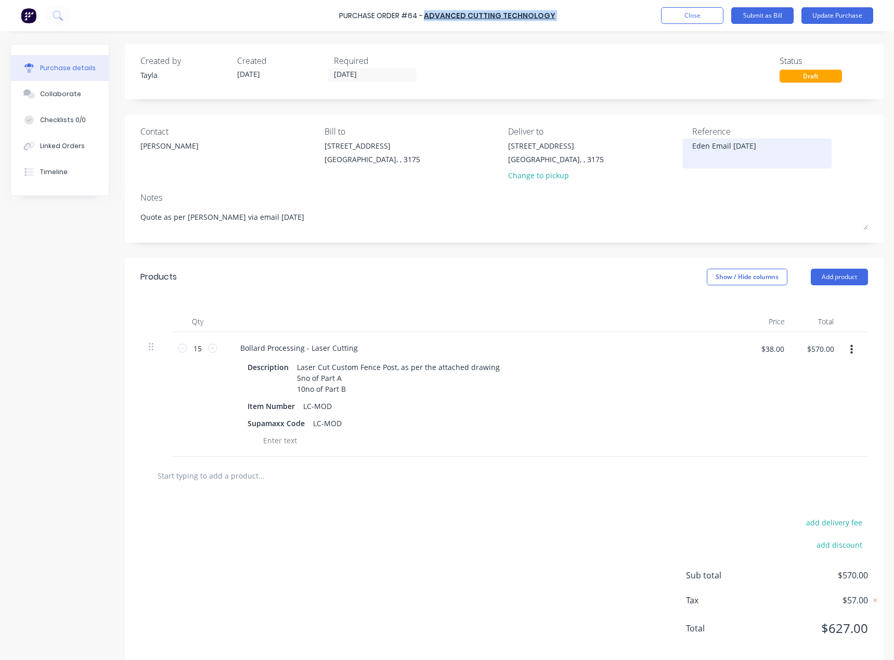
click at [721, 148] on textarea "Eden Email [DATE]" at bounding box center [757, 151] width 130 height 23
paste textarea "108228"
type textarea "x"
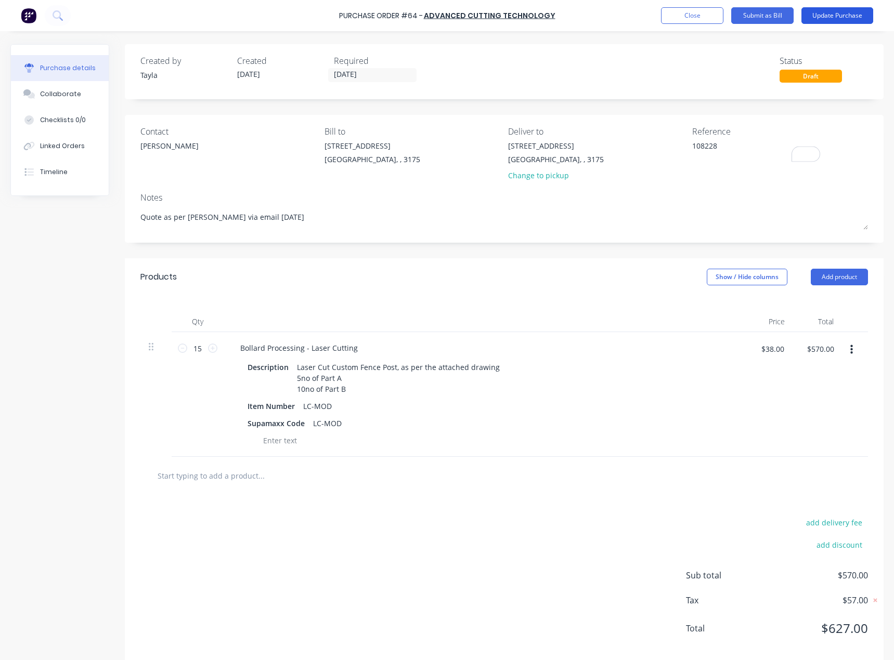
type textarea "108228"
type textarea "x"
type textarea "108228"
click at [831, 15] on button "Update Purchase" at bounding box center [837, 15] width 72 height 17
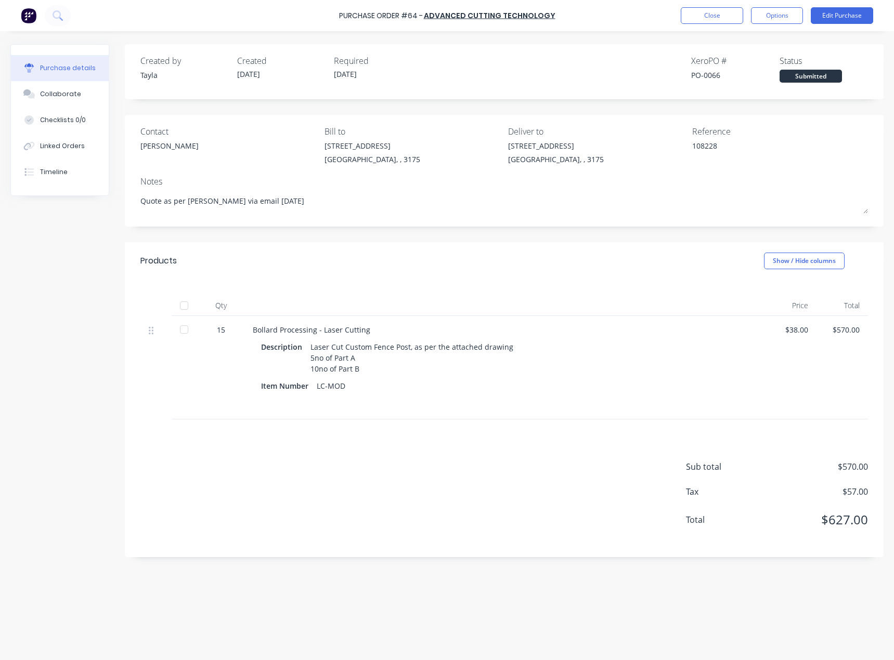
click at [75, 94] on div "Collaborate" at bounding box center [60, 93] width 41 height 9
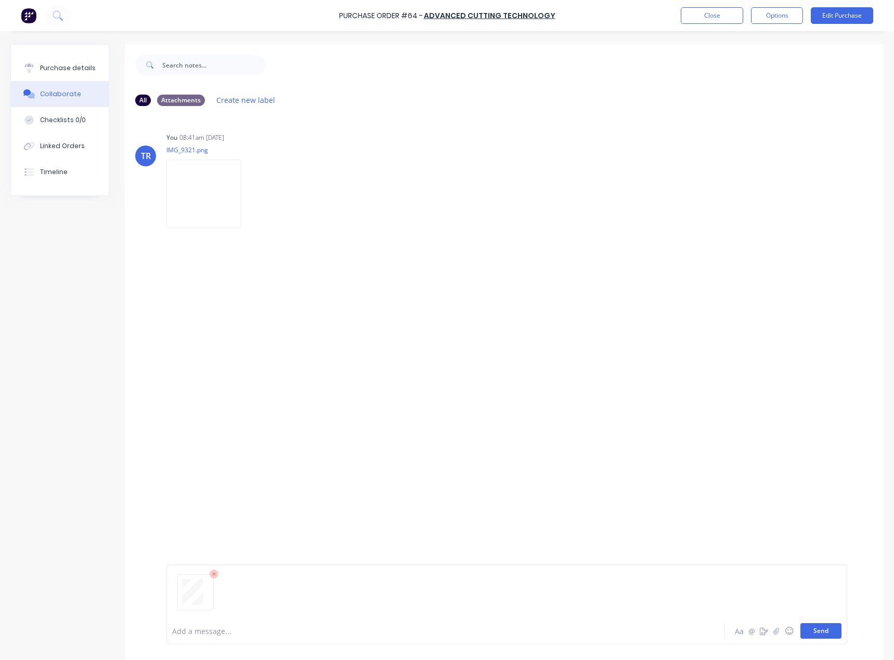
click at [820, 628] on button "Send" at bounding box center [820, 631] width 41 height 16
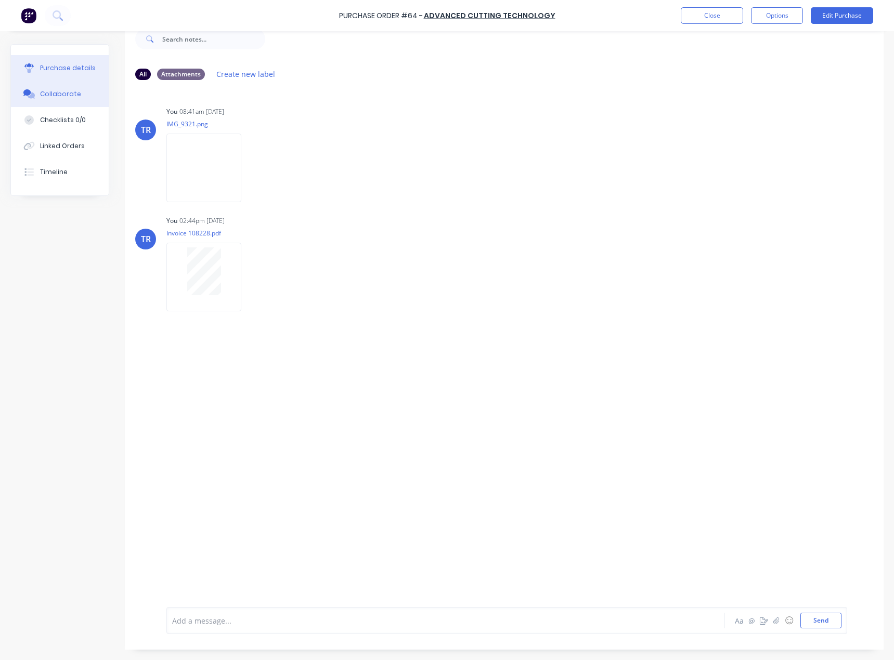
click at [12, 64] on button "Purchase details" at bounding box center [60, 68] width 98 height 26
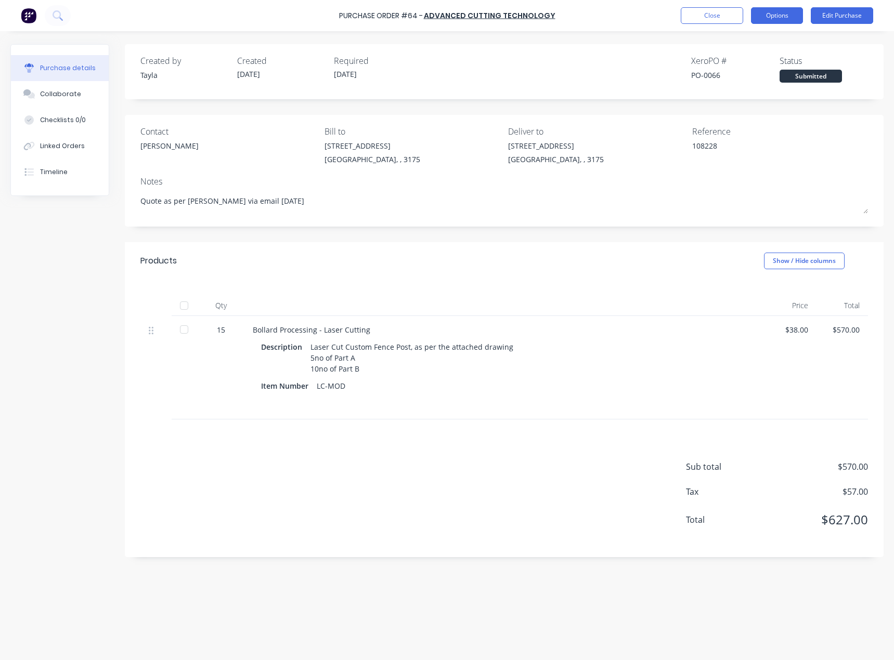
click at [792, 16] on button "Options" at bounding box center [777, 15] width 52 height 17
click at [757, 65] on div "Convert to Bill" at bounding box center [753, 63] width 80 height 15
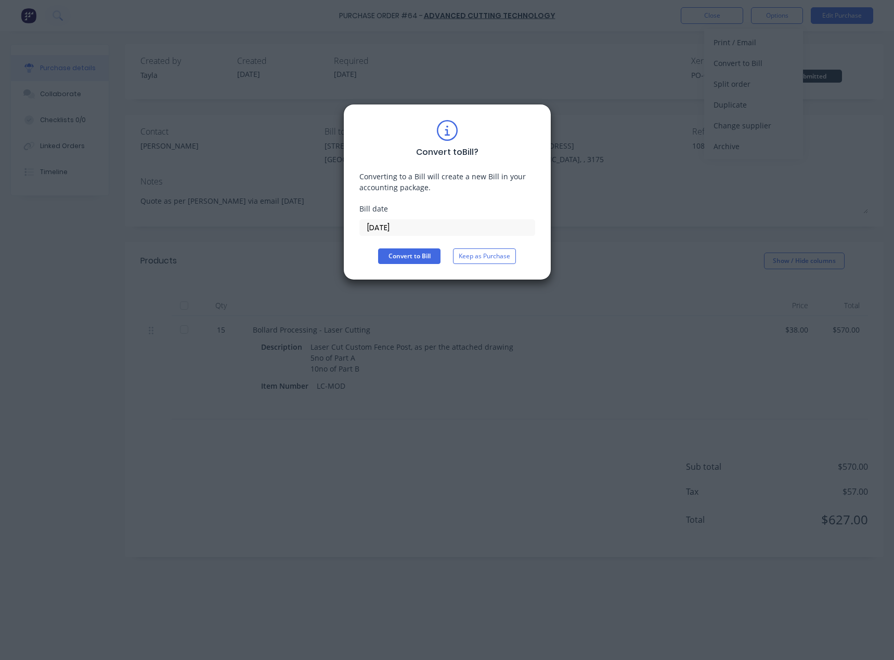
click at [399, 227] on input "[DATE]" at bounding box center [447, 228] width 175 height 16
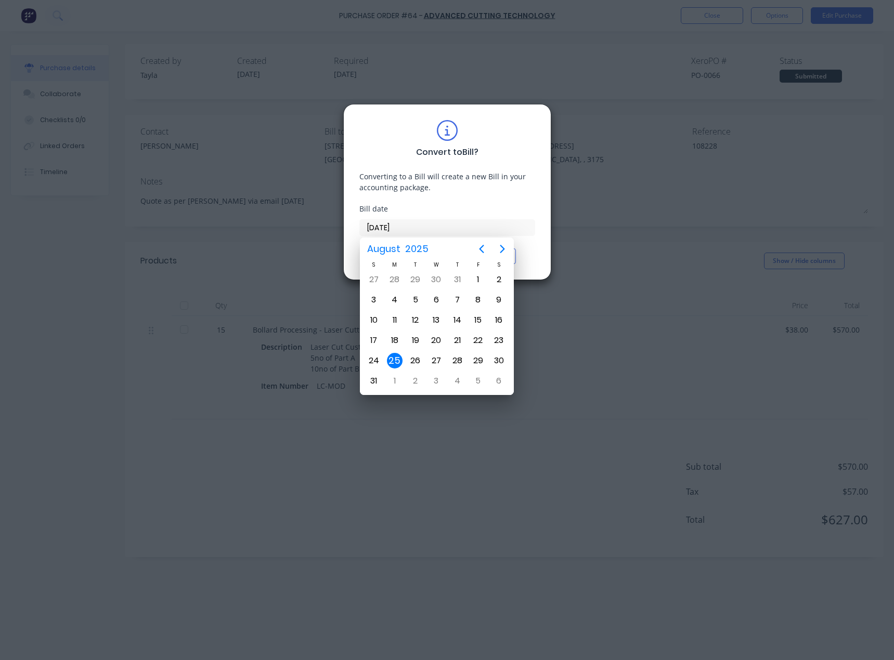
click at [414, 203] on div "Bill date" at bounding box center [447, 208] width 176 height 11
click at [460, 182] on div "Converting to a Bill will create a new Bill in your accounting package." at bounding box center [447, 182] width 176 height 22
click at [446, 162] on div "Convert to Bill ? Converting to a Bill will create a new Bill in your accountin…" at bounding box center [447, 192] width 176 height 144
click at [390, 367] on div "25" at bounding box center [395, 361] width 16 height 16
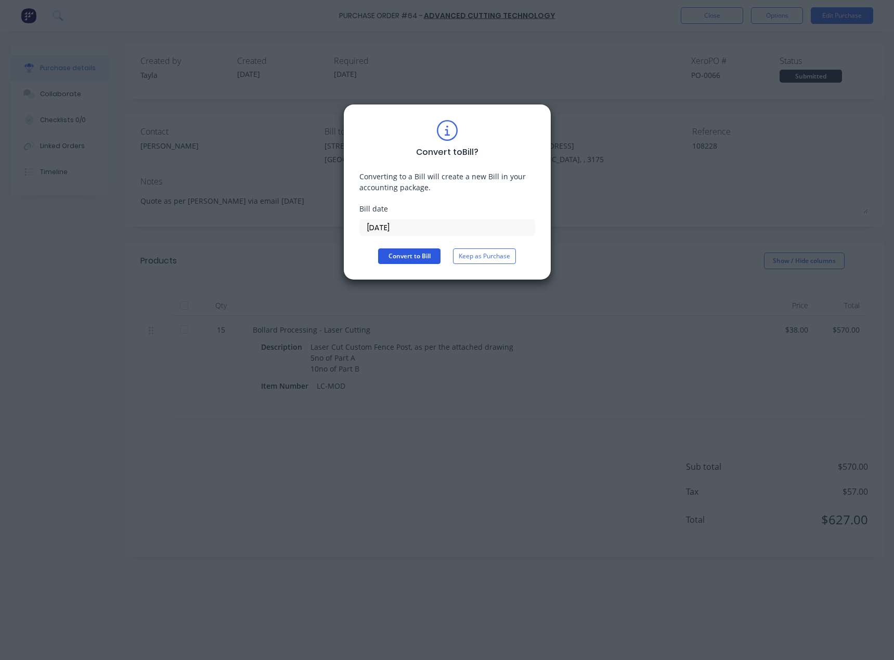
click at [420, 255] on button "Convert to Bill" at bounding box center [409, 256] width 62 height 16
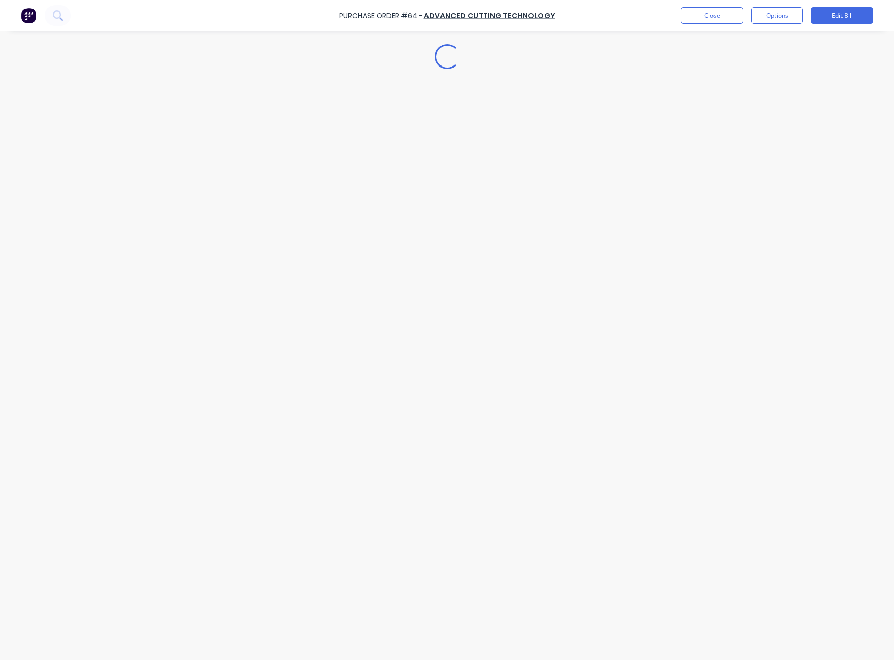
type textarea "x"
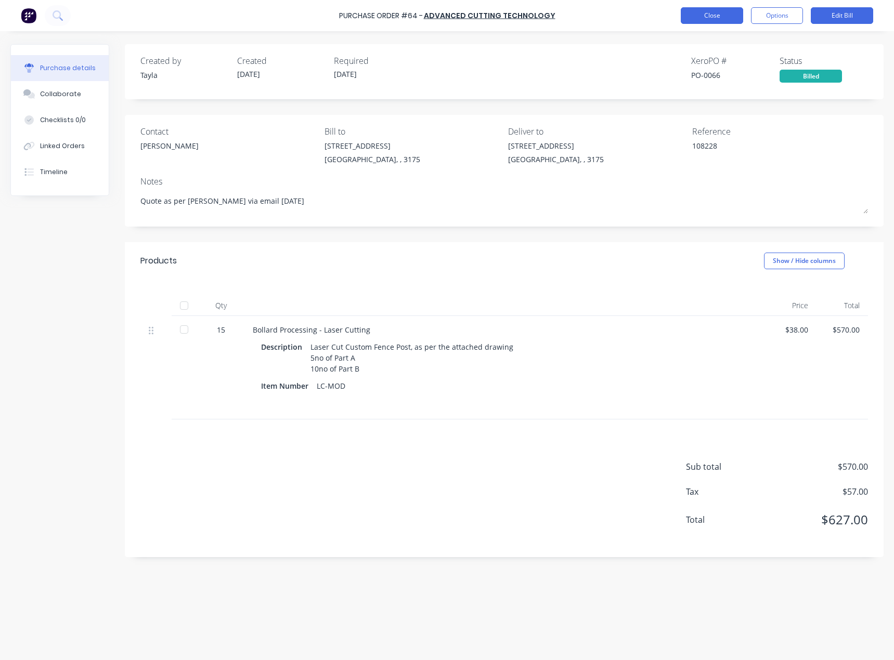
click at [684, 21] on button "Close" at bounding box center [711, 15] width 62 height 17
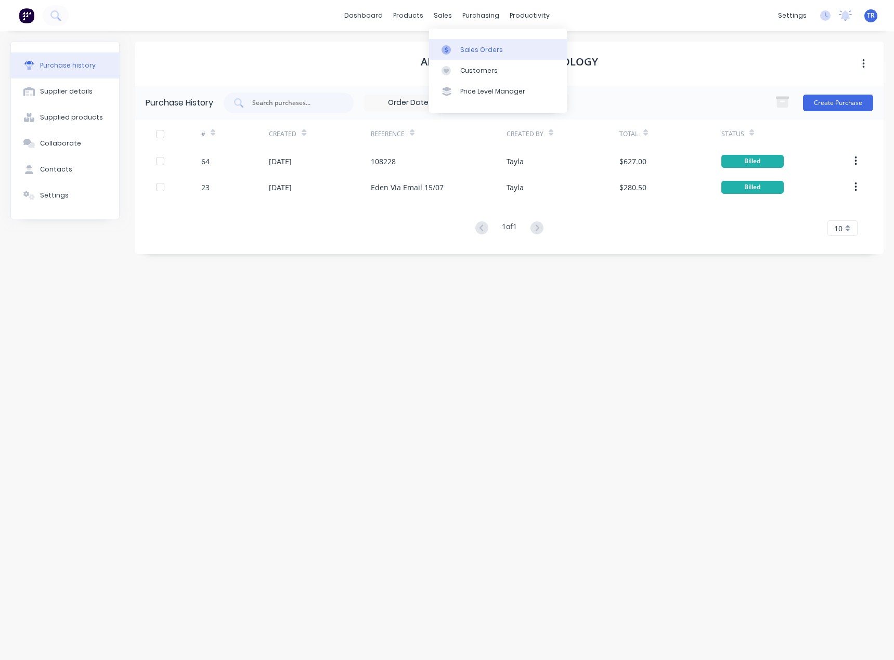
click at [455, 47] on div at bounding box center [449, 49] width 16 height 9
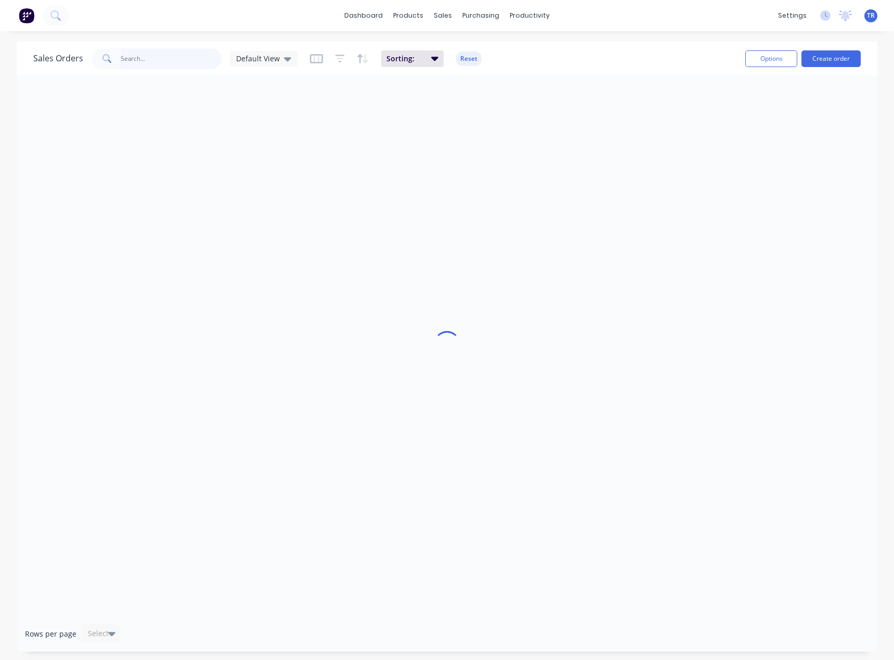
click at [169, 65] on input "text" at bounding box center [171, 58] width 101 height 21
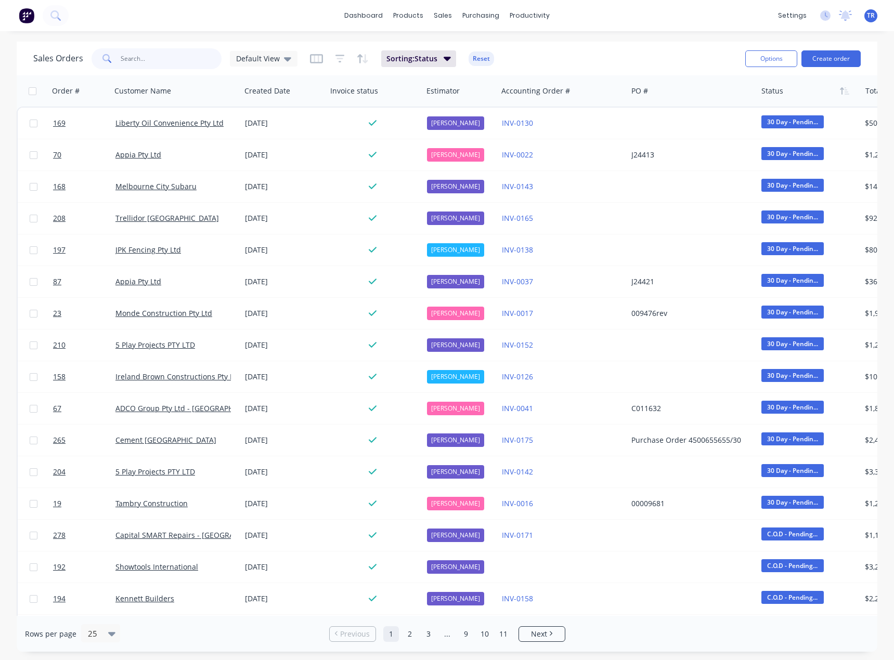
type input "3"
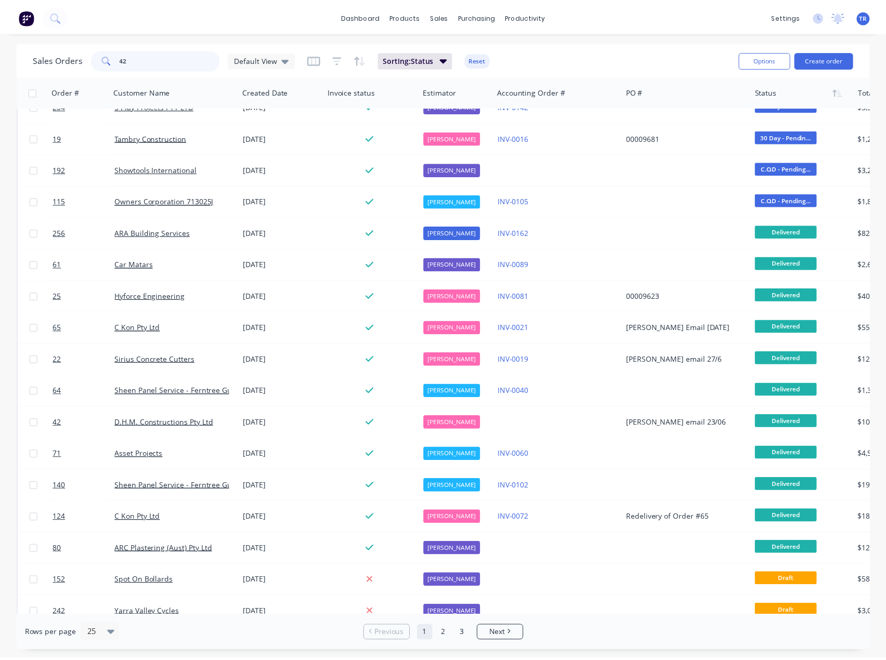
scroll to position [81, 0]
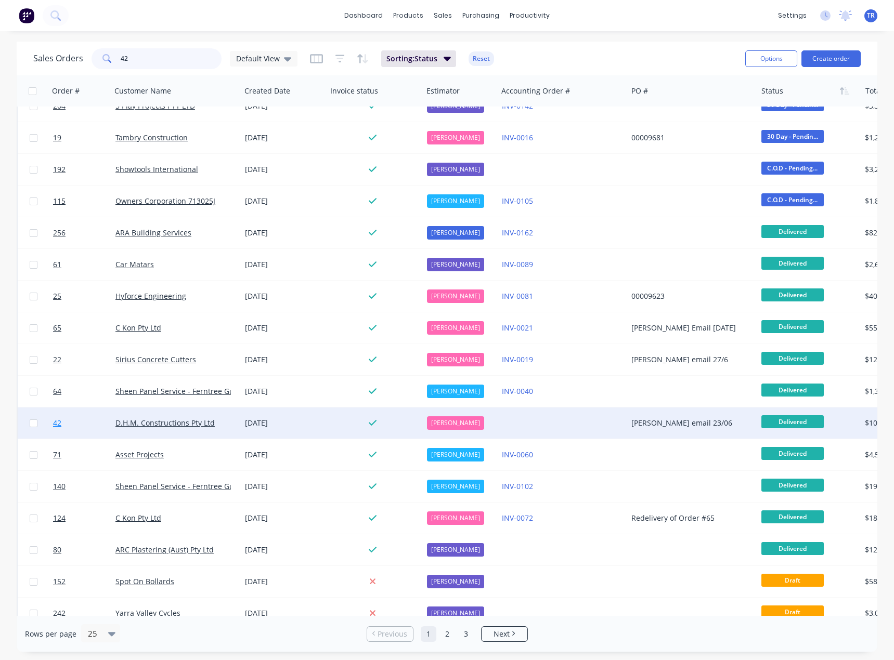
type input "42"
click at [58, 424] on span "42" at bounding box center [57, 423] width 8 height 10
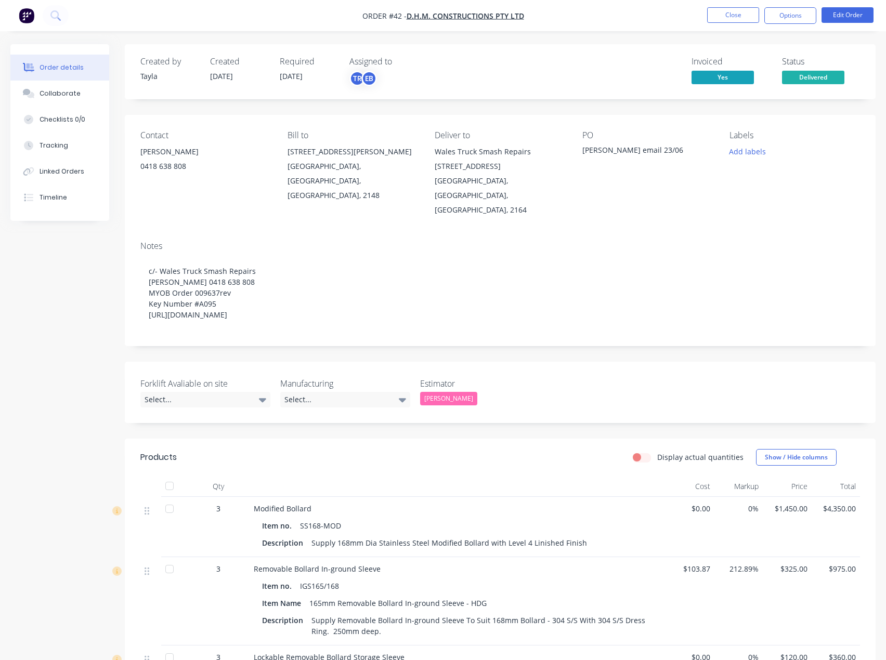
scroll to position [299, 0]
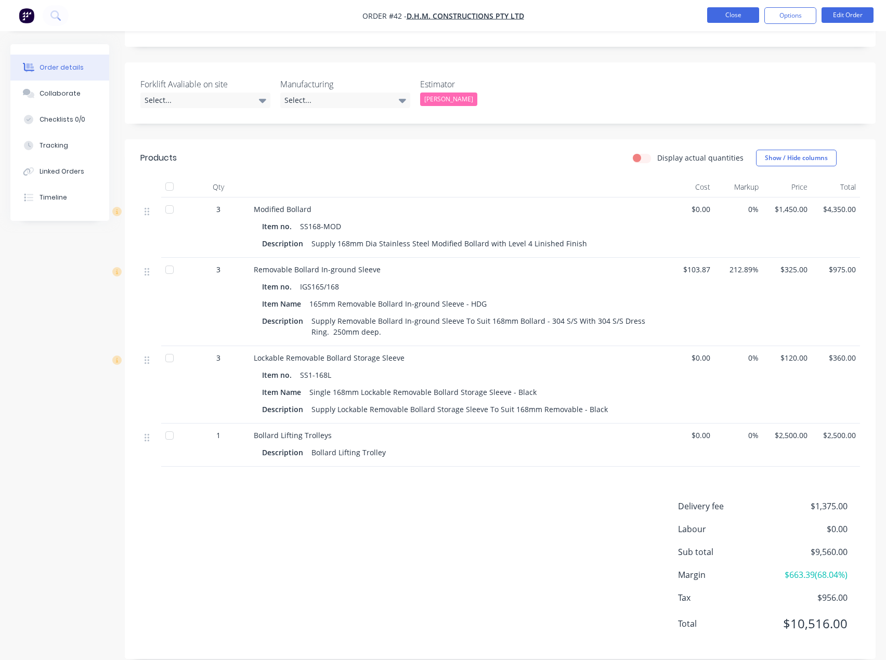
click at [716, 20] on button "Close" at bounding box center [733, 15] width 52 height 16
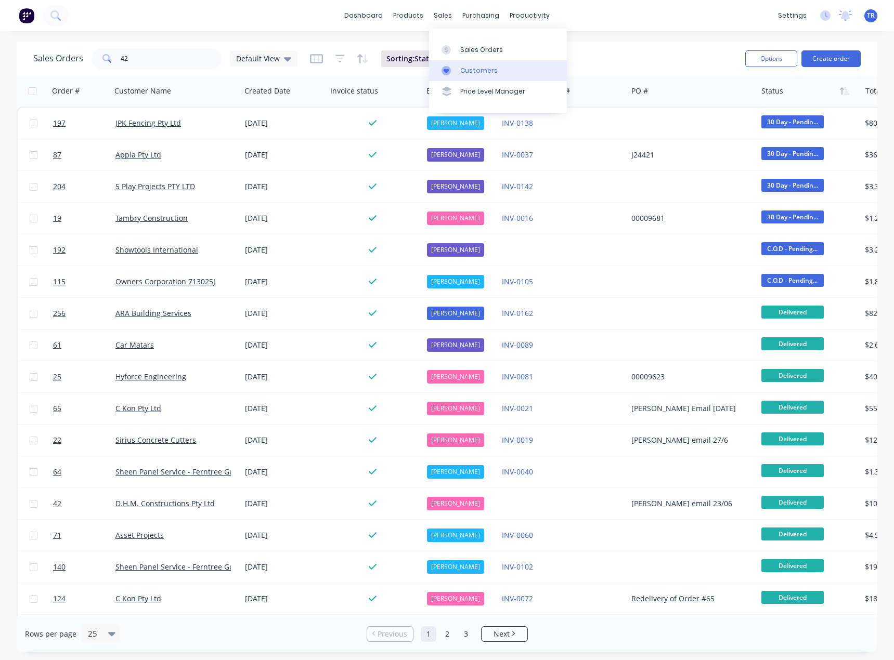
click at [484, 74] on div "Customers" at bounding box center [478, 70] width 37 height 9
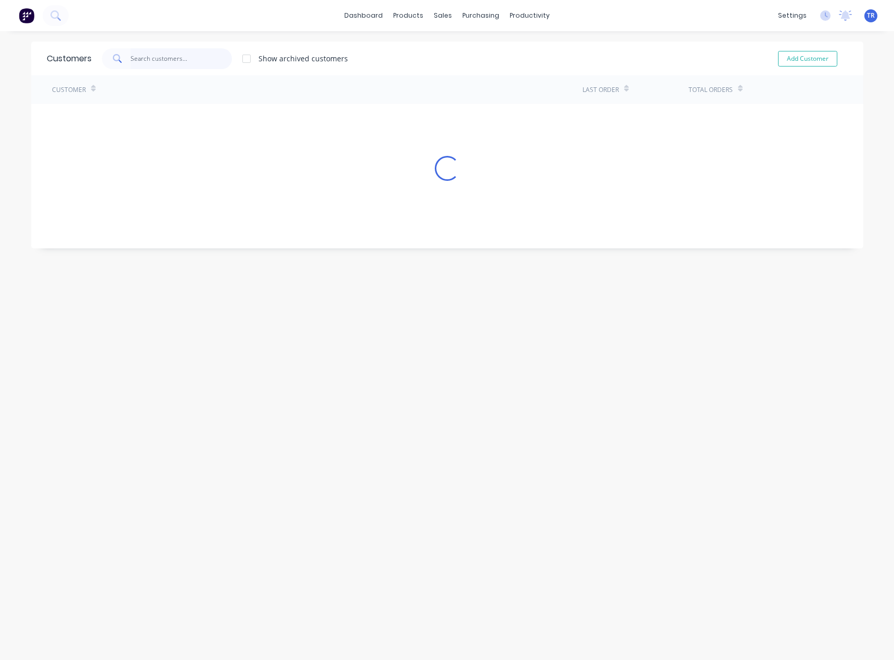
click at [201, 62] on input "text" at bounding box center [180, 58] width 101 height 21
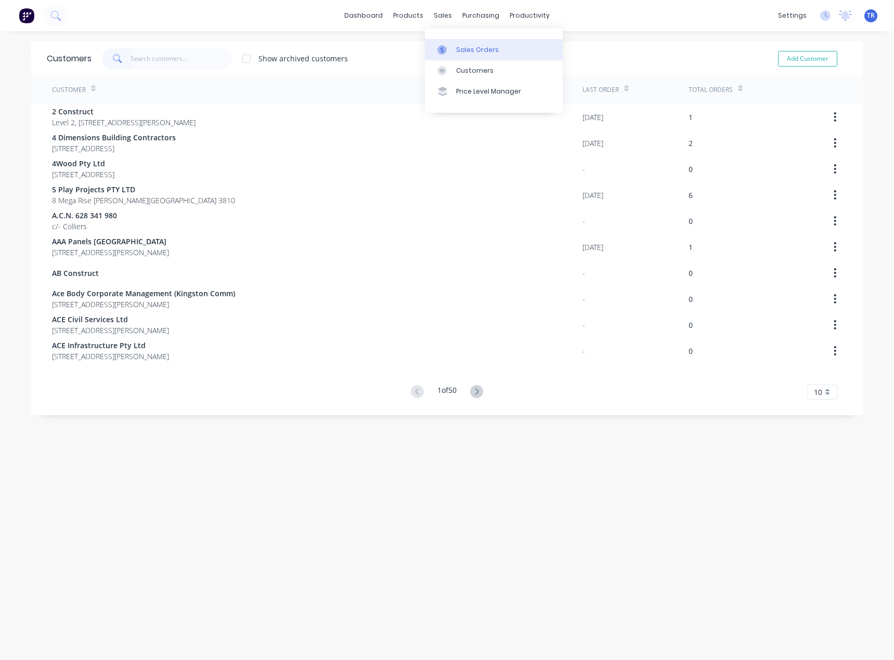
click at [452, 40] on link "Sales Orders" at bounding box center [494, 49] width 138 height 21
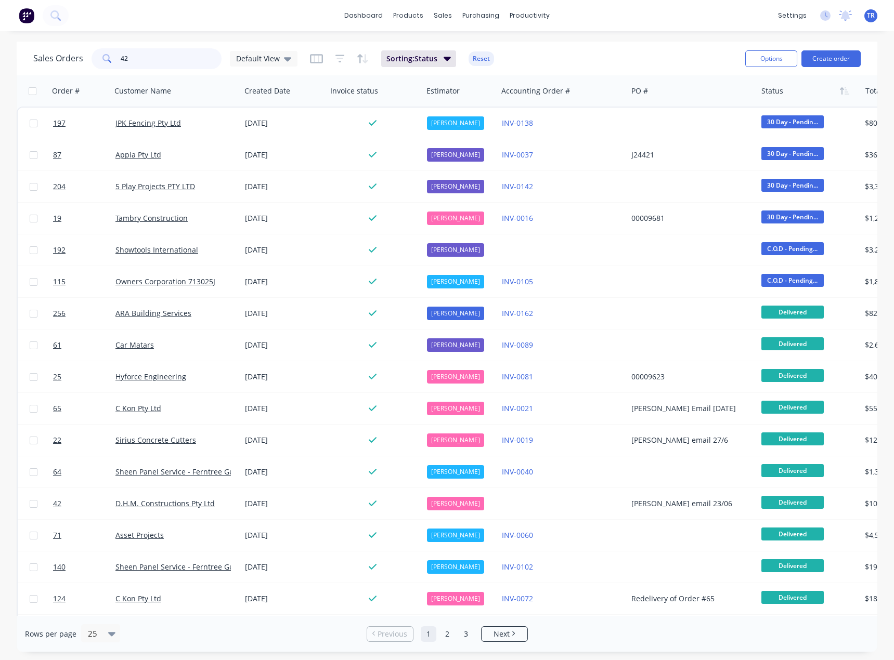
click at [187, 61] on input "42" at bounding box center [171, 58] width 101 height 21
click at [164, 59] on input "42" at bounding box center [171, 58] width 101 height 21
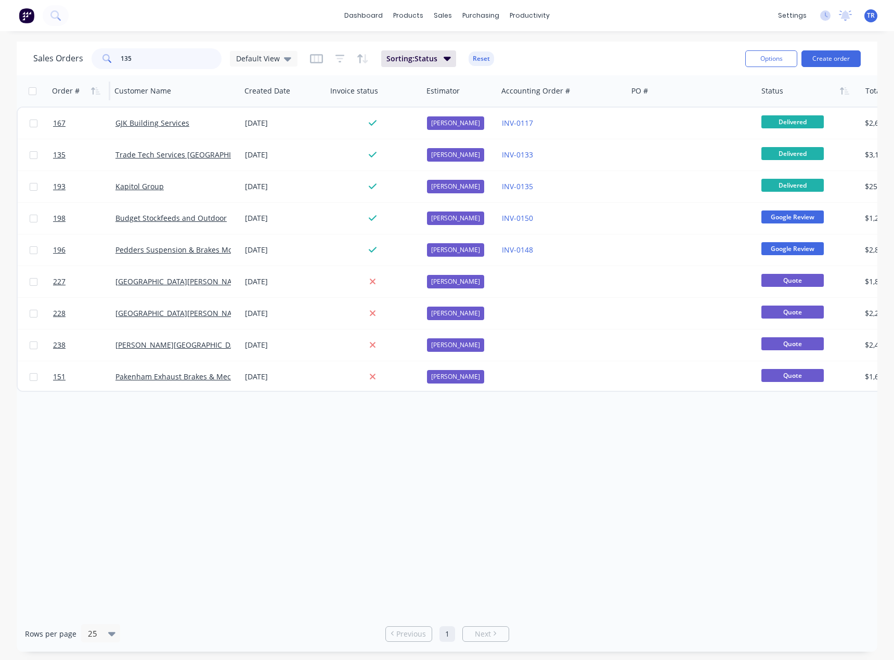
type input "135"
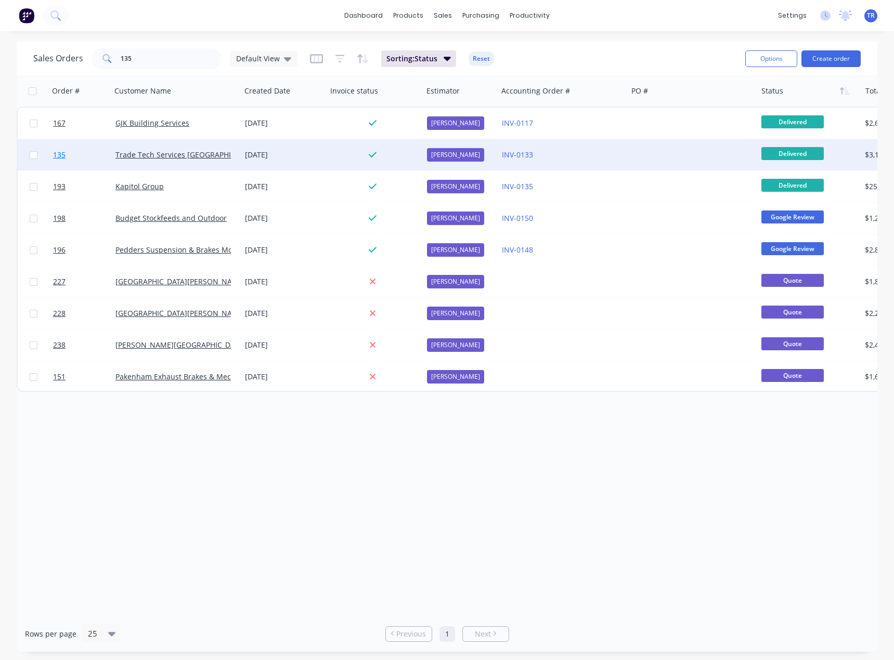
click at [80, 151] on link "135" at bounding box center [84, 154] width 62 height 31
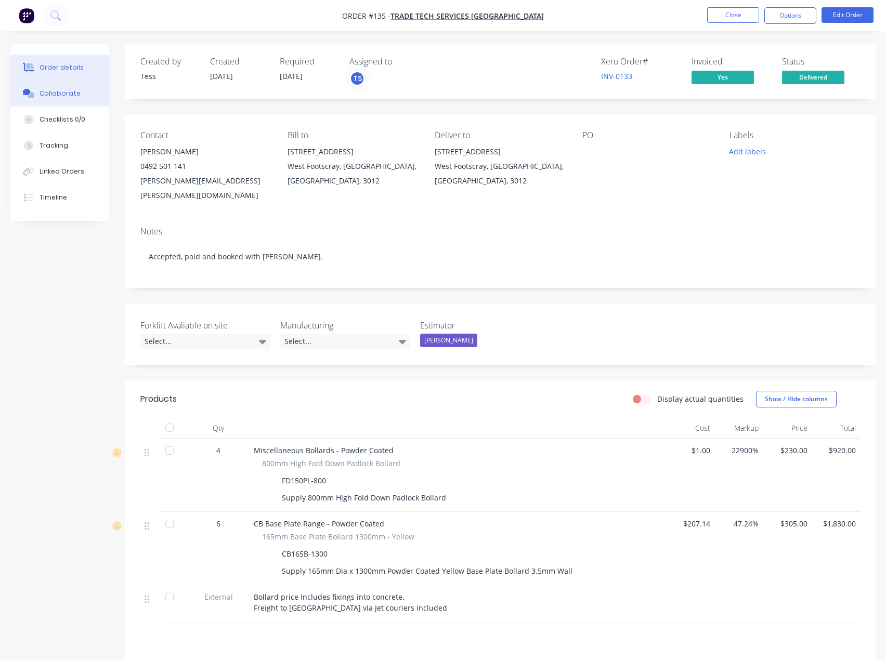
click at [78, 105] on button "Collaborate" at bounding box center [59, 94] width 99 height 26
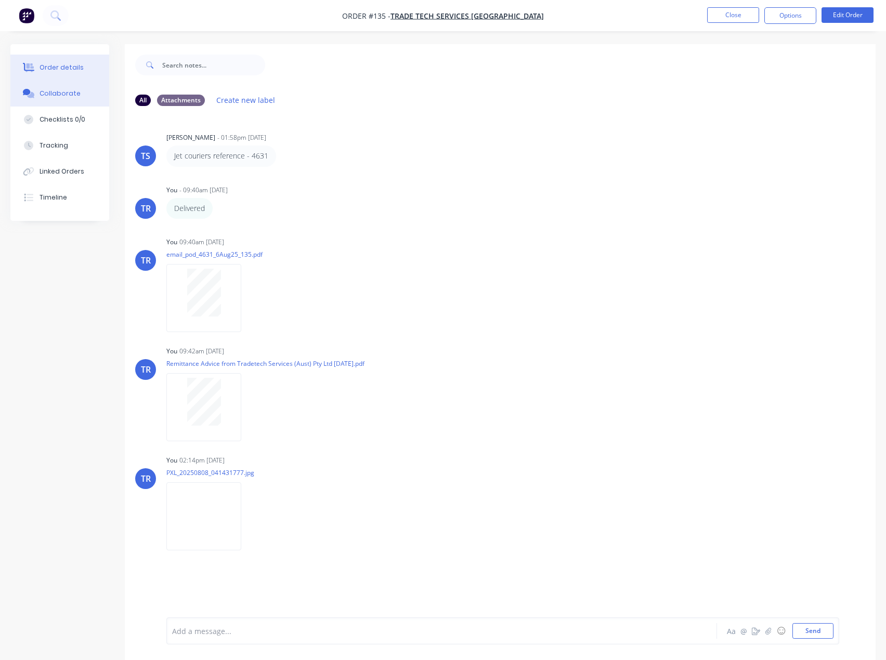
click at [61, 63] on div "Order details" at bounding box center [62, 67] width 44 height 9
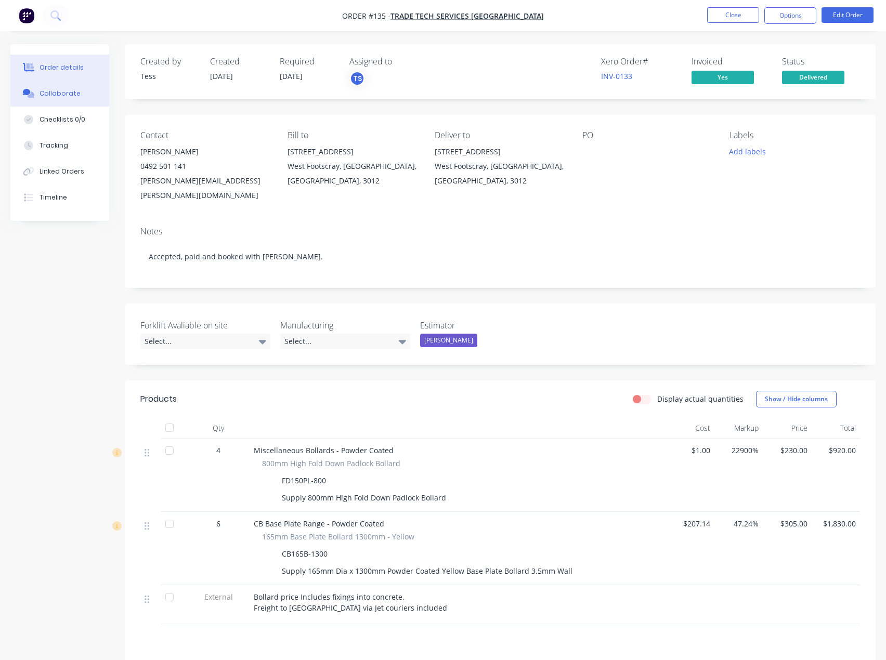
click at [40, 87] on button "Collaborate" at bounding box center [59, 94] width 99 height 26
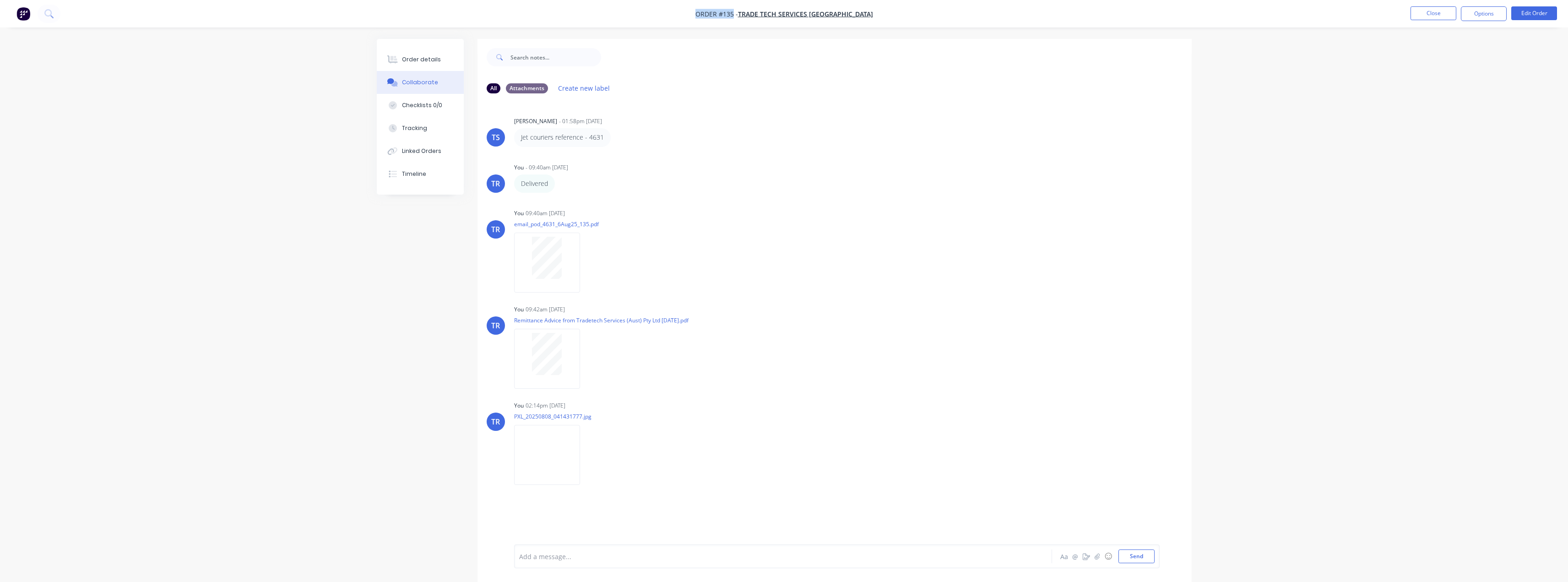
drag, startPoint x: 709, startPoint y: 10, endPoint x: 747, endPoint y: 12, distance: 38.1
click at [747, 12] on nav "Order #135 - Trade Tech Services Australia Close Options Edit Order" at bounding box center [784, 13] width 1568 height 27
copy span "Order #135"
click at [433, 56] on div "Order details" at bounding box center [421, 59] width 39 height 8
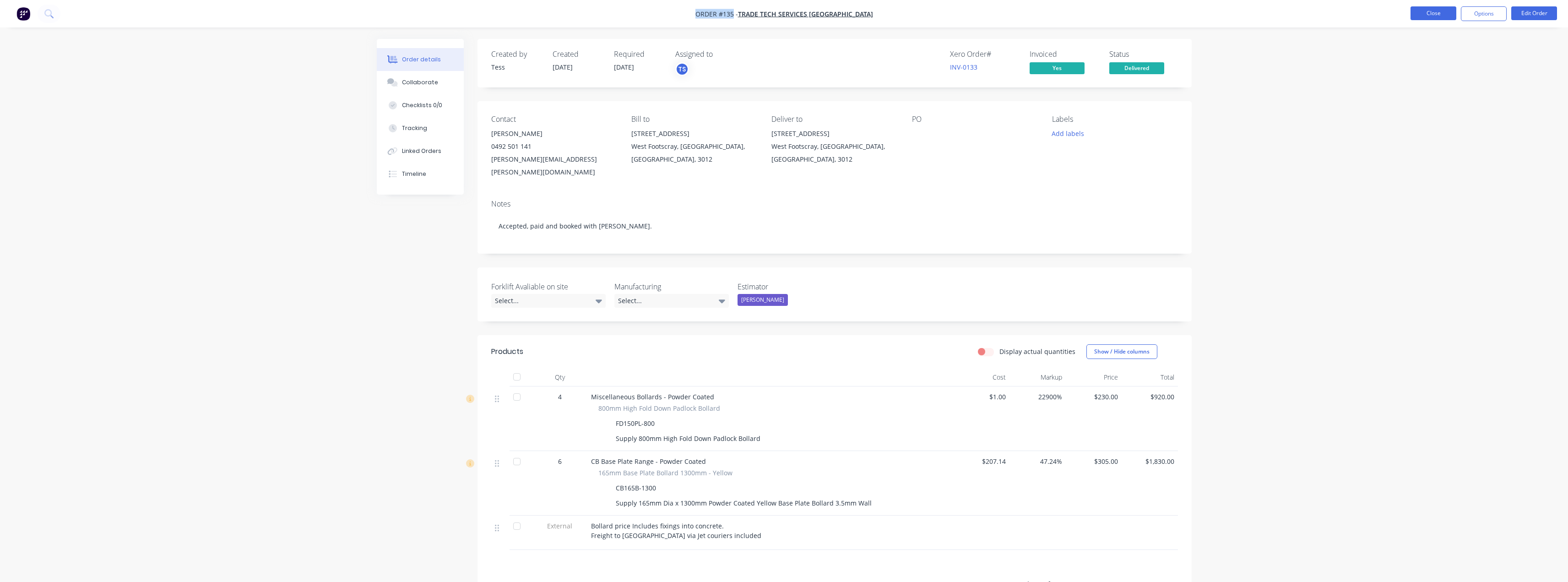
click at [786, 11] on button "Close" at bounding box center [1433, 13] width 46 height 14
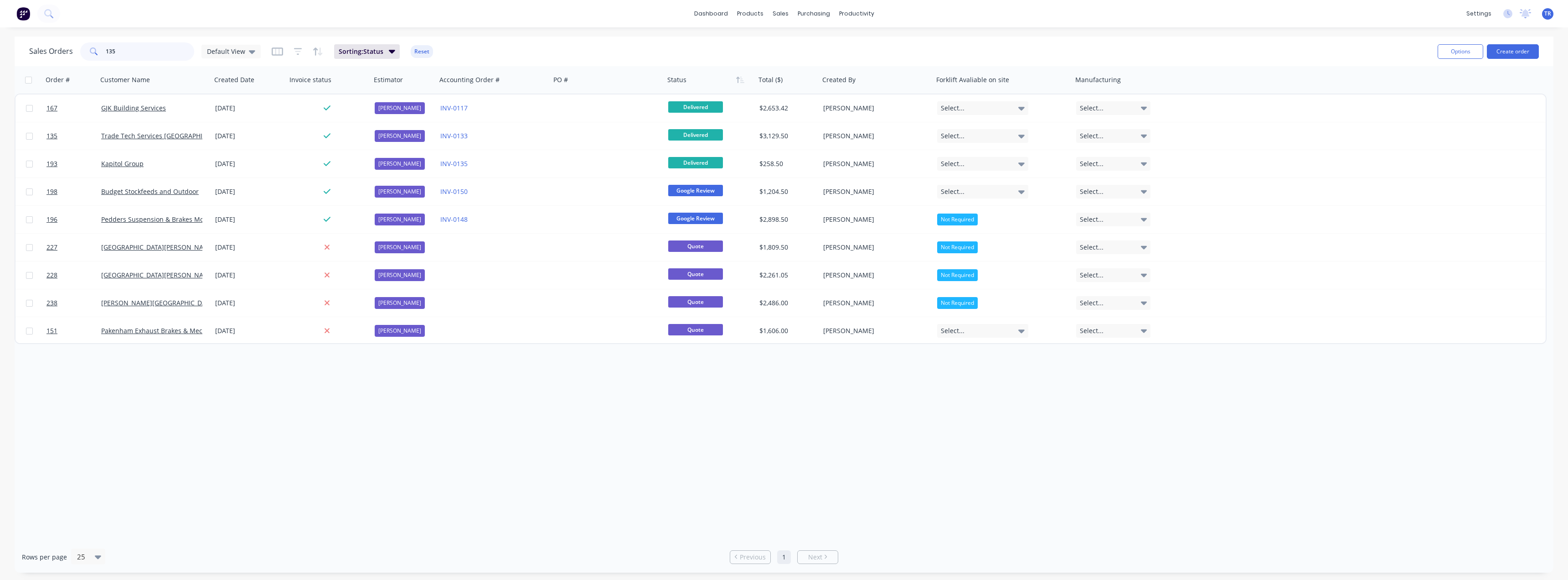
drag, startPoint x: 118, startPoint y: 49, endPoint x: 108, endPoint y: 51, distance: 10.2
click at [108, 51] on input "135" at bounding box center [150, 51] width 89 height 18
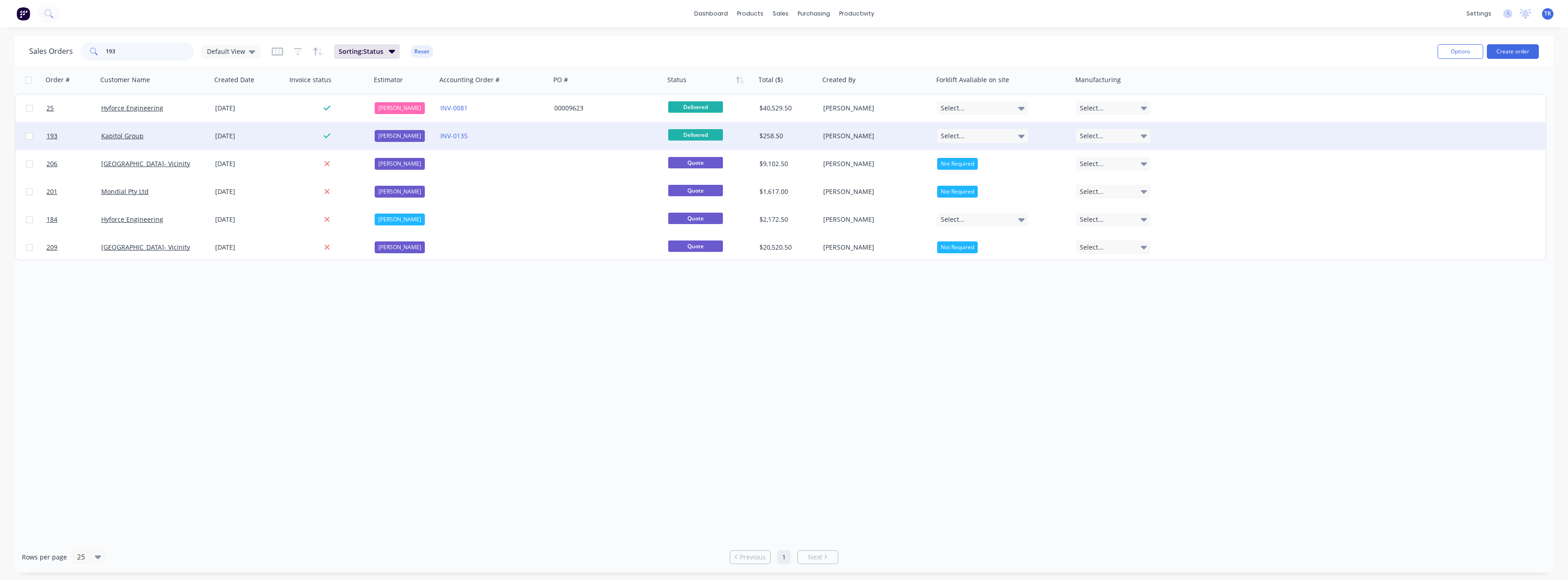
type input "193"
click at [173, 136] on div "Kapitol Group" at bounding box center [151, 136] width 101 height 9
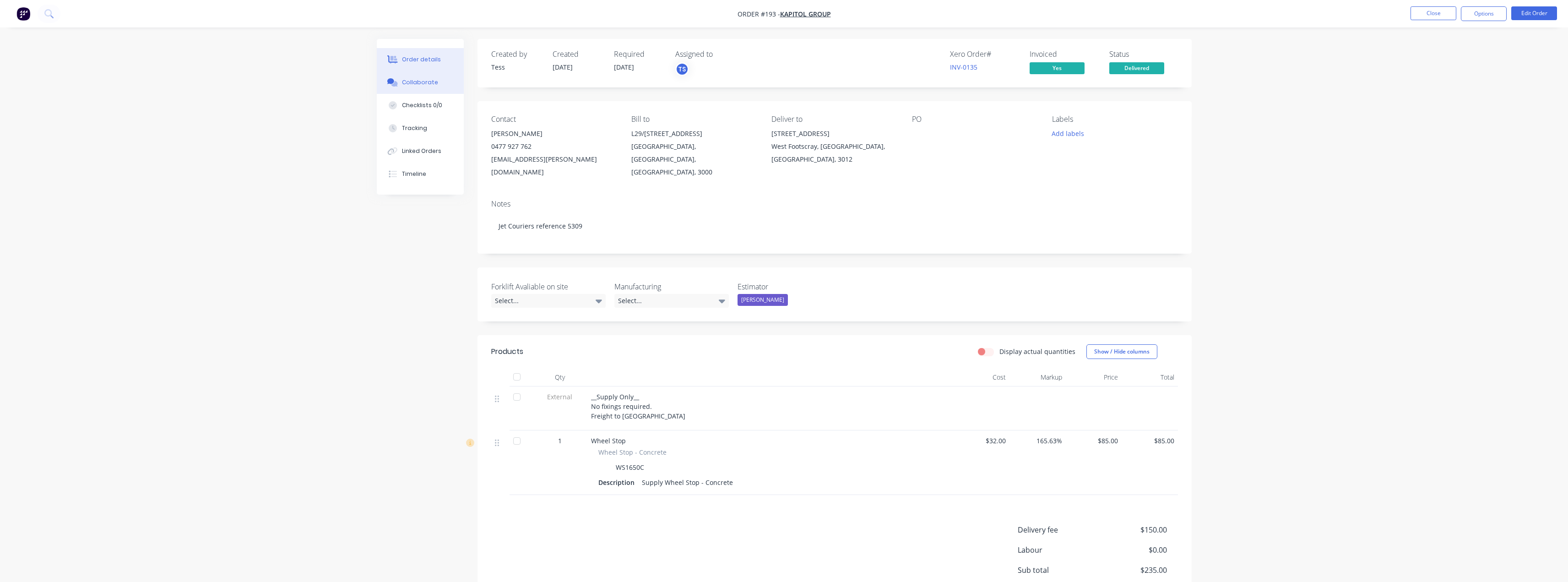
click at [396, 79] on icon at bounding box center [393, 82] width 11 height 8
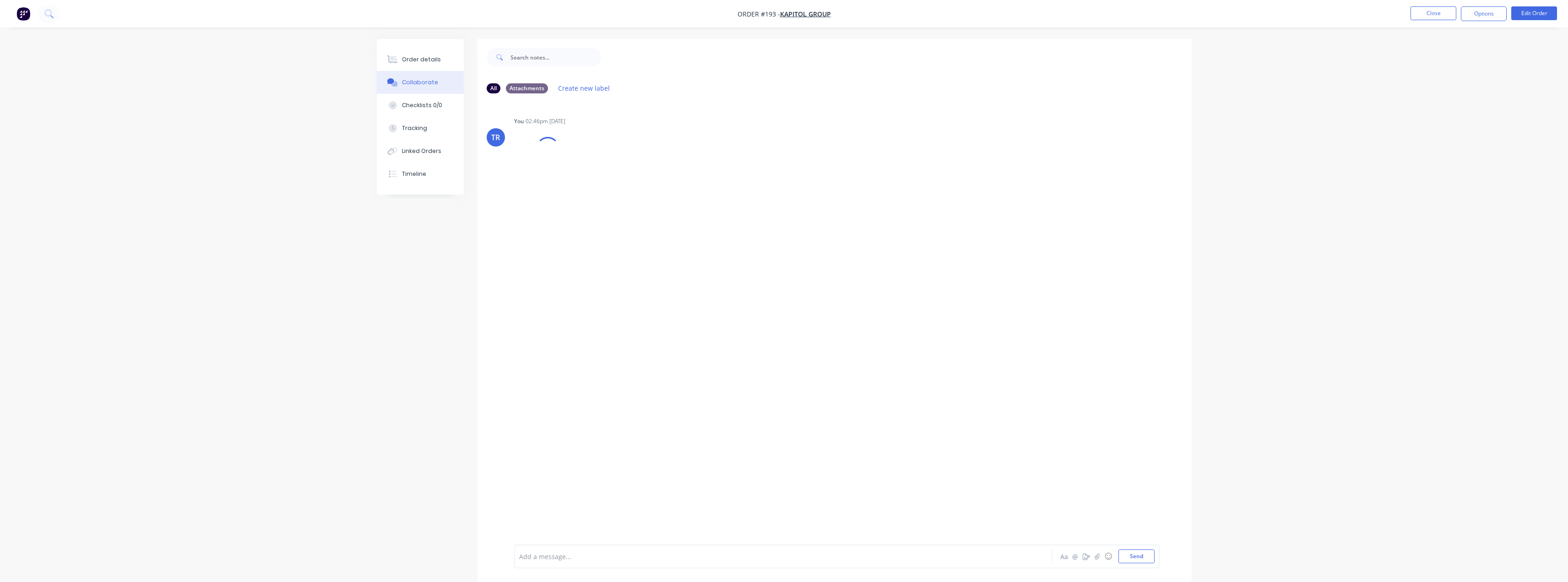
click at [617, 555] on div at bounding box center [757, 556] width 476 height 10
click at [425, 55] on div "Order details" at bounding box center [421, 59] width 39 height 8
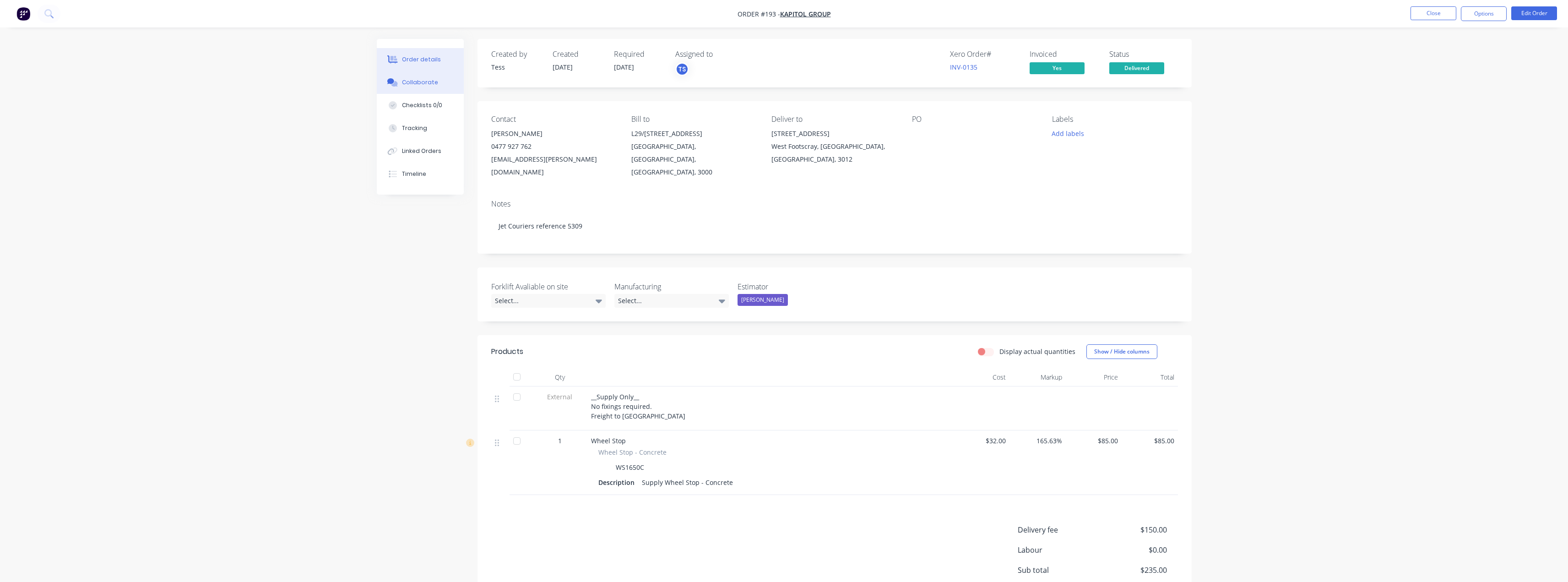
click at [421, 83] on div "Collaborate" at bounding box center [419, 82] width 36 height 8
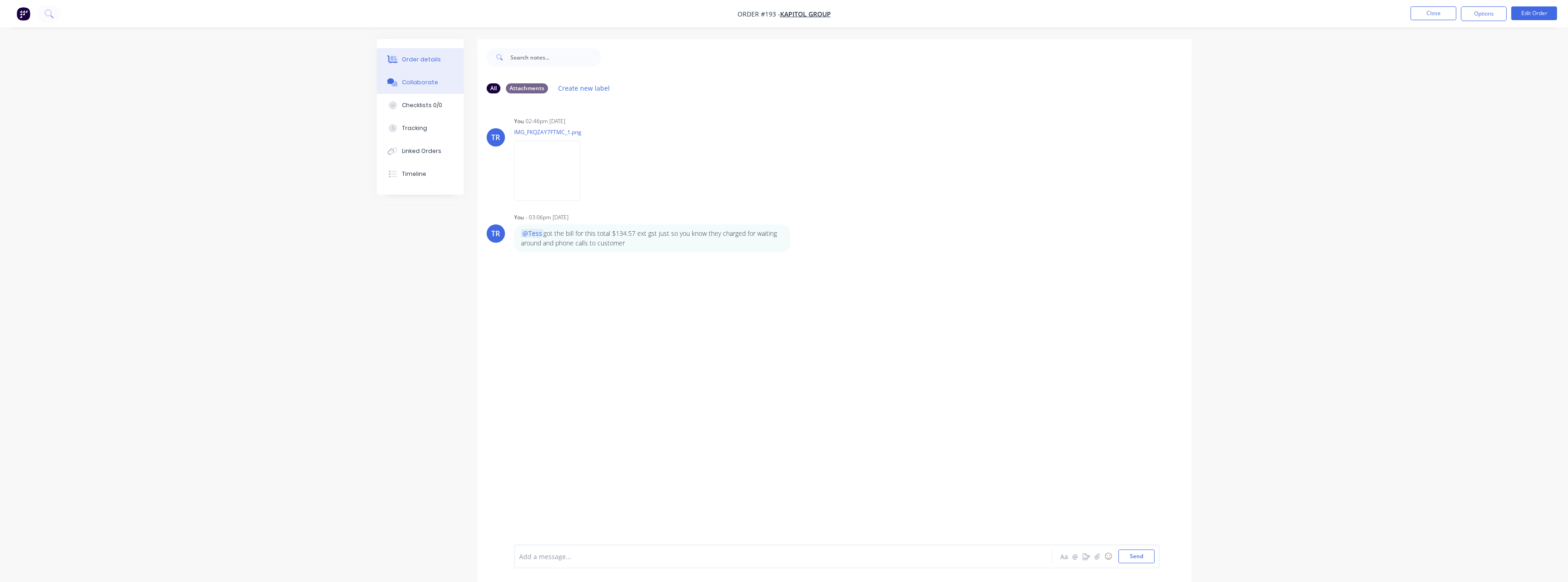
click at [439, 68] on button "Order details" at bounding box center [420, 60] width 87 height 23
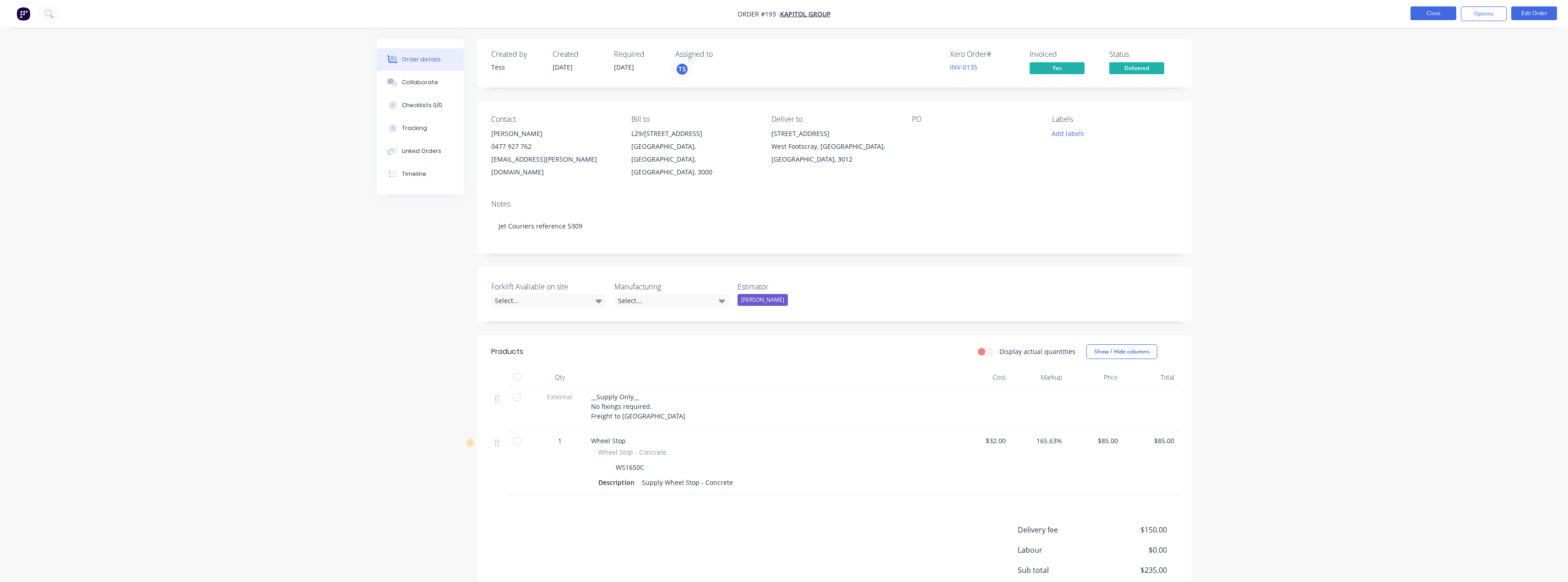
click at [786, 14] on button "Close" at bounding box center [1433, 13] width 46 height 14
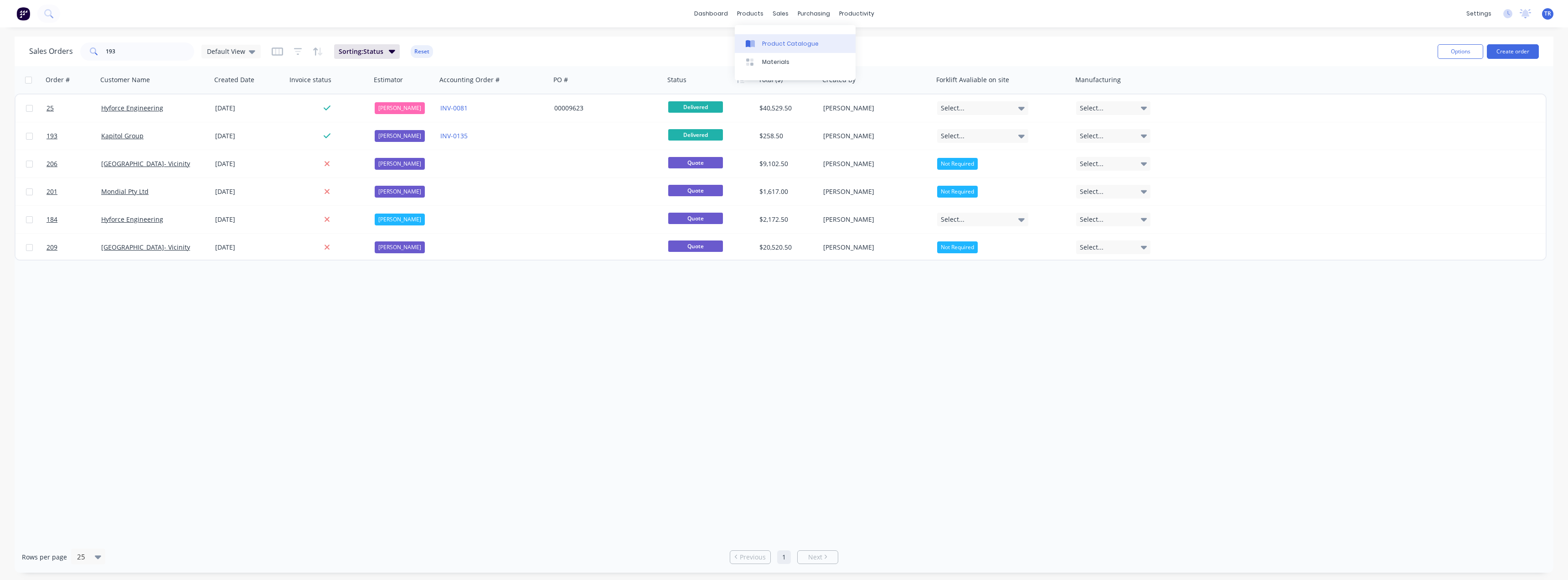
click at [759, 34] on link "Product Catalogue" at bounding box center [795, 43] width 121 height 18
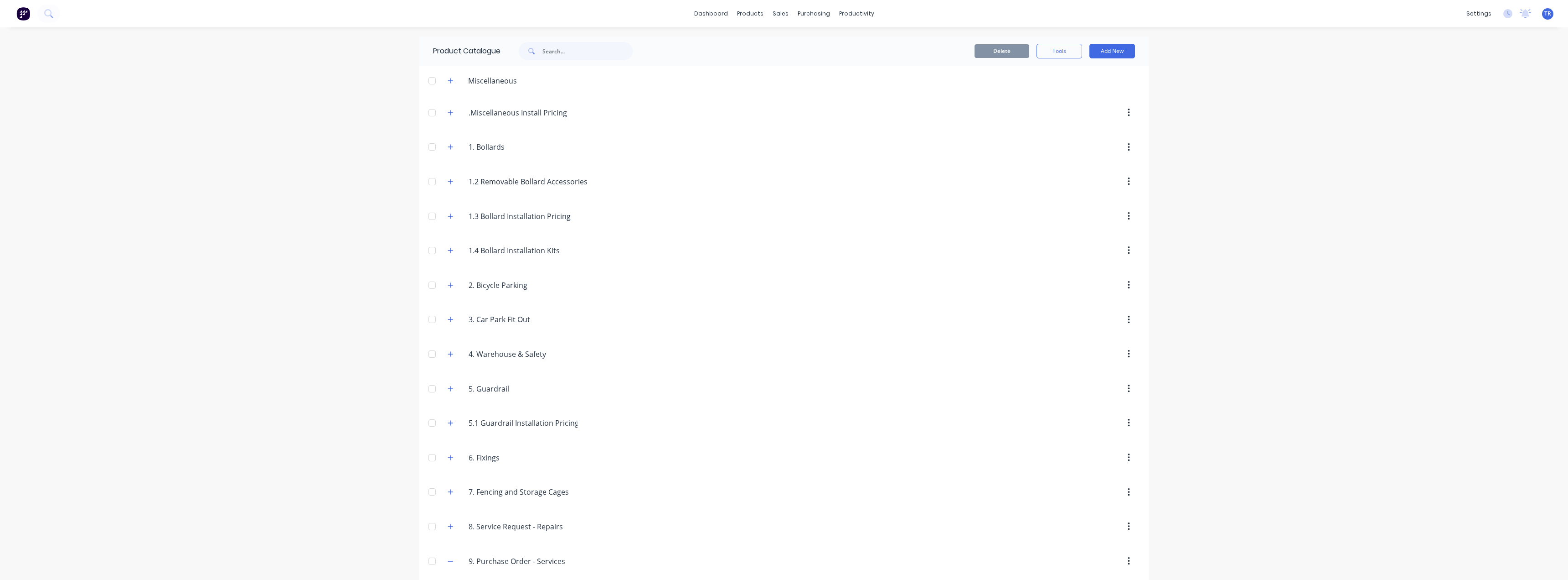
scroll to position [527, 0]
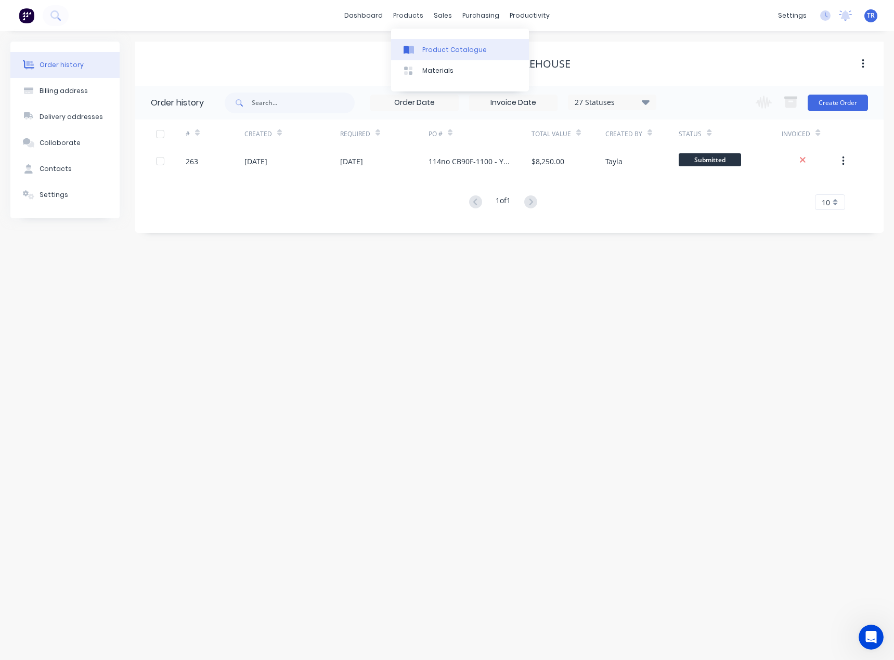
click at [424, 47] on div "Product Catalogue" at bounding box center [454, 49] width 64 height 9
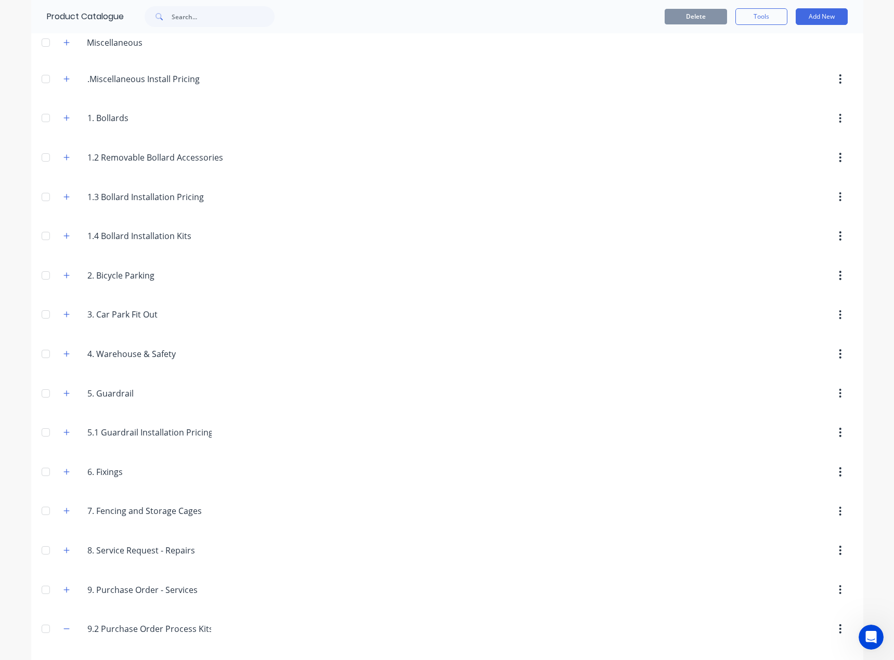
scroll to position [122, 0]
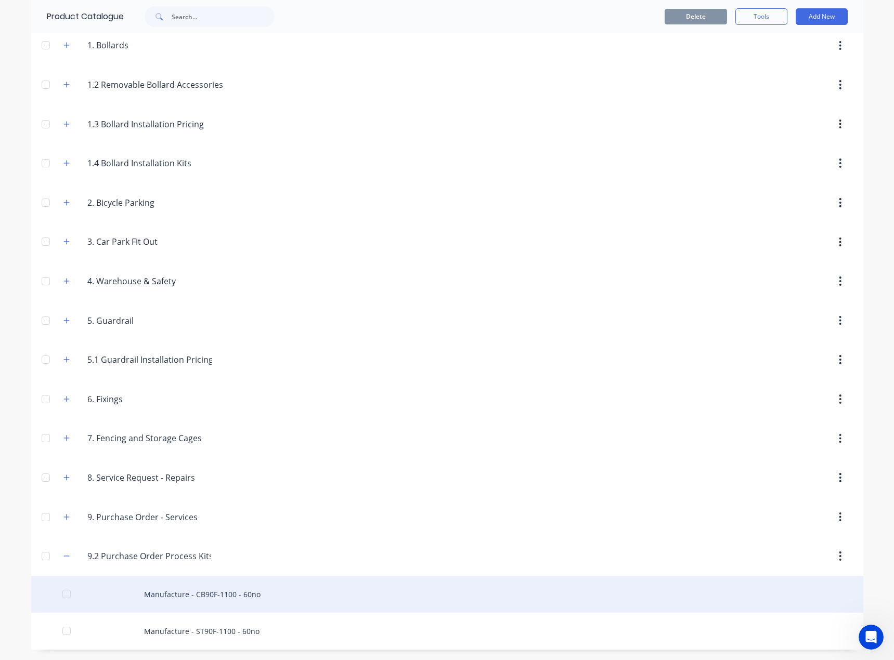
click at [261, 600] on div "Manufacture - CB90F-1100 - 60no" at bounding box center [447, 594] width 832 height 37
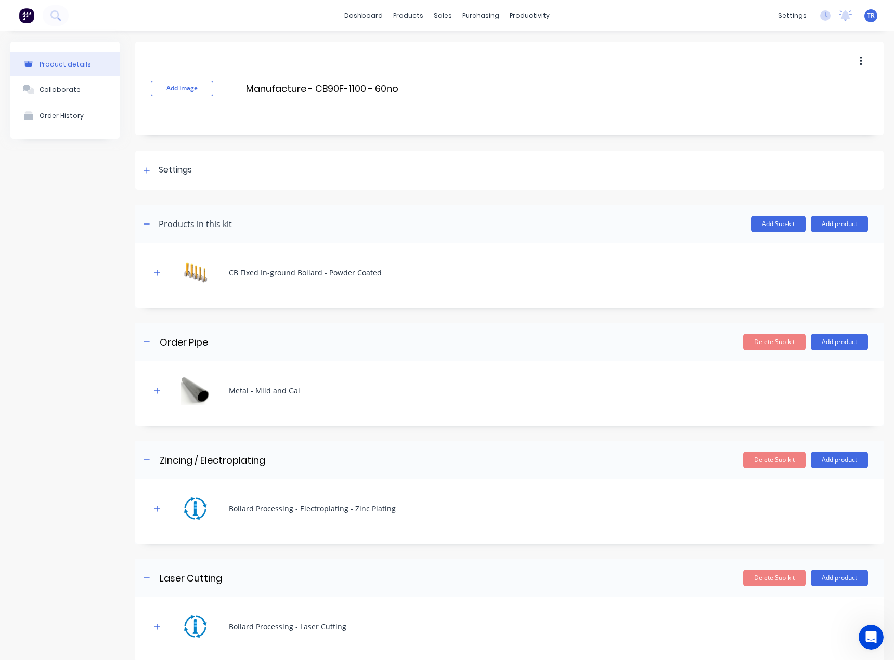
drag, startPoint x: 149, startPoint y: 225, endPoint x: 167, endPoint y: 233, distance: 20.5
click at [167, 233] on header "Products in this kit Add Sub-kit Add product" at bounding box center [509, 223] width 748 height 37
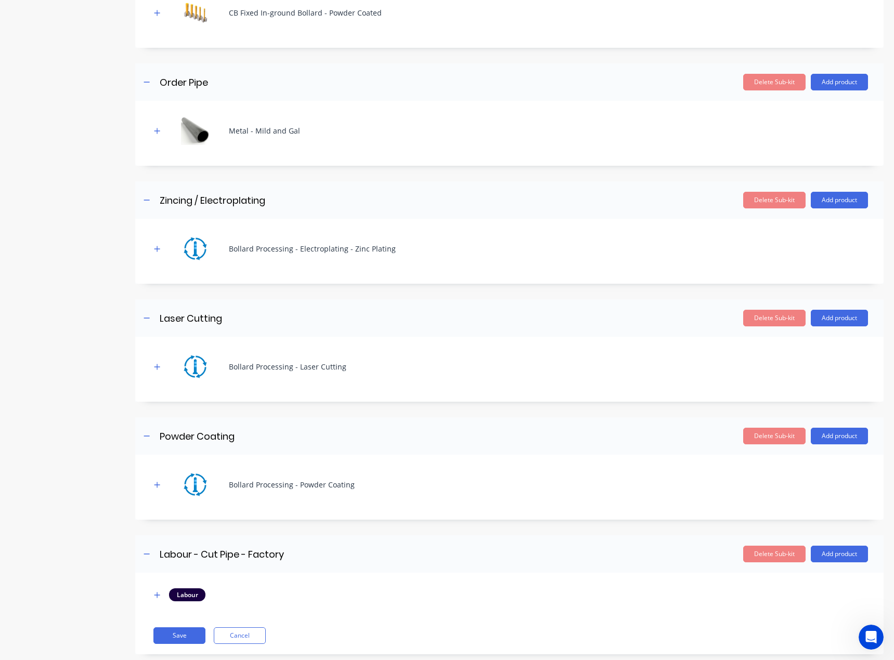
scroll to position [280, 0]
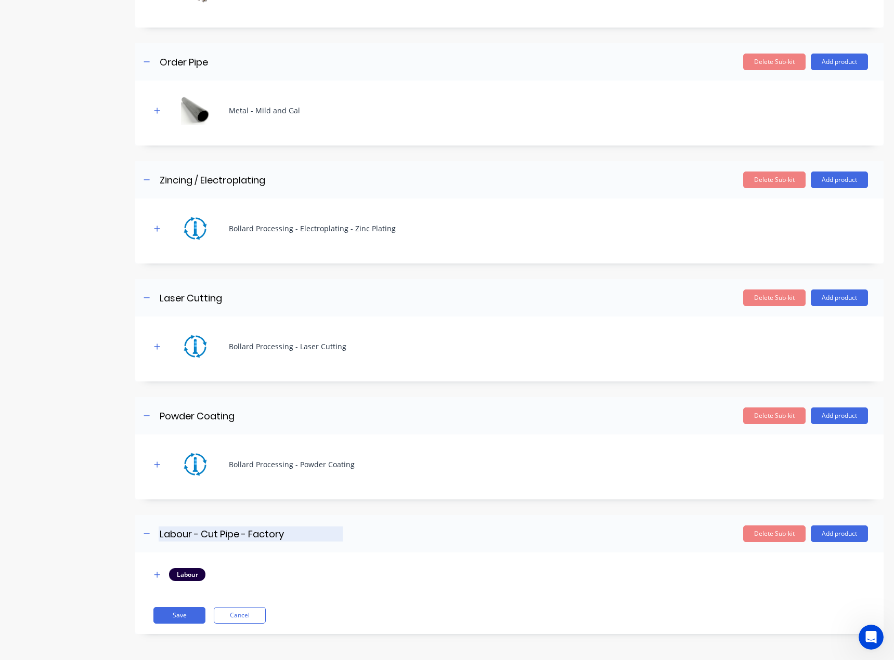
drag, startPoint x: 156, startPoint y: 539, endPoint x: 292, endPoint y: 535, distance: 135.7
click at [292, 535] on div "Labour - Cut Pipe - Factory Labour - Cut Pipe - Factory Enter sub-kit name" at bounding box center [241, 534] width 202 height 17
drag, startPoint x: 293, startPoint y: 535, endPoint x: 142, endPoint y: 543, distance: 151.0
click at [142, 543] on header "Labour - Cut Pipe - Factory Labour - Cut Pipe - Factory Enter sub-kit name Dele…" at bounding box center [509, 533] width 748 height 37
click at [153, 577] on button "button" at bounding box center [157, 574] width 13 height 13
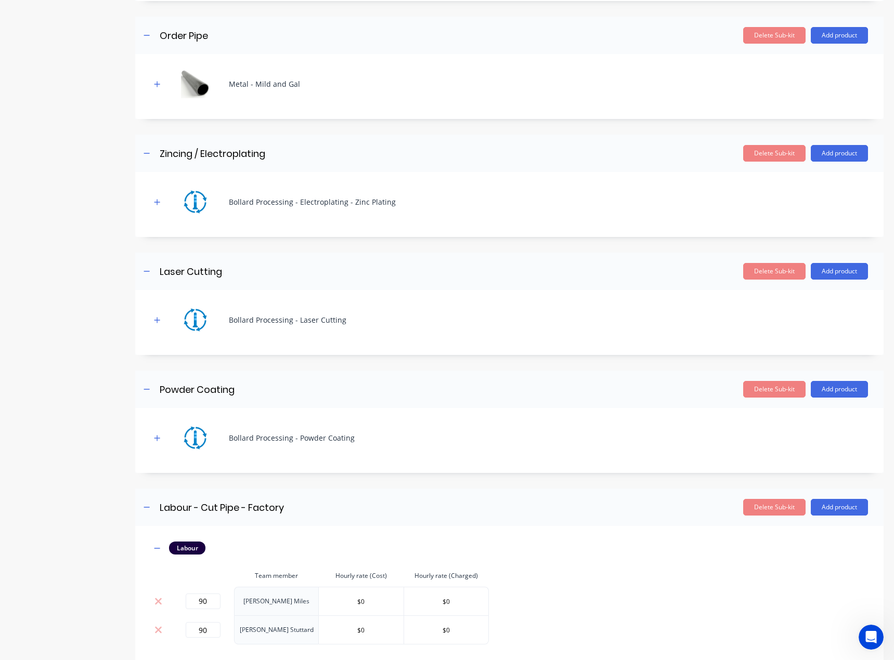
scroll to position [360, 0]
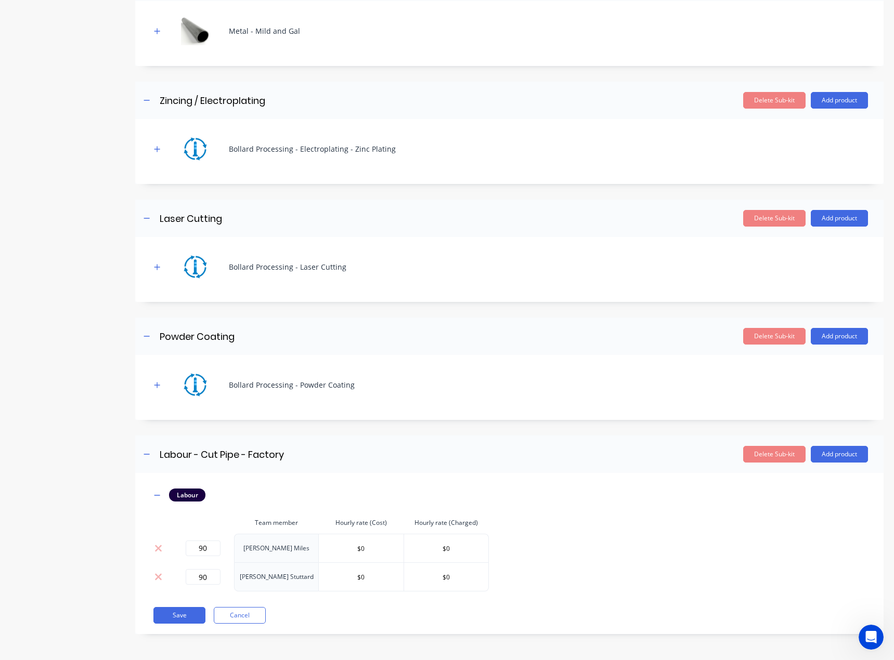
drag, startPoint x: 280, startPoint y: 101, endPoint x: 62, endPoint y: 117, distance: 217.9
click at [57, 116] on div "Product details Collaborate Order History Add image Manufacture - CB90F-1100 - …" at bounding box center [446, 166] width 873 height 968
click at [159, 147] on icon "button" at bounding box center [157, 149] width 6 height 7
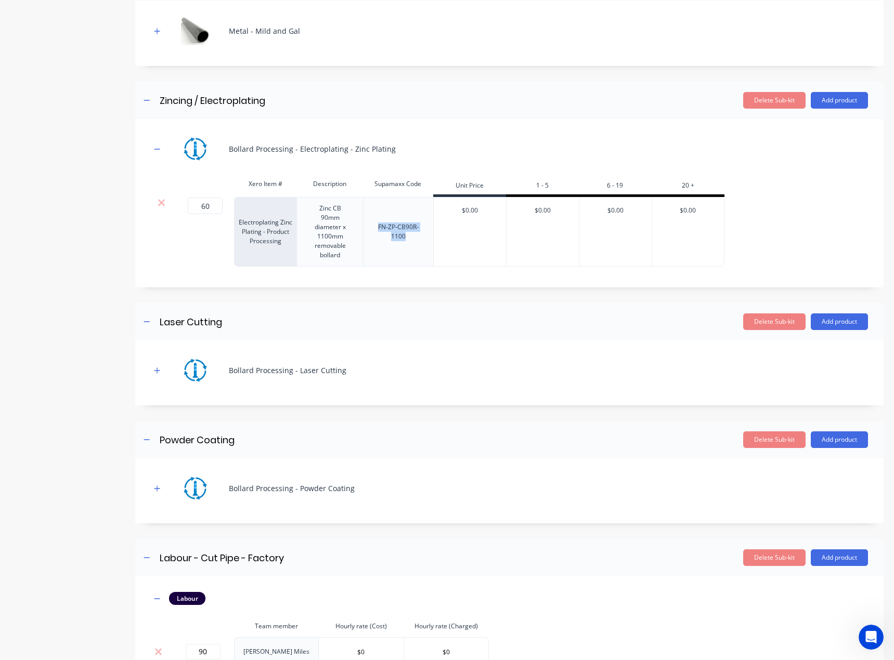
drag, startPoint x: 378, startPoint y: 225, endPoint x: 417, endPoint y: 234, distance: 40.6
click at [417, 234] on div "FN-ZP-CB90R-1100" at bounding box center [398, 231] width 61 height 23
copy div "FN-ZP-CB90R-1100"
drag, startPoint x: 158, startPoint y: 438, endPoint x: 258, endPoint y: 436, distance: 100.9
click at [258, 436] on div "Powder Coating Powder Coating Enter sub-kit name" at bounding box center [241, 439] width 202 height 17
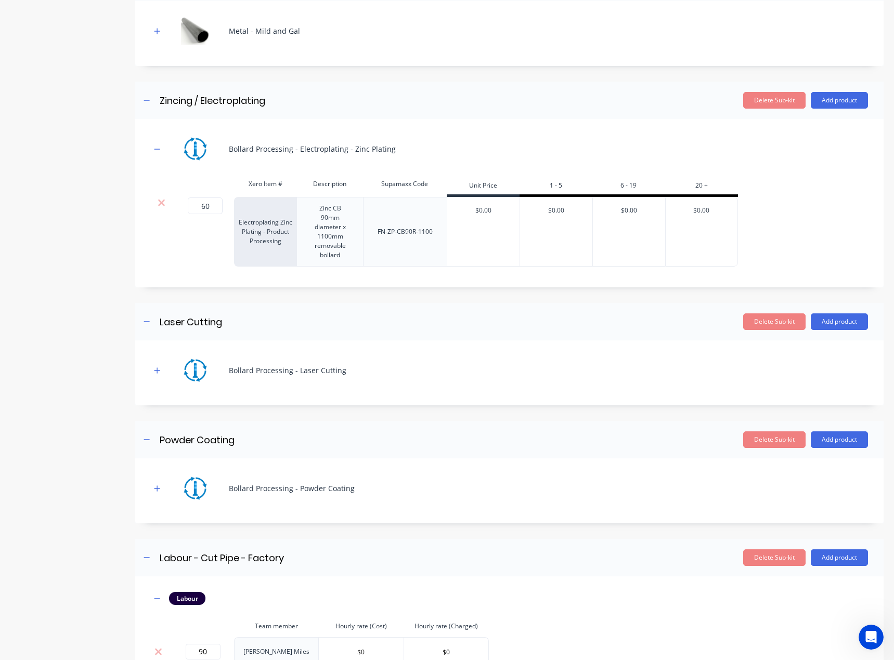
drag, startPoint x: 216, startPoint y: 440, endPoint x: 123, endPoint y: 445, distance: 93.7
click at [103, 444] on div "Product details Collaborate Order History Add image Manufacture - CB90F-1100 - …" at bounding box center [446, 217] width 873 height 1071
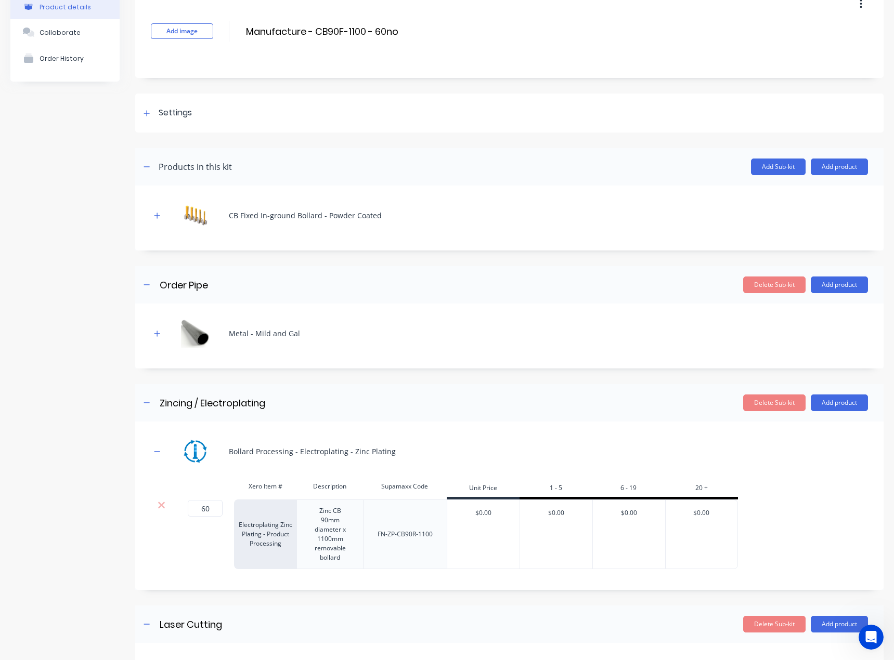
scroll to position [0, 0]
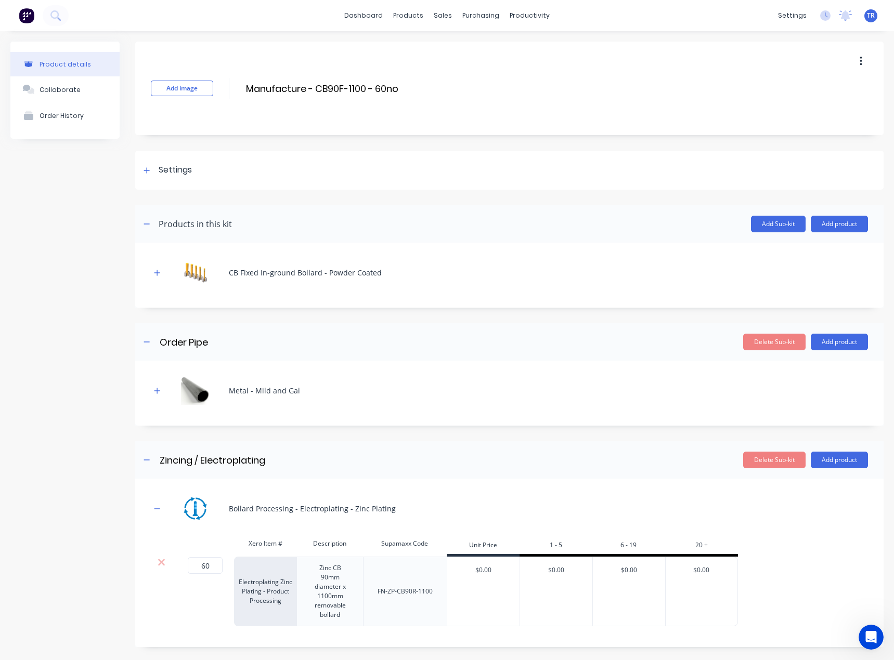
click at [848, 62] on button "button" at bounding box center [860, 61] width 24 height 19
click at [802, 111] on div "Delete" at bounding box center [823, 109] width 80 height 15
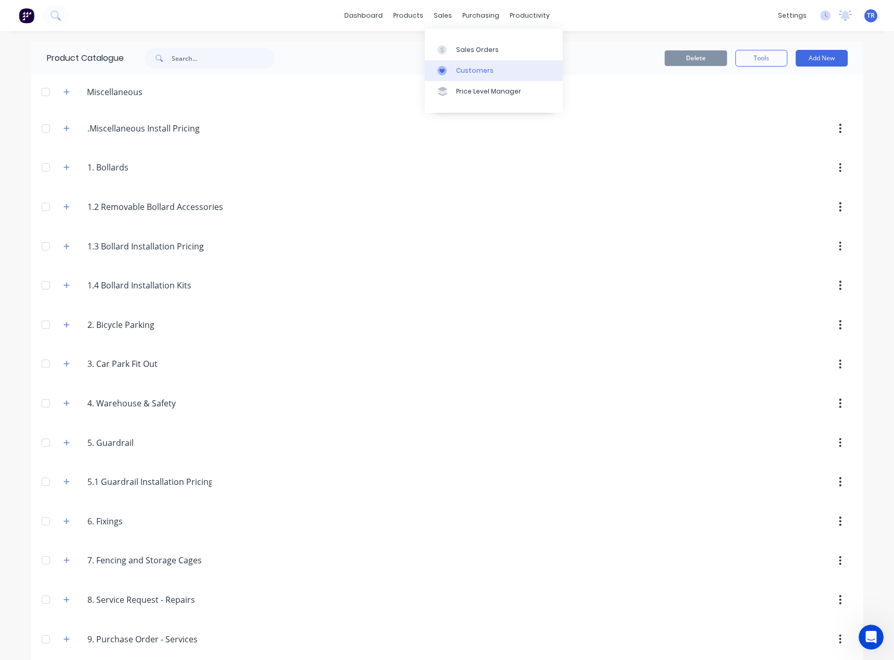
click at [456, 68] on div "Customers" at bounding box center [474, 70] width 37 height 9
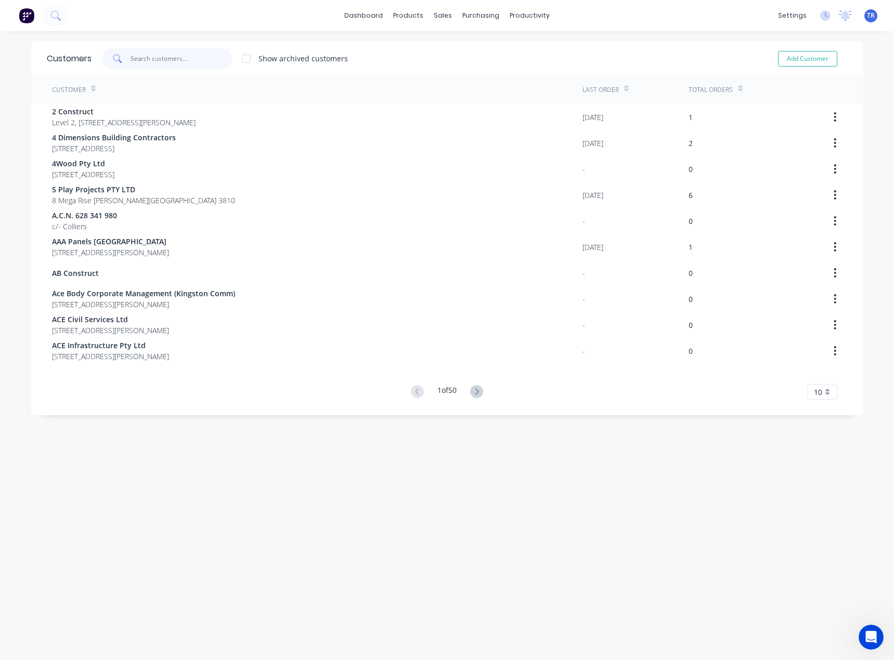
click at [202, 65] on input "text" at bounding box center [180, 58] width 101 height 21
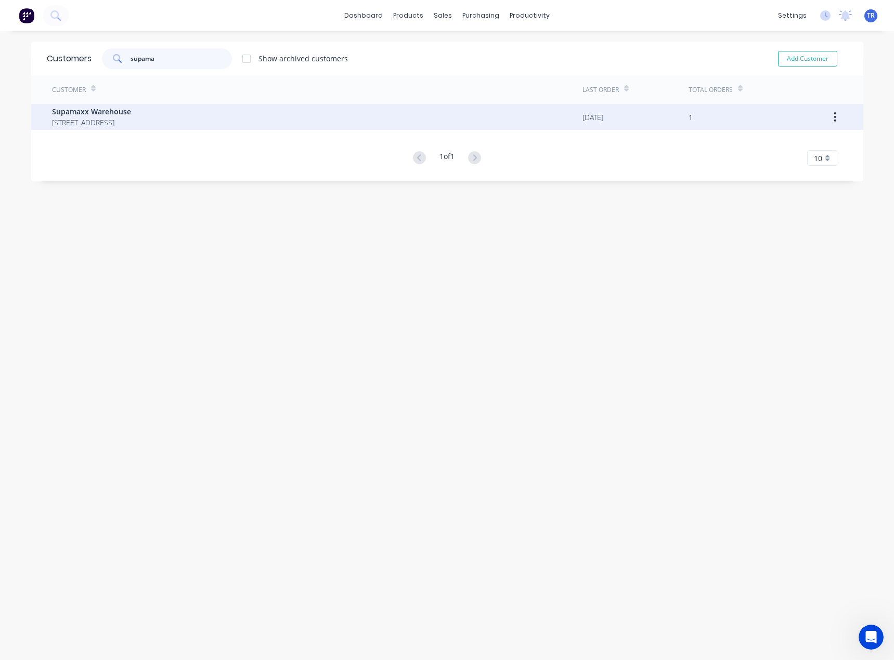
type input "supama"
click at [131, 113] on span "Supamaxx Warehouse" at bounding box center [91, 111] width 79 height 11
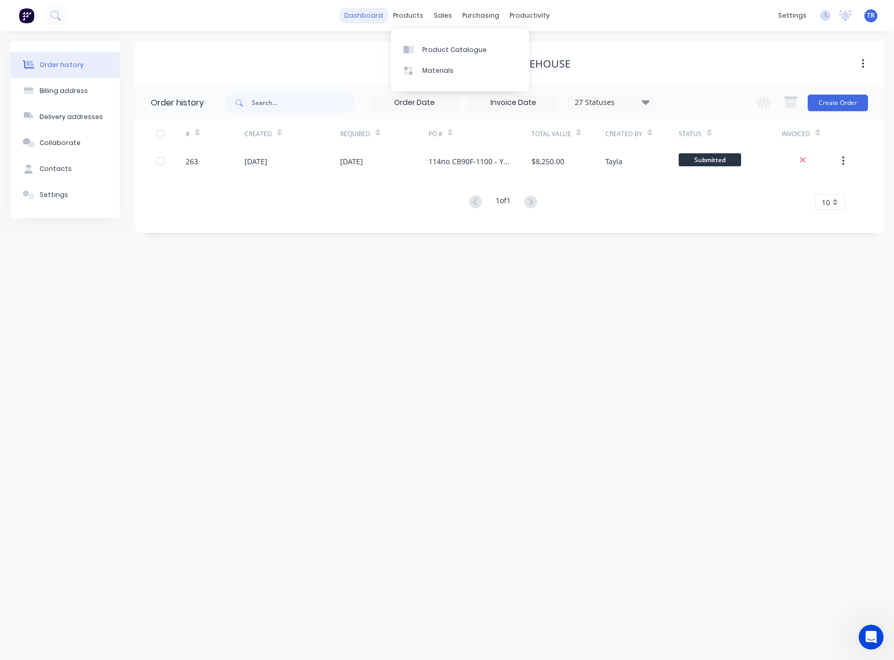
click at [379, 14] on link "dashboard" at bounding box center [363, 16] width 49 height 16
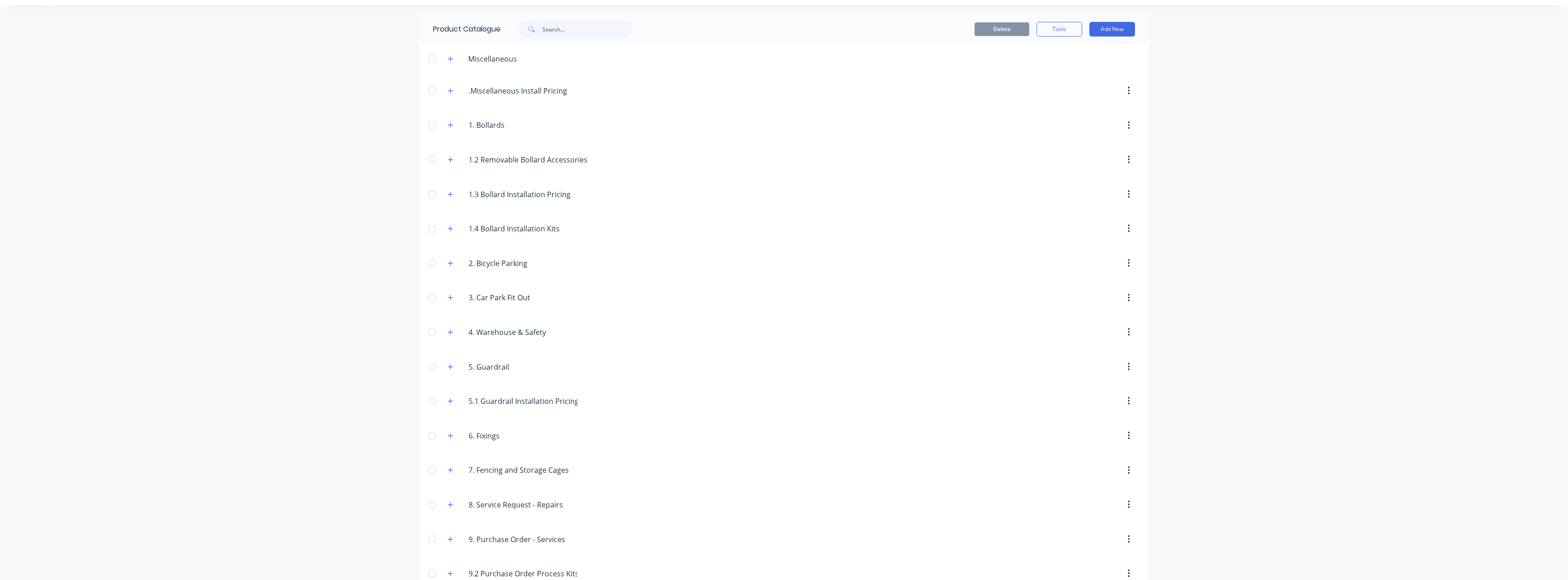
scroll to position [42, 0]
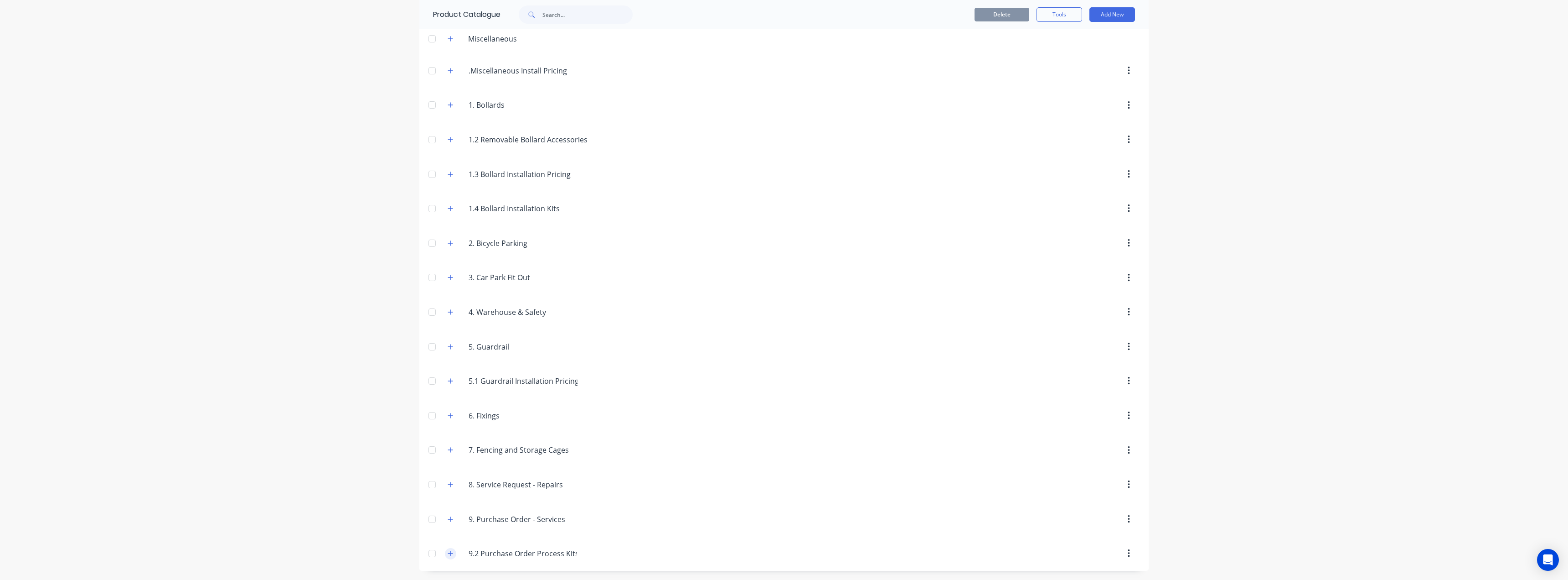
click at [449, 556] on icon "button" at bounding box center [451, 553] width 5 height 6
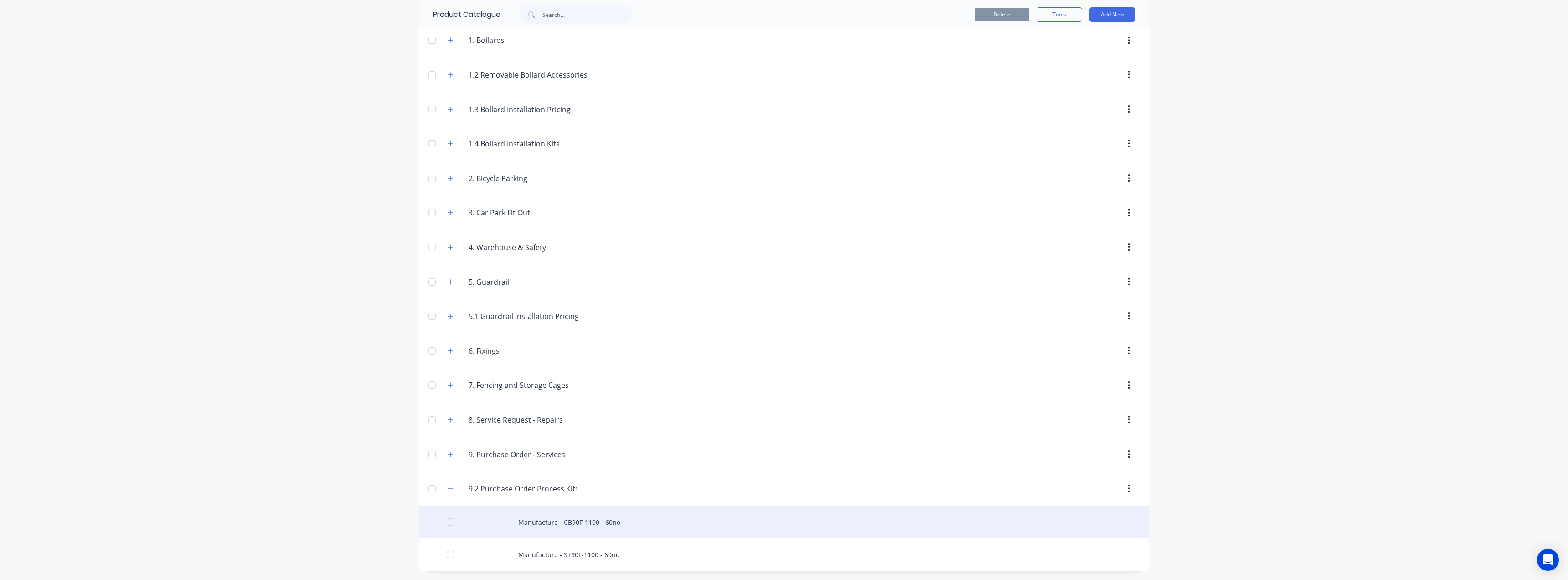
click at [542, 524] on div "Manufacture - CB90F-1100 - 60no" at bounding box center [784, 522] width 730 height 32
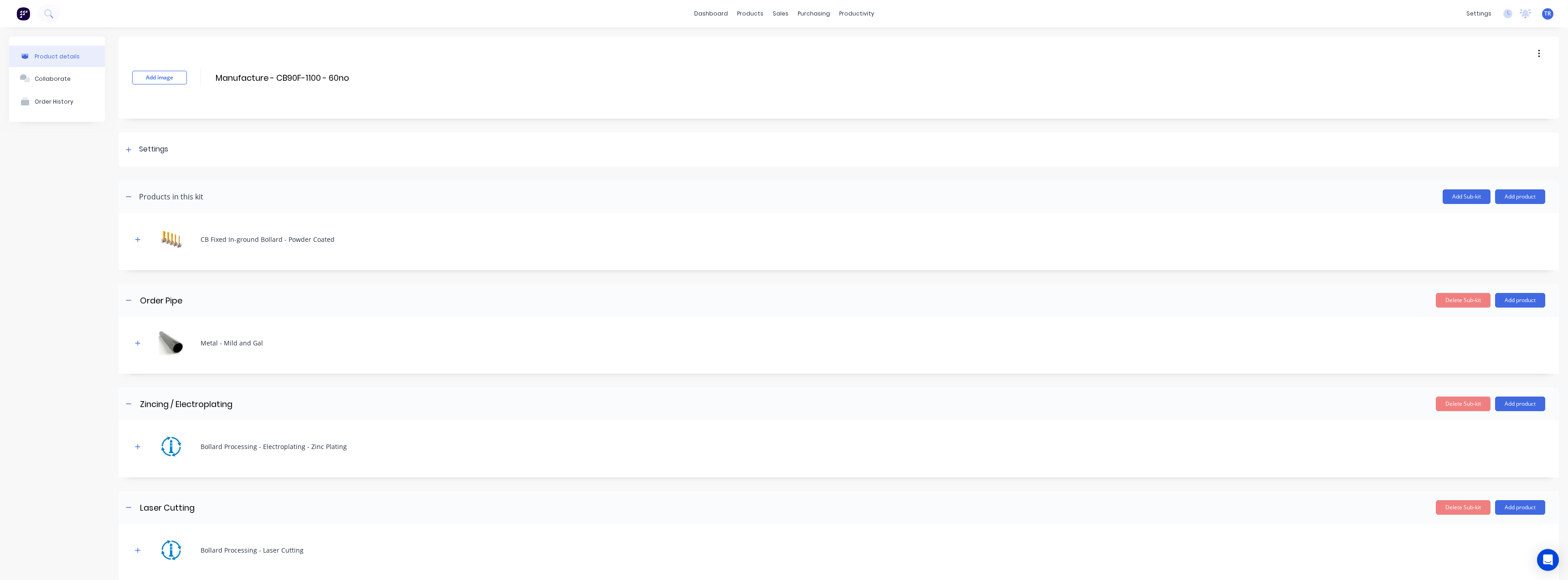
click at [1529, 55] on button "button" at bounding box center [1539, 54] width 21 height 17
click at [1490, 78] on span "Duplicate" at bounding box center [1506, 77] width 68 height 10
click at [740, 38] on link "Product Catalogue" at bounding box center [792, 43] width 121 height 18
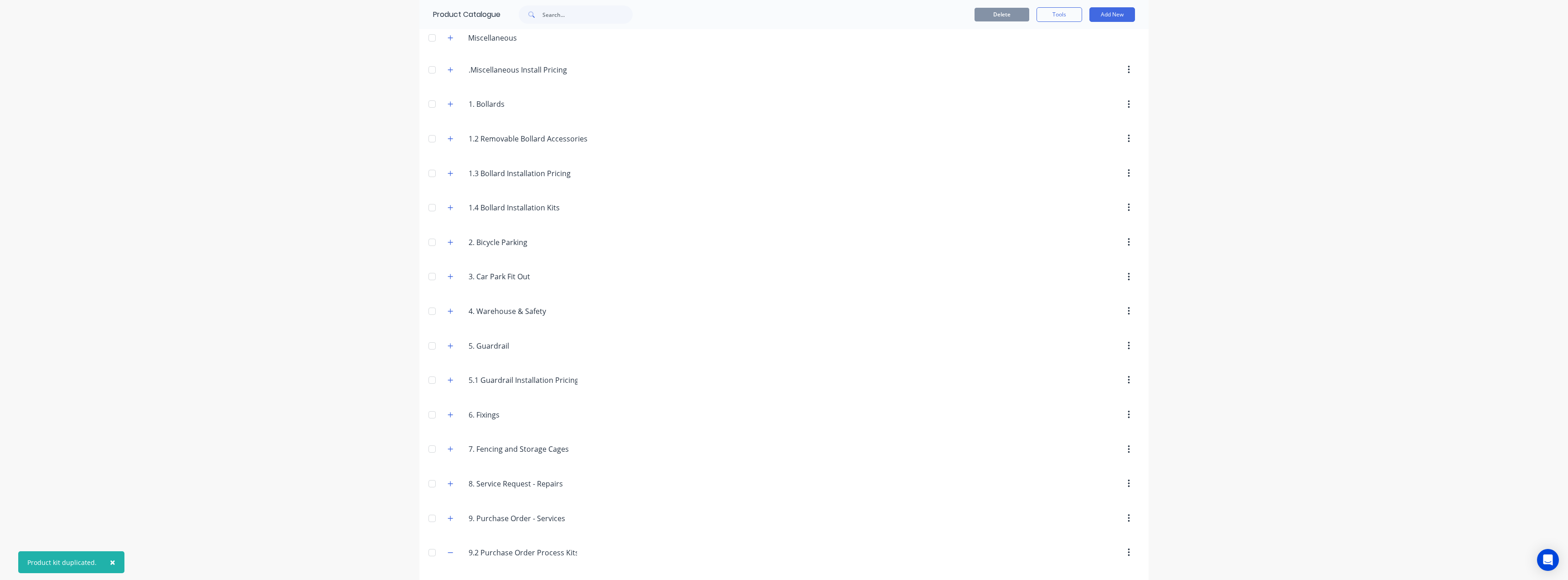
scroll to position [107, 0]
click at [448, 554] on icon "button" at bounding box center [451, 553] width 5 height 6
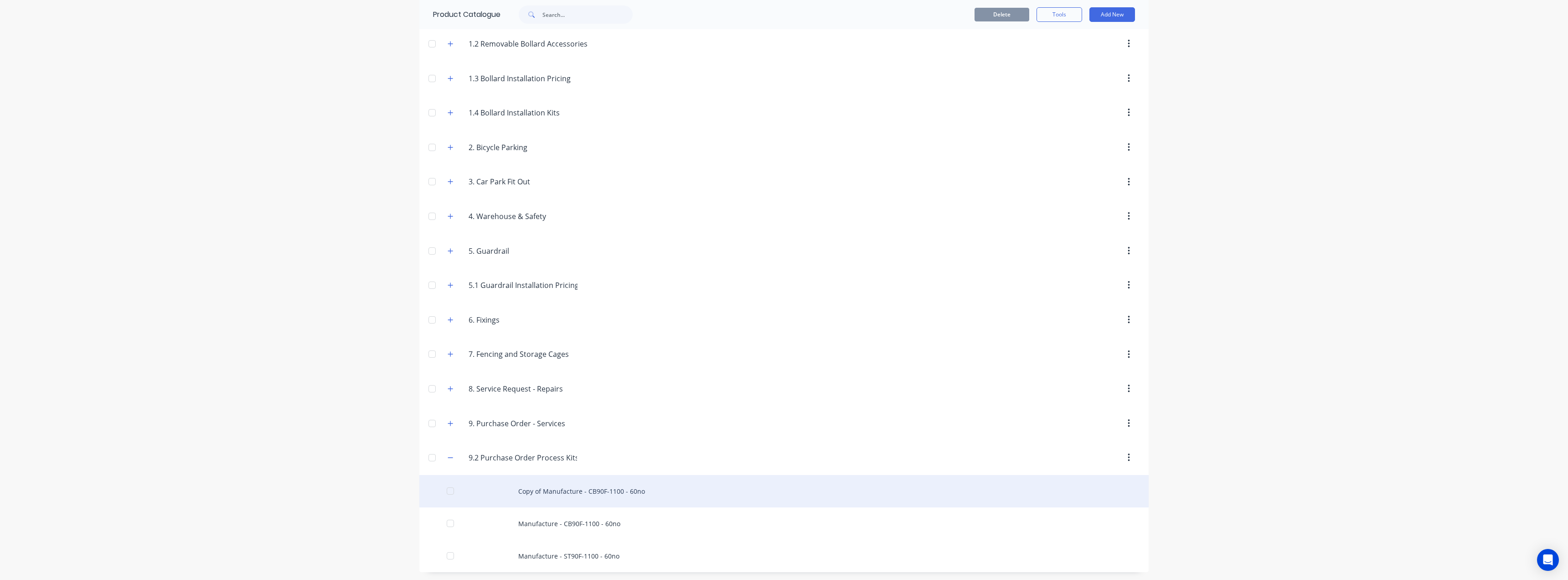
scroll to position [140, 0]
click at [513, 489] on div "Copy of Manufacture - CB90F-1100 - 60no" at bounding box center [784, 490] width 730 height 32
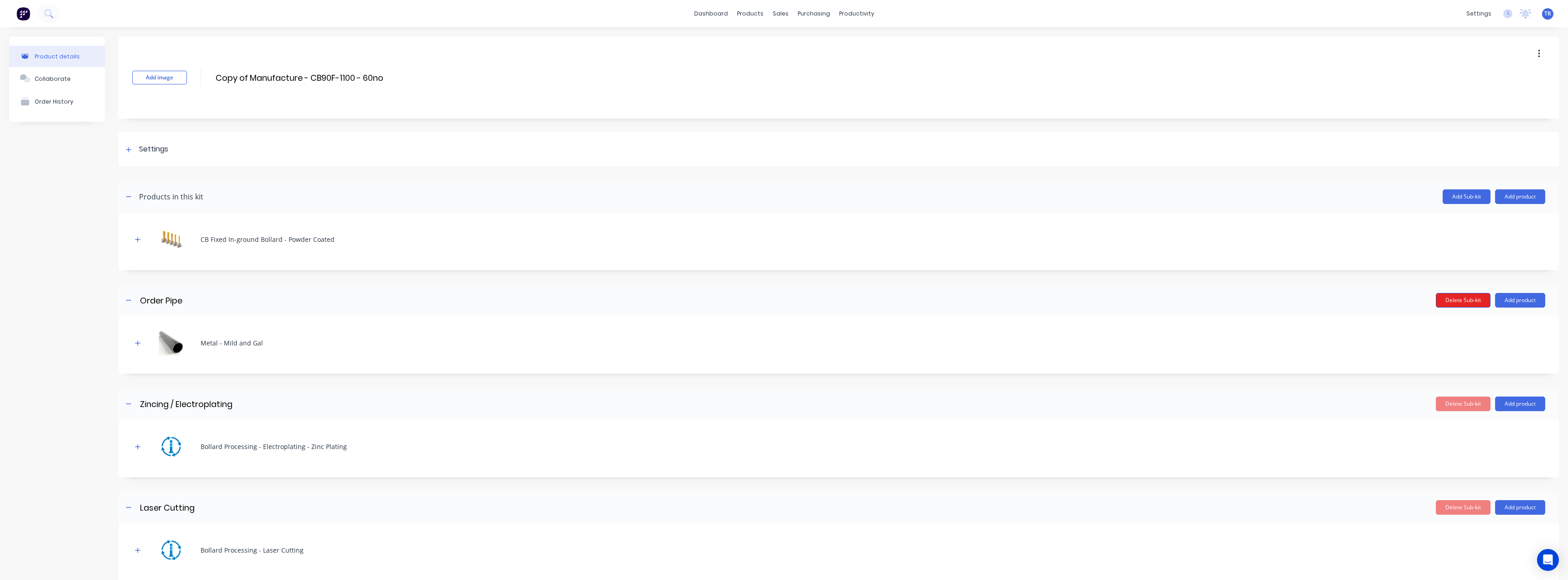
click at [1442, 298] on button "Delete Sub-kit" at bounding box center [1464, 300] width 54 height 15
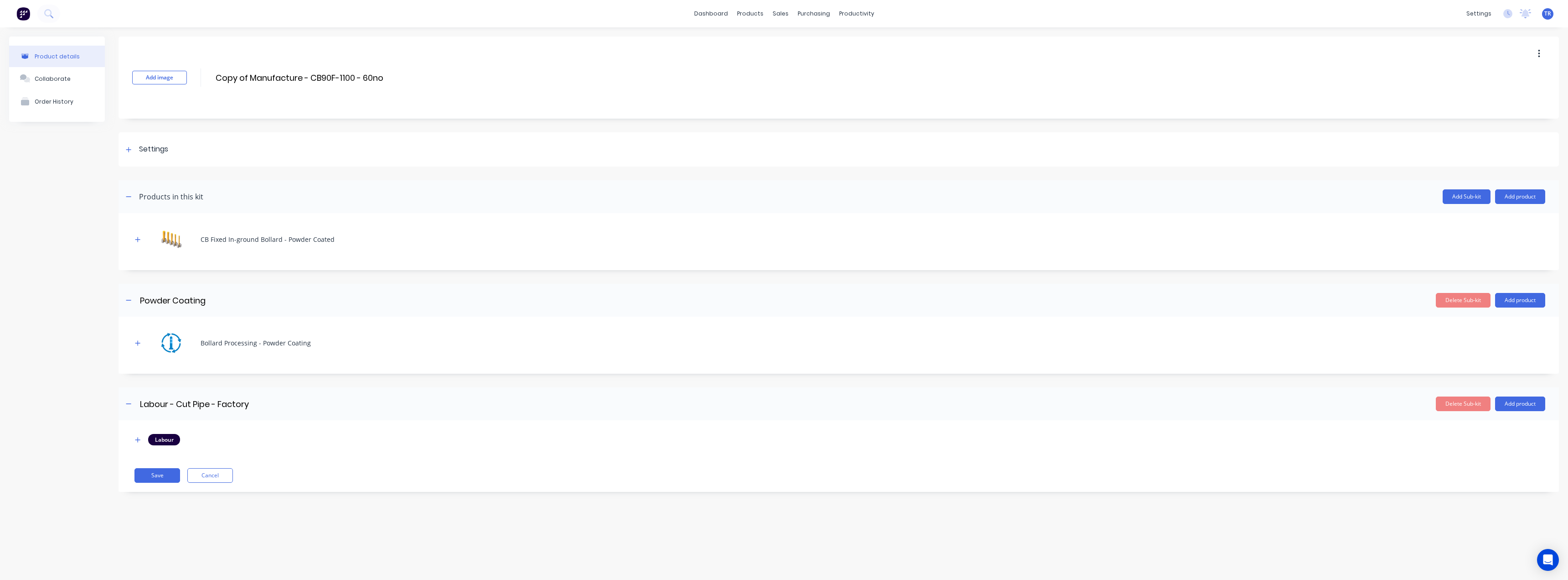
click at [1442, 298] on button "Delete Sub-kit" at bounding box center [1464, 300] width 54 height 15
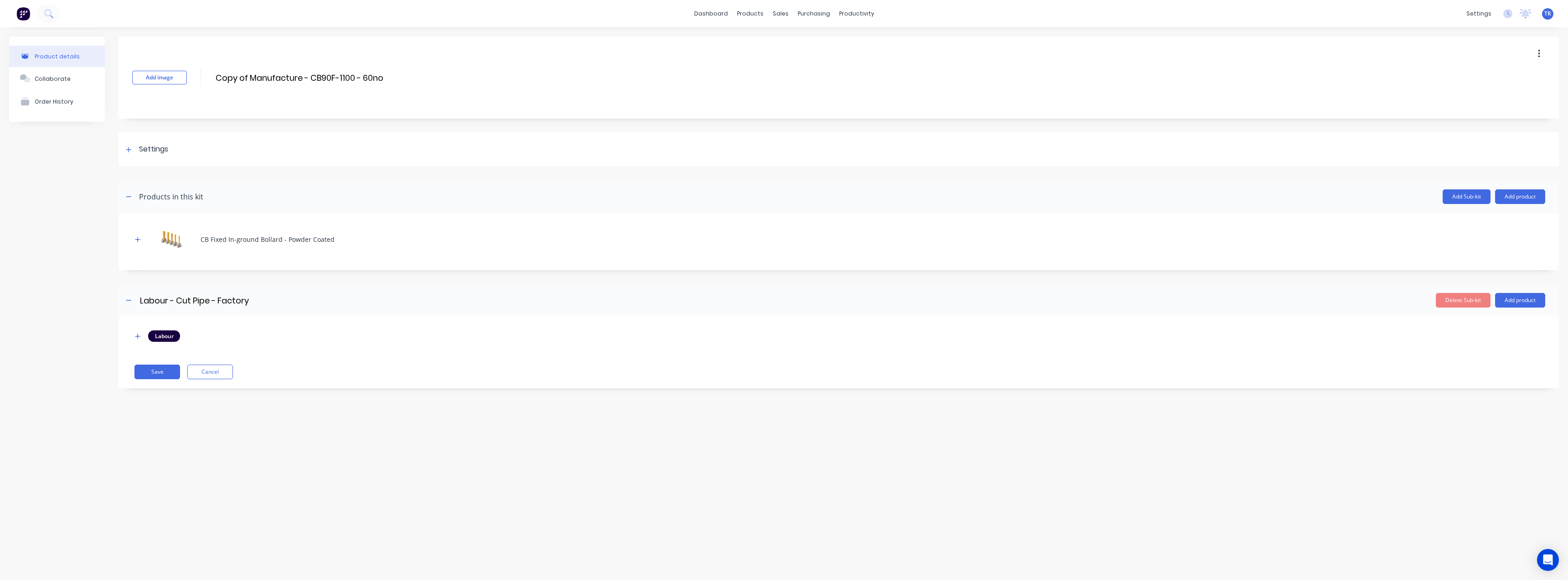
click at [1442, 298] on button "Delete Sub-kit" at bounding box center [1464, 300] width 54 height 15
click at [135, 245] on div "CB Fixed In-ground Bollard - Powder Coated" at bounding box center [839, 239] width 1414 height 25
click at [136, 240] on icon "button" at bounding box center [138, 239] width 5 height 6
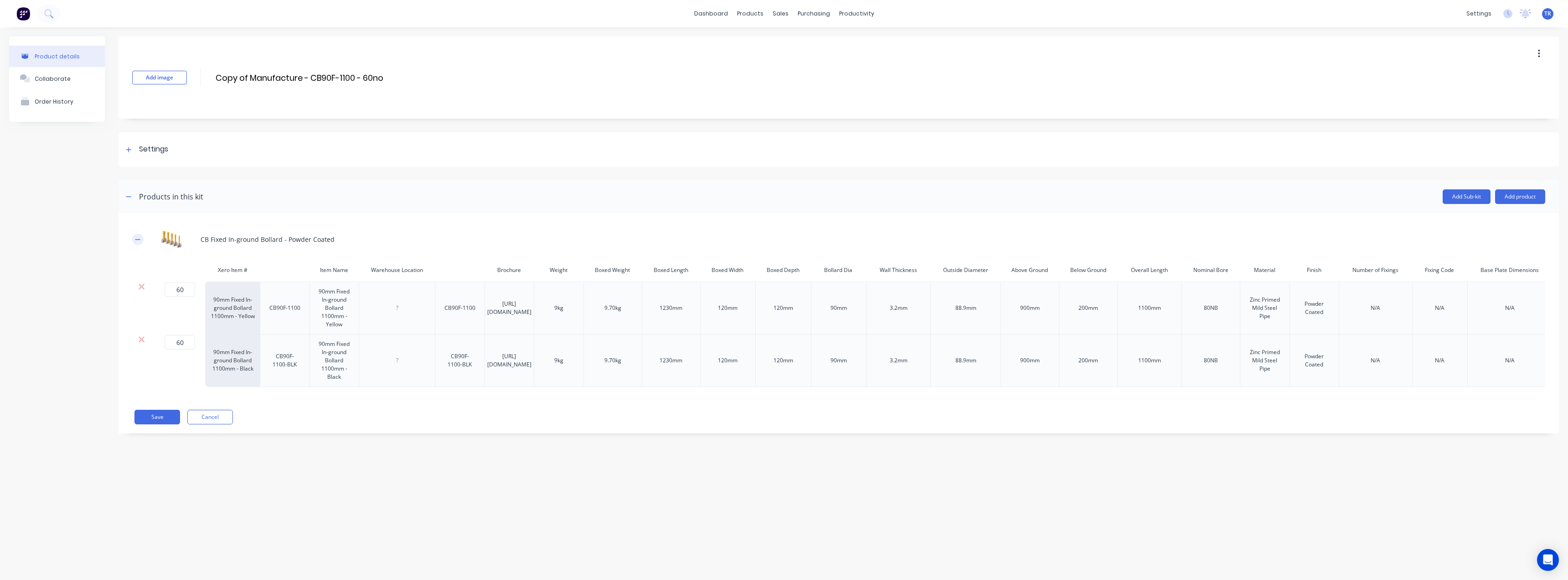
click at [136, 240] on icon "button" at bounding box center [138, 239] width 5 height 6
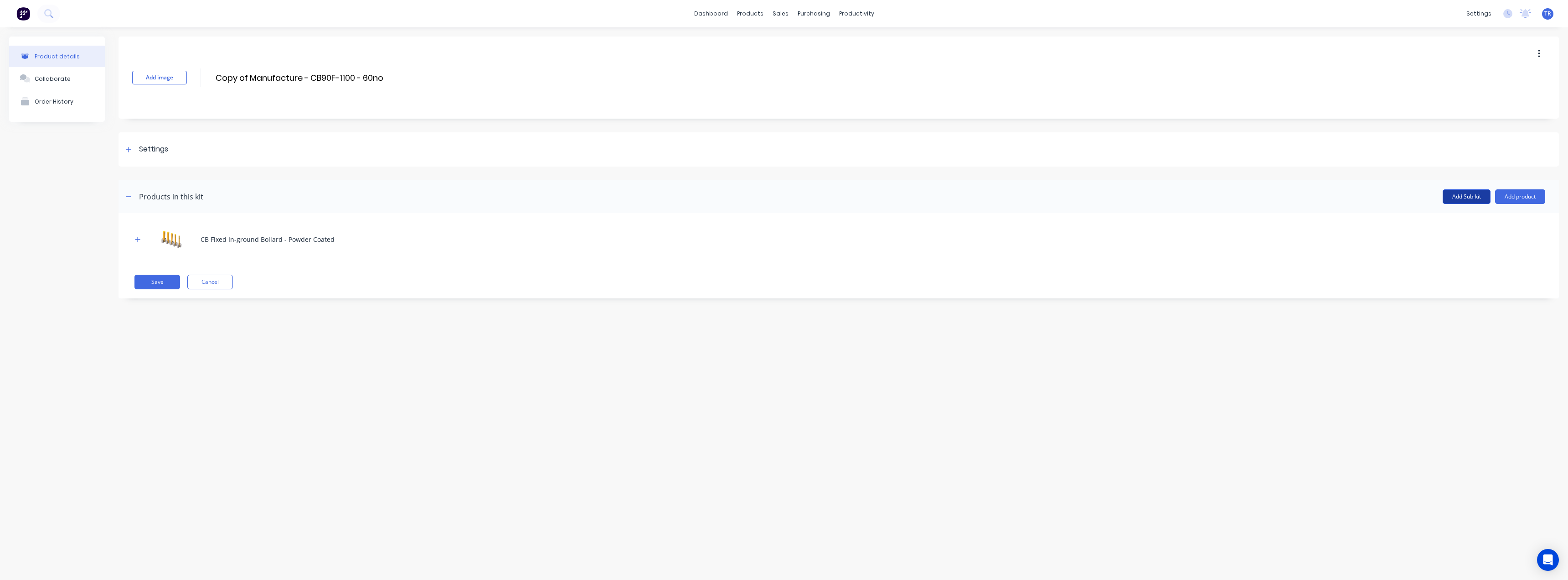
click at [1459, 197] on button "Add Sub-kit" at bounding box center [1466, 197] width 48 height 15
click at [193, 296] on input at bounding box center [220, 300] width 161 height 13
paste input "Labour - Cut Pipe - Factory"
type input "Labour - Cut Pipe - Factory"
click at [1512, 304] on button "Add product" at bounding box center [1520, 300] width 50 height 15
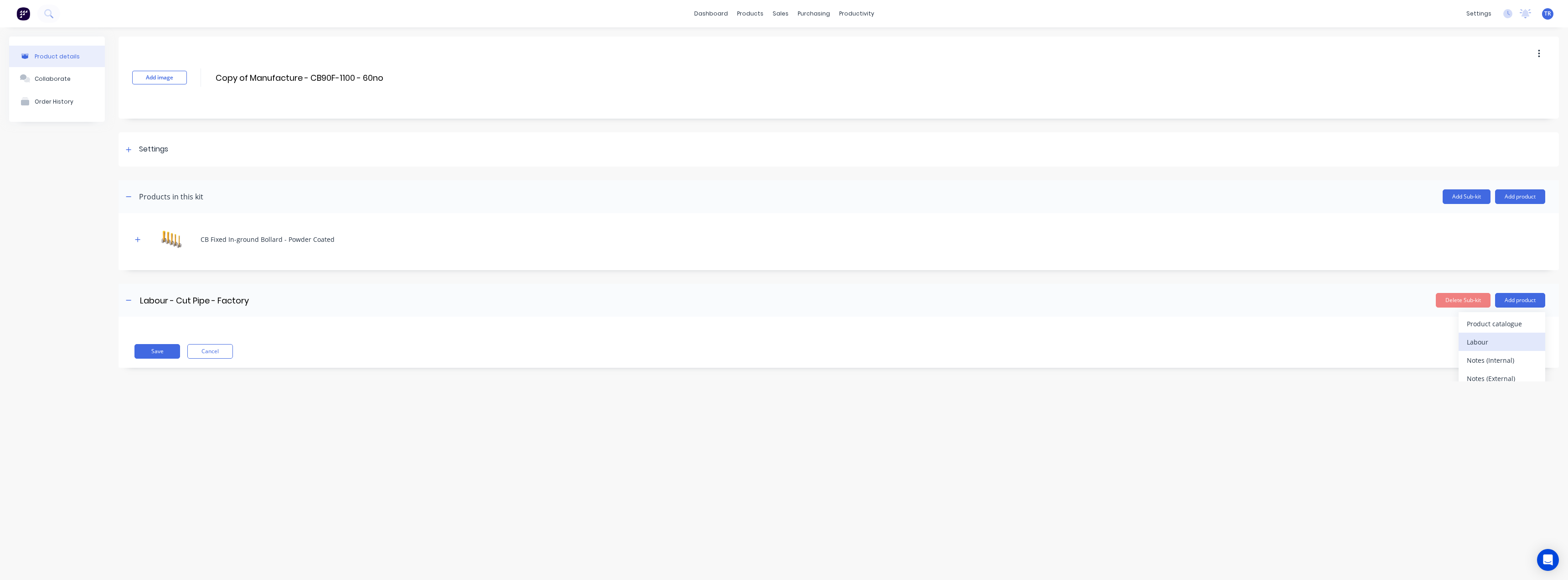
click at [1500, 347] on div "Labour" at bounding box center [1502, 341] width 70 height 13
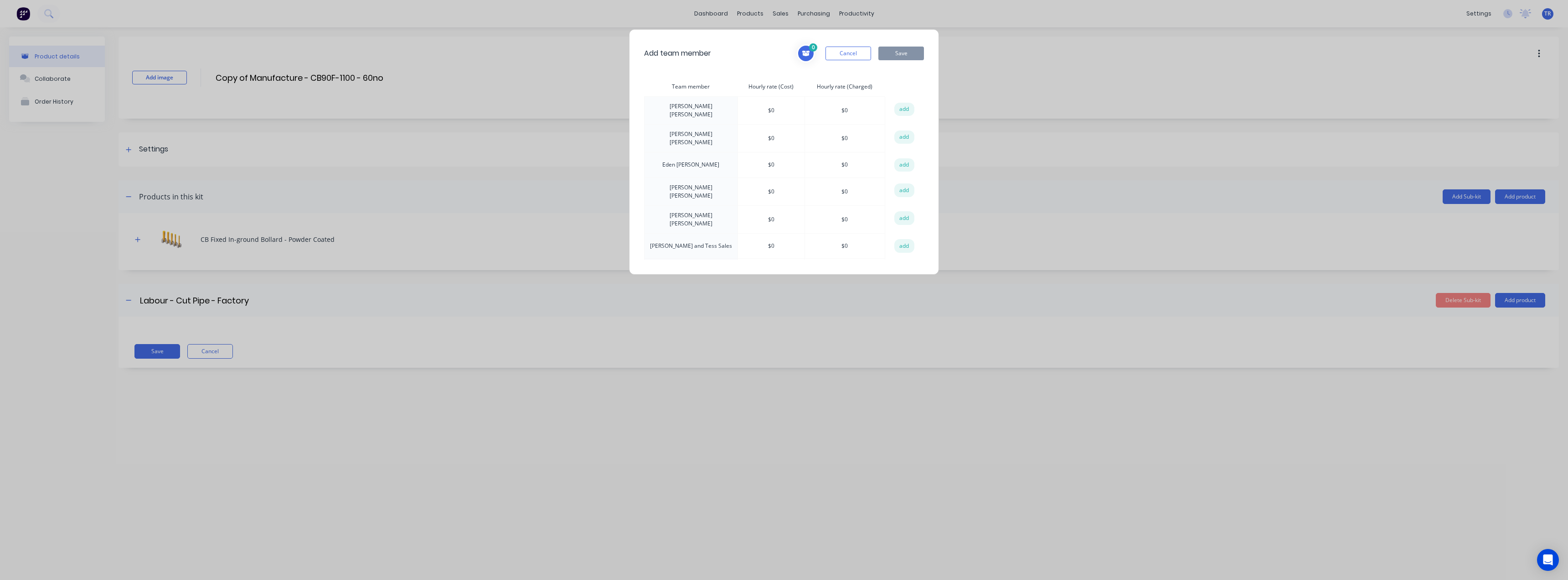
scroll to position [90, 0]
click at [895, 225] on button "add" at bounding box center [904, 232] width 20 height 14
click at [898, 249] on button "add" at bounding box center [904, 256] width 20 height 14
click at [898, 51] on button "Save" at bounding box center [902, 54] width 46 height 14
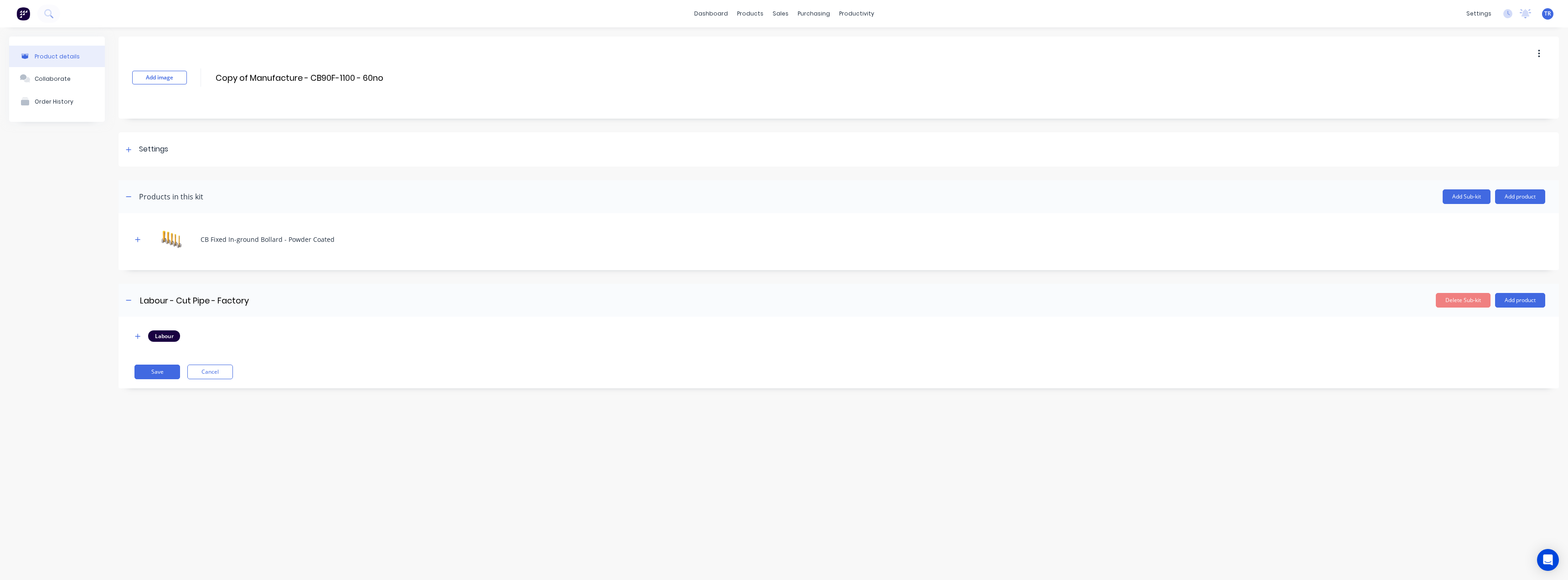
click at [242, 419] on div "Product details Collaborate Order History Add image Copy of Manufacture - CB90F…" at bounding box center [784, 294] width 1568 height 534
click at [140, 336] on icon "button" at bounding box center [138, 336] width 5 height 5
drag, startPoint x: 184, startPoint y: 384, endPoint x: 167, endPoint y: 383, distance: 17.0
click at [167, 383] on input "1" at bounding box center [178, 383] width 31 height 14
click at [132, 386] on button at bounding box center [139, 382] width 12 height 10
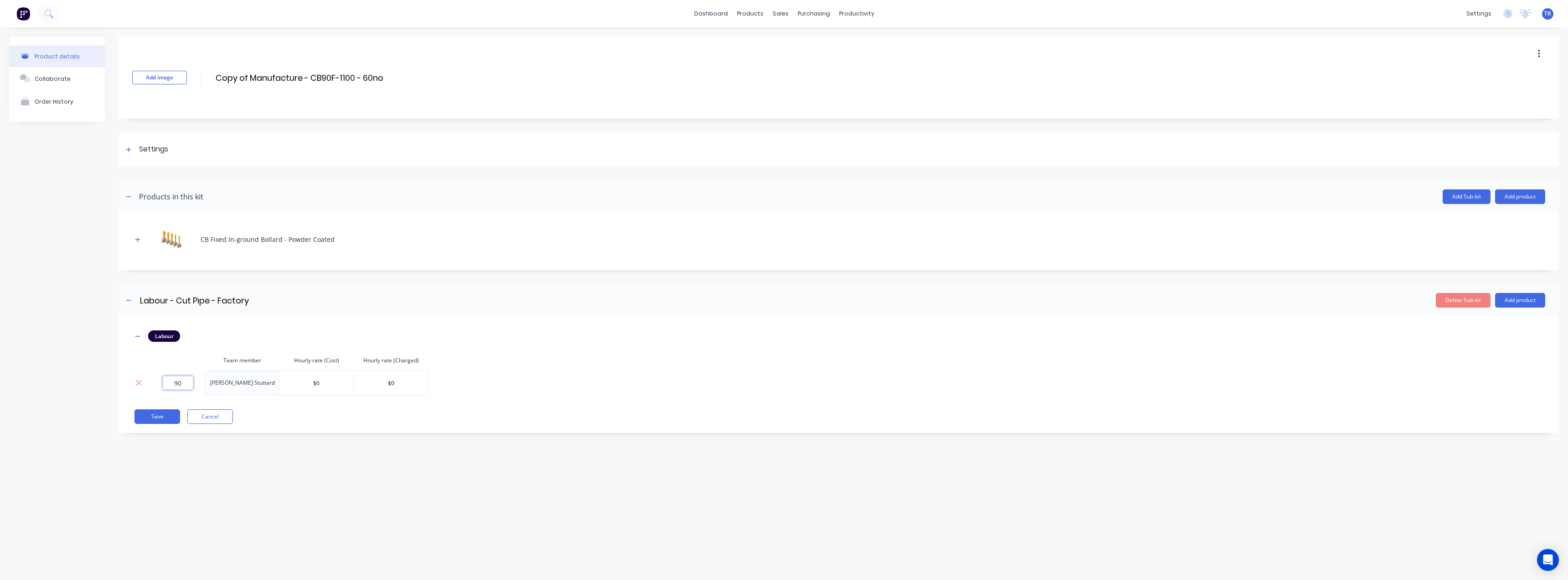
type input "90"
drag, startPoint x: 204, startPoint y: 439, endPoint x: 160, endPoint y: 426, distance: 45.9
click at [204, 439] on div "Add image Copy of Manufacture - CB90F-1100 - 60no Copy of Manufacture - CB90F-1…" at bounding box center [838, 241] width 1441 height 410
click at [160, 416] on button "Save" at bounding box center [157, 416] width 46 height 15
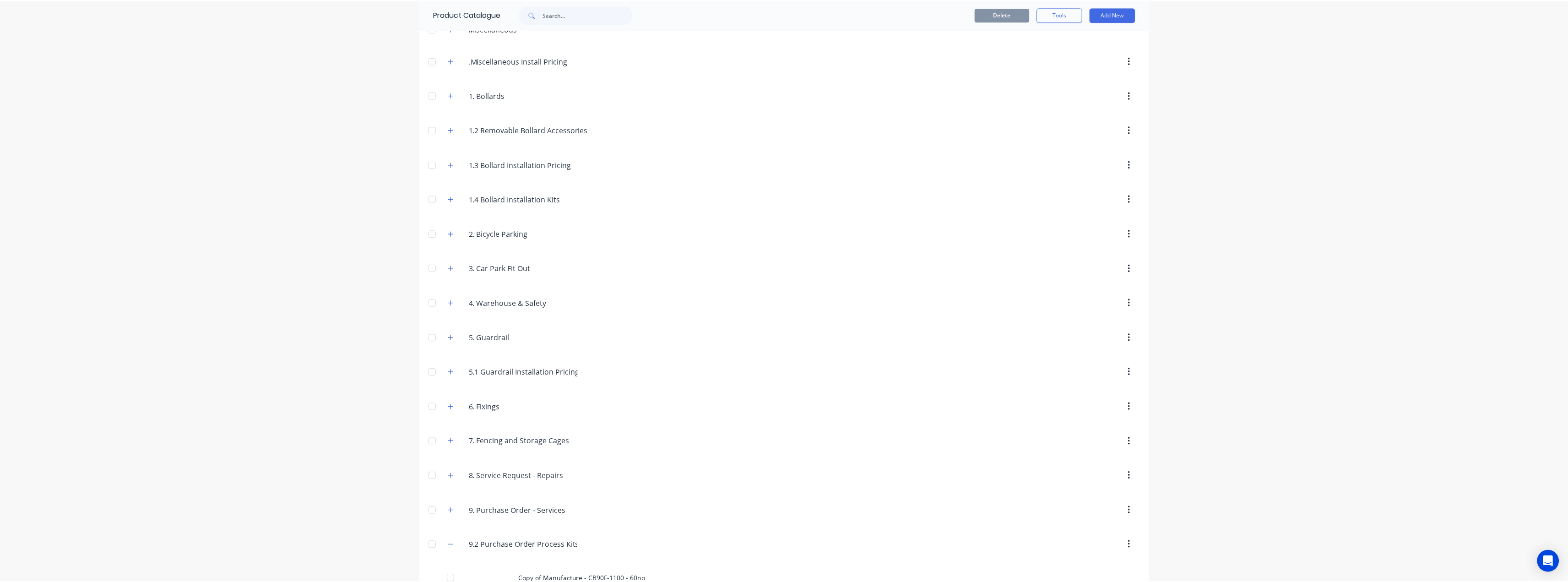
scroll to position [140, 0]
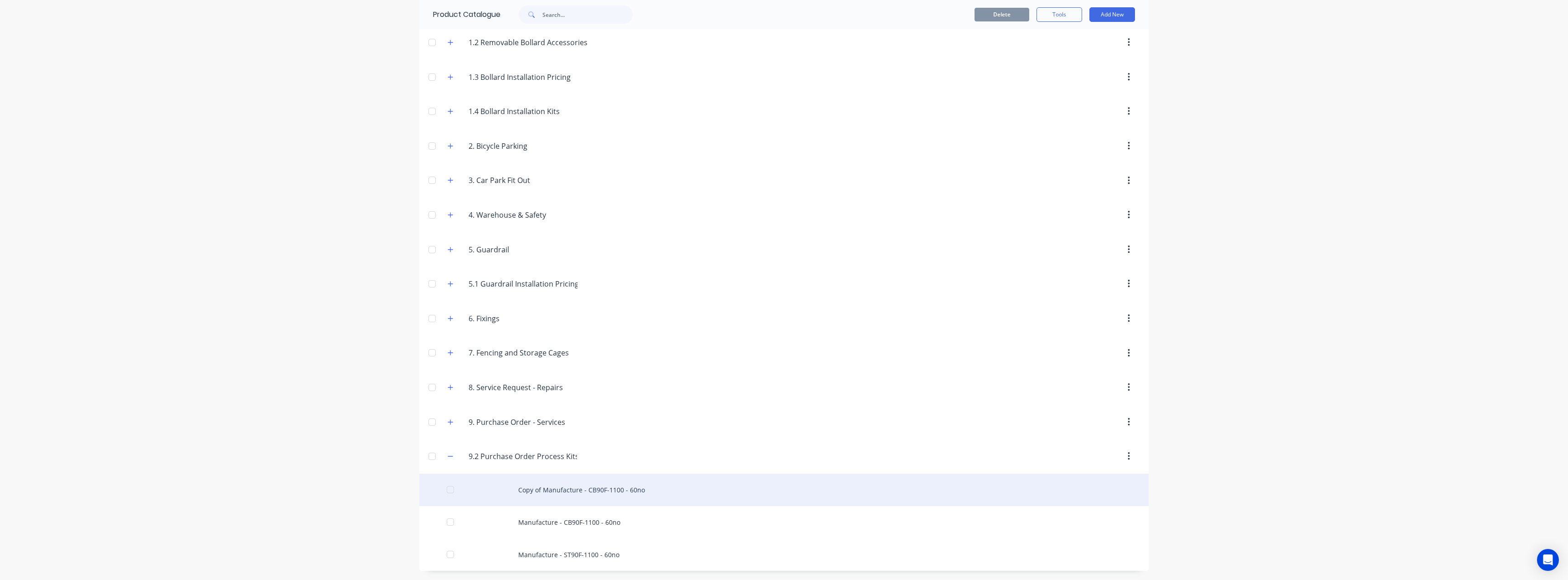
click at [548, 498] on div "Copy of Manufacture - CB90F-1100 - 60no" at bounding box center [784, 490] width 730 height 32
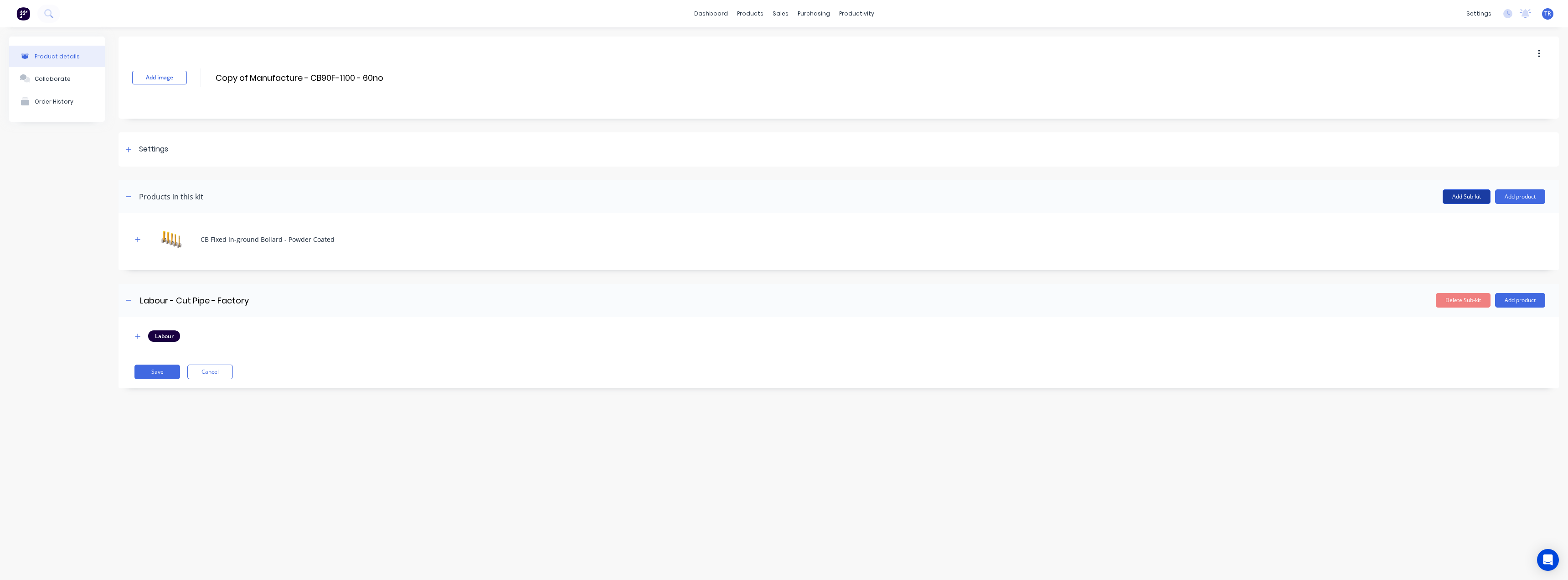
click at [1459, 201] on button "Add Sub-kit" at bounding box center [1466, 197] width 48 height 15
click at [162, 395] on input at bounding box center [220, 390] width 161 height 13
click at [160, 398] on header "Enter sub-kit name Delete Sub-kit Add product" at bounding box center [838, 390] width 1441 height 32
click at [160, 397] on input at bounding box center [220, 390] width 161 height 13
paste input "Zincing / Electroplating"
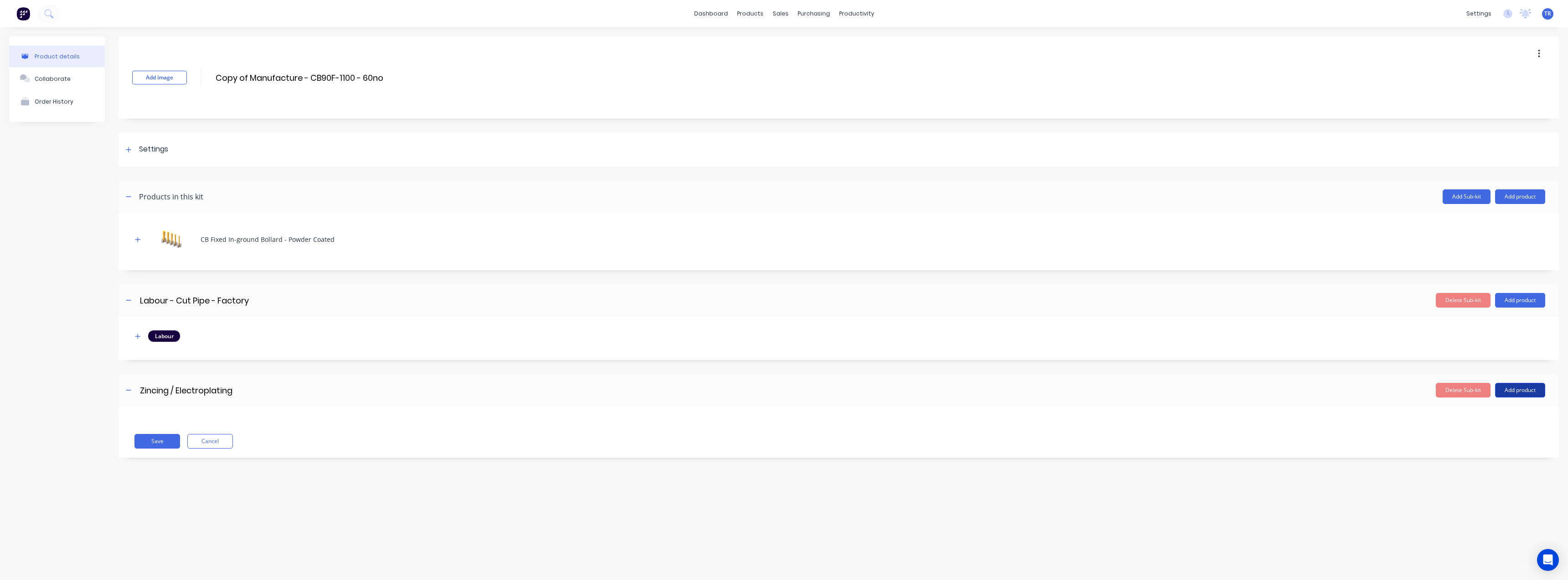
type input "Zincing / Electroplating"
click at [1515, 390] on button "Add product" at bounding box center [1520, 390] width 50 height 15
click at [1507, 412] on div "Product catalogue" at bounding box center [1502, 413] width 70 height 13
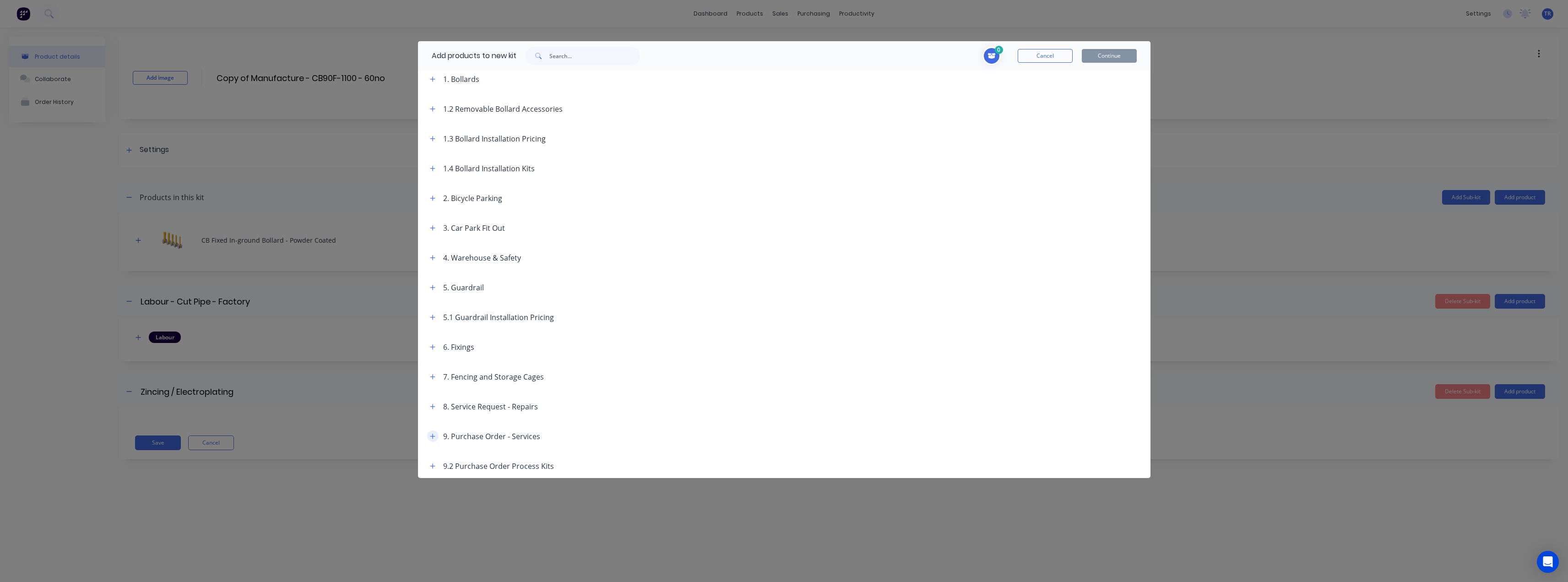
scroll to position [69, 0]
click at [430, 434] on icon "button" at bounding box center [432, 433] width 5 height 6
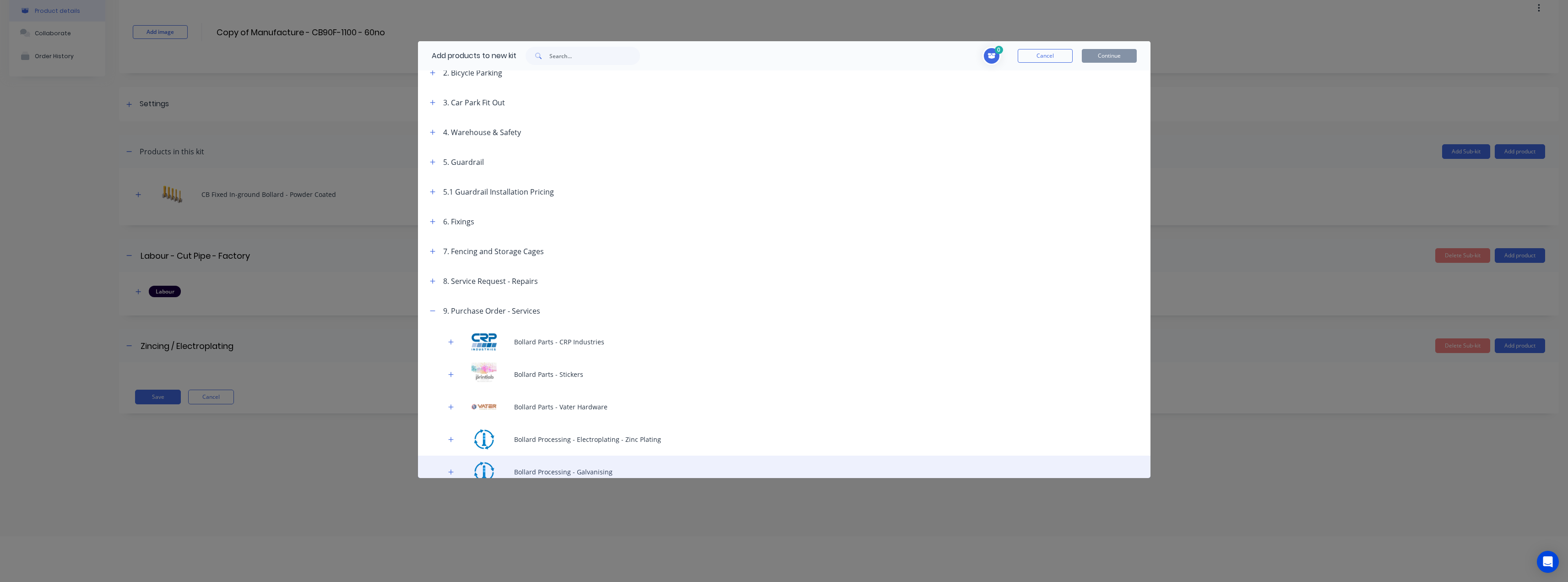
scroll to position [229, 0]
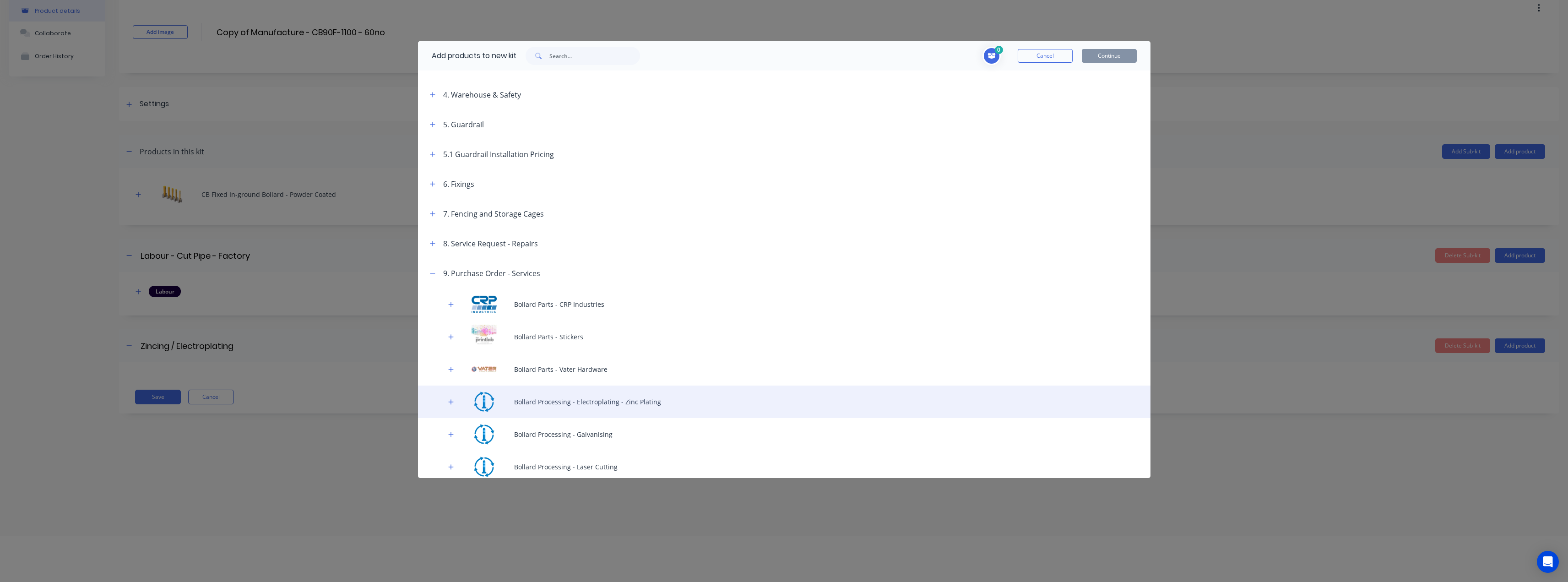
click at [524, 407] on div "Bollard Processing - Electroplating - Zinc Plating" at bounding box center [784, 402] width 732 height 33
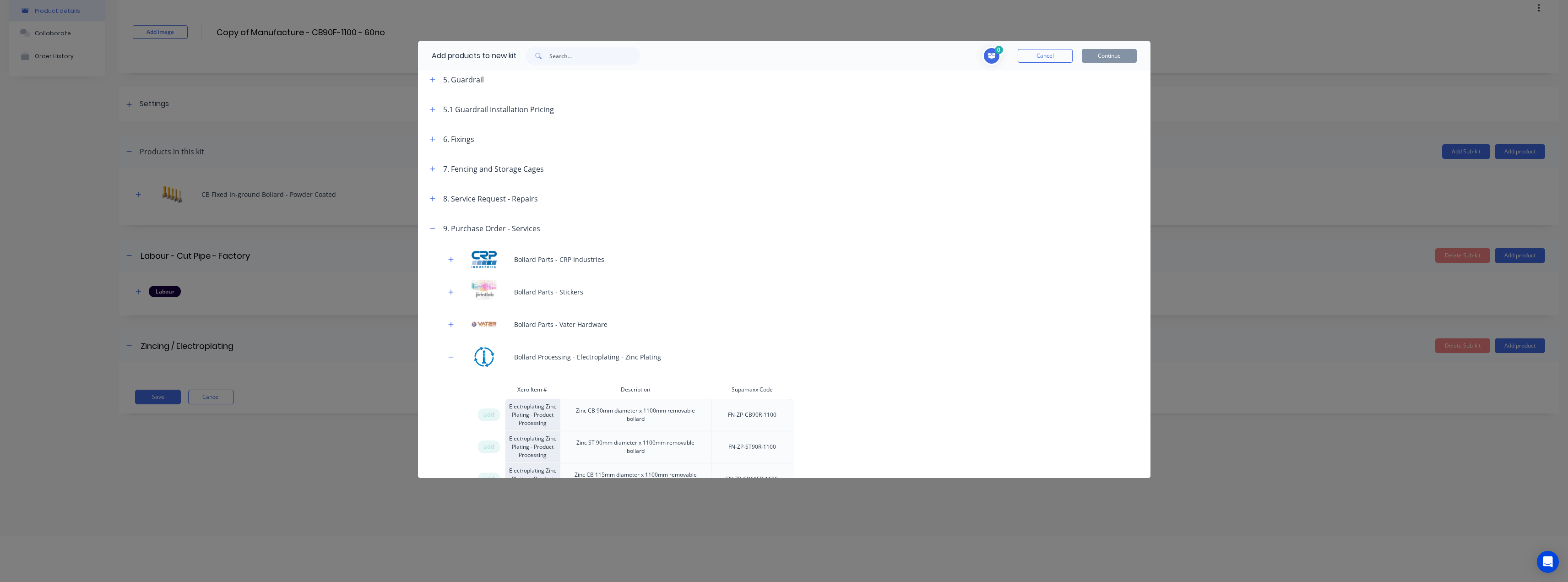
scroll to position [458, 0]
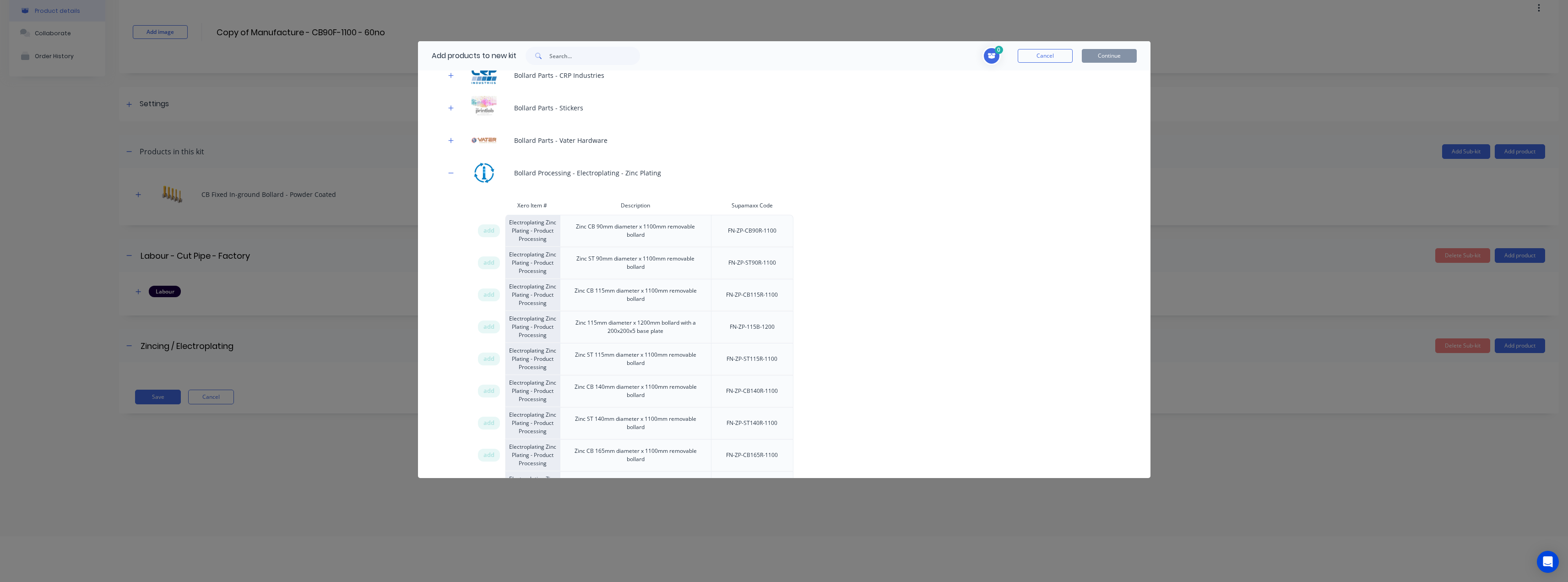
click at [495, 227] on div "add" at bounding box center [489, 231] width 22 height 13
click at [1101, 53] on button "Continue" at bounding box center [1108, 56] width 55 height 14
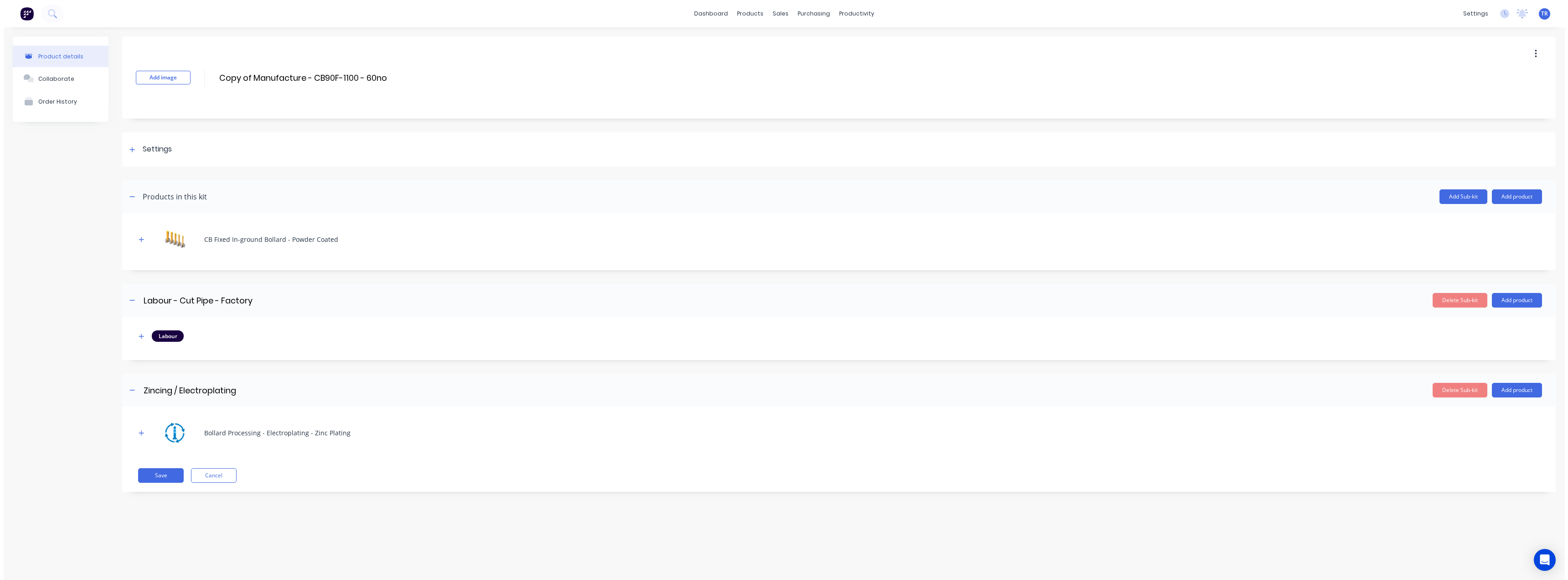
scroll to position [0, 0]
click at [139, 433] on icon "button" at bounding box center [138, 433] width 5 height 5
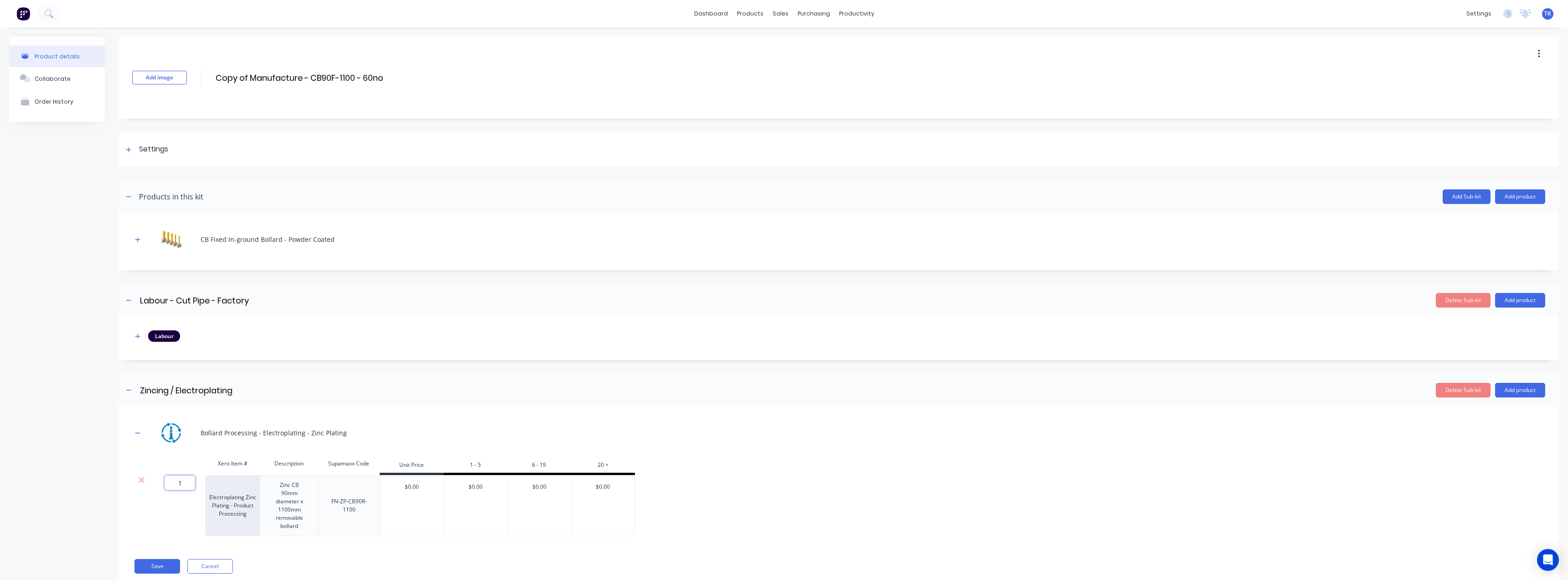
drag, startPoint x: 186, startPoint y: 481, endPoint x: 169, endPoint y: 485, distance: 17.5
click at [169, 485] on input "1" at bounding box center [180, 483] width 31 height 15
type input "60"
click at [1461, 202] on button "Add Sub-kit" at bounding box center [1466, 197] width 48 height 15
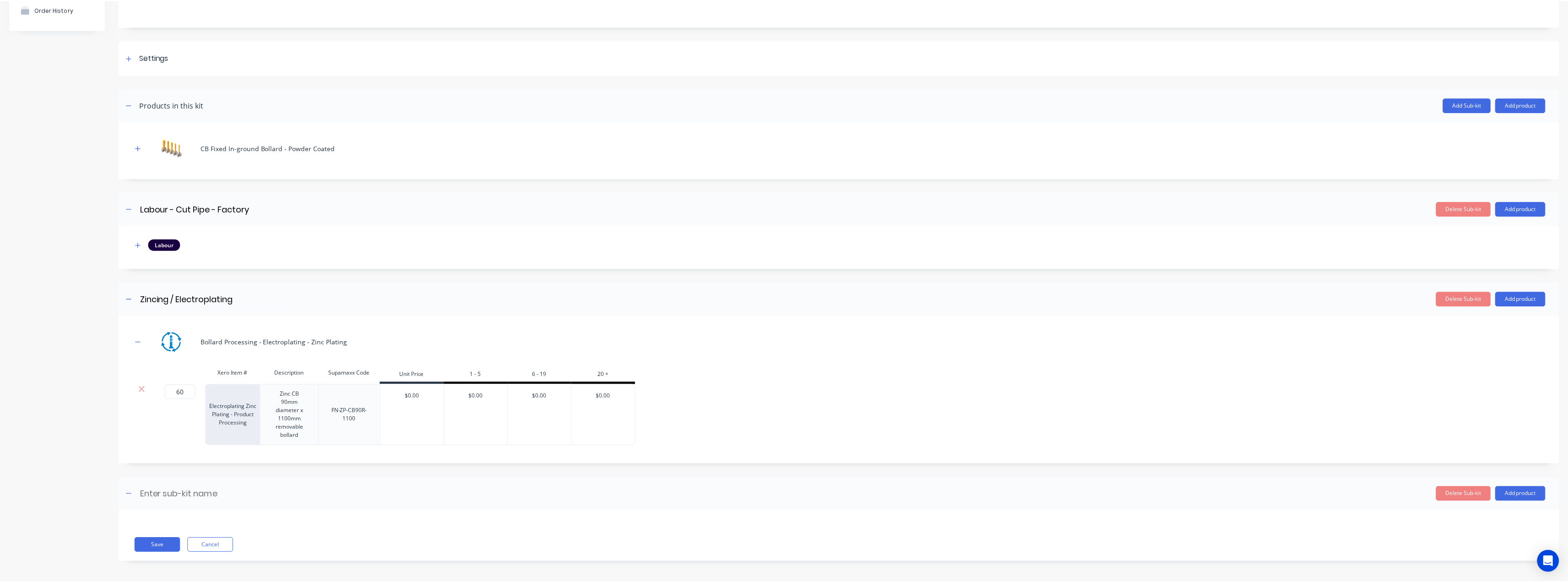
scroll to position [95, 0]
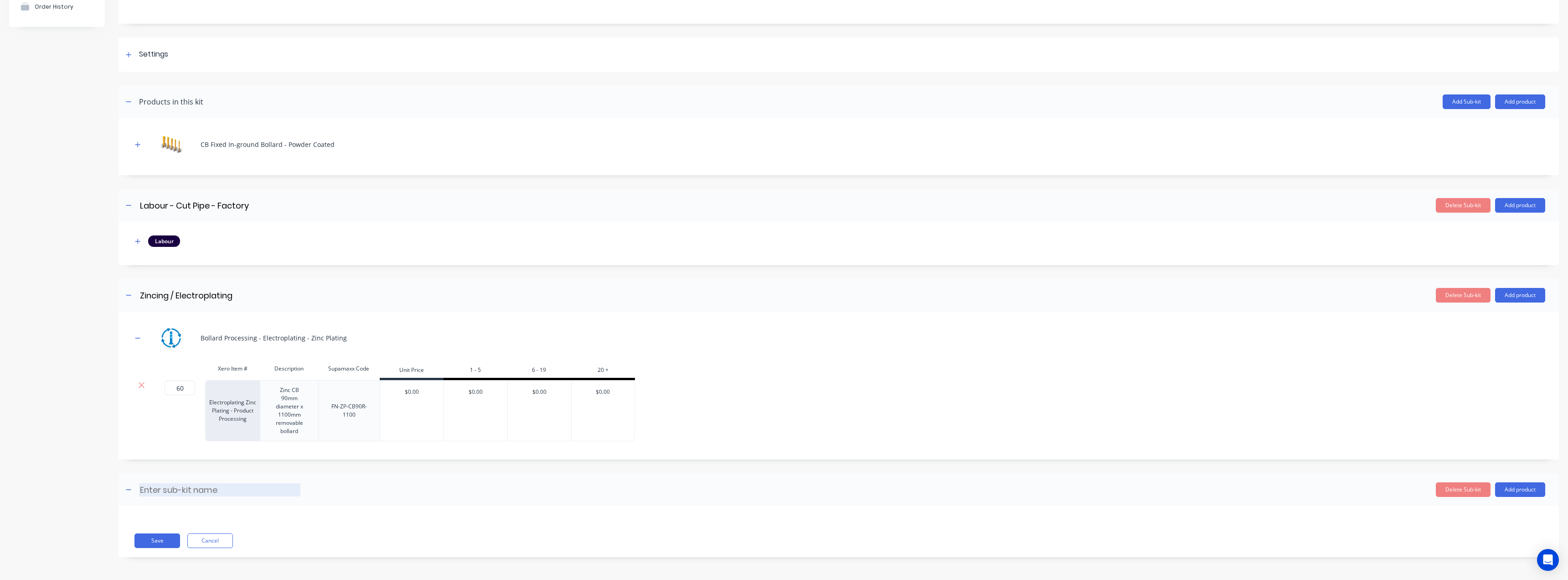
click at [270, 484] on input at bounding box center [220, 490] width 161 height 13
paste input "Powder Coating"
type input "Powder Coating - Bollards and Caps"
click at [1518, 494] on button "Add product" at bounding box center [1520, 489] width 50 height 15
click at [1467, 512] on div "Product catalogue" at bounding box center [1502, 512] width 70 height 13
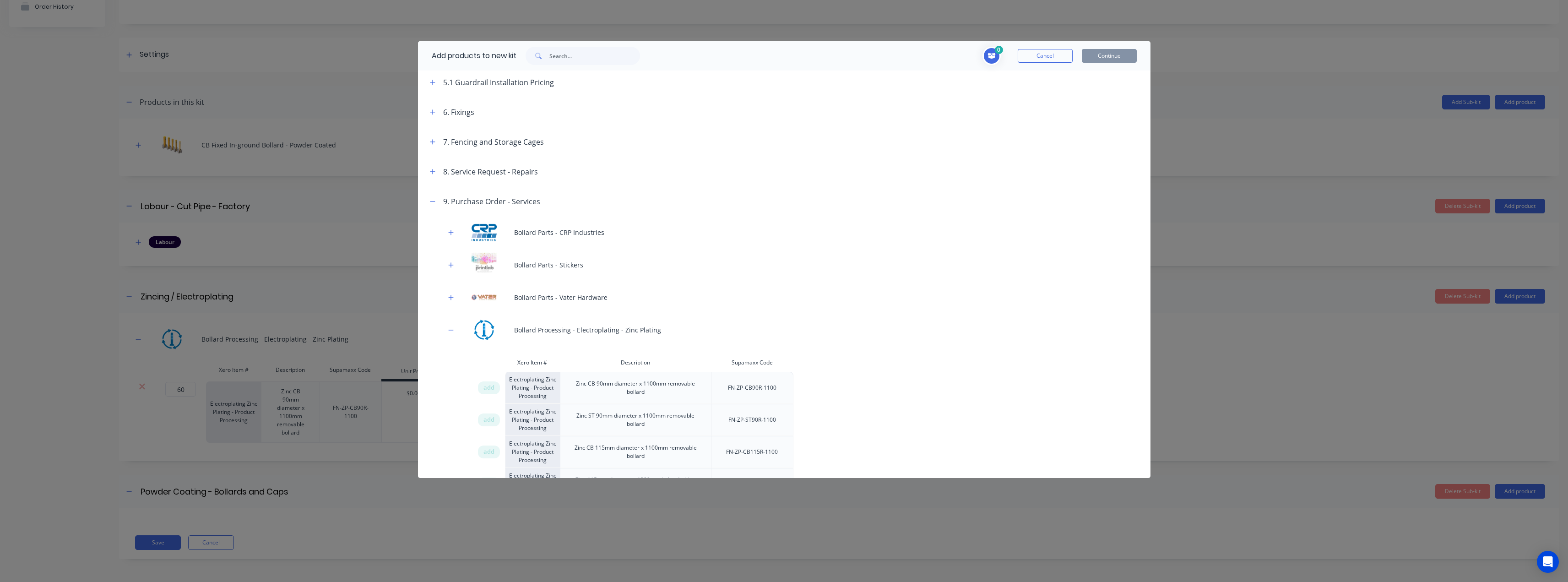
scroll to position [366, 0]
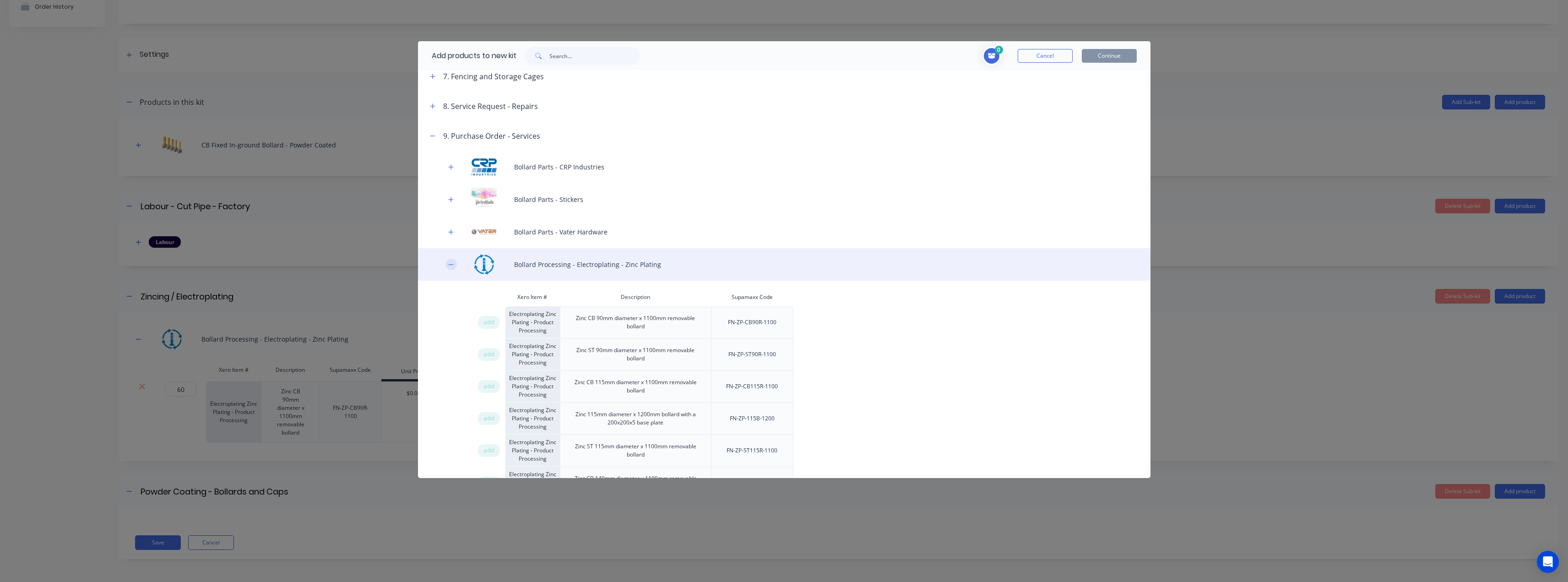
click at [456, 265] on button "button" at bounding box center [451, 264] width 11 height 11
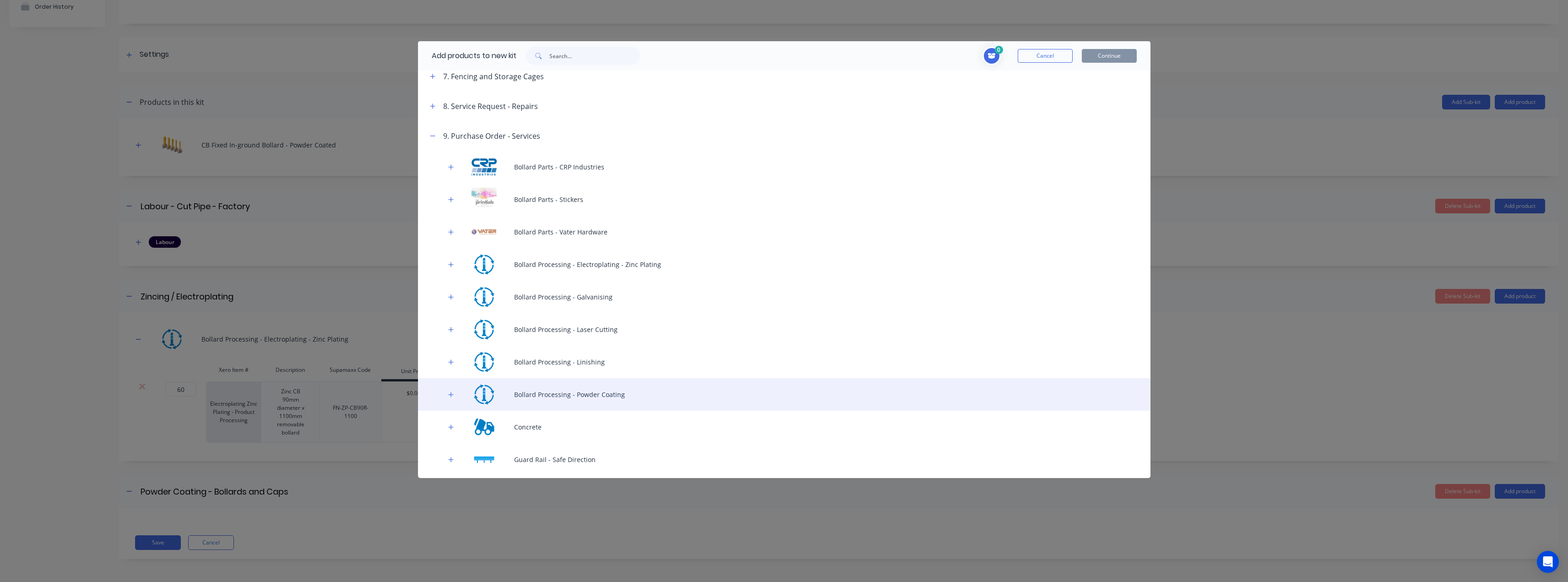
click at [447, 388] on div "Bollard Processing - Powder Coating" at bounding box center [784, 394] width 732 height 33
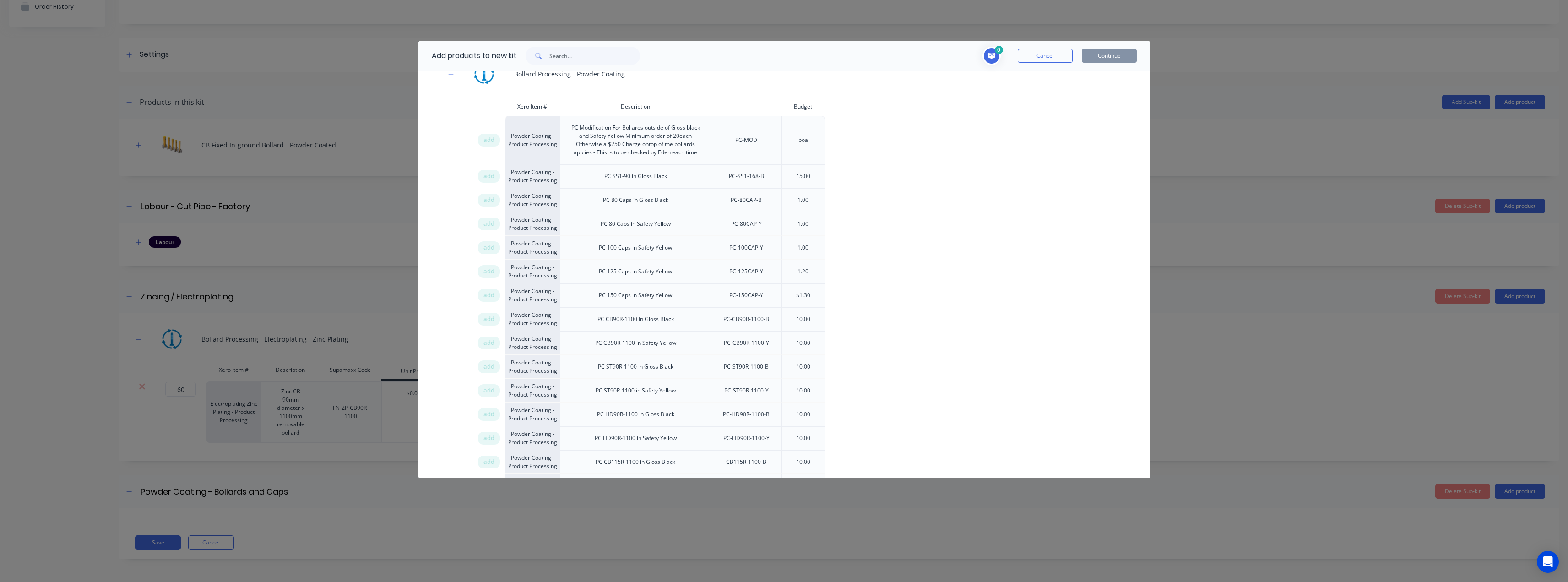
scroll to position [1160, 0]
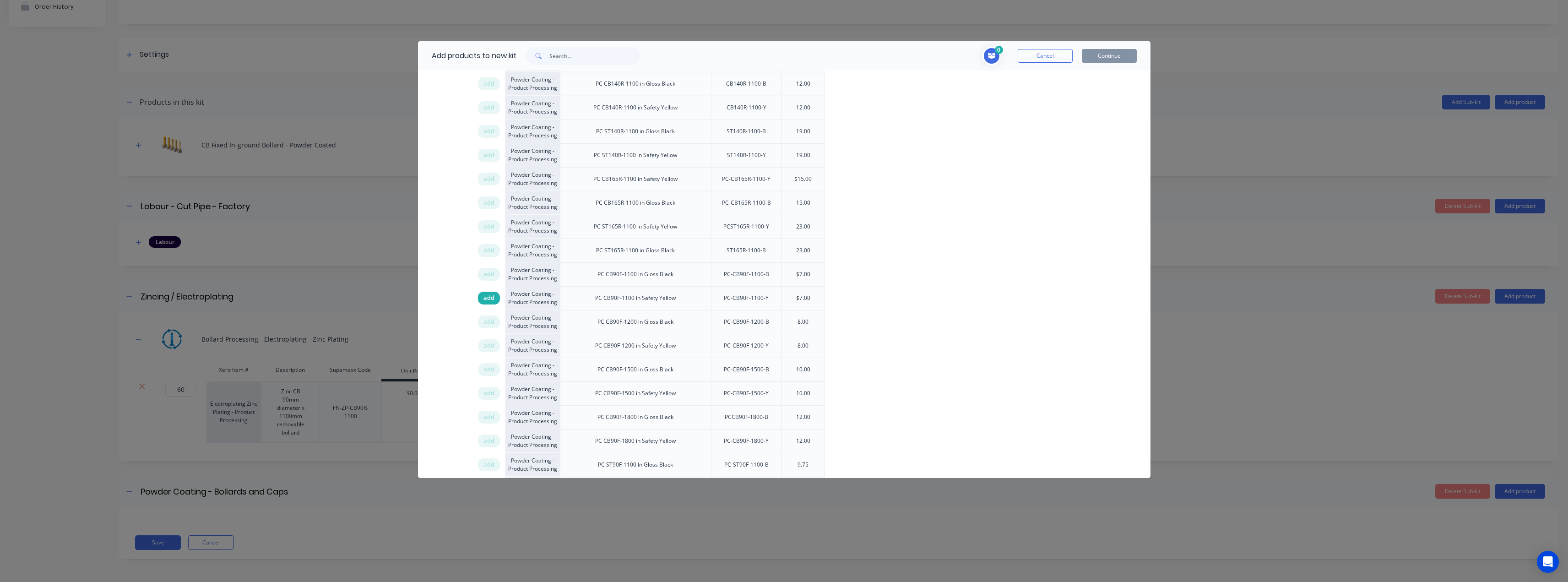
click at [489, 299] on span "add" at bounding box center [489, 298] width 11 height 9
click at [488, 278] on span "add" at bounding box center [489, 274] width 11 height 9
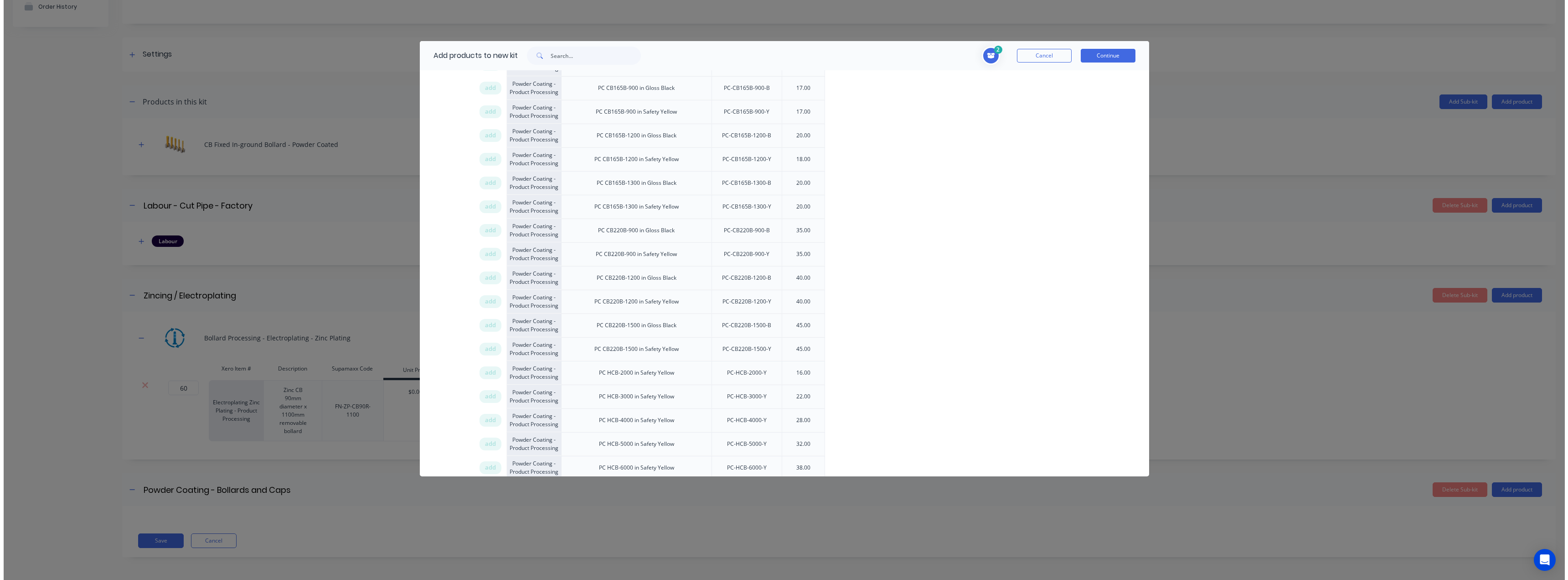
scroll to position [705, 0]
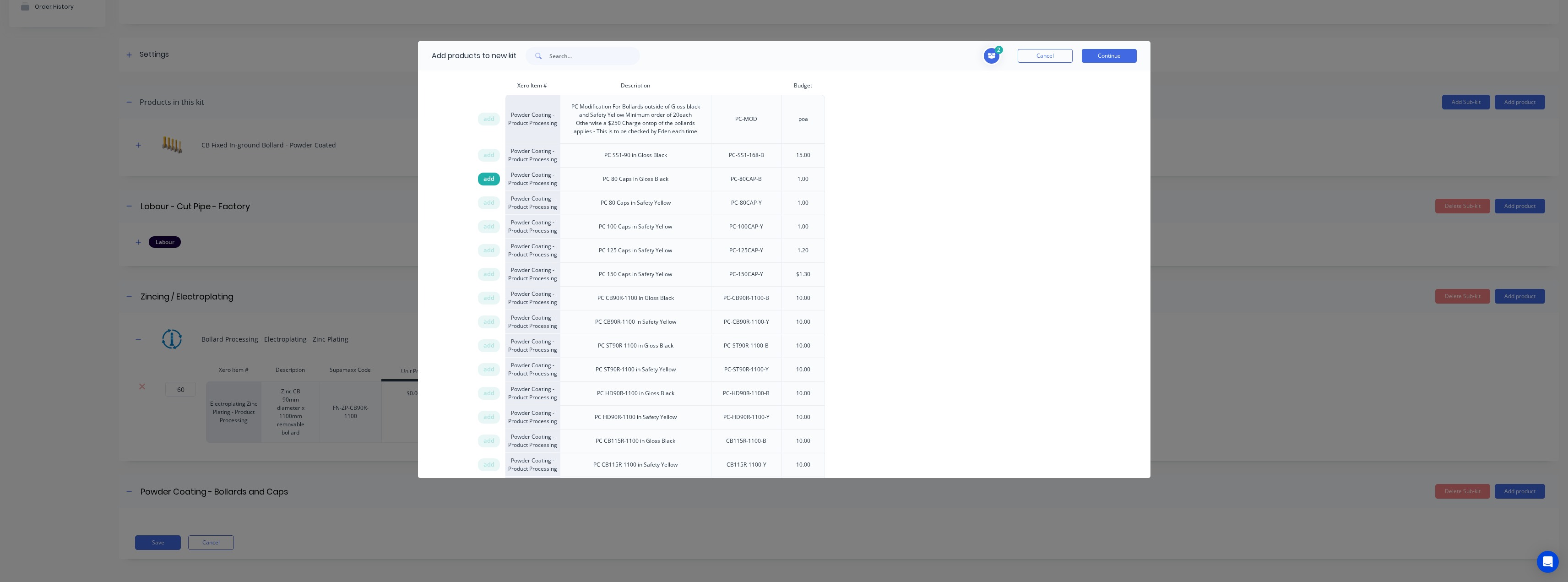
click at [483, 180] on span "add" at bounding box center [489, 179] width 11 height 9
click at [489, 201] on span "add" at bounding box center [489, 203] width 11 height 9
click at [1110, 60] on button "Continue" at bounding box center [1108, 56] width 55 height 14
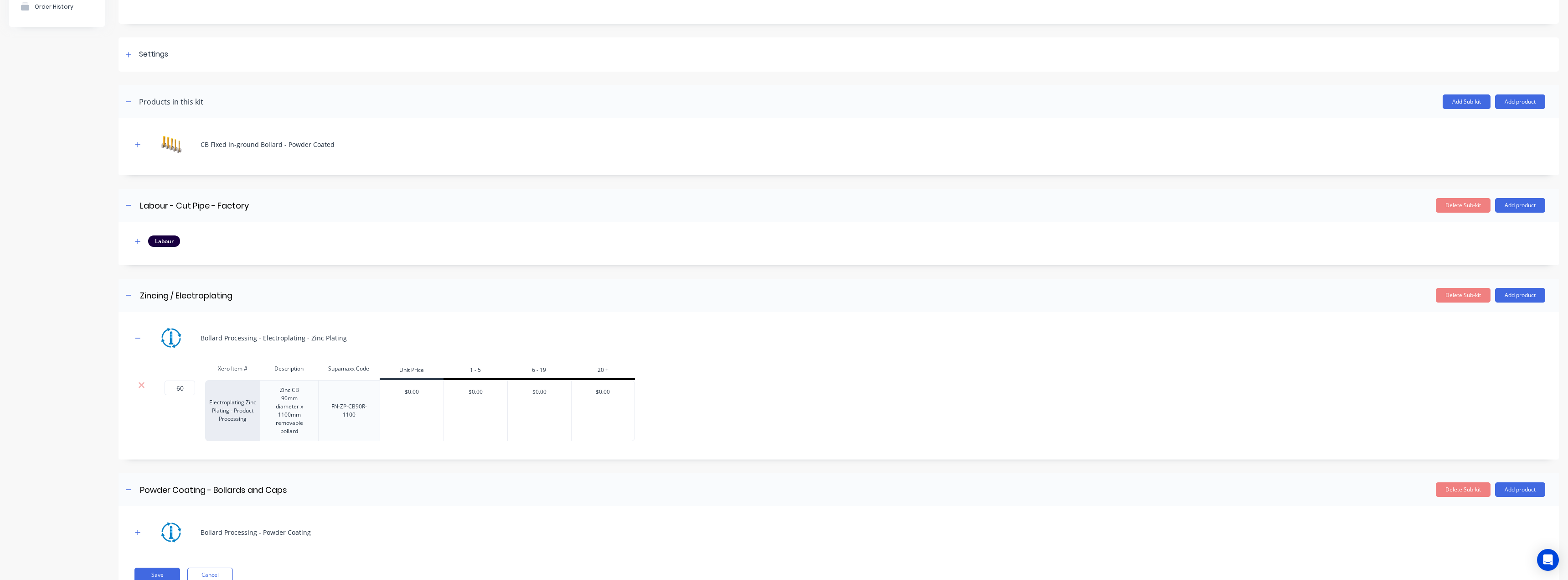
scroll to position [129, 0]
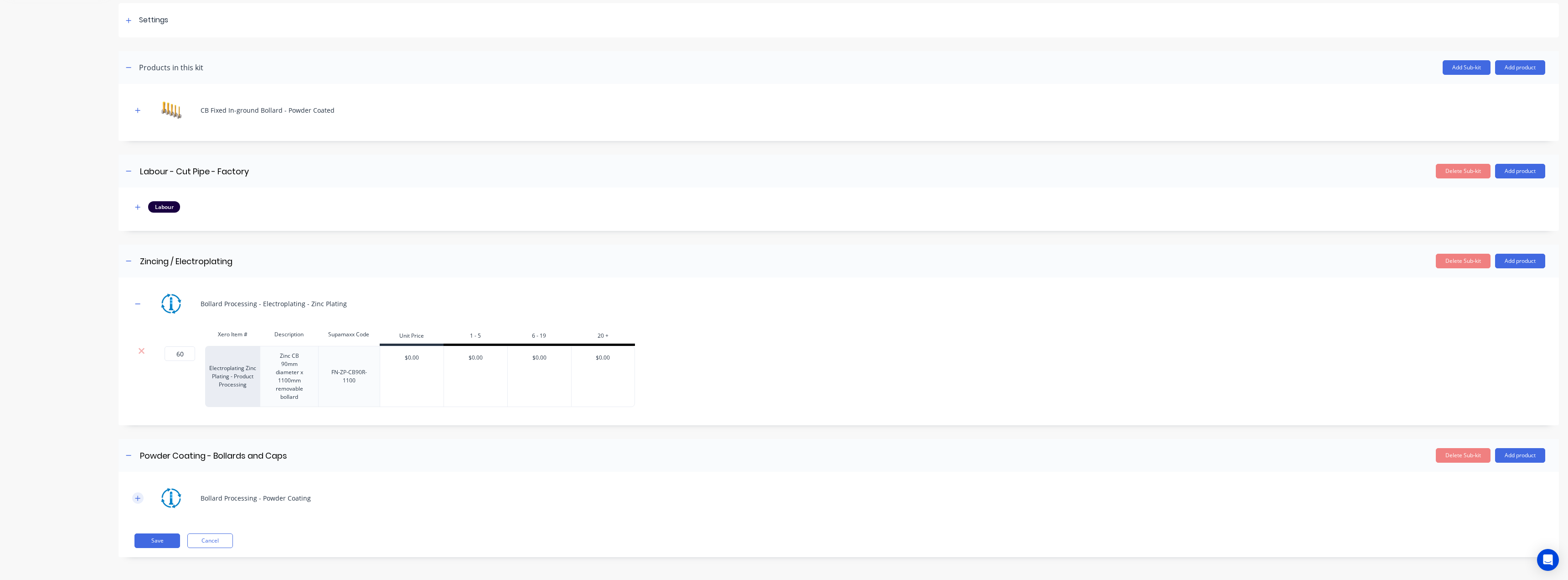
click at [139, 498] on icon "button" at bounding box center [138, 498] width 5 height 5
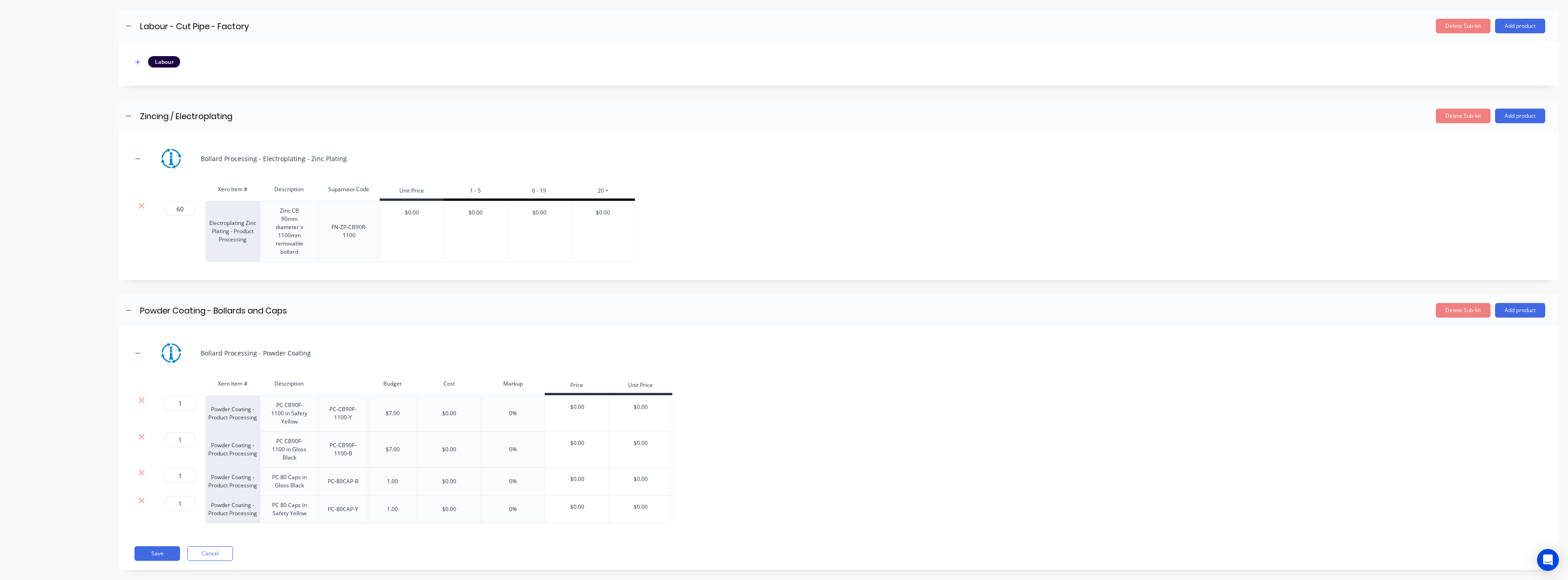
scroll to position [287, 0]
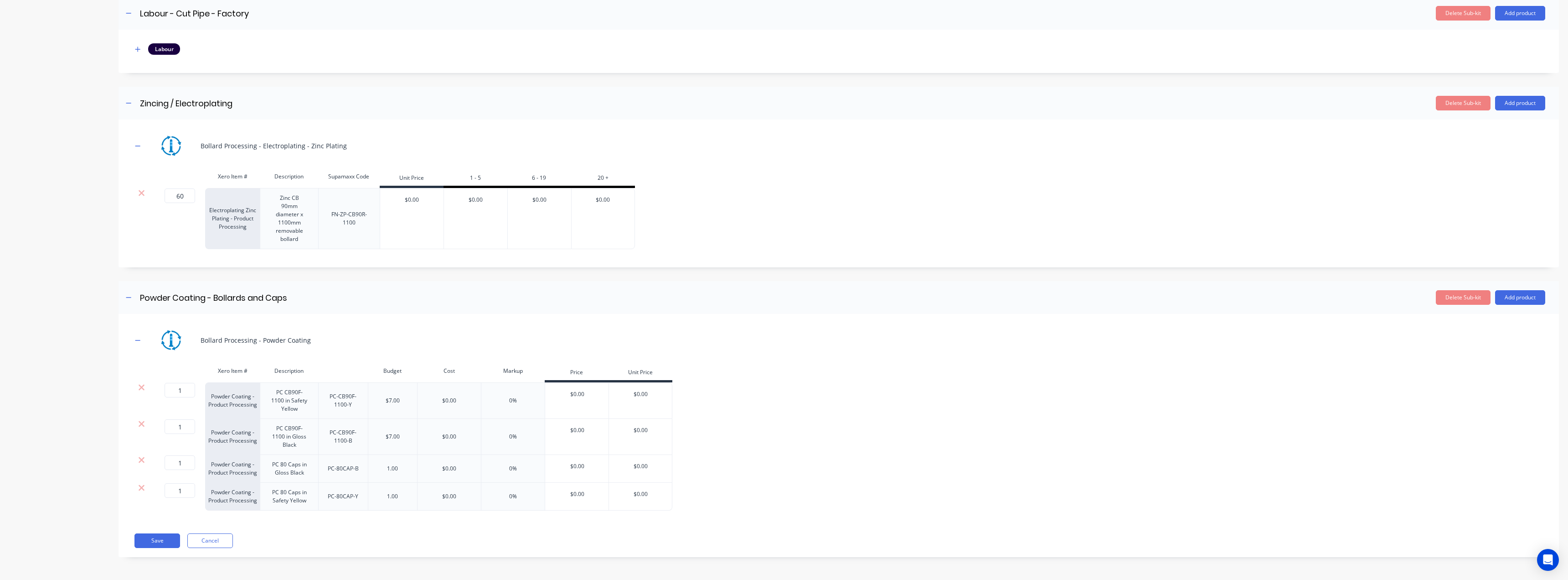
click at [176, 395] on div "1 1 ?" at bounding box center [178, 401] width 54 height 37
click at [178, 391] on input "1" at bounding box center [180, 390] width 31 height 15
click at [178, 391] on input "6" at bounding box center [180, 390] width 31 height 15
click at [181, 391] on input "6" at bounding box center [180, 390] width 31 height 15
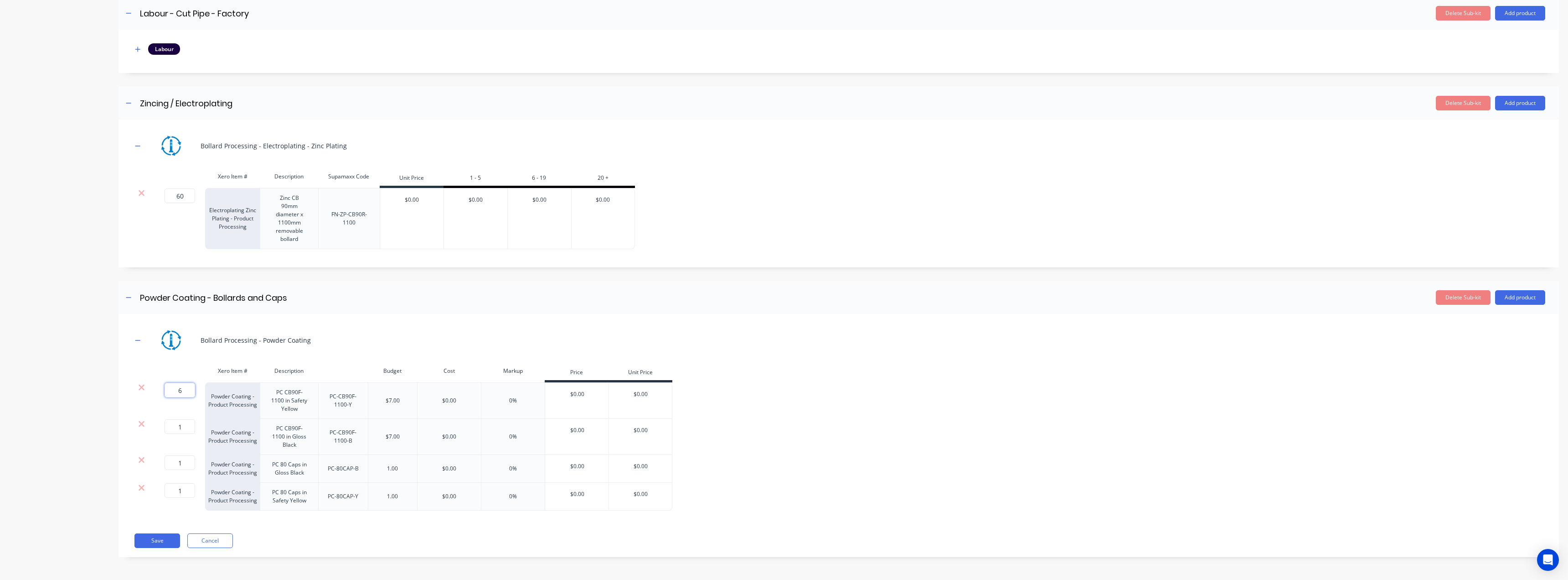
click at [184, 391] on input "6" at bounding box center [180, 390] width 31 height 15
type input "60"
drag, startPoint x: 184, startPoint y: 391, endPoint x: 173, endPoint y: 395, distance: 11.7
click at [173, 395] on input "60" at bounding box center [180, 390] width 31 height 15
click at [184, 426] on input "1" at bounding box center [180, 426] width 31 height 15
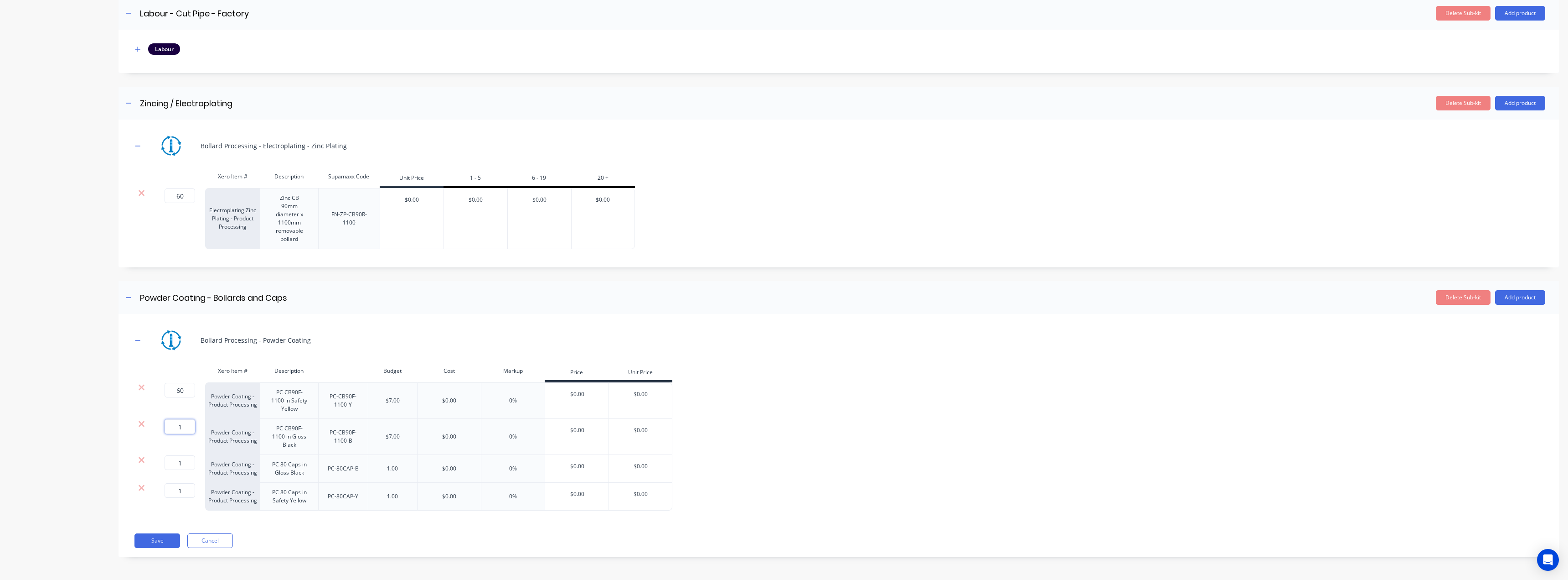
paste input "60"
type input "60"
click at [178, 461] on input "1" at bounding box center [180, 462] width 31 height 15
paste input "60"
type input "60"
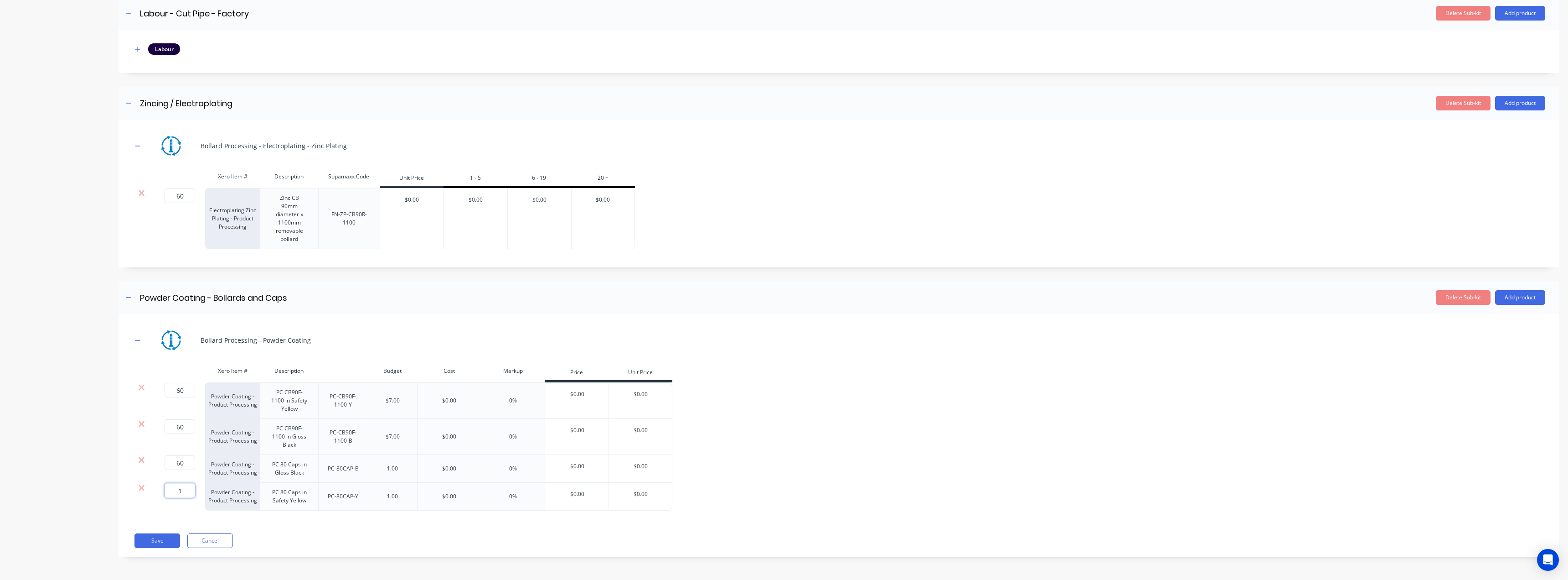
click at [176, 493] on input "1" at bounding box center [180, 490] width 31 height 15
paste input "60"
type input "60"
drag, startPoint x: 225, startPoint y: 499, endPoint x: 206, endPoint y: 499, distance: 19.0
drag, startPoint x: 520, startPoint y: 502, endPoint x: 420, endPoint y: 499, distance: 100.0
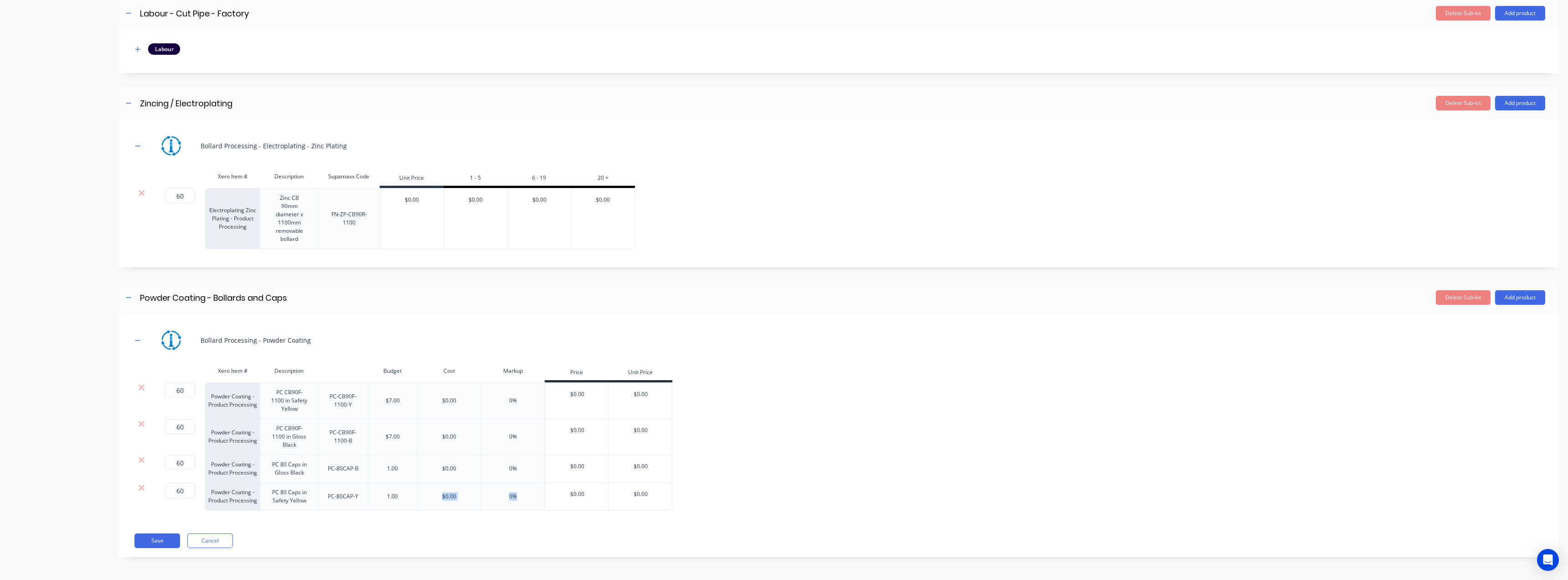
click at [420, 499] on div "60 60 ? Powder Coating - Product Processing PC 80 Caps in Safety Yellow PC-80CA…" at bounding box center [403, 497] width 540 height 28
drag, startPoint x: 225, startPoint y: 493, endPoint x: 211, endPoint y: 487, distance: 15.2
click at [211, 487] on div "Powder Coating - Product Processing" at bounding box center [232, 497] width 54 height 28
click at [239, 510] on div "Powder Coating - Product Processing" at bounding box center [232, 497] width 54 height 28
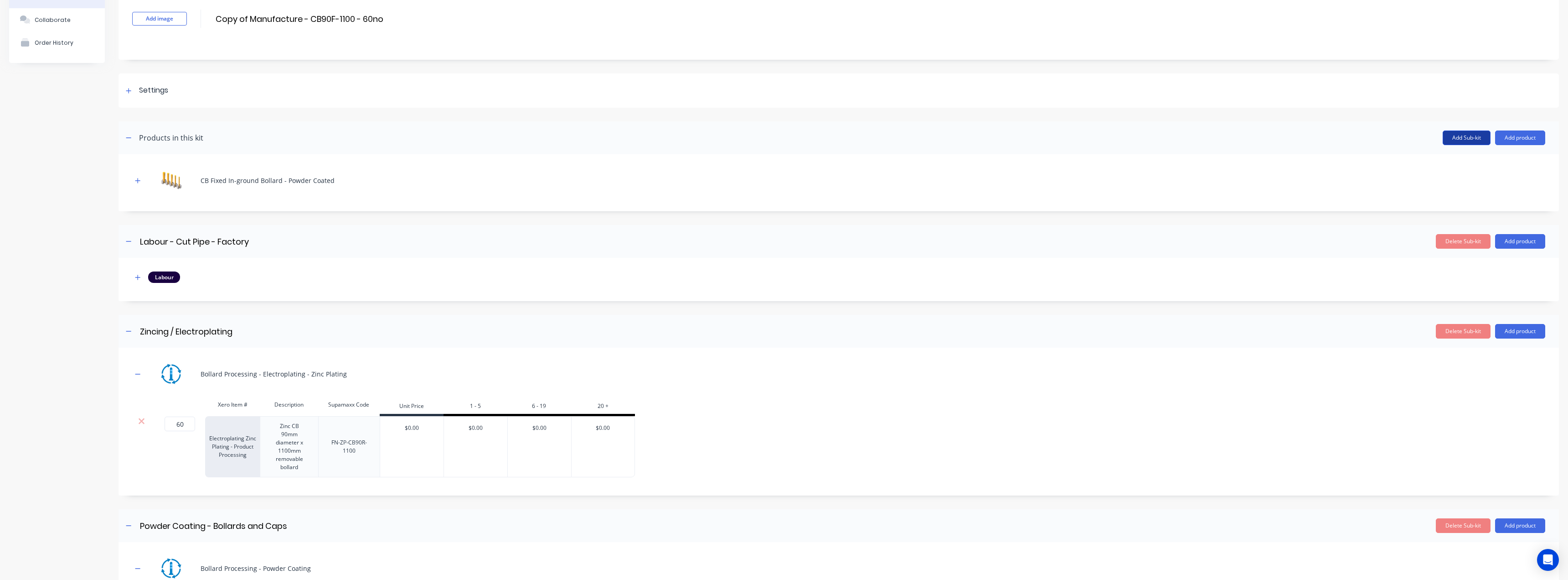
click at [1446, 140] on button "Add Sub-kit" at bounding box center [1466, 138] width 48 height 15
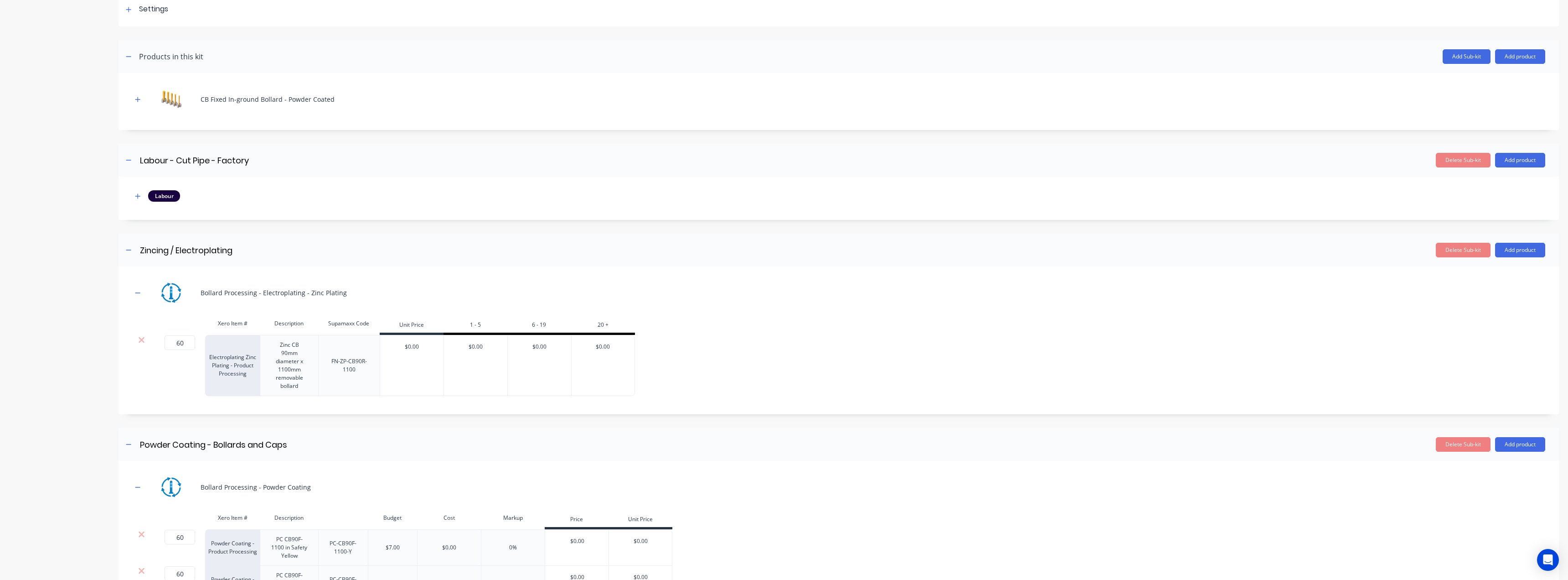
scroll to position [82, 0]
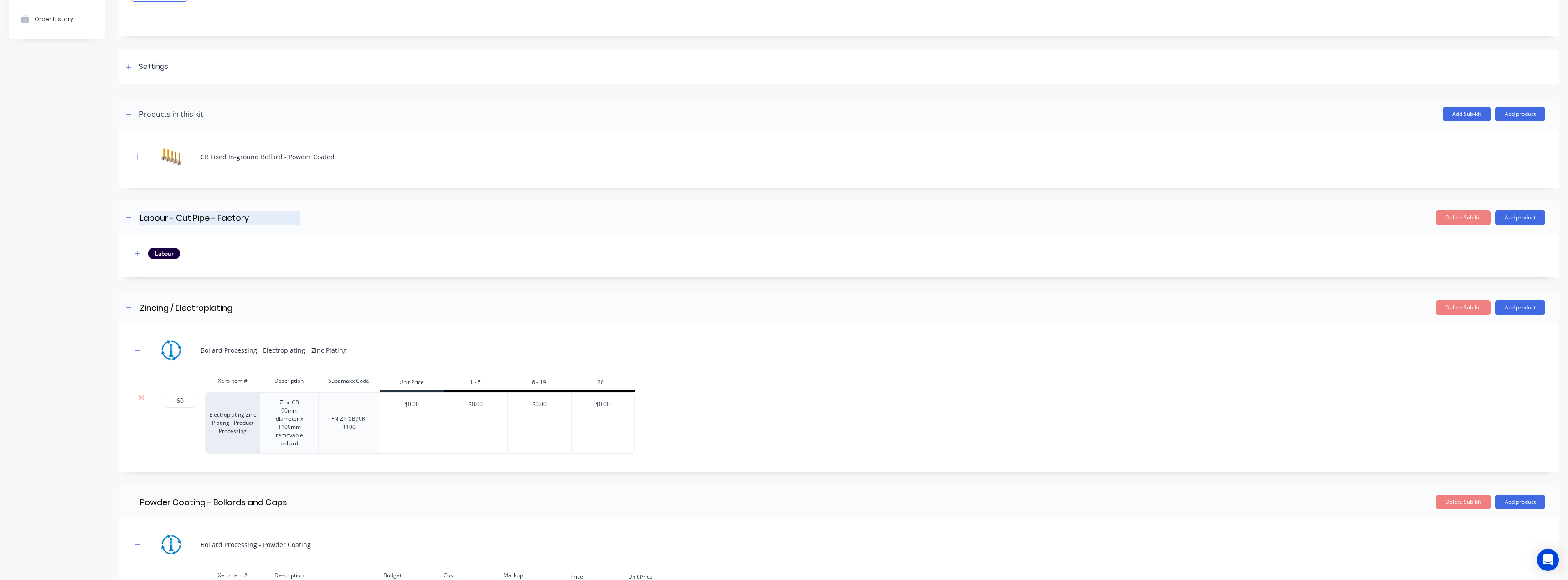
drag, startPoint x: 140, startPoint y: 219, endPoint x: 253, endPoint y: 220, distance: 113.0
click at [253, 220] on input "Labour - Cut Pipe - Factory" at bounding box center [220, 218] width 161 height 13
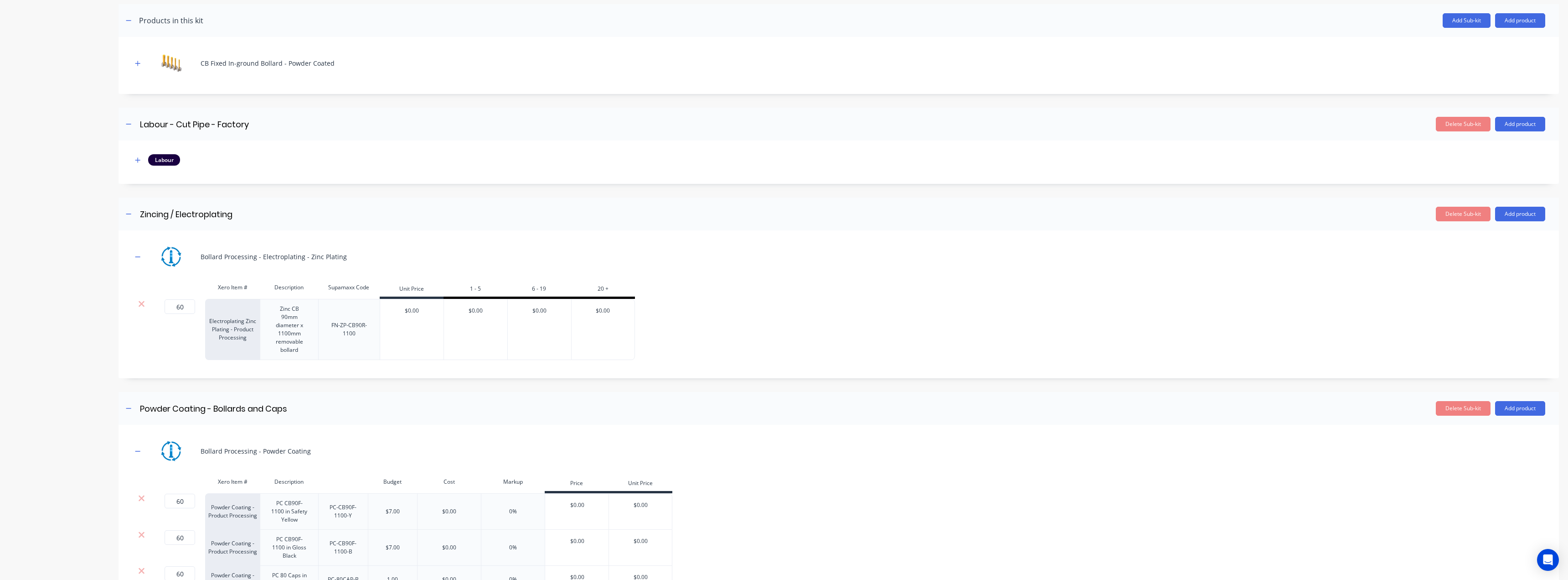
scroll to position [356, 0]
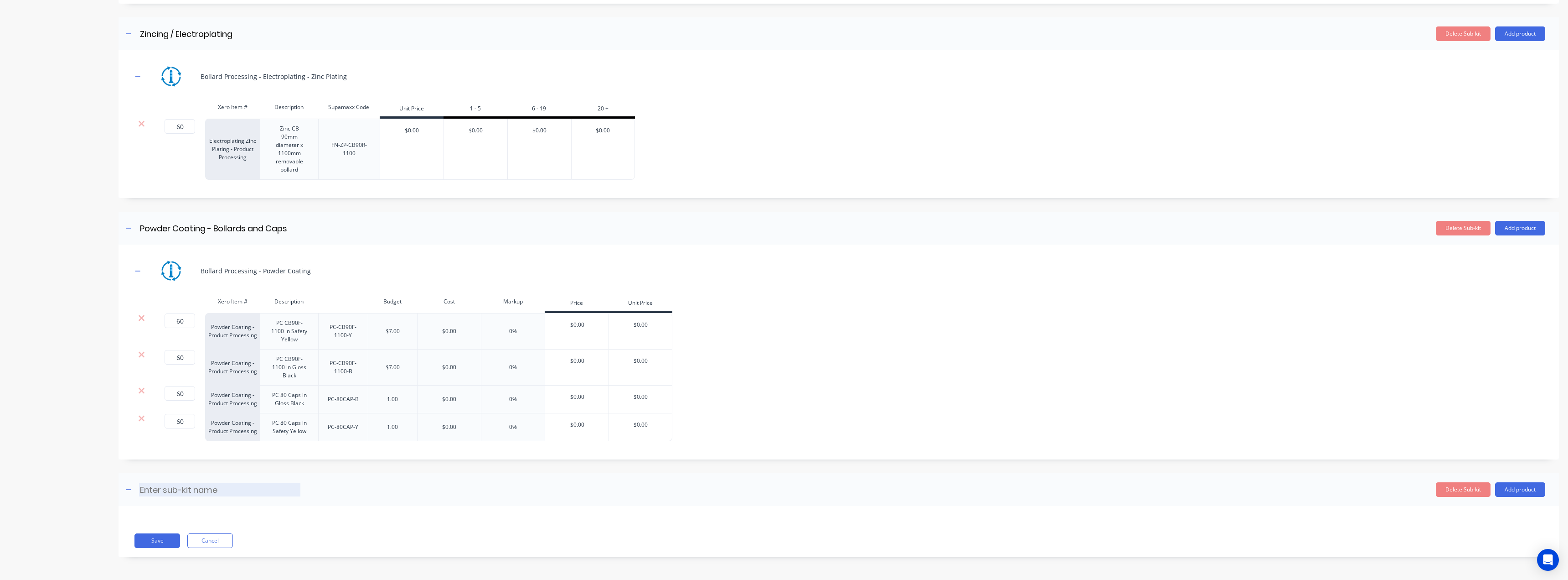
click at [198, 484] on input at bounding box center [220, 490] width 161 height 13
paste input "Labour - Cut Pipe - Factory"
click at [189, 491] on input "Labour - Cut Pipe - Factory" at bounding box center [220, 490] width 161 height 13
drag, startPoint x: 210, startPoint y: 491, endPoint x: 179, endPoint y: 492, distance: 31.0
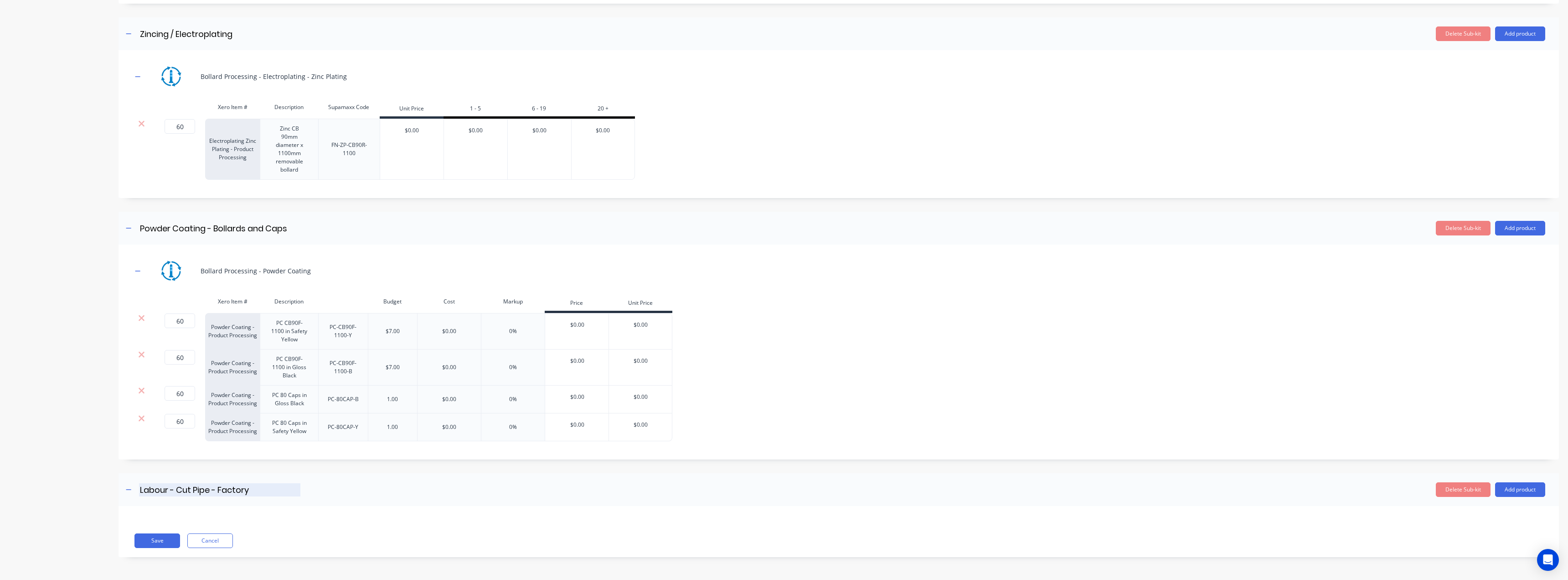
click at [179, 492] on input "Labour - Cut Pipe - Factory" at bounding box center [220, 490] width 161 height 13
click at [192, 488] on input "Labour - Cap - Factory" at bounding box center [220, 490] width 161 height 13
type input "Labour - Cap Bollards - Factory"
click at [1521, 493] on button "Add product" at bounding box center [1520, 489] width 50 height 15
click at [1478, 526] on div "Labour" at bounding box center [1502, 531] width 70 height 13
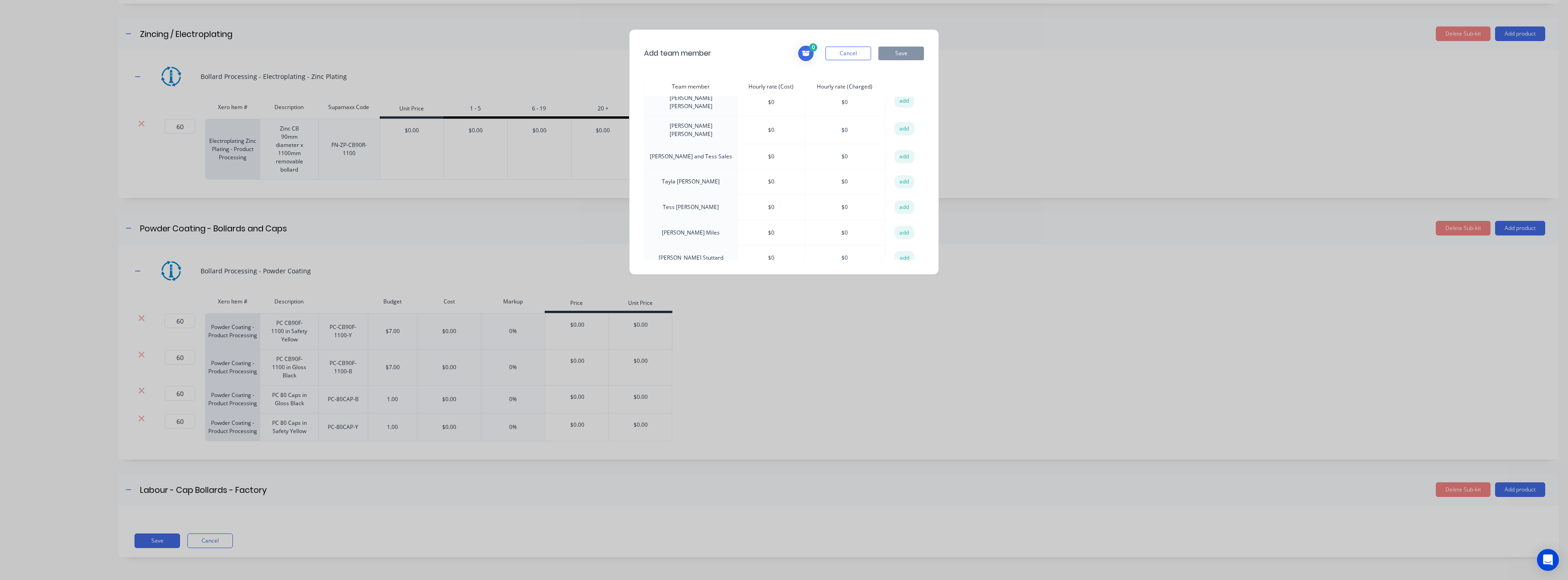
scroll to position [90, 0]
click at [898, 249] on button "add" at bounding box center [904, 256] width 20 height 14
click at [905, 51] on button "Save" at bounding box center [902, 54] width 46 height 14
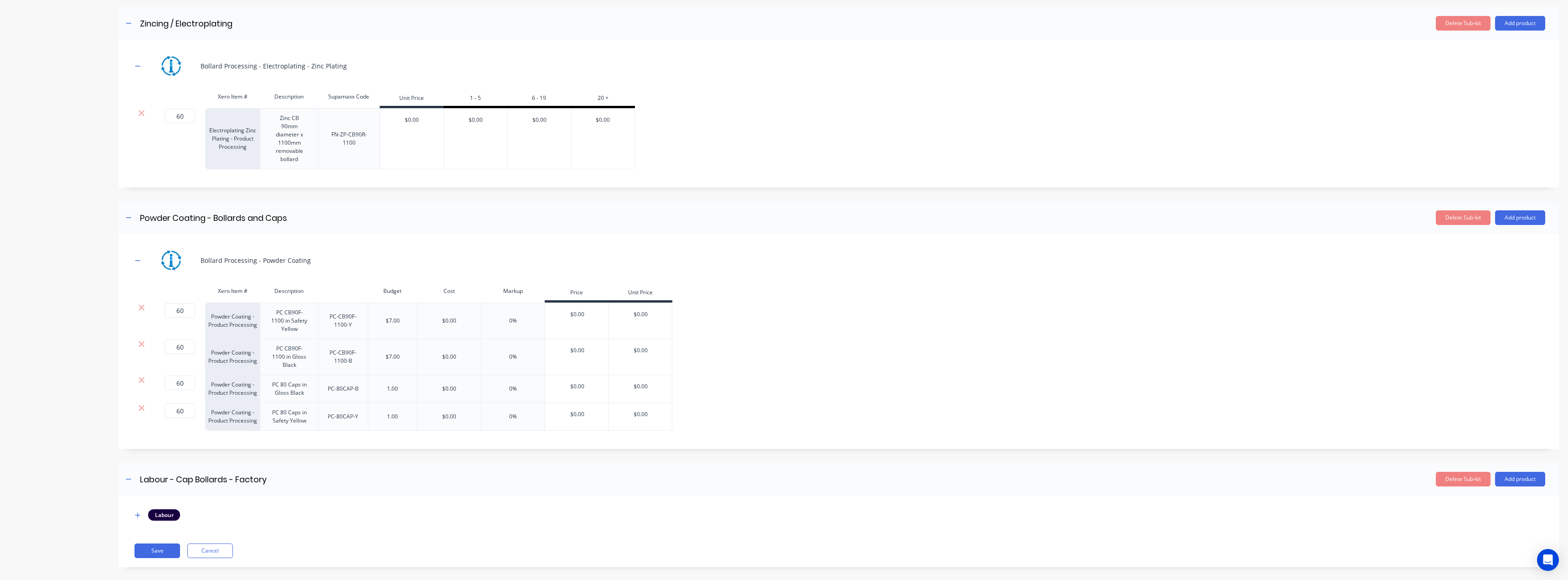
scroll to position [376, 0]
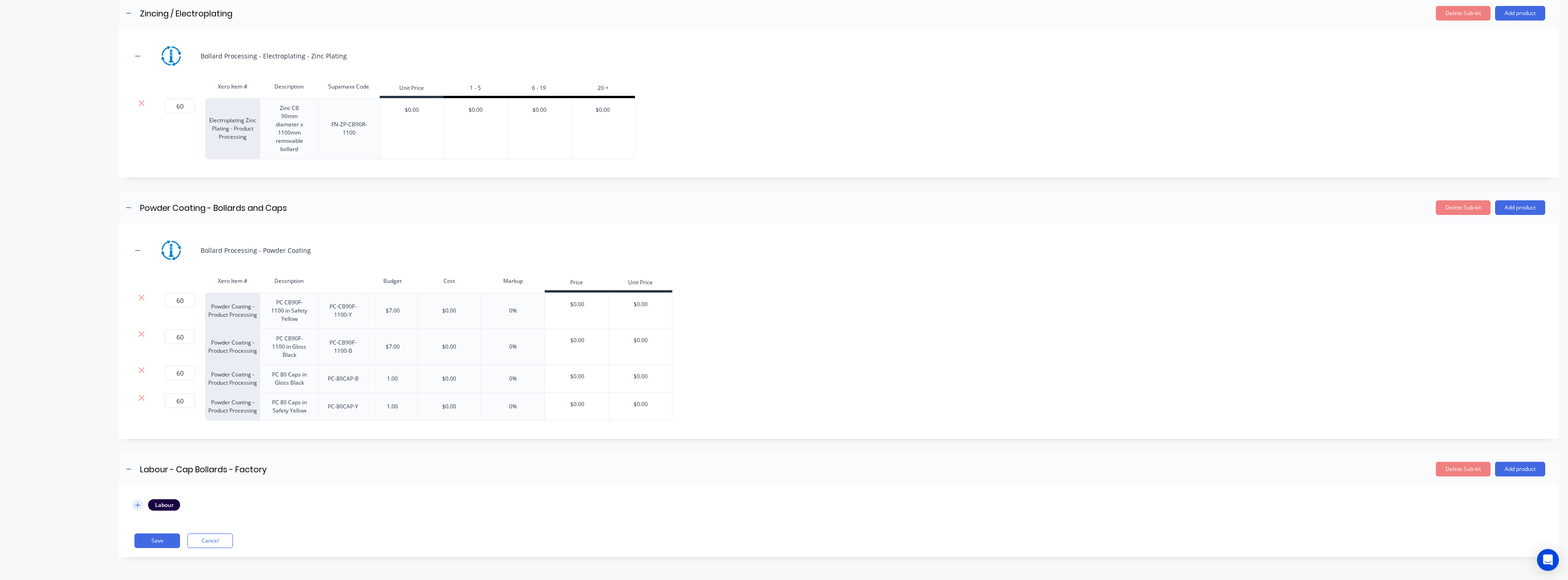
click at [143, 504] on button "button" at bounding box center [138, 505] width 11 height 11
click at [171, 548] on input "1" at bounding box center [178, 552] width 31 height 14
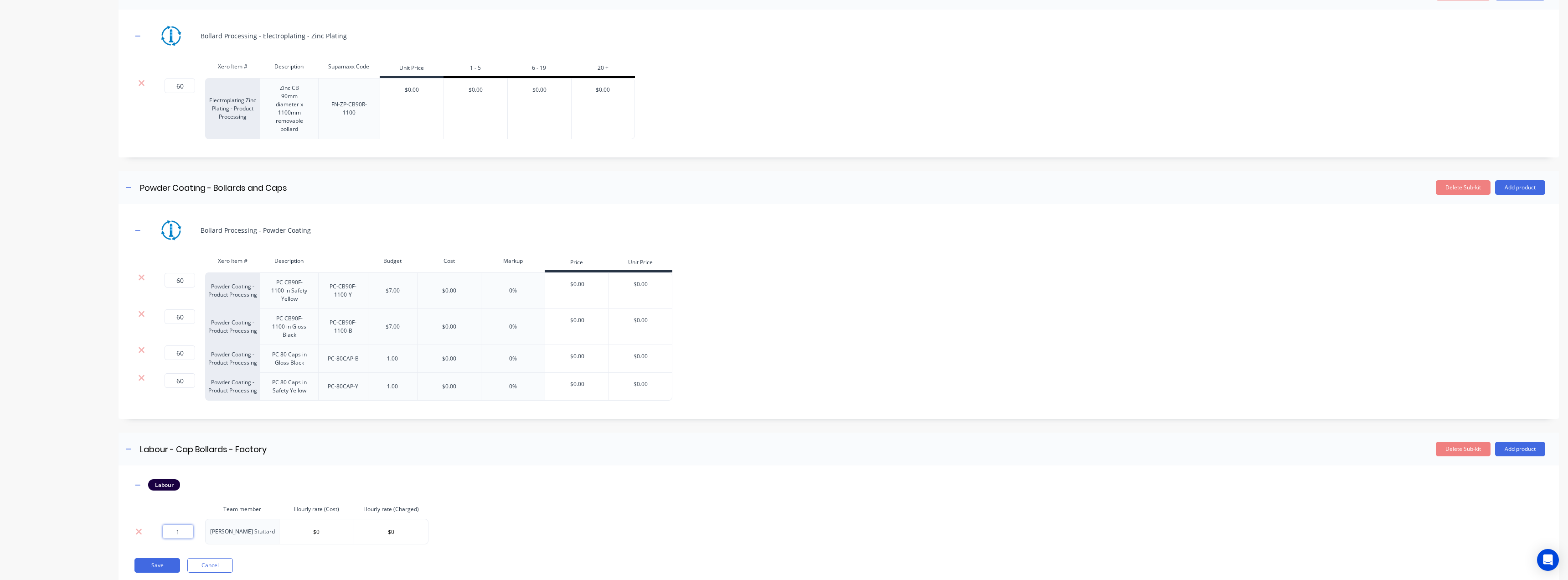
scroll to position [421, 0]
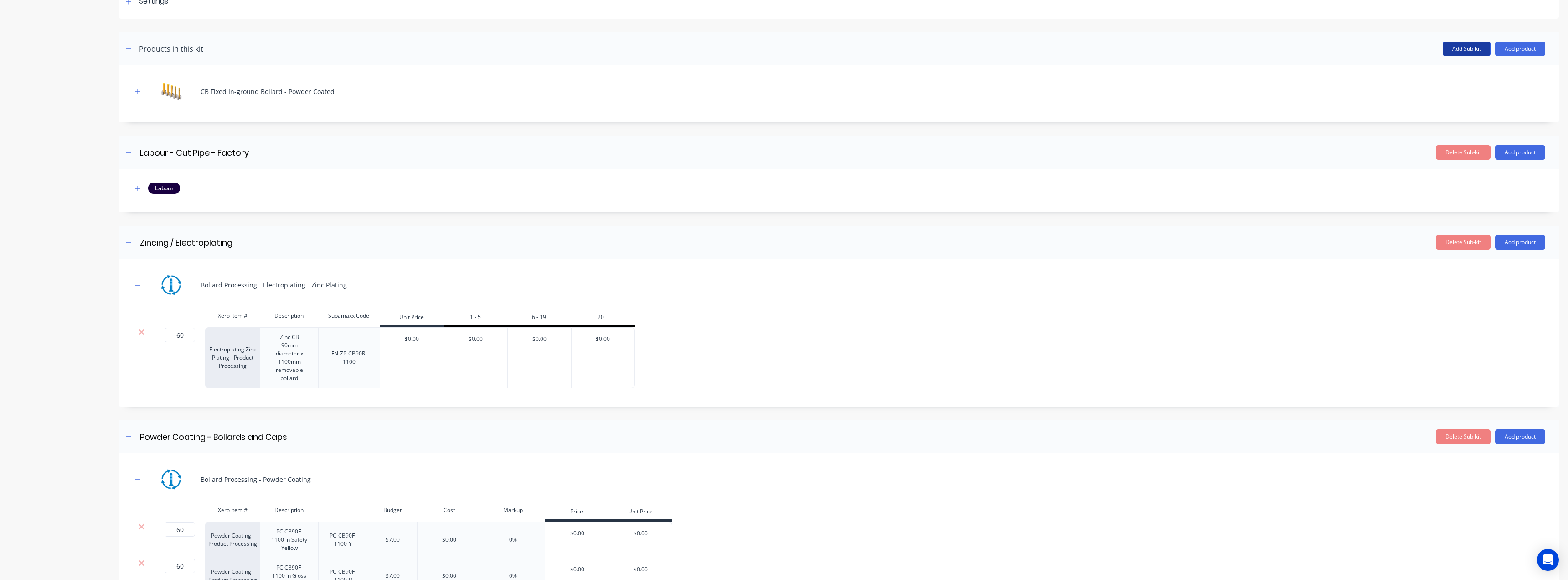
click at [1449, 47] on button "Add Sub-kit" at bounding box center [1466, 48] width 48 height 15
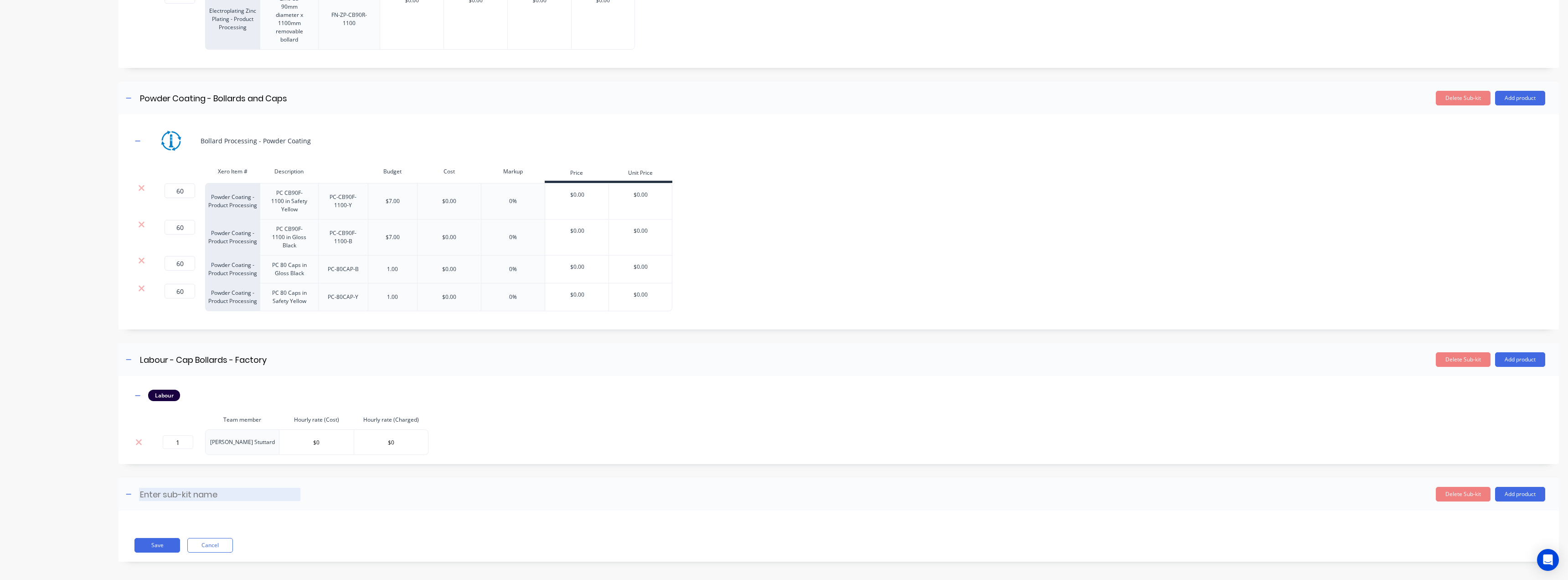
scroll to position [490, 0]
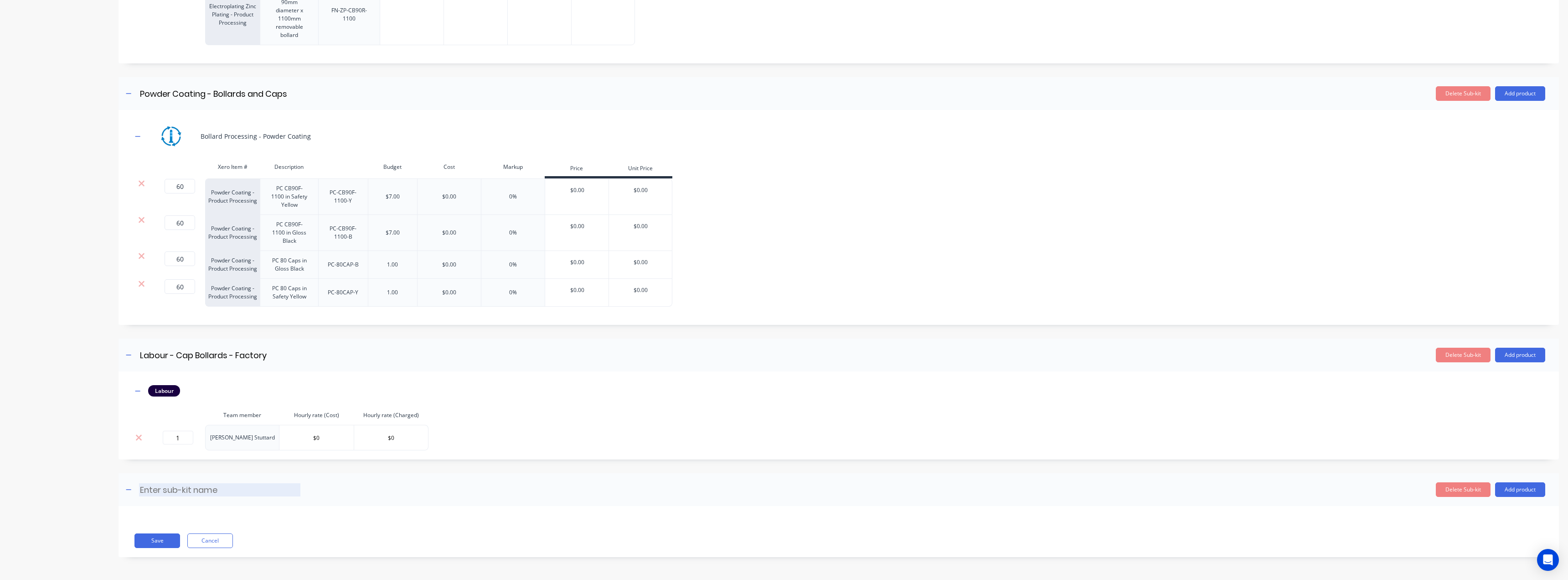
click at [221, 485] on input at bounding box center [220, 490] width 161 height 13
type input "Sticker Bollards and Box"
click at [1510, 492] on button "Add product" at bounding box center [1520, 489] width 50 height 15
click at [1482, 533] on div "Labour" at bounding box center [1502, 531] width 70 height 13
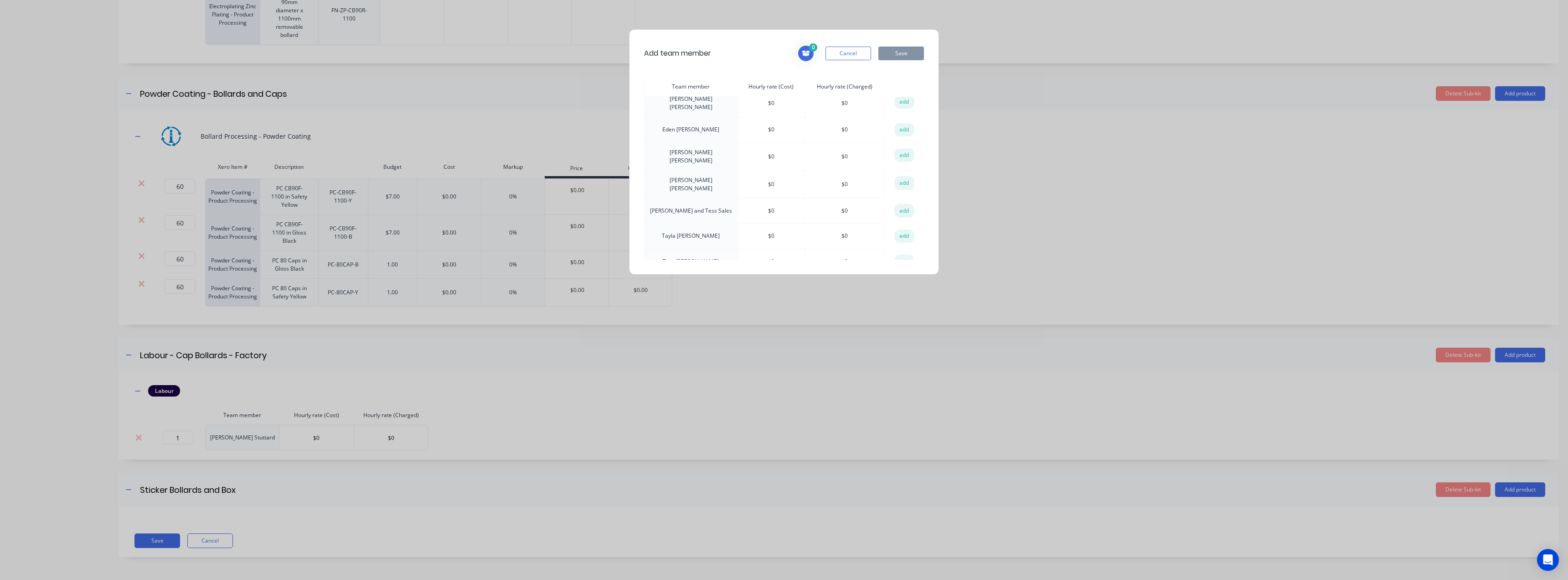
scroll to position [90, 0]
click at [901, 249] on button "add" at bounding box center [904, 256] width 20 height 14
click at [900, 56] on button "Save" at bounding box center [902, 54] width 46 height 14
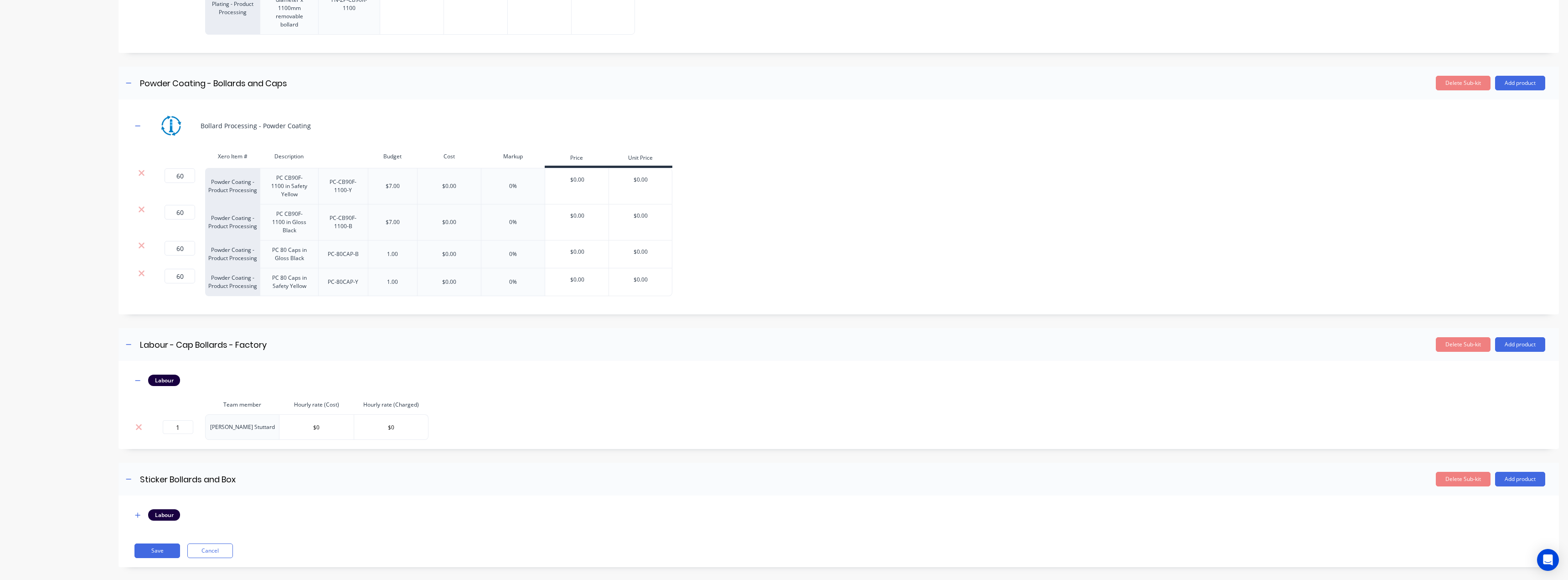
scroll to position [512, 0]
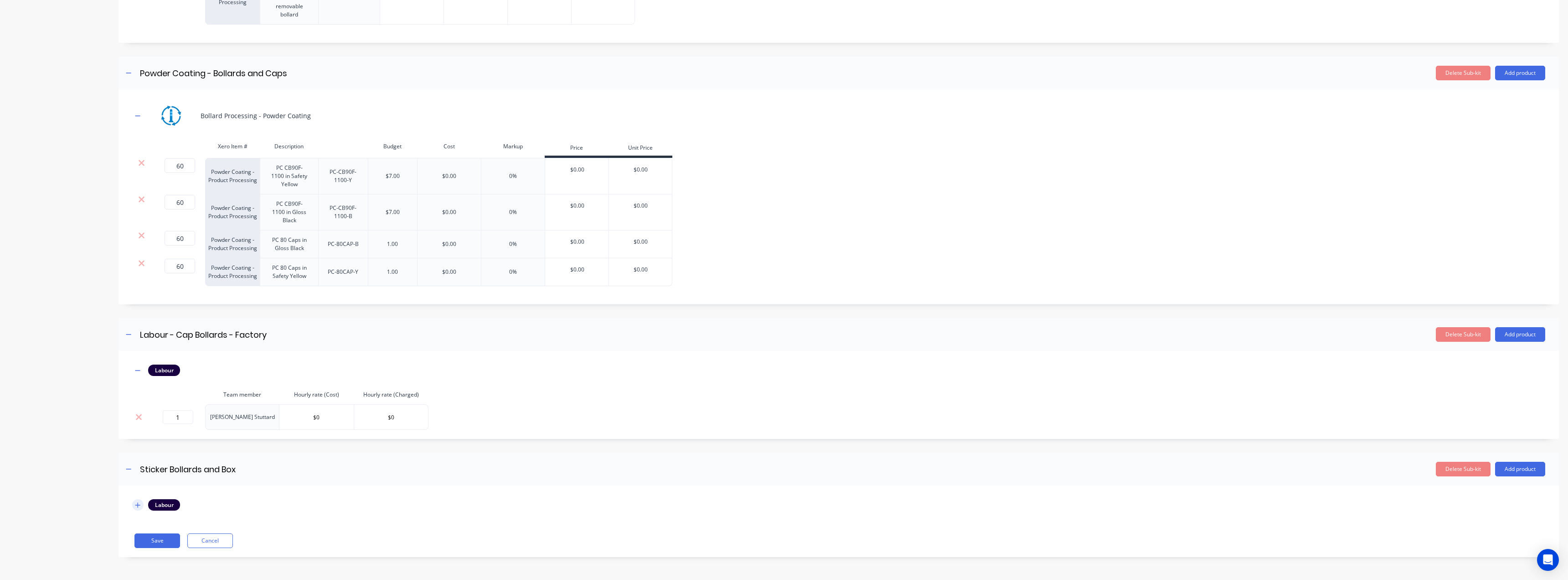
click at [139, 505] on icon "button" at bounding box center [138, 505] width 5 height 5
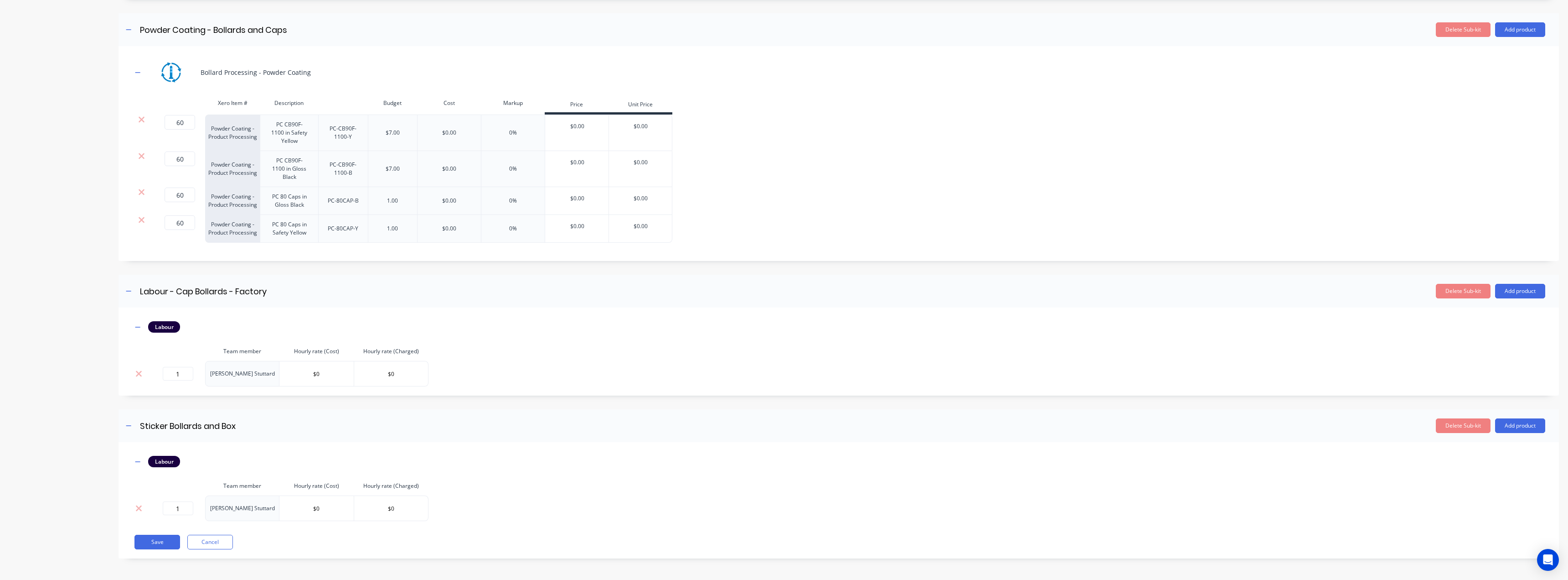
scroll to position [556, 0]
click at [189, 512] on input "1" at bounding box center [178, 507] width 31 height 14
click at [185, 507] on input "1" at bounding box center [178, 507] width 31 height 14
type input "1.5"
click at [286, 508] on input "$0" at bounding box center [317, 507] width 74 height 14
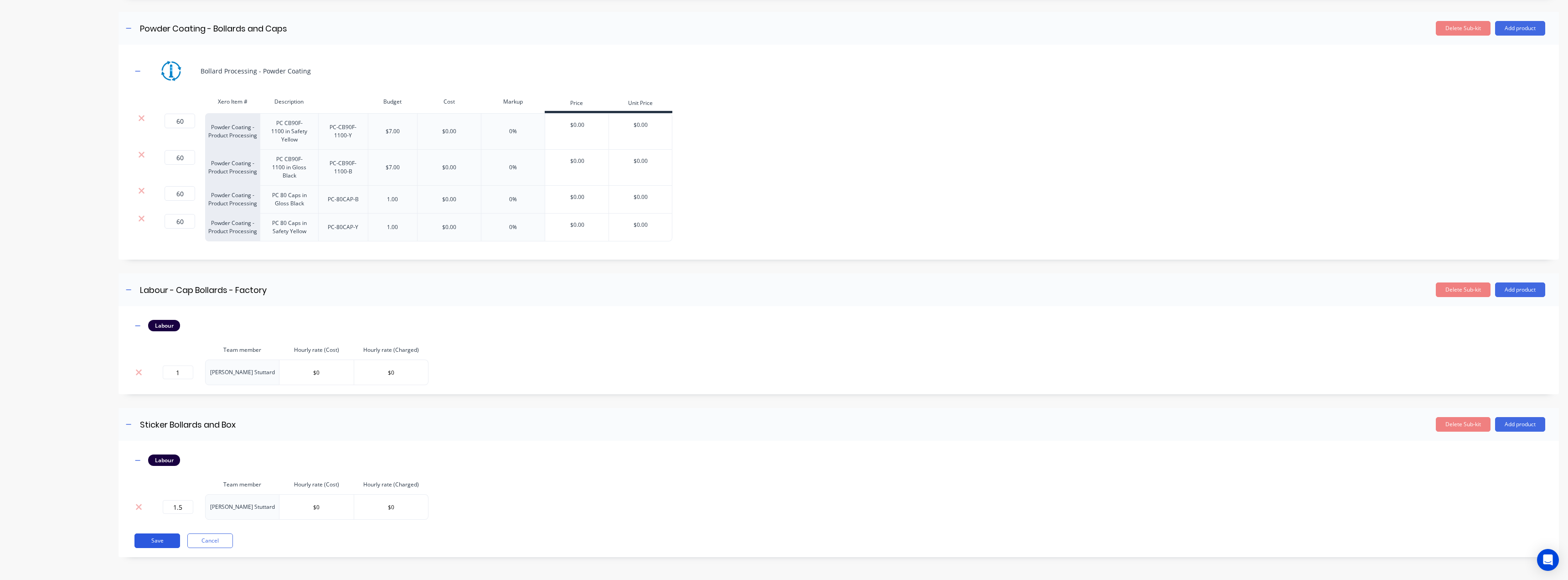
click at [161, 538] on button "Save" at bounding box center [157, 541] width 46 height 15
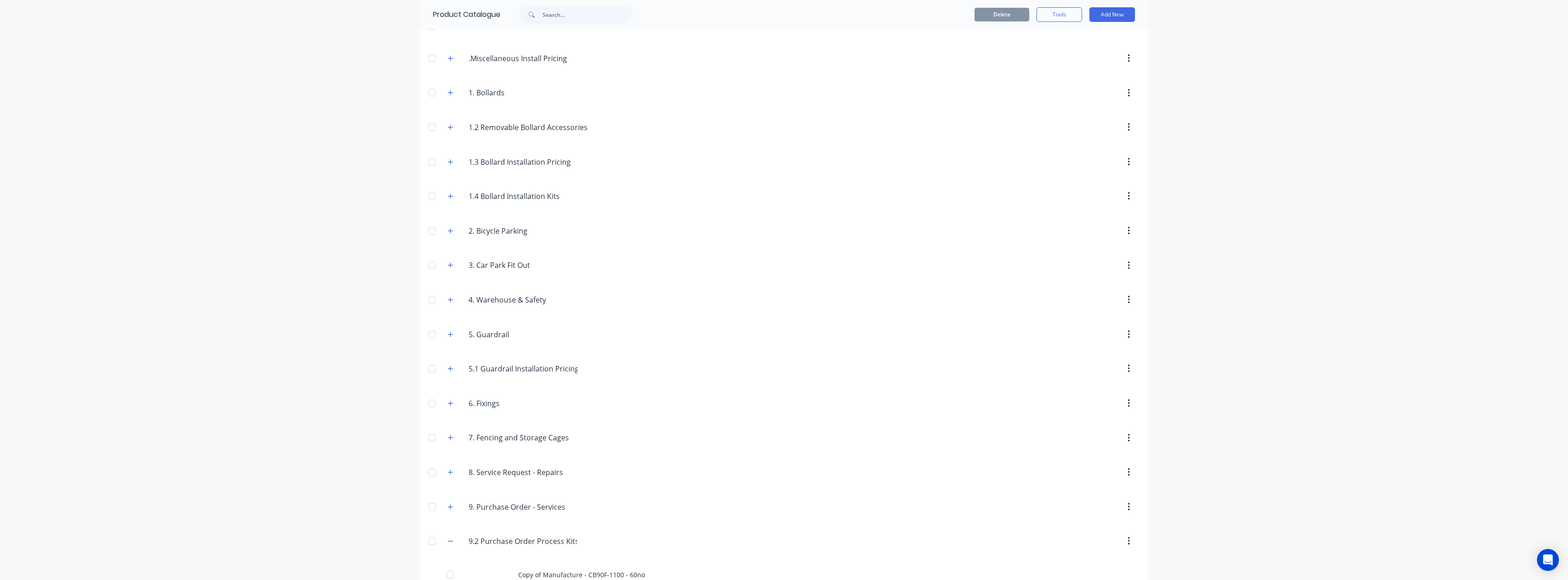
scroll to position [140, 0]
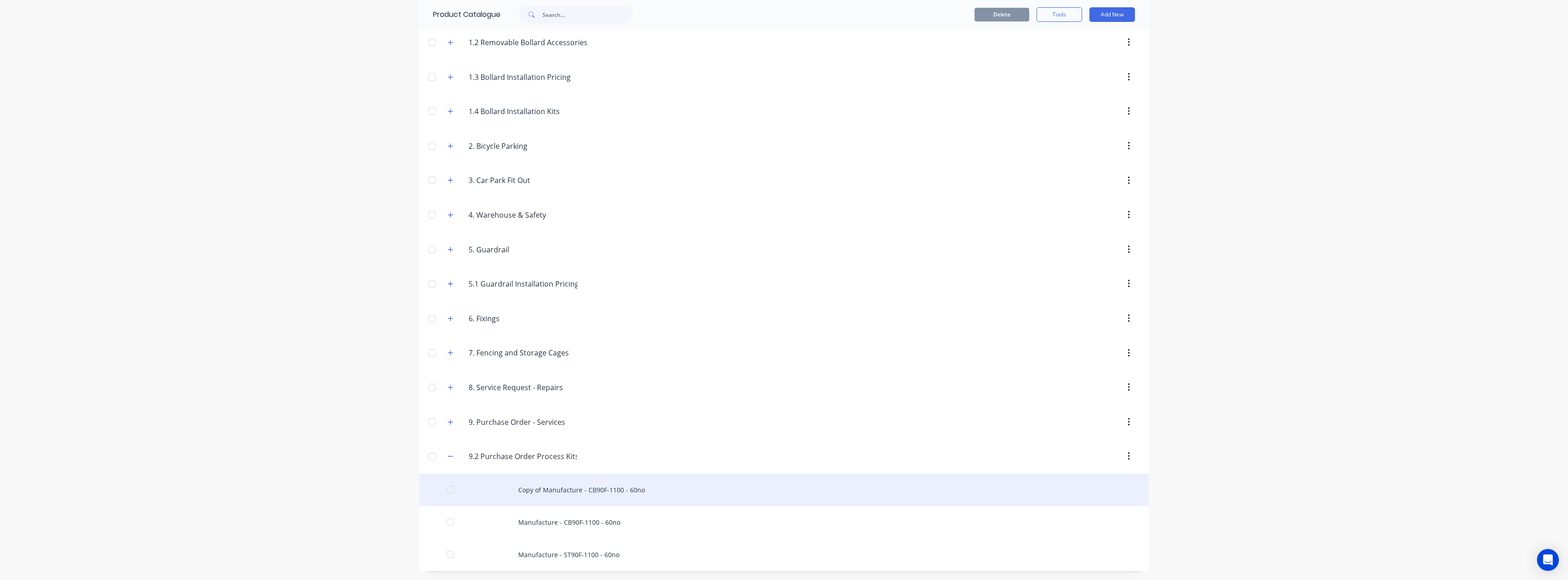
click at [553, 489] on div "Copy of Manufacture - CB90F-1100 - 60no" at bounding box center [784, 490] width 730 height 32
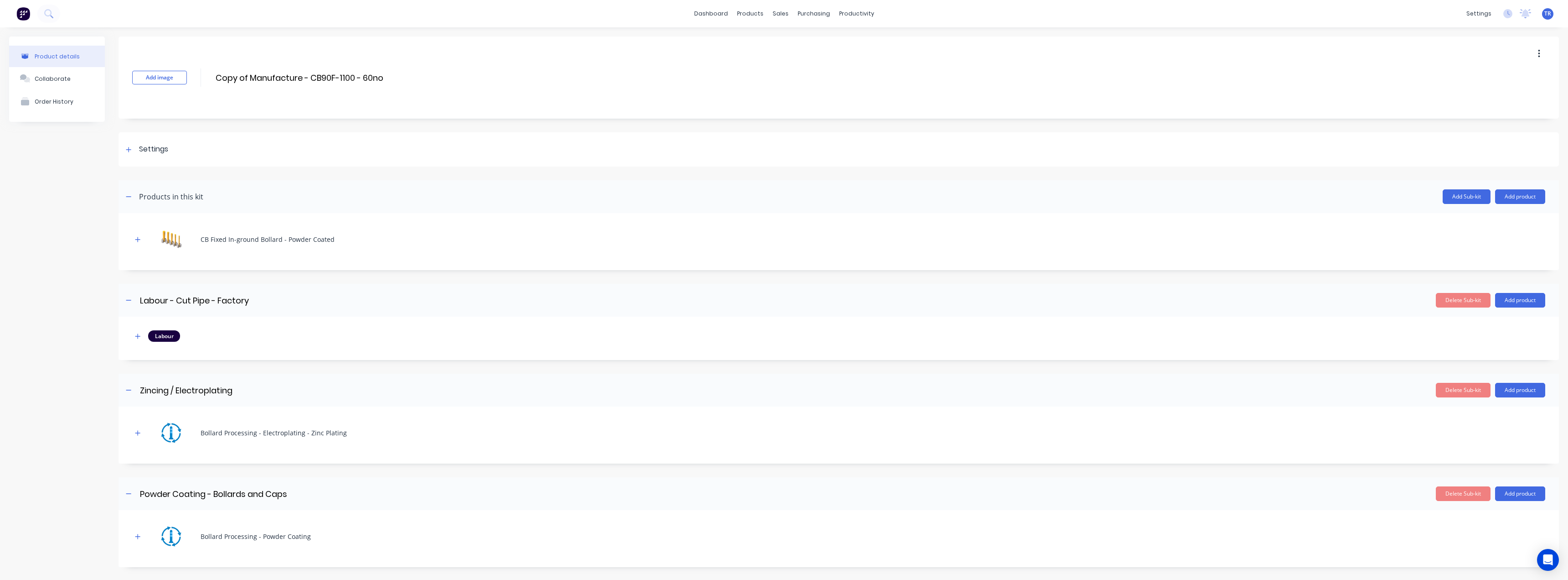
drag, startPoint x: 250, startPoint y: 78, endPoint x: 190, endPoint y: 80, distance: 60.0
click at [190, 80] on div "Add image Copy of Manufacture - CB90F-1100 - 60no Copy of Manufacture - CB90F-1…" at bounding box center [838, 78] width 1441 height 82
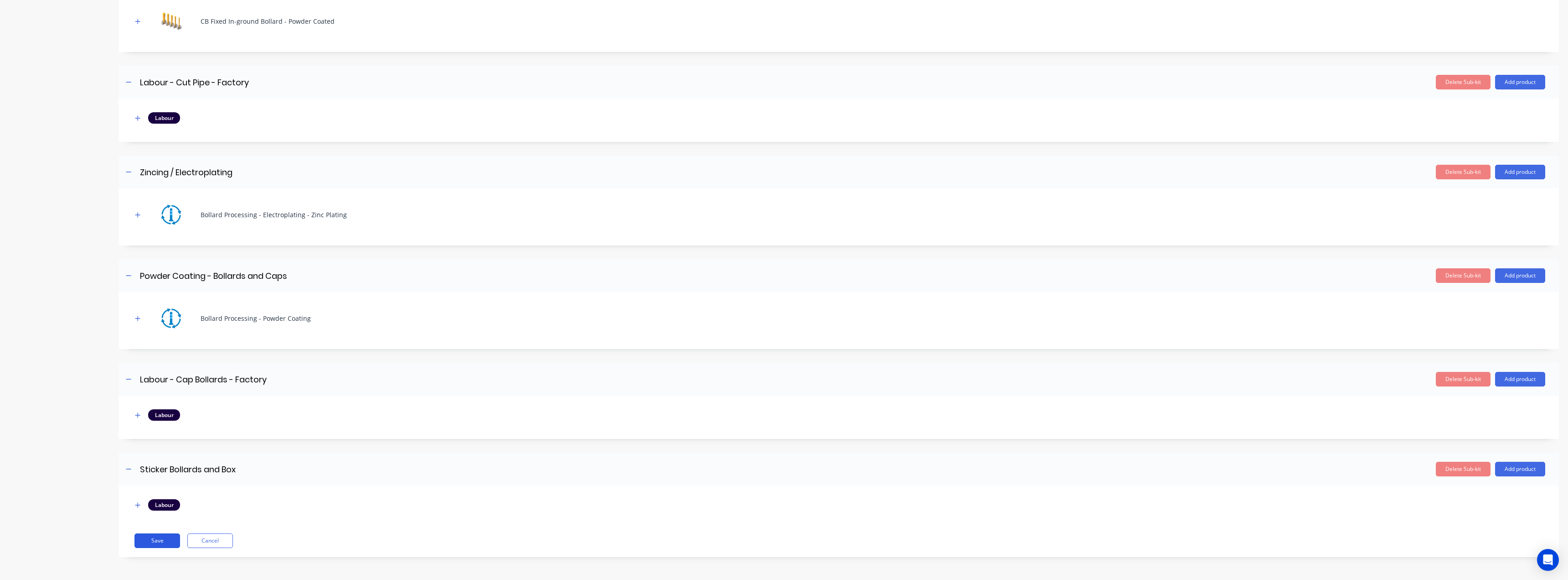
type input "Manufacture - CB90F-1100 - 60no"
click at [144, 542] on button "Save" at bounding box center [157, 541] width 46 height 15
